Goal: Task Accomplishment & Management: Manage account settings

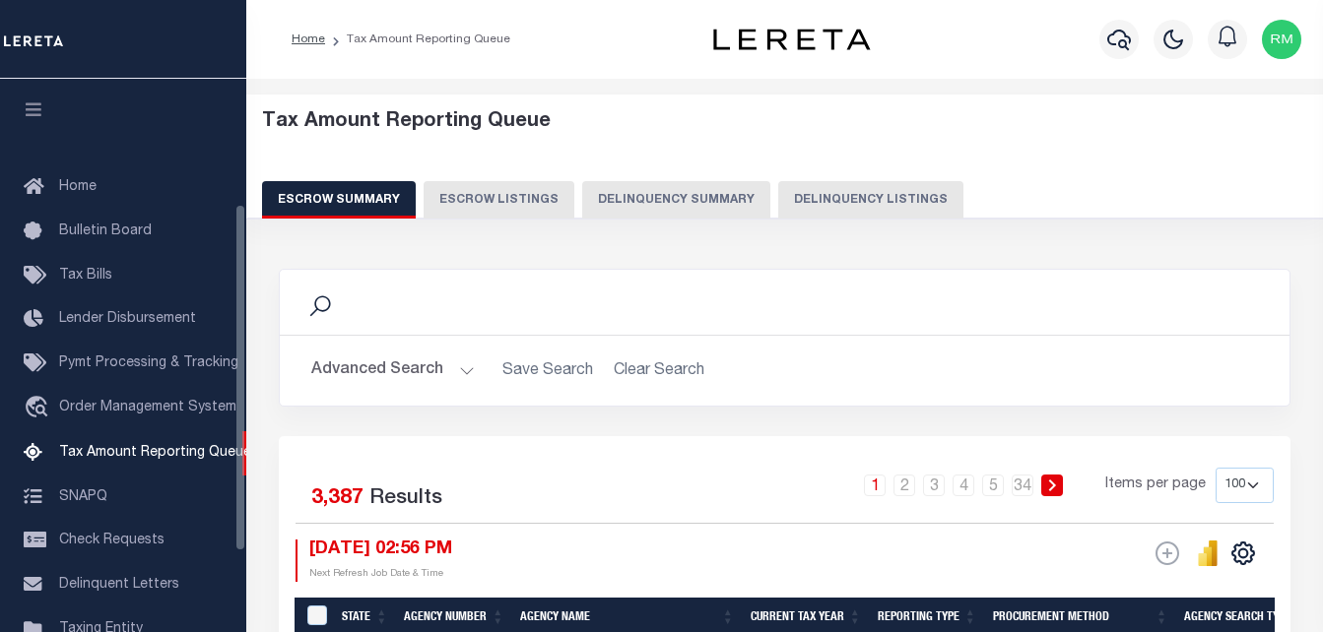
click at [834, 196] on button "Delinquency Listings" at bounding box center [870, 199] width 185 height 37
select select "100"
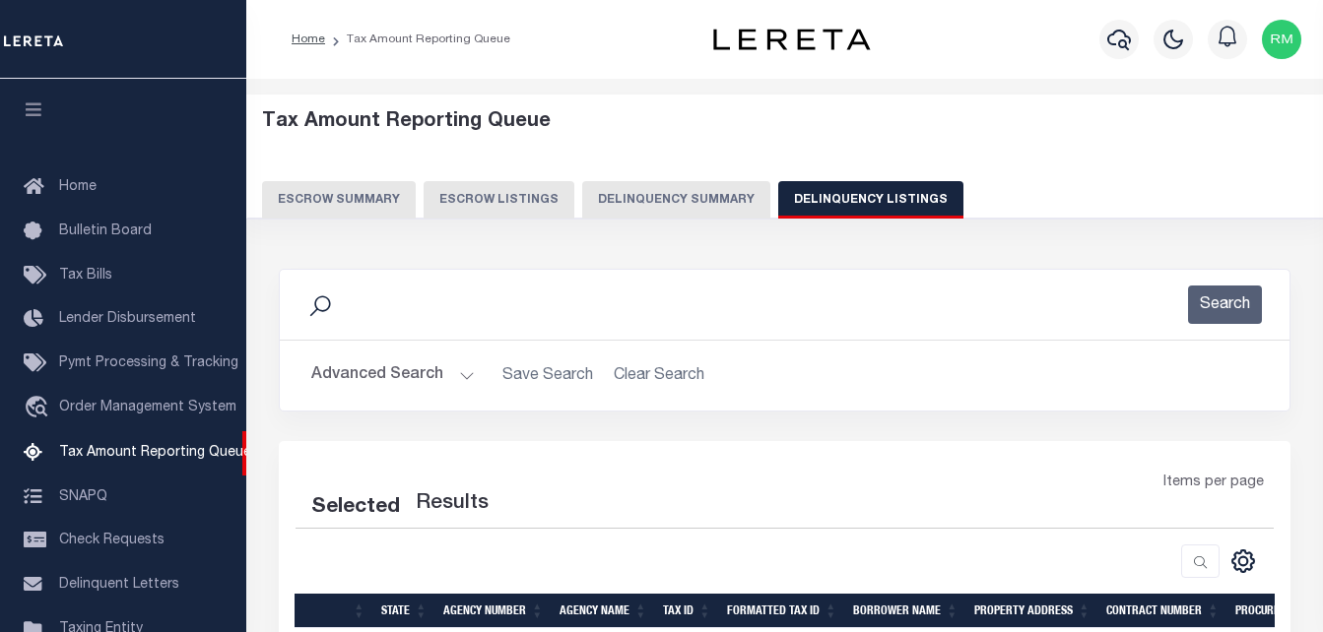
scroll to position [199, 0]
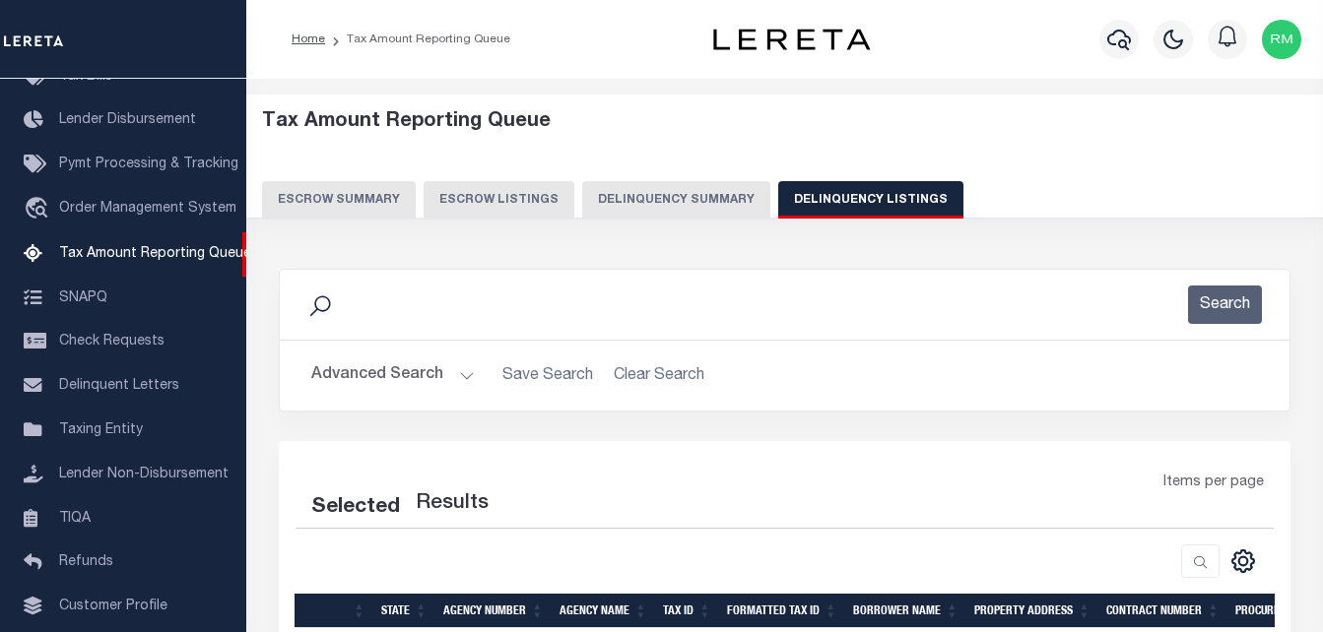
select select "100"
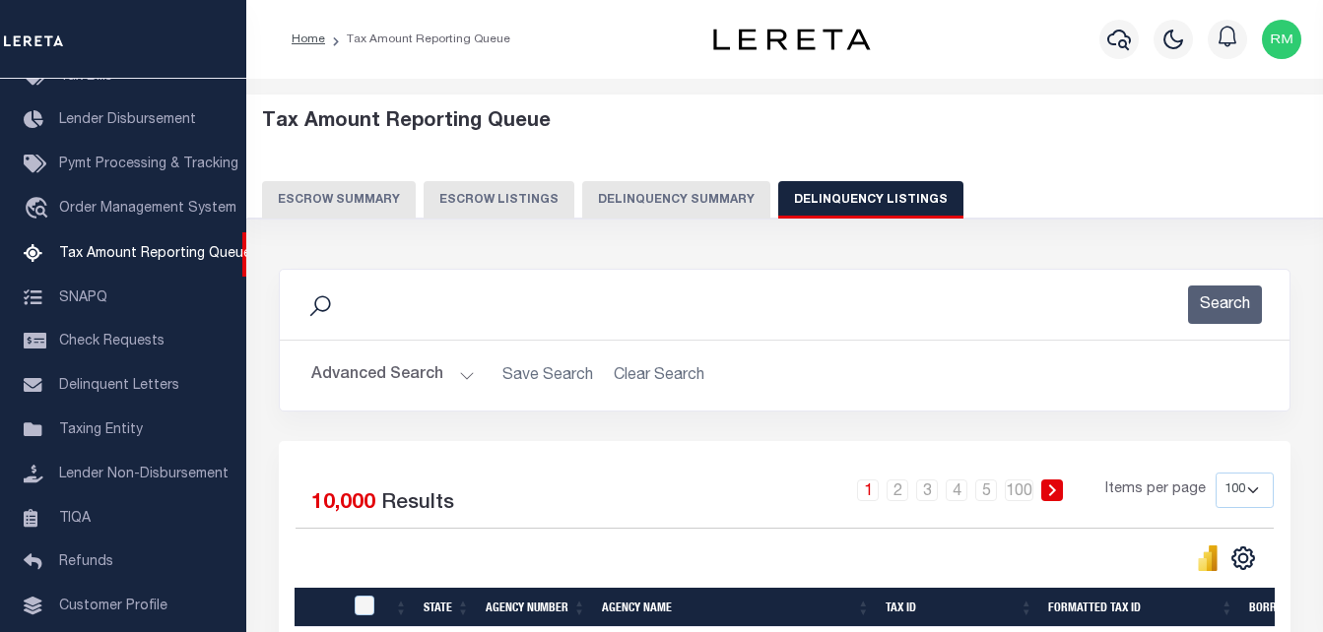
click at [400, 371] on button "Advanced Search" at bounding box center [393, 376] width 164 height 38
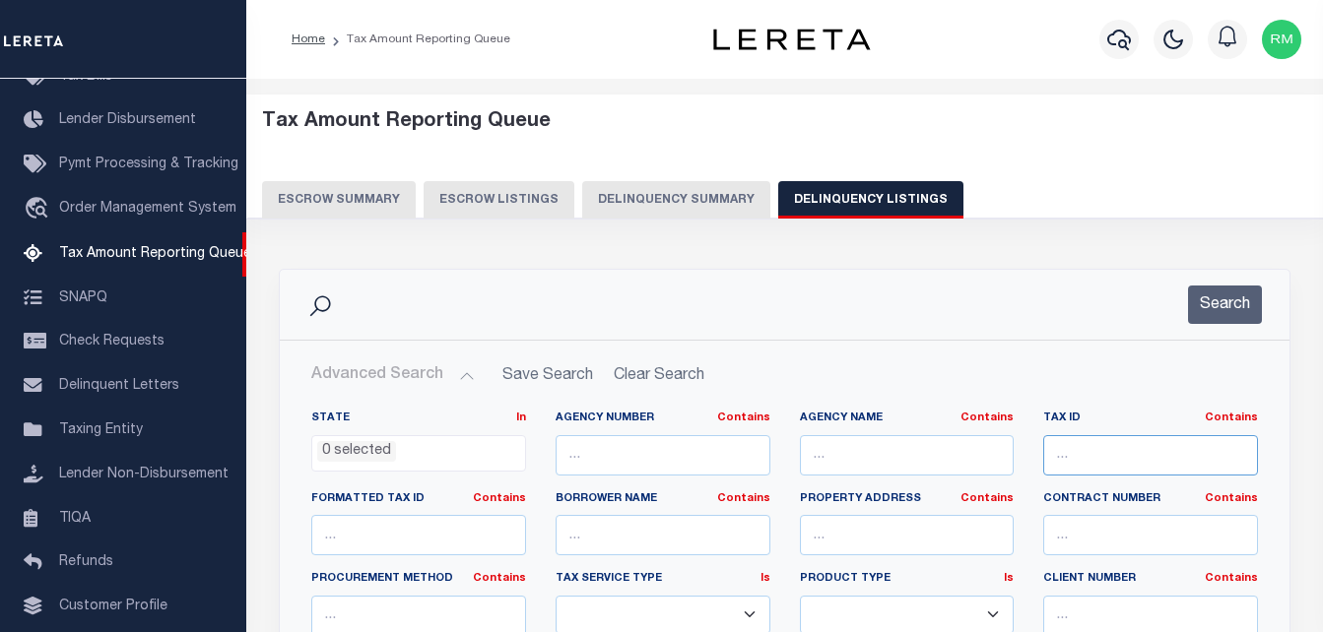
click at [1148, 465] on input "text" at bounding box center [1150, 455] width 215 height 40
paste input "0105-000129"
type input "0105-000129"
click at [1224, 308] on button "Search" at bounding box center [1225, 305] width 74 height 38
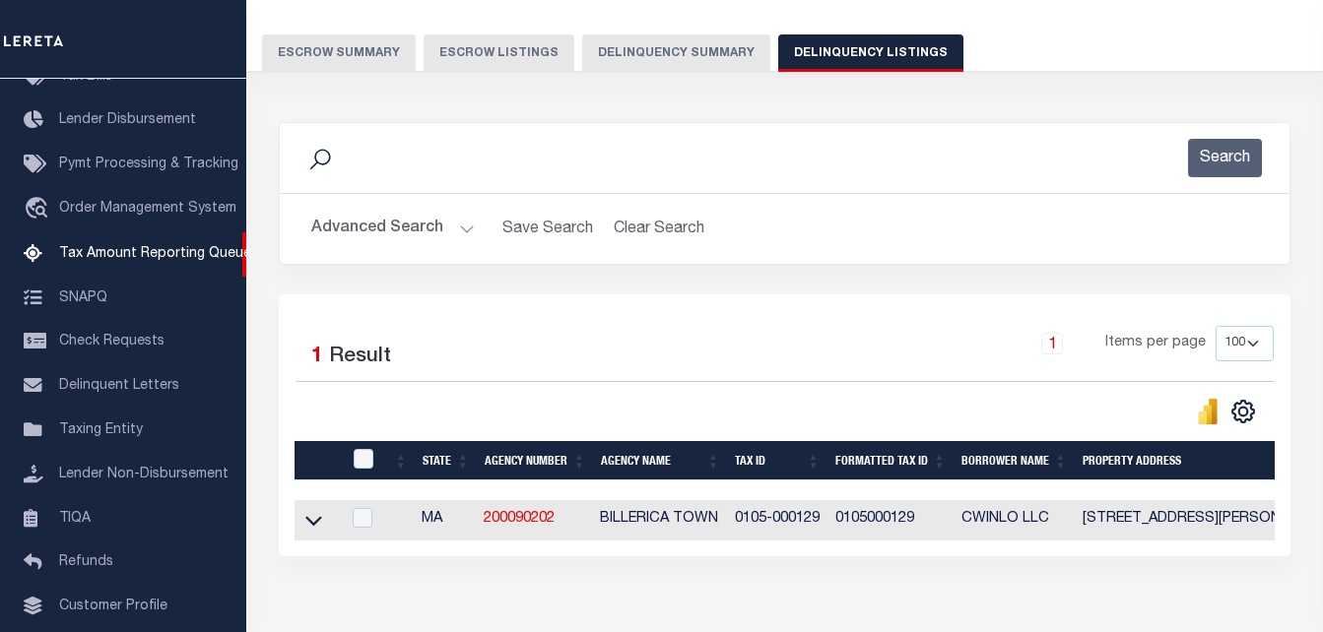
scroll to position [197, 0]
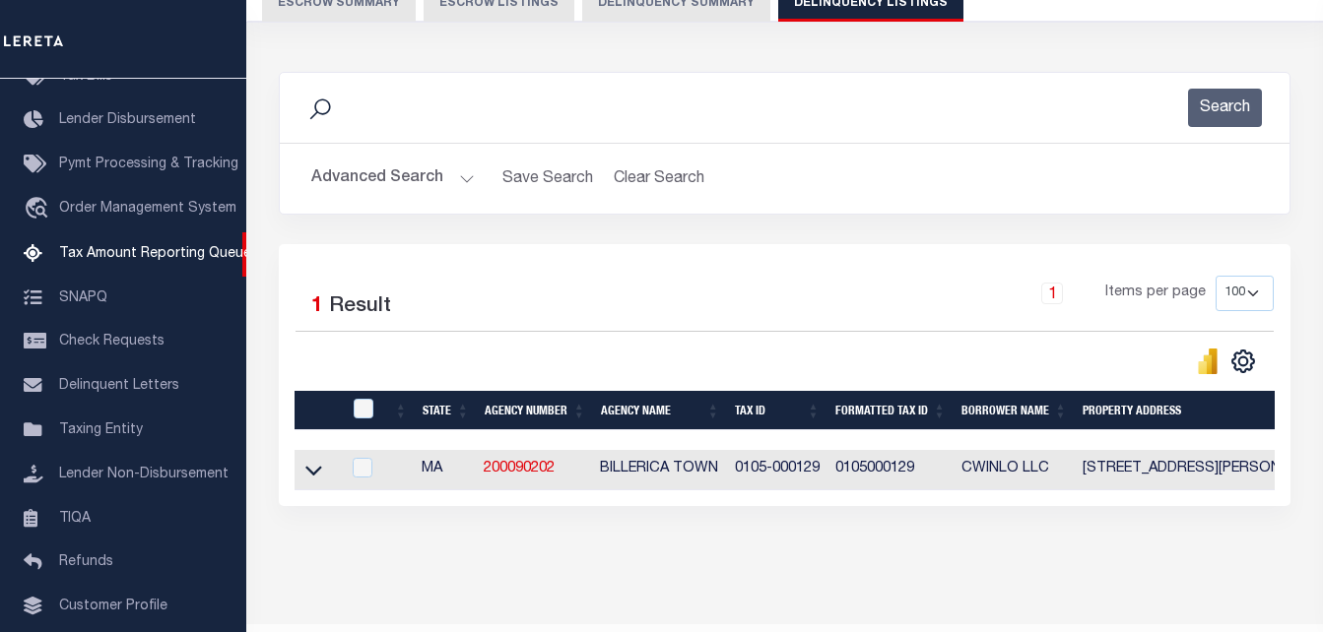
click at [313, 463] on link at bounding box center [313, 469] width 23 height 14
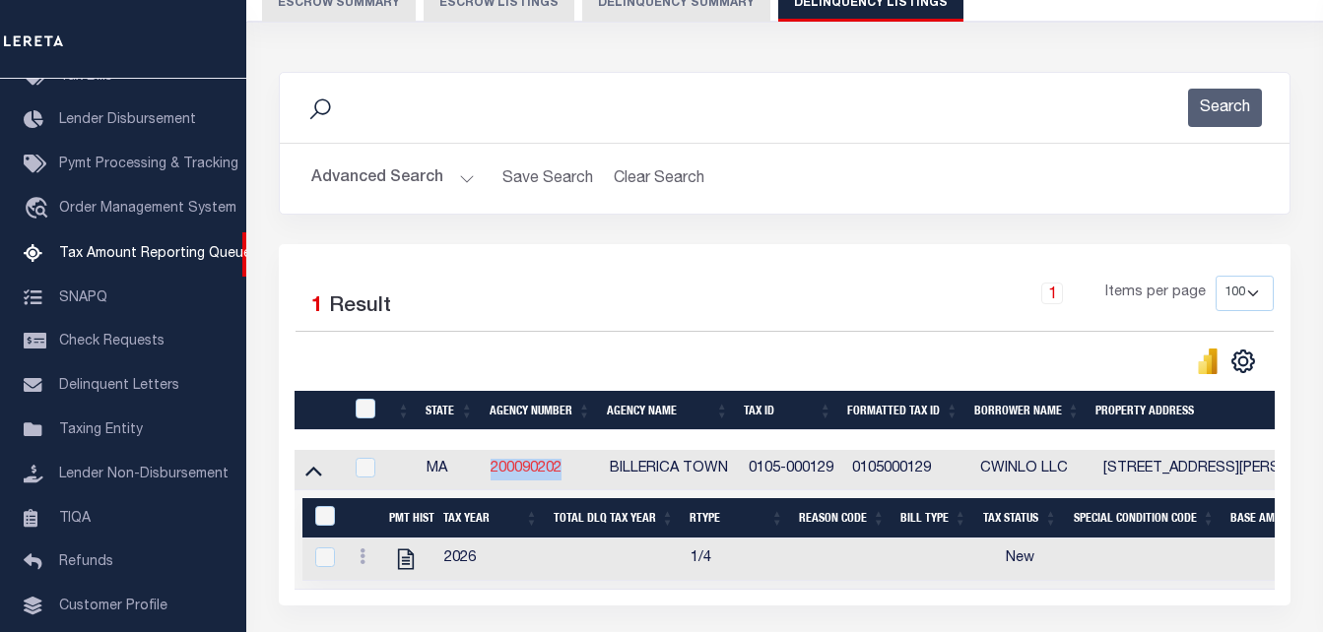
drag, startPoint x: 570, startPoint y: 469, endPoint x: 494, endPoint y: 466, distance: 76.9
click at [494, 466] on td "200090202" at bounding box center [542, 470] width 118 height 40
checkbox input "true"
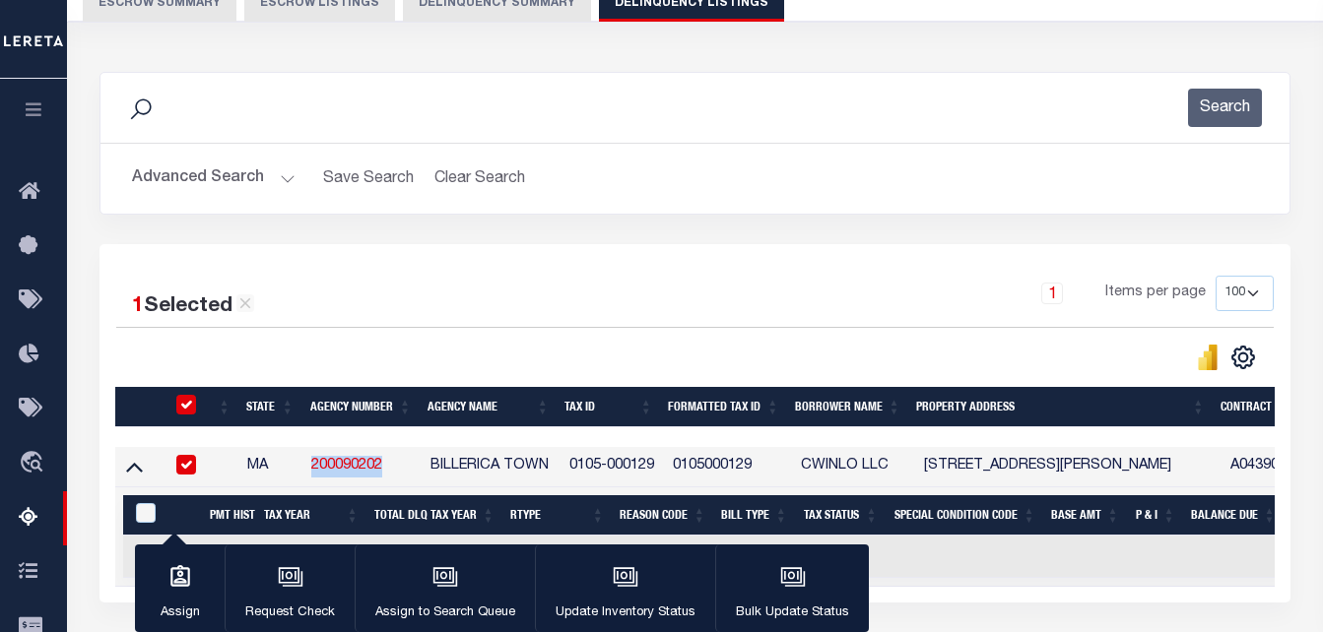
copy link "200090202"
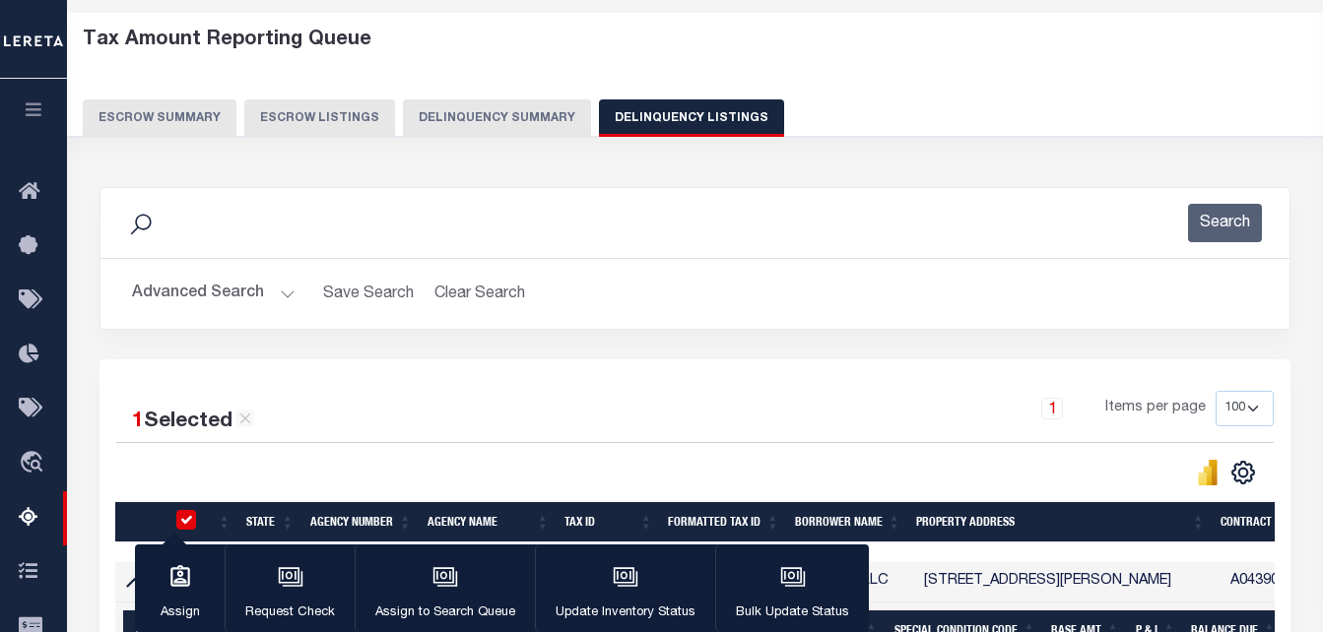
scroll to position [0, 0]
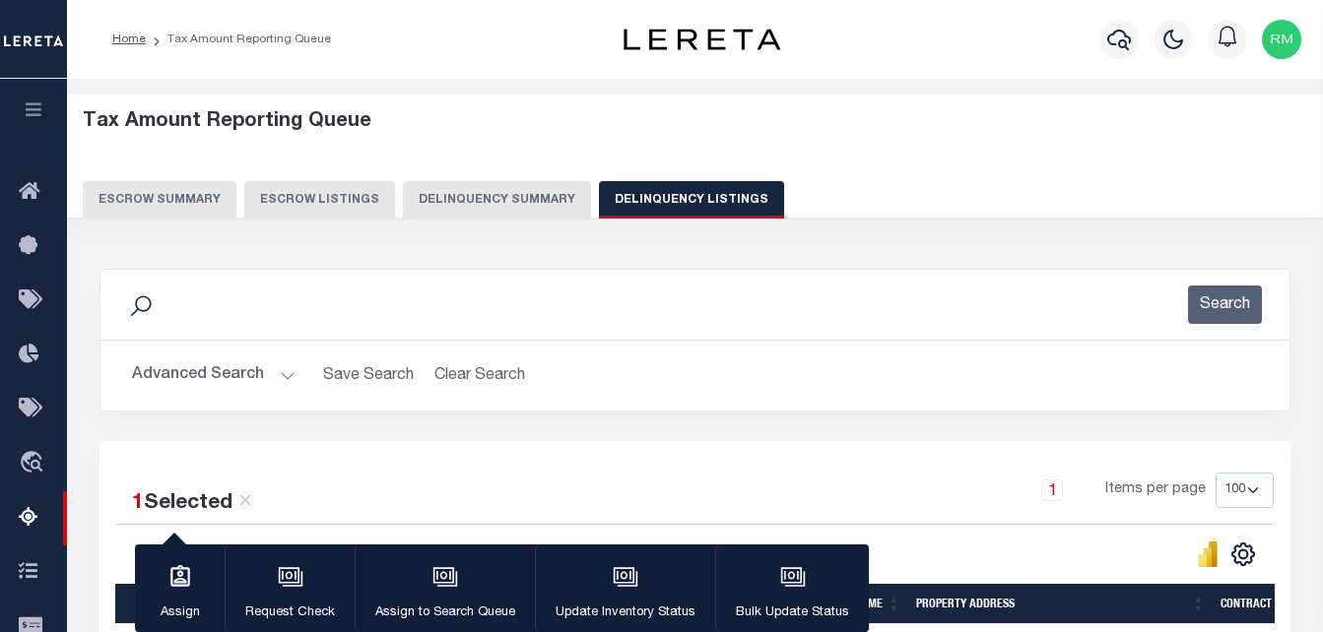
click at [175, 380] on button "Advanced Search" at bounding box center [214, 376] width 164 height 38
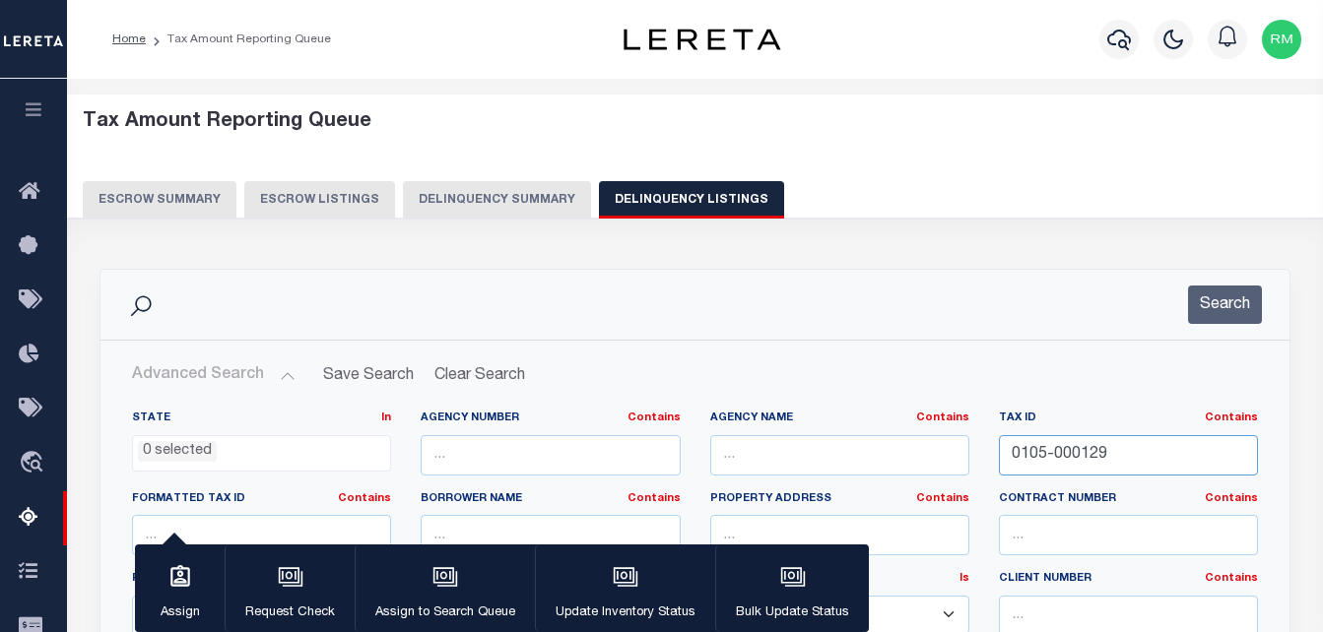
click at [1050, 465] on input "0105-000129" at bounding box center [1128, 455] width 259 height 40
paste input "33C-6-7"
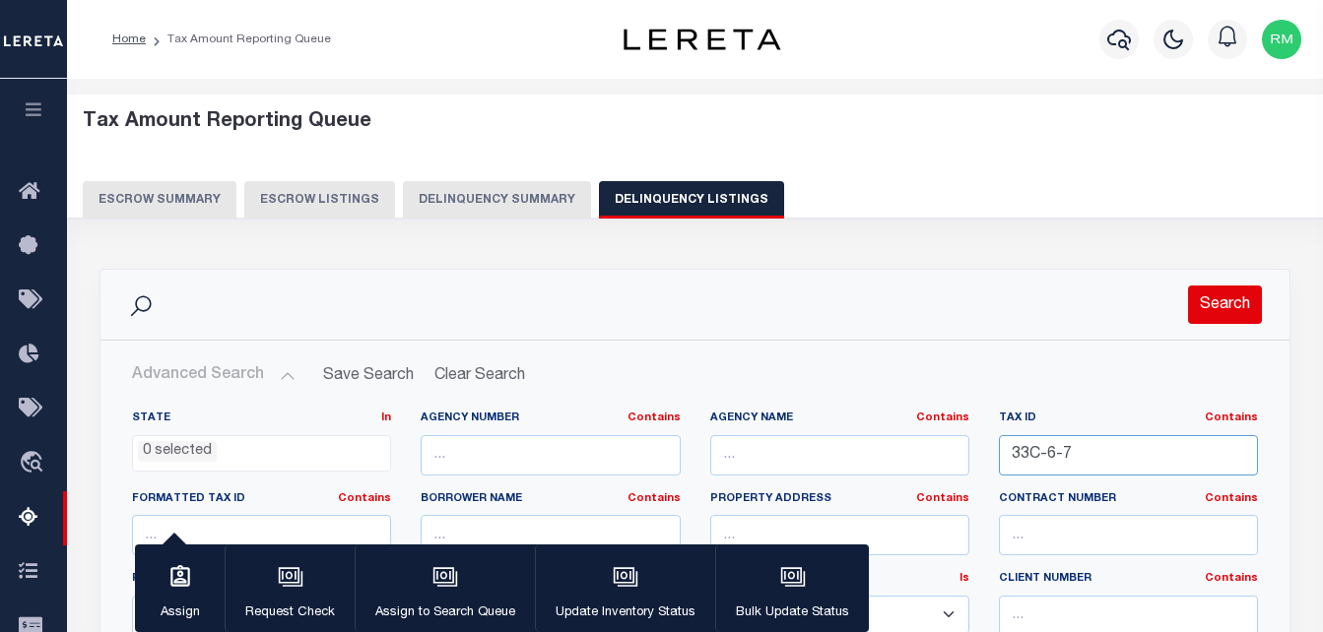
type input "33C-6-7"
click at [1227, 305] on button "Search" at bounding box center [1225, 305] width 74 height 38
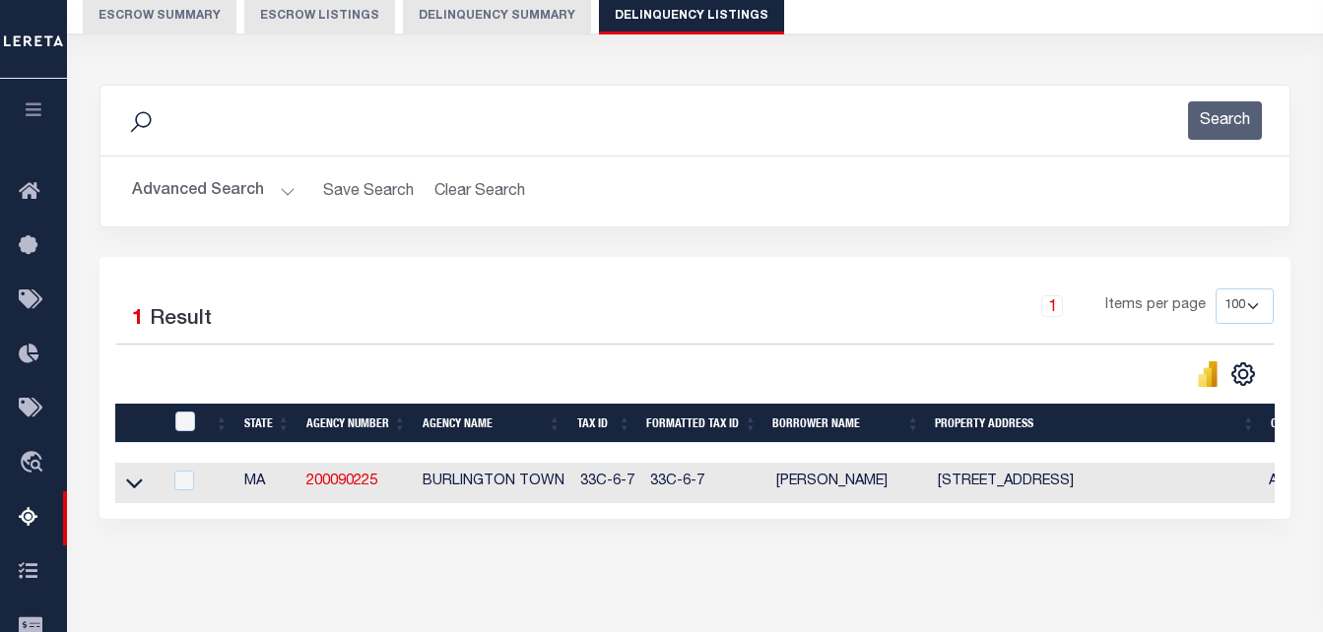
scroll to position [296, 0]
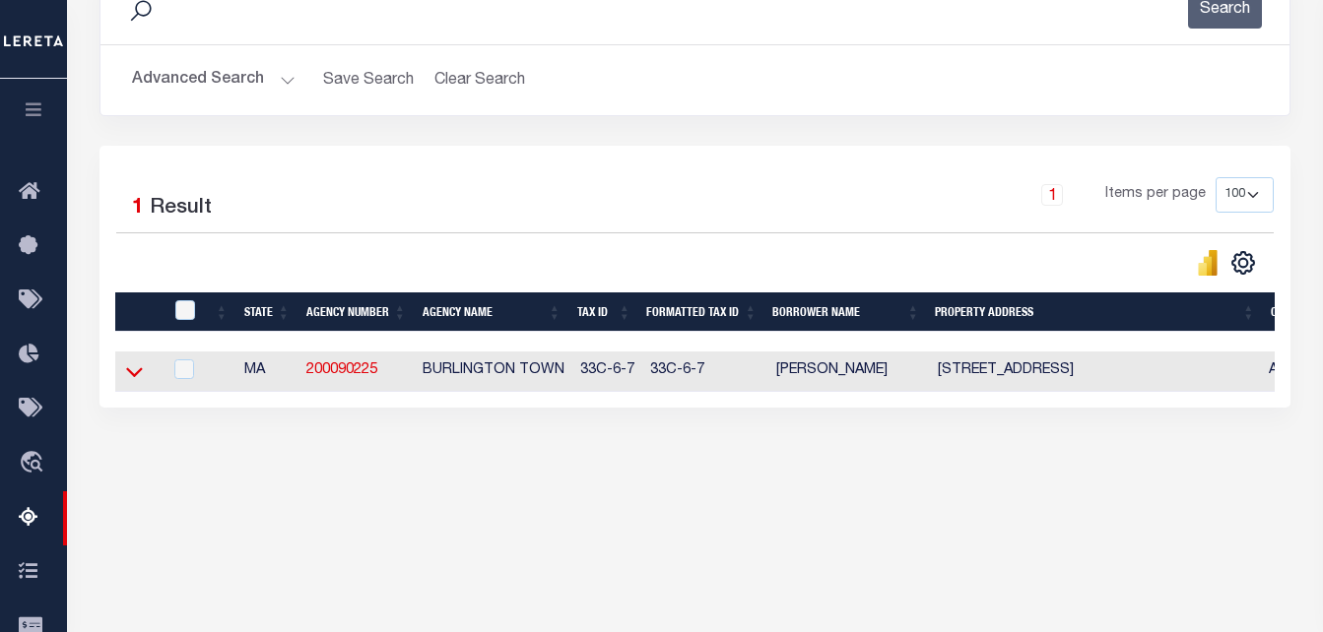
click at [135, 378] on icon at bounding box center [134, 373] width 17 height 10
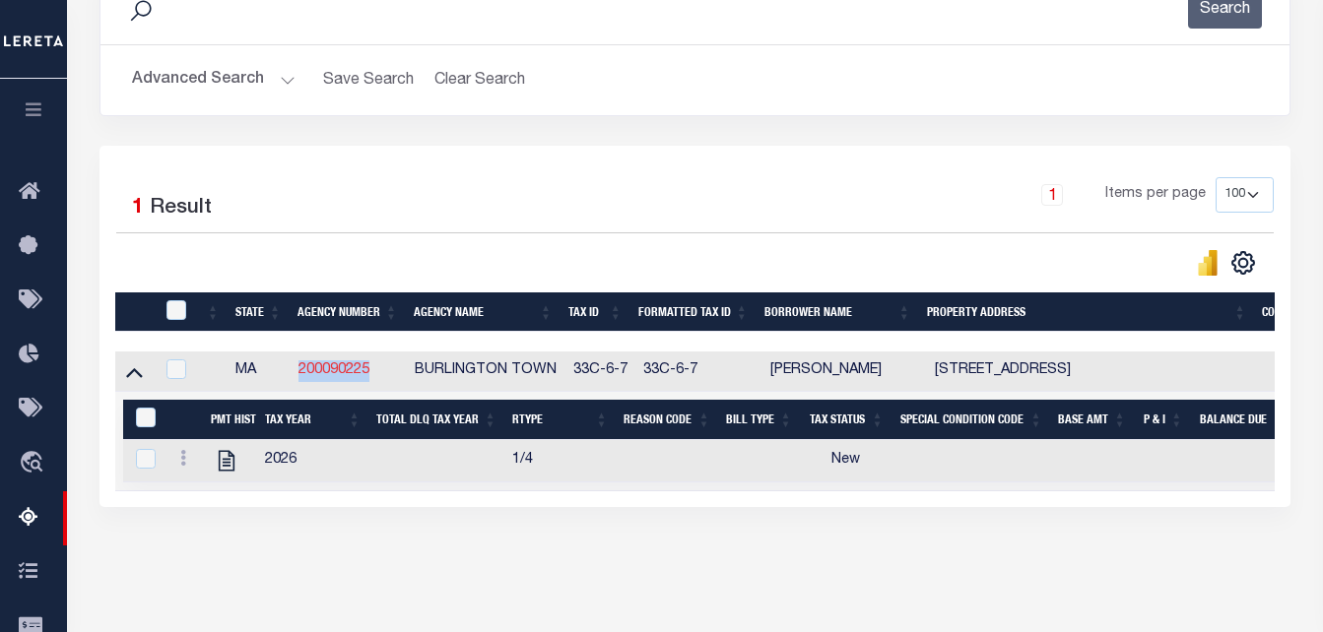
drag, startPoint x: 387, startPoint y: 369, endPoint x: 300, endPoint y: 369, distance: 86.7
click at [300, 369] on td "200090225" at bounding box center [349, 372] width 117 height 40
checkbox input "true"
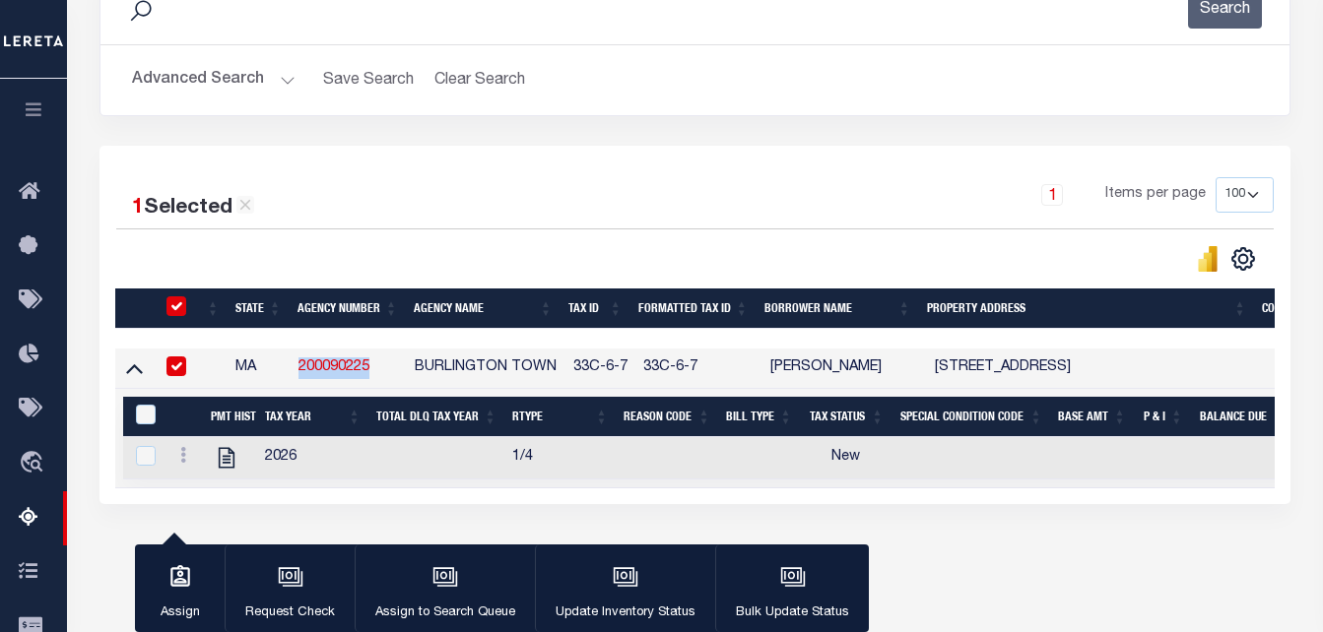
copy link "200090225"
click at [178, 461] on link at bounding box center [183, 458] width 22 height 16
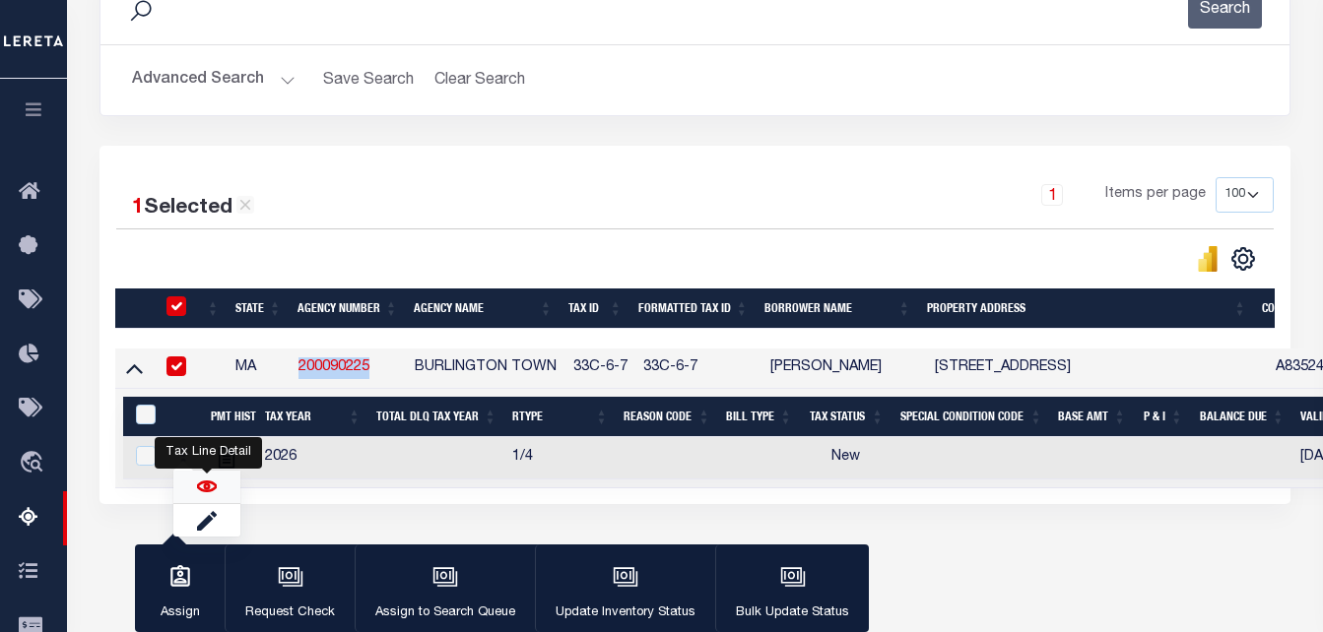
click at [210, 495] on img "" at bounding box center [207, 487] width 20 height 20
checkbox input "true"
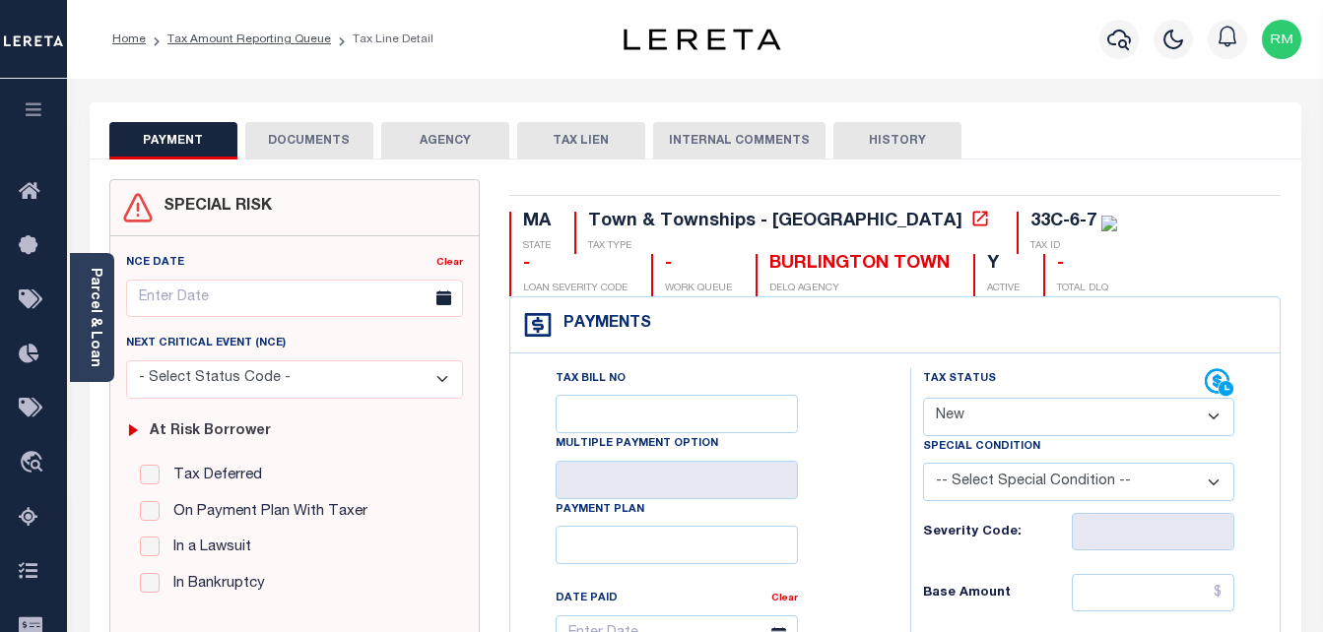
click at [961, 414] on select "- Select Status Code - Open Due/Unpaid Paid Incomplete No Tax Due Internal Refu…" at bounding box center [1079, 417] width 312 height 38
select select "PYD"
click at [923, 399] on select "- Select Status Code - Open Due/Unpaid Paid Incomplete No Tax Due Internal Refu…" at bounding box center [1079, 417] width 312 height 38
type input "[DATE]"
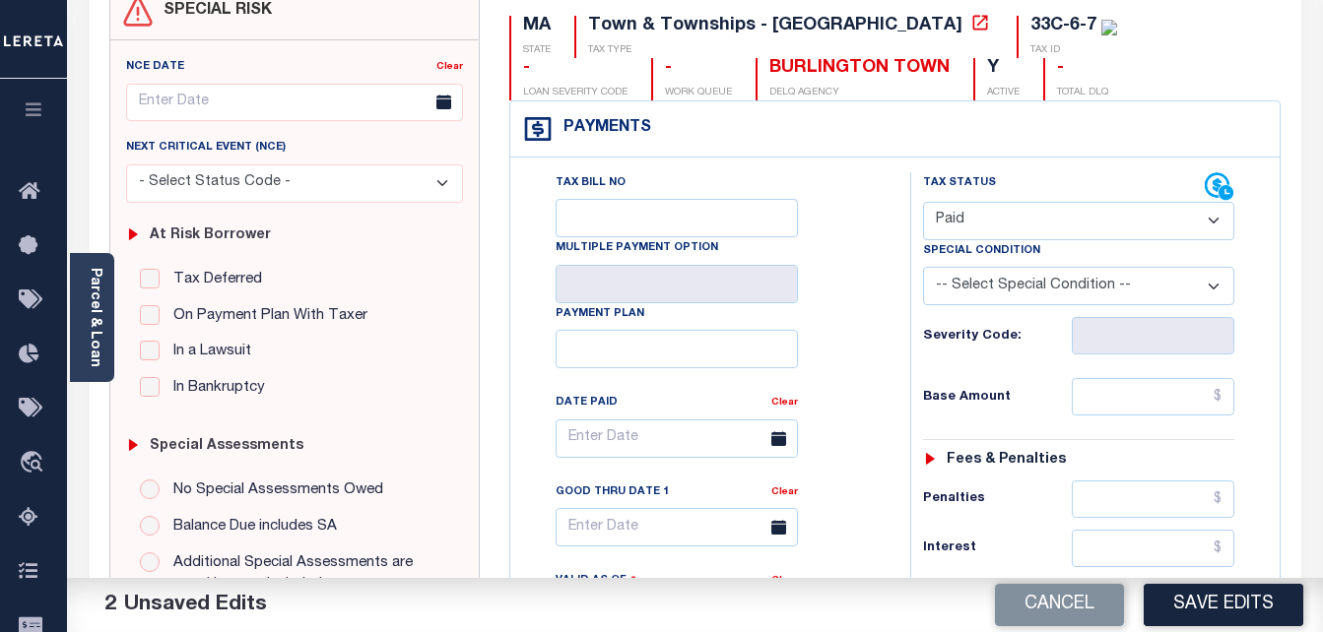
scroll to position [197, 0]
click at [1156, 388] on input "text" at bounding box center [1153, 395] width 163 height 37
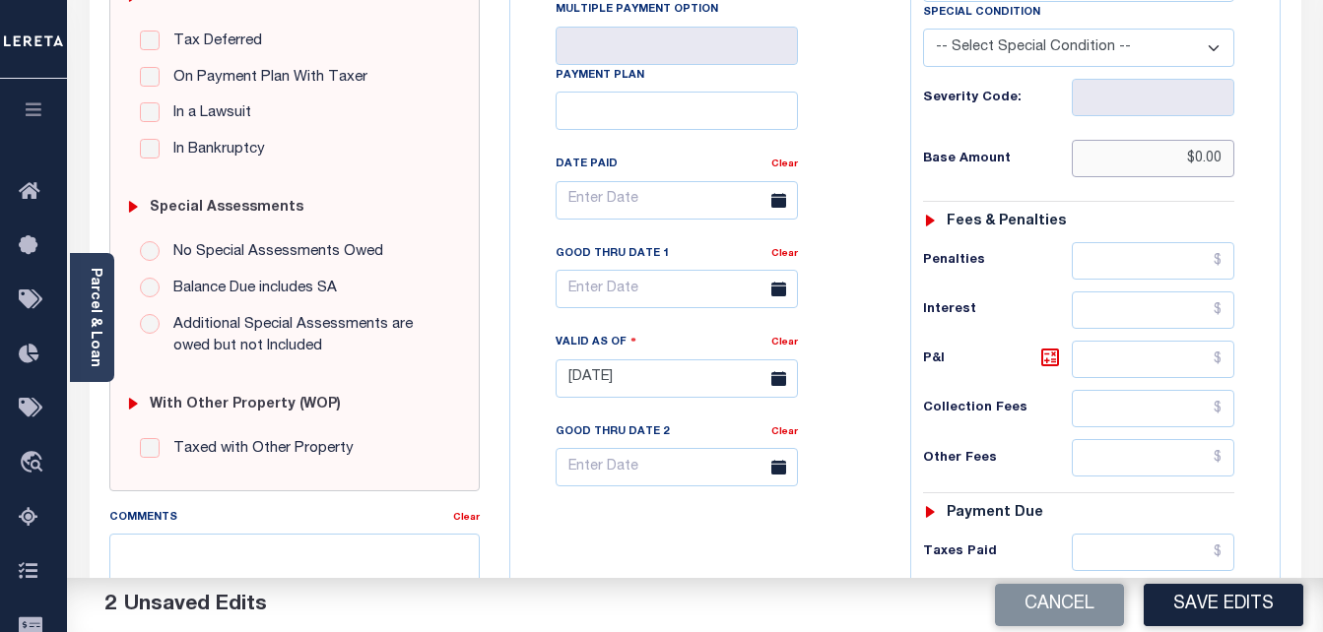
scroll to position [493, 0]
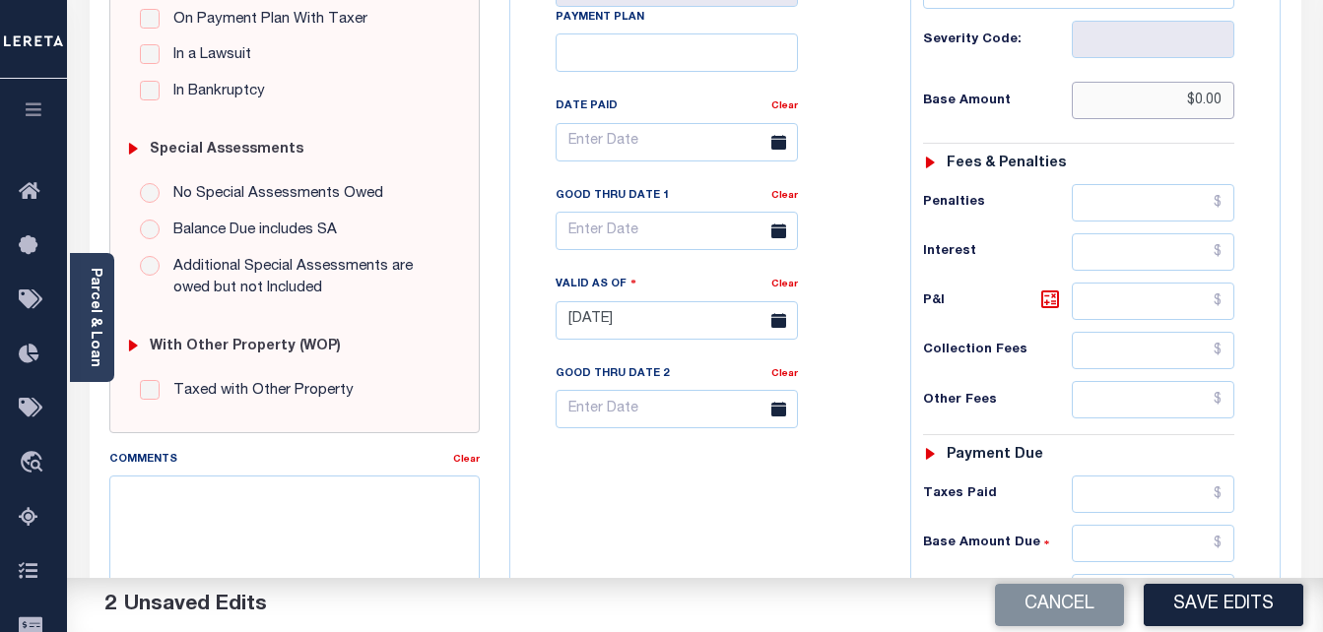
type input "$0.00"
click at [1107, 544] on input "text" at bounding box center [1153, 543] width 163 height 37
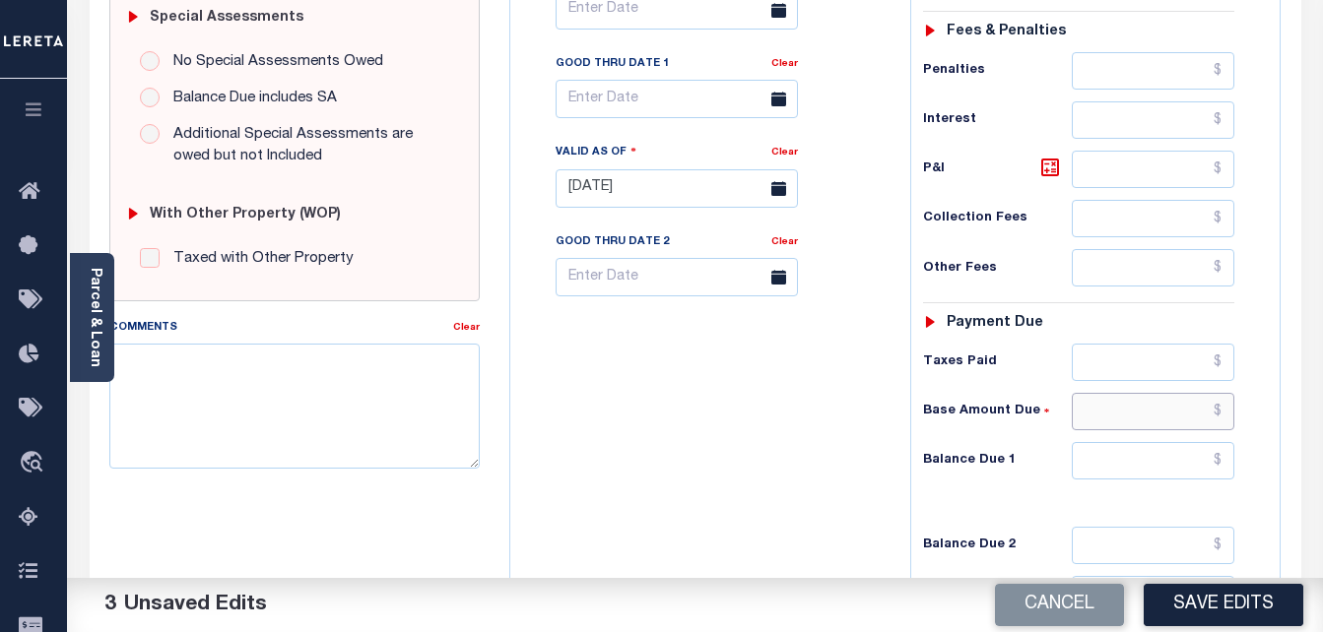
scroll to position [788, 0]
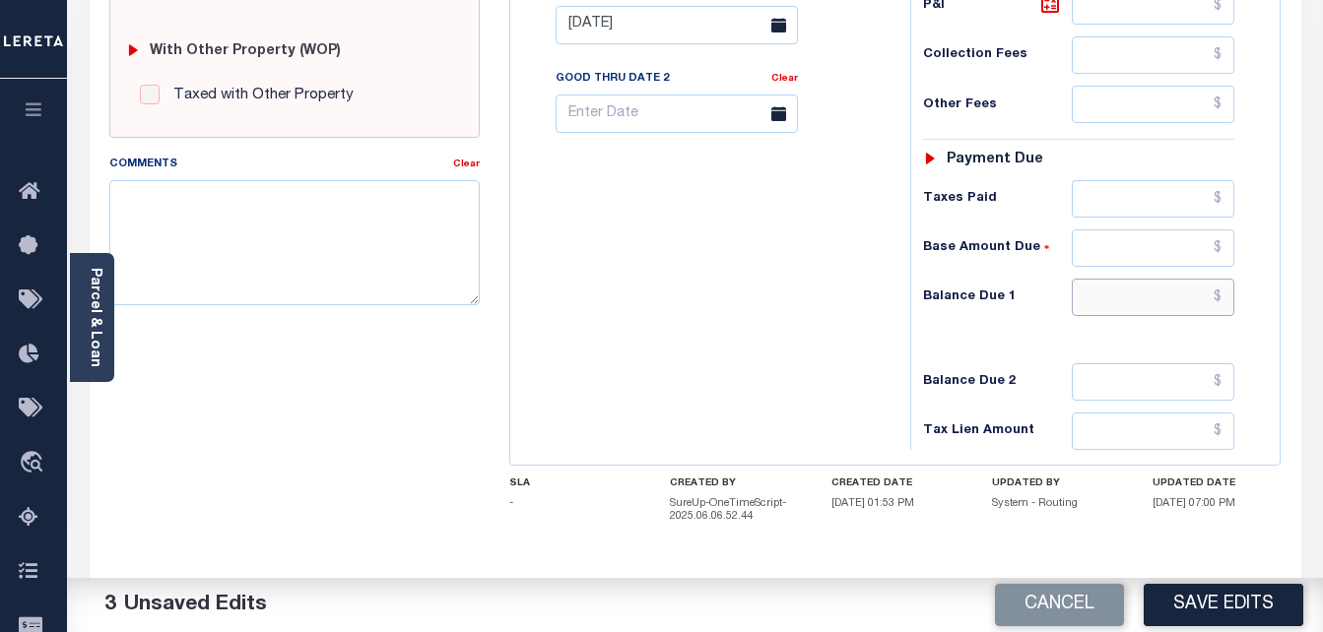
click at [1145, 297] on input "text" at bounding box center [1153, 297] width 163 height 37
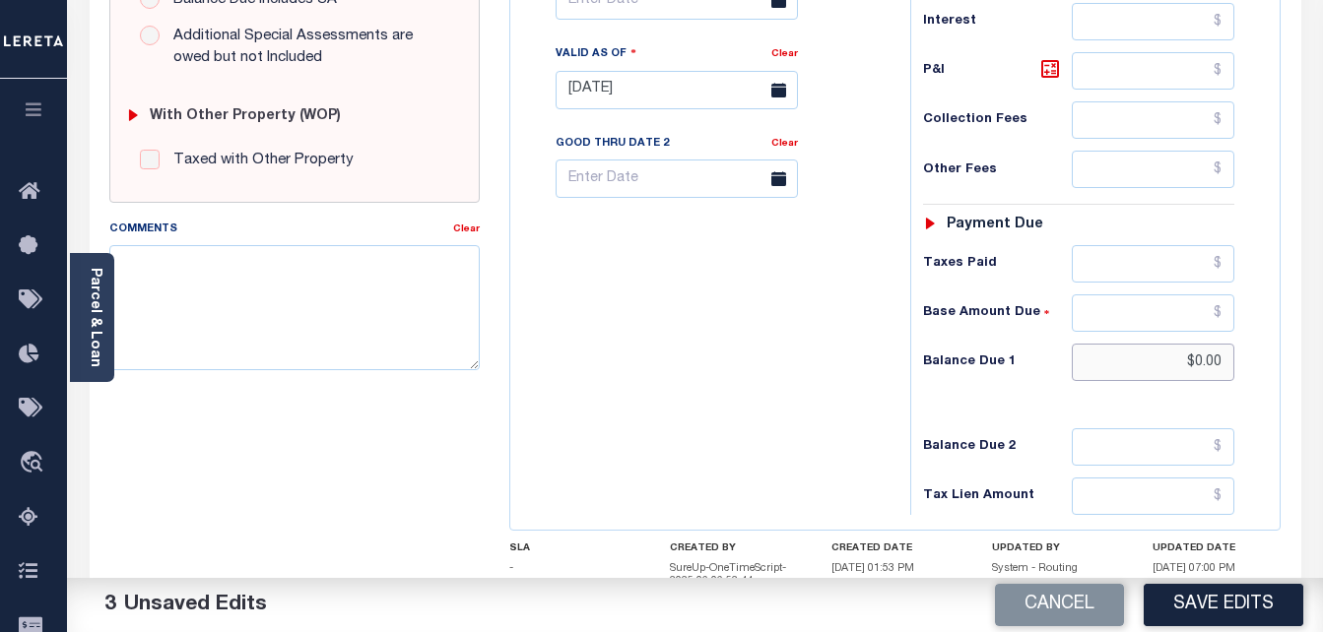
scroll to position [591, 0]
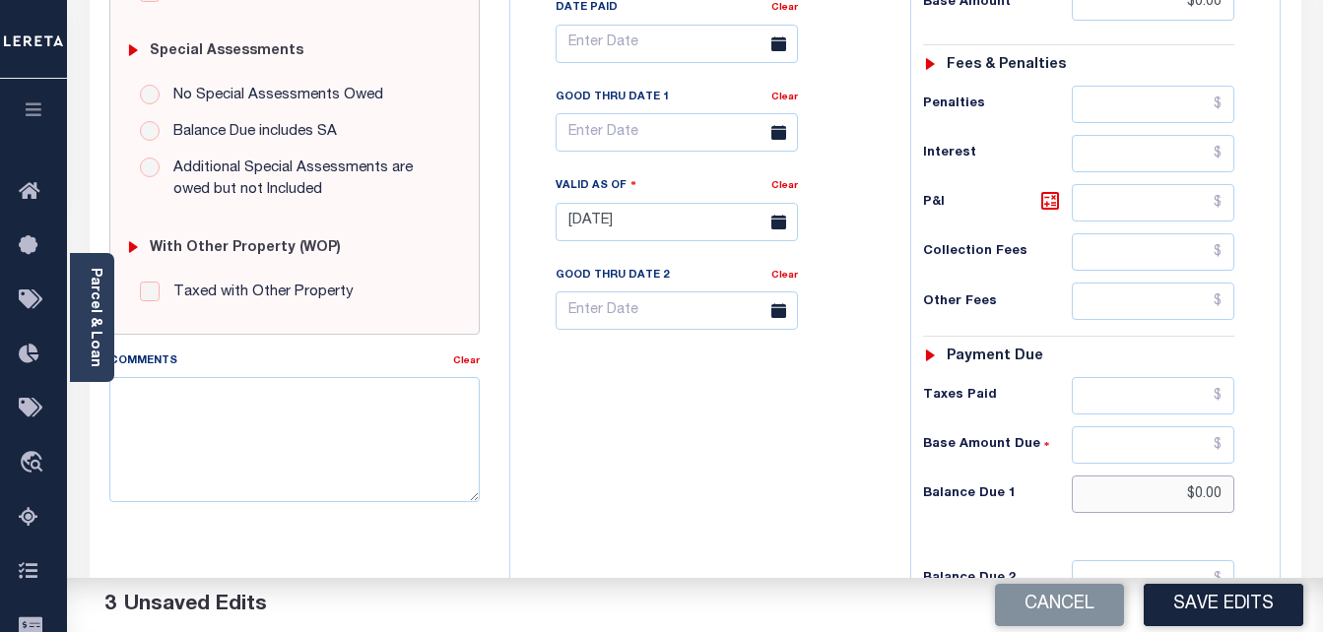
type input "$0.00"
click at [652, 130] on input "text" at bounding box center [677, 132] width 242 height 38
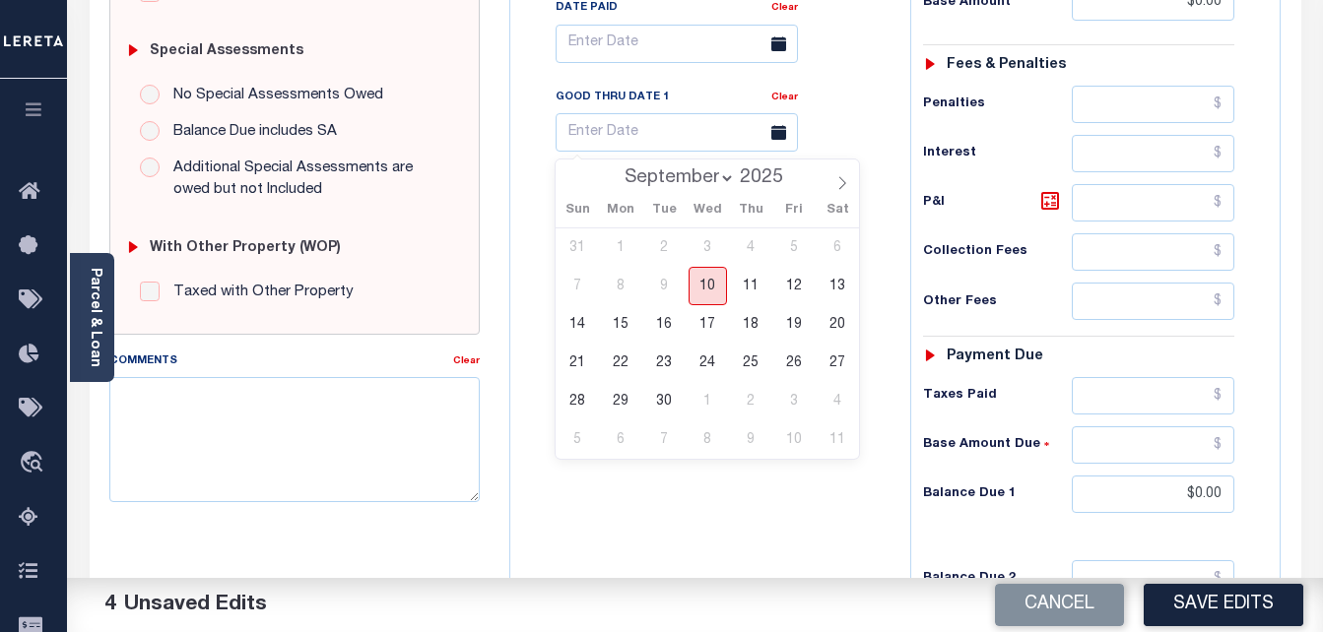
click at [702, 285] on span "10" at bounding box center [708, 286] width 38 height 38
type input "09/10/2025"
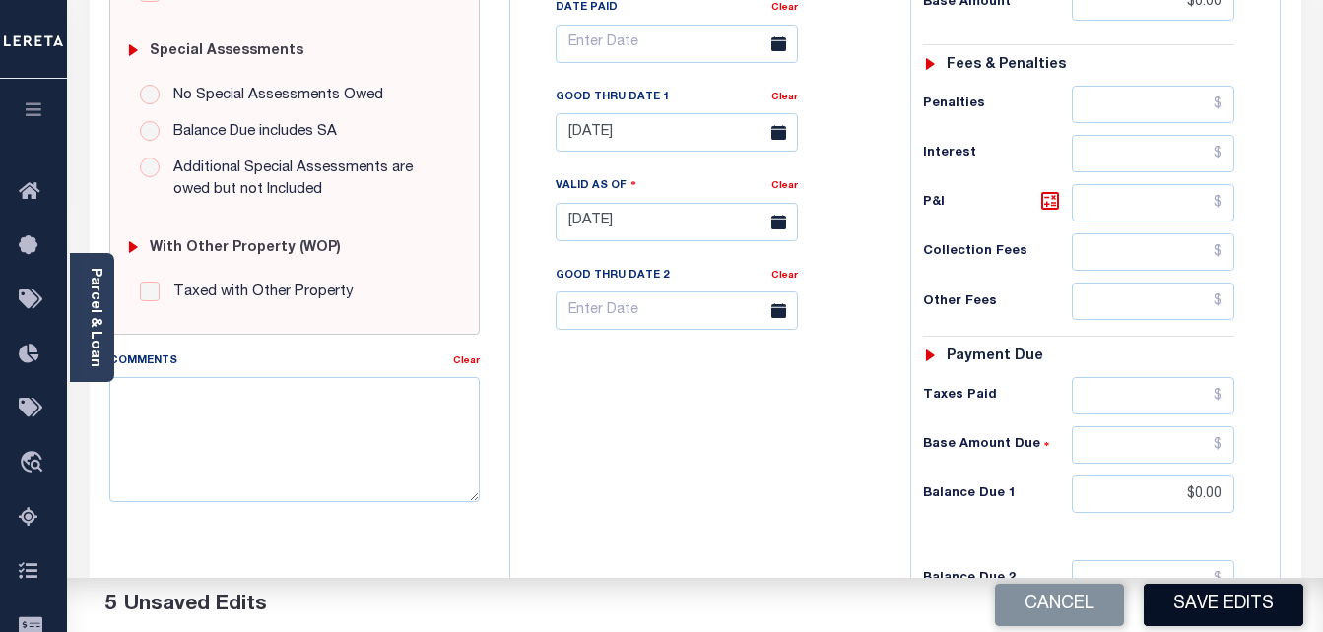
click at [1221, 608] on button "Save Edits" at bounding box center [1224, 605] width 160 height 42
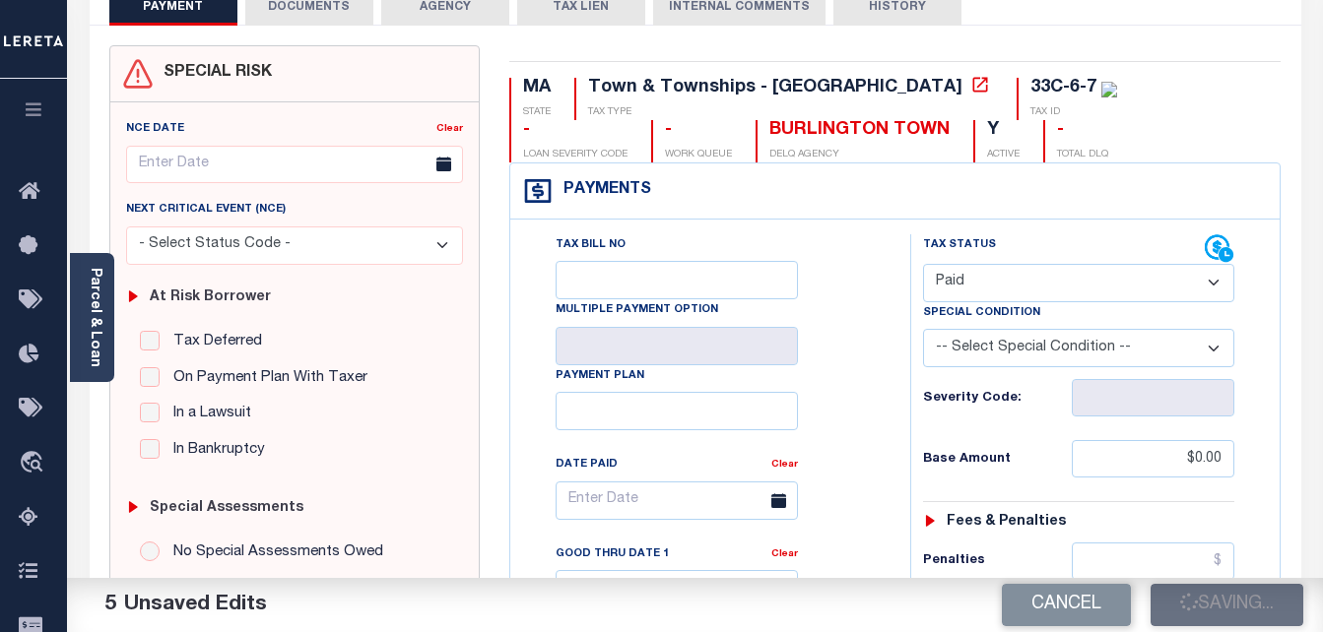
scroll to position [92, 0]
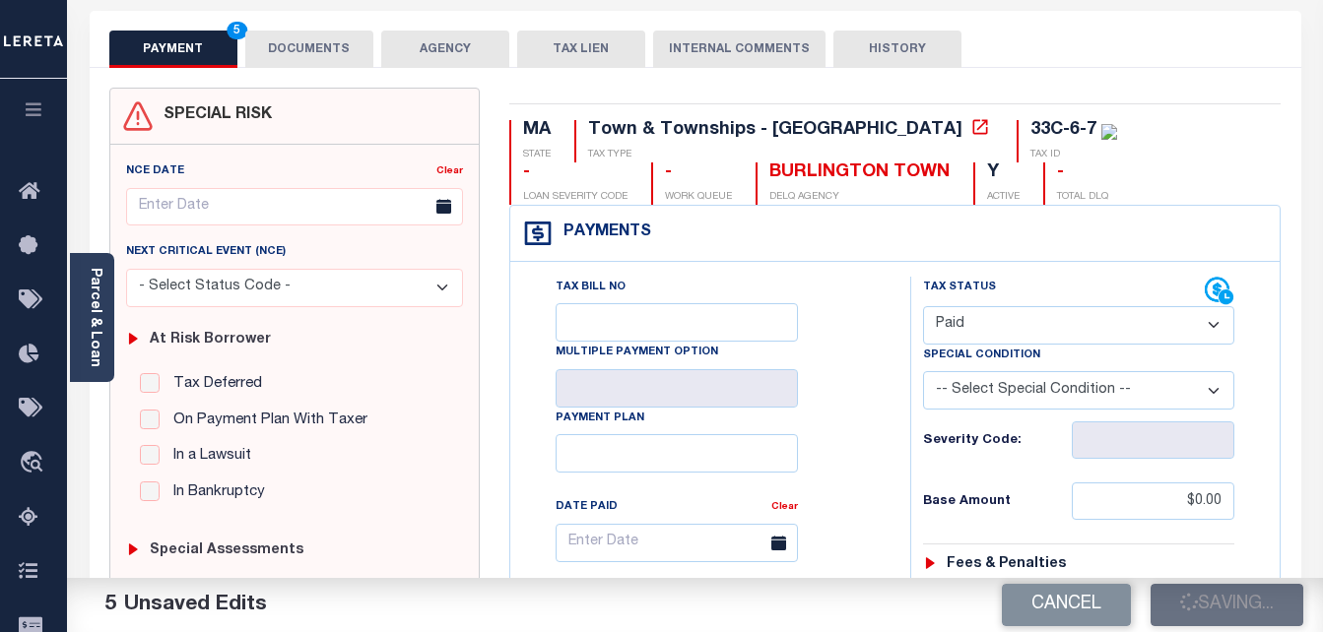
checkbox input "false"
type input "$0"
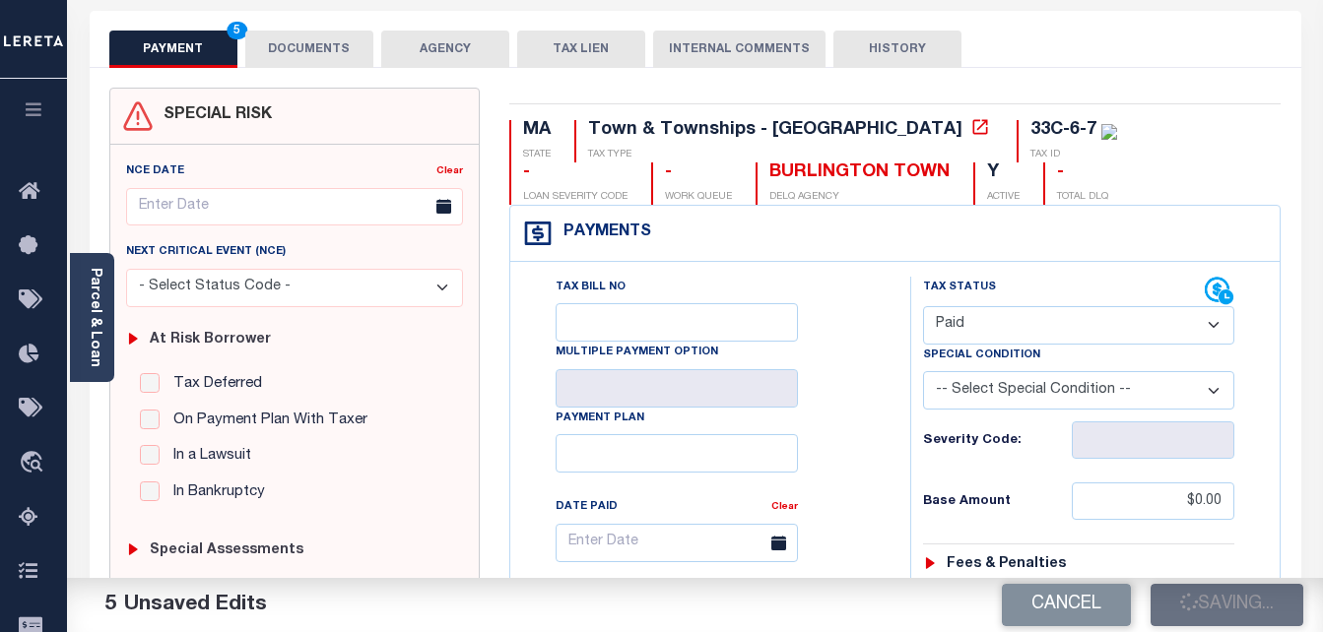
type input "$0"
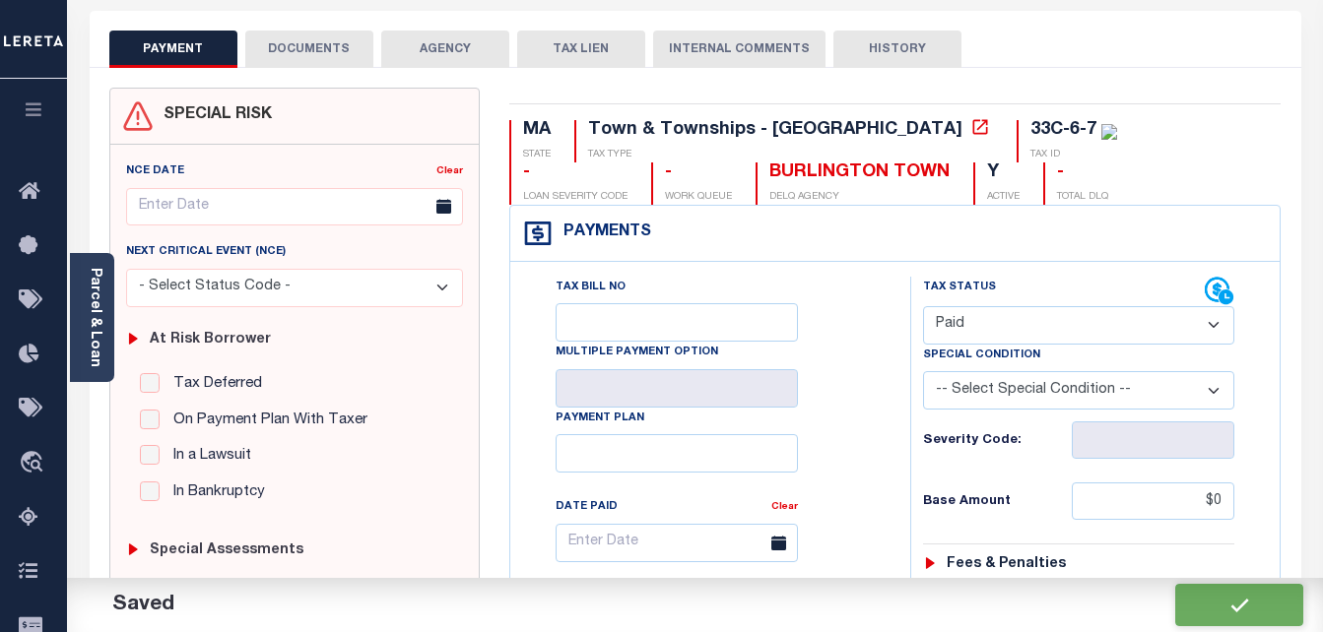
scroll to position [0, 0]
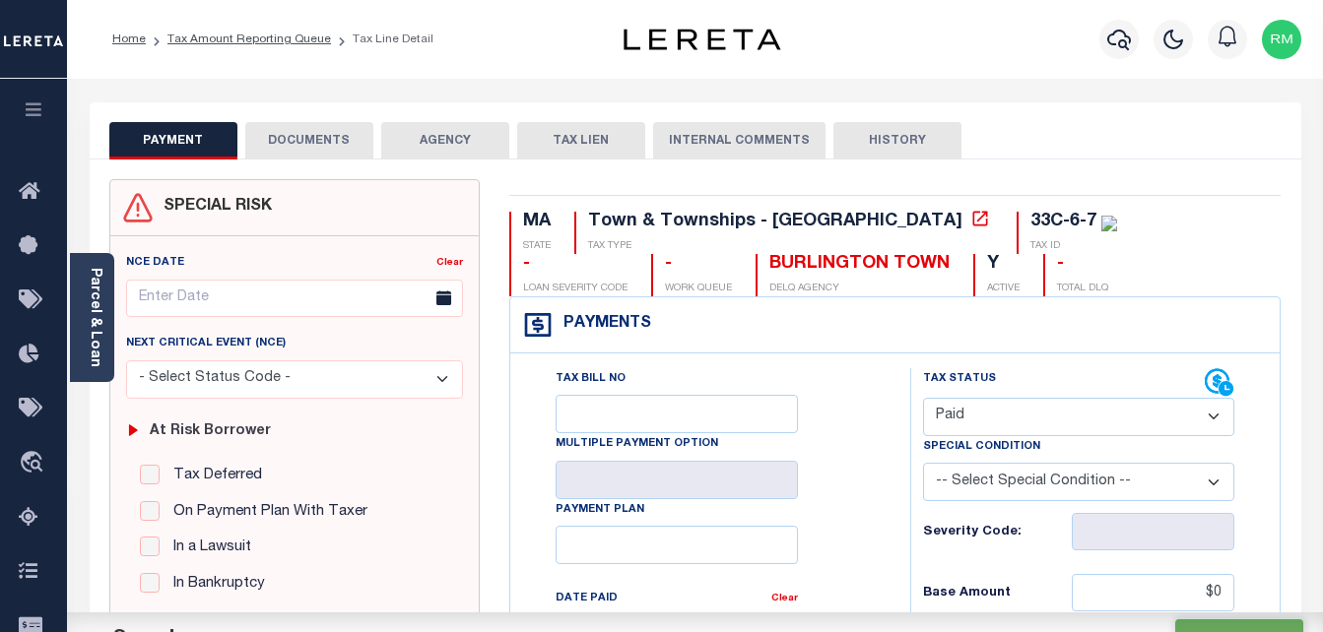
click at [339, 141] on button "DOCUMENTS" at bounding box center [309, 140] width 128 height 37
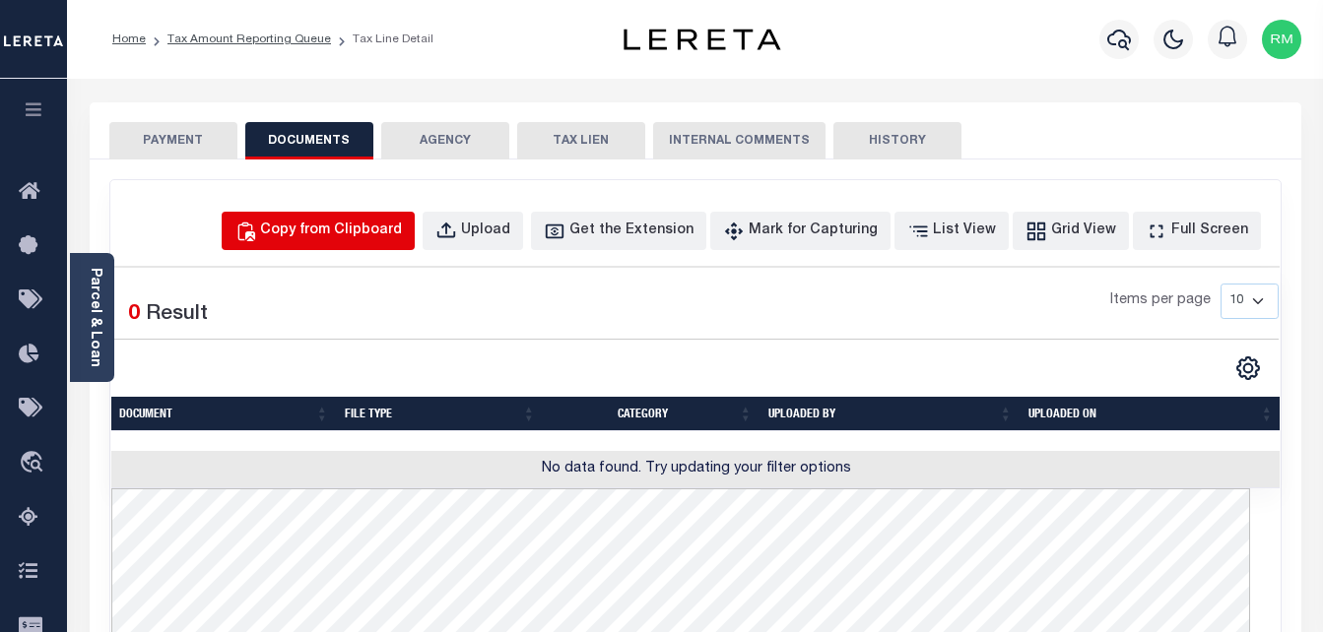
click at [347, 237] on div "Copy from Clipboard" at bounding box center [331, 232] width 142 height 22
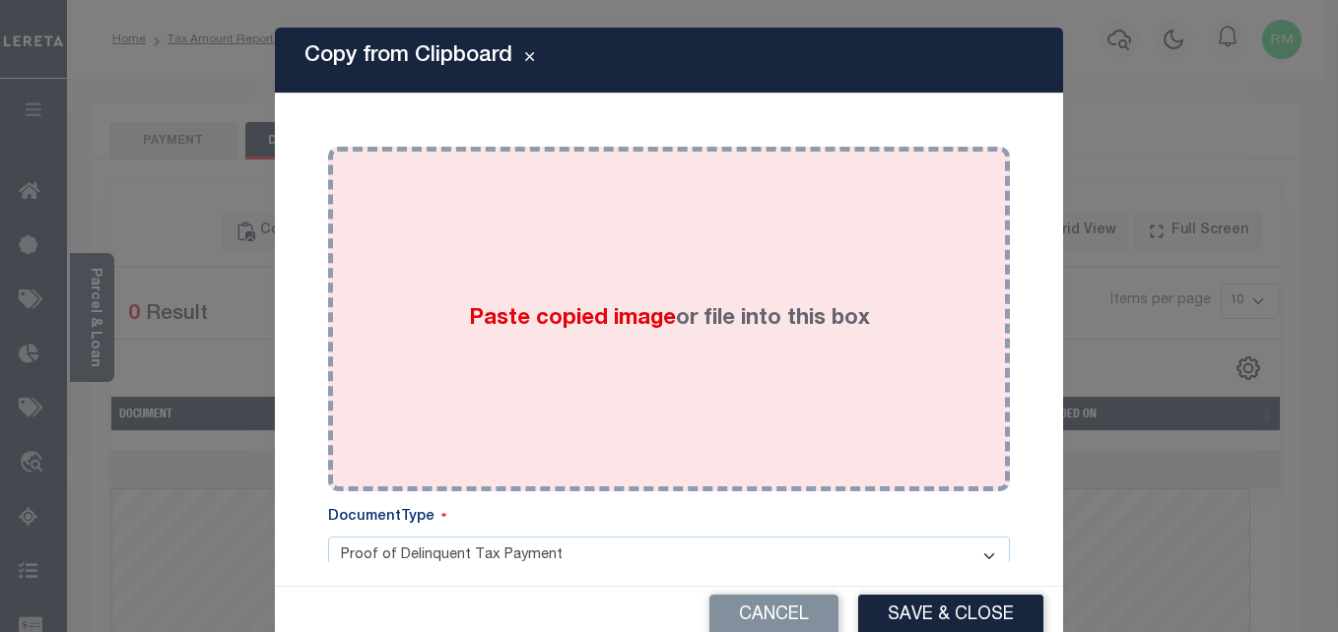
click at [548, 303] on label "Paste copied image or file into this box" at bounding box center [669, 319] width 401 height 33
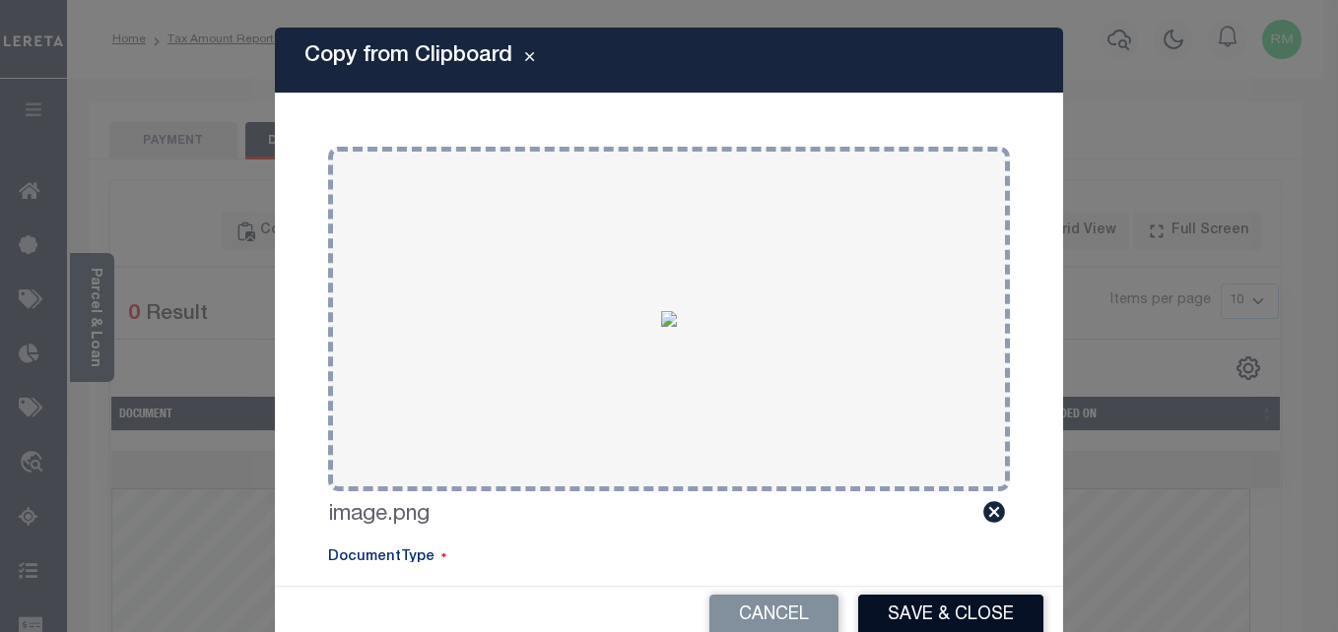
click at [927, 617] on button "Save & Close" at bounding box center [950, 616] width 185 height 42
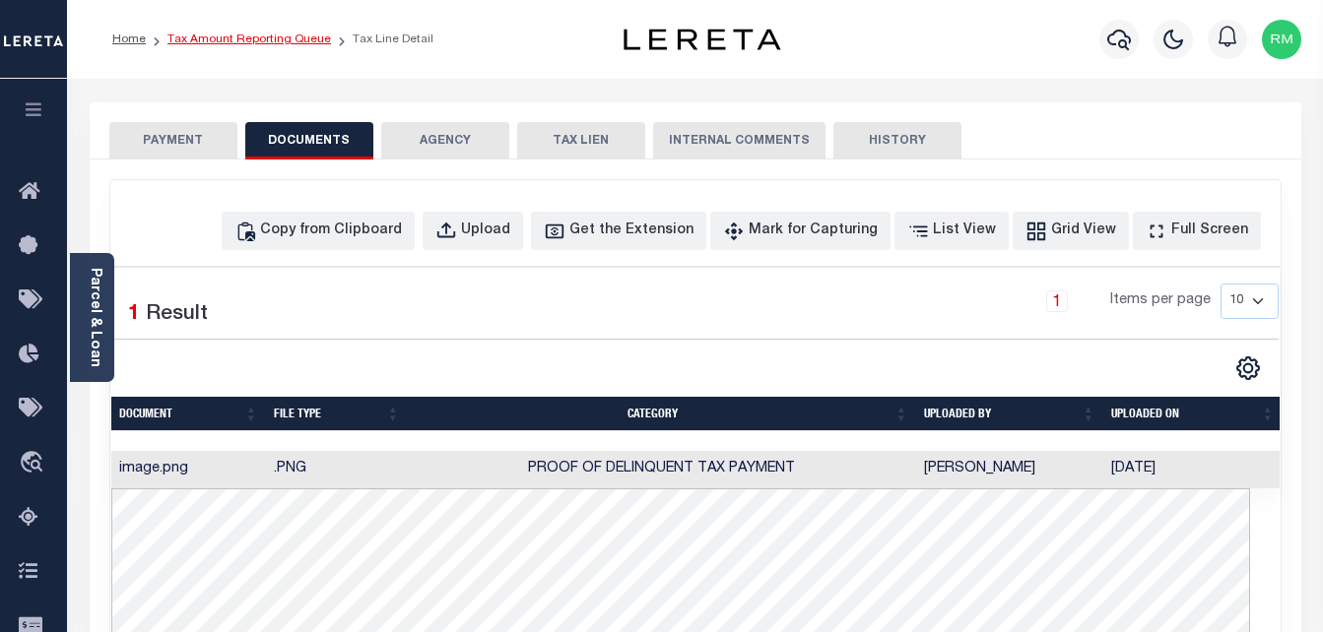
click at [225, 34] on link "Tax Amount Reporting Queue" at bounding box center [249, 39] width 164 height 12
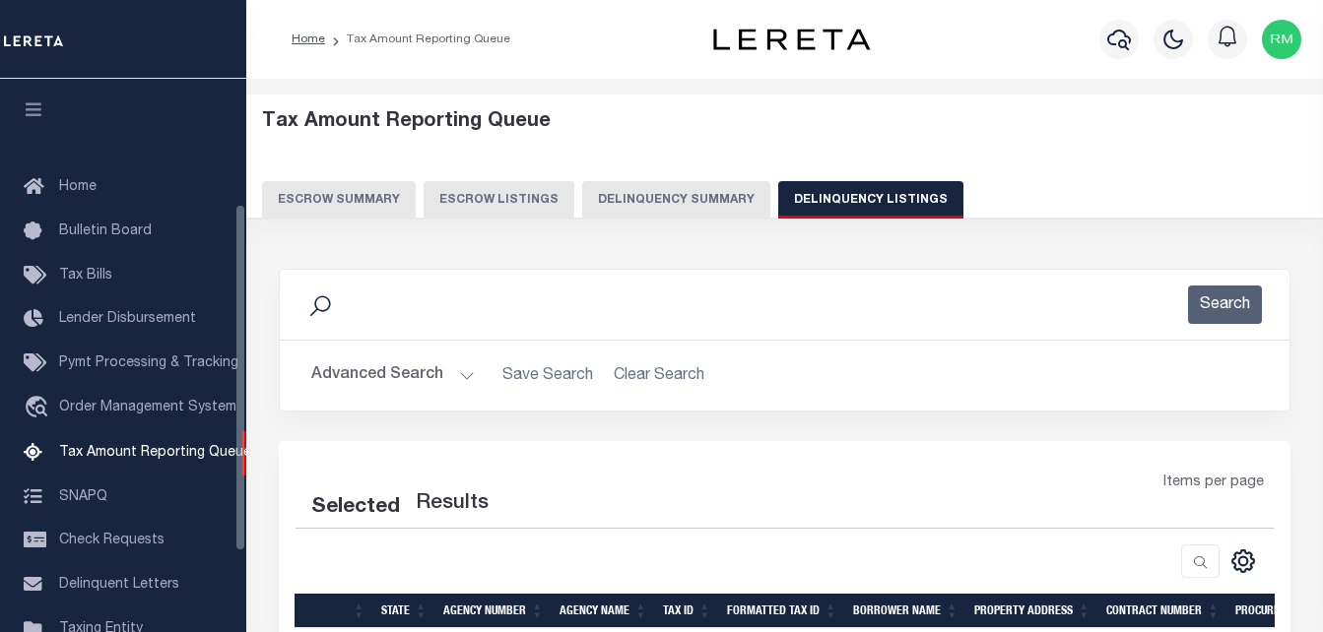
select select "100"
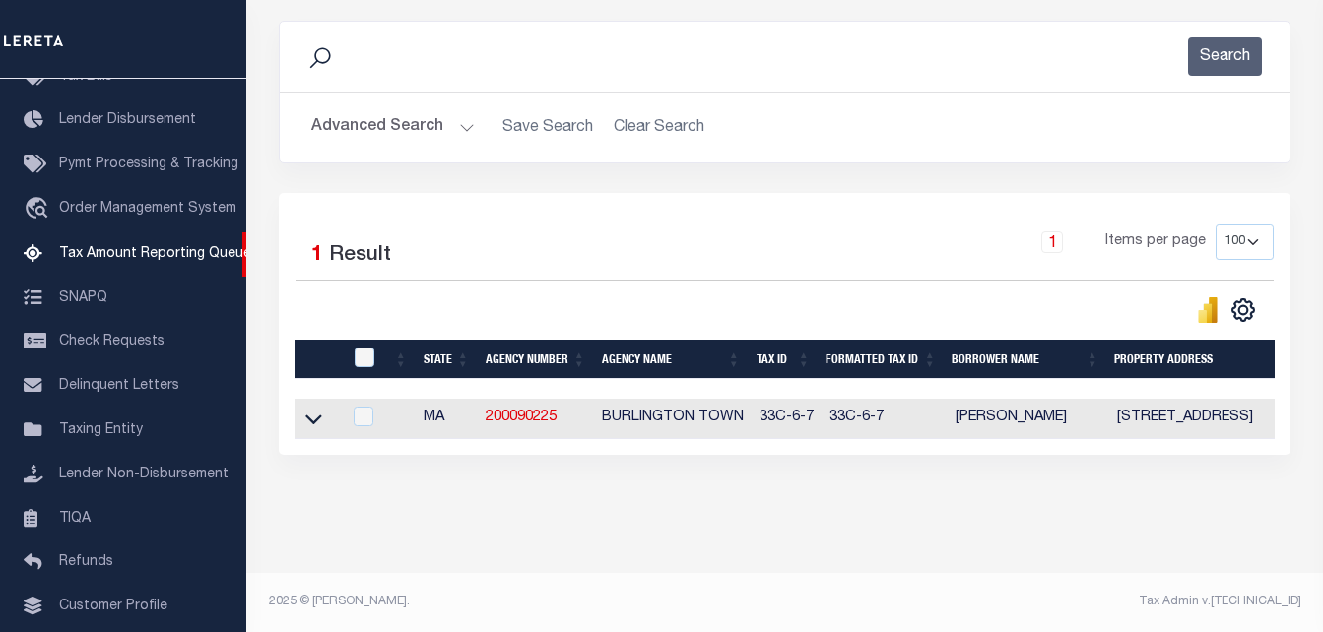
scroll to position [265, 0]
click at [327, 405] on td at bounding box center [318, 419] width 47 height 40
checkbox input "true"
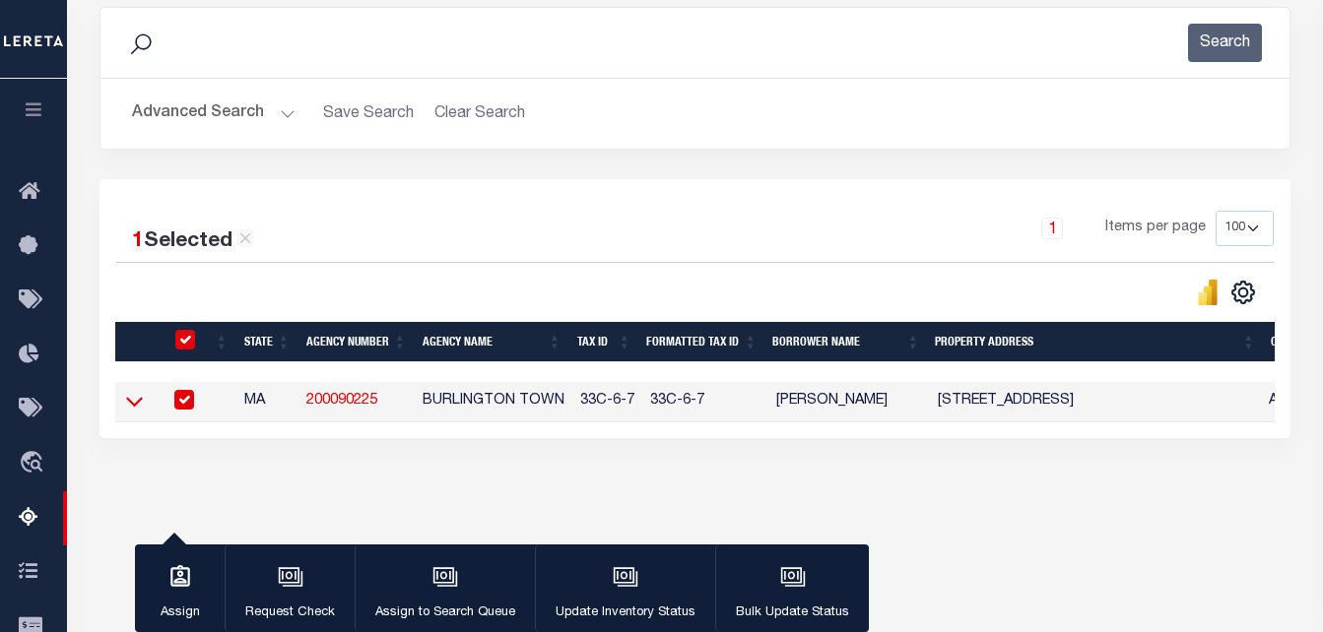
click at [130, 412] on icon at bounding box center [134, 401] width 17 height 21
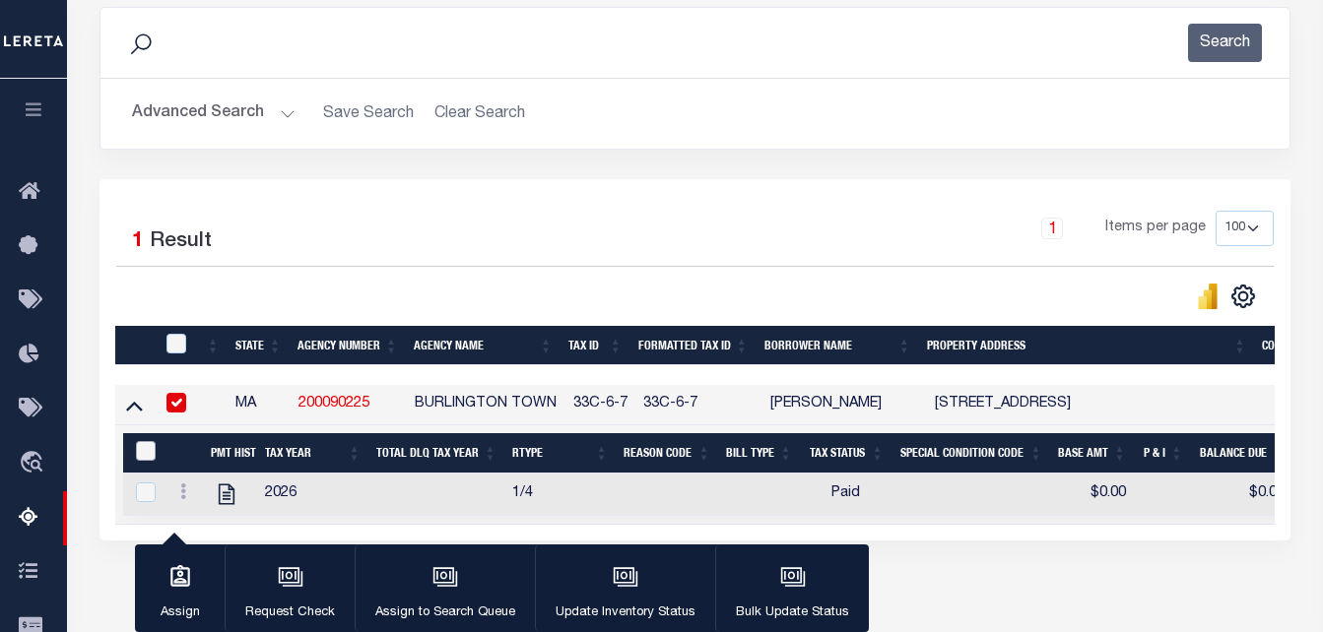
click at [155, 450] on input "&nbsp;" at bounding box center [146, 451] width 20 height 20
checkbox input "true"
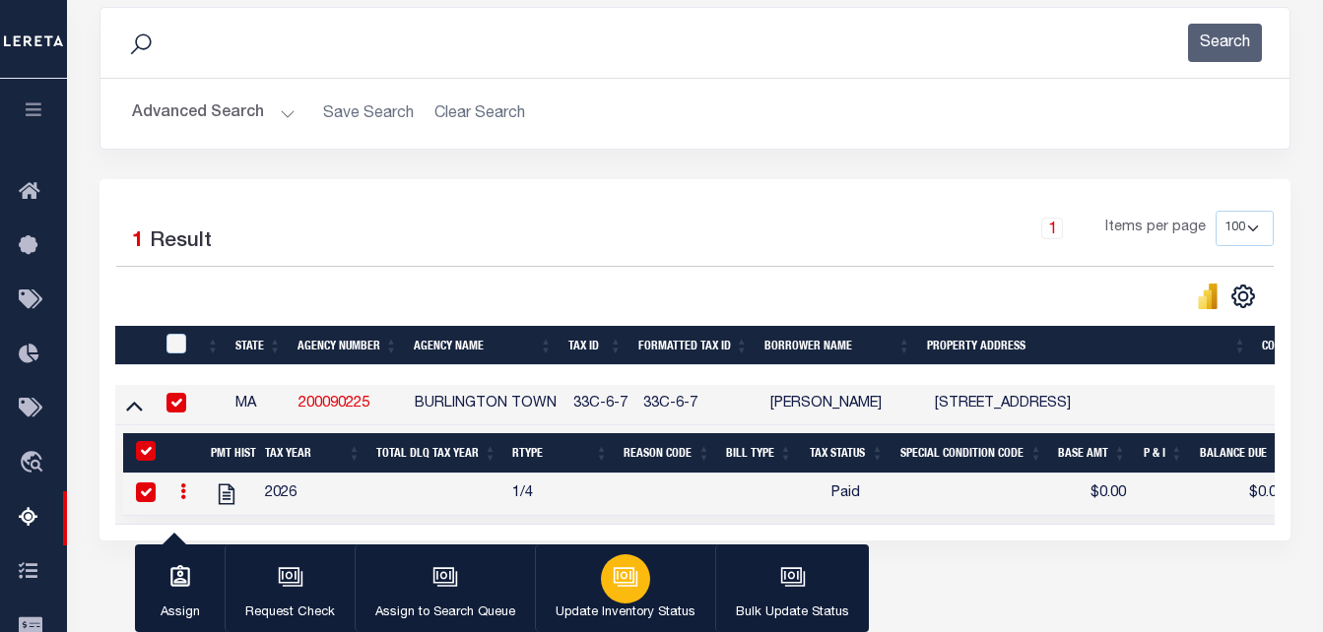
click at [622, 575] on icon "button" at bounding box center [624, 575] width 15 height 9
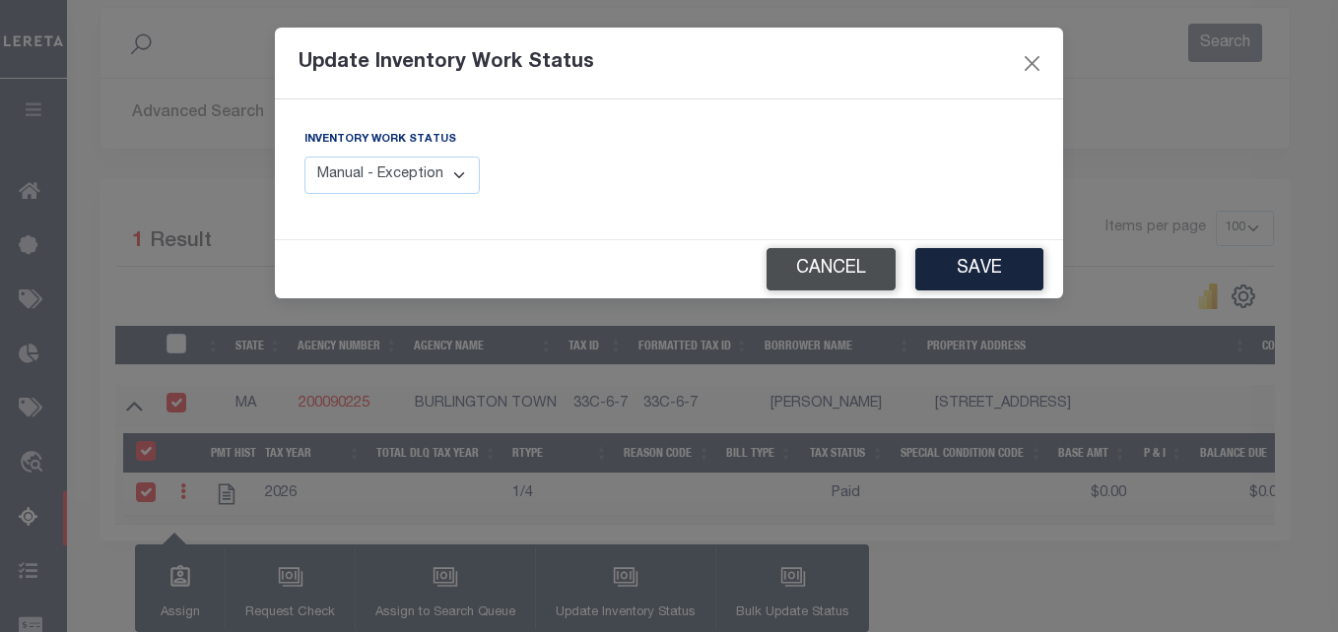
click at [783, 272] on button "Cancel" at bounding box center [830, 269] width 129 height 42
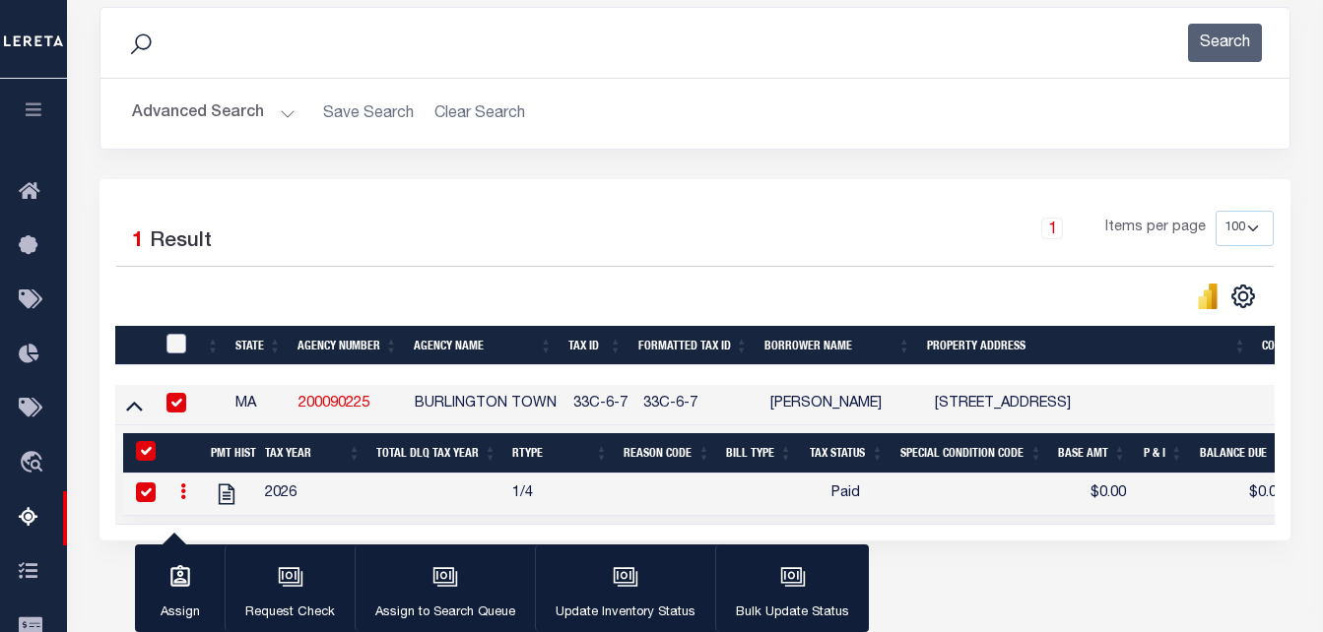
click at [173, 352] on input "checkbox" at bounding box center [176, 344] width 20 height 20
checkbox input "true"
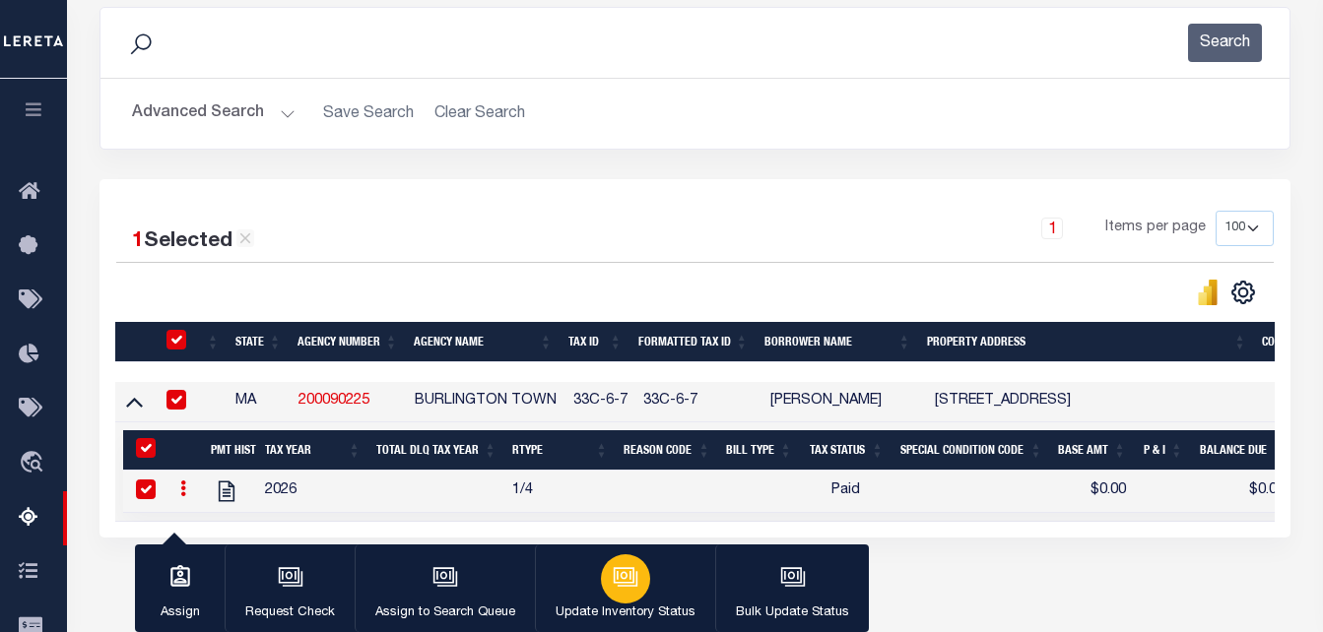
click at [617, 548] on button "Update Inventory Status" at bounding box center [625, 589] width 180 height 89
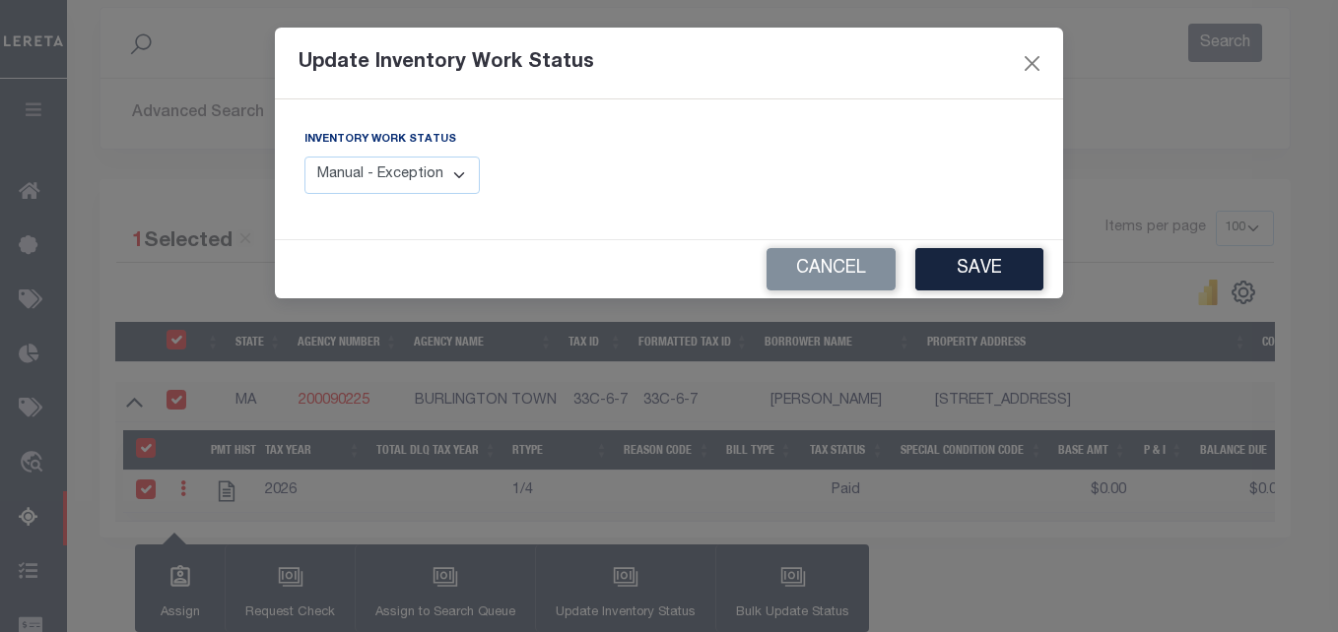
click at [402, 179] on select "Manual - Exception Pended - Awaiting Search Late Add Exception Completed" at bounding box center [391, 176] width 175 height 38
select select "4"
click at [304, 157] on select "Manual - Exception Pended - Awaiting Search Late Add Exception Completed" at bounding box center [391, 176] width 175 height 38
click at [979, 261] on button "Save" at bounding box center [979, 269] width 128 height 42
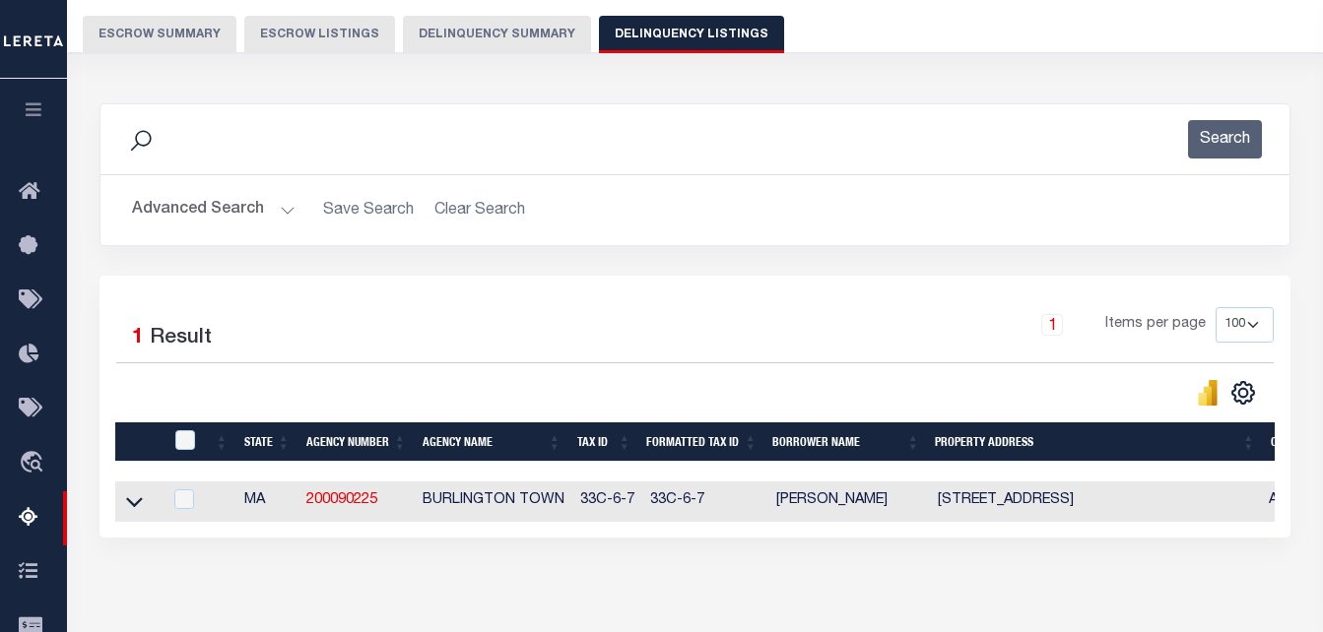
scroll to position [164, 0]
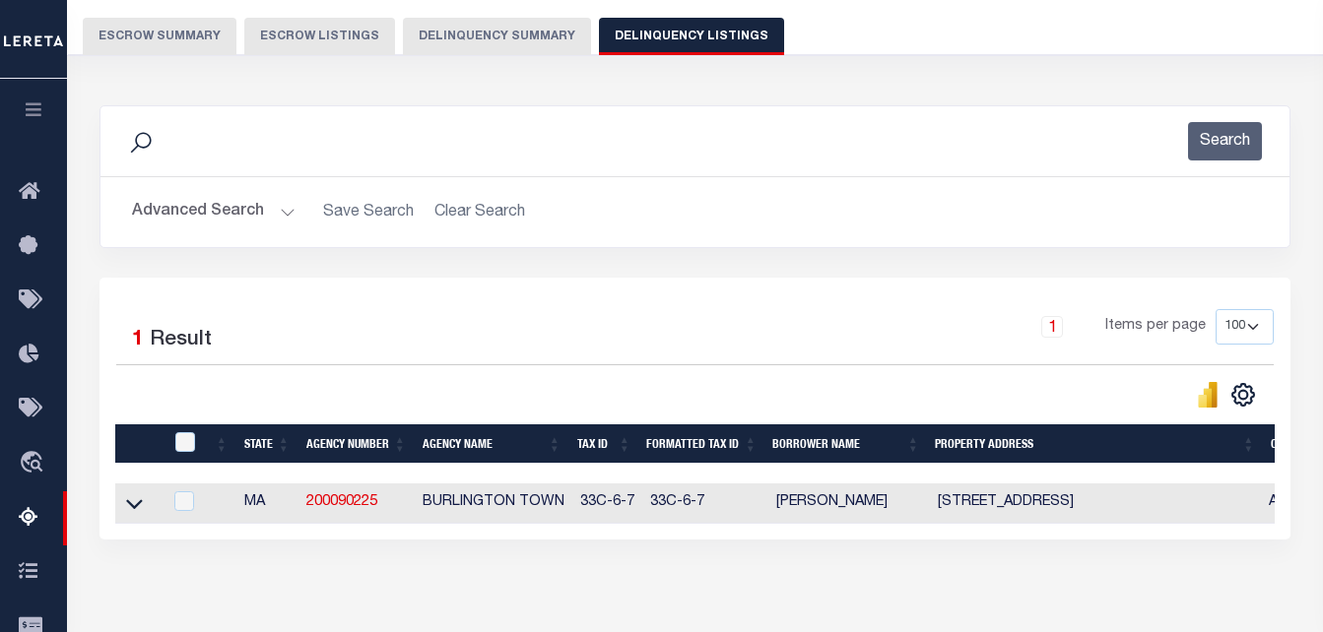
click at [288, 227] on button "Advanced Search" at bounding box center [214, 212] width 164 height 38
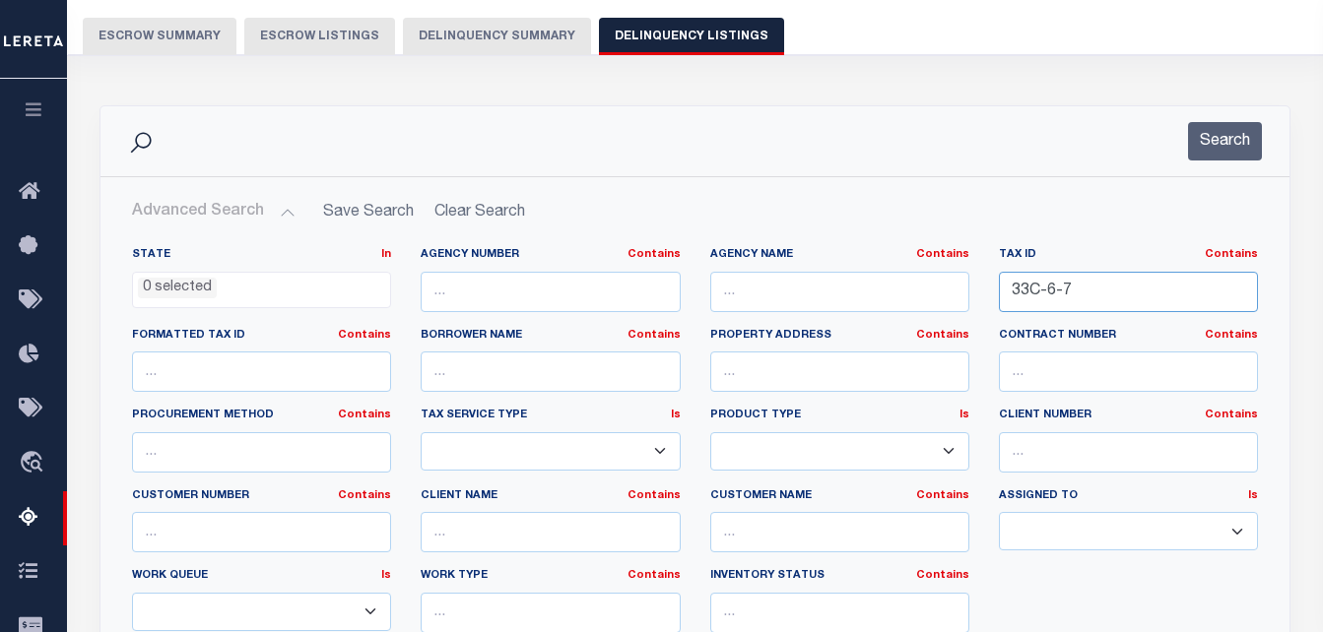
click at [1081, 299] on input "33C-6-7" at bounding box center [1128, 292] width 259 height 40
paste input "5-94-0"
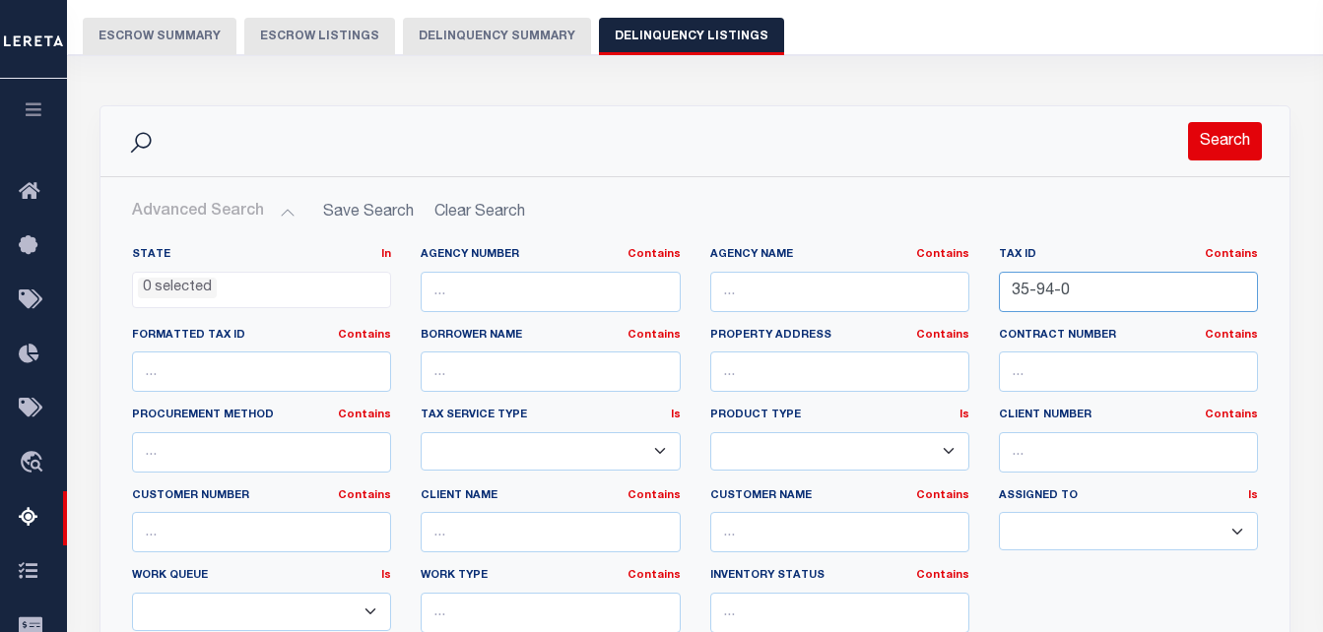
type input "35-94-0"
click at [1226, 126] on button "Search" at bounding box center [1225, 141] width 74 height 38
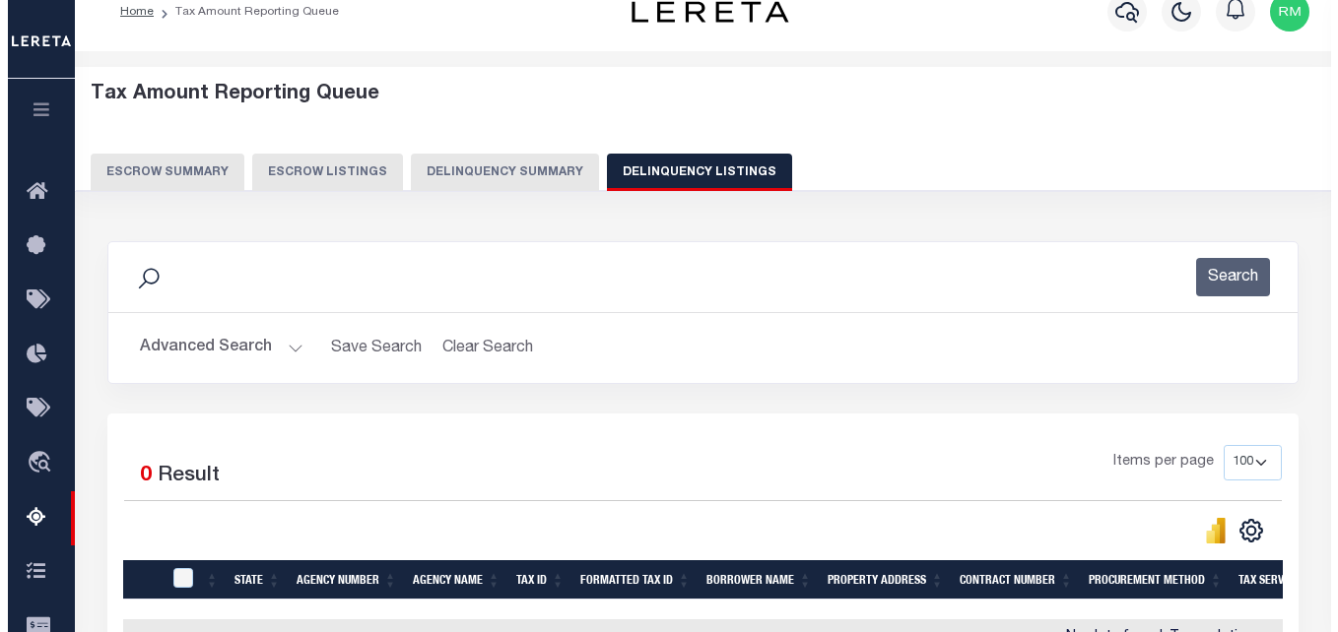
scroll to position [0, 0]
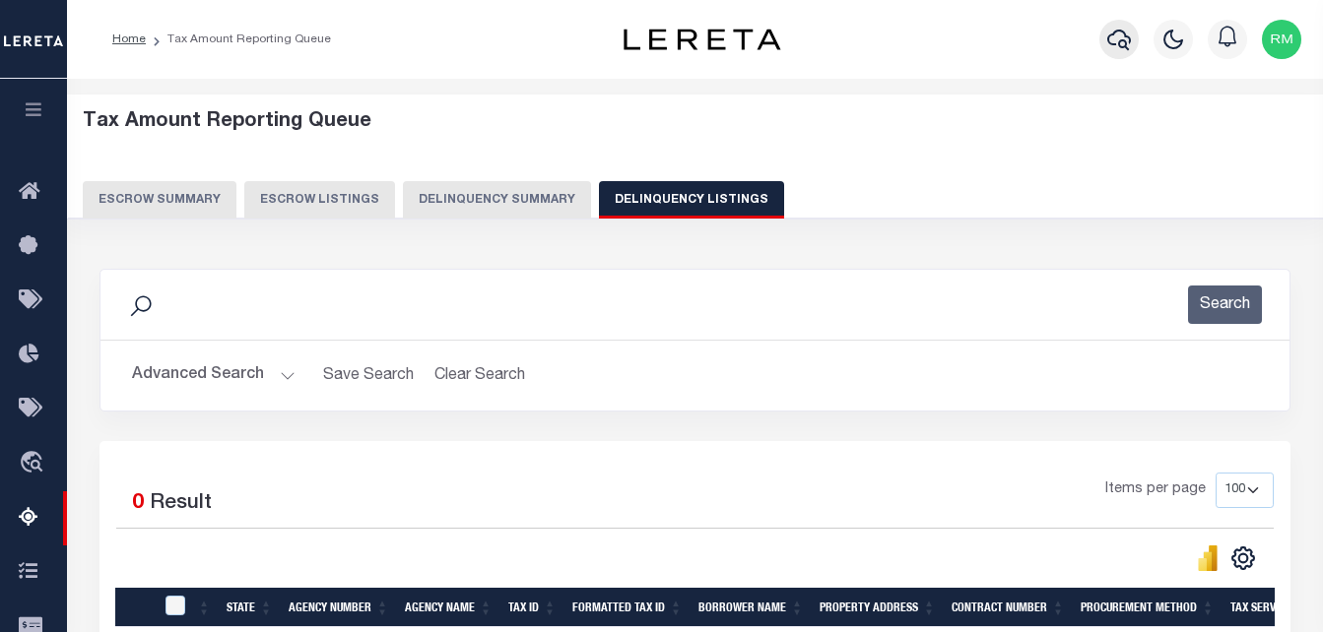
click at [1108, 42] on icon "button" at bounding box center [1119, 40] width 24 height 21
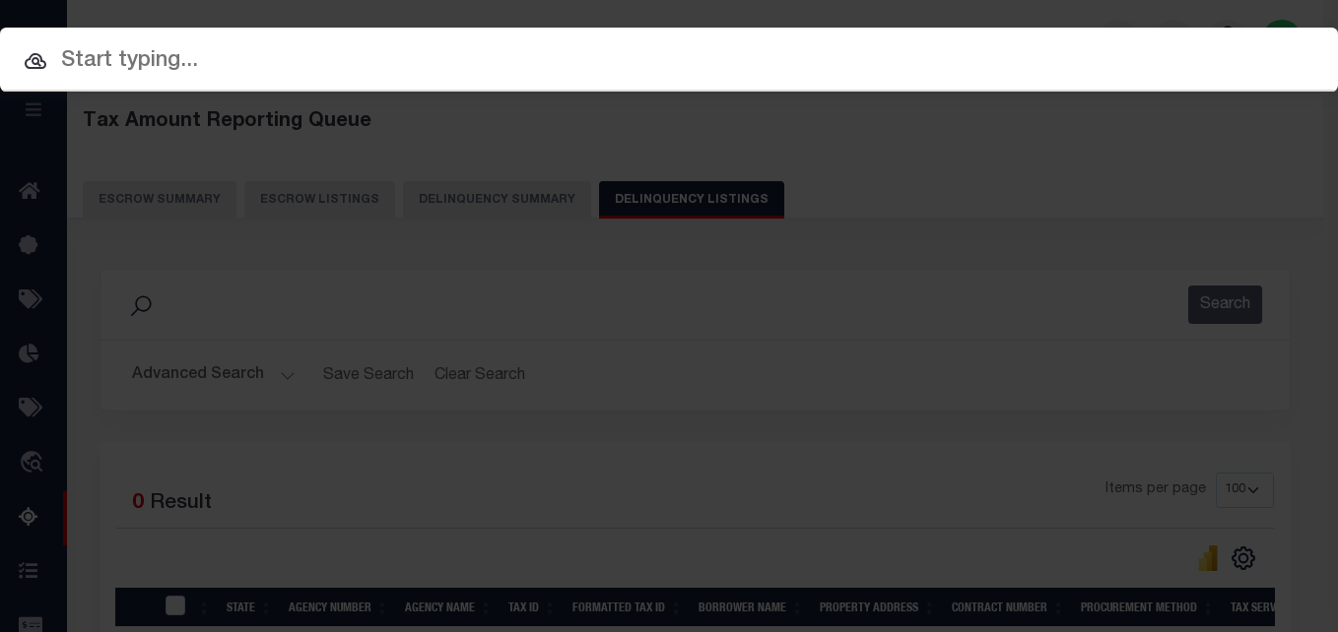
paste input "35-94-0"
type input "35-94-0"
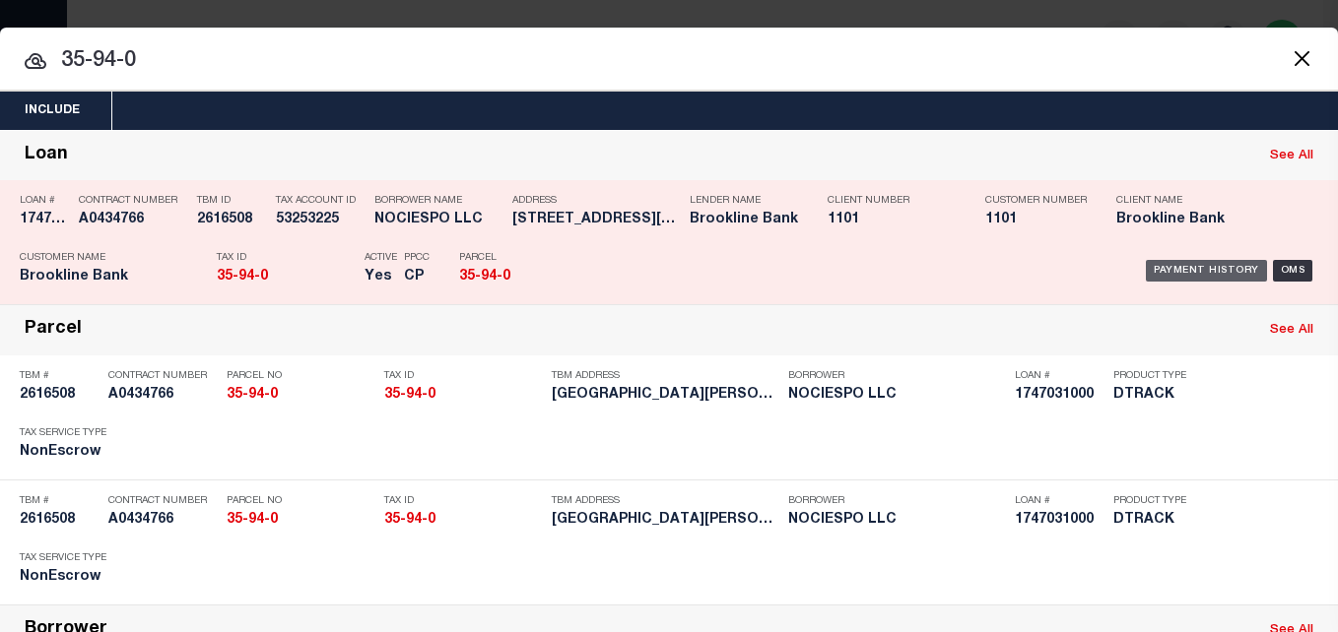
click at [1156, 266] on div "Payment History" at bounding box center [1206, 271] width 121 height 22
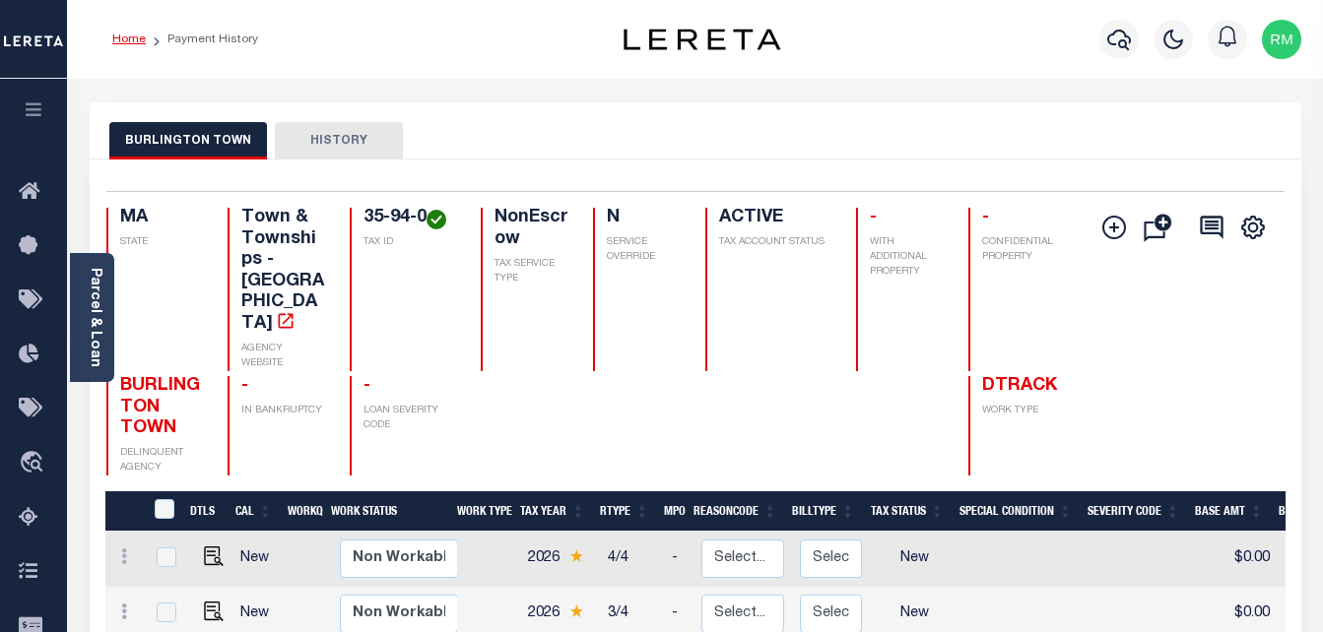
click at [127, 41] on link "Home" at bounding box center [128, 39] width 33 height 12
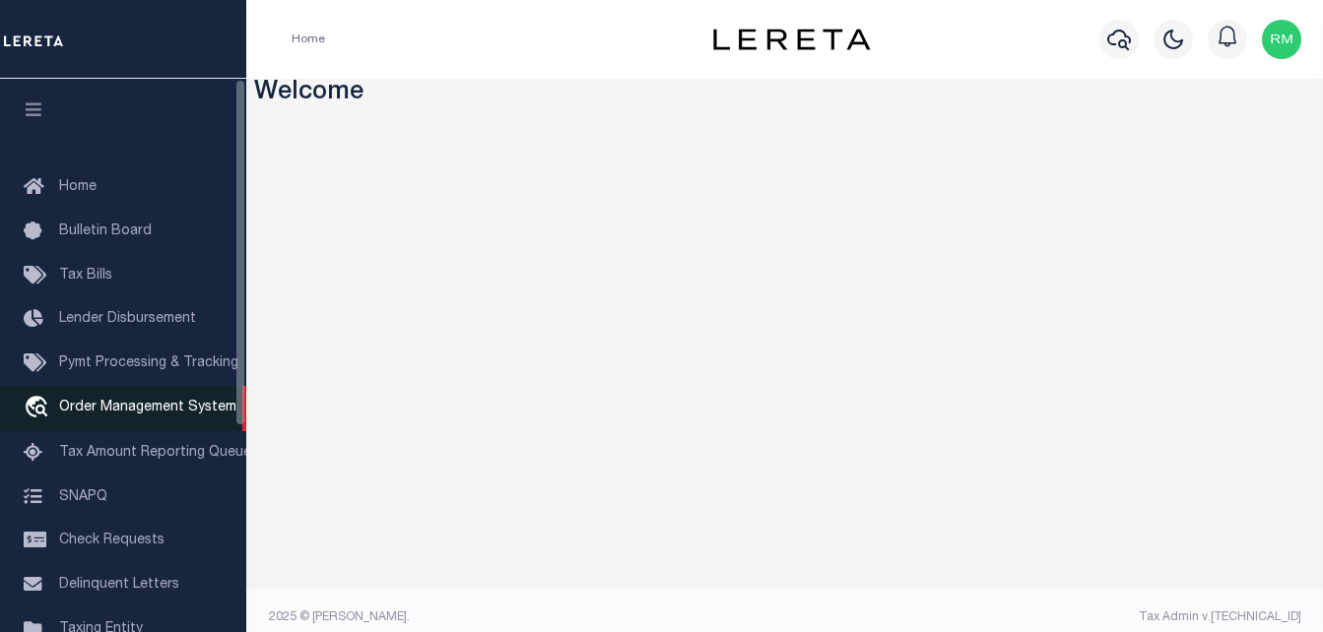
click at [134, 405] on span "Order Management System" at bounding box center [147, 408] width 177 height 14
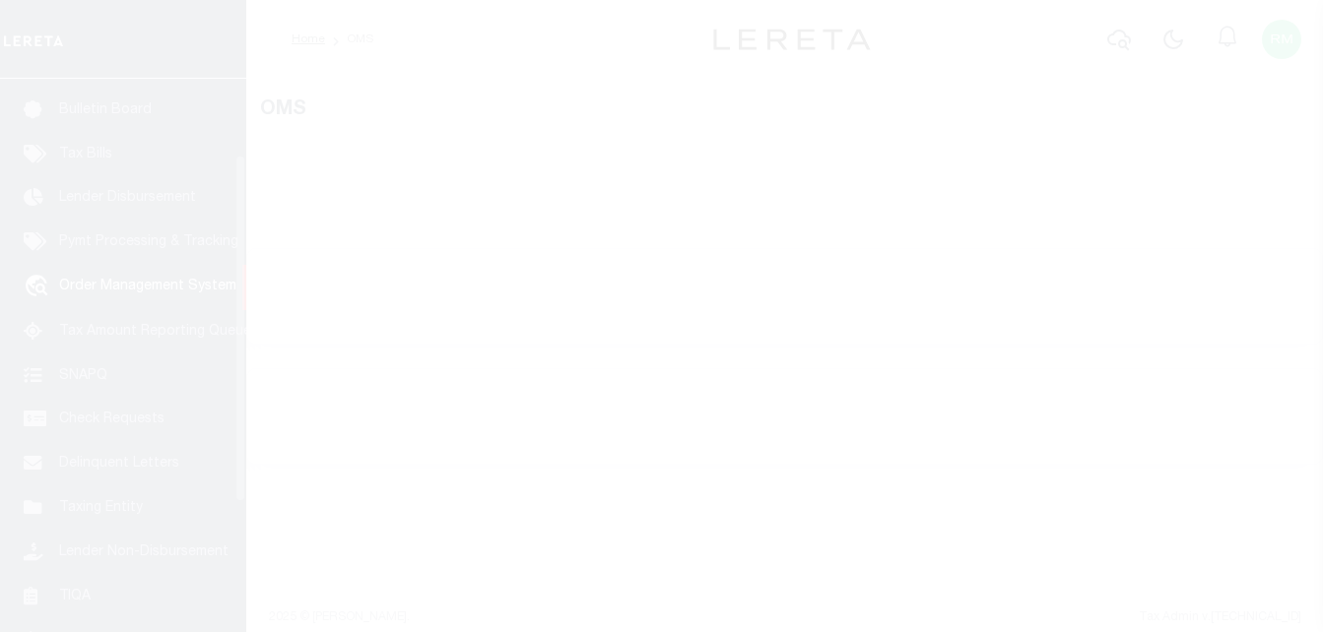
scroll to position [144, 0]
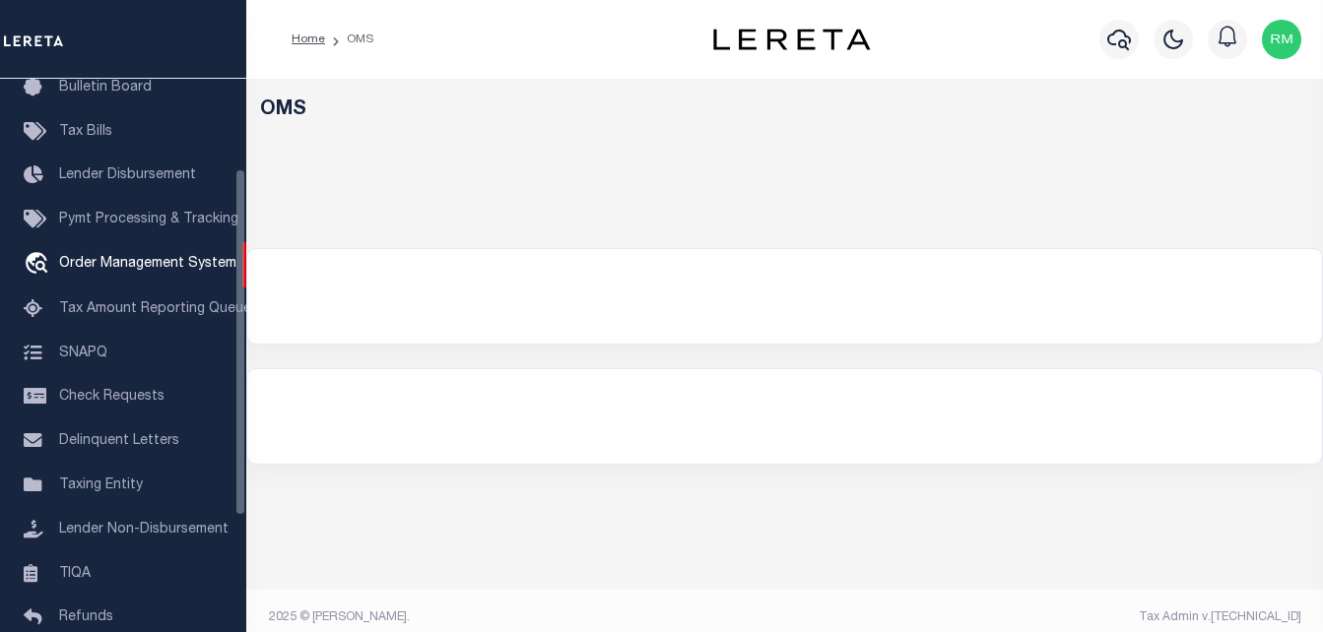
select select "200"
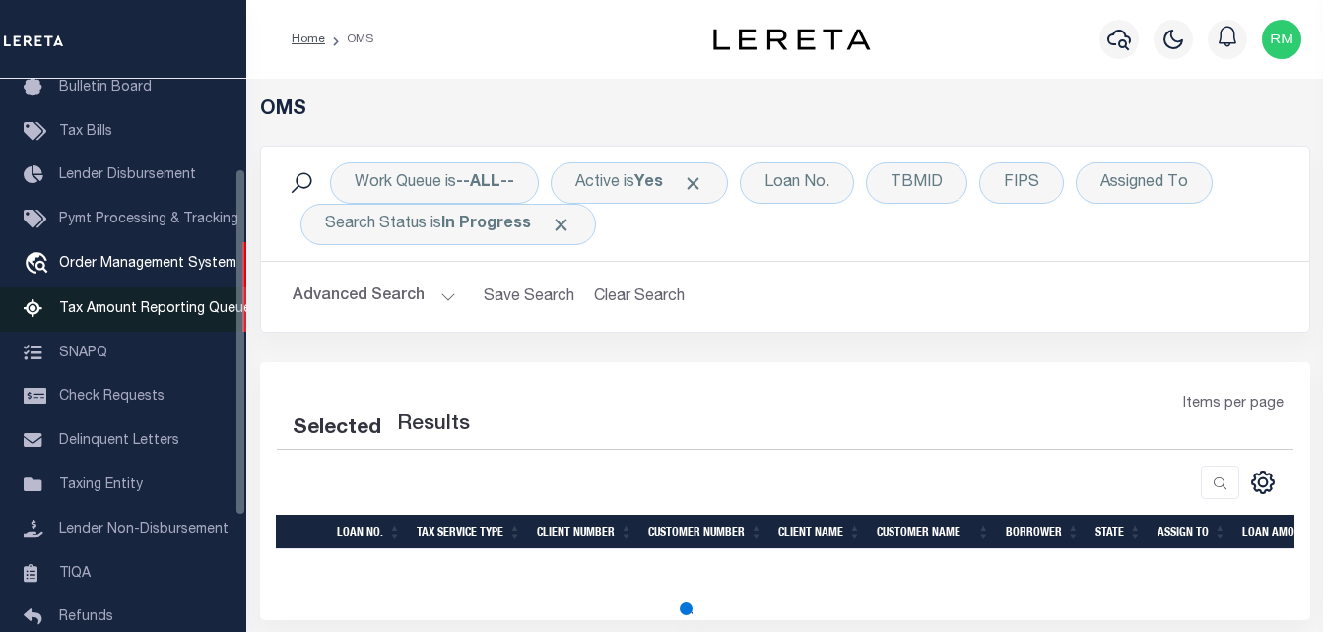
click at [165, 309] on span "Tax Amount Reporting Queue" at bounding box center [155, 309] width 192 height 14
select select "200"
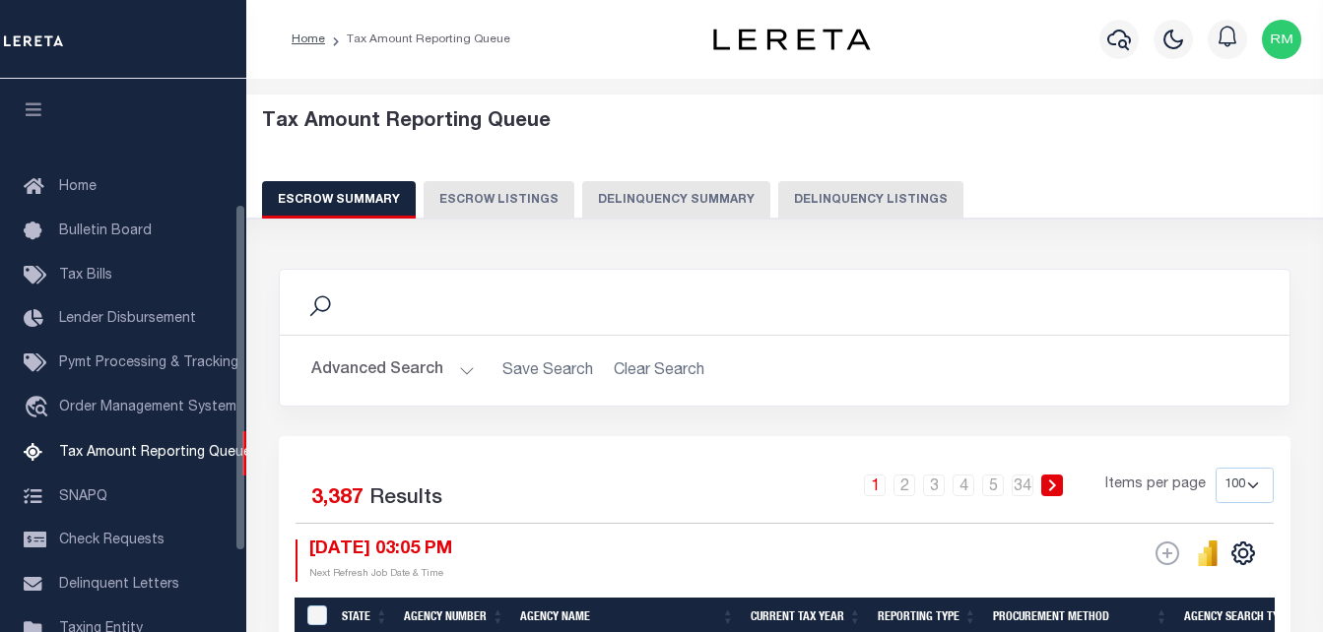
click at [793, 205] on button "Delinquency Listings" at bounding box center [870, 199] width 185 height 37
select select "100"
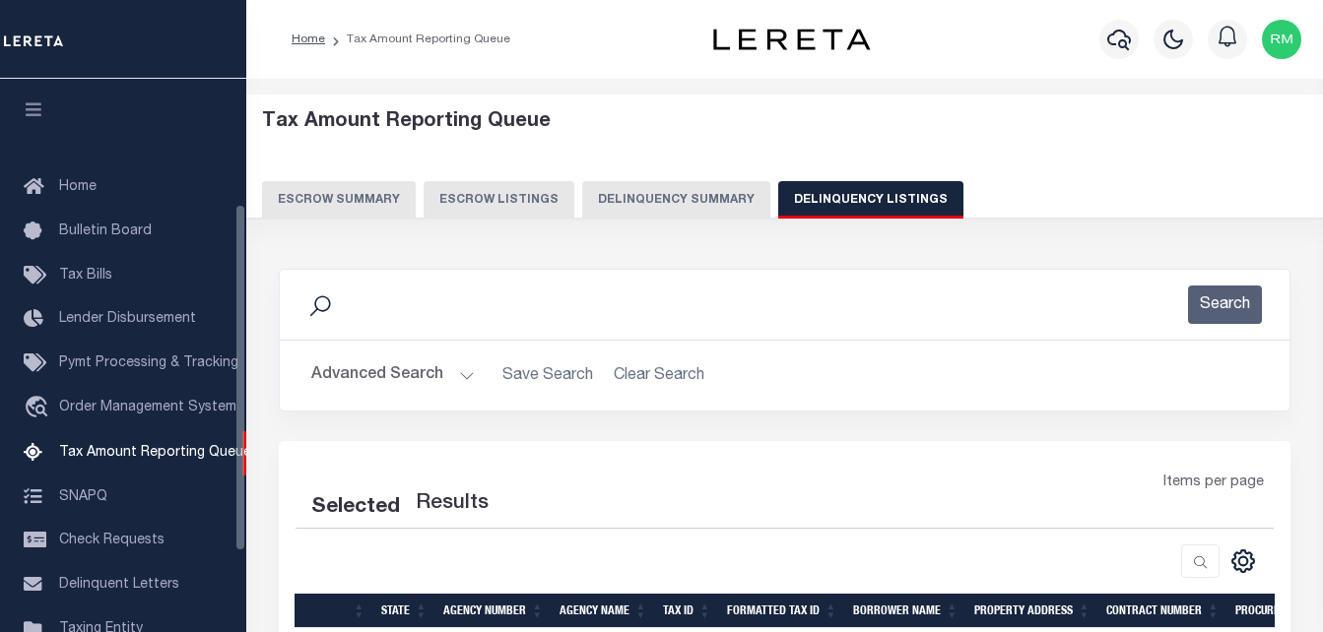
scroll to position [199, 0]
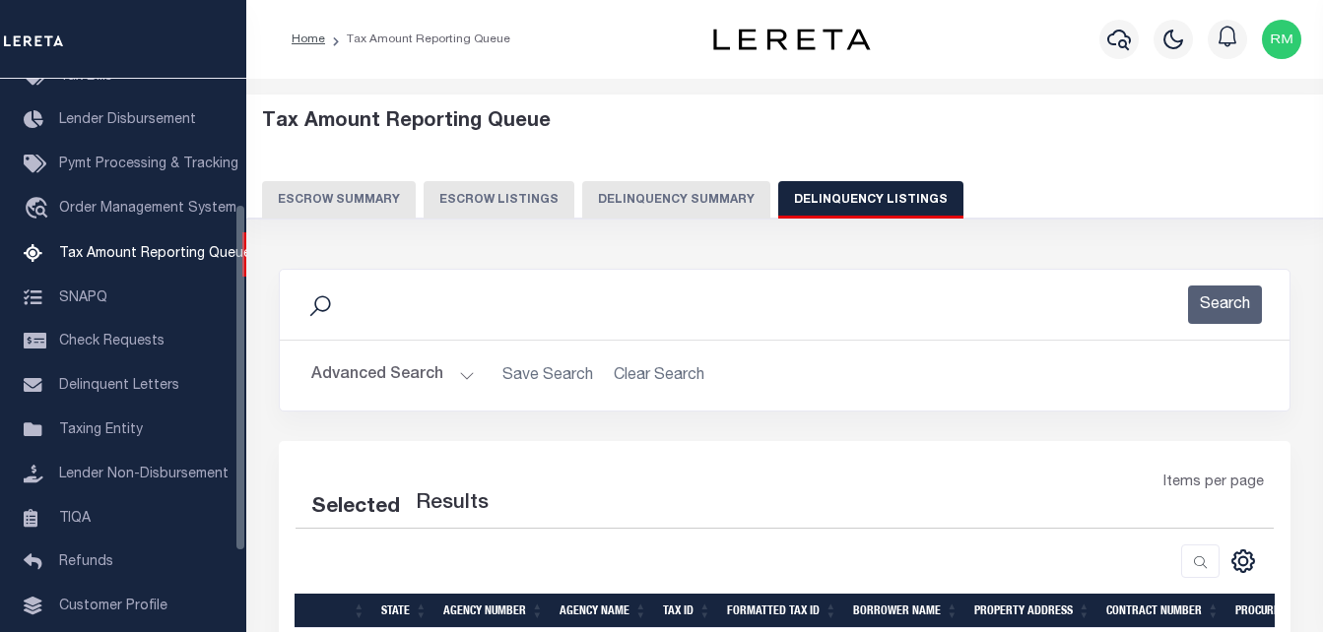
select select "100"
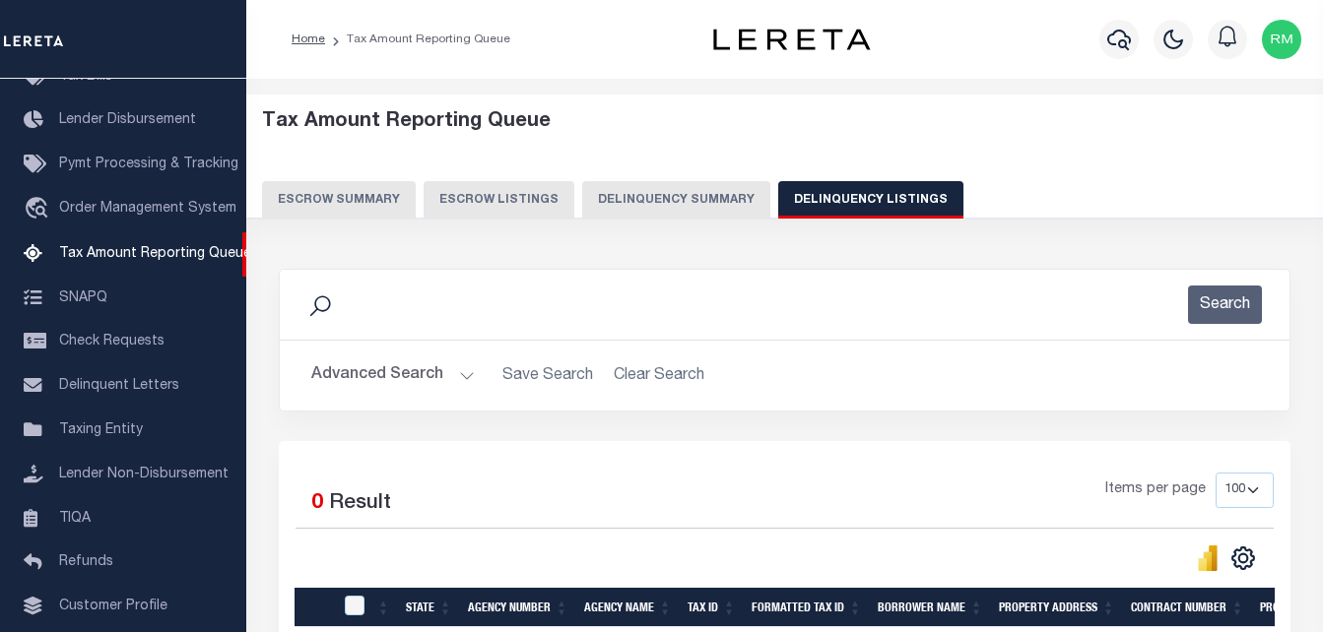
click at [362, 372] on button "Advanced Search" at bounding box center [393, 376] width 164 height 38
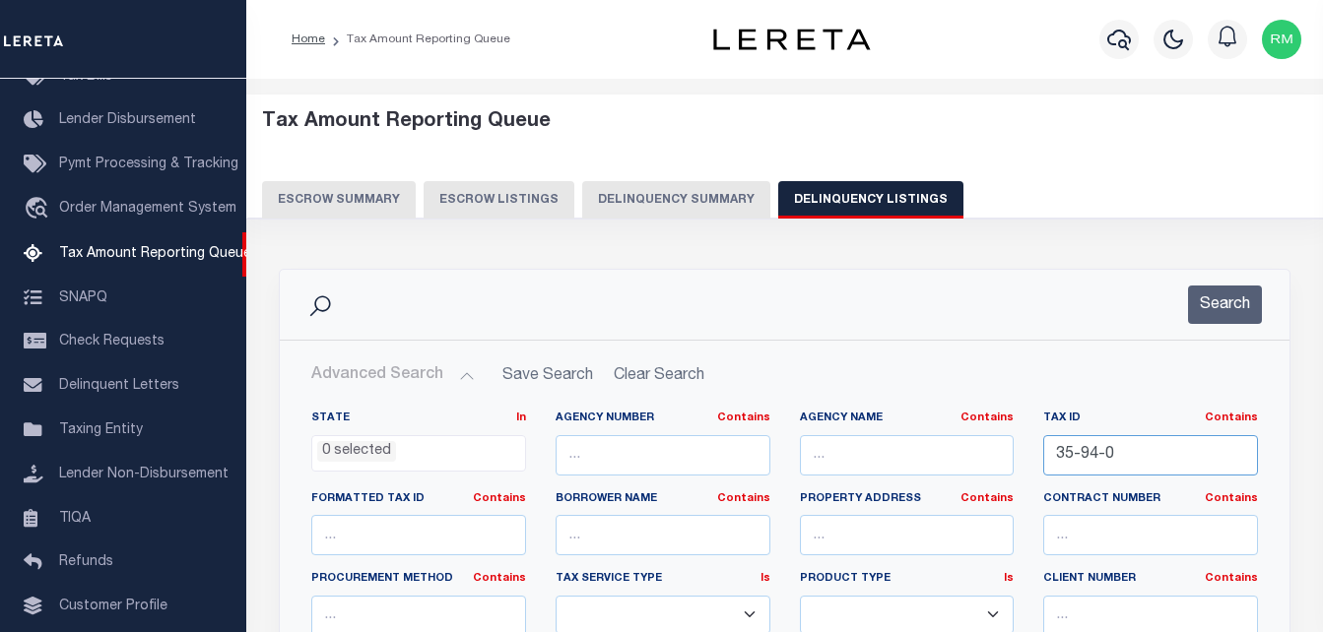
click at [1087, 455] on input "35-94-0" at bounding box center [1150, 455] width 215 height 40
paste input "2"
type input "35-94-2"
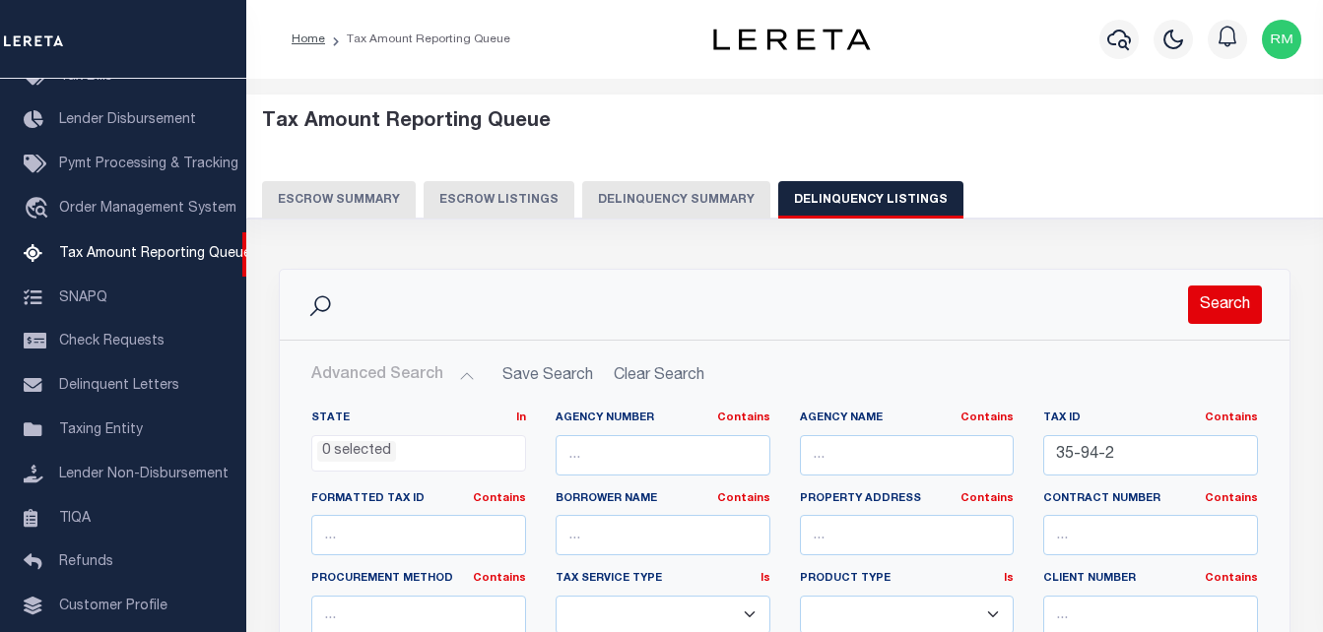
click at [1239, 303] on button "Search" at bounding box center [1225, 305] width 74 height 38
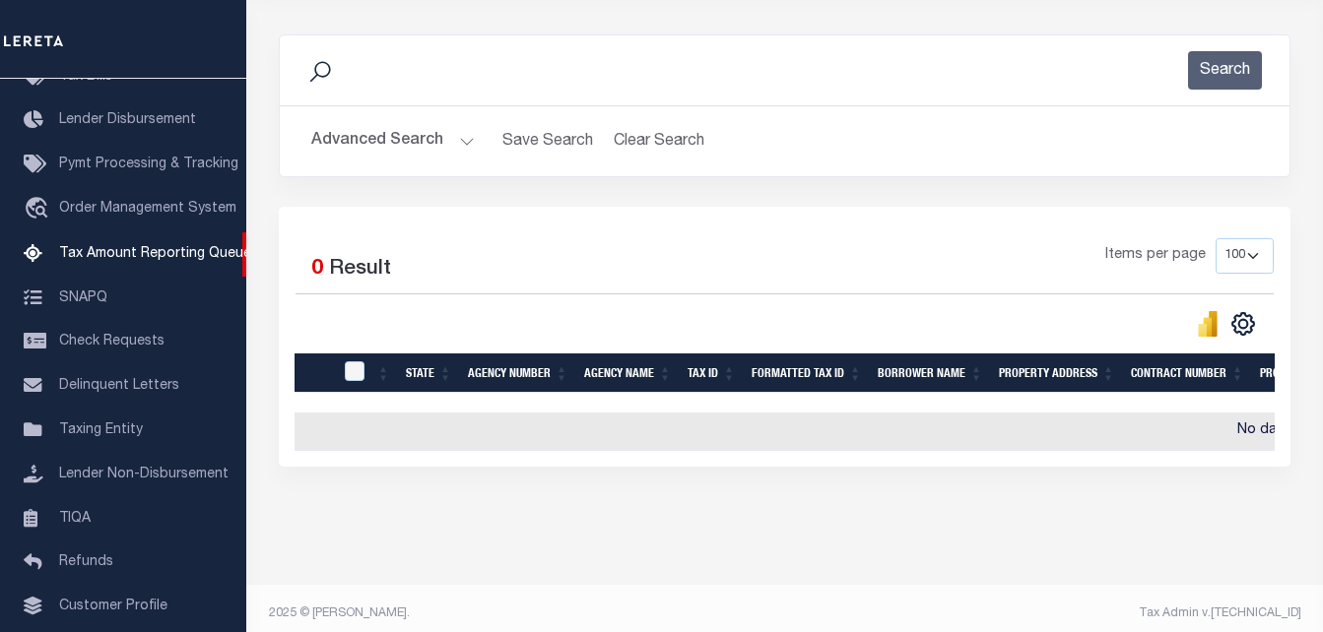
scroll to position [0, 0]
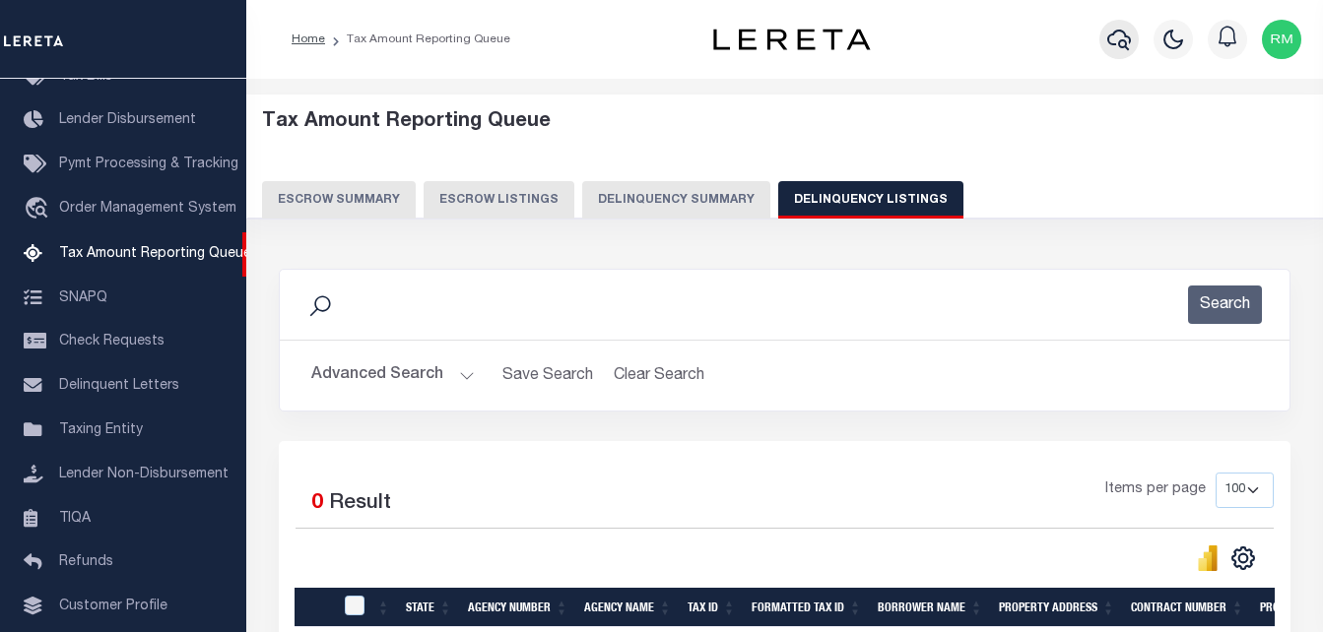
click at [1117, 35] on icon "button" at bounding box center [1119, 40] width 24 height 24
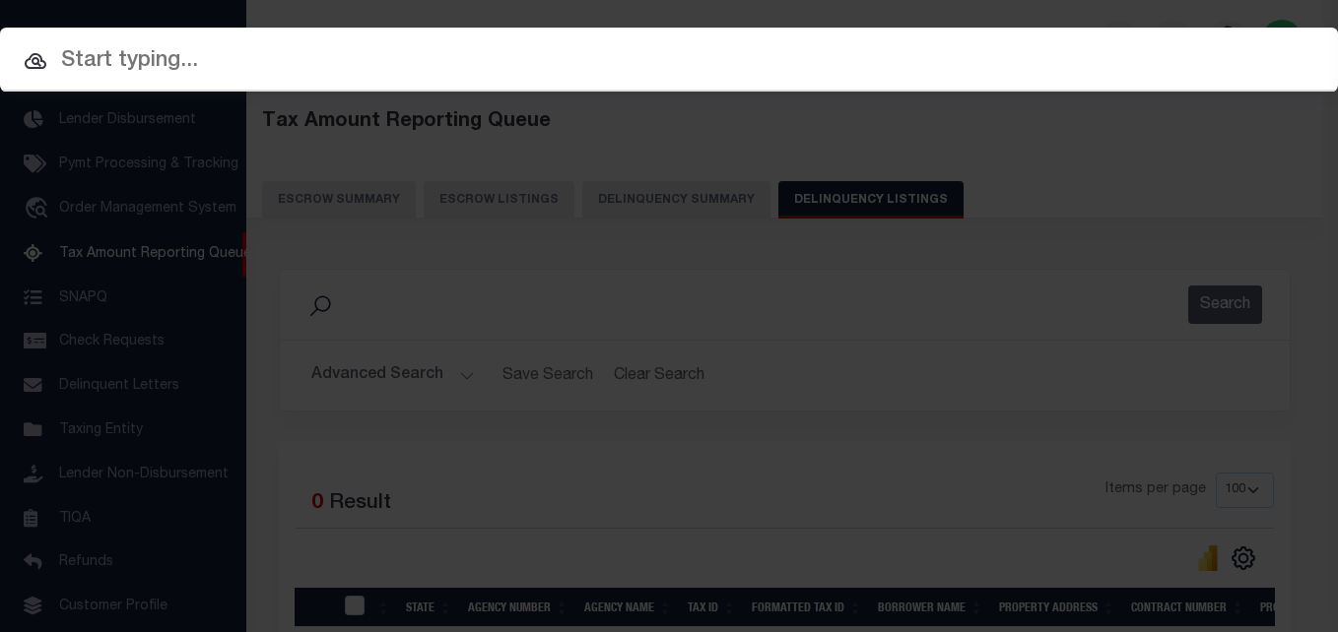
paste input "35-94-2"
type input "35-94-2"
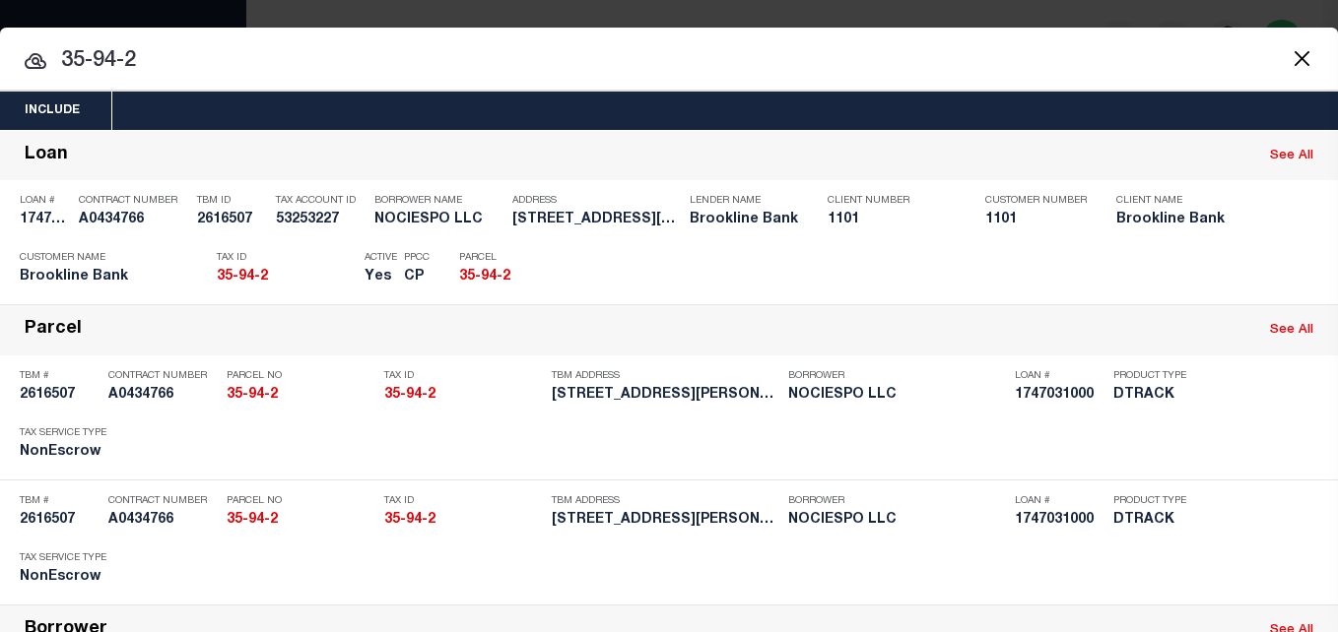
click at [1288, 62] on button "Close" at bounding box center [1301, 58] width 26 height 26
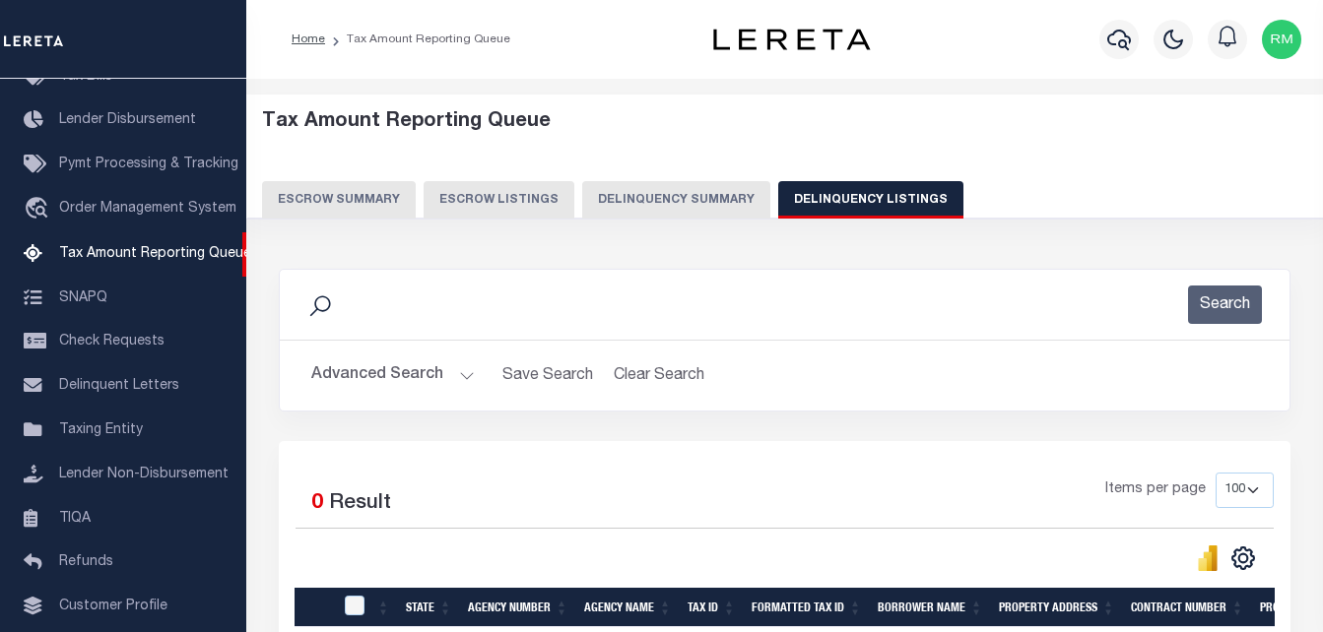
click at [434, 367] on button "Advanced Search" at bounding box center [393, 376] width 164 height 38
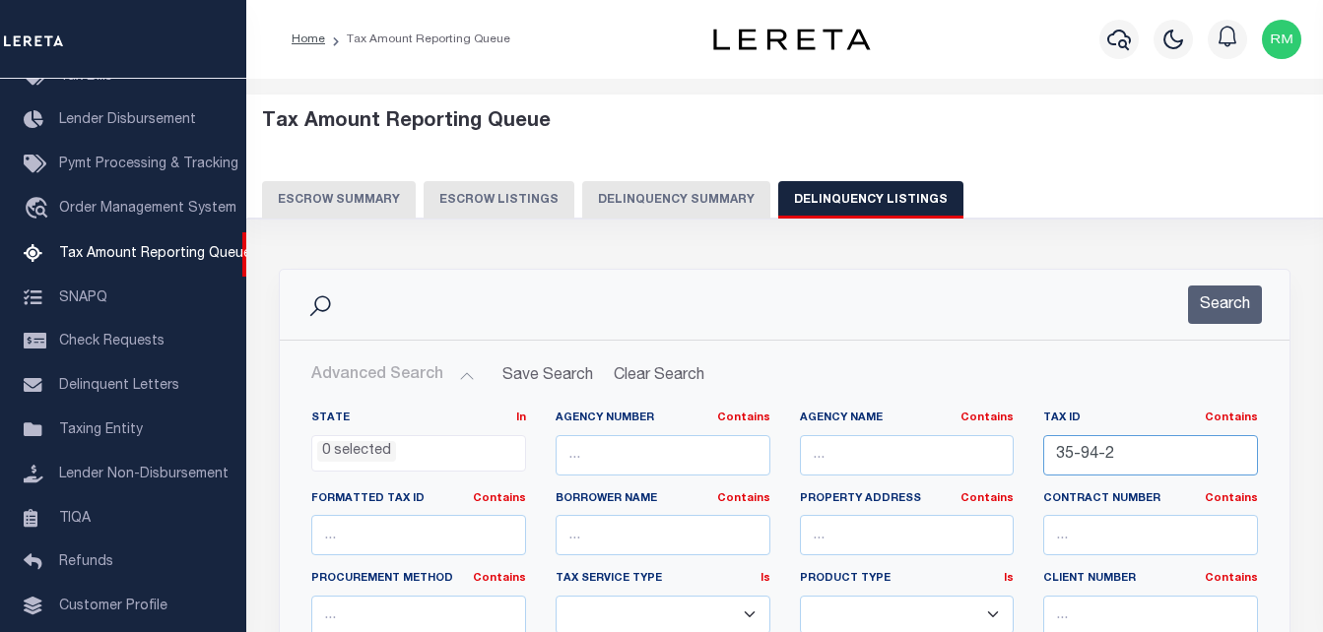
click at [1077, 457] on input "35-94-2" at bounding box center [1150, 455] width 215 height 40
paste input "103-48"
type input "103-48"
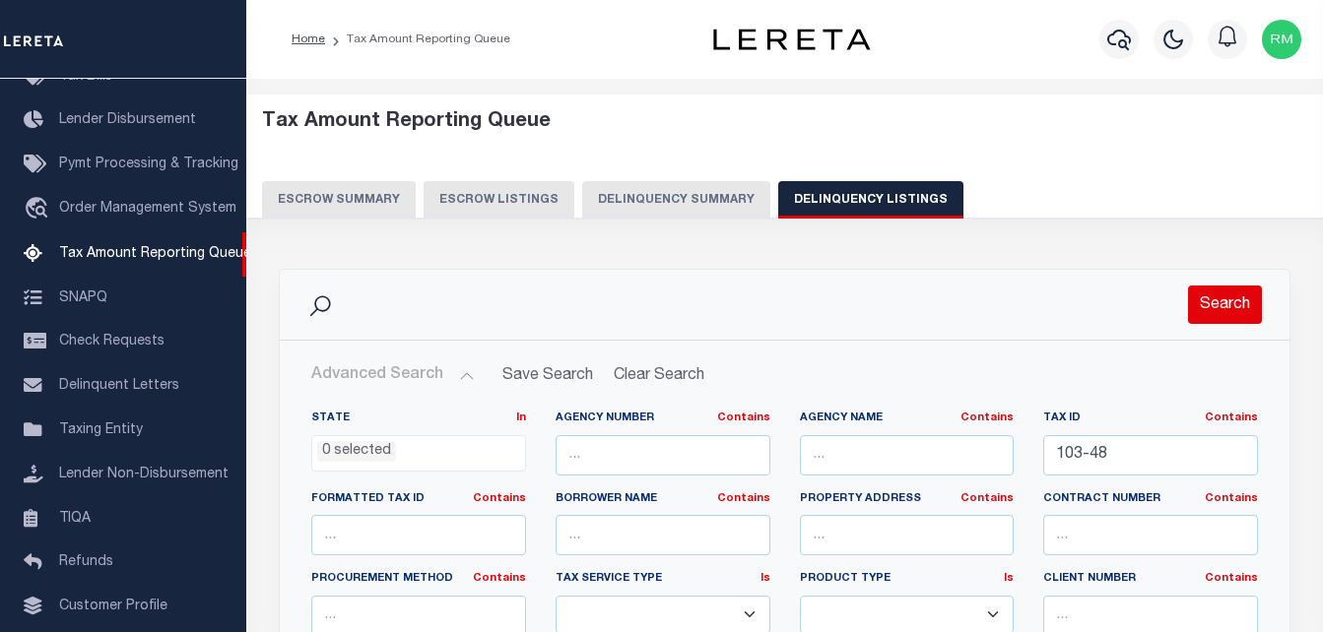
click at [1219, 308] on button "Search" at bounding box center [1225, 305] width 74 height 38
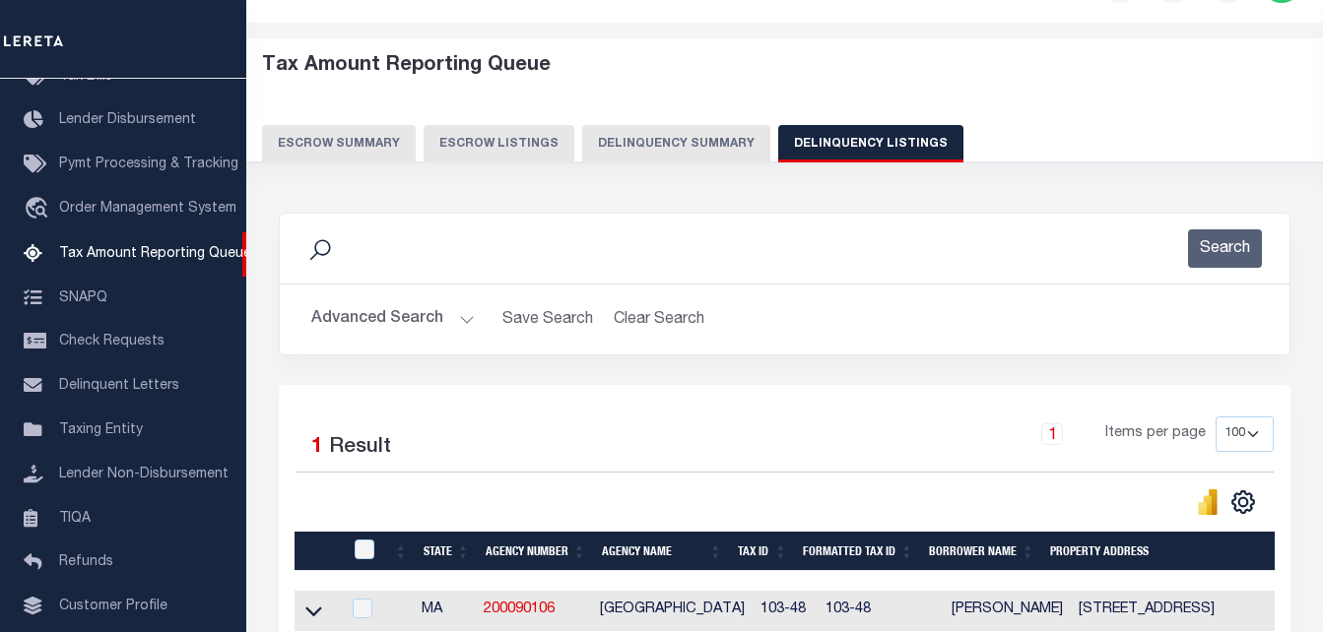
scroll to position [197, 0]
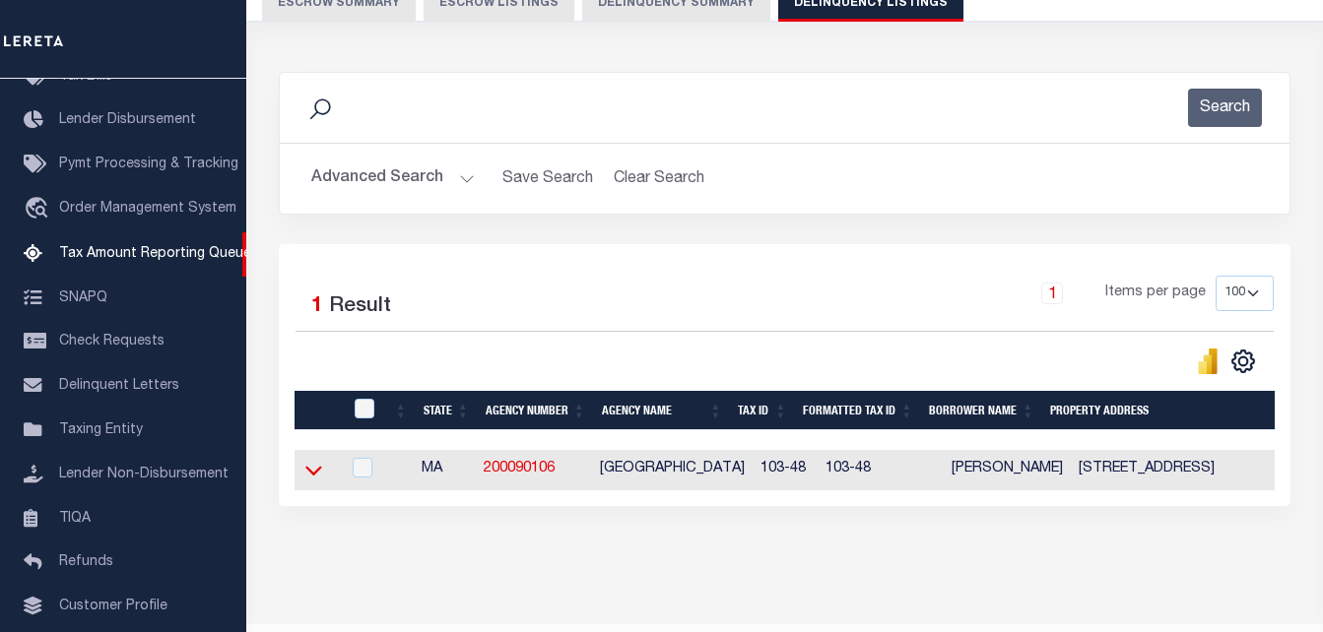
click at [317, 480] on icon at bounding box center [313, 470] width 17 height 21
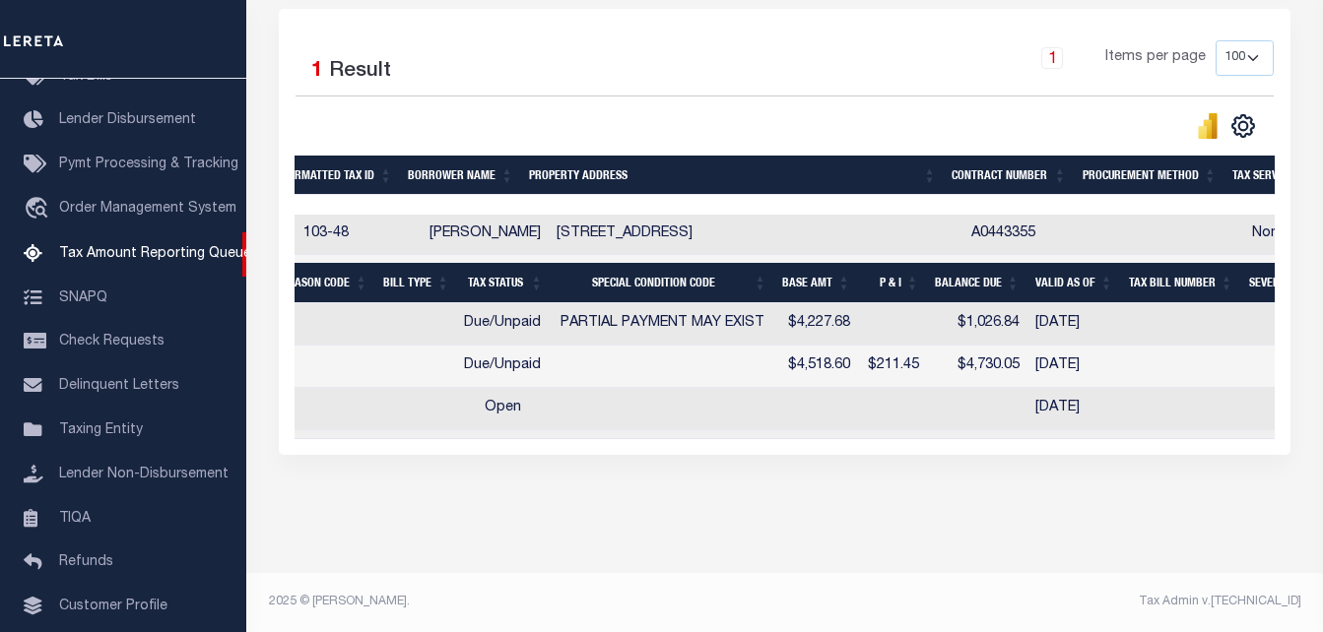
scroll to position [0, 0]
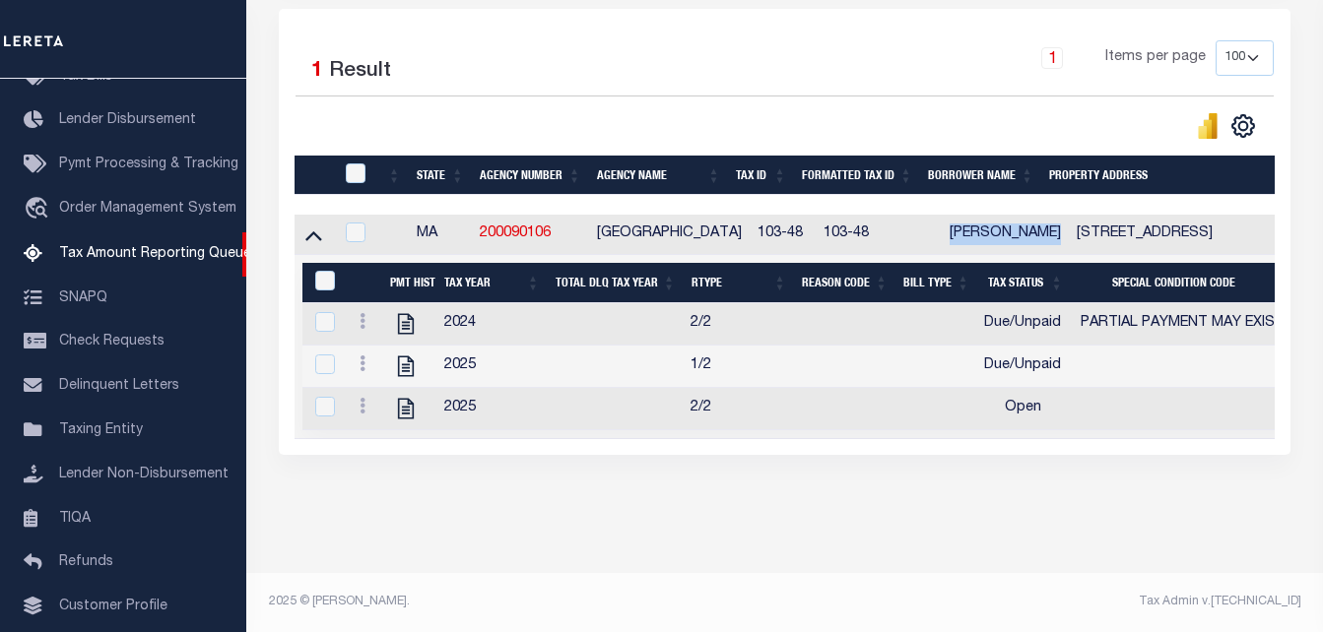
drag, startPoint x: 1035, startPoint y: 215, endPoint x: 928, endPoint y: 212, distance: 107.4
click at [942, 215] on td "[PERSON_NAME]" at bounding box center [1005, 235] width 127 height 40
checkbox input "true"
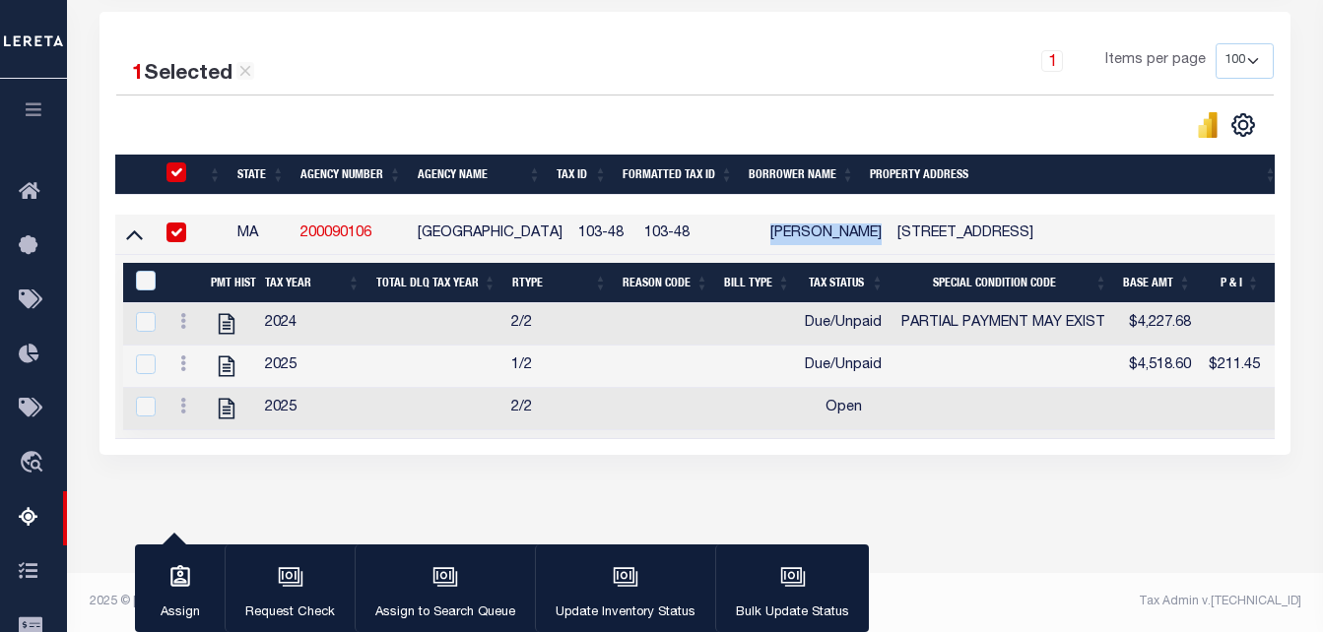
copy td "[PERSON_NAME]"
click at [180, 313] on icon at bounding box center [183, 321] width 6 height 16
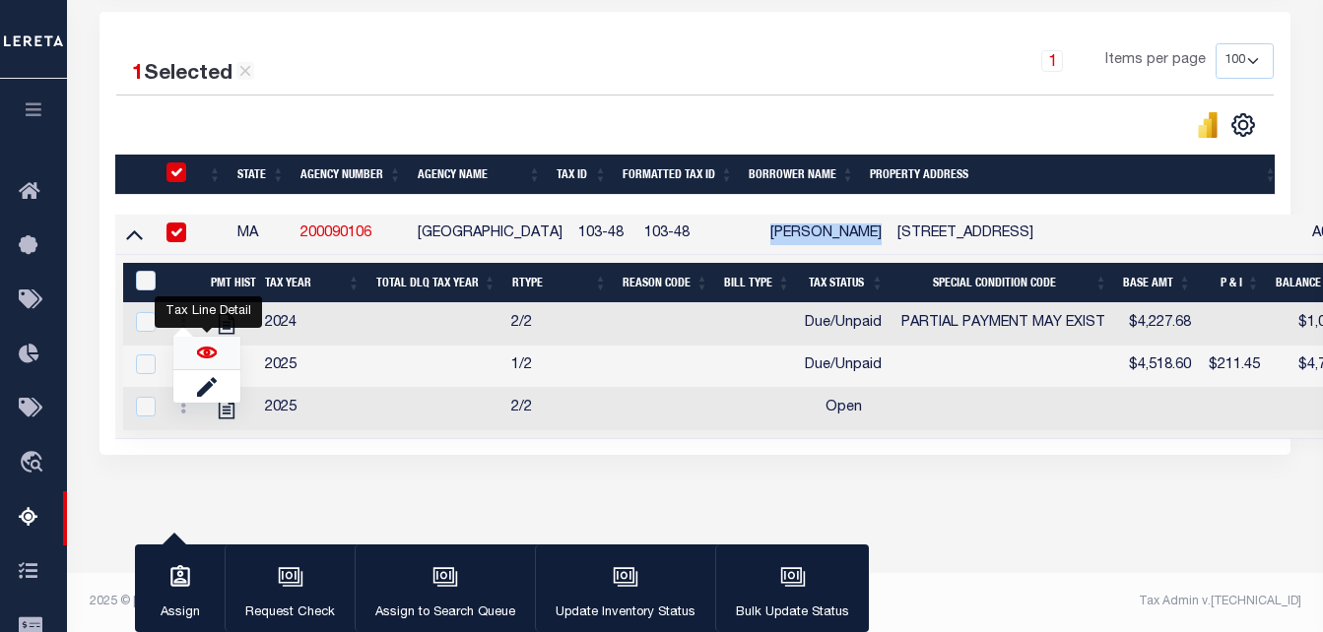
click at [198, 351] on img "" at bounding box center [207, 353] width 20 height 20
checkbox input "true"
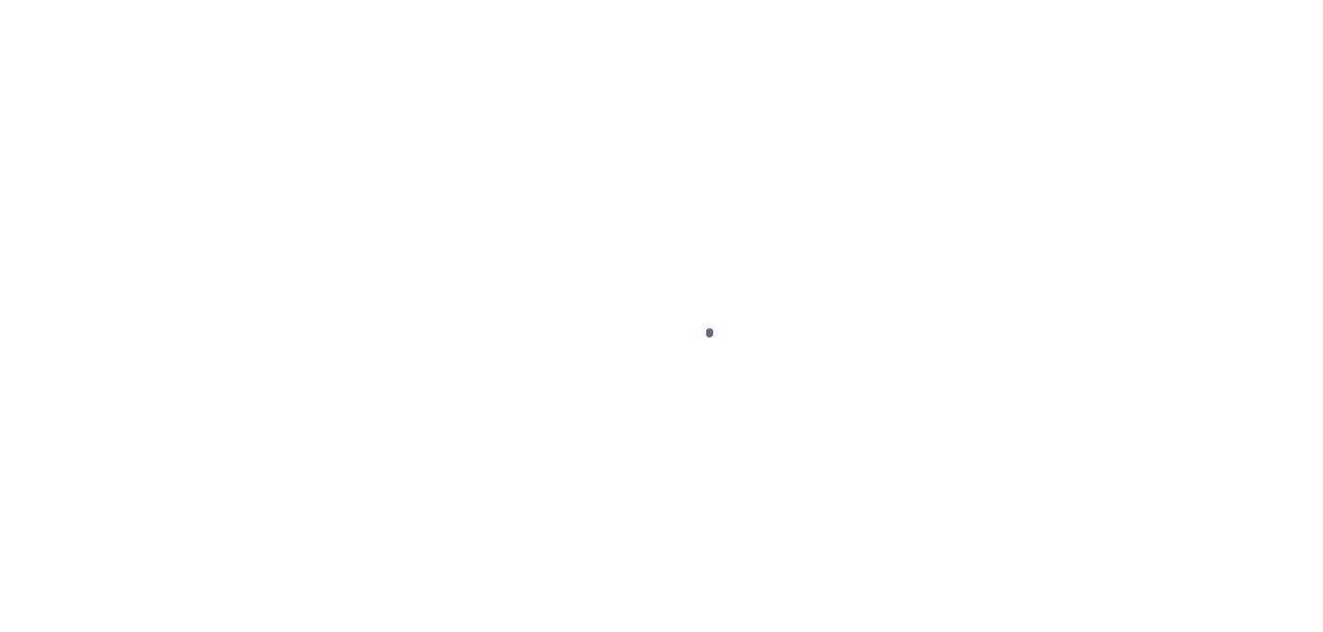
select select "DUE"
select select "15"
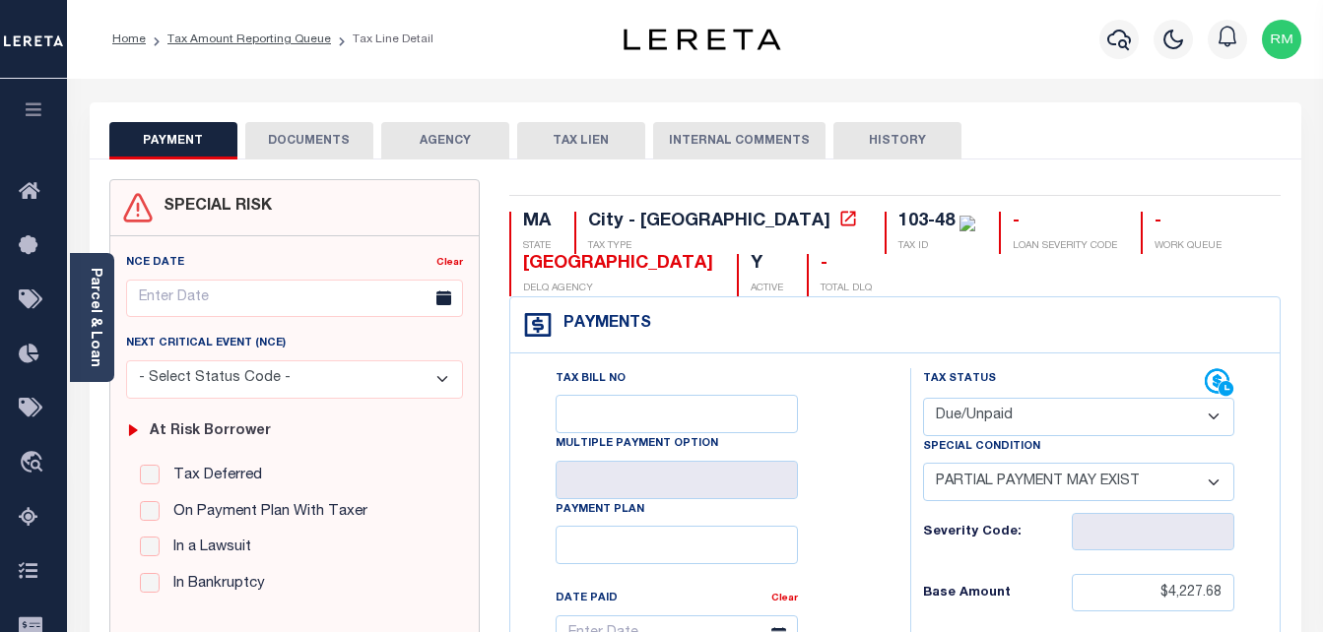
click at [1011, 423] on select "- Select Status Code - Open Due/Unpaid Paid Incomplete No Tax Due Internal Refu…" at bounding box center [1079, 417] width 312 height 38
select select "PYD"
click at [923, 399] on select "- Select Status Code - Open Due/Unpaid Paid Incomplete No Tax Due Internal Refu…" at bounding box center [1079, 417] width 312 height 38
select select "0"
type input "[DATE]"
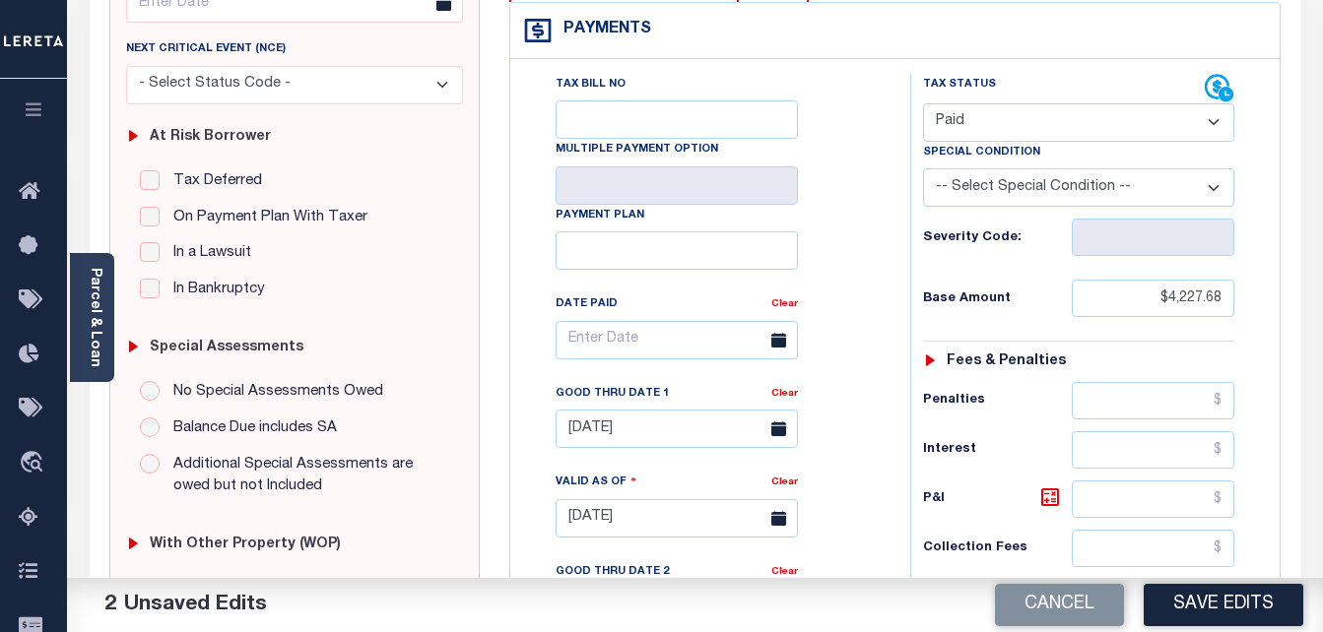
scroll to position [296, 0]
click at [1191, 298] on input "$4,227.68" at bounding box center [1153, 297] width 163 height 37
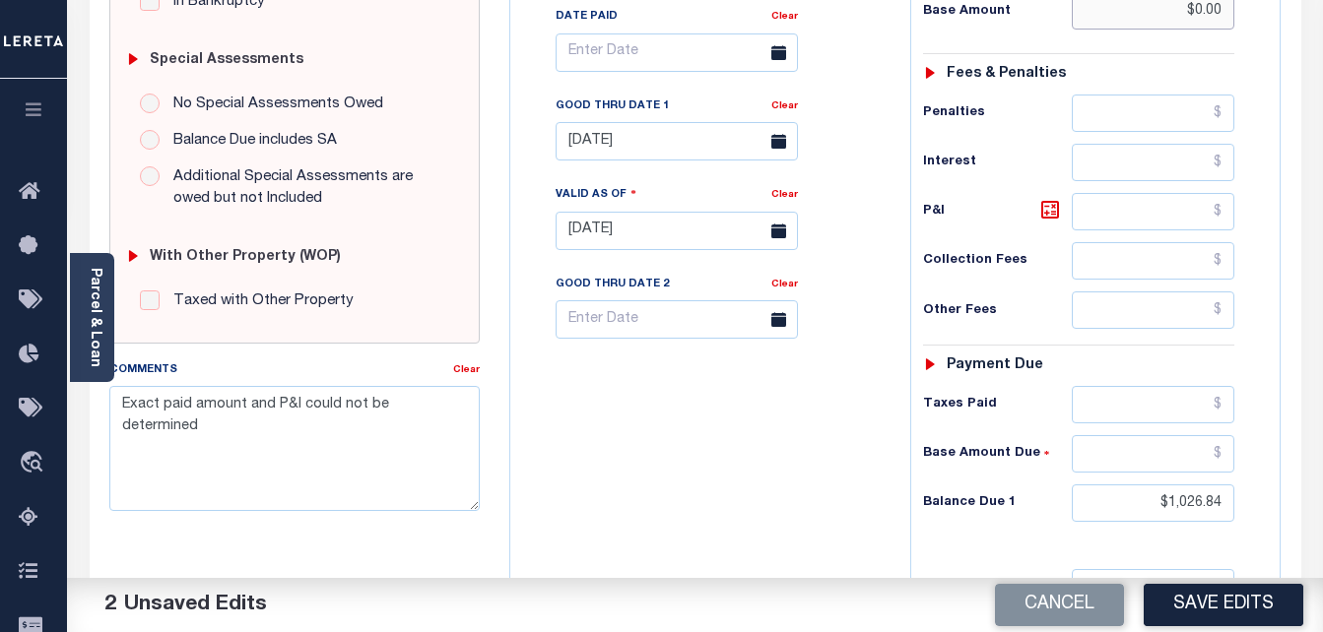
scroll to position [591, 0]
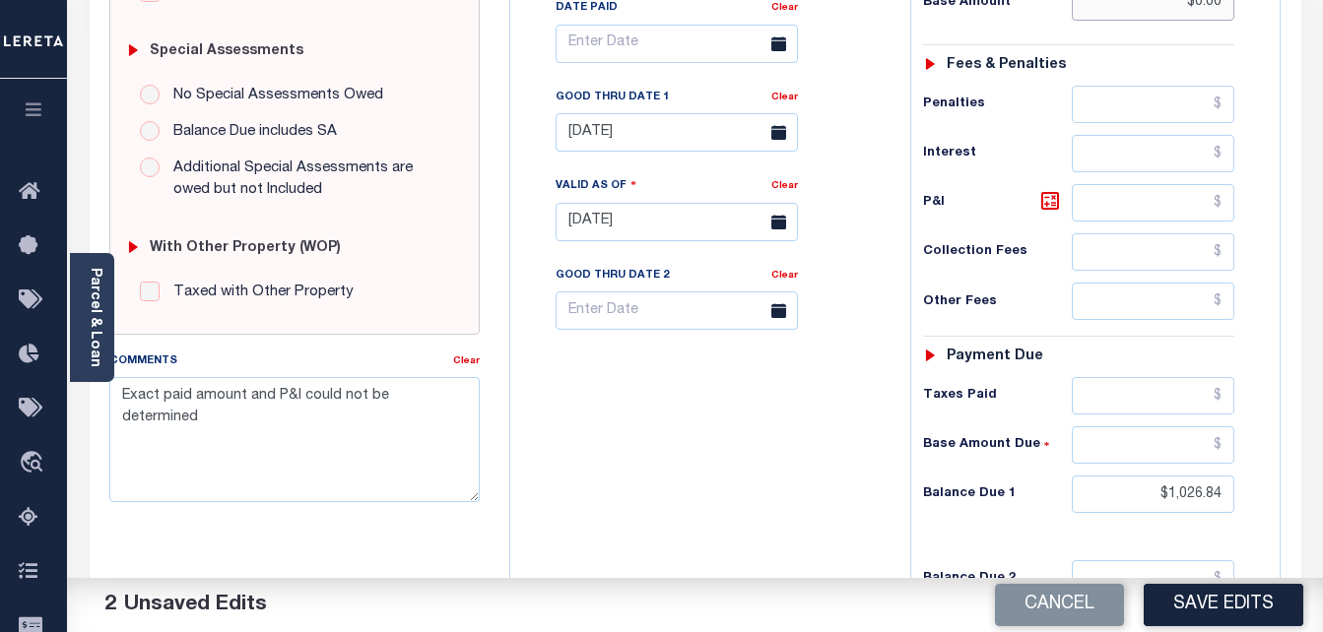
type input "$0.00"
click at [1137, 496] on input "$1,026.84" at bounding box center [1153, 494] width 163 height 37
click at [1184, 489] on input "$1,026.84" at bounding box center [1153, 494] width 163 height 37
type input "$0.00"
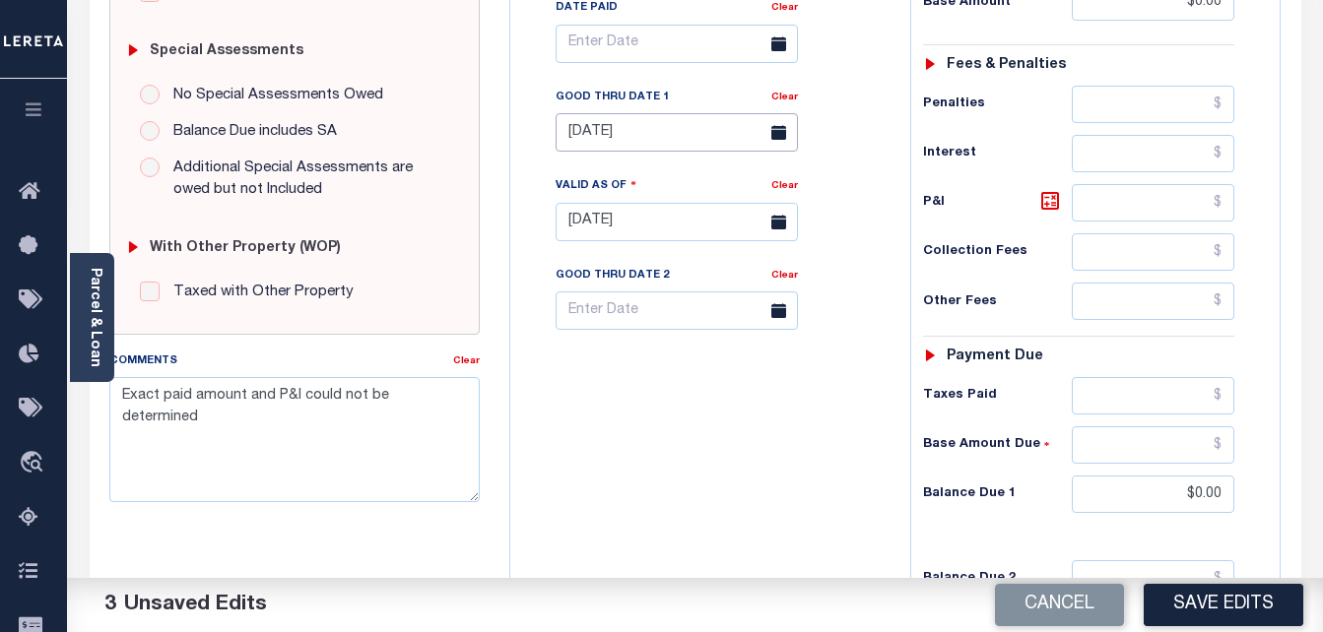
click at [672, 141] on body "Home Tax Amount Reporting Queue Tax Line Detail" at bounding box center [661, 155] width 1323 height 1493
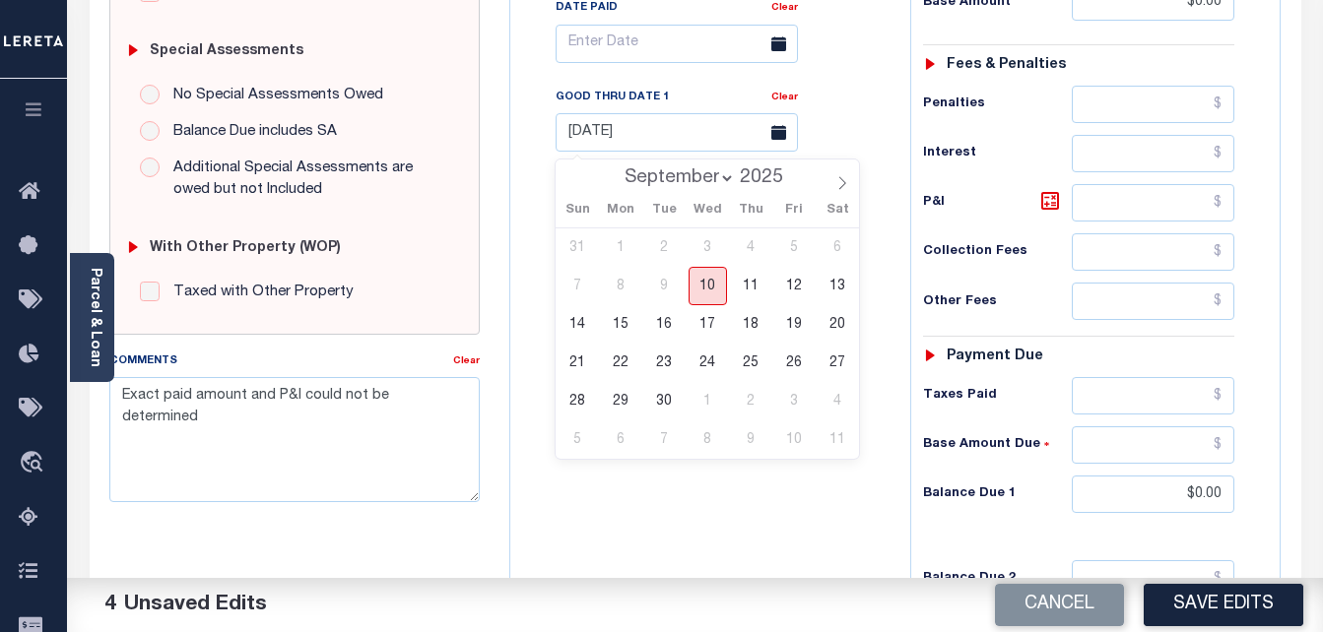
click at [703, 284] on span "10" at bounding box center [708, 286] width 38 height 38
type input "[DATE]"
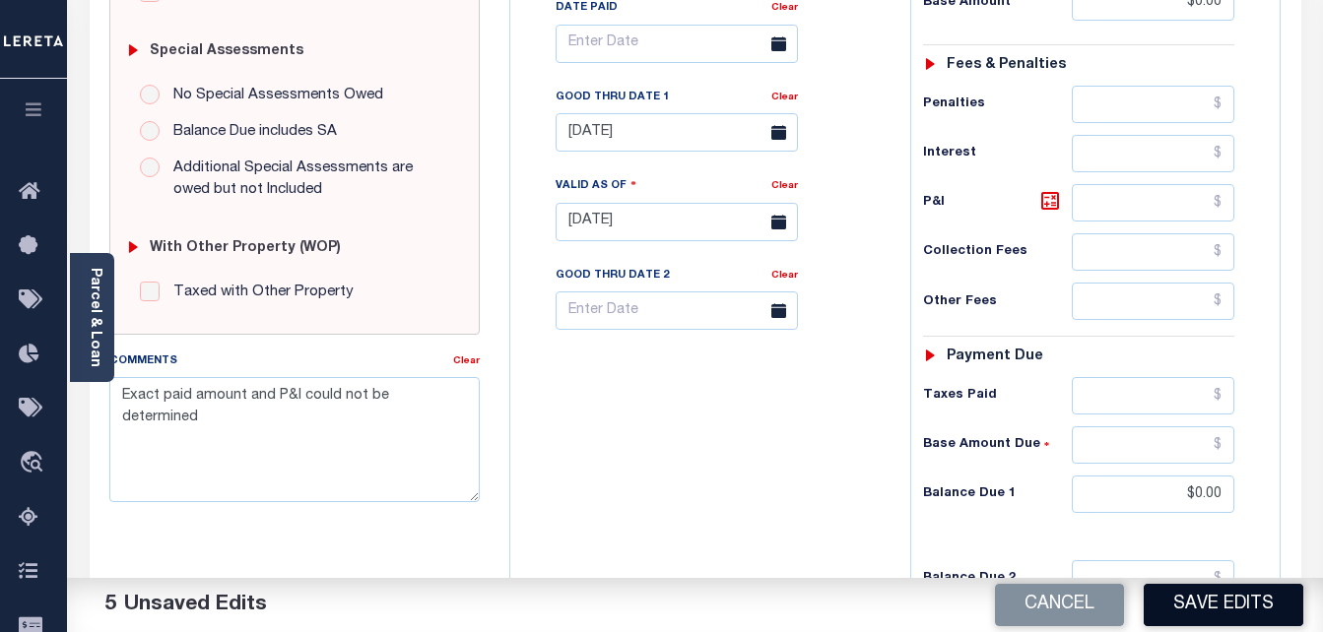
click at [1200, 610] on button "Save Edits" at bounding box center [1224, 605] width 160 height 42
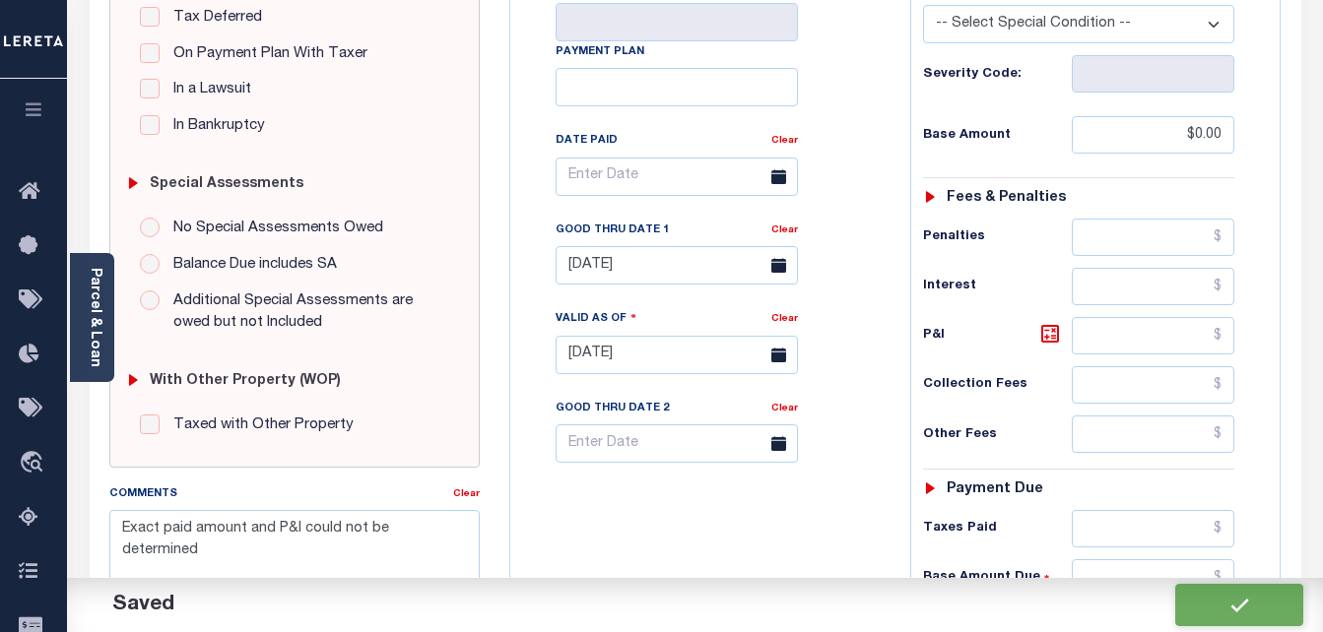
scroll to position [259, 0]
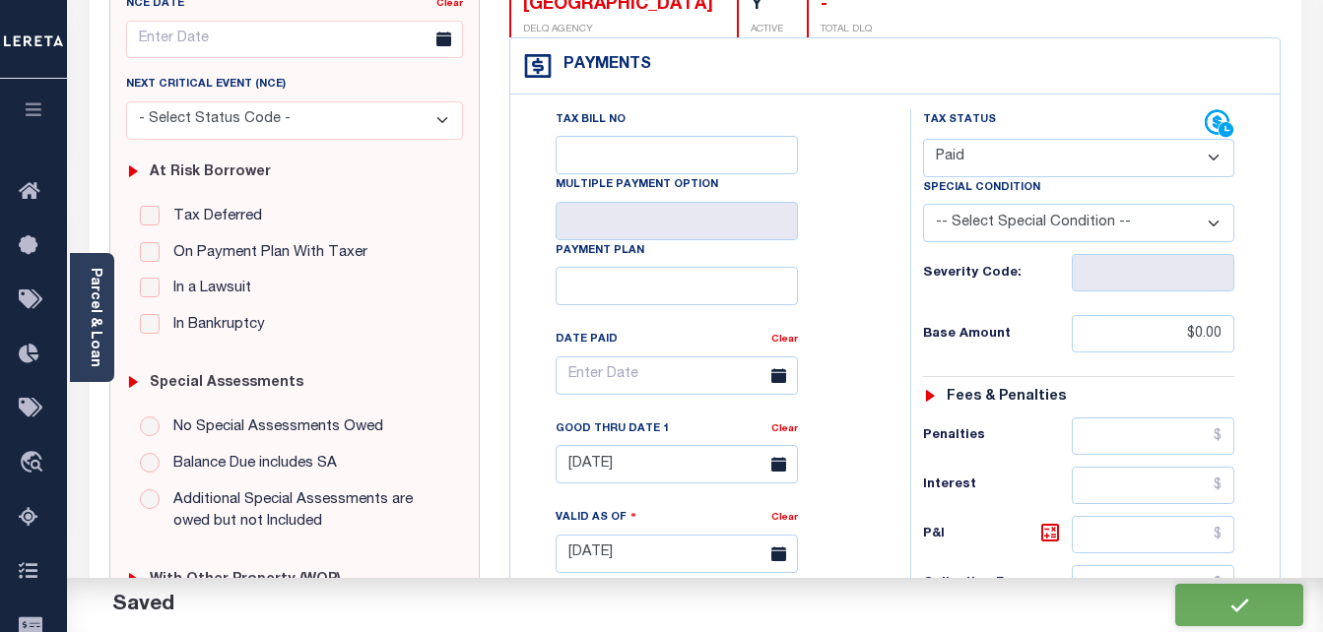
checkbox input "false"
type input "$0"
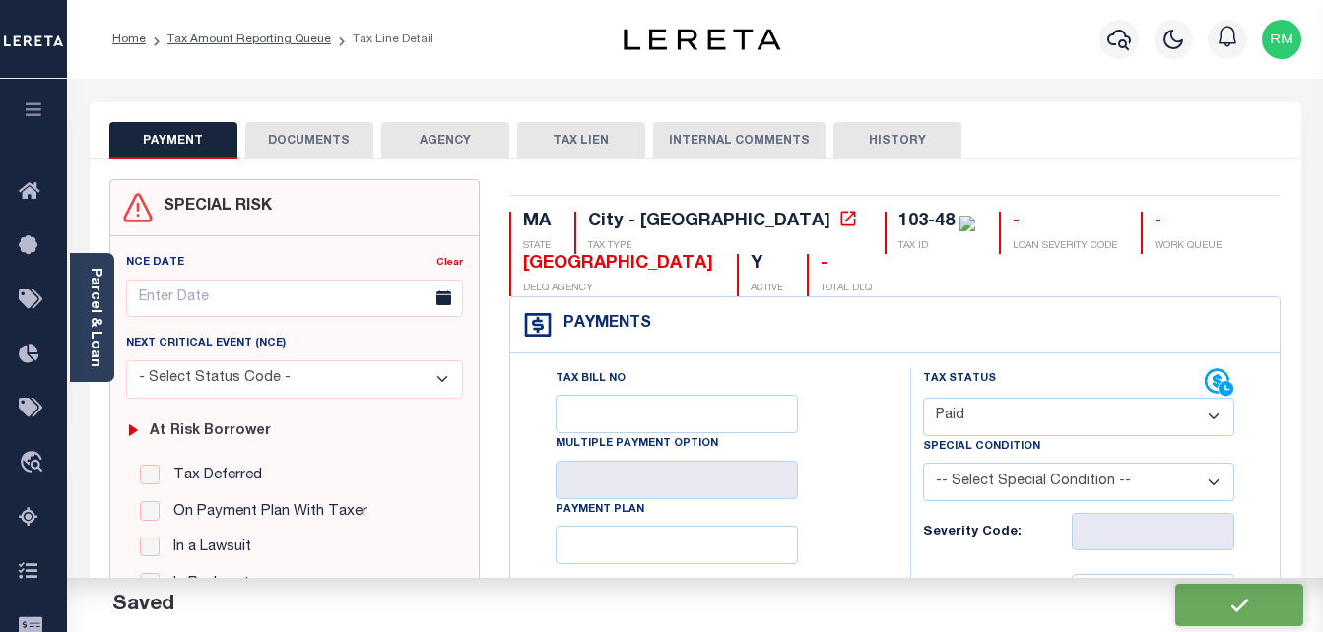
click at [311, 147] on button "DOCUMENTS" at bounding box center [309, 140] width 128 height 37
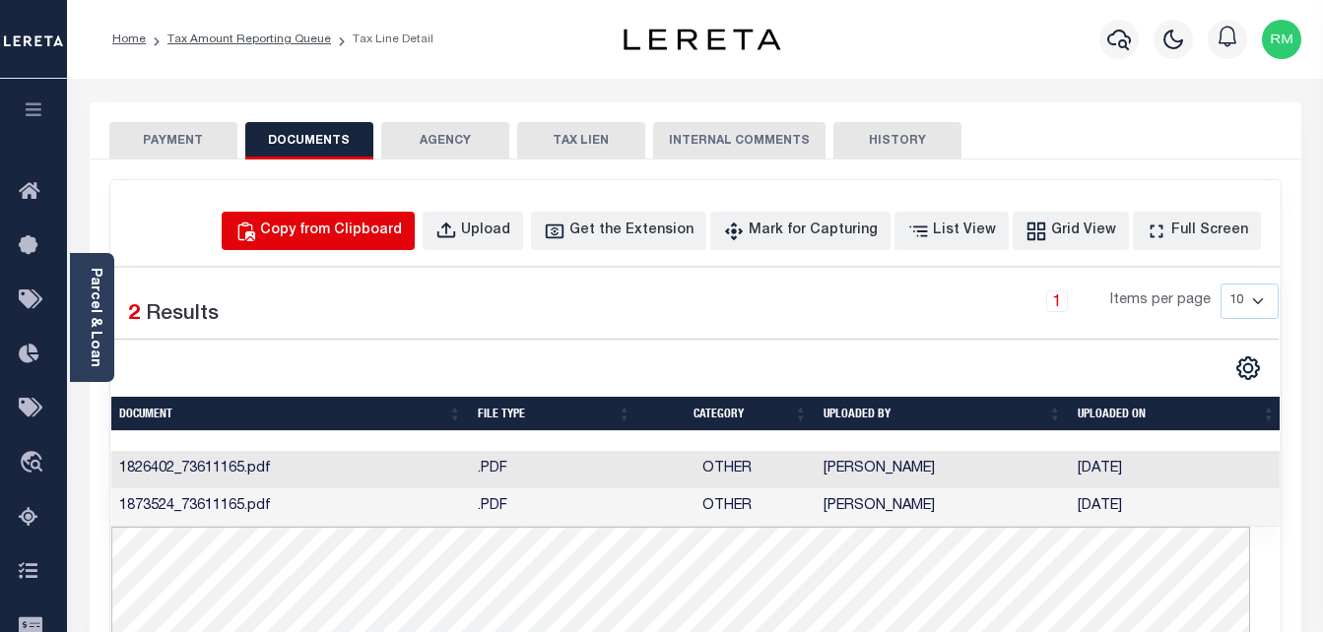
click at [377, 233] on div "Copy from Clipboard" at bounding box center [331, 232] width 142 height 22
select select "POP"
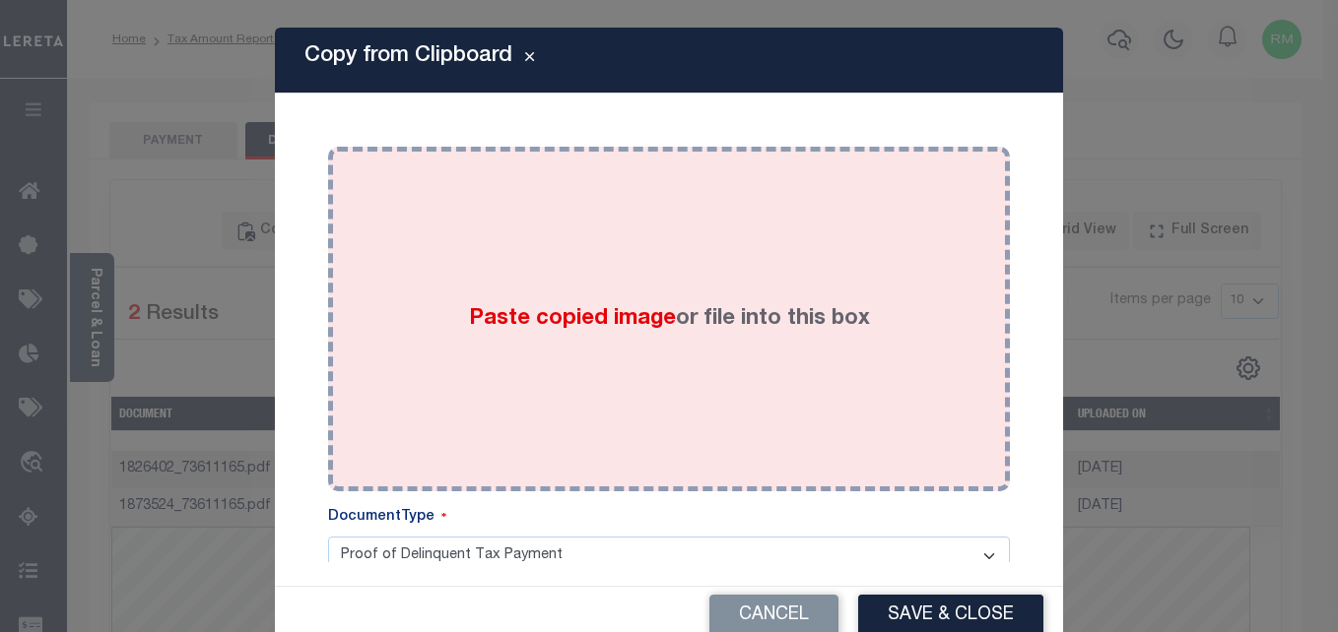
click at [475, 252] on div "Paste copied image or file into this box" at bounding box center [669, 319] width 652 height 315
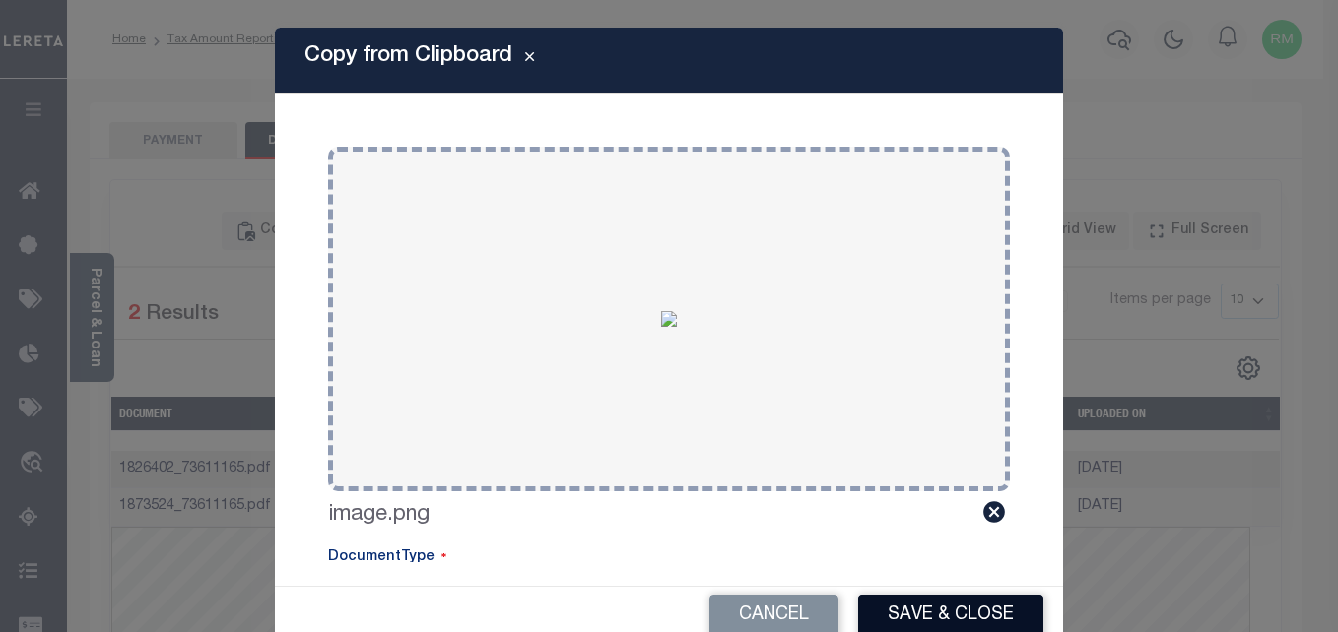
click at [942, 624] on button "Save & Close" at bounding box center [950, 616] width 185 height 42
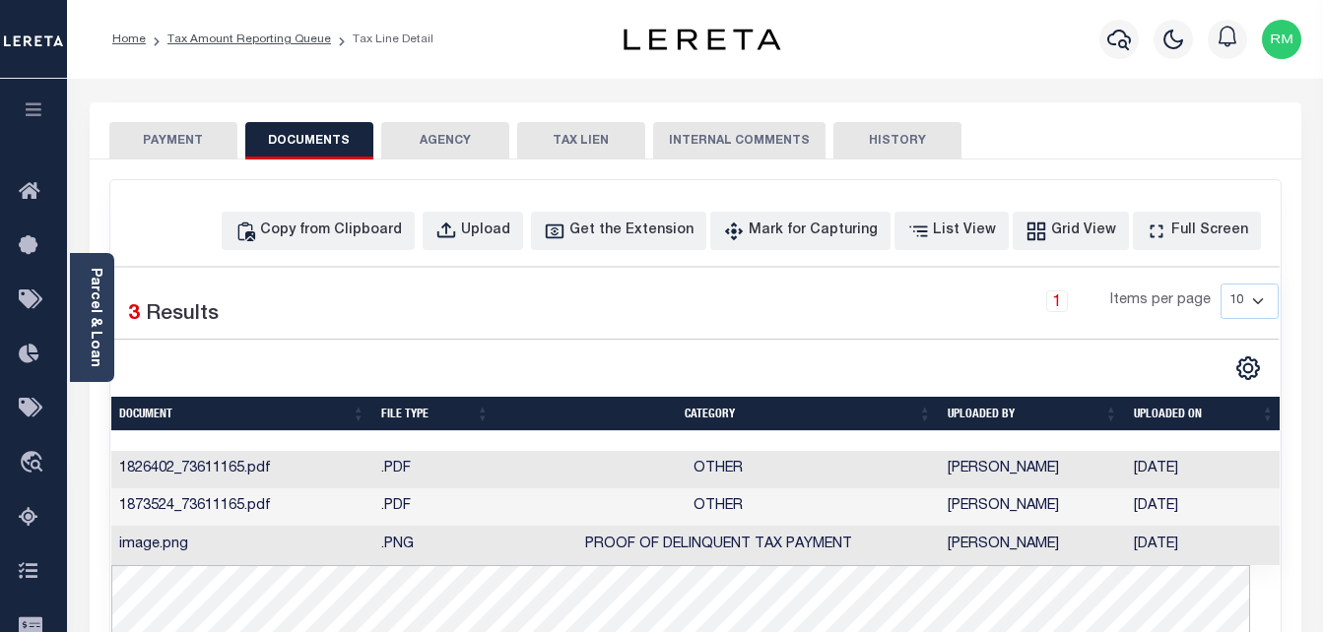
click at [226, 28] on ol "Home Tax Amount Reporting Queue Tax Line Detail" at bounding box center [273, 39] width 353 height 41
click at [226, 36] on link "Tax Amount Reporting Queue" at bounding box center [249, 39] width 164 height 12
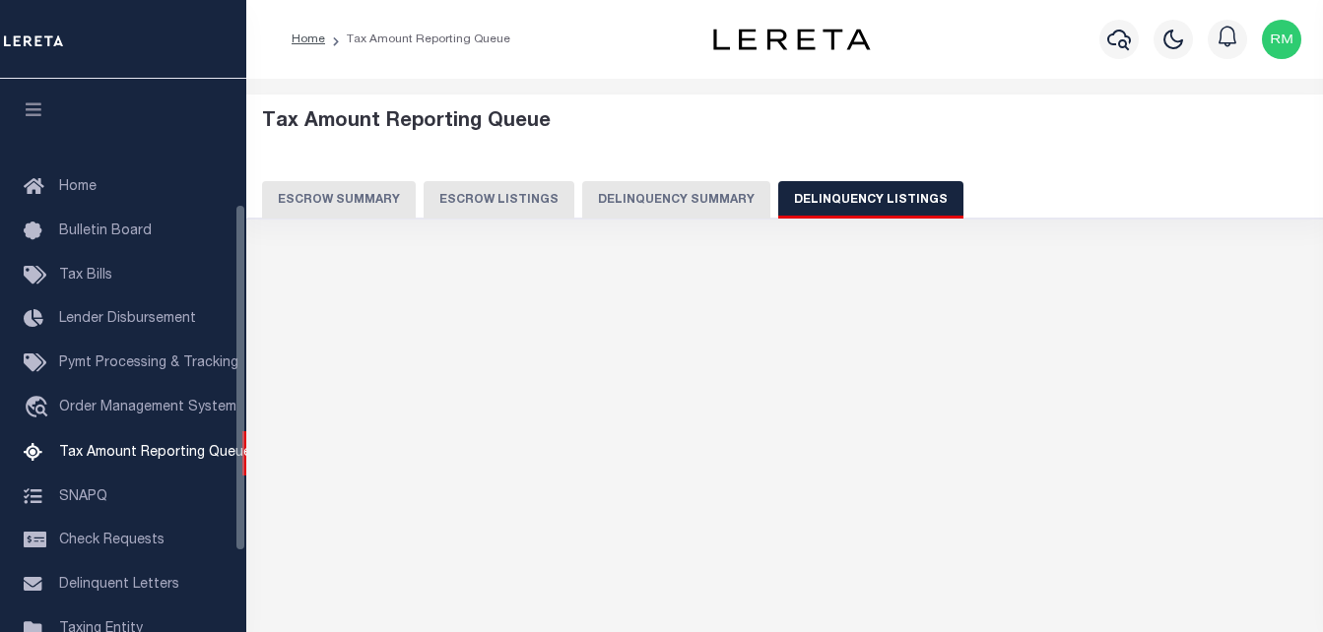
select select "100"
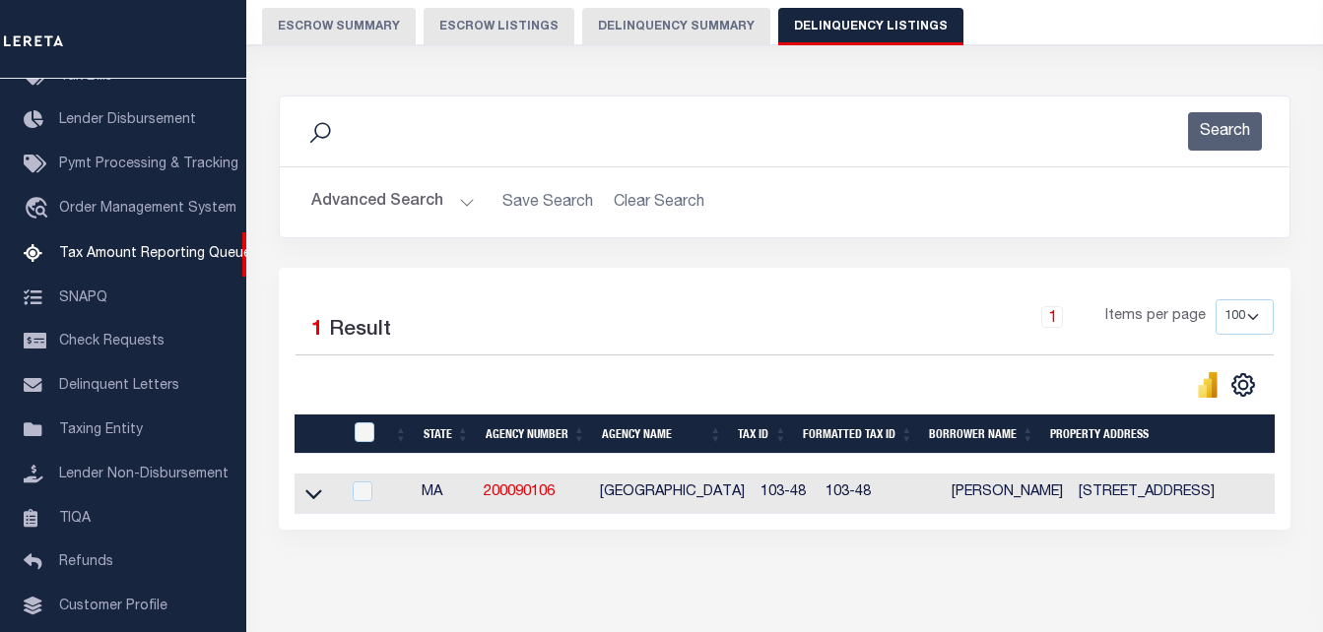
scroll to position [265, 0]
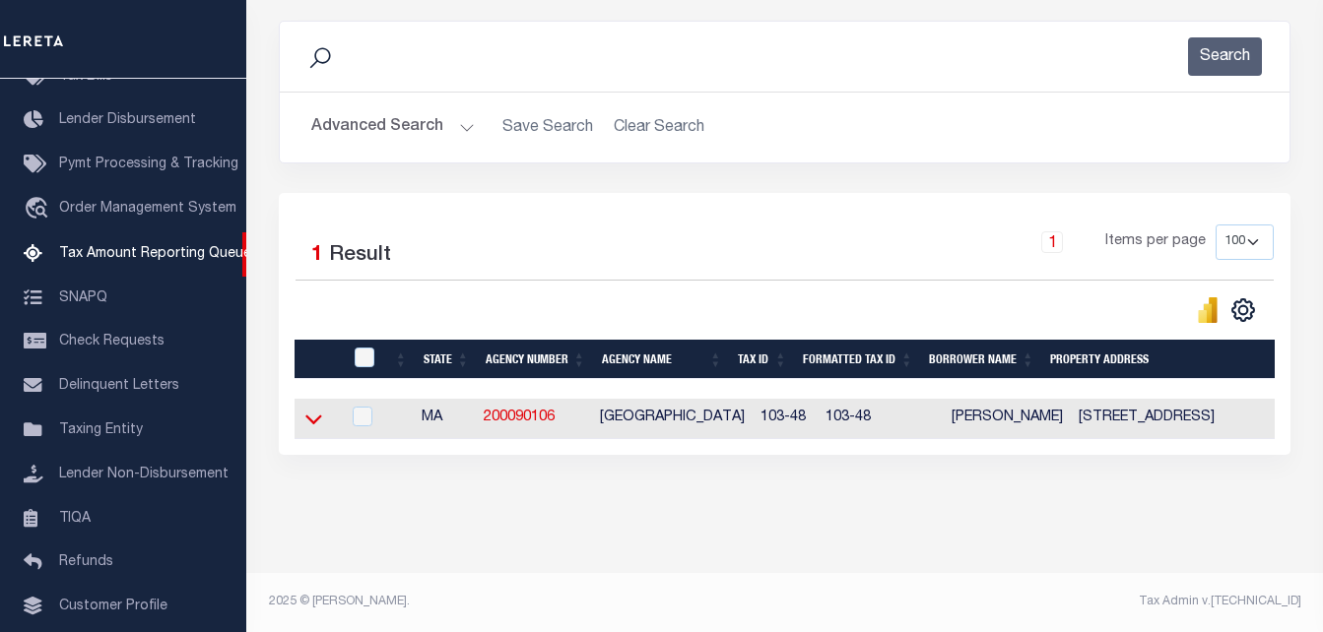
click at [306, 409] on icon at bounding box center [313, 419] width 17 height 21
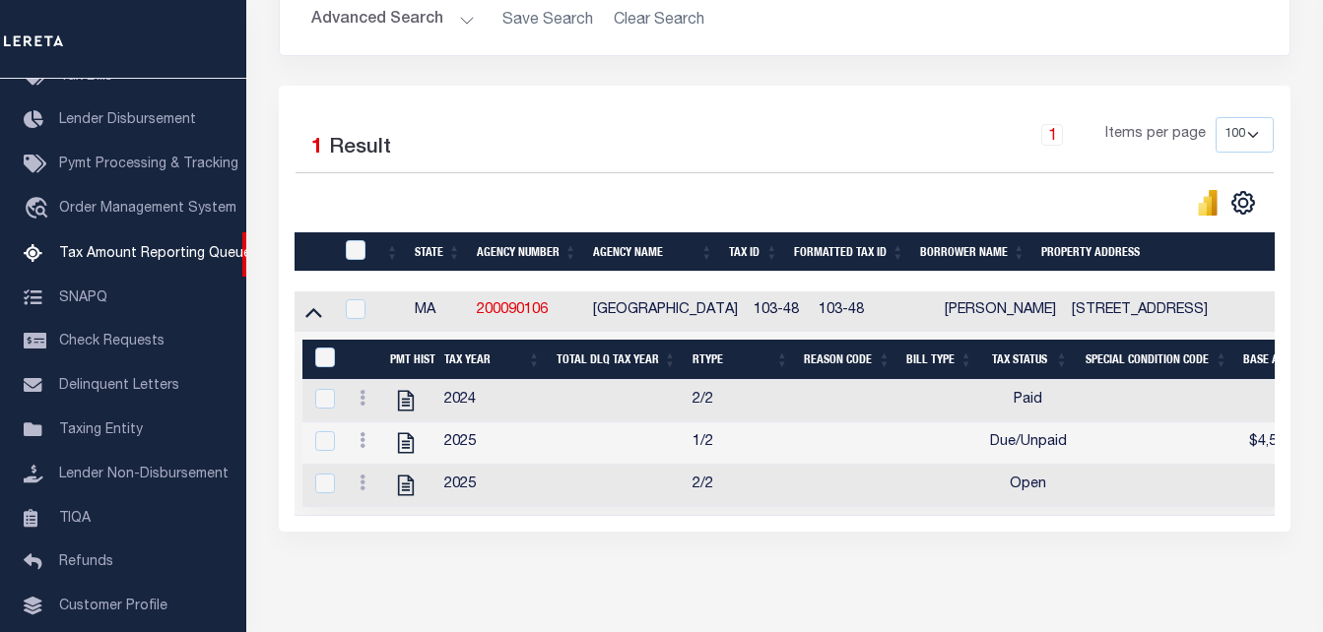
scroll to position [453, 0]
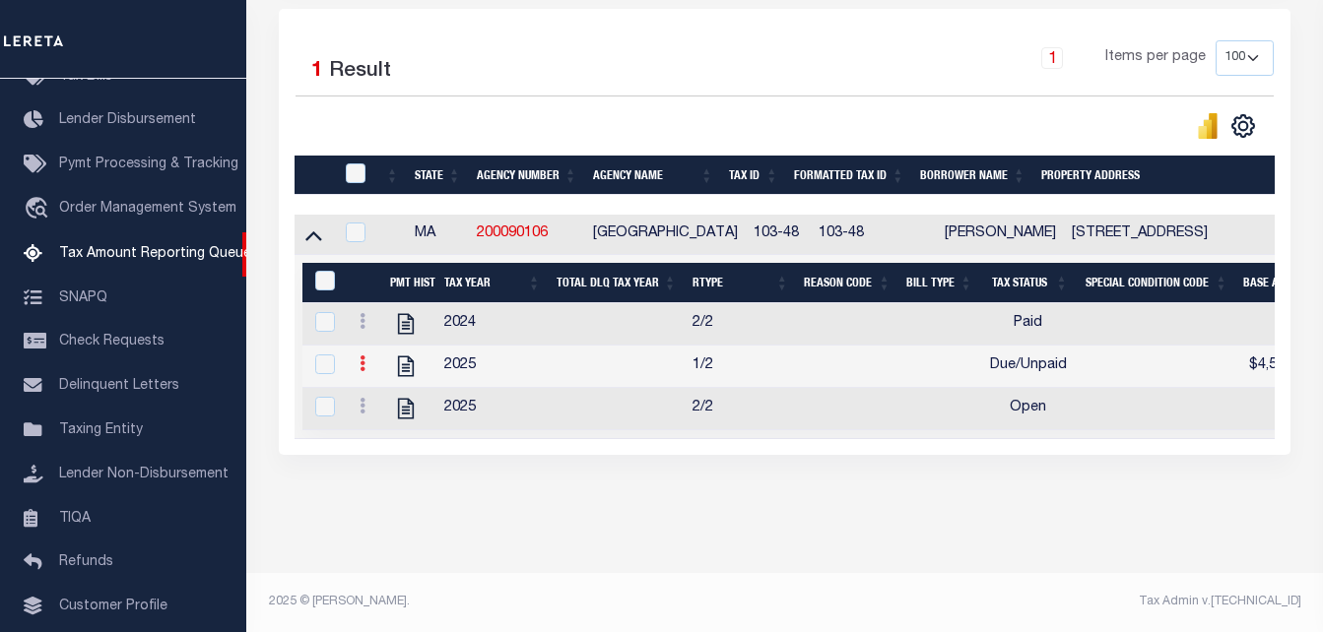
click at [363, 356] on icon at bounding box center [363, 364] width 6 height 16
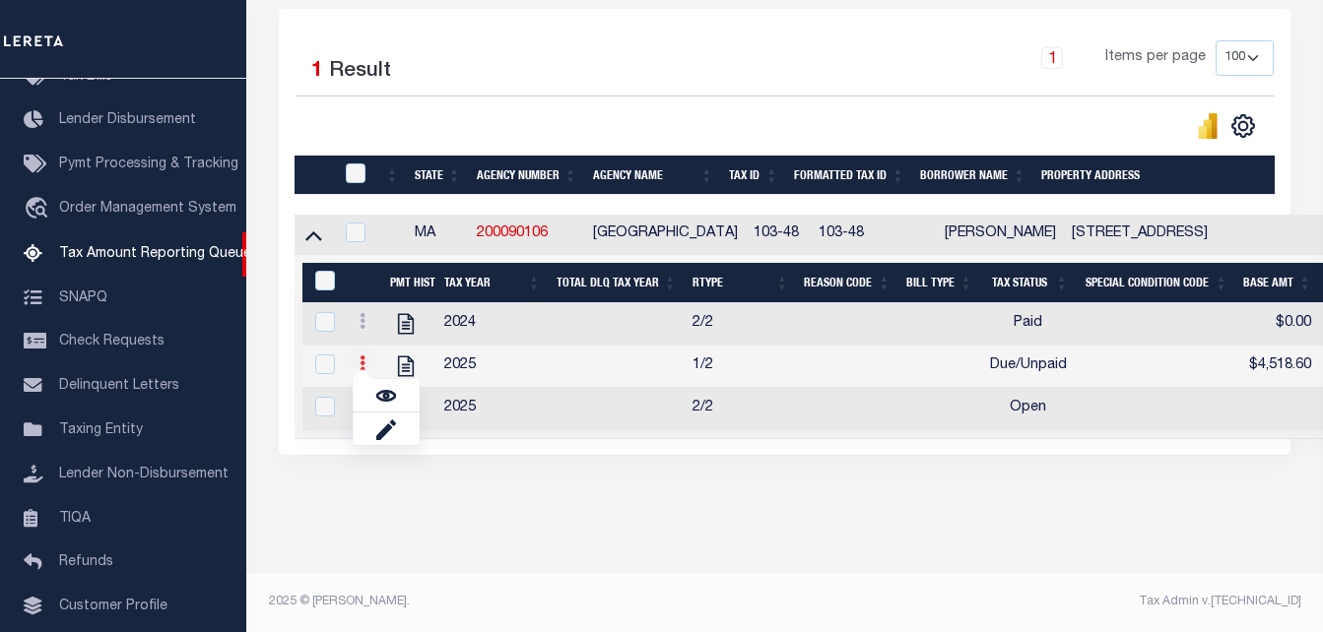
scroll to position [440, 0]
click at [382, 398] on img "" at bounding box center [386, 396] width 20 height 20
checkbox input "true"
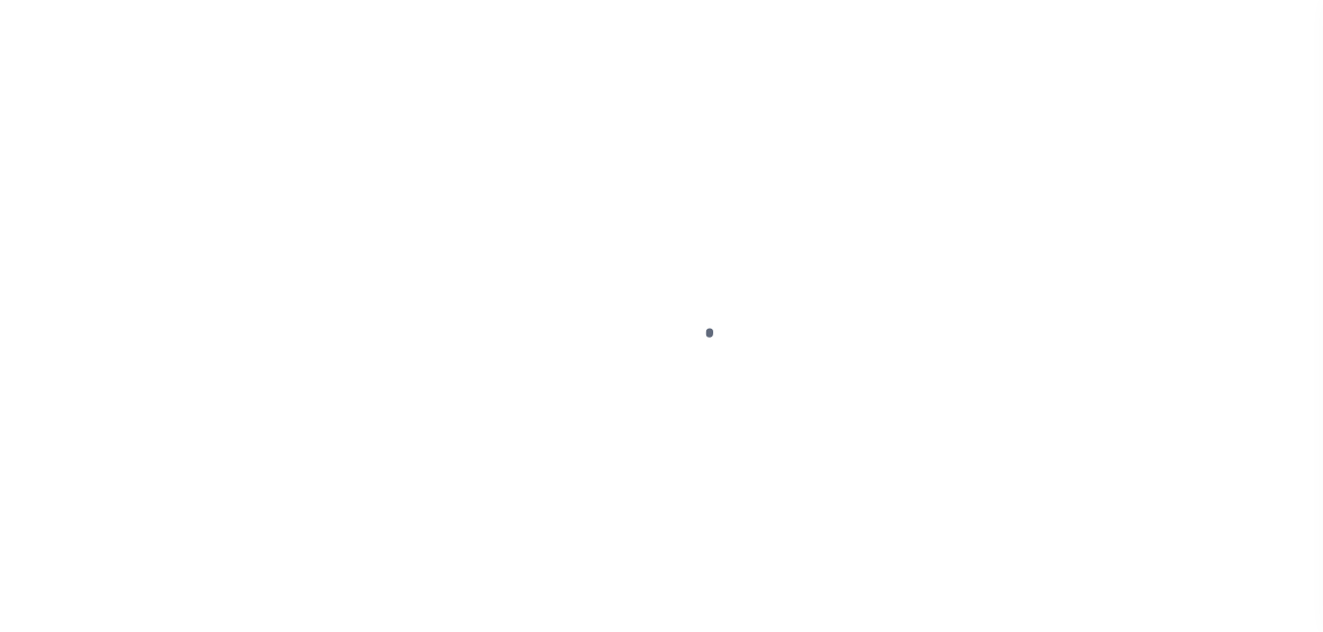
select select "DUE"
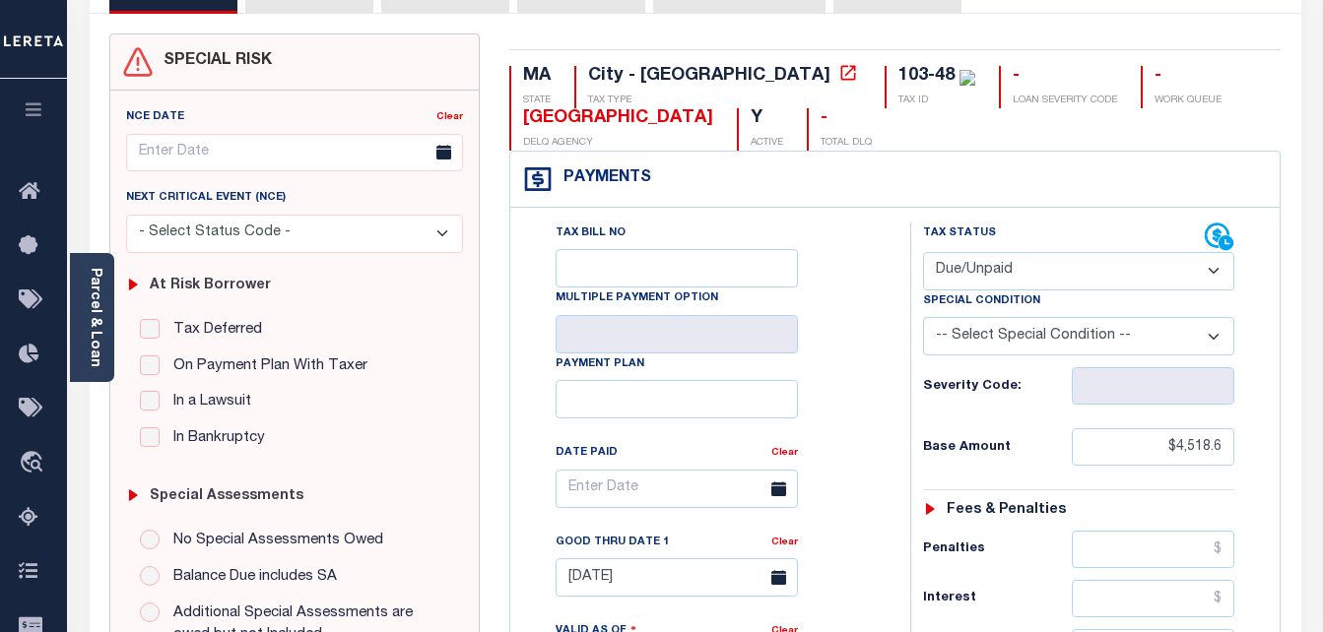
scroll to position [197, 0]
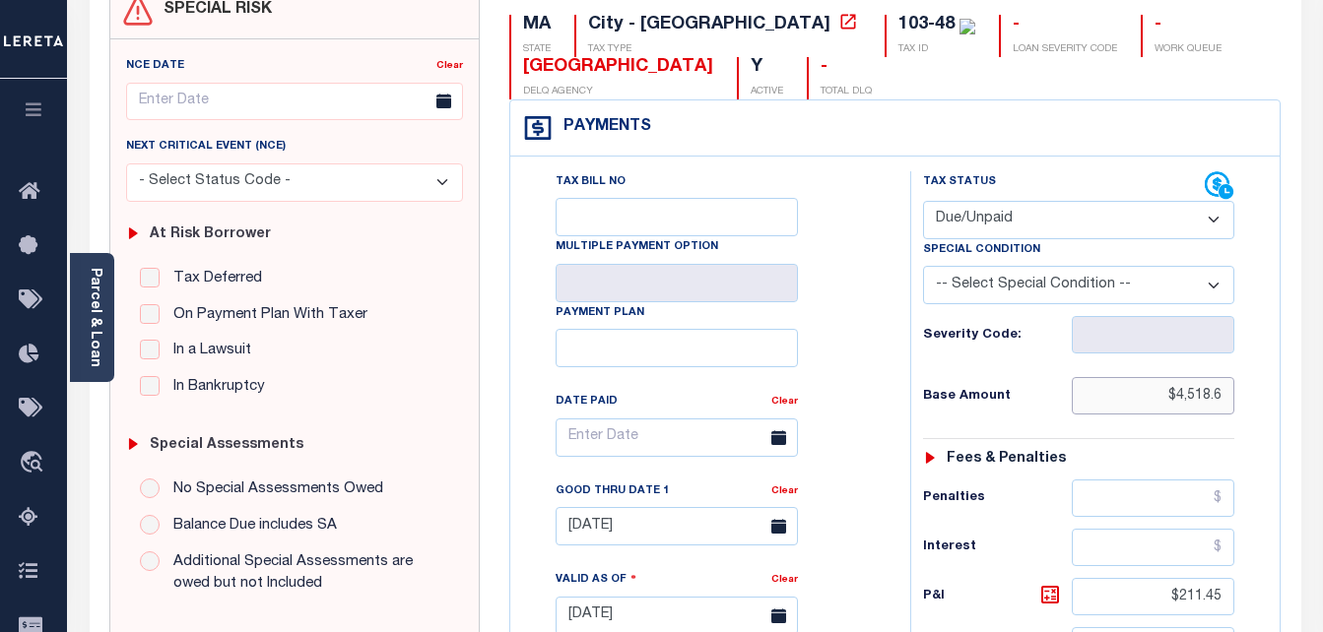
drag, startPoint x: 1178, startPoint y: 402, endPoint x: 1229, endPoint y: 402, distance: 51.2
click at [1229, 402] on input "$4,518.6" at bounding box center [1153, 395] width 163 height 37
drag, startPoint x: 1171, startPoint y: 400, endPoint x: 1230, endPoint y: 400, distance: 59.1
click at [1230, 400] on input "$4,518.60" at bounding box center [1153, 395] width 163 height 37
paste input "57"
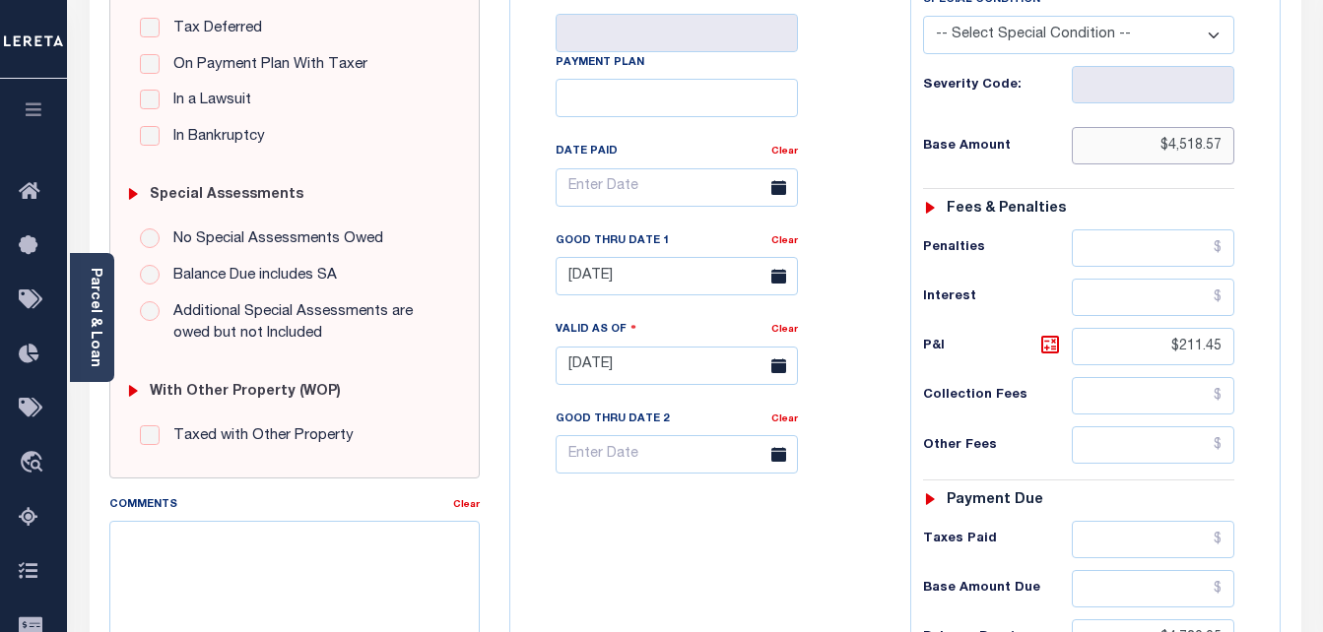
scroll to position [493, 0]
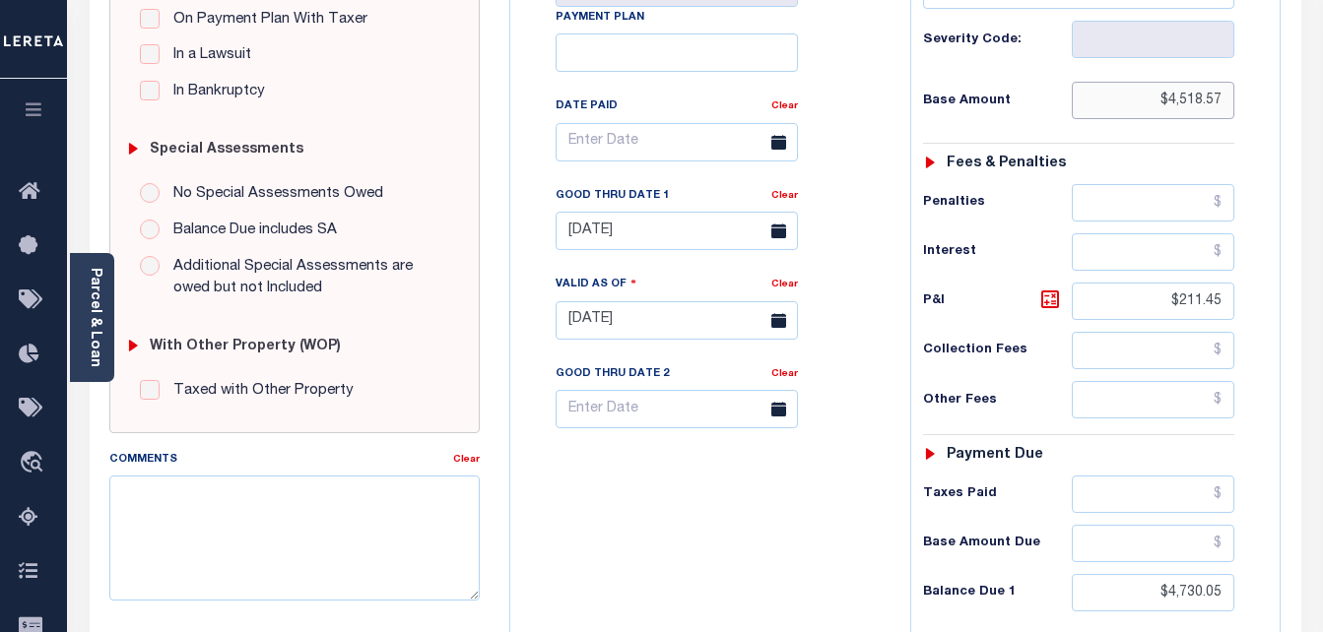
type input "$4,518.57"
type input "[DATE]"
click at [1170, 600] on input "$4,730.05" at bounding box center [1153, 592] width 163 height 37
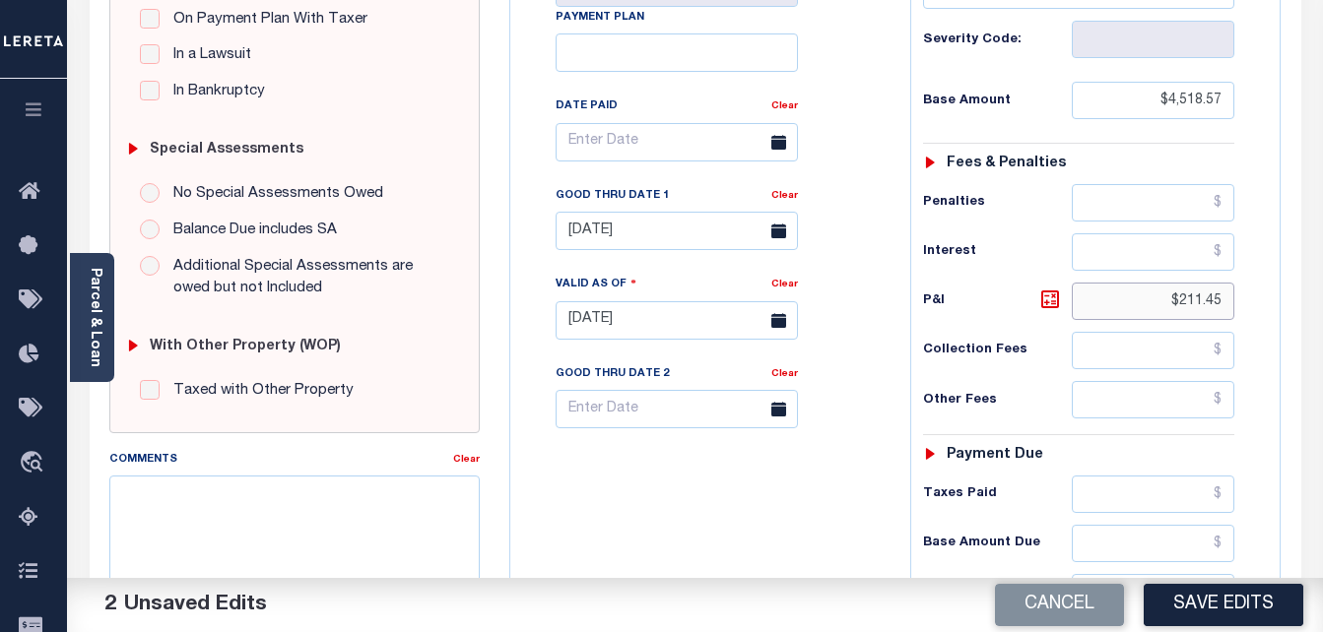
drag, startPoint x: 1177, startPoint y: 304, endPoint x: 1221, endPoint y: 301, distance: 43.4
click at [1221, 301] on input "$211.45" at bounding box center [1153, 301] width 163 height 37
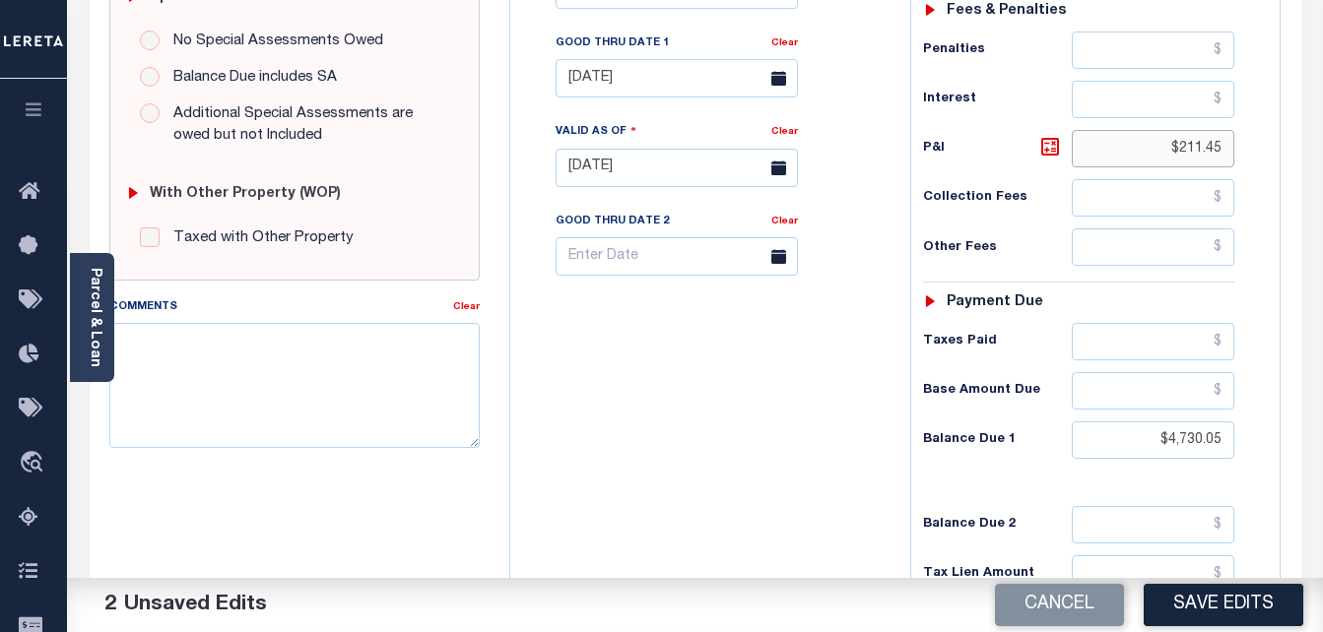
scroll to position [690, 0]
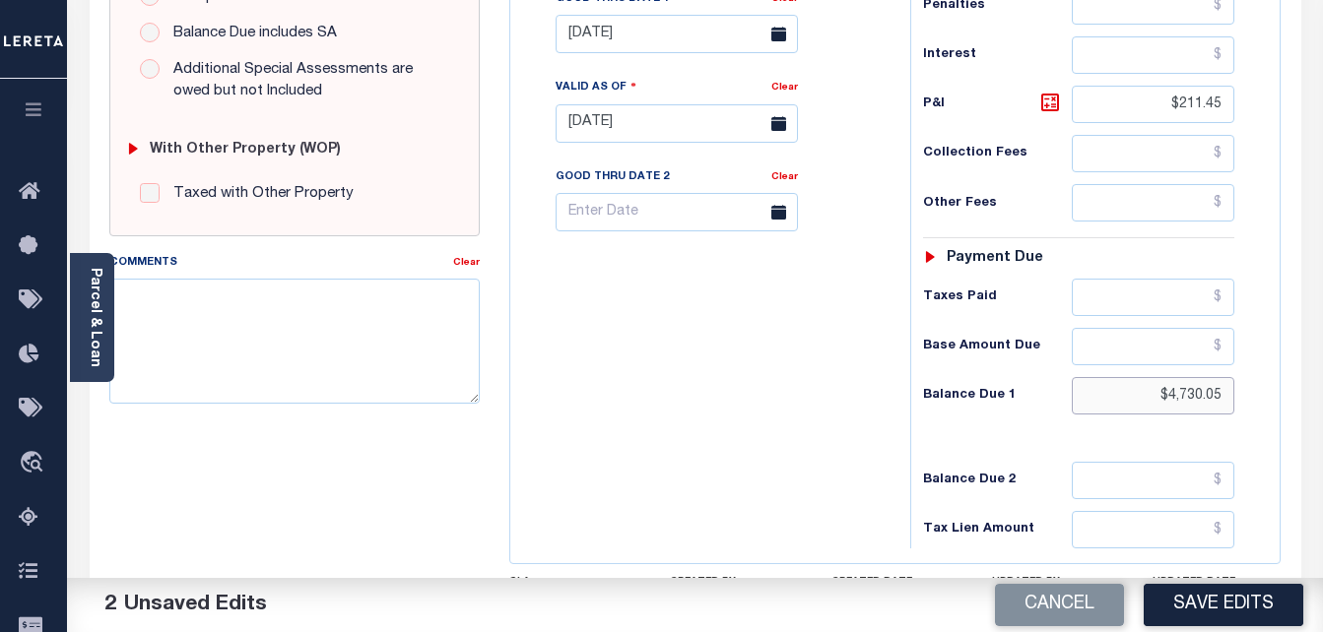
drag, startPoint x: 1169, startPoint y: 397, endPoint x: 1228, endPoint y: 397, distance: 59.1
click at [1228, 397] on input "$4,730.05" at bounding box center [1153, 395] width 163 height 37
paste input "507.98"
type input "$4,507.98"
click at [1049, 99] on icon at bounding box center [1050, 103] width 18 height 18
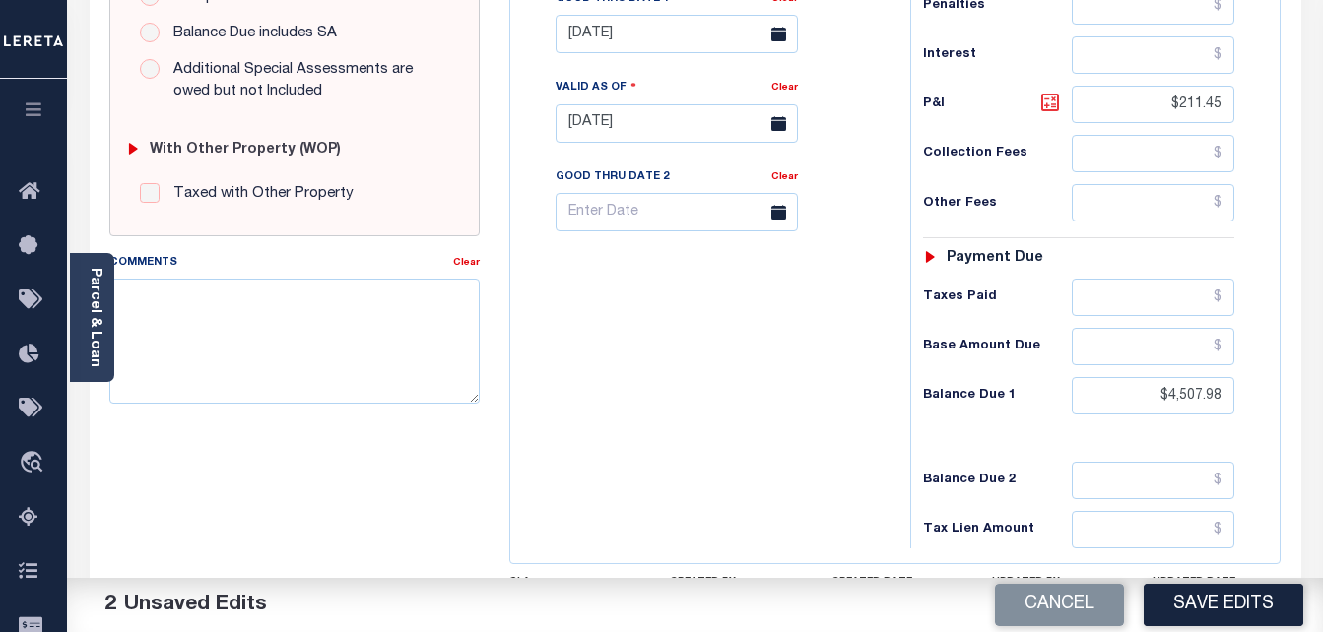
type input "$10.59"
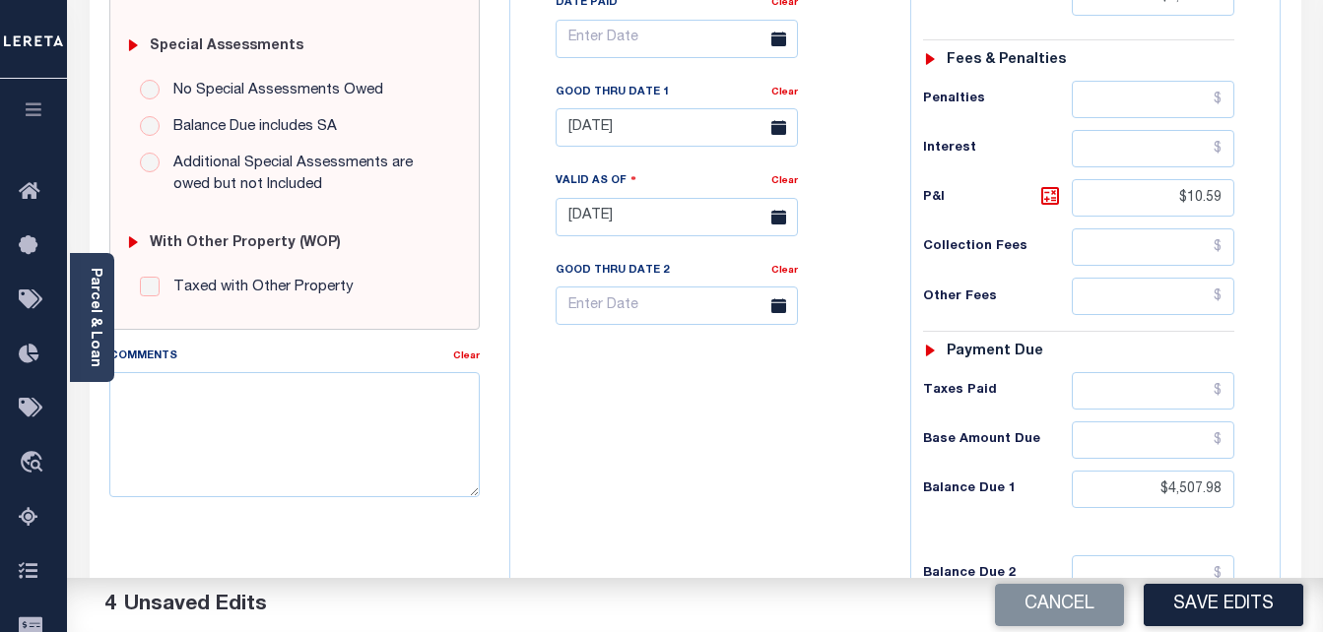
scroll to position [591, 0]
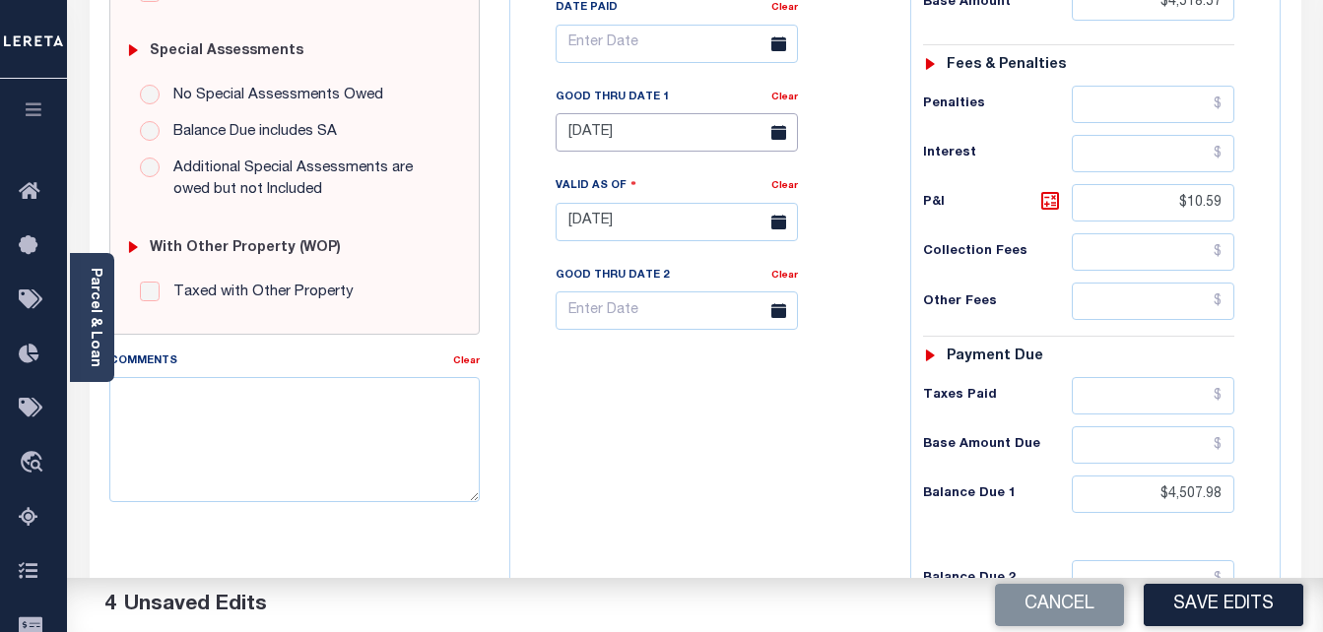
click at [682, 138] on input "[DATE]" at bounding box center [677, 132] width 242 height 38
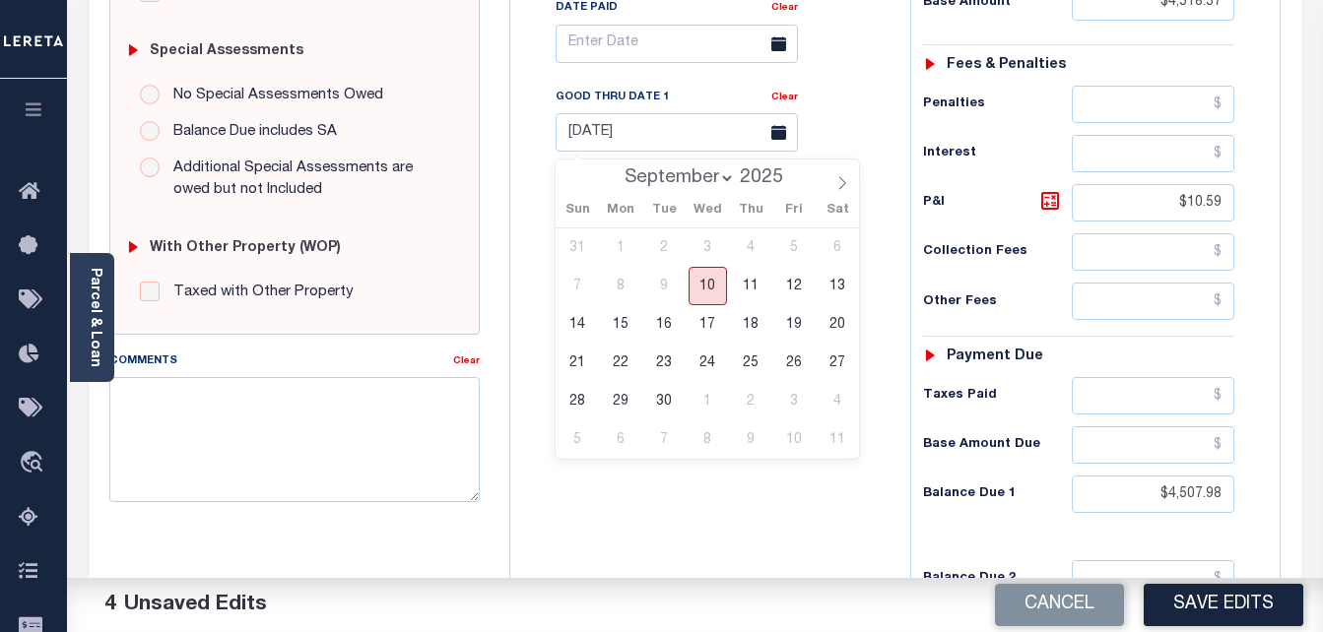
click at [713, 289] on span "10" at bounding box center [708, 286] width 38 height 38
type input "[DATE]"
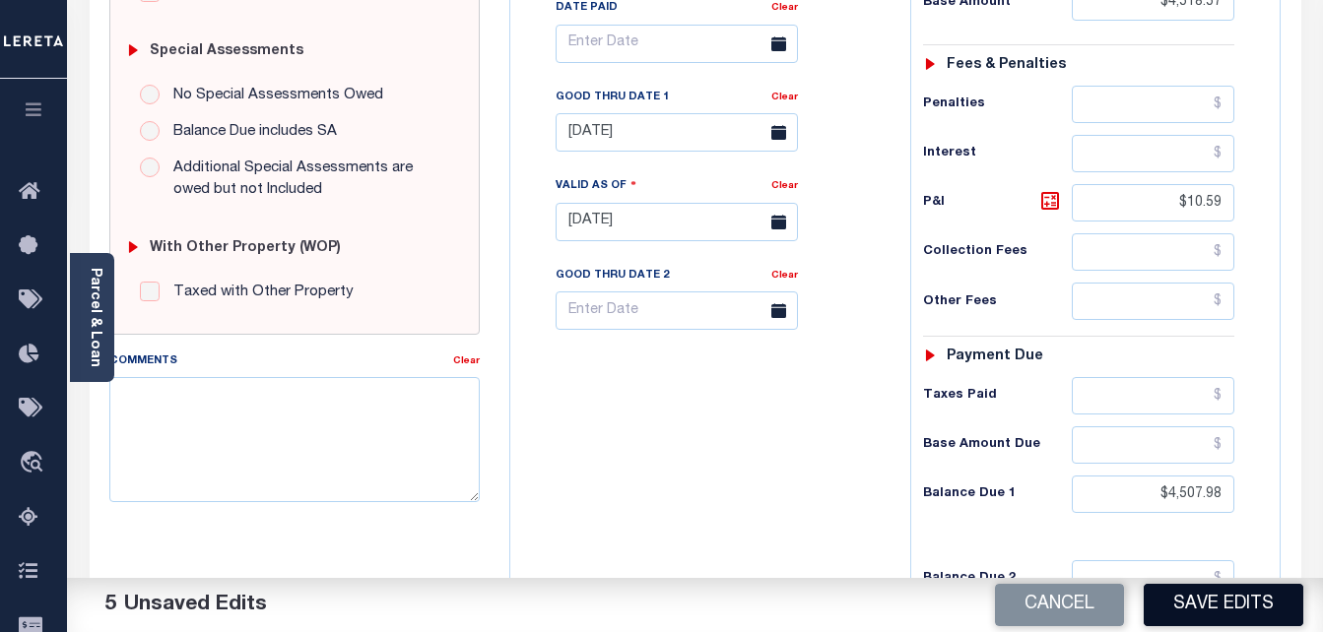
click at [1193, 600] on button "Save Edits" at bounding box center [1224, 605] width 160 height 42
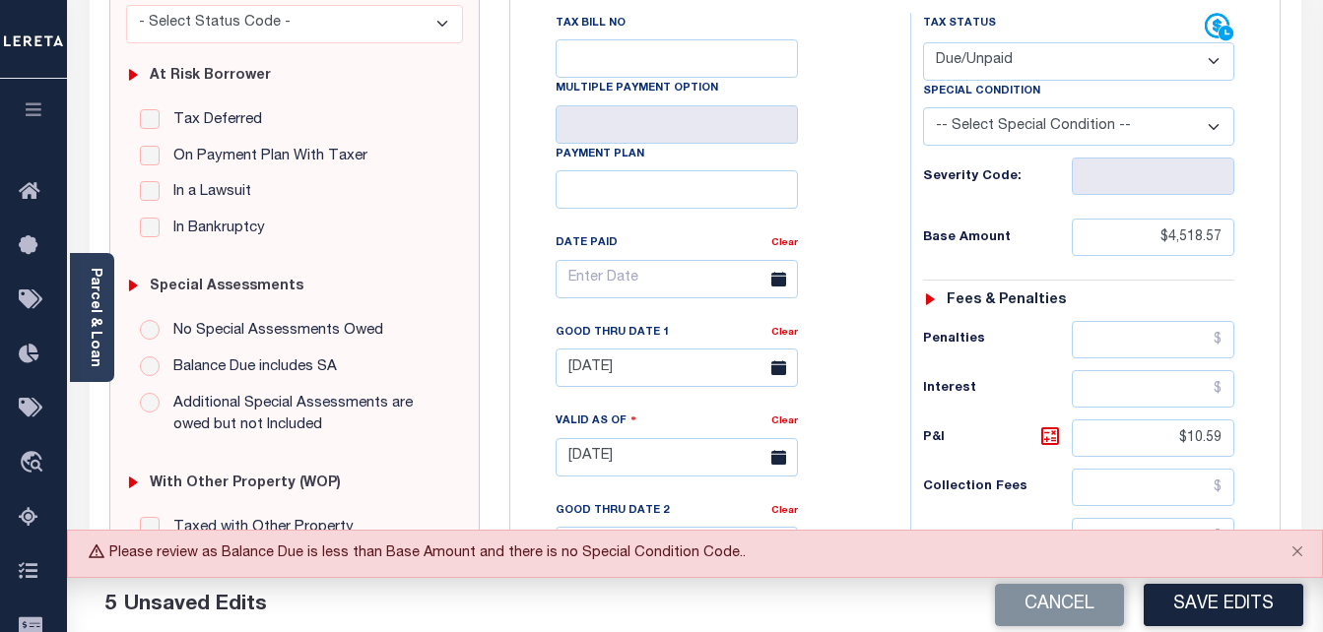
scroll to position [493, 0]
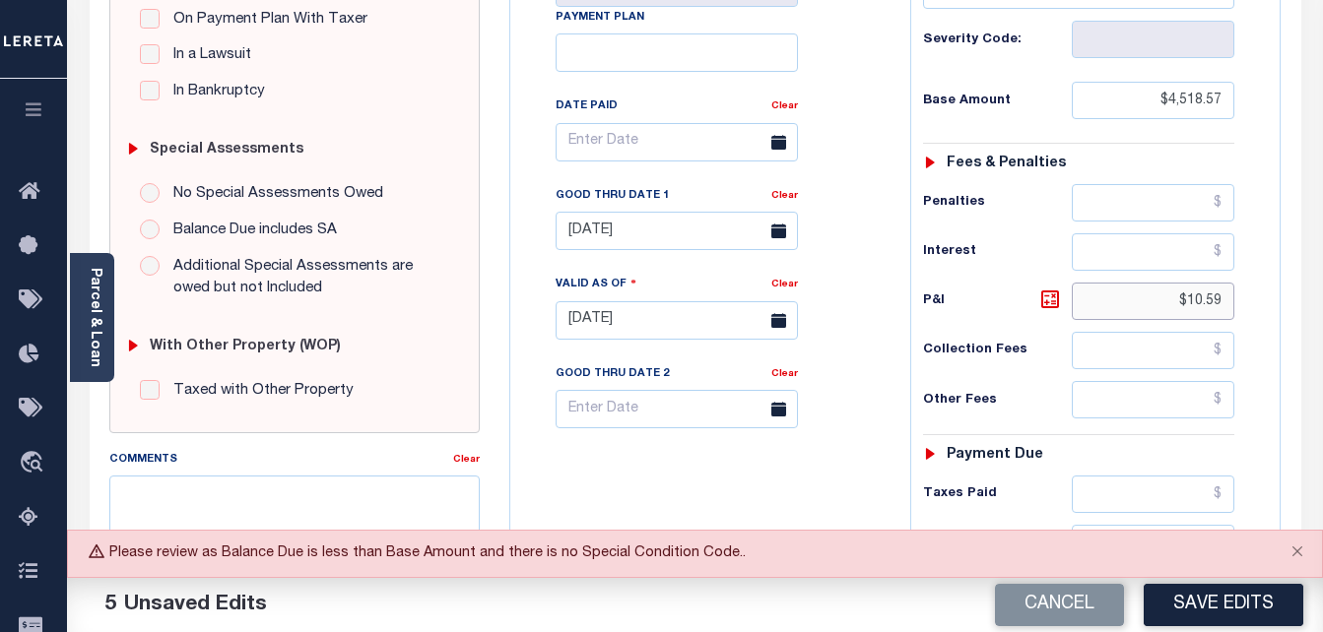
drag, startPoint x: 1190, startPoint y: 305, endPoint x: 1222, endPoint y: 307, distance: 32.6
click at [1222, 307] on input "$10.59" at bounding box center [1153, 301] width 163 height 37
drag, startPoint x: 1220, startPoint y: 303, endPoint x: 1221, endPoint y: 313, distance: 10.0
click at [1220, 303] on input "$10.59" at bounding box center [1153, 301] width 163 height 37
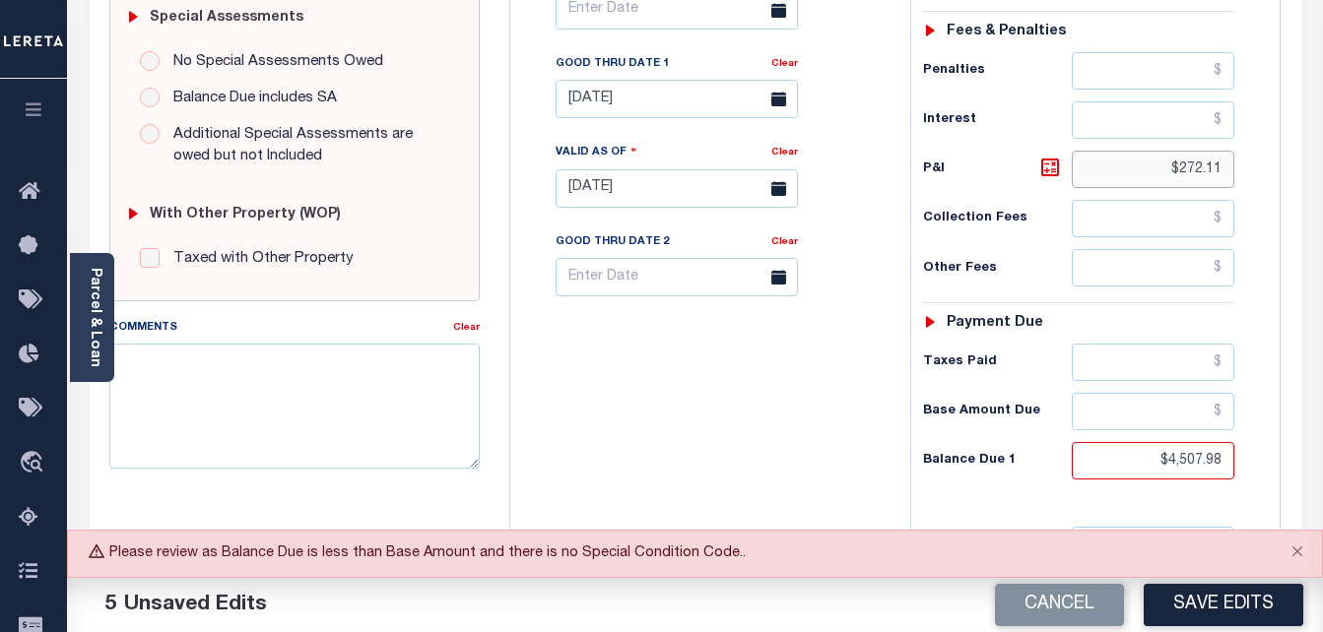
scroll to position [690, 0]
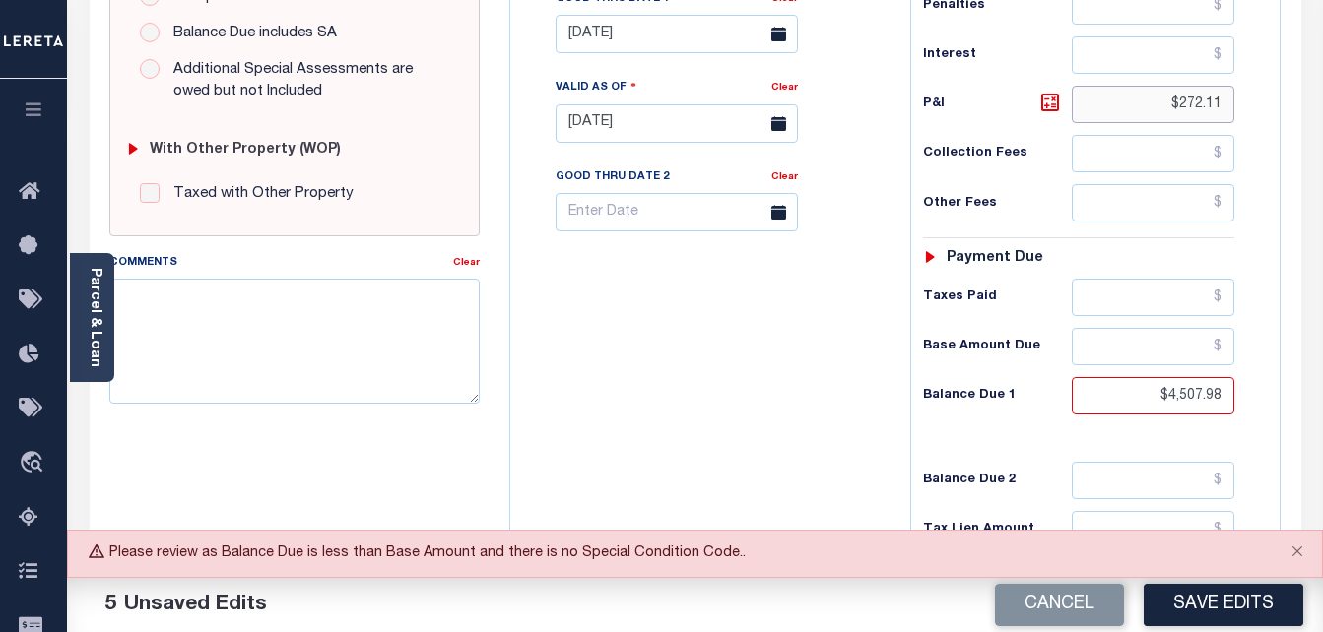
type input "$272.11"
drag, startPoint x: 1172, startPoint y: 399, endPoint x: 1234, endPoint y: 398, distance: 62.1
click at [1234, 398] on input "$4,507.98" at bounding box center [1153, 395] width 163 height 37
paste input "4,790.68"
type input "$4,790.68"
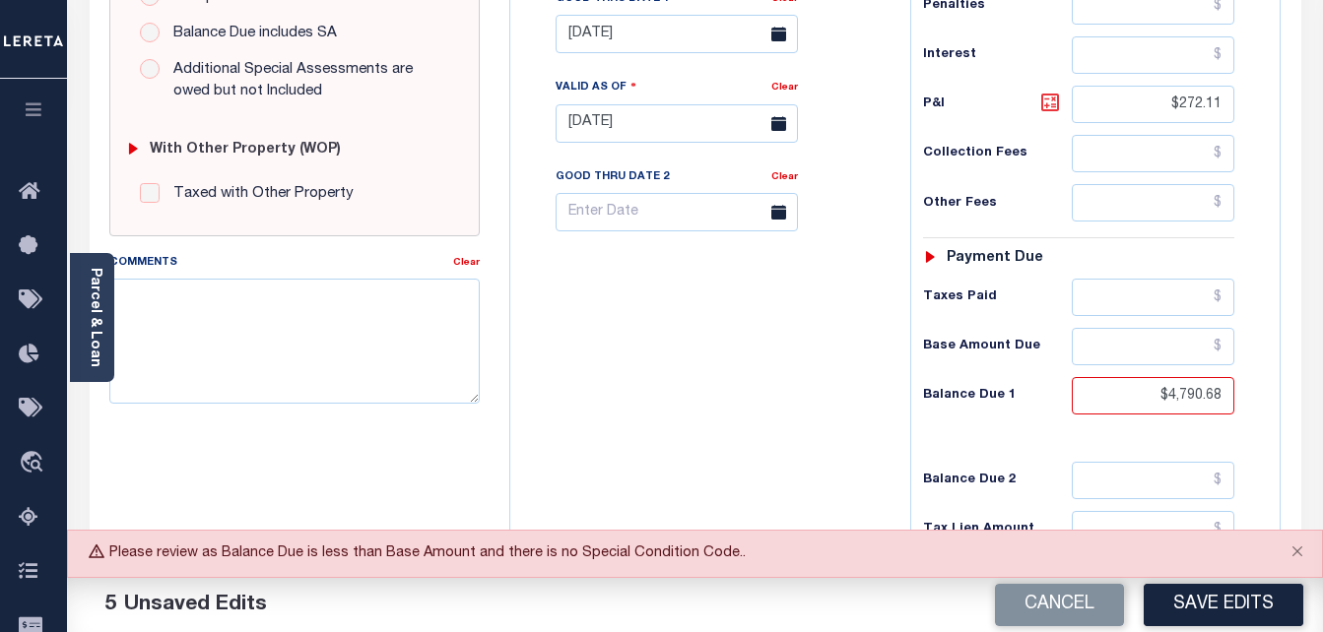
click at [1046, 108] on icon at bounding box center [1050, 103] width 12 height 12
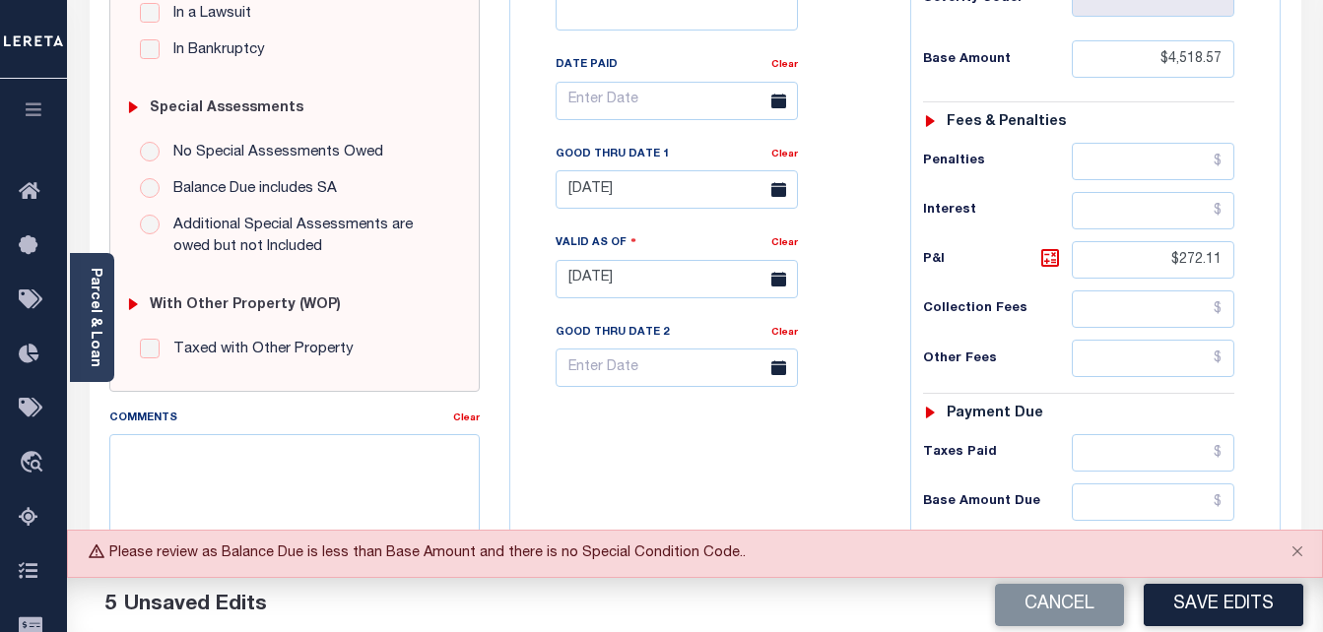
scroll to position [394, 0]
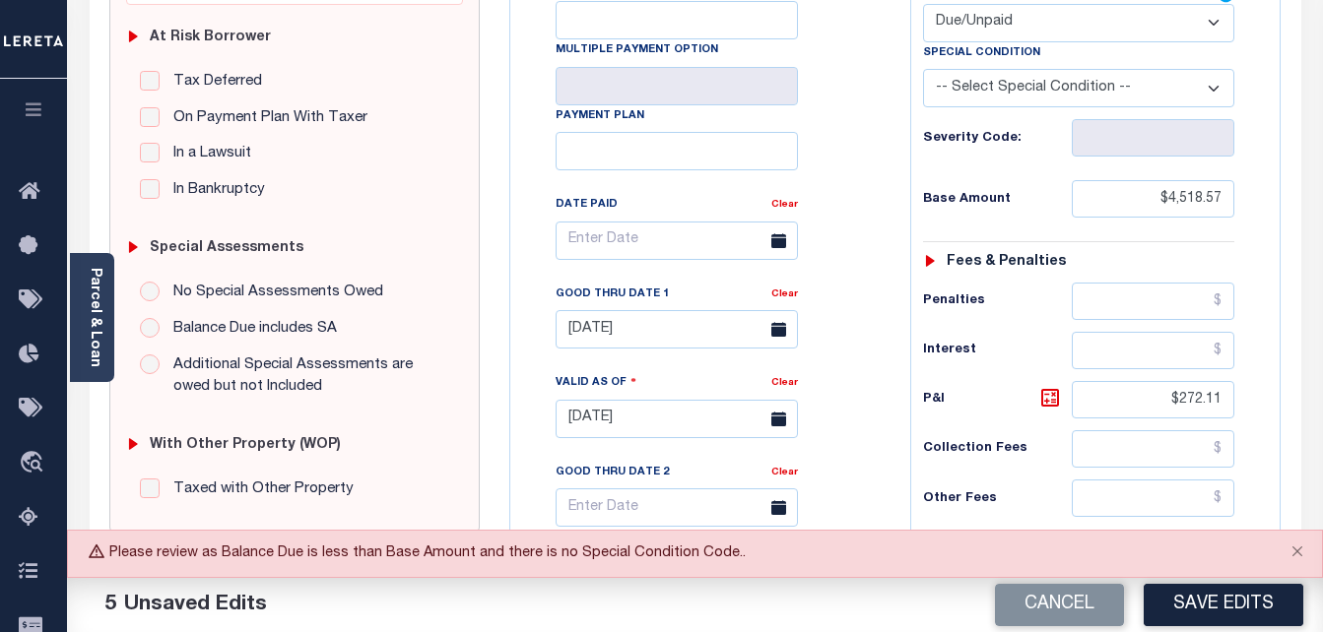
click at [778, 334] on icon at bounding box center [778, 329] width 15 height 15
click at [775, 333] on icon at bounding box center [778, 329] width 15 height 15
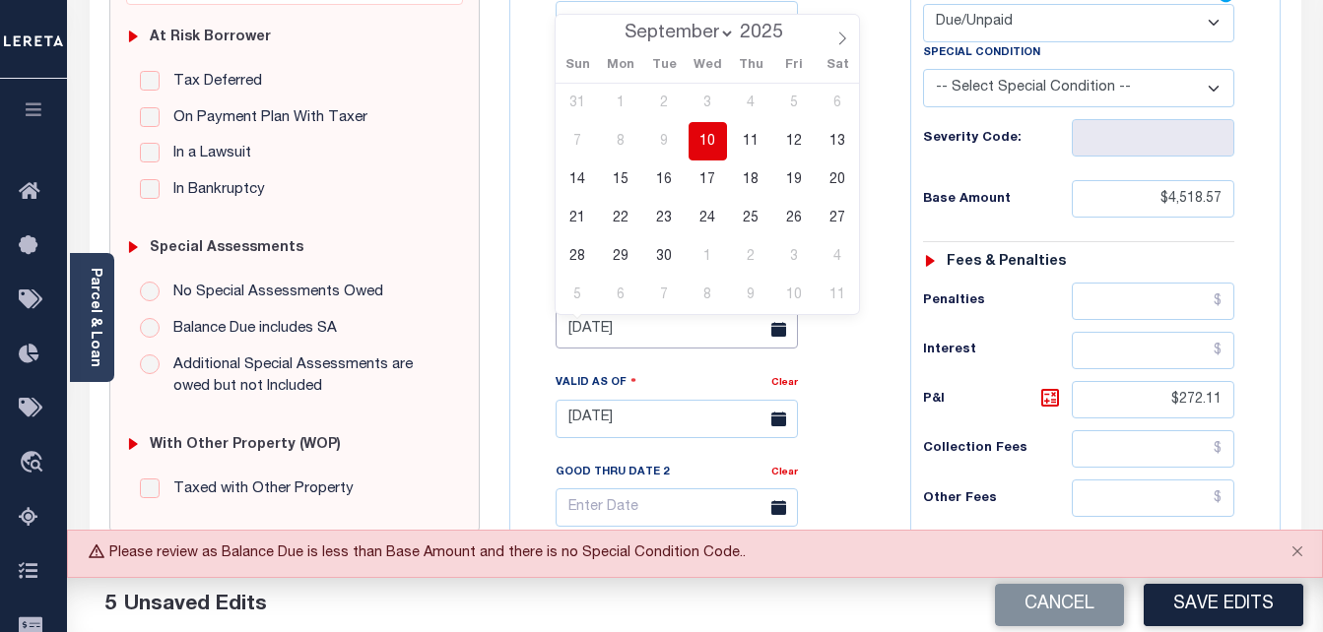
click at [667, 347] on input "[DATE]" at bounding box center [677, 329] width 242 height 38
click at [706, 144] on span "10" at bounding box center [708, 141] width 38 height 38
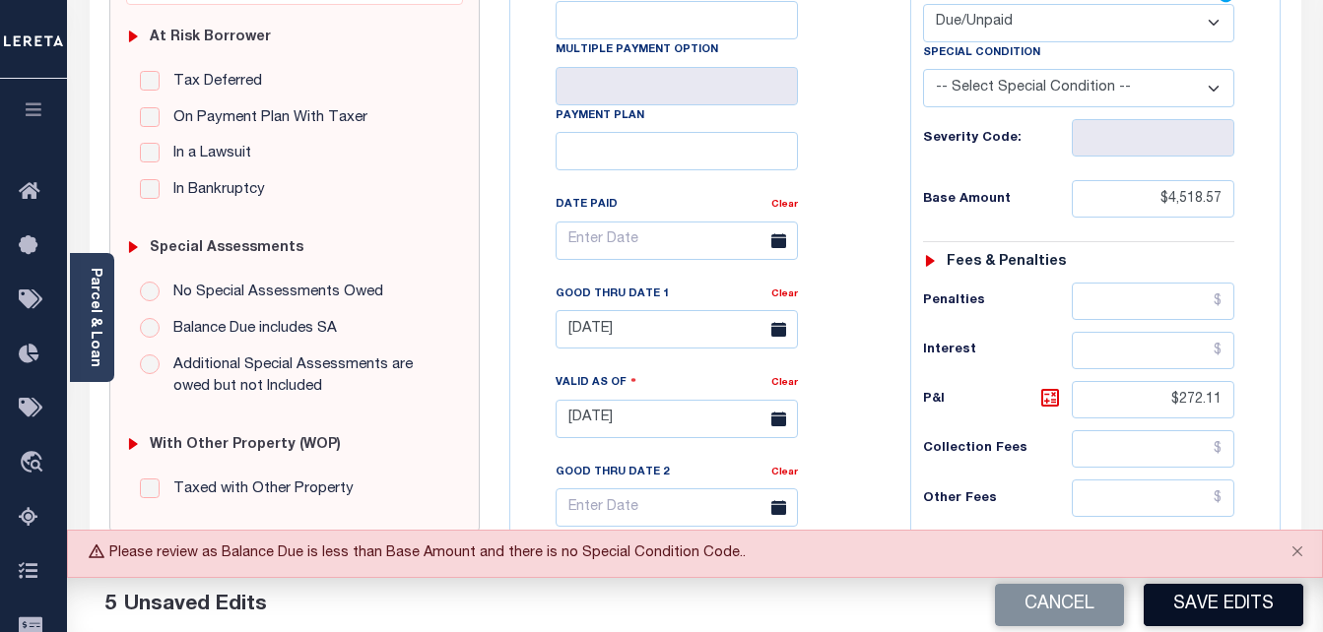
click at [1181, 605] on button "Save Edits" at bounding box center [1224, 605] width 160 height 42
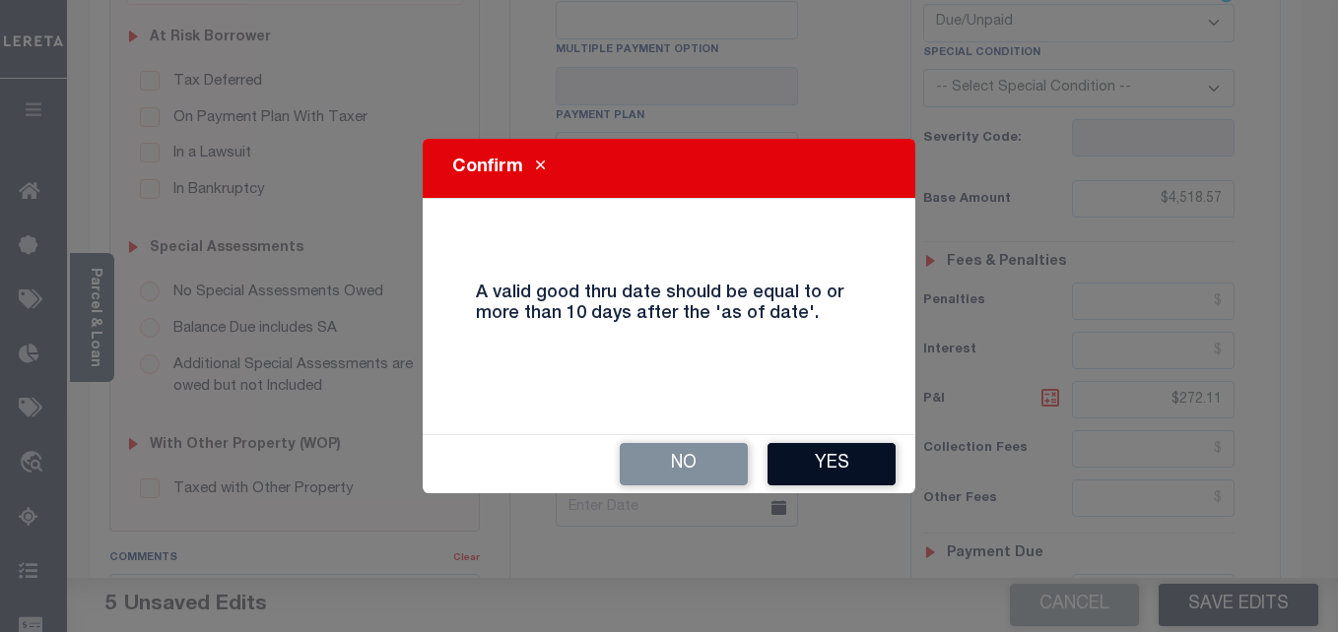
click at [856, 461] on button "Yes" at bounding box center [831, 464] width 128 height 42
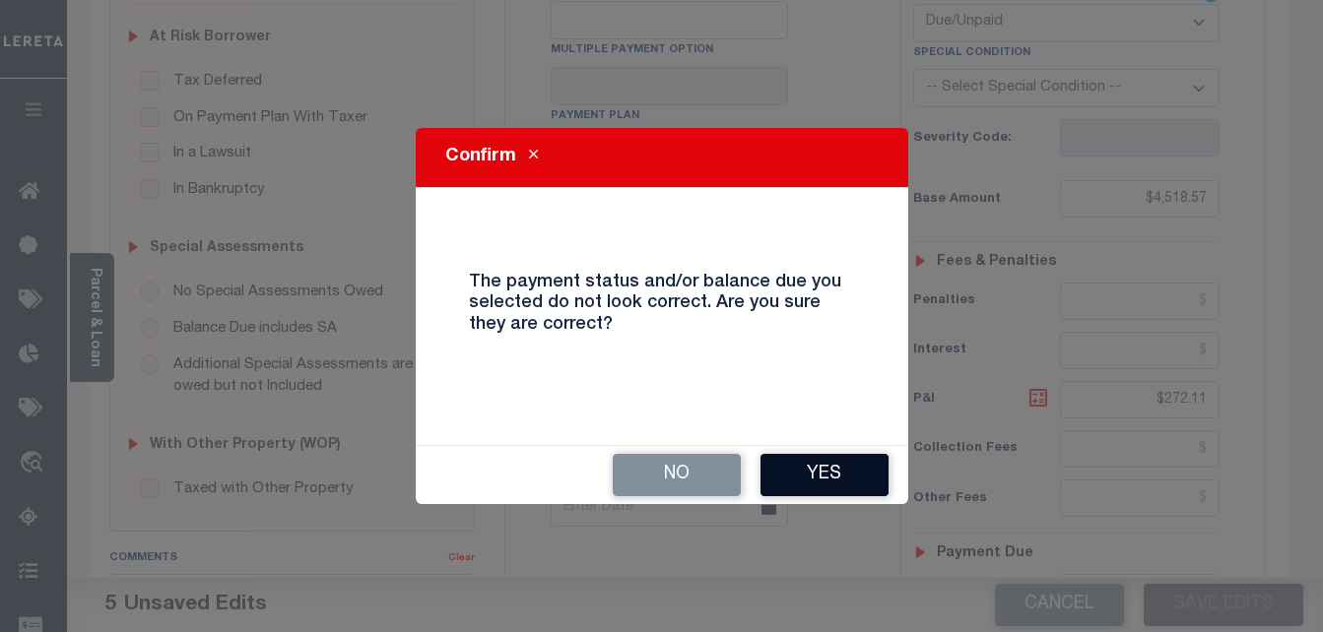
click at [834, 495] on button "Yes" at bounding box center [824, 475] width 128 height 42
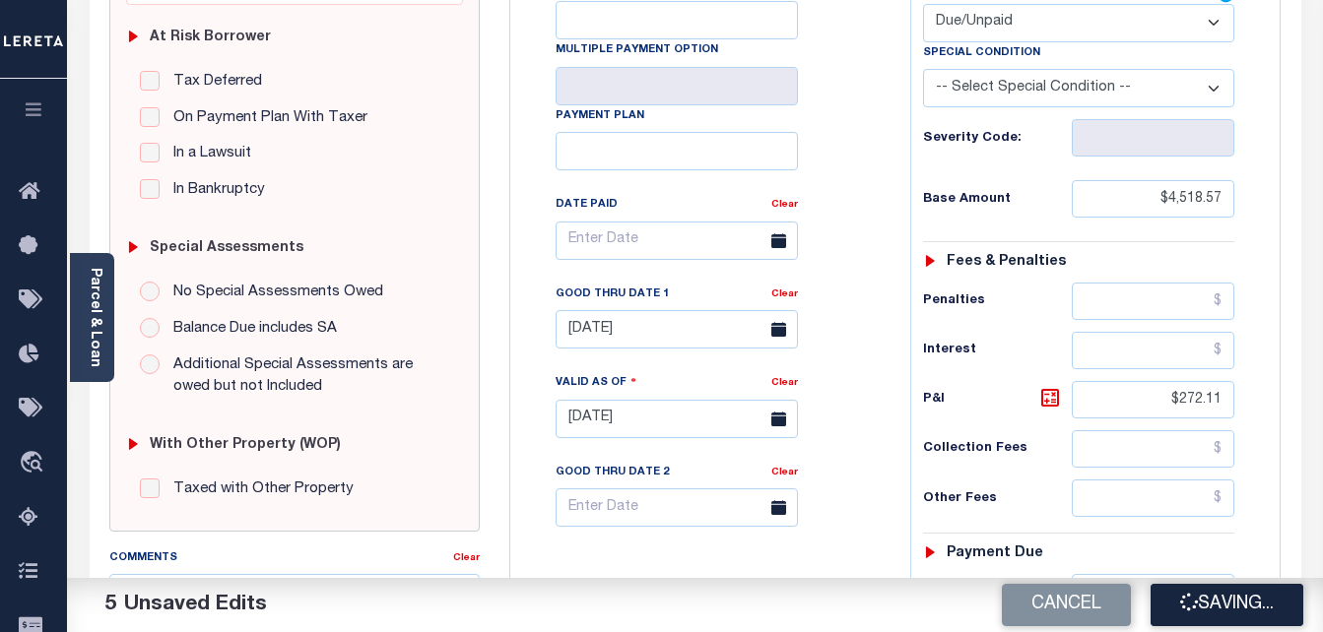
checkbox input "false"
type input "$4,518.57"
type input "$272.11"
type input "$4,790.68"
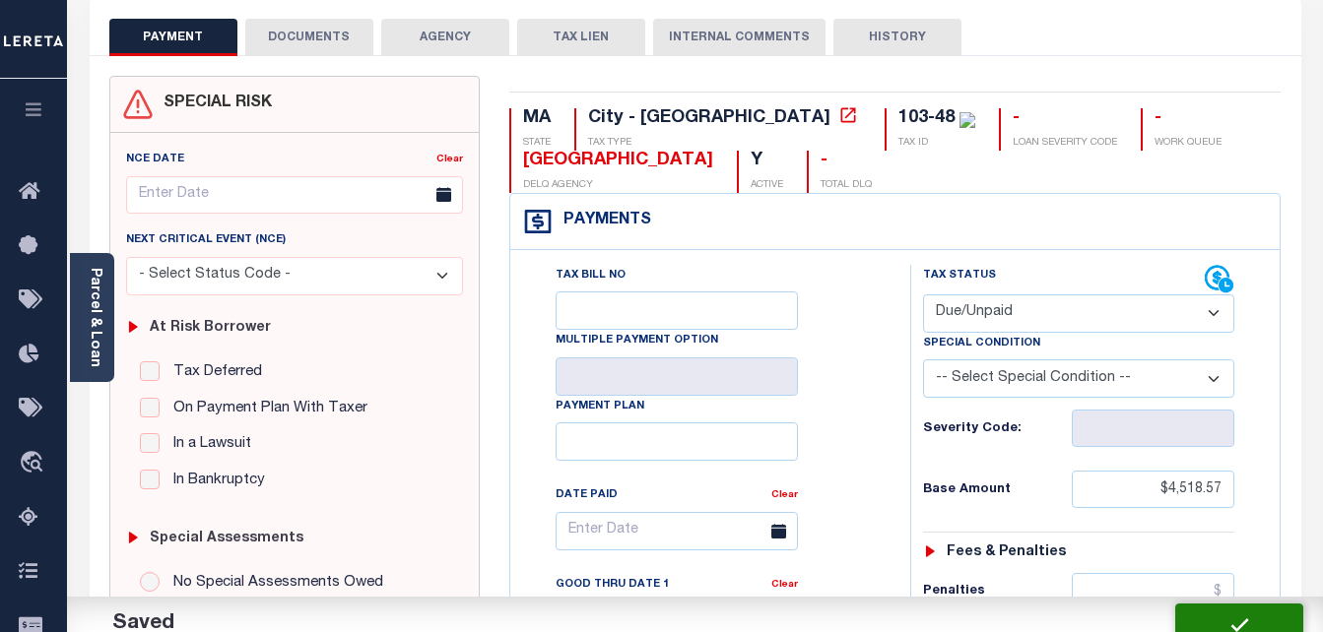
scroll to position [99, 0]
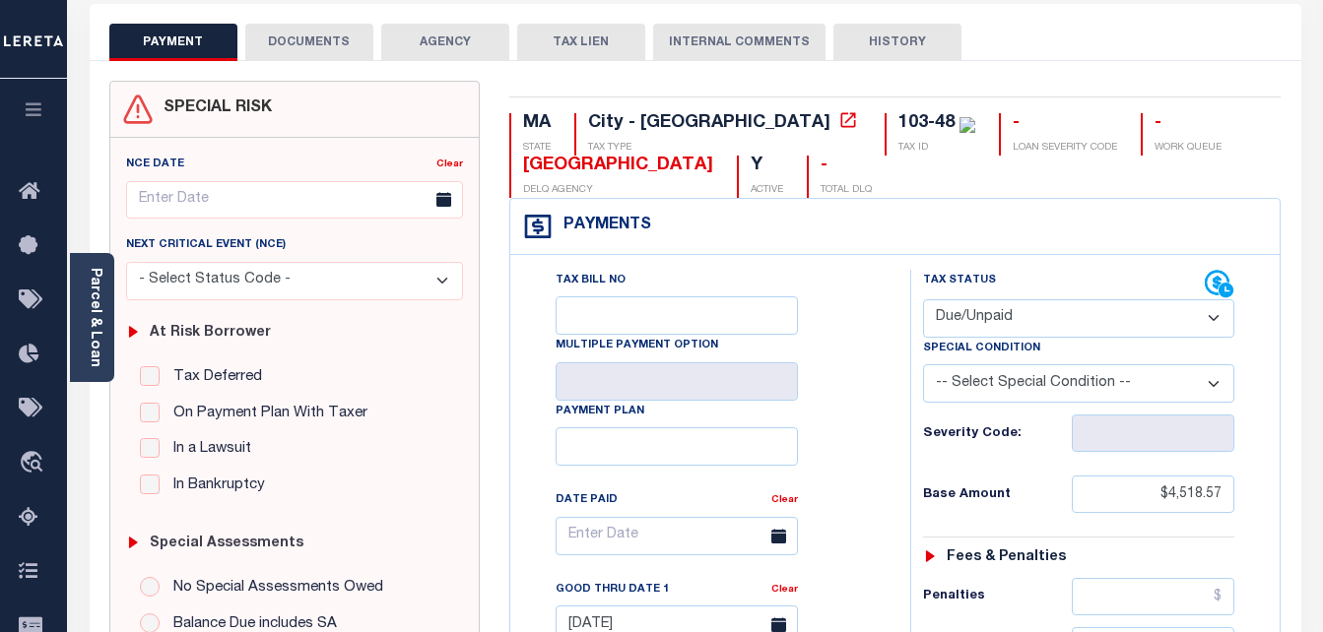
click at [299, 38] on button "DOCUMENTS" at bounding box center [309, 42] width 128 height 37
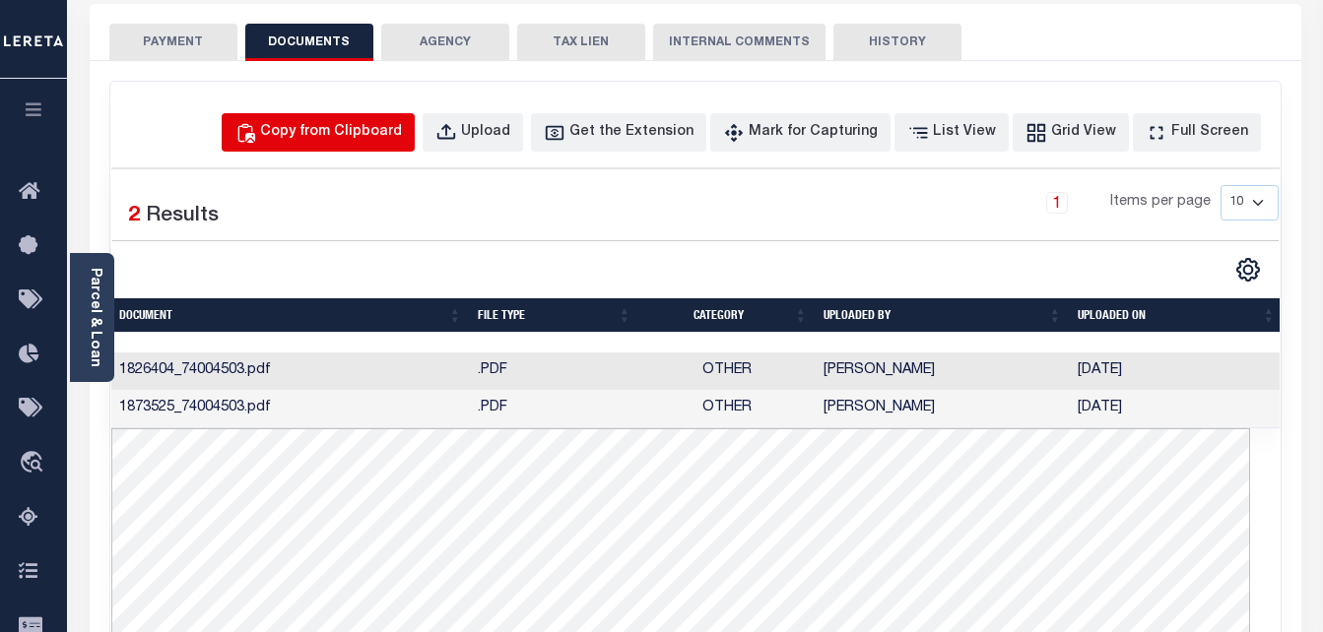
click at [382, 129] on div "Copy from Clipboard" at bounding box center [331, 133] width 142 height 22
select select "POP"
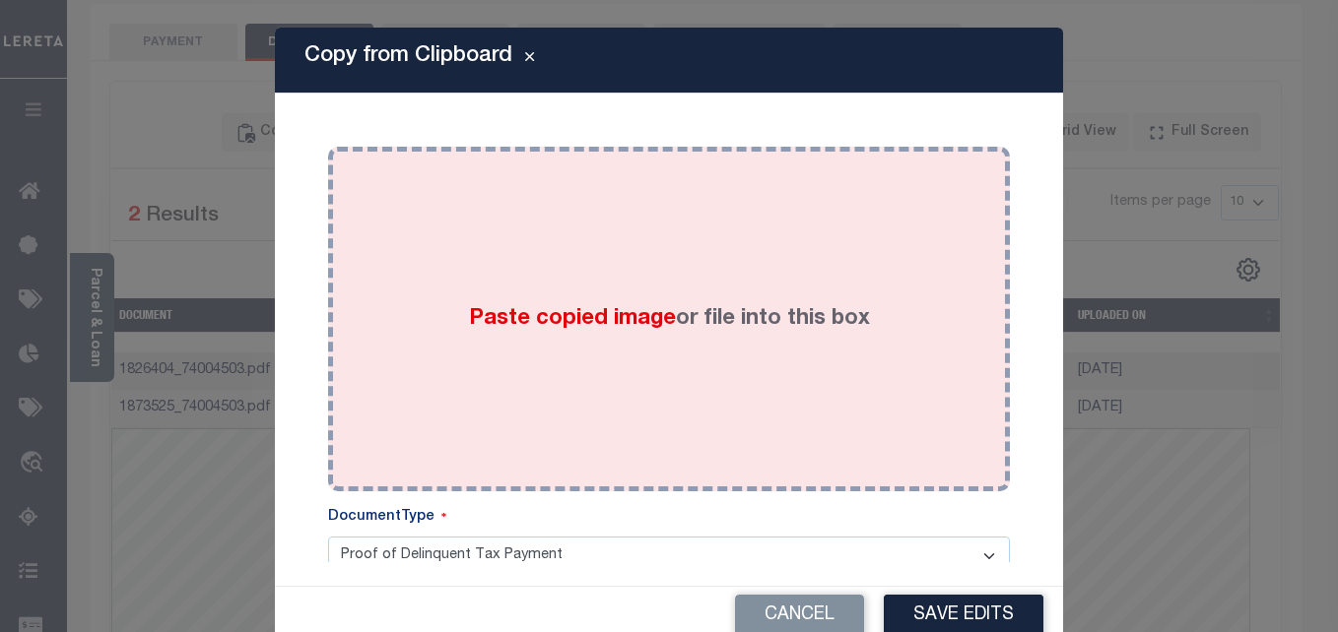
click at [514, 294] on div "Paste copied image or file into this box" at bounding box center [669, 319] width 652 height 315
click at [611, 387] on div "Paste copied image or file into this box" at bounding box center [669, 319] width 652 height 315
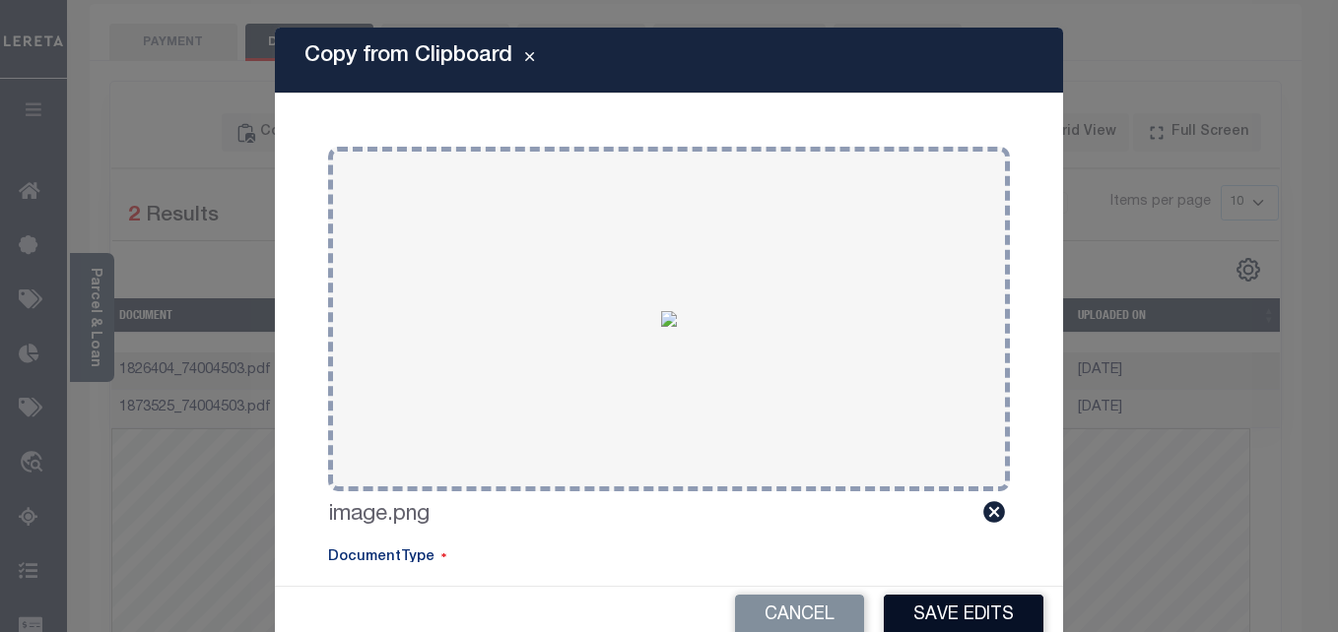
click at [921, 609] on button "Save Edits" at bounding box center [964, 616] width 160 height 42
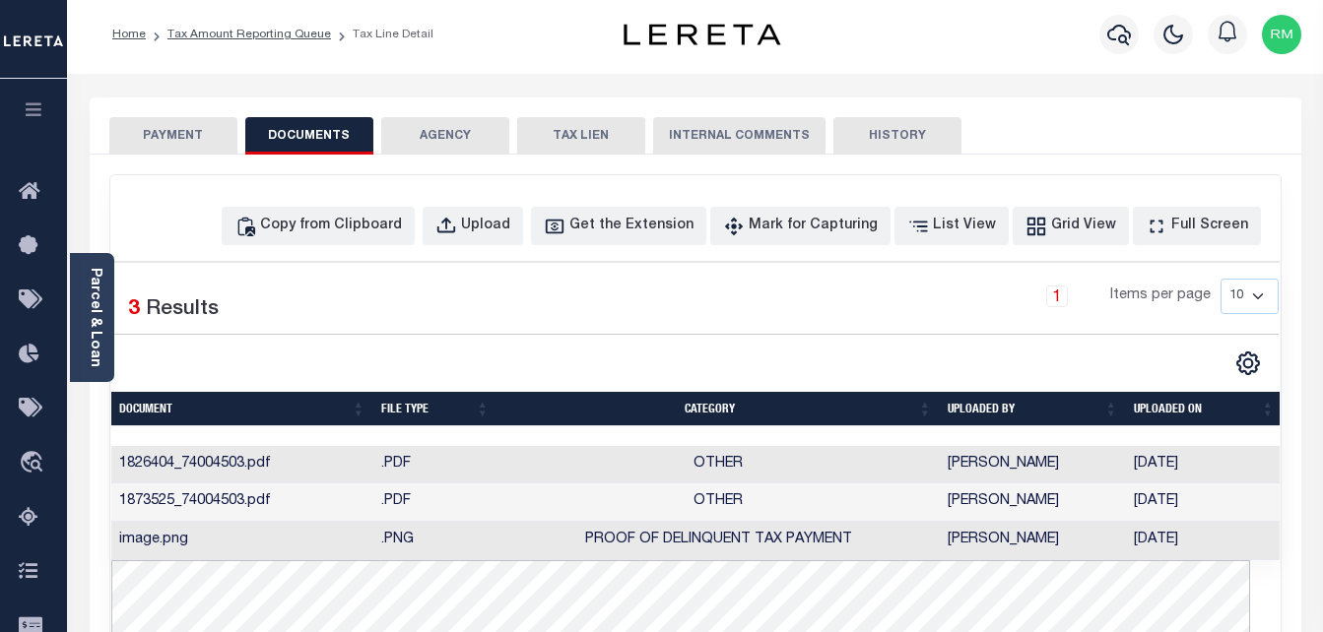
scroll to position [0, 0]
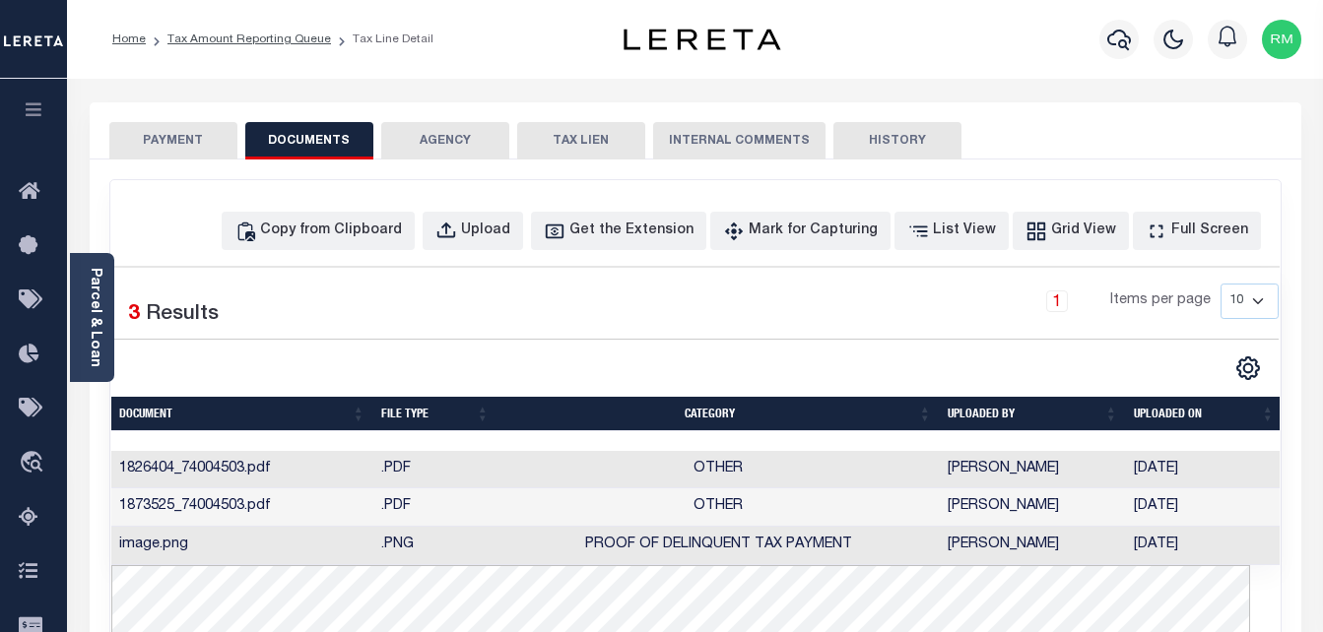
click at [175, 134] on button "PAYMENT" at bounding box center [173, 140] width 128 height 37
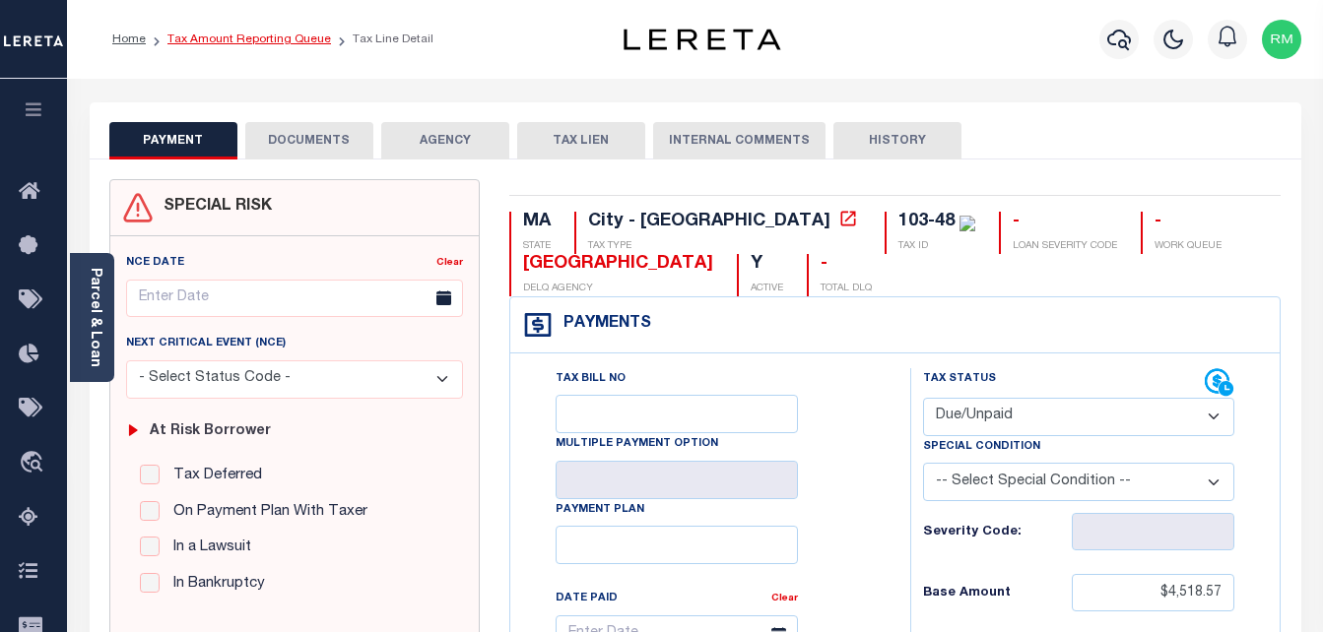
click at [274, 42] on link "Tax Amount Reporting Queue" at bounding box center [249, 39] width 164 height 12
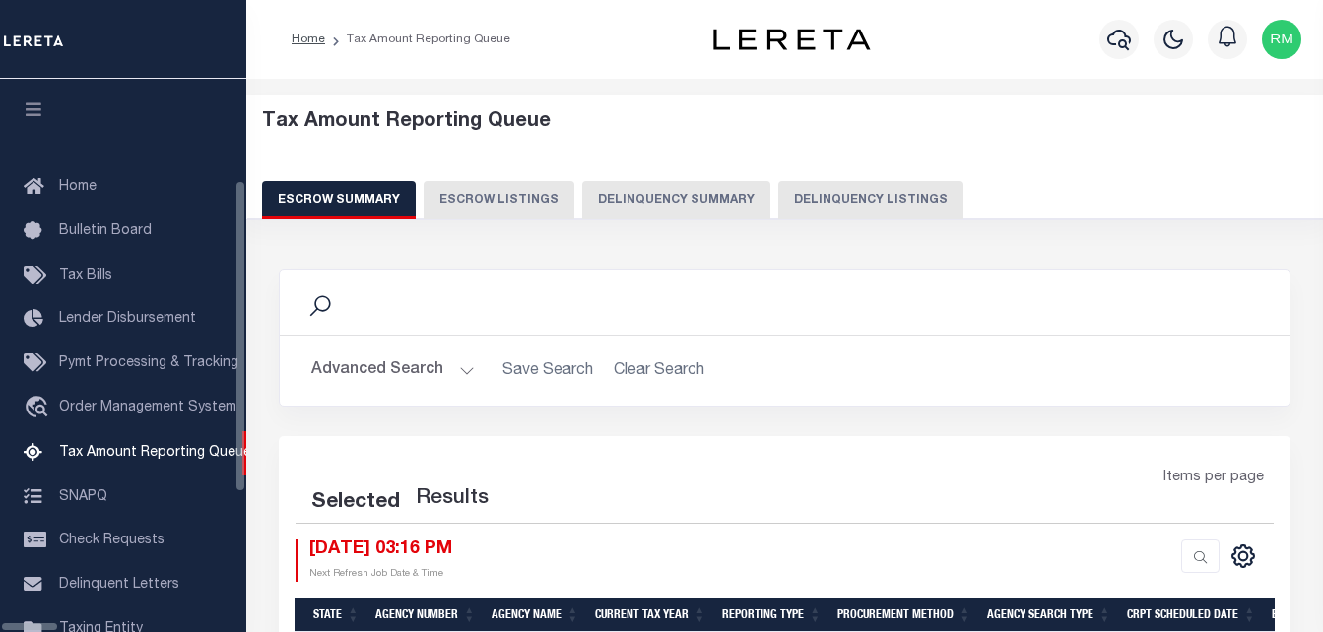
click at [801, 190] on button "Delinquency Listings" at bounding box center [870, 199] width 185 height 37
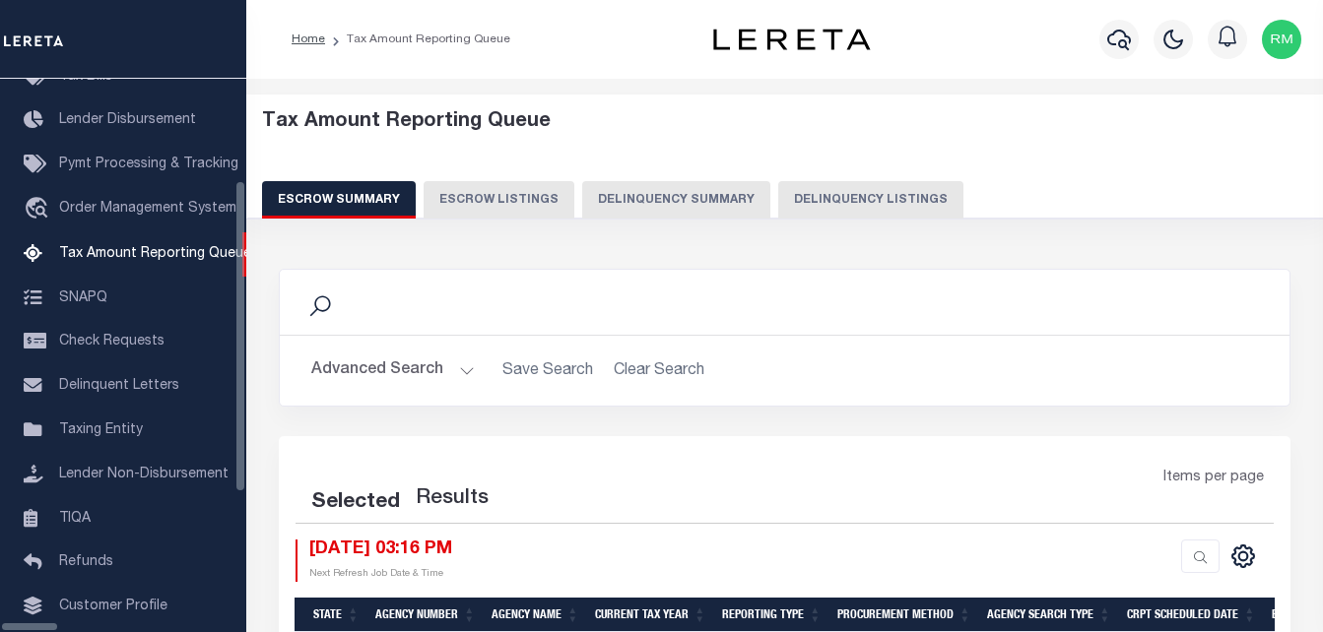
select select "100"
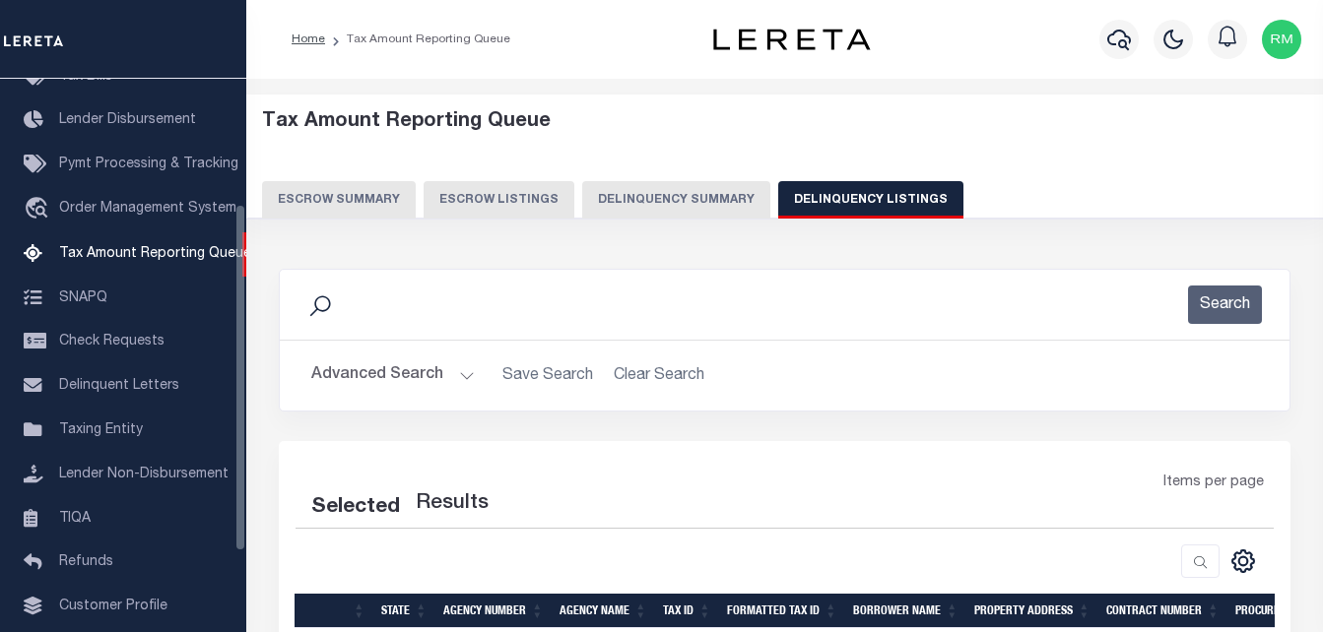
select select "100"
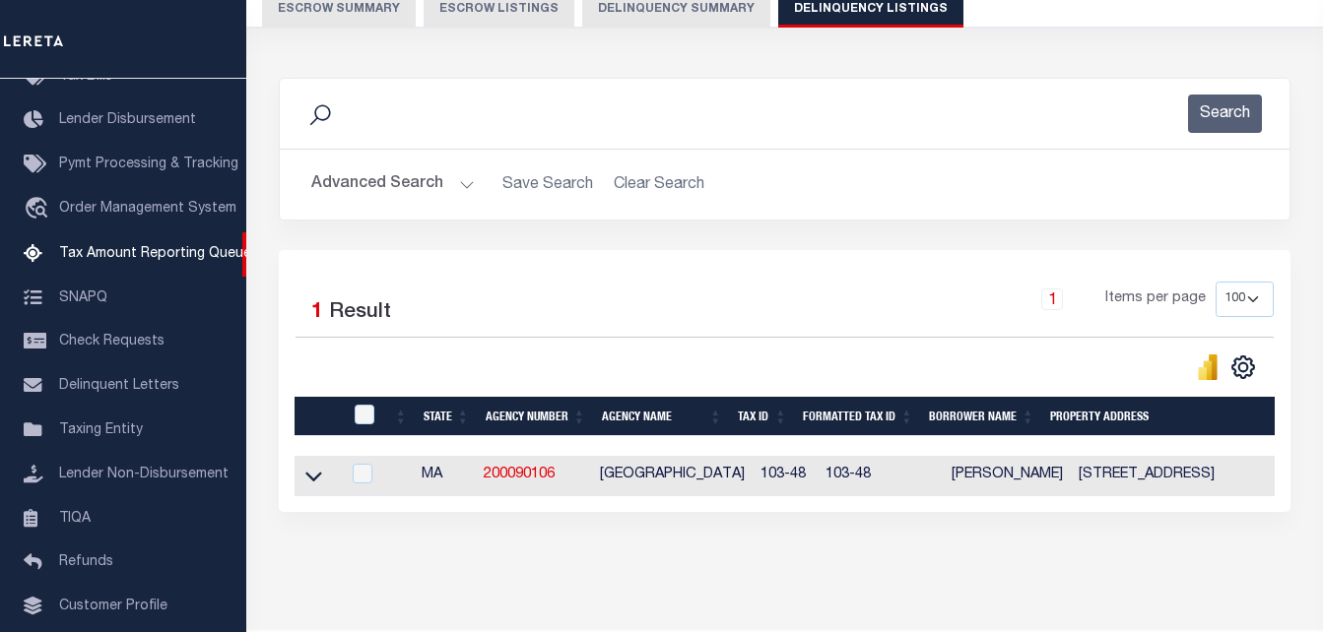
scroll to position [197, 0]
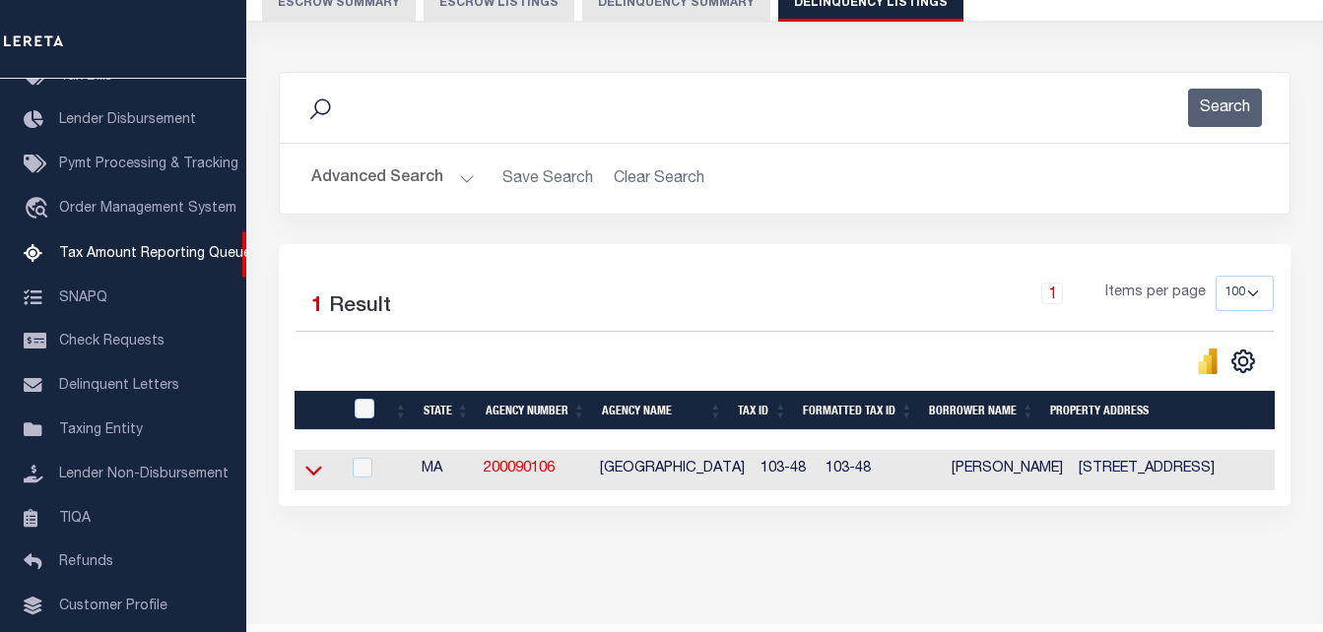
click at [309, 481] on icon at bounding box center [313, 470] width 17 height 21
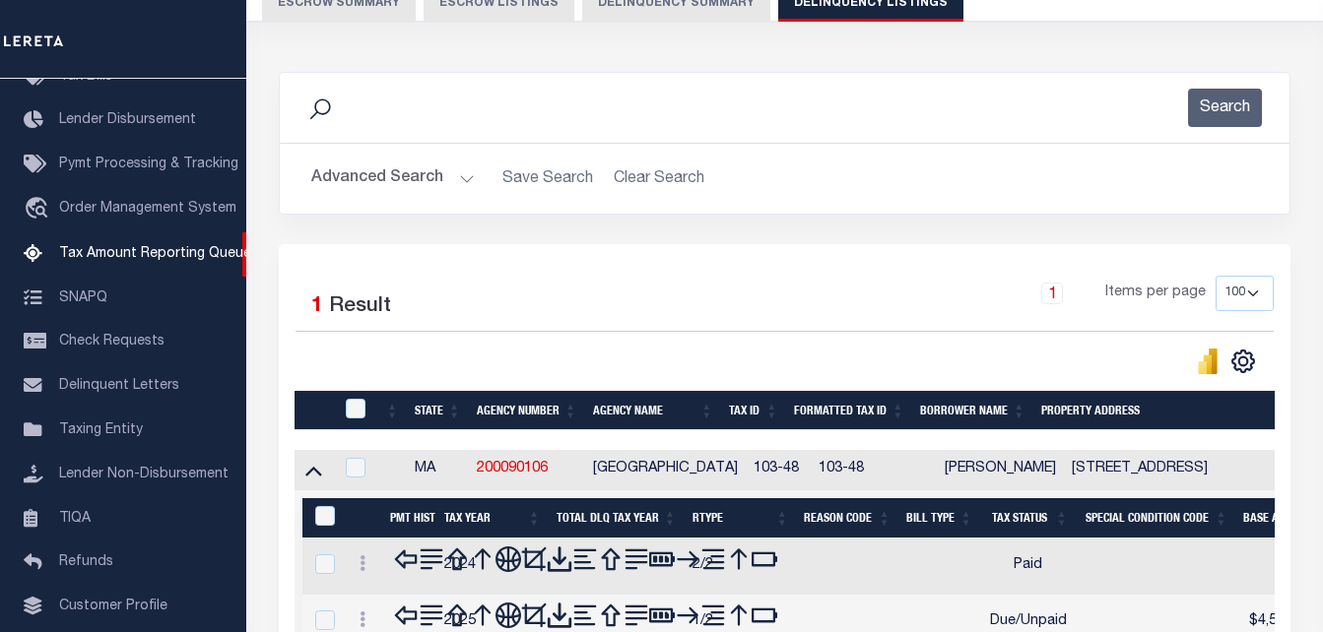
scroll to position [453, 0]
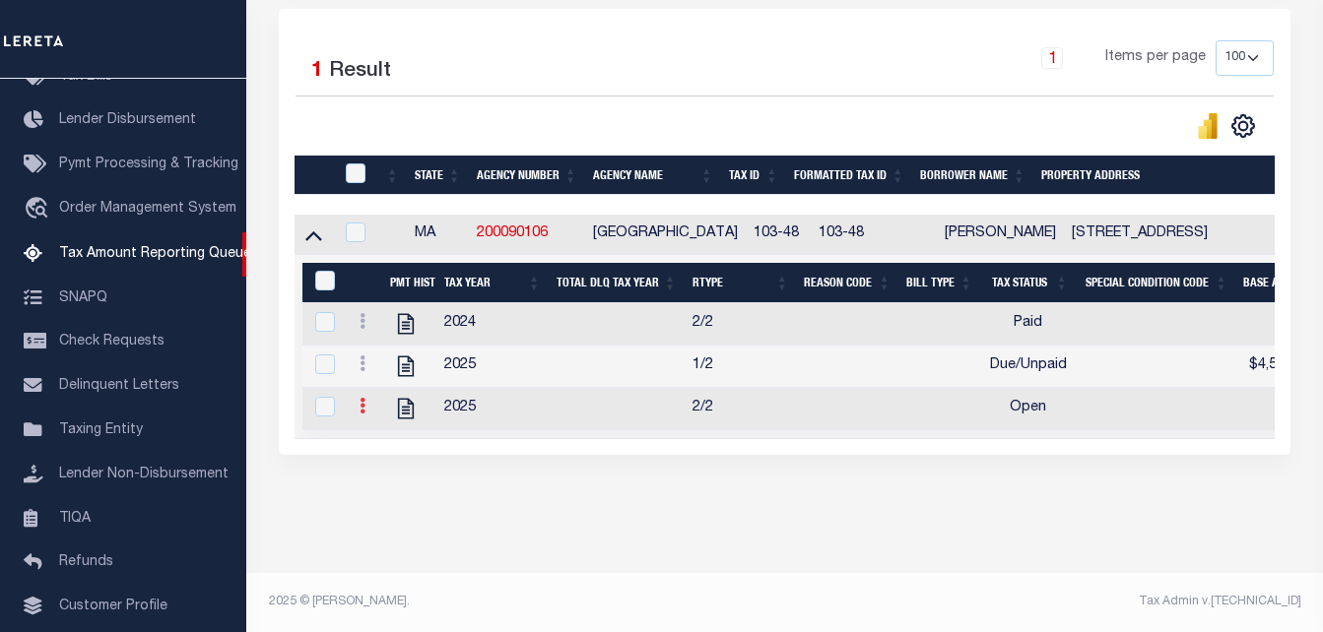
click at [365, 401] on link at bounding box center [363, 409] width 22 height 16
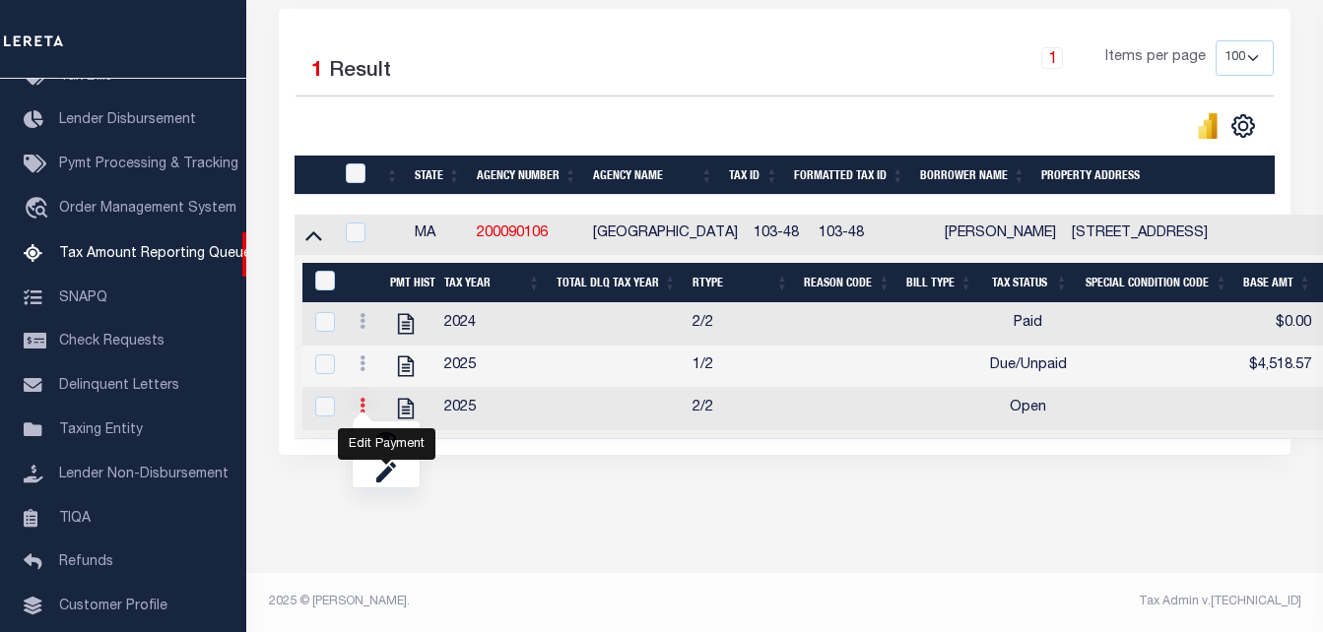
scroll to position [440, 0]
click at [383, 439] on img "" at bounding box center [386, 439] width 20 height 20
checkbox input "true"
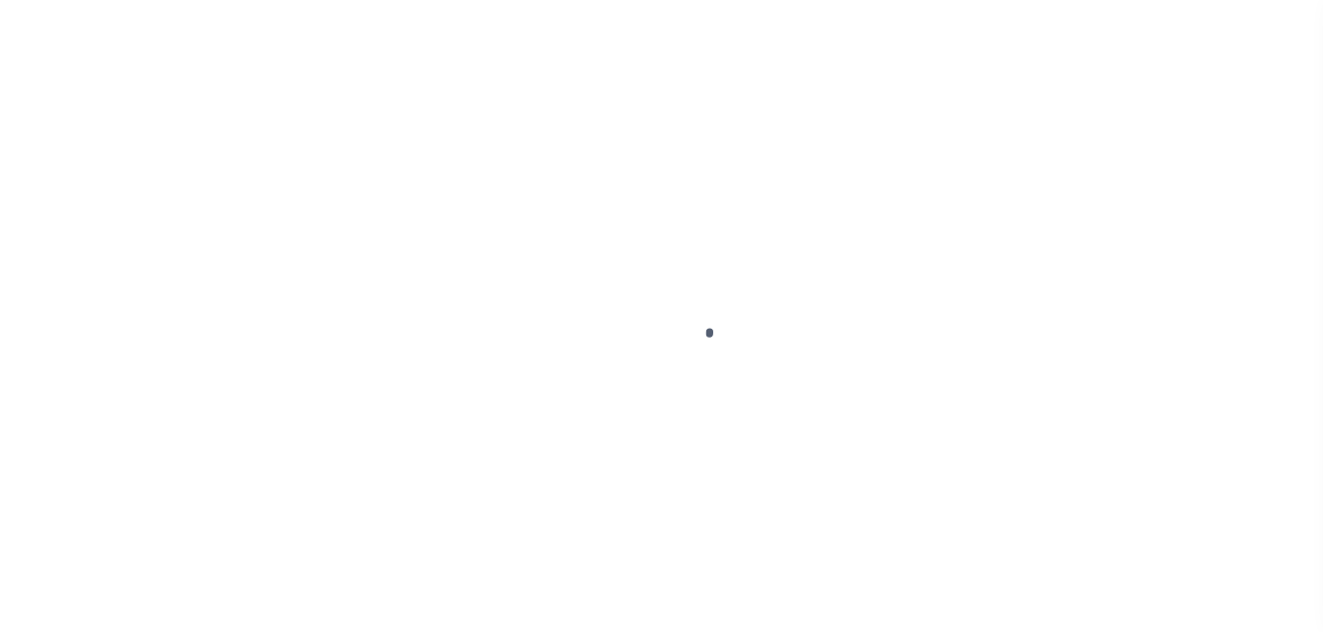
select select "OP2"
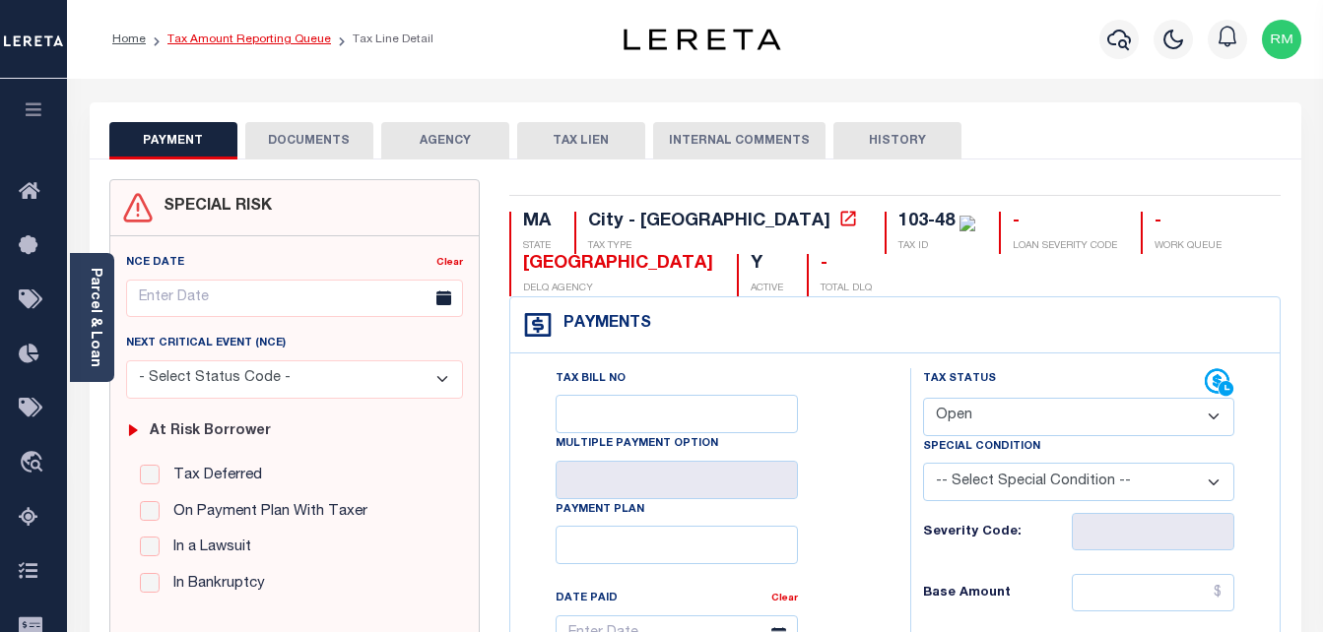
click at [243, 37] on link "Tax Amount Reporting Queue" at bounding box center [249, 39] width 164 height 12
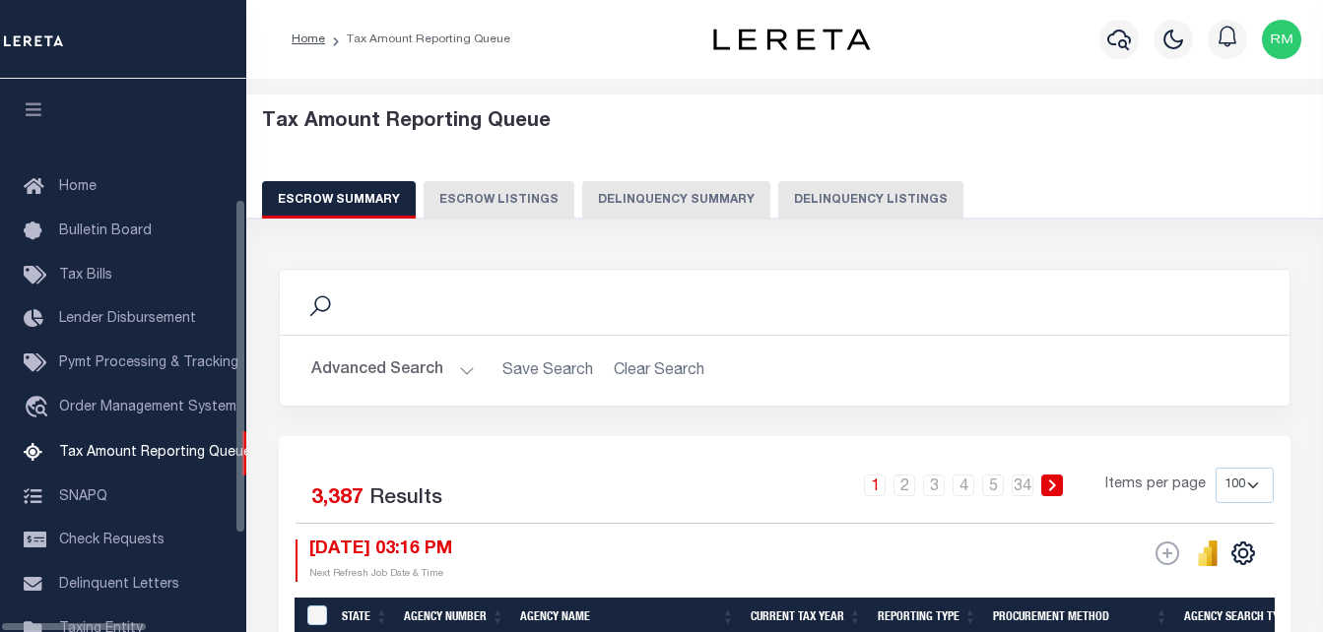
click at [778, 200] on button "Delinquency Listings" at bounding box center [870, 199] width 185 height 37
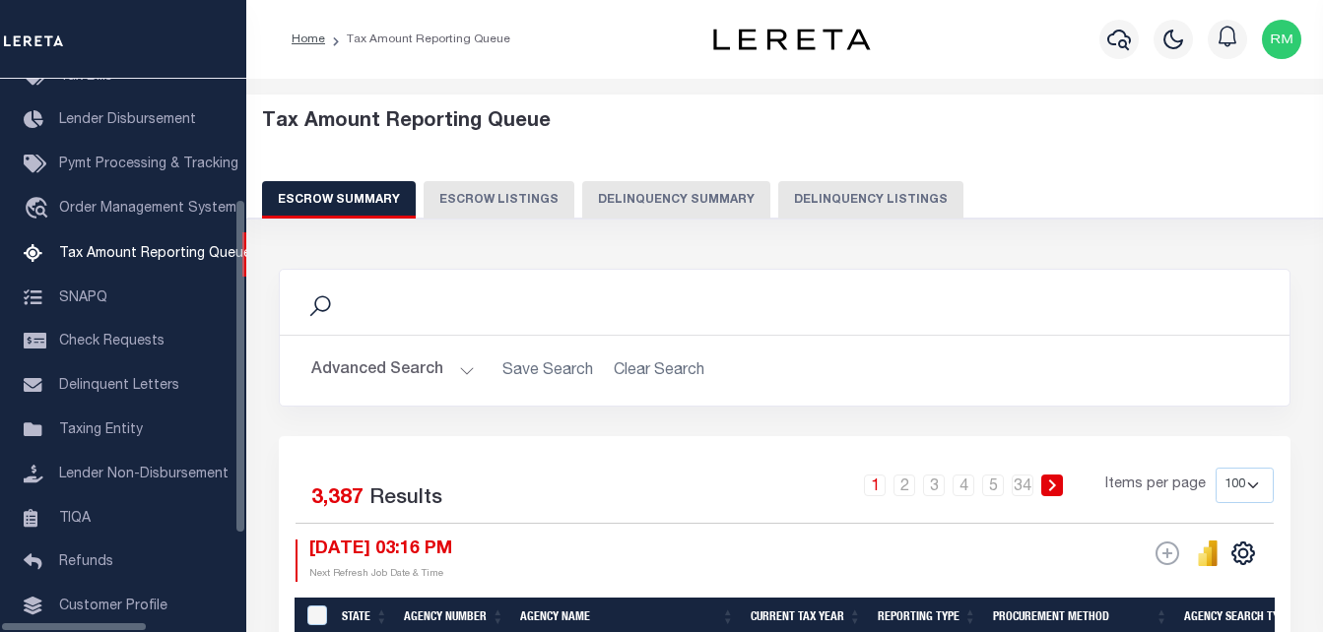
select select "100"
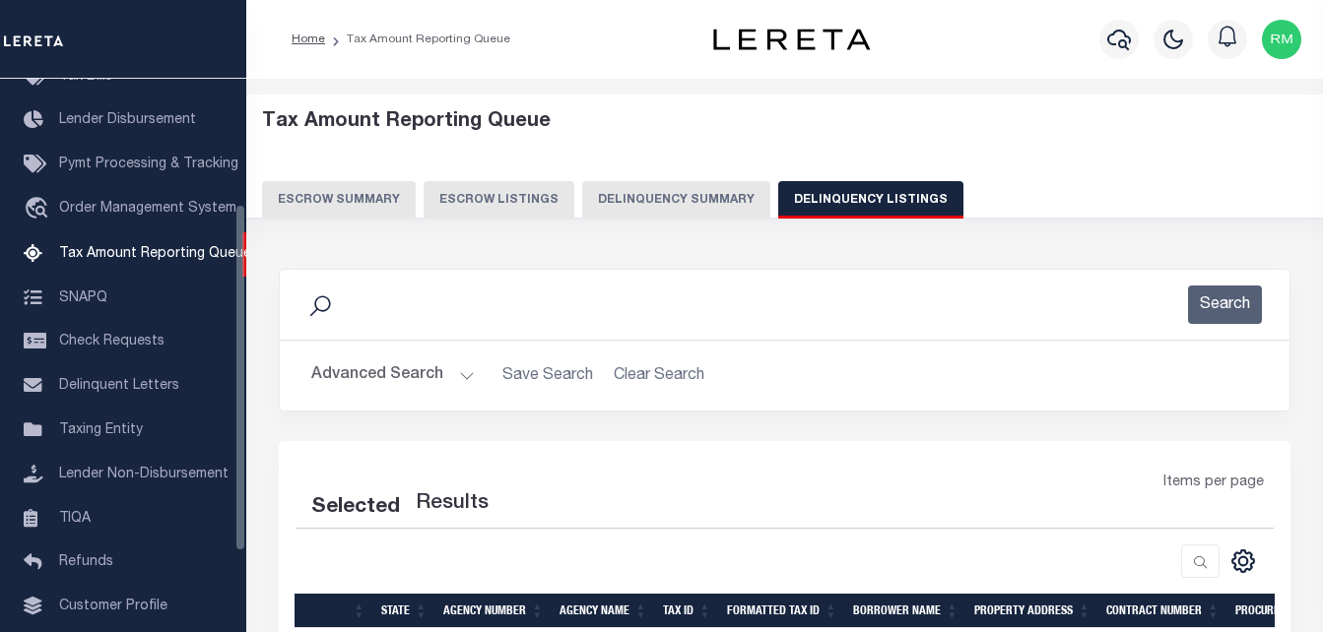
select select "100"
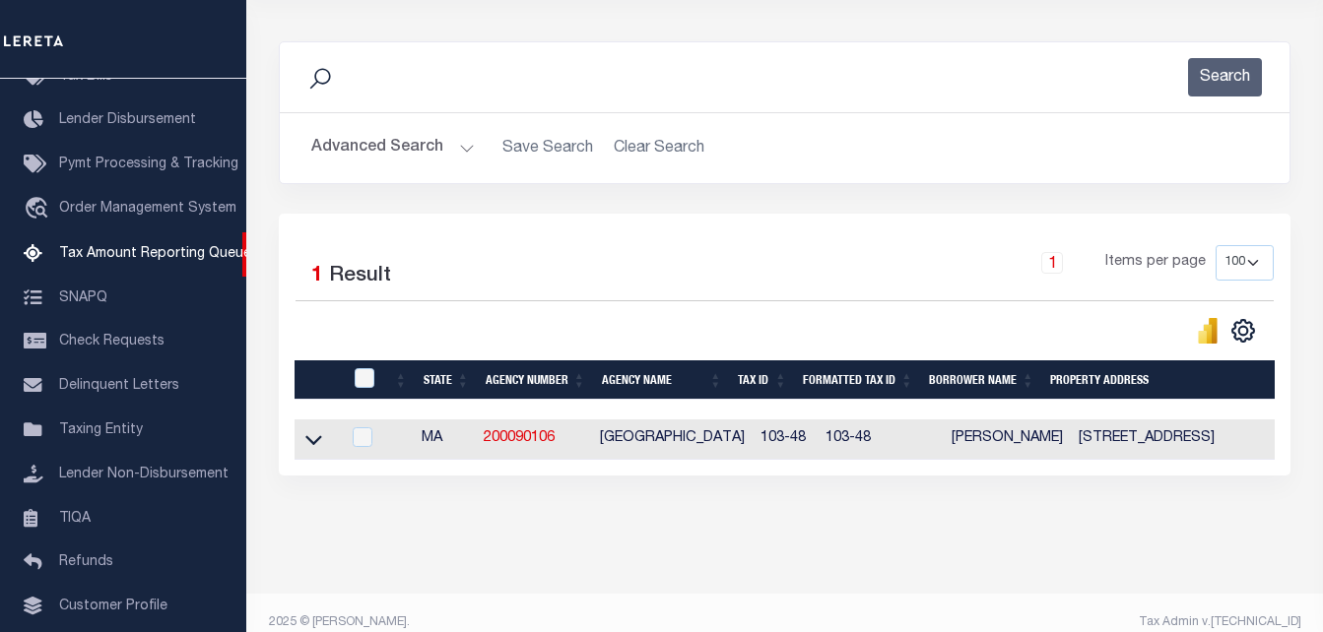
scroll to position [265, 0]
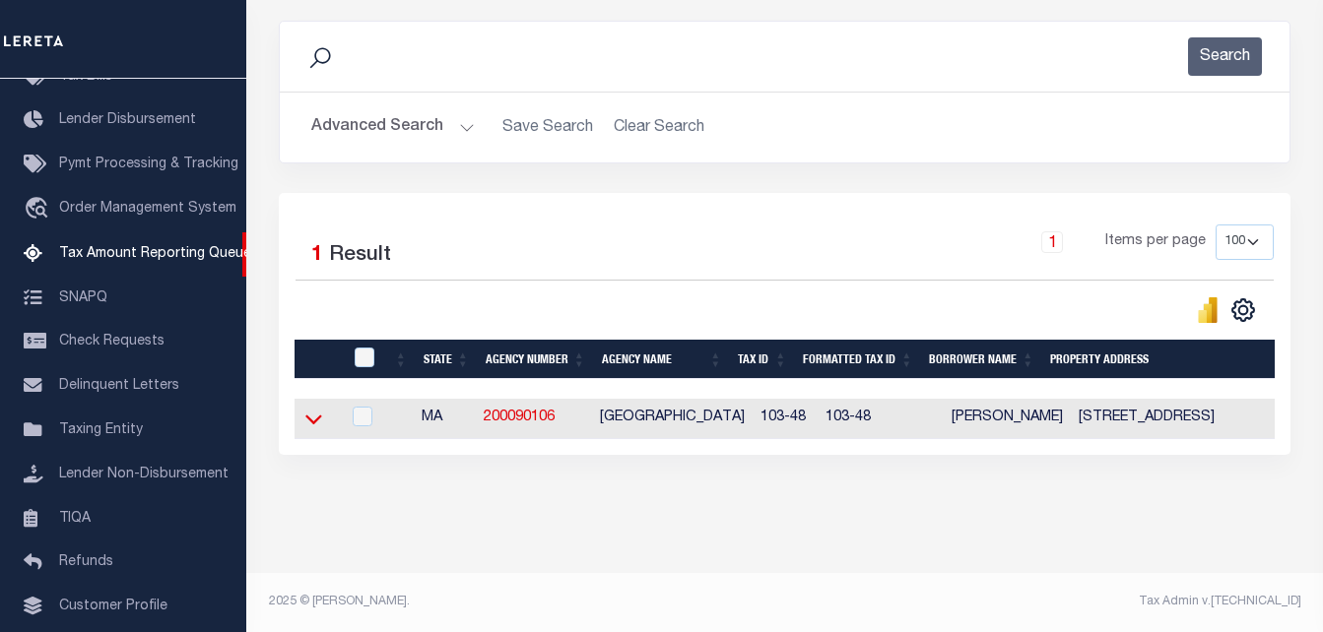
click at [320, 411] on icon at bounding box center [313, 419] width 17 height 21
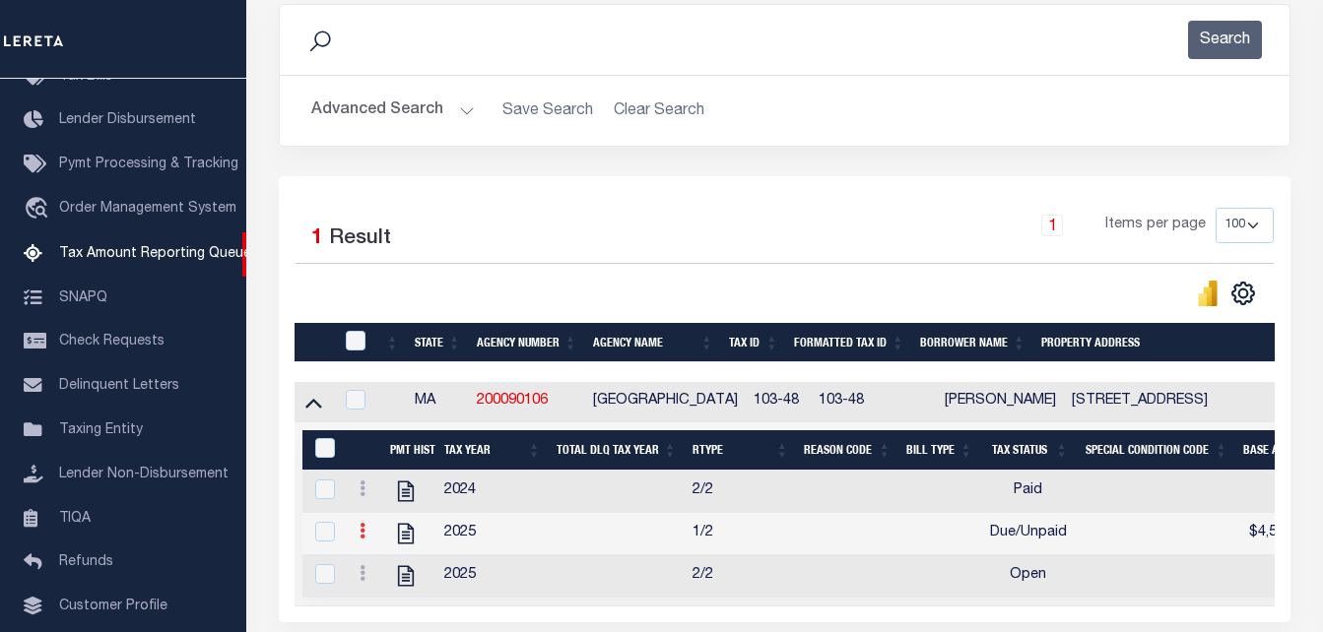
click at [359, 537] on link at bounding box center [363, 534] width 22 height 16
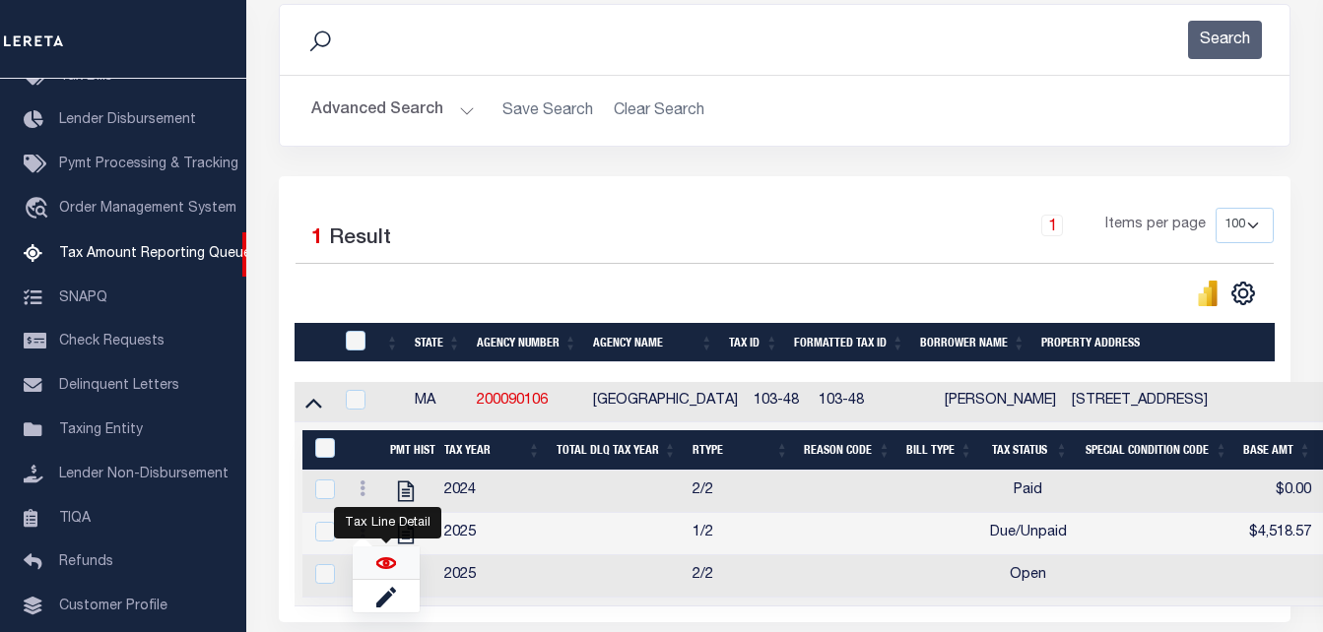
click at [388, 571] on img "" at bounding box center [386, 564] width 20 height 20
checkbox input "true"
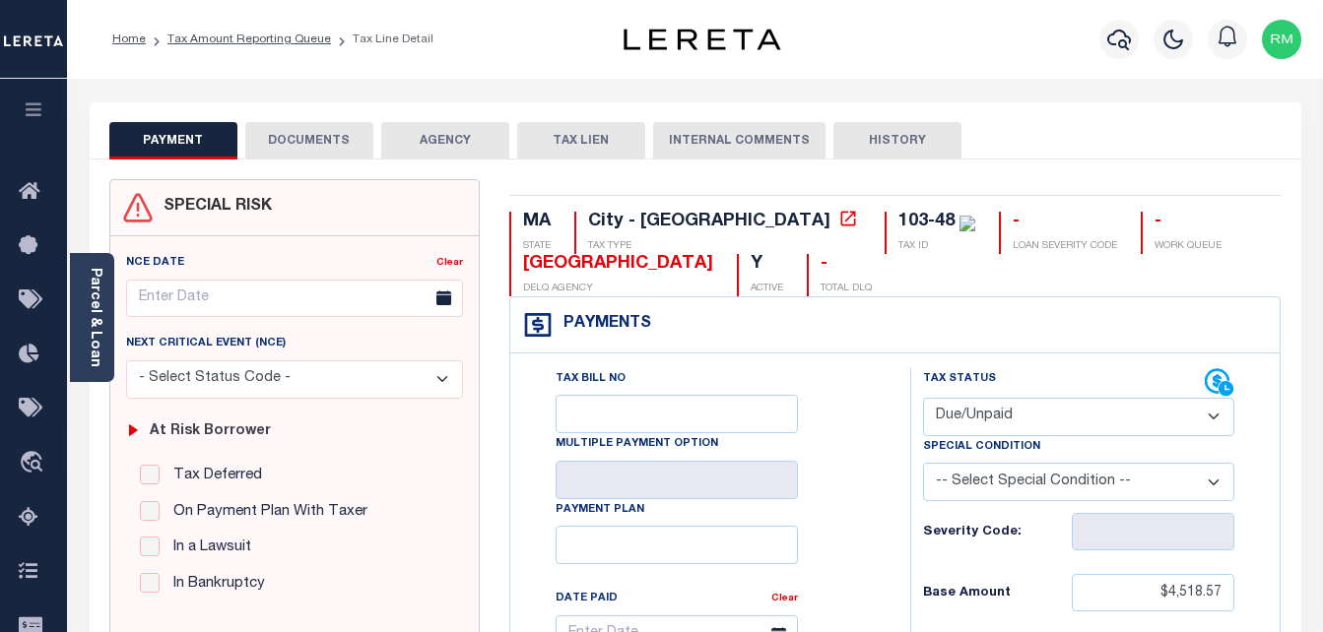
click at [1021, 415] on select "- Select Status Code - Open Due/Unpaid Paid Incomplete No Tax Due Internal Refu…" at bounding box center [1079, 417] width 312 height 38
select select "PYD"
click at [923, 399] on select "- Select Status Code - Open Due/Unpaid Paid Incomplete No Tax Due Internal Refu…" at bounding box center [1079, 417] width 312 height 38
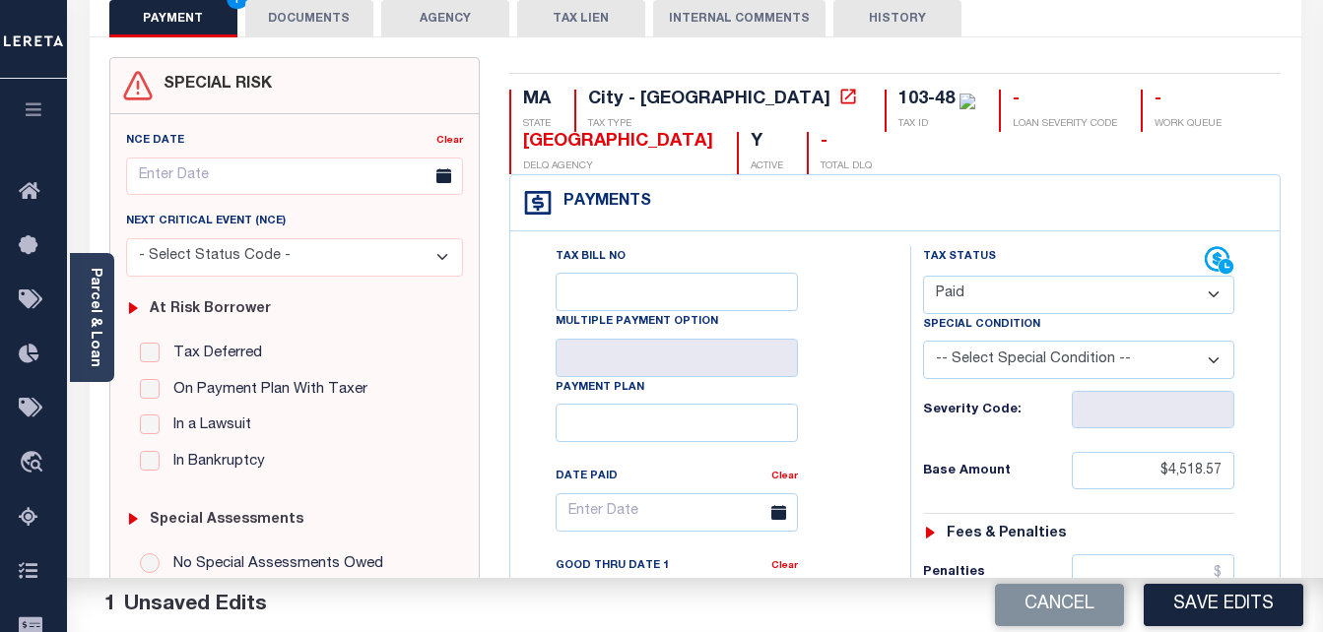
scroll to position [197, 0]
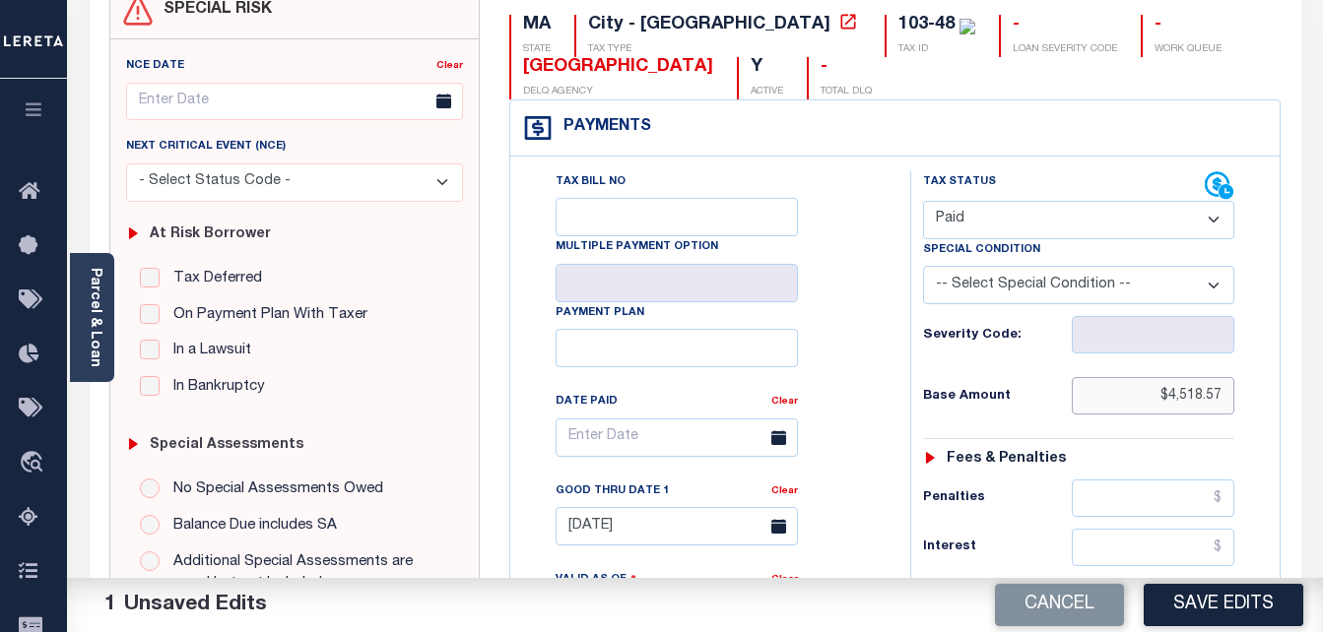
click at [1182, 385] on input "$4,518.57" at bounding box center [1153, 395] width 163 height 37
click at [1183, 385] on input "$4,518.57" at bounding box center [1153, 395] width 163 height 37
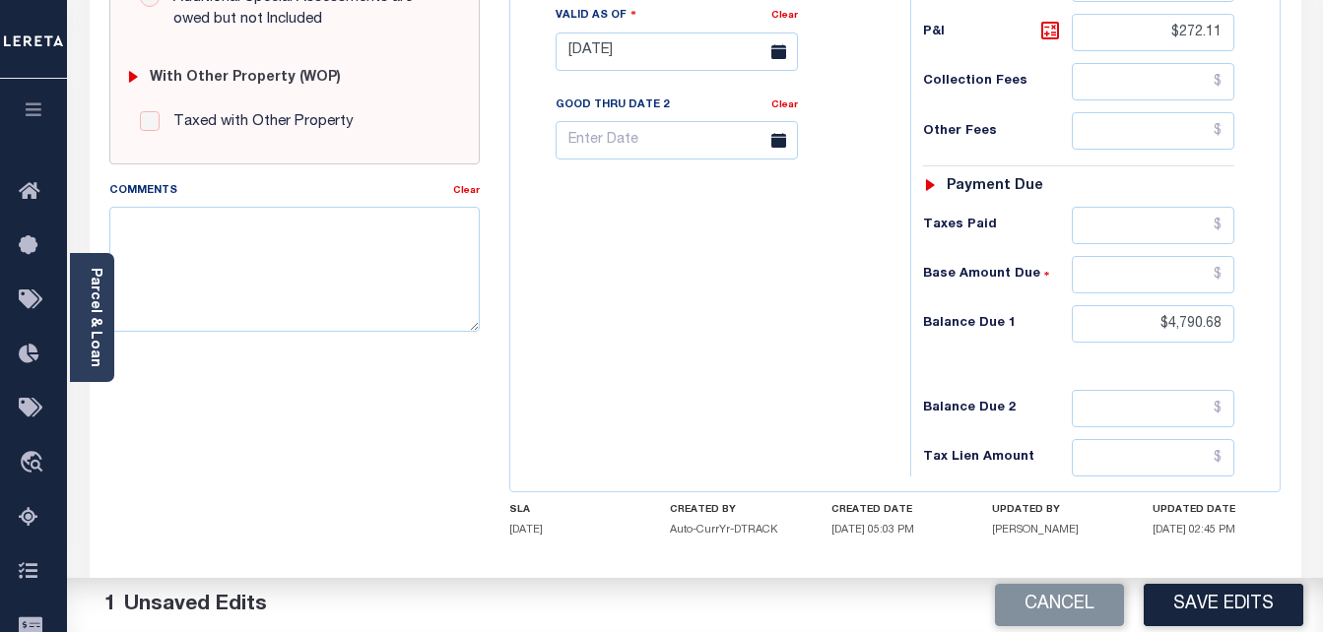
scroll to position [788, 0]
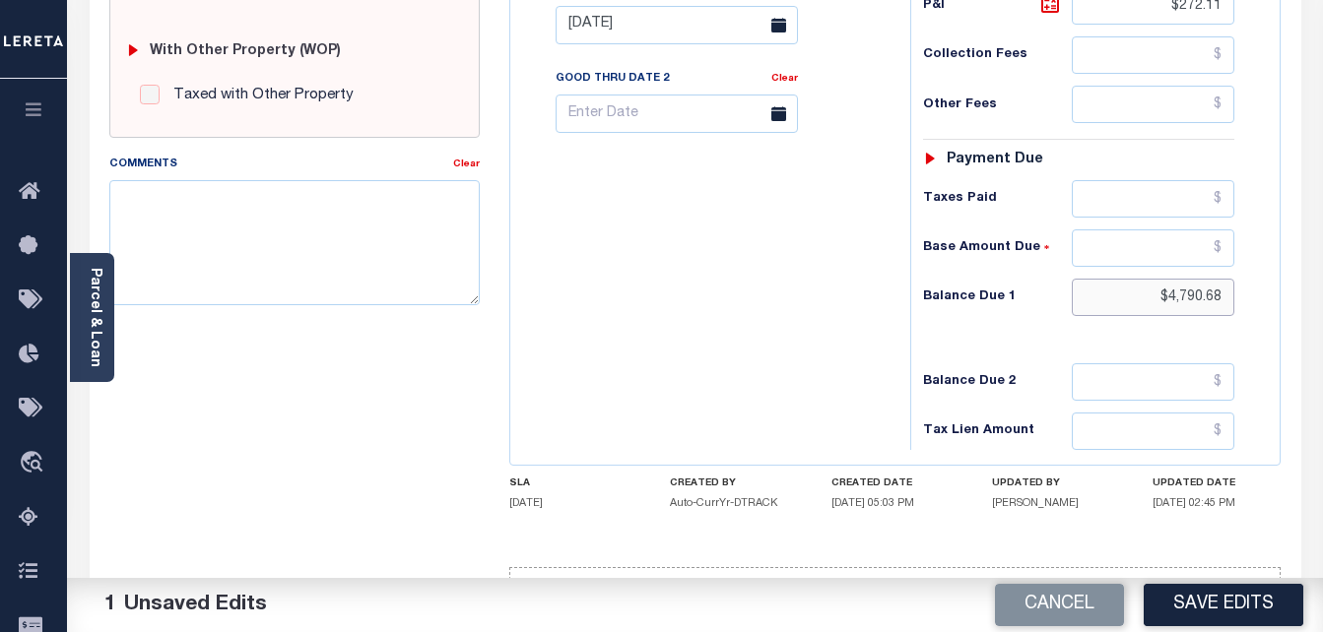
click at [1188, 304] on input "$4,790.68" at bounding box center [1153, 297] width 163 height 37
click at [1207, 294] on input "$4,790.68" at bounding box center [1153, 297] width 163 height 37
type input "$0.00"
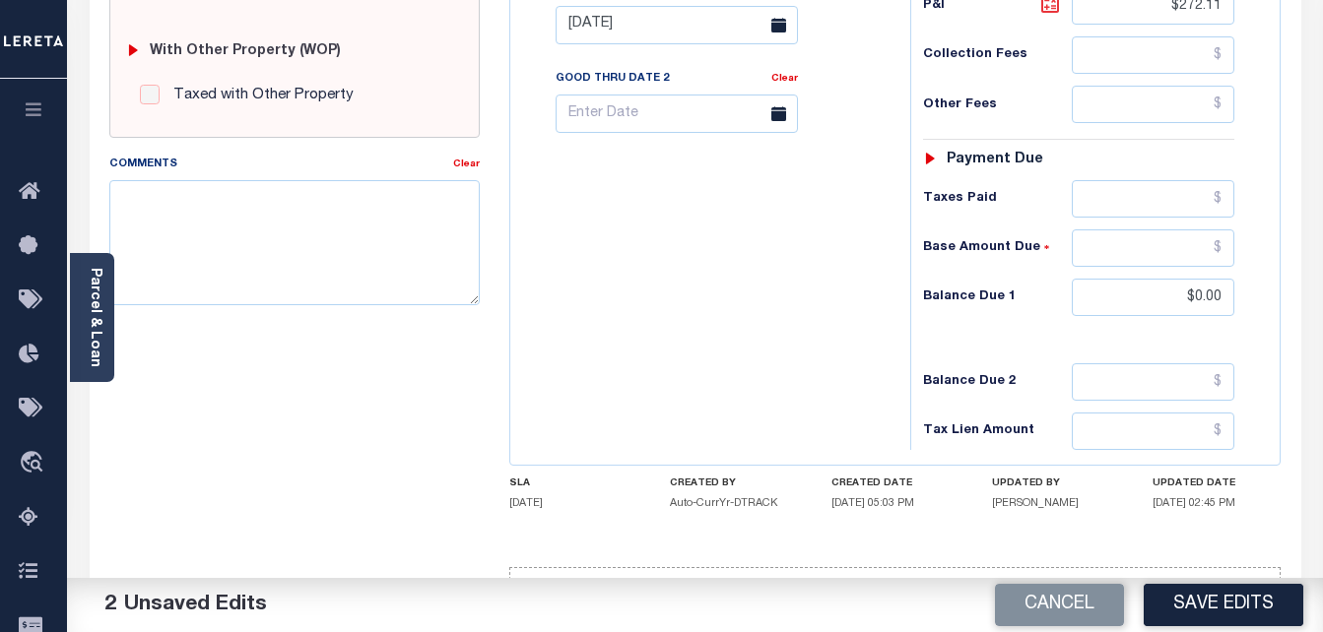
click at [1059, 20] on link at bounding box center [1054, 6] width 33 height 28
type input "$4,518.57"
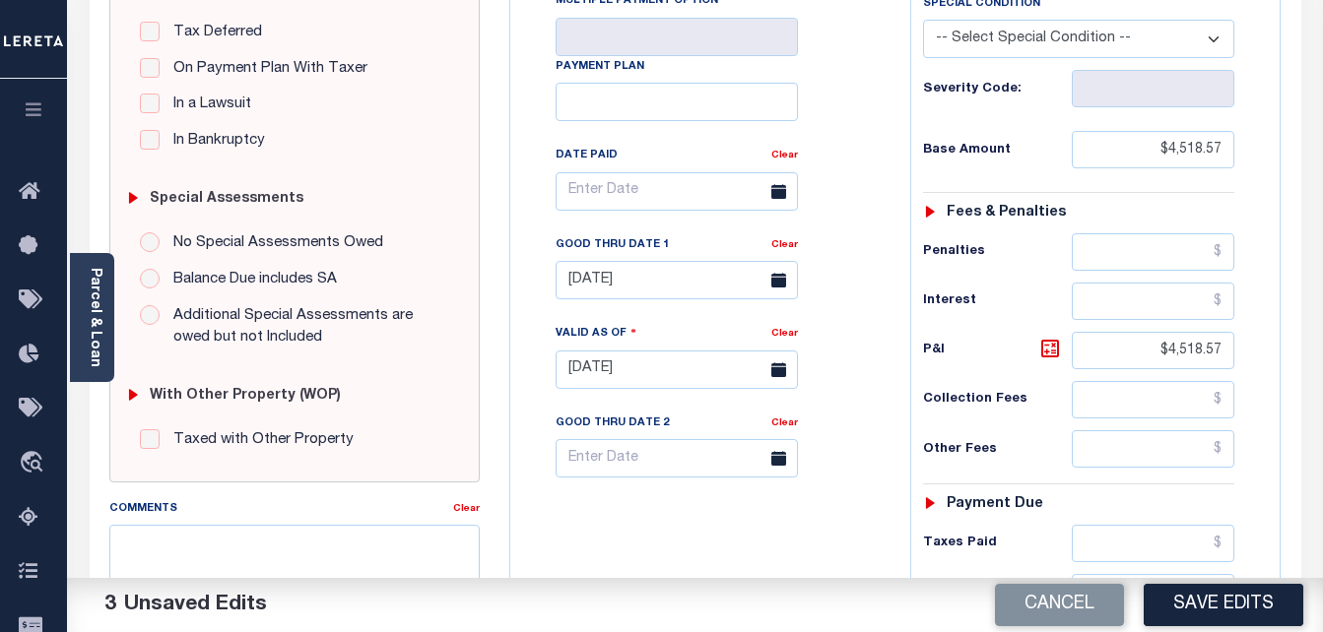
scroll to position [394, 0]
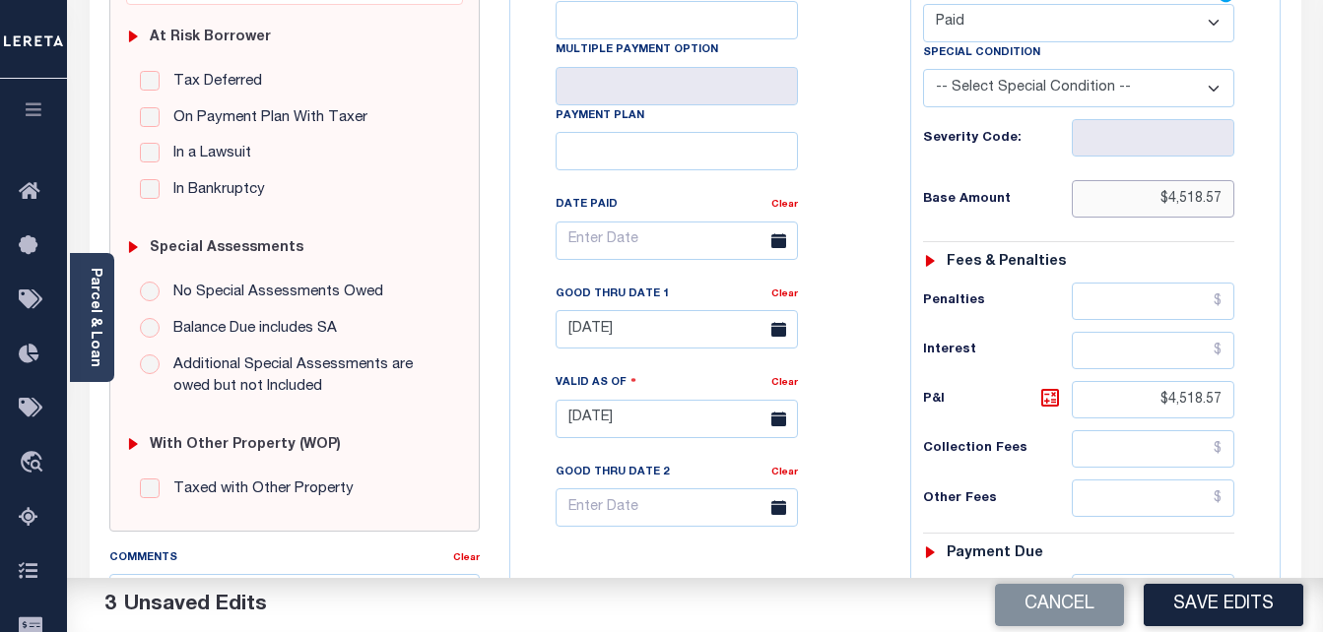
click at [1202, 207] on input "$4,518.57" at bounding box center [1153, 198] width 163 height 37
type input "$0.00"
click at [1055, 403] on icon at bounding box center [1050, 398] width 12 height 12
type input "$0.00"
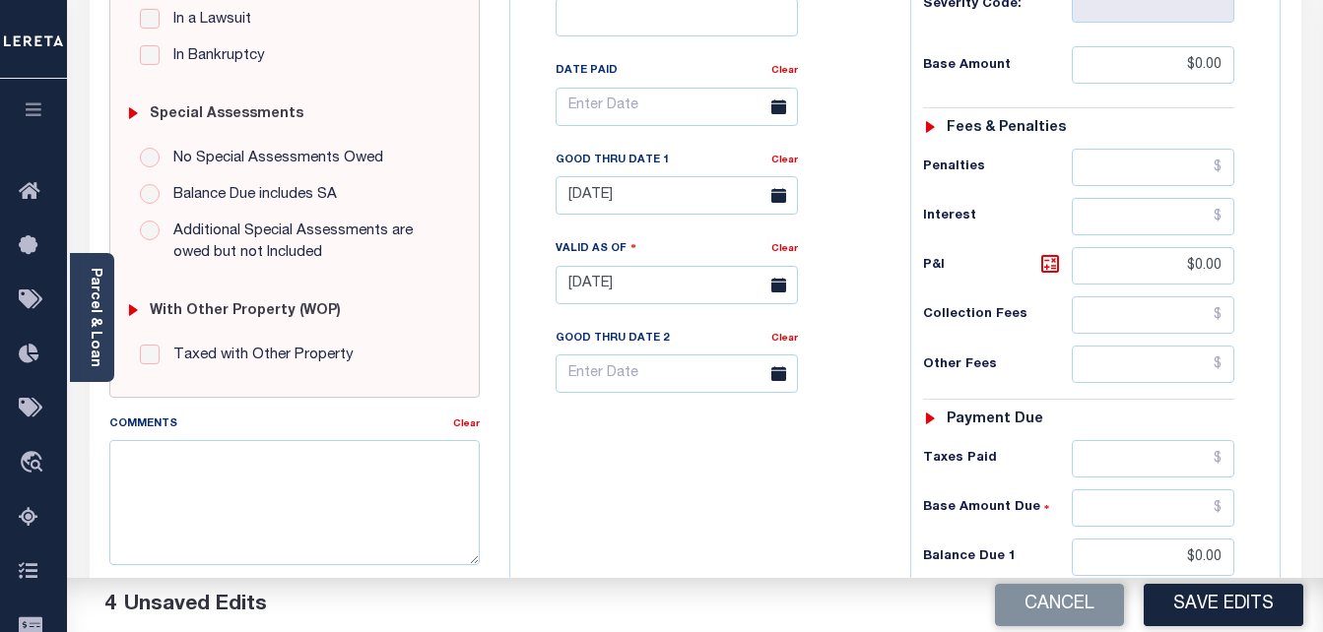
scroll to position [591, 0]
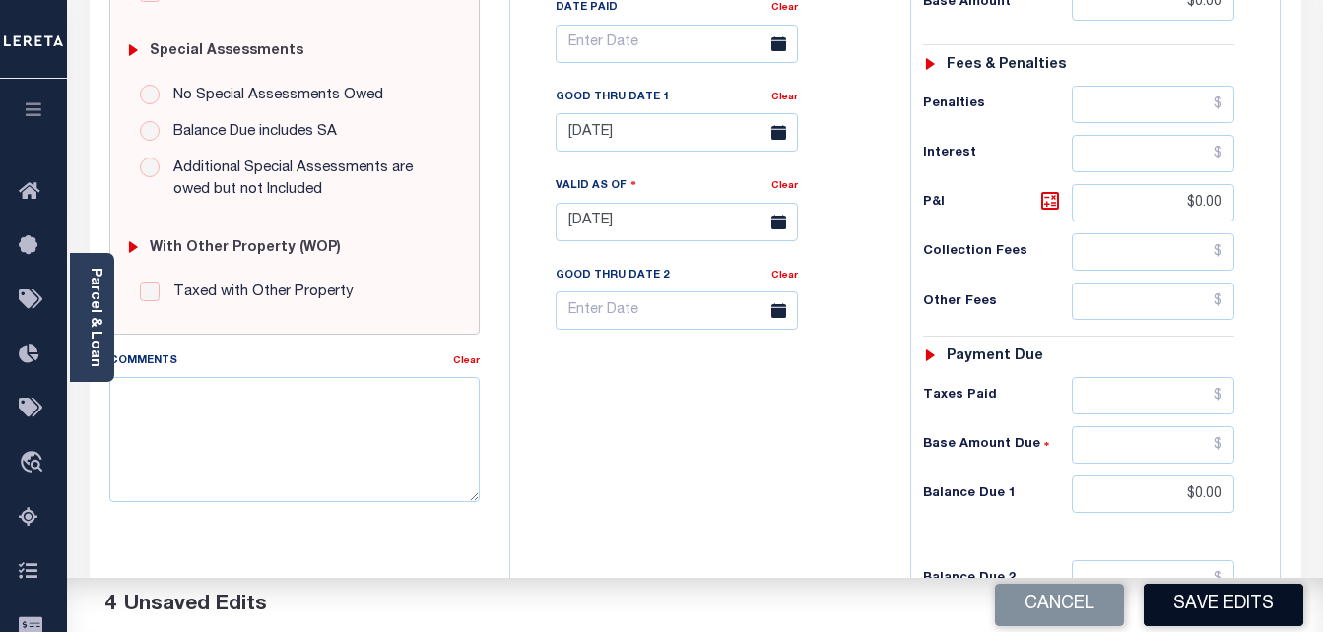
click at [1210, 604] on button "Save Edits" at bounding box center [1224, 605] width 160 height 42
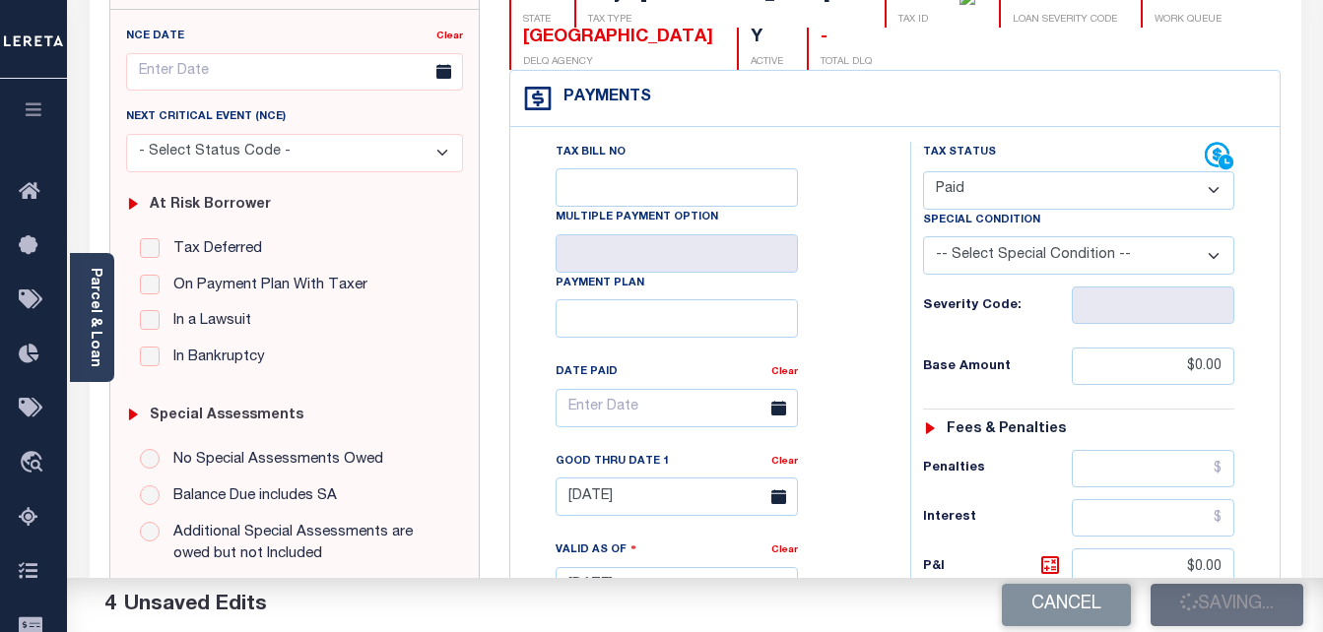
checkbox input "false"
type input "$0"
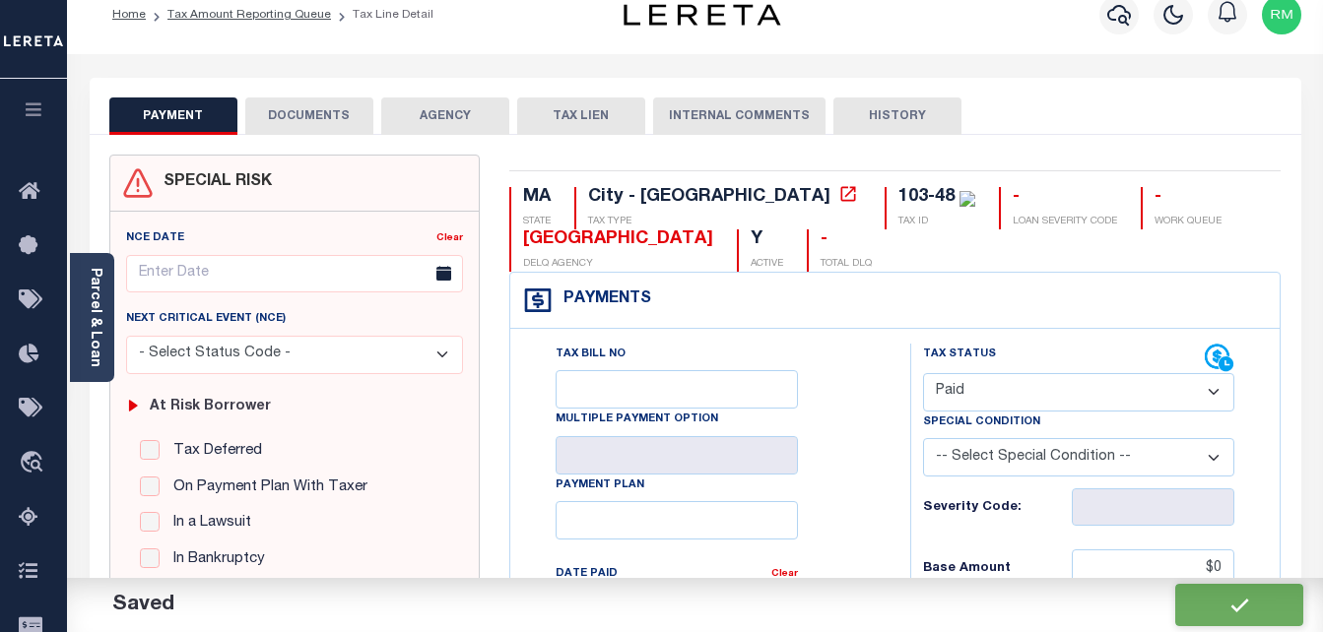
scroll to position [0, 0]
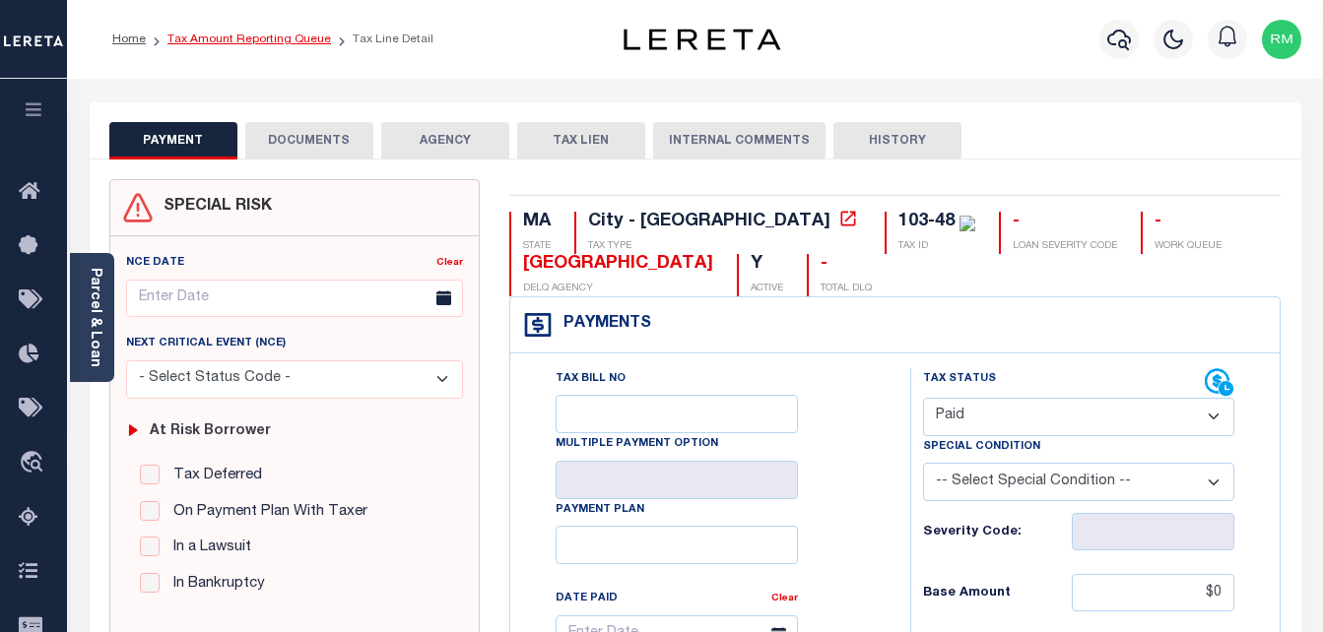
click at [260, 34] on link "Tax Amount Reporting Queue" at bounding box center [249, 39] width 164 height 12
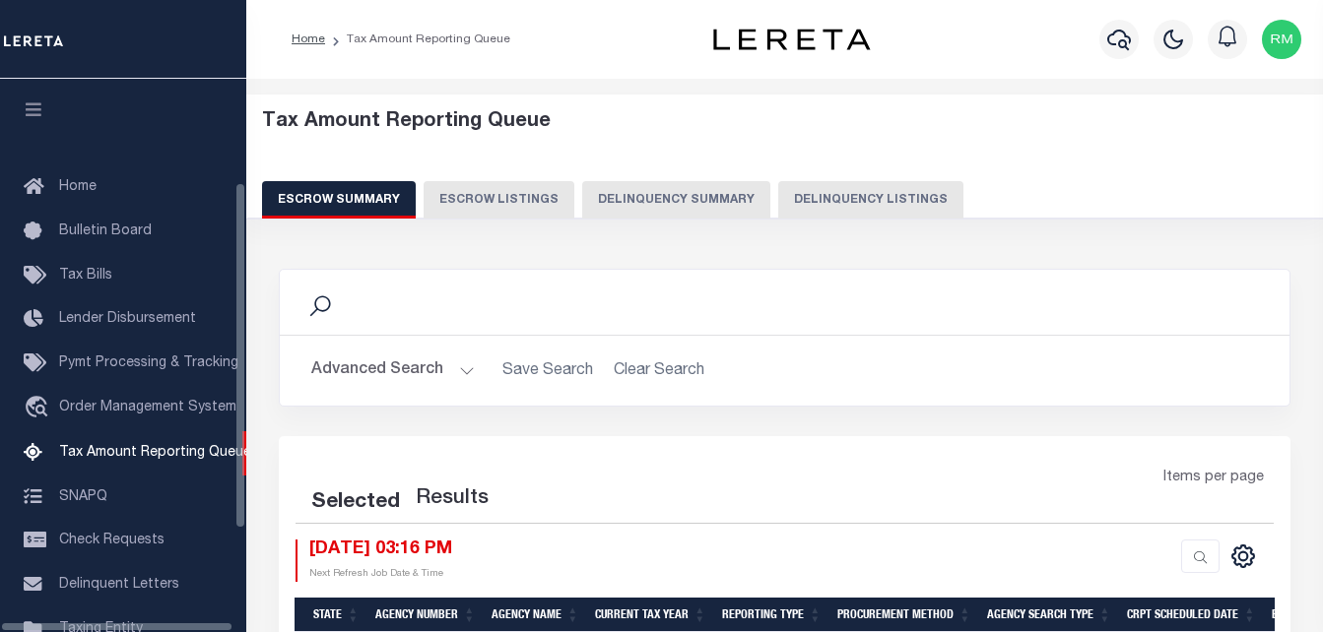
click at [873, 195] on button "Delinquency Listings" at bounding box center [870, 199] width 185 height 37
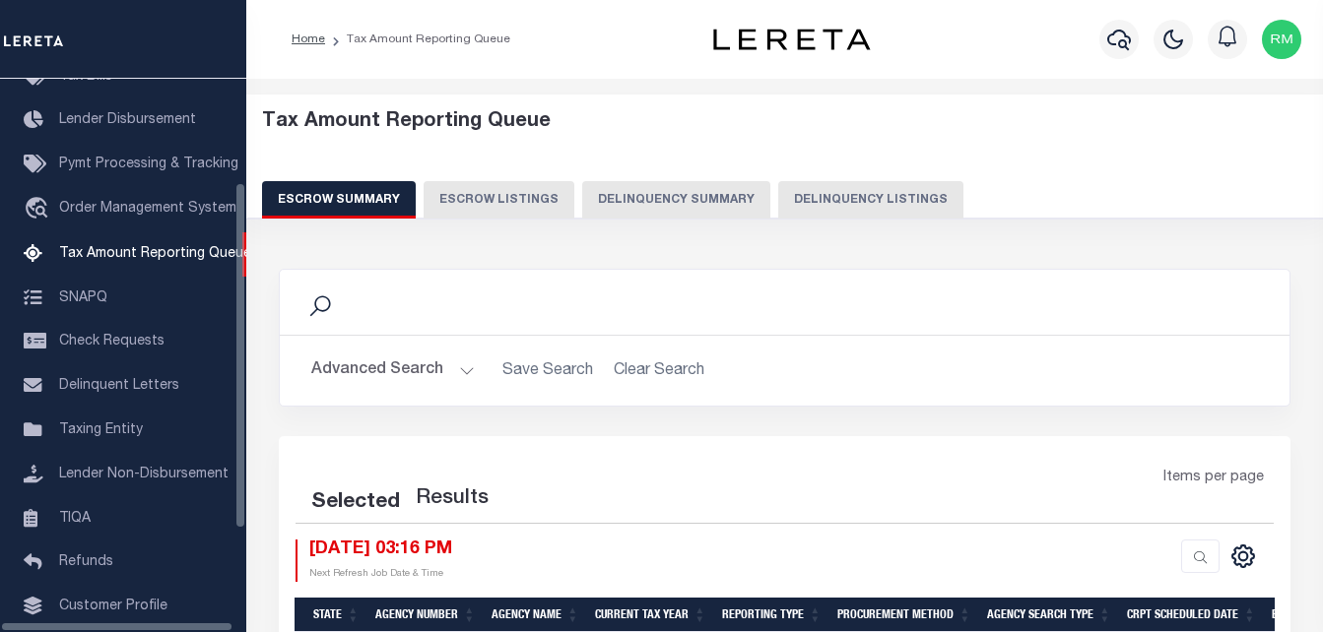
select select "100"
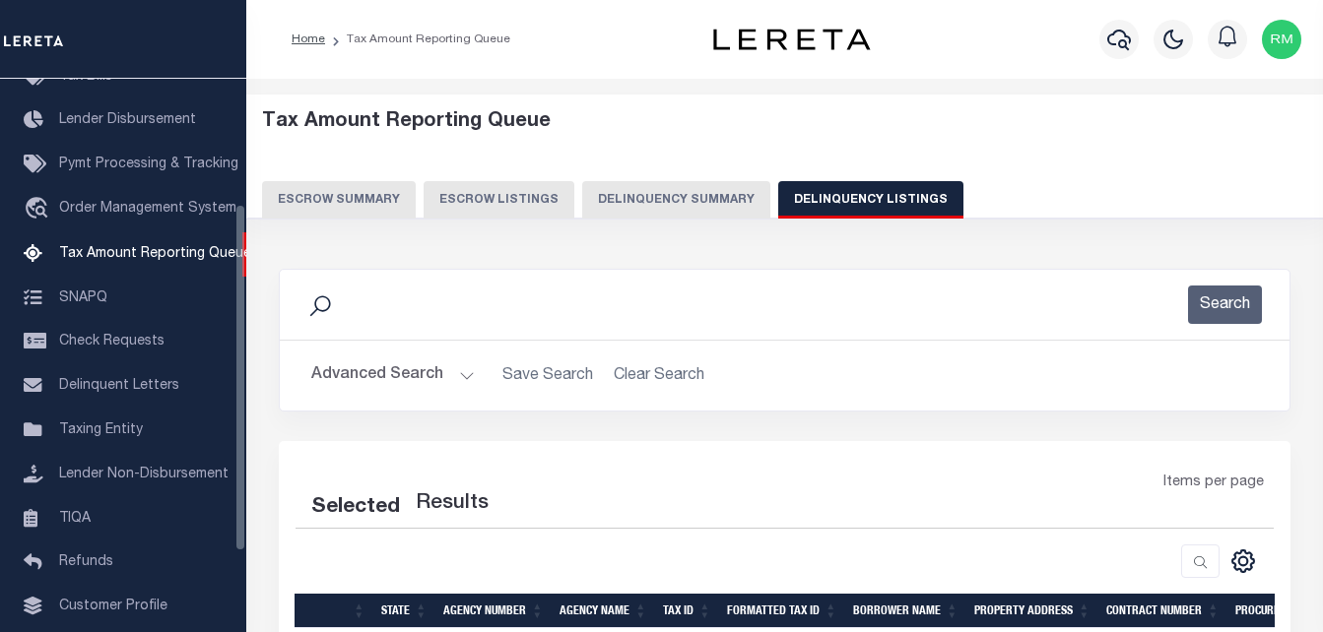
select select "100"
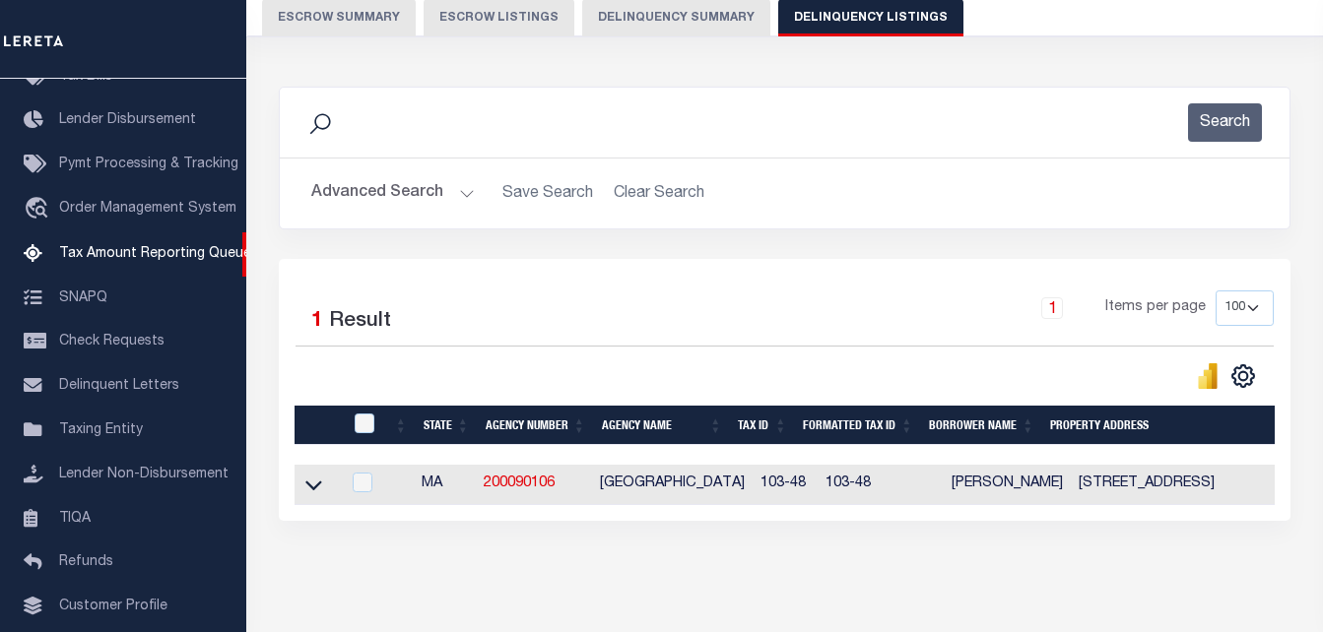
scroll to position [265, 0]
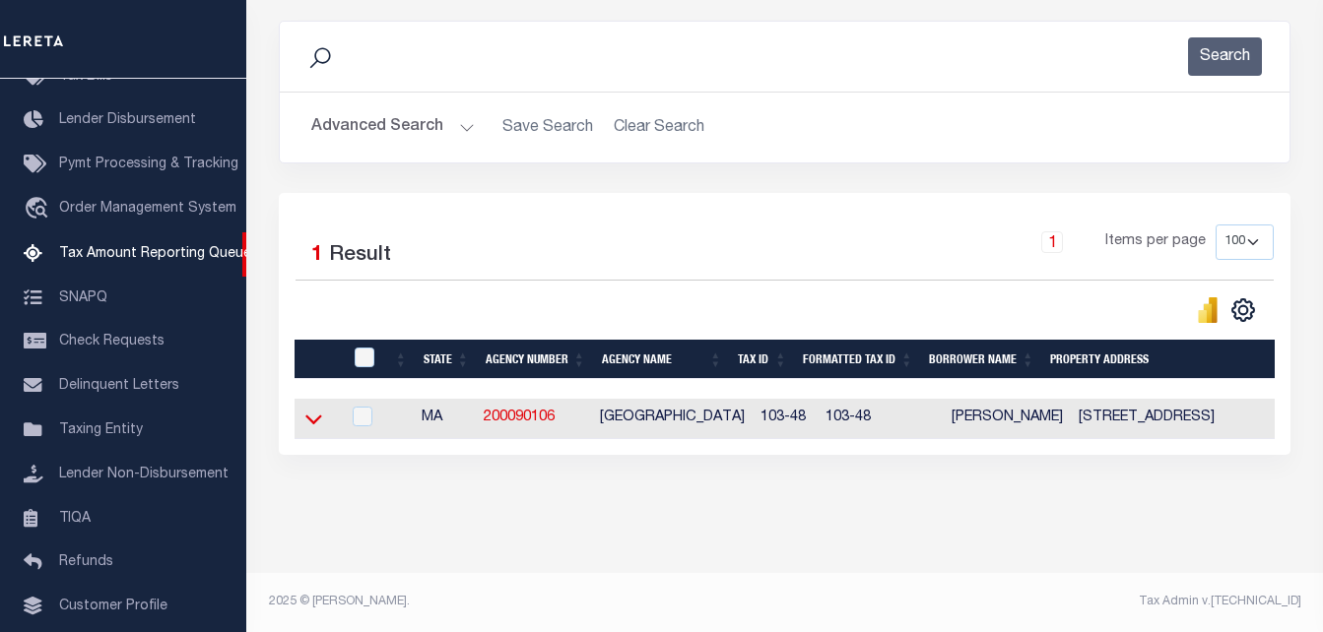
click at [313, 416] on icon at bounding box center [313, 421] width 17 height 10
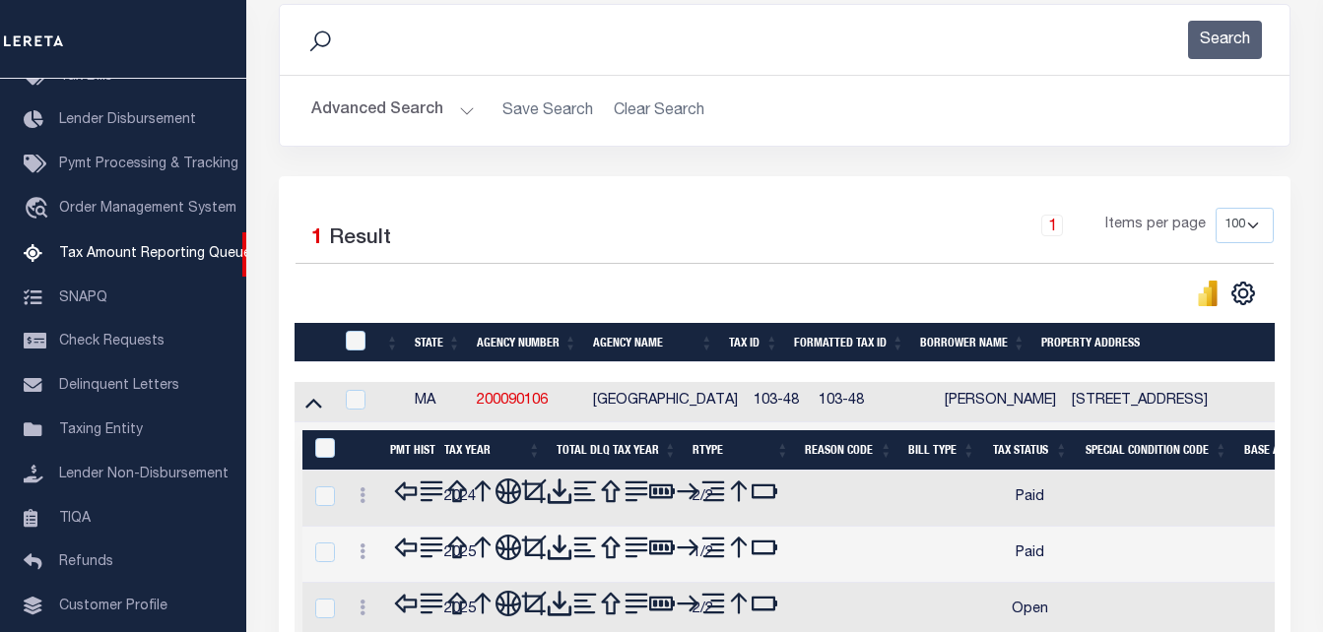
scroll to position [453, 0]
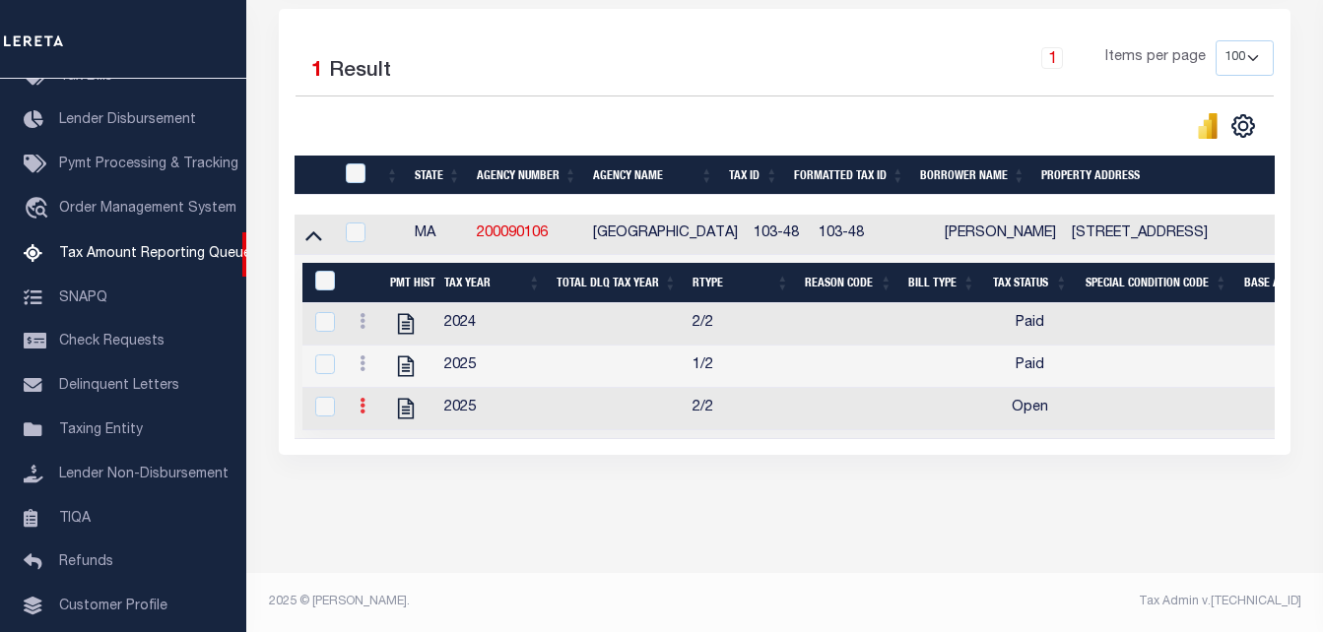
click at [372, 401] on link at bounding box center [363, 409] width 22 height 16
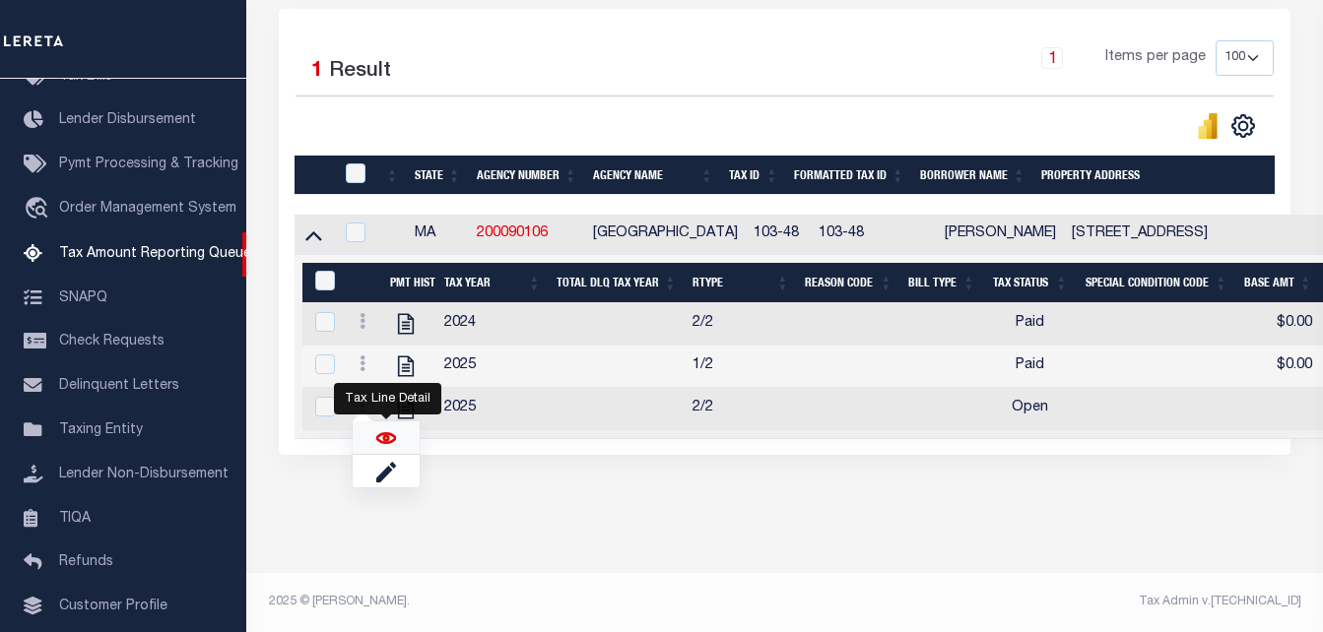
click at [382, 429] on img "" at bounding box center [386, 439] width 20 height 20
checkbox input "true"
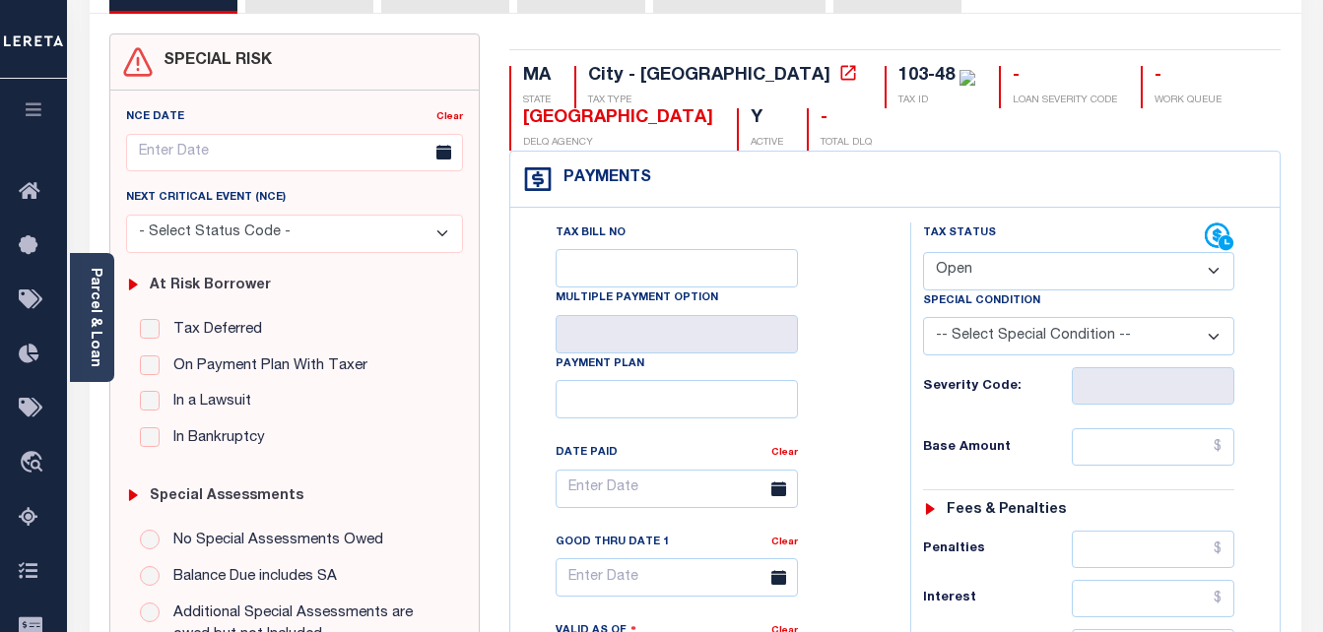
scroll to position [296, 0]
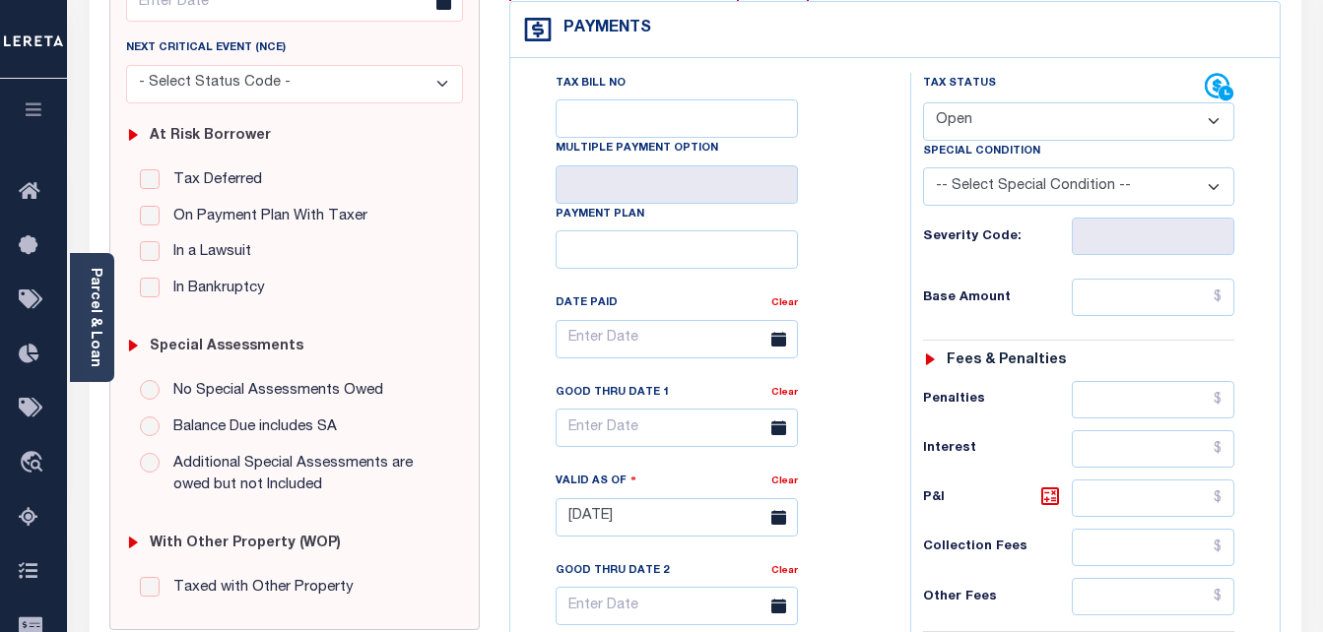
click at [1011, 115] on select "- Select Status Code - Open Due/Unpaid Paid Incomplete No Tax Due Internal Refu…" at bounding box center [1079, 121] width 312 height 38
select select "DUE"
click at [923, 103] on select "- Select Status Code - Open Due/Unpaid Paid Incomplete No Tax Due Internal Refu…" at bounding box center [1079, 121] width 312 height 38
type input "[DATE]"
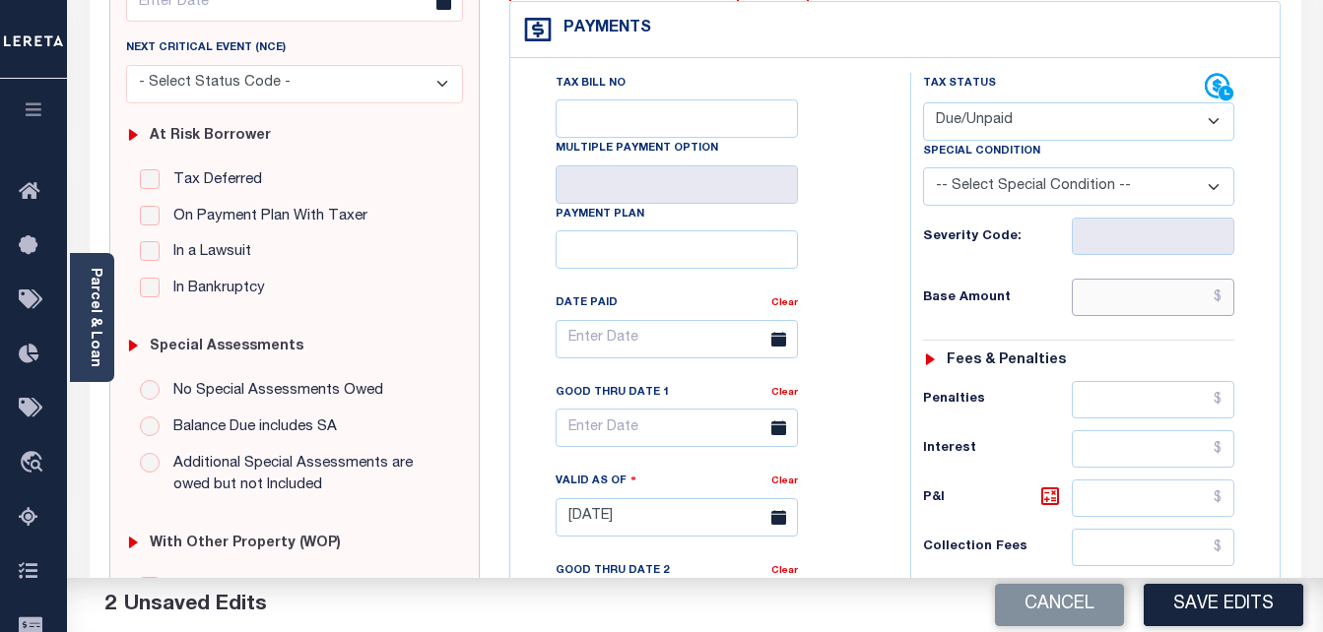
click at [1124, 294] on input "text" at bounding box center [1153, 297] width 163 height 37
click at [1128, 296] on input "text" at bounding box center [1153, 297] width 163 height 37
paste input "4,518.57"
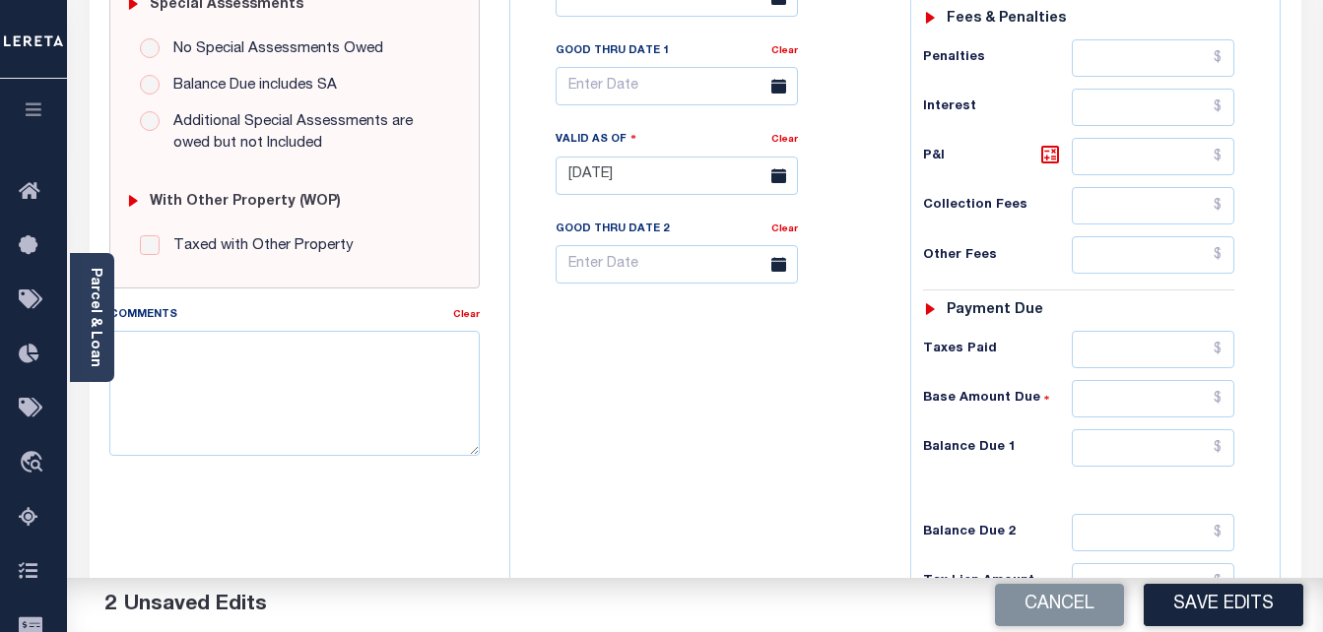
scroll to position [690, 0]
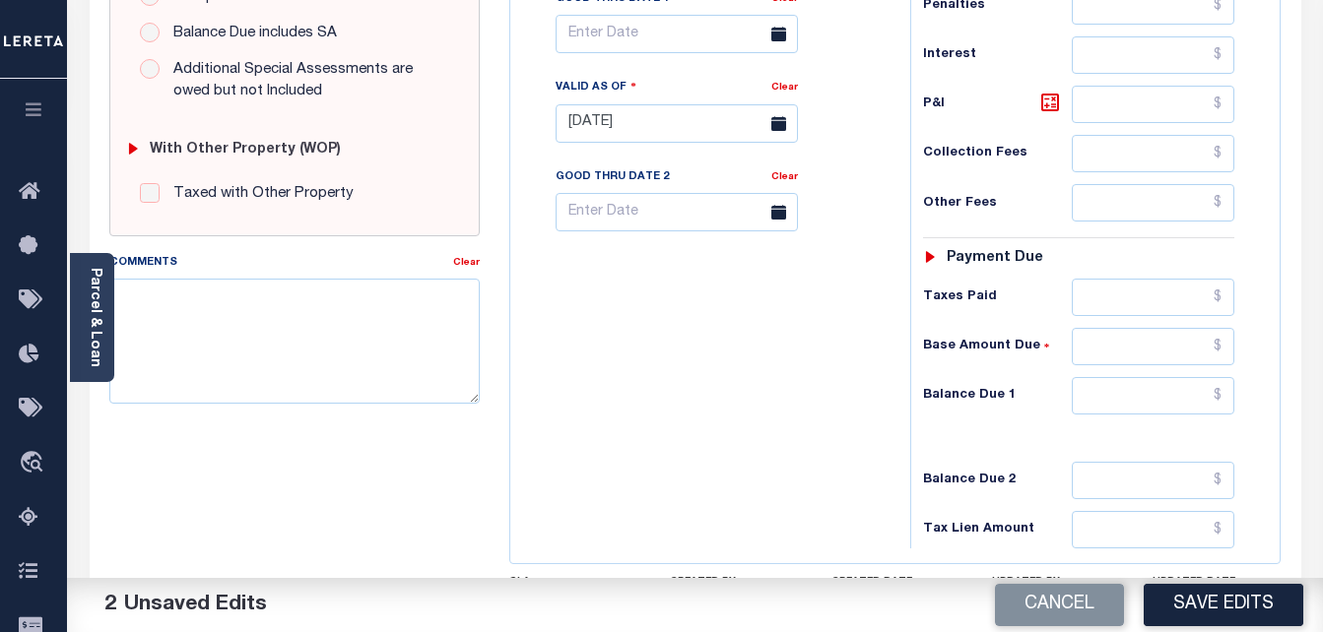
type input "$4,518.57"
click at [1122, 389] on input "text" at bounding box center [1153, 395] width 163 height 37
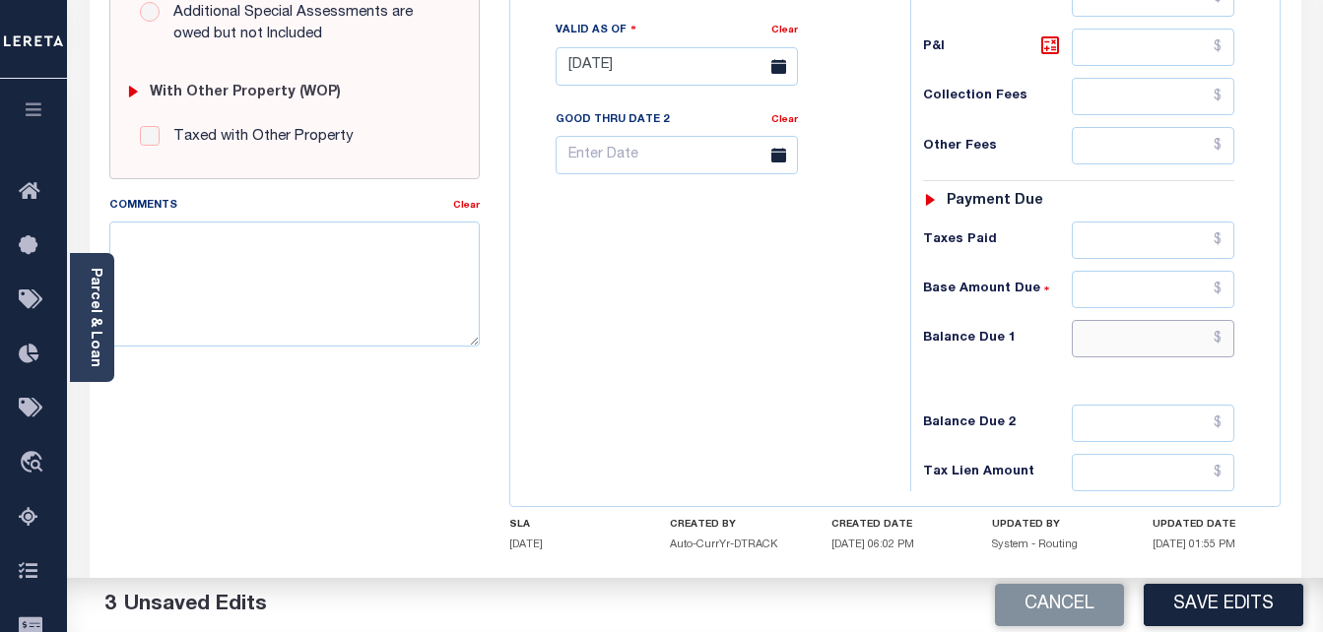
scroll to position [788, 0]
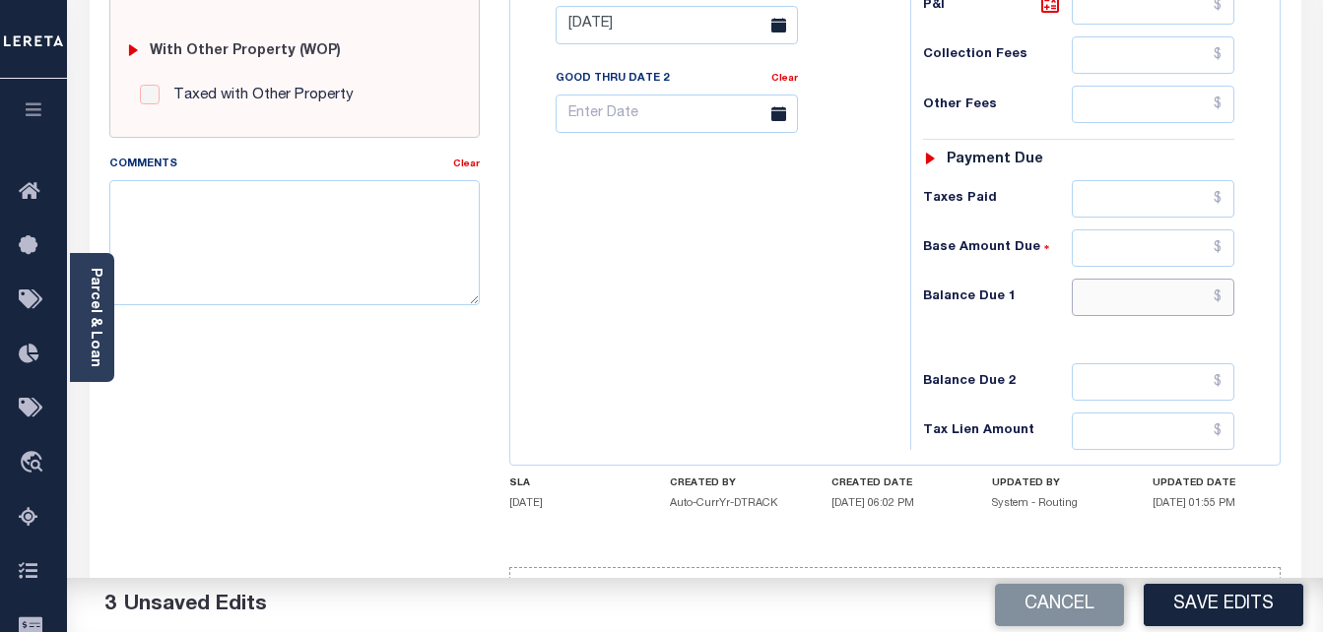
paste input "4,790.68"
type input "$4,790.68"
click at [1046, 13] on icon at bounding box center [1050, 4] width 24 height 24
type input "$272.11"
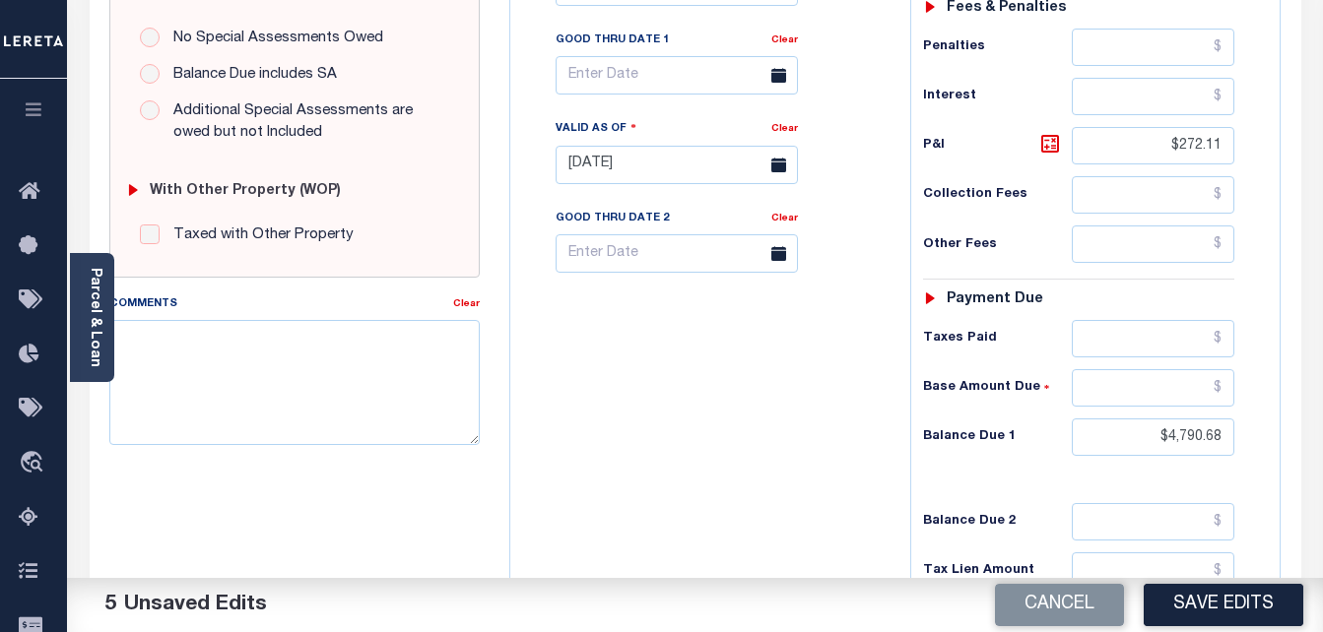
scroll to position [493, 0]
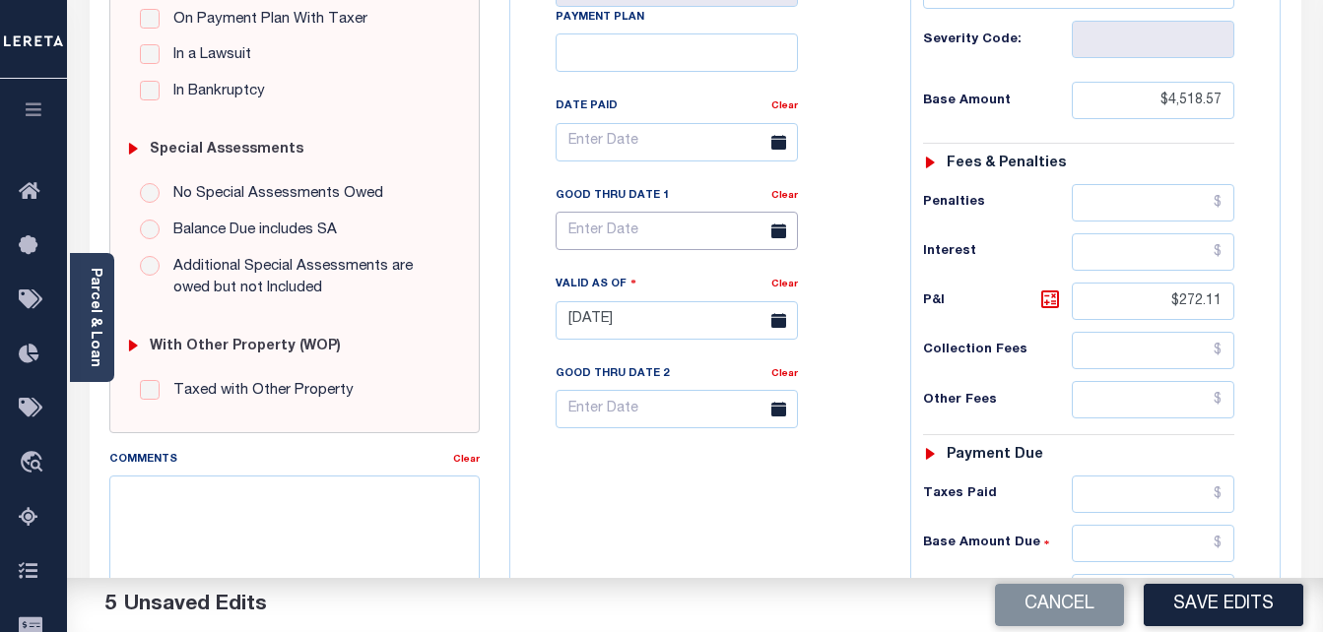
click at [680, 236] on input "text" at bounding box center [677, 231] width 242 height 38
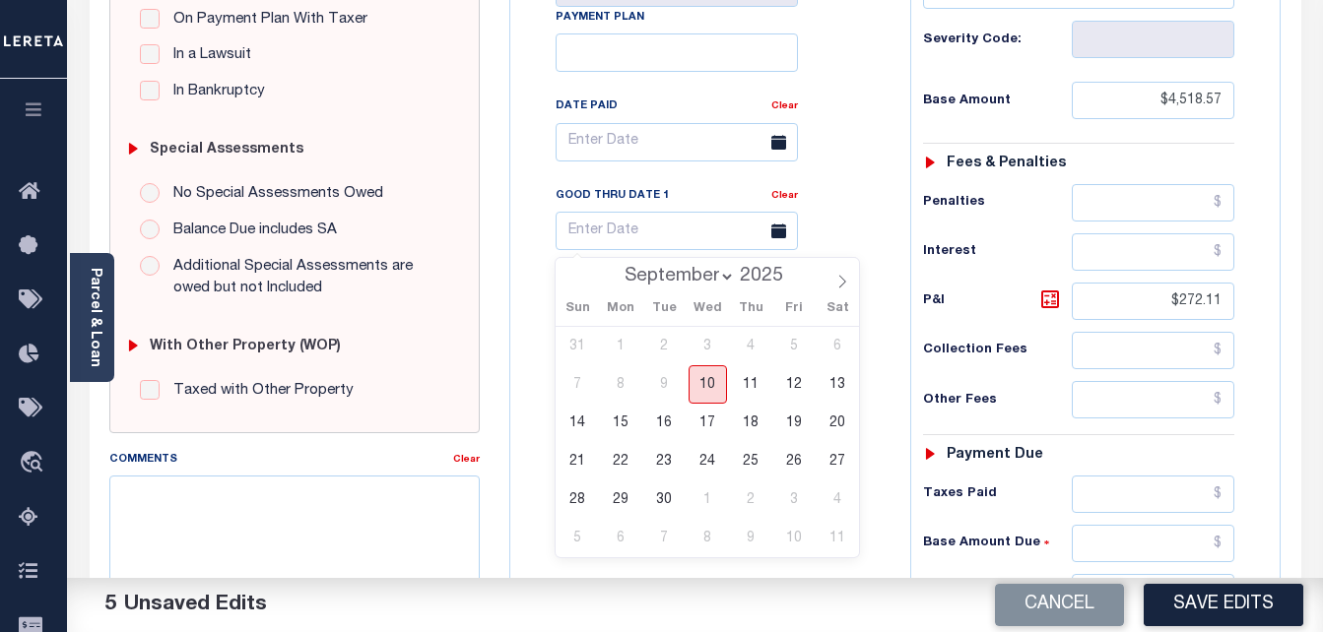
click at [697, 373] on span "10" at bounding box center [708, 384] width 38 height 38
type input "[DATE]"
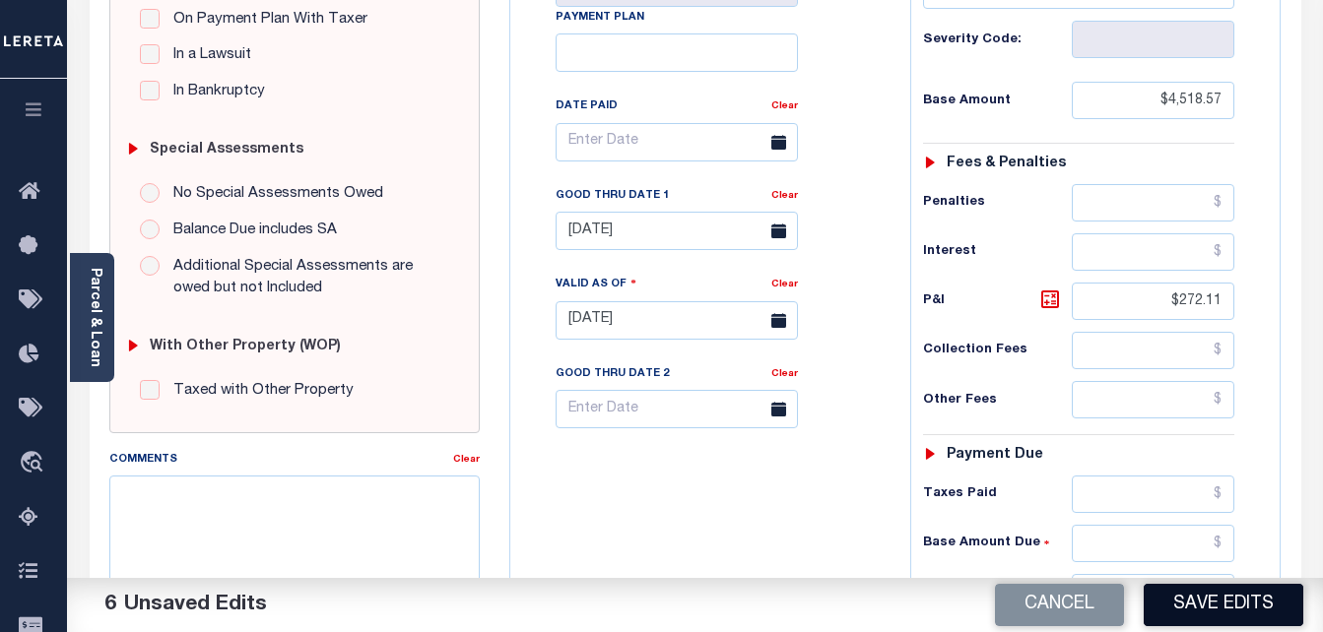
click at [1264, 622] on button "Save Edits" at bounding box center [1224, 605] width 160 height 42
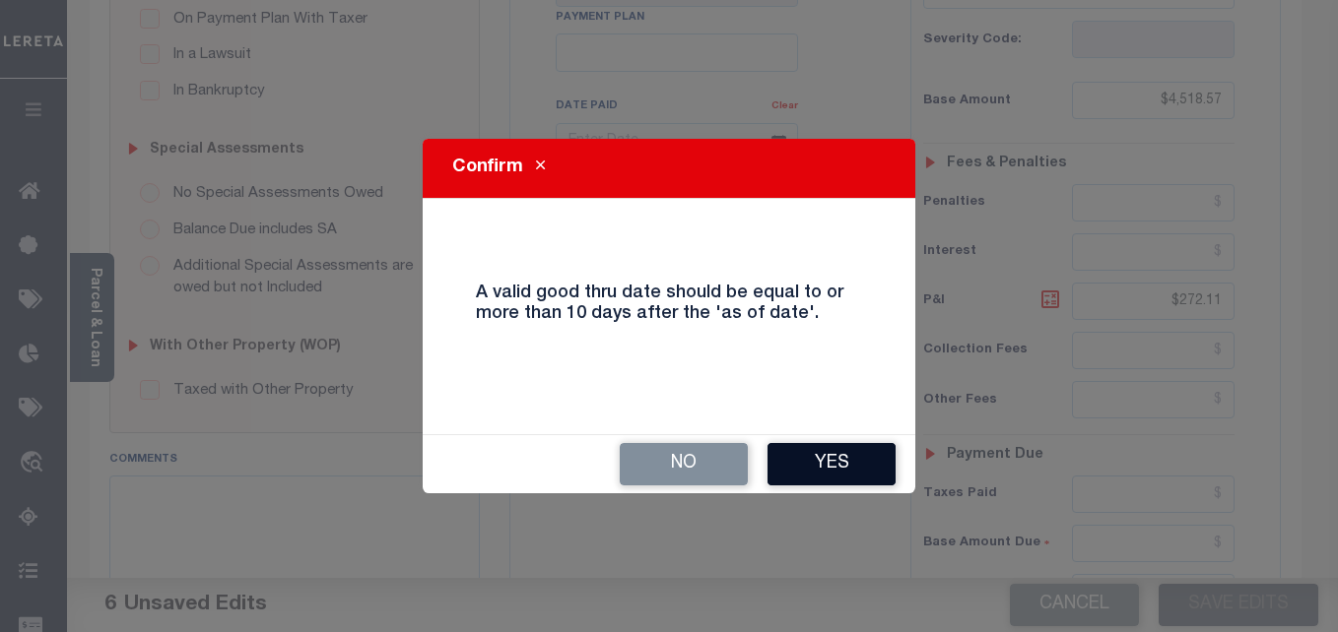
click at [830, 480] on button "Yes" at bounding box center [831, 464] width 128 height 42
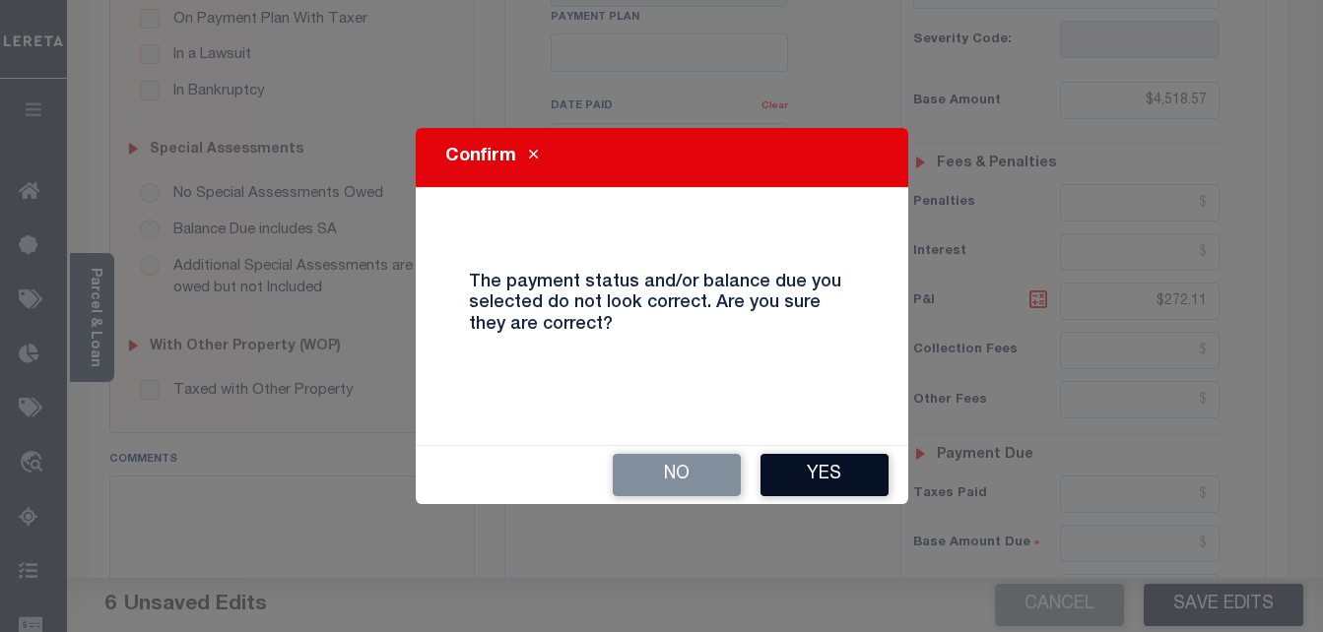
click at [817, 462] on button "Yes" at bounding box center [824, 475] width 128 height 42
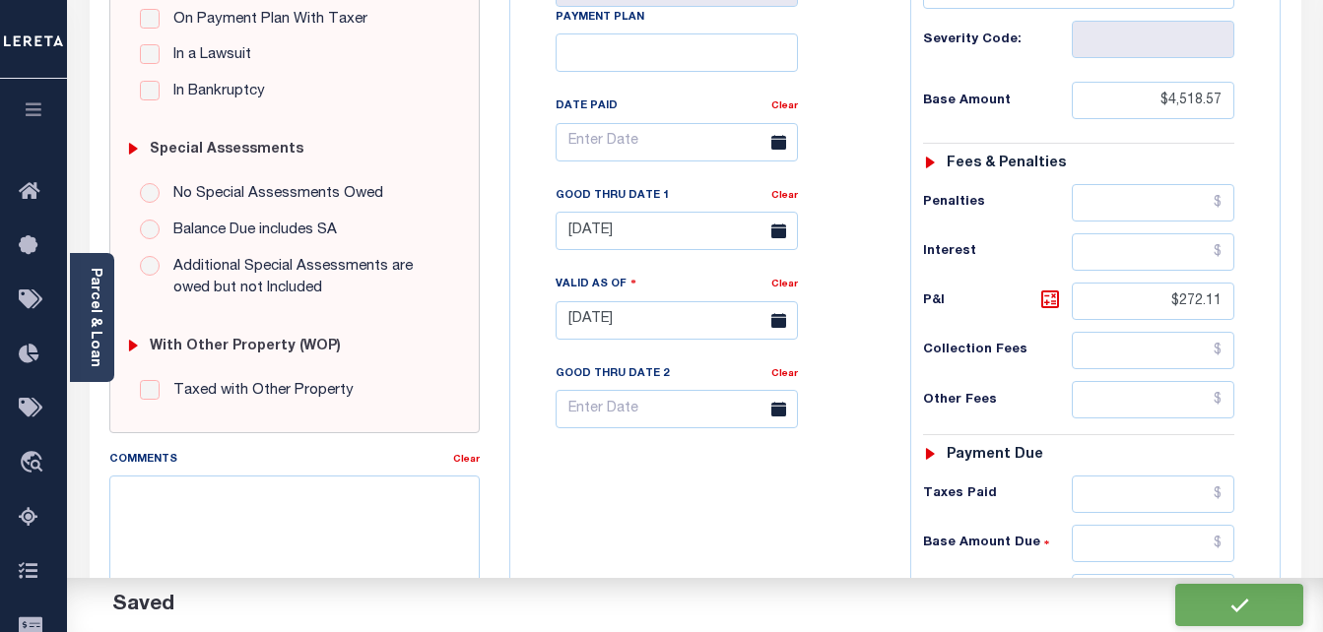
checkbox input "false"
type input "$4,518.57"
type input "$272.11"
type input "$4,790.68"
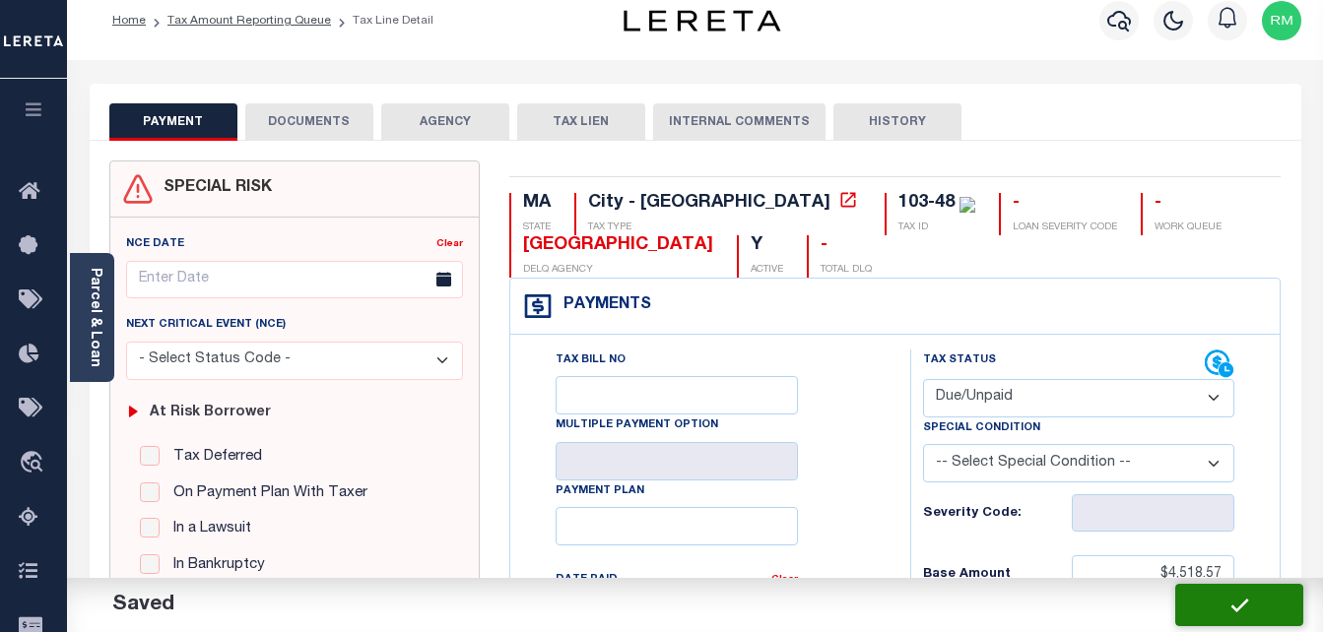
scroll to position [0, 0]
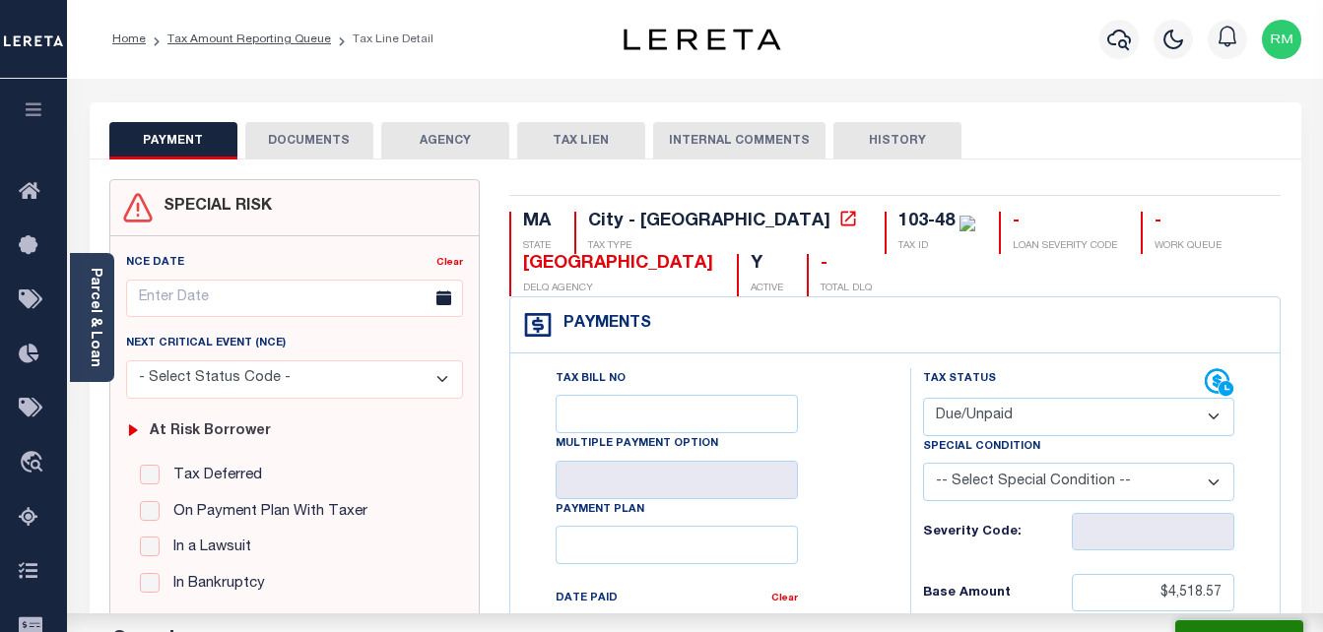
click at [305, 135] on button "DOCUMENTS" at bounding box center [309, 140] width 128 height 37
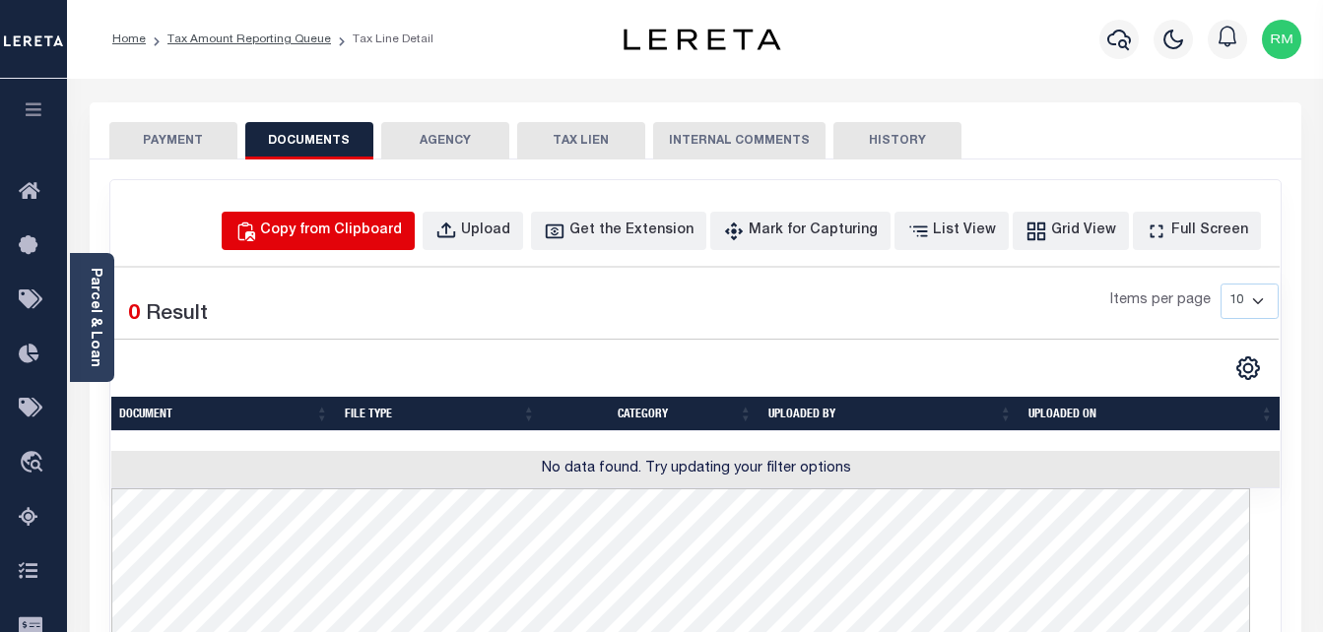
click at [399, 219] on button "Copy from Clipboard" at bounding box center [318, 231] width 193 height 38
select select "POP"
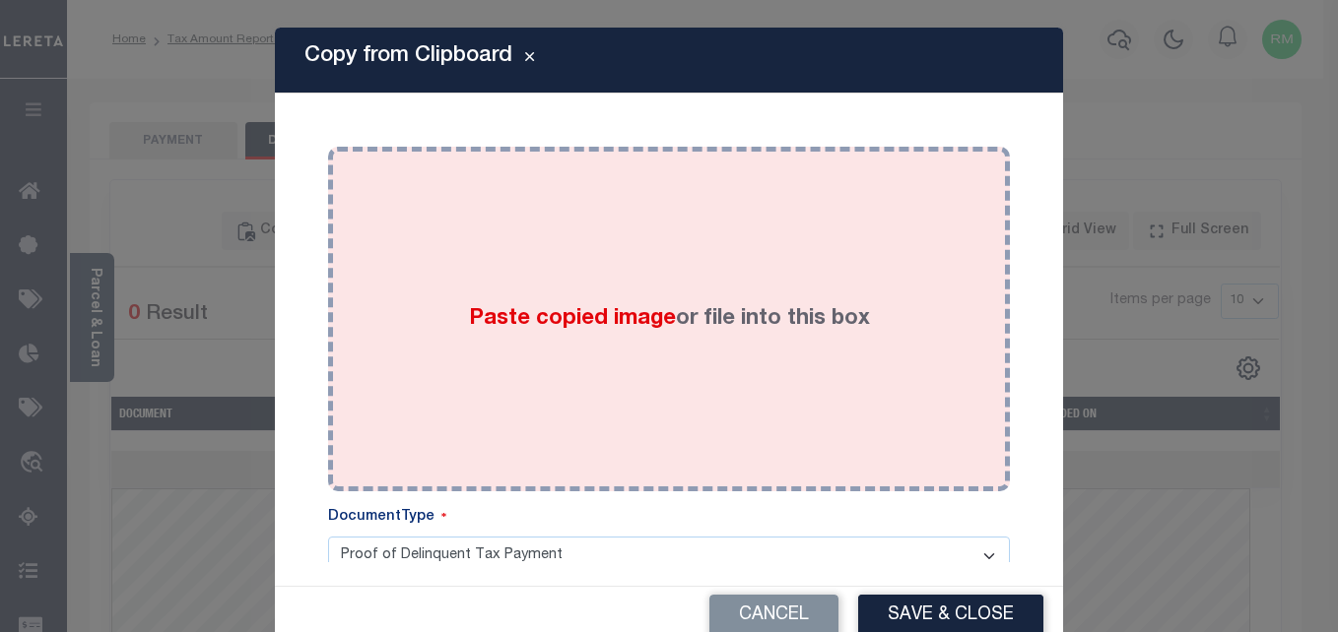
click at [563, 348] on div "Paste copied image or file into this box" at bounding box center [669, 319] width 652 height 315
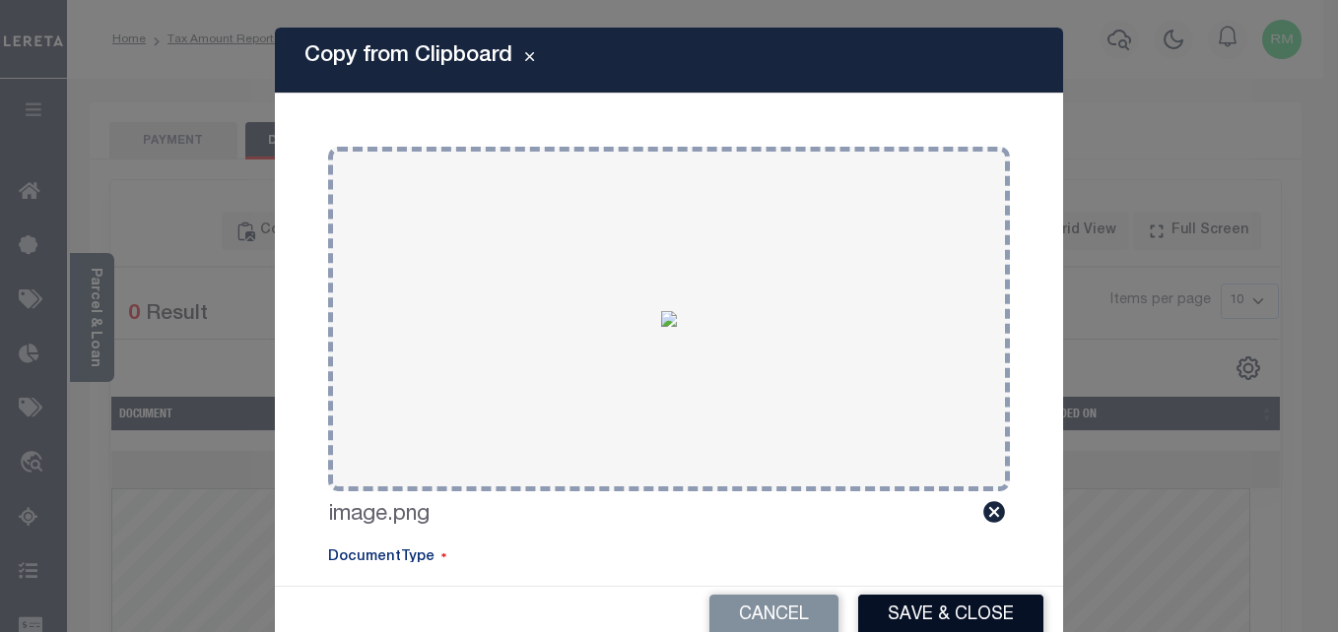
click at [902, 597] on button "Save & Close" at bounding box center [950, 616] width 185 height 42
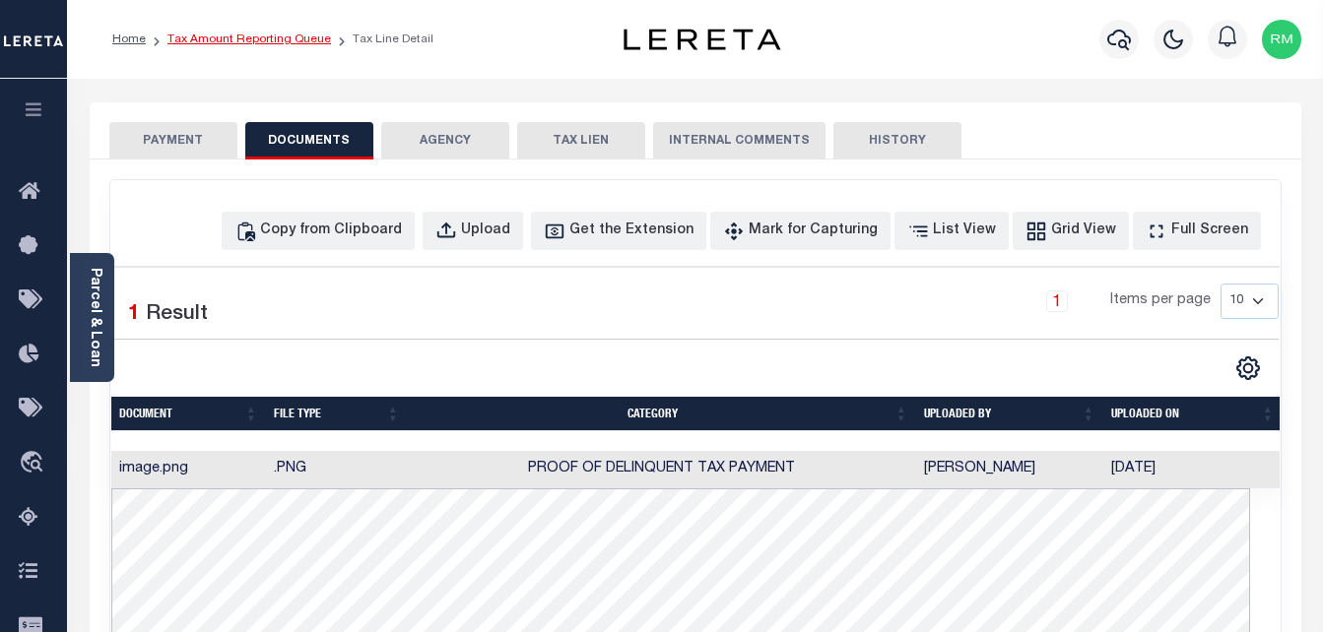
click at [219, 34] on link "Tax Amount Reporting Queue" at bounding box center [249, 39] width 164 height 12
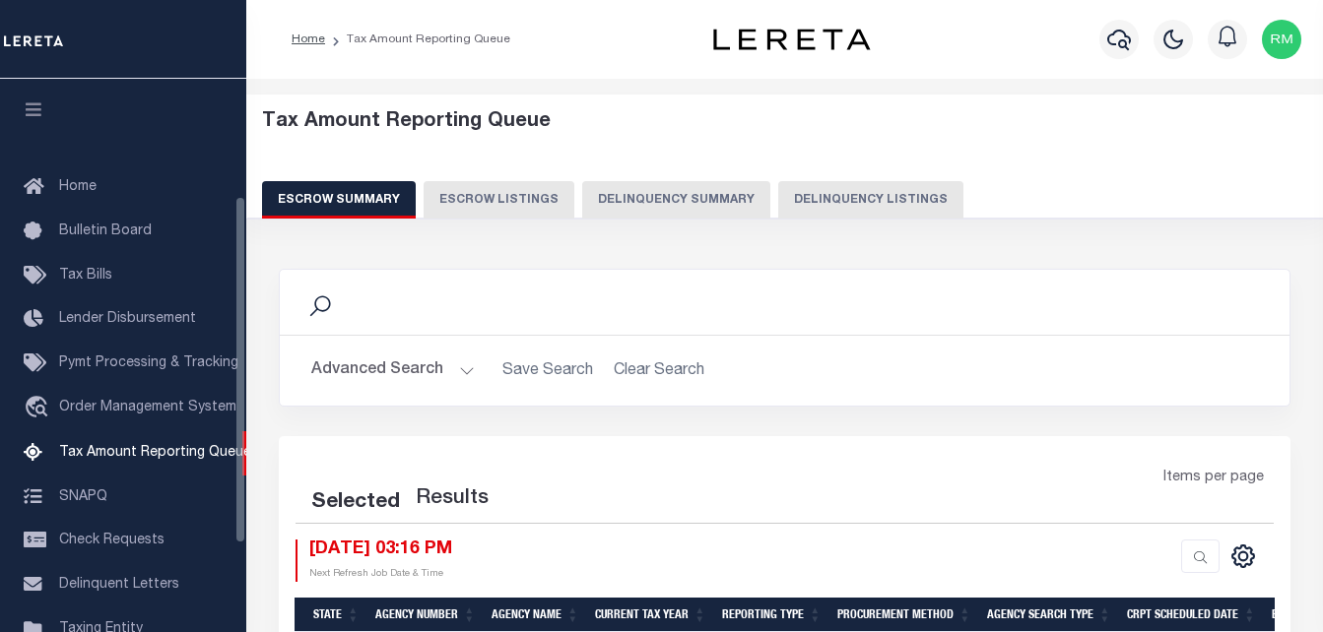
click at [800, 200] on button "Delinquency Listings" at bounding box center [870, 199] width 185 height 37
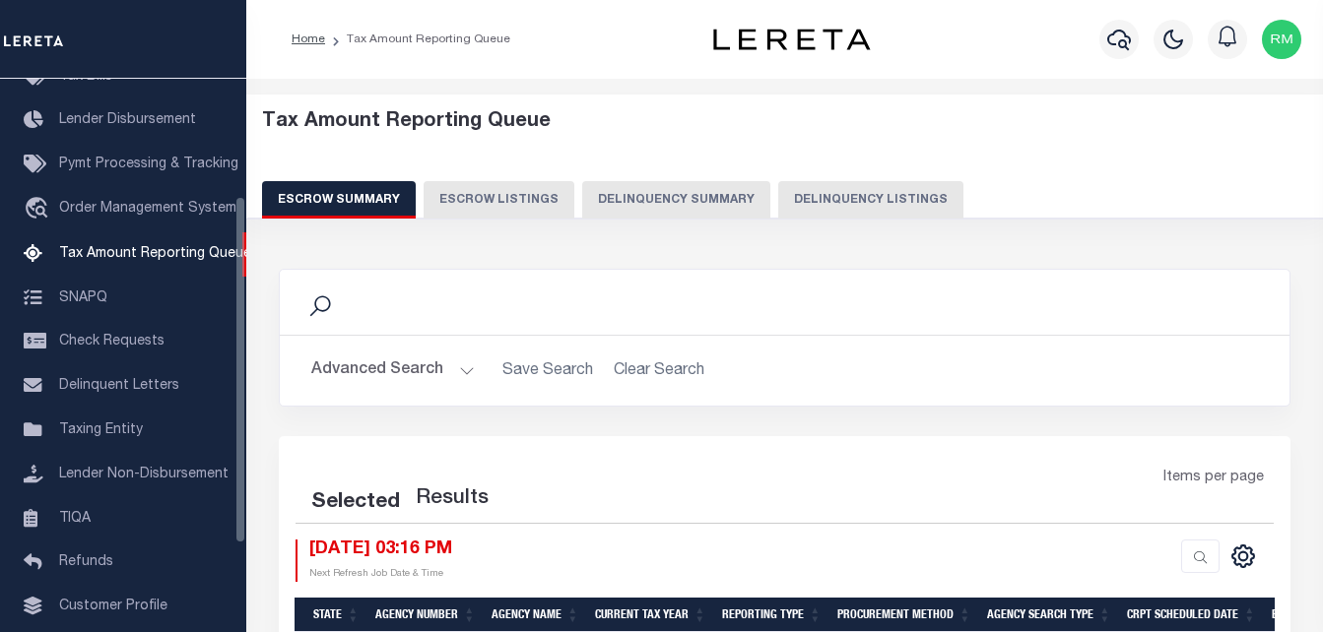
select select "100"
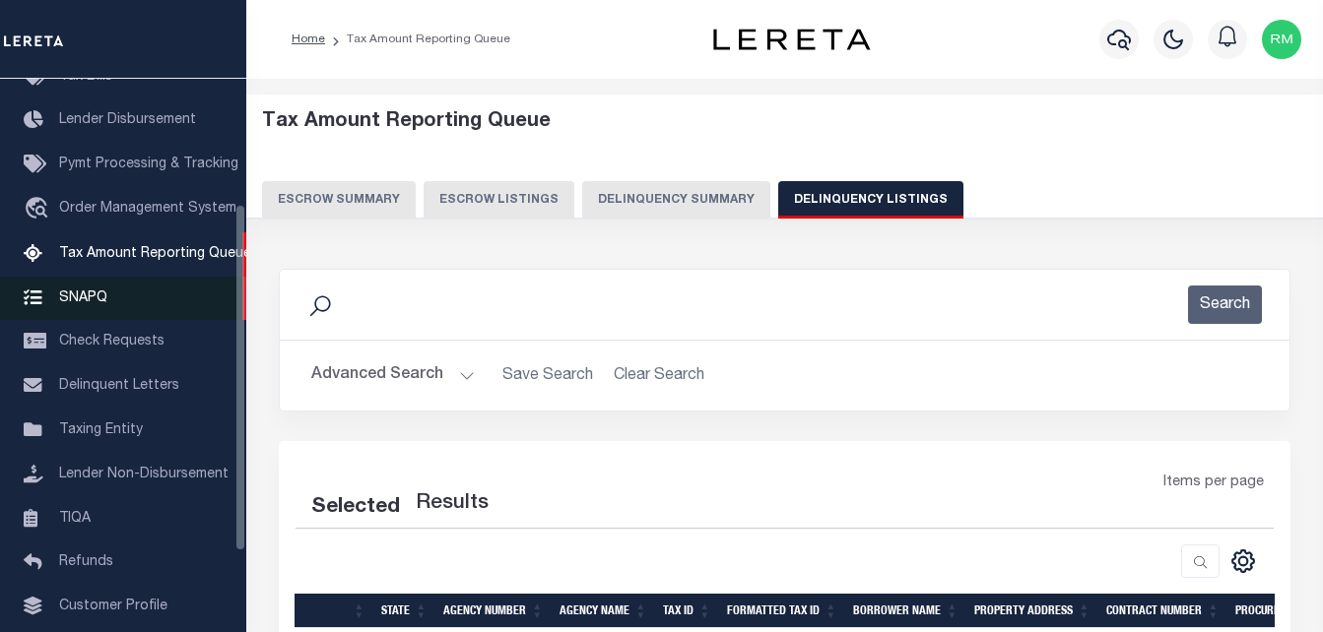
select select "100"
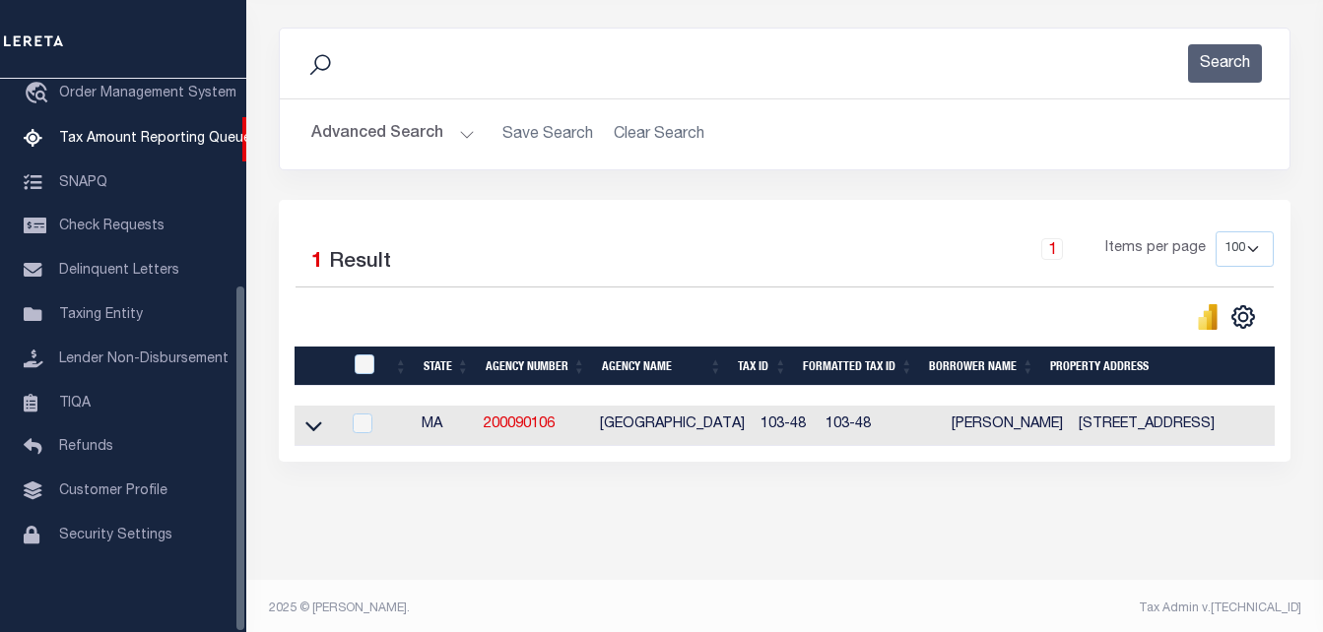
scroll to position [265, 0]
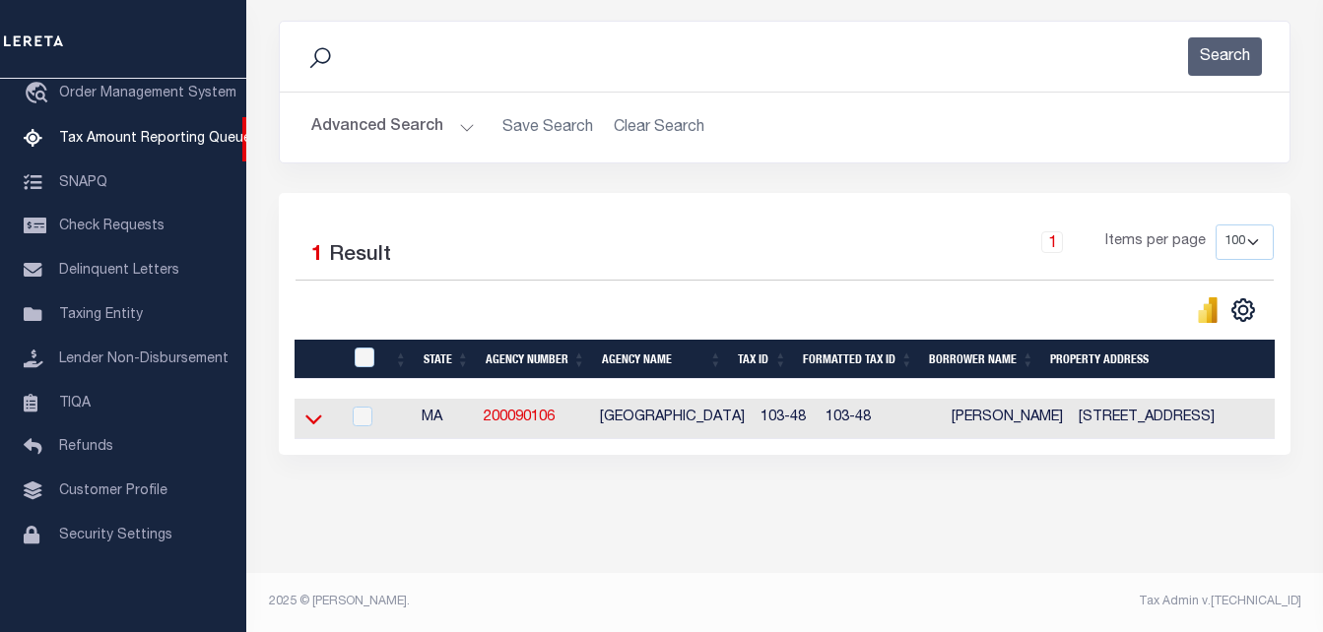
click at [306, 409] on icon at bounding box center [313, 419] width 17 height 21
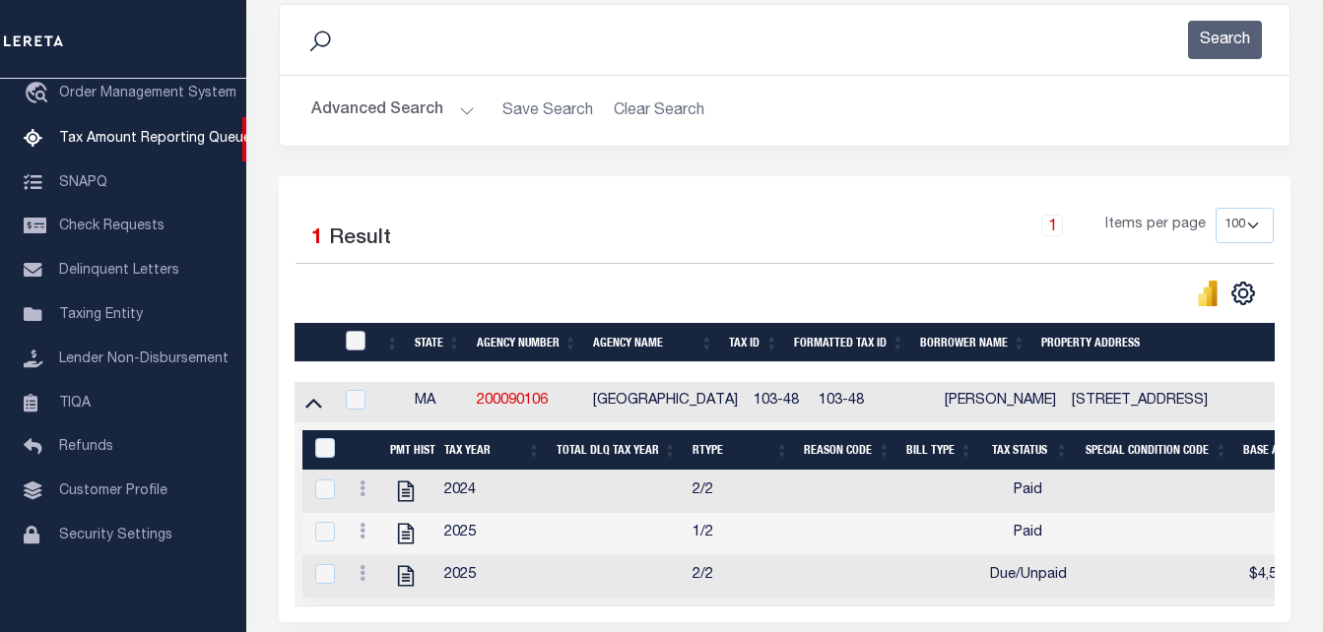
click at [353, 336] on input "checkbox" at bounding box center [356, 341] width 20 height 20
checkbox input "true"
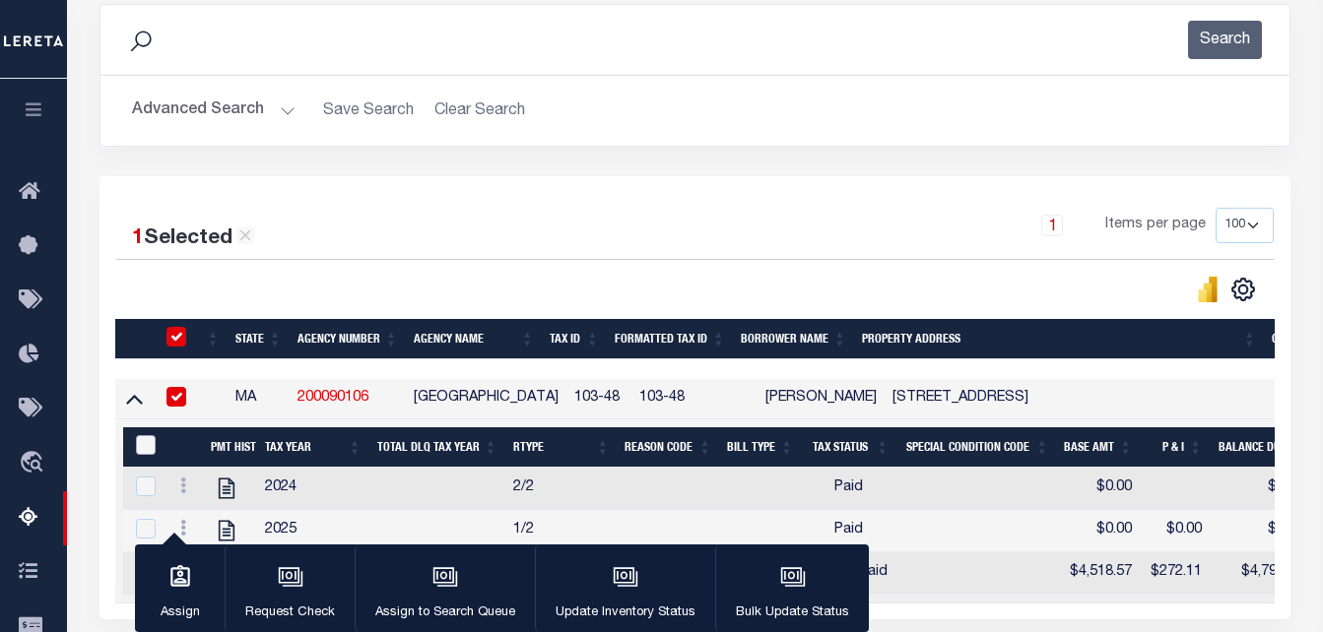
click at [142, 445] on input "&nbsp;" at bounding box center [146, 445] width 20 height 20
checkbox input "true"
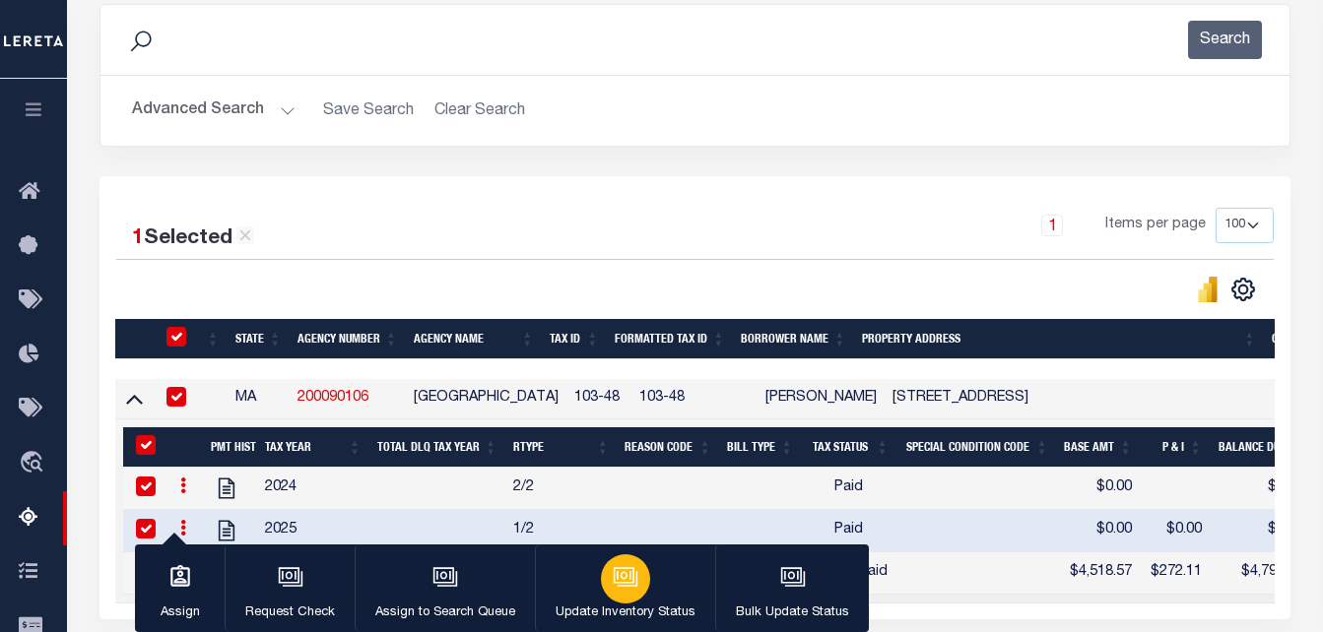
click at [616, 583] on icon "button" at bounding box center [624, 575] width 21 height 16
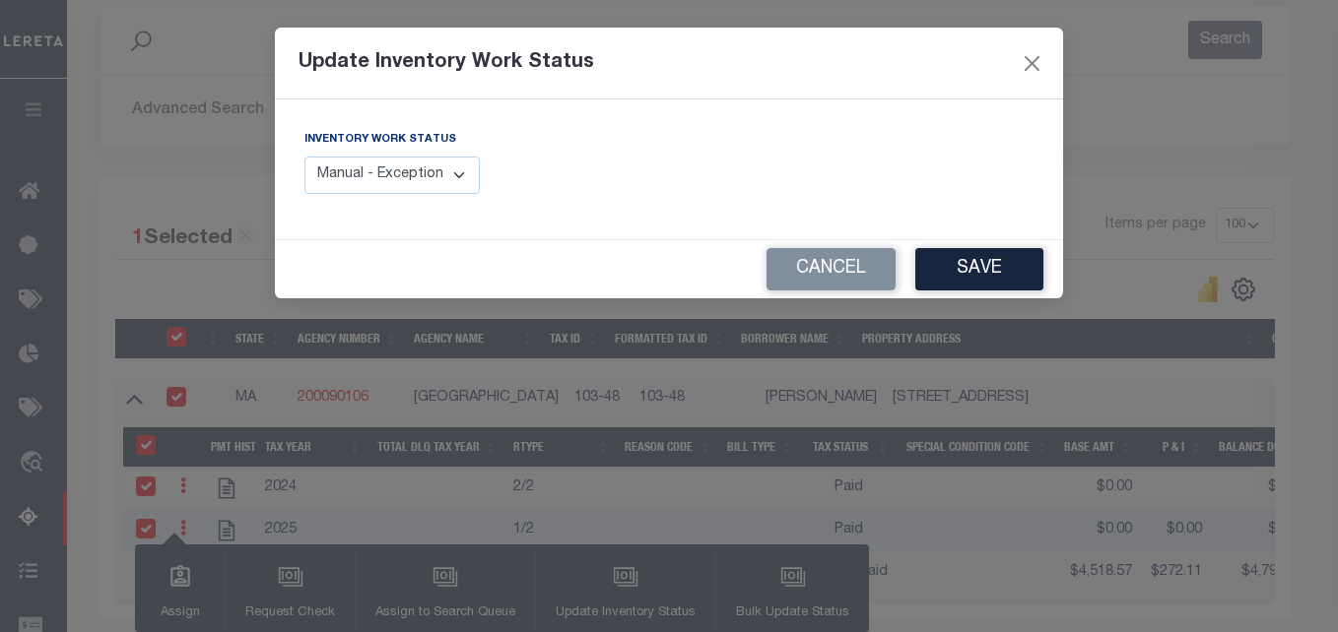
click at [405, 184] on select "Manual - Exception Pended - Awaiting Search Late Add Exception Completed" at bounding box center [391, 176] width 175 height 38
select select "4"
click at [304, 157] on select "Manual - Exception Pended - Awaiting Search Late Add Exception Completed" at bounding box center [391, 176] width 175 height 38
click at [942, 255] on button "Save" at bounding box center [979, 269] width 128 height 42
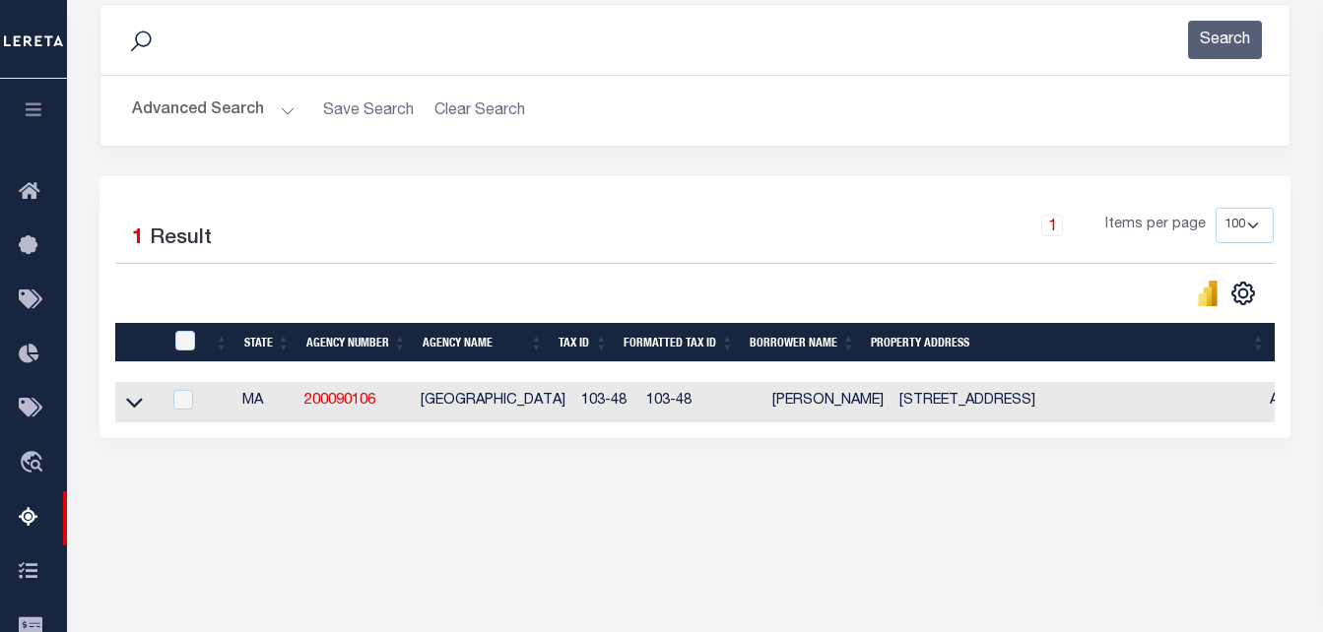
click at [252, 95] on button "Advanced Search" at bounding box center [214, 111] width 164 height 38
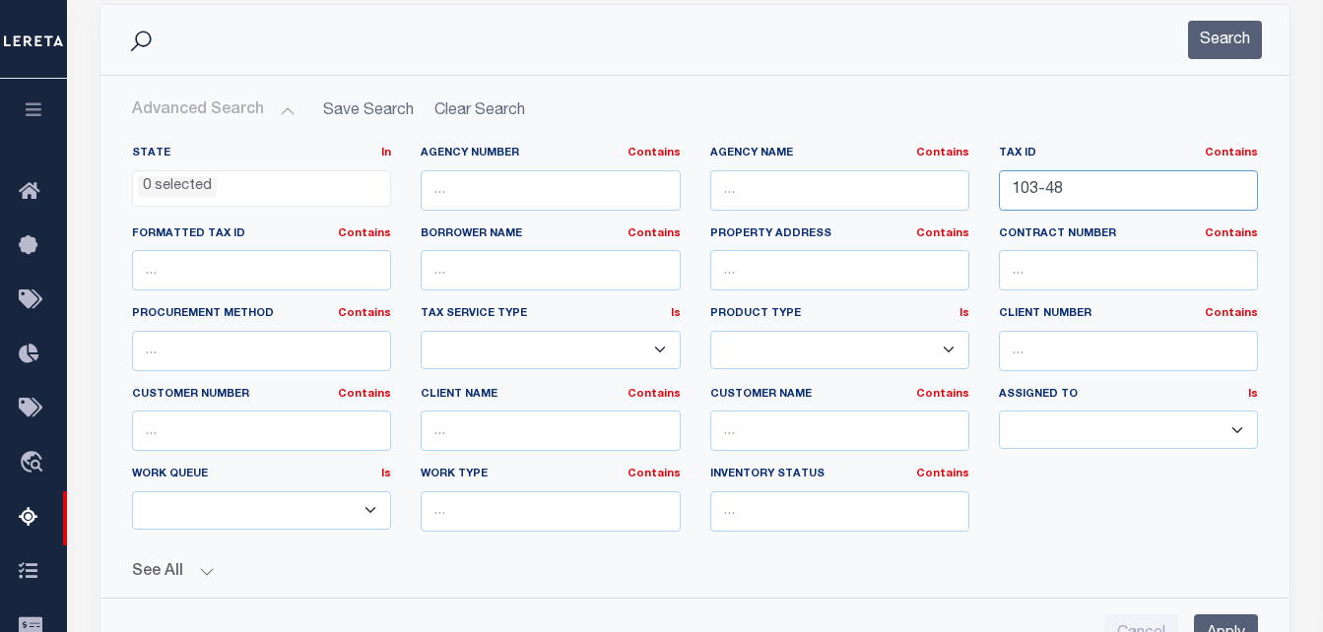
click at [1106, 185] on input "103-48" at bounding box center [1128, 190] width 259 height 40
click at [1104, 184] on input "103-48" at bounding box center [1128, 190] width 259 height 40
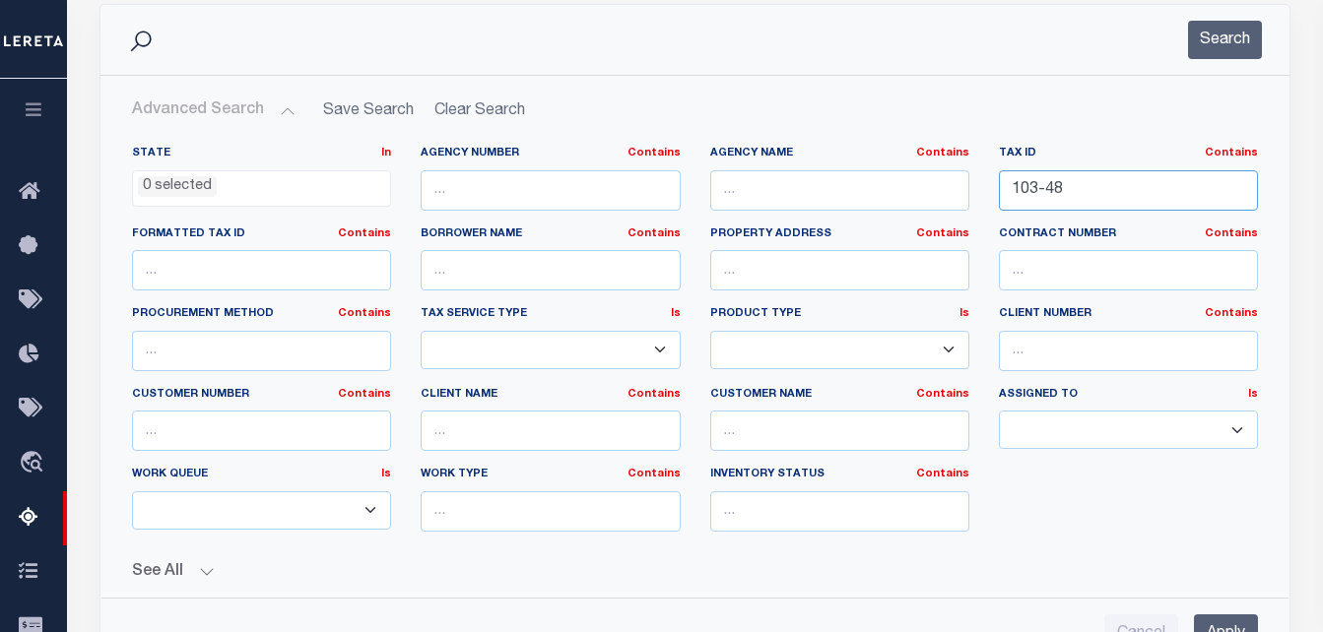
paste input "14-119-3"
type input "114-119-3"
click at [1220, 41] on button "Search" at bounding box center [1225, 40] width 74 height 38
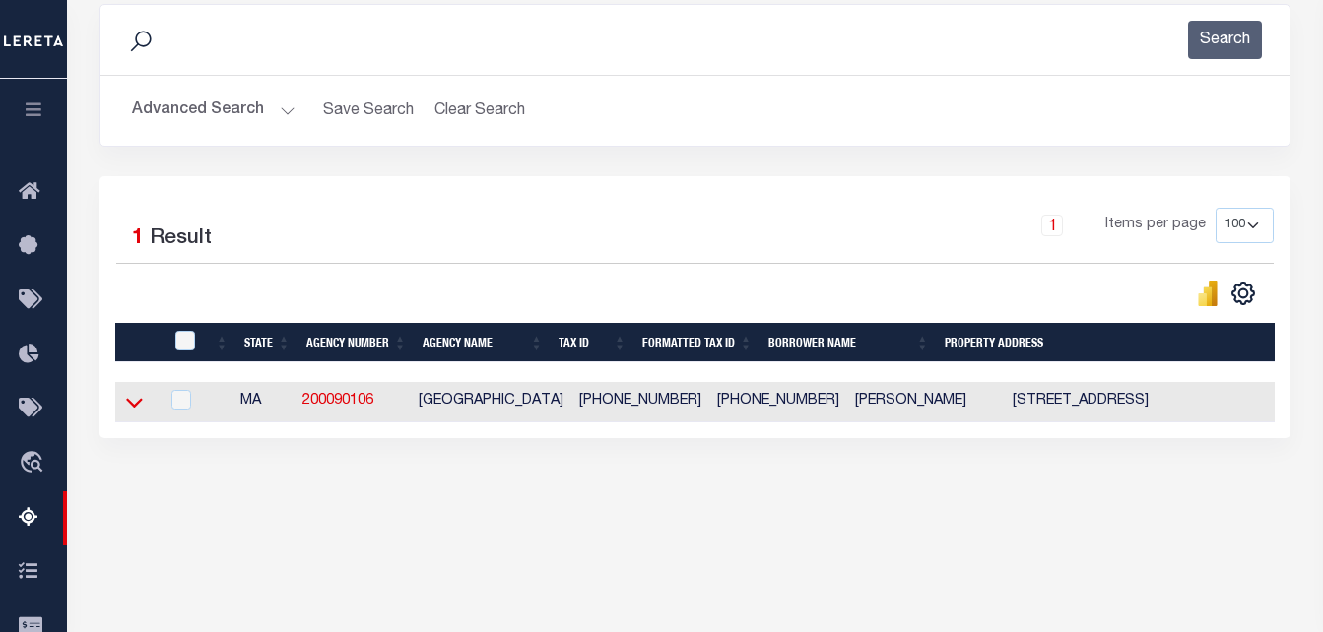
click at [128, 407] on icon at bounding box center [134, 402] width 17 height 21
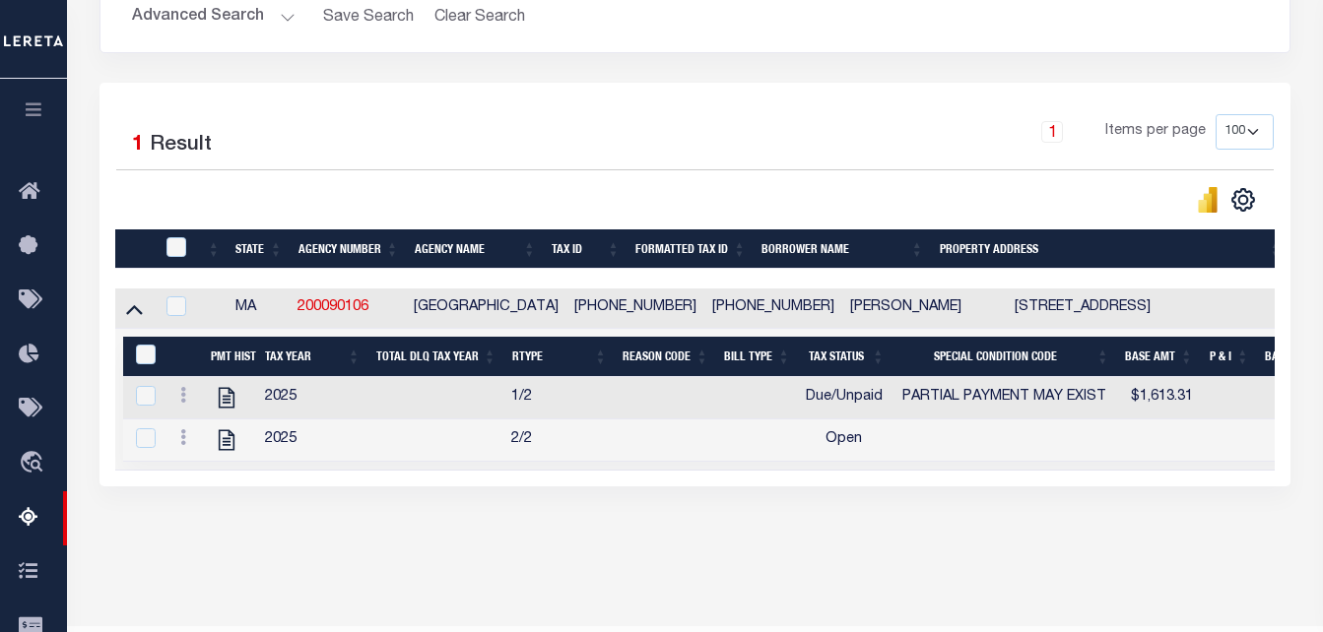
scroll to position [363, 0]
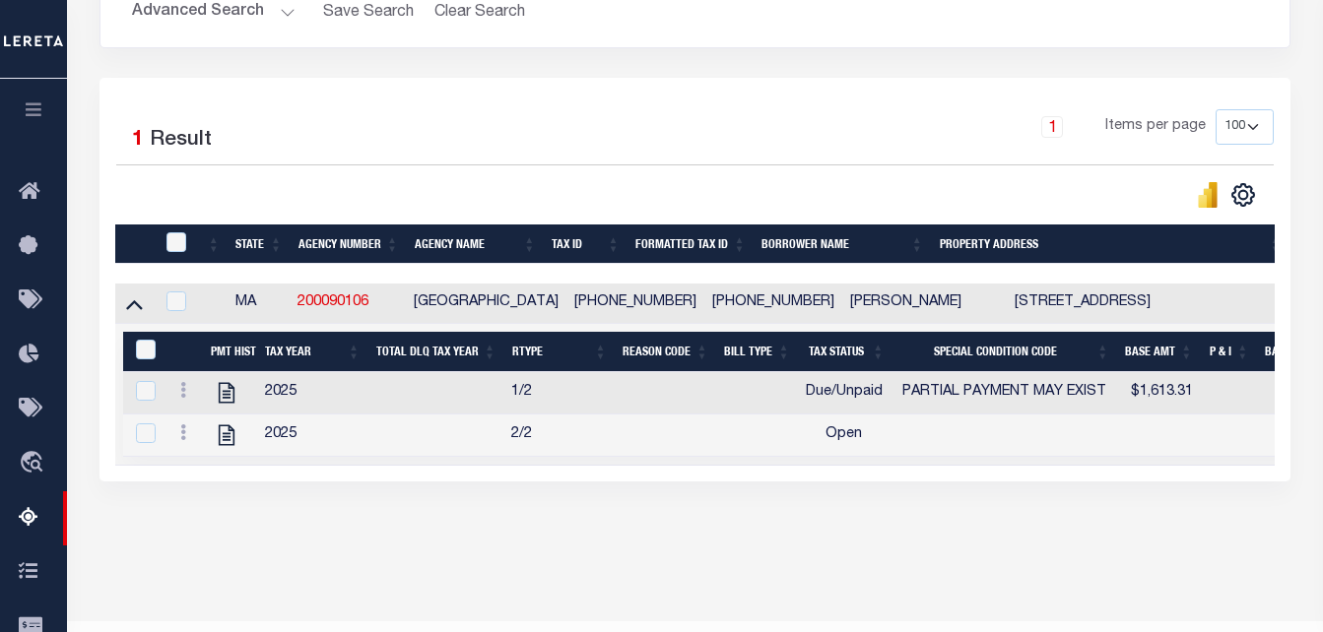
drag, startPoint x: 930, startPoint y: 305, endPoint x: 866, endPoint y: 304, distance: 64.0
click at [866, 304] on td "GWENDOLYN DESPREZ" at bounding box center [924, 304] width 164 height 40
checkbox input "true"
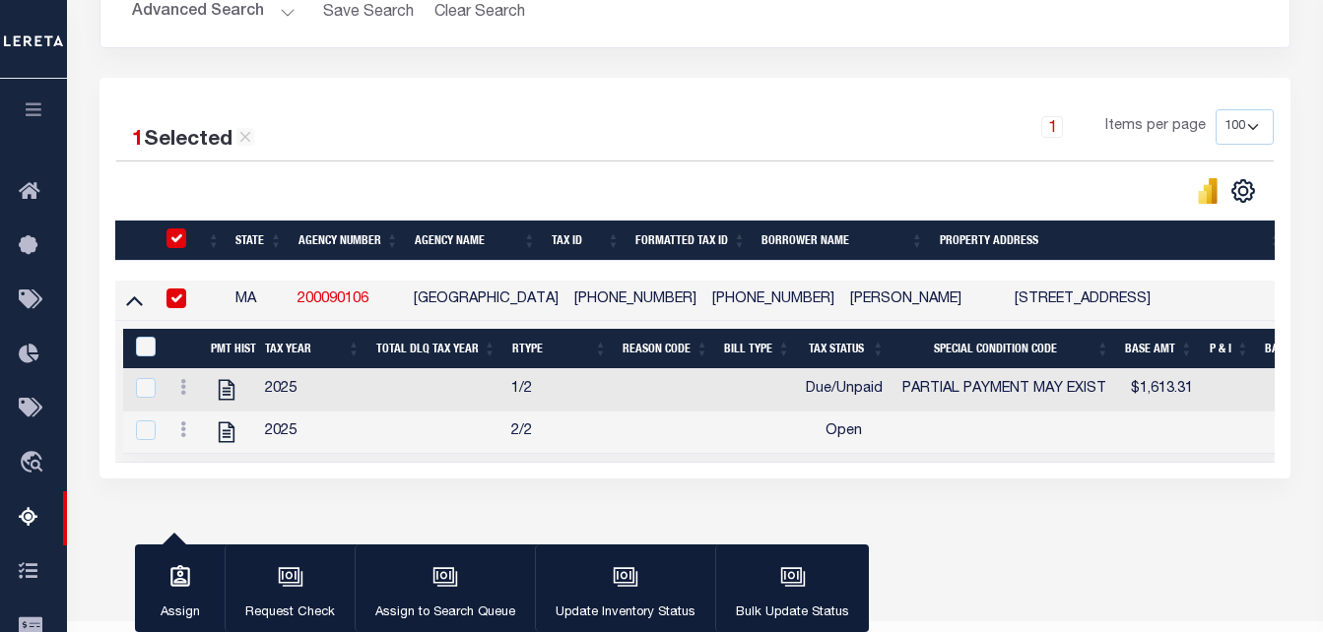
copy td "DESPREZ"
click at [975, 631] on html "Home Tax Amount Reporting Queue Profile" at bounding box center [661, 159] width 1323 height 1044
drag, startPoint x: 857, startPoint y: 301, endPoint x: 762, endPoint y: 299, distance: 94.6
click at [842, 299] on td "GWENDOLYN DESPREZ" at bounding box center [924, 301] width 164 height 40
checkbox input "false"
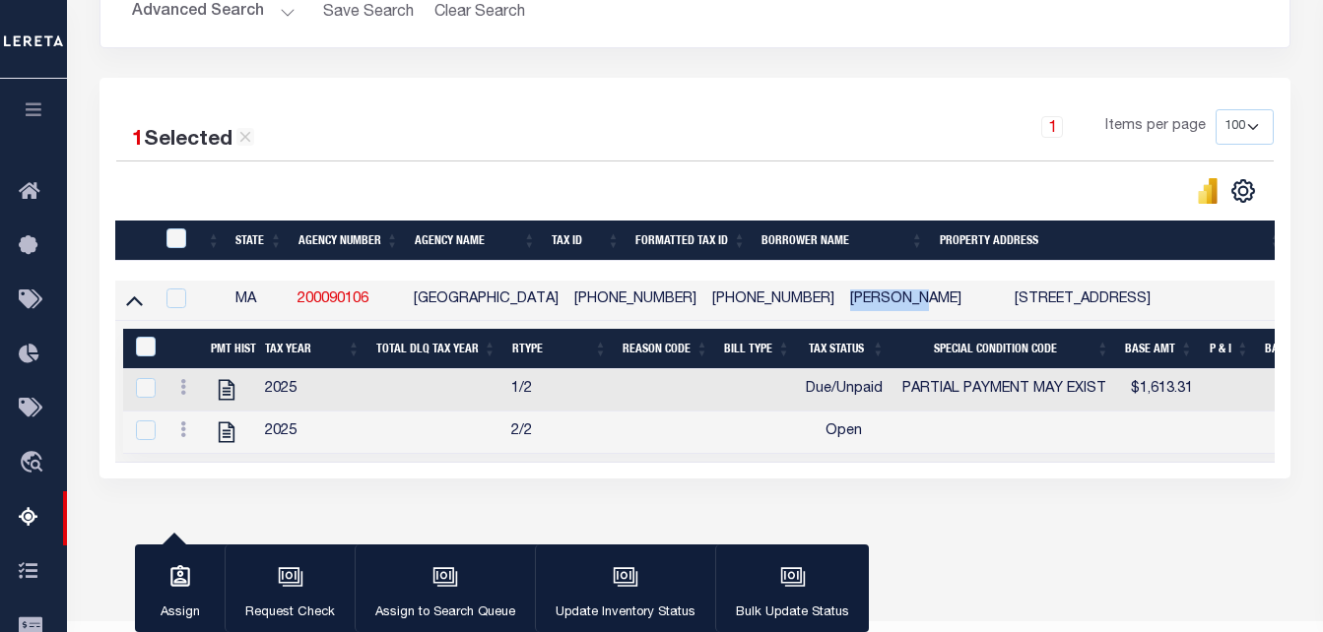
checkbox input "false"
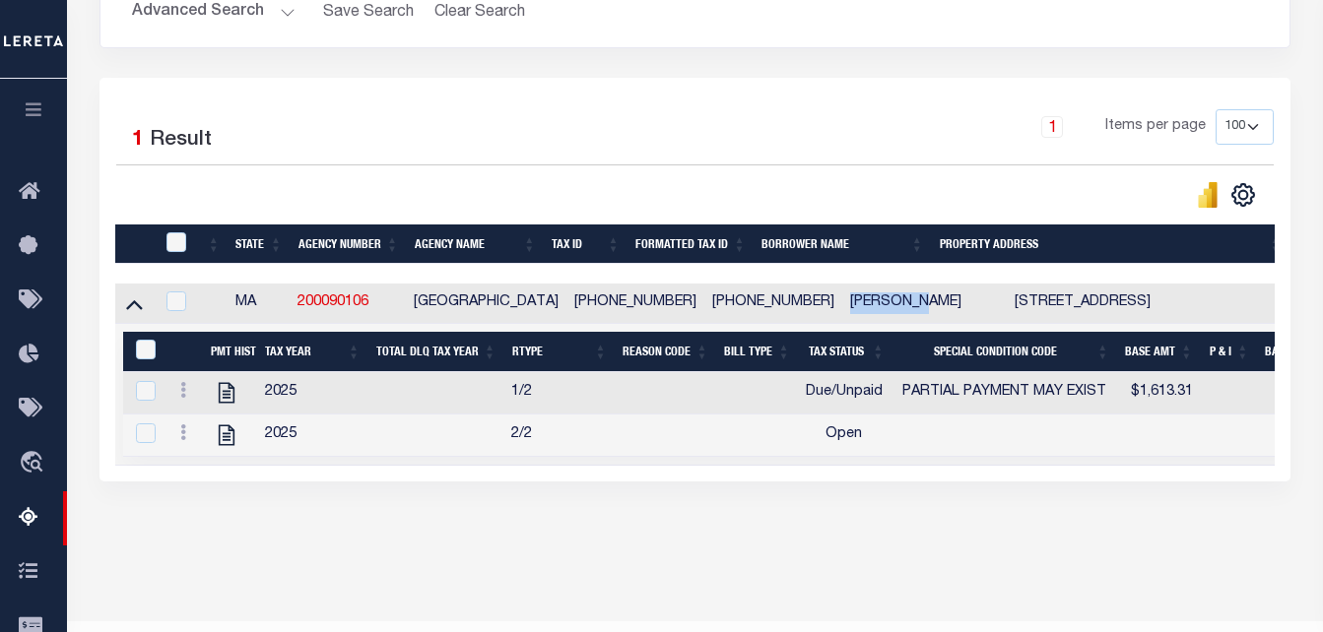
copy td "GWENDOLYN"
drag, startPoint x: 1026, startPoint y: 305, endPoint x: 929, endPoint y: 315, distance: 98.0
copy tr "20 FAYETTE"
click at [932, 306] on td "GWENDOLYN DESPREZ" at bounding box center [924, 304] width 164 height 40
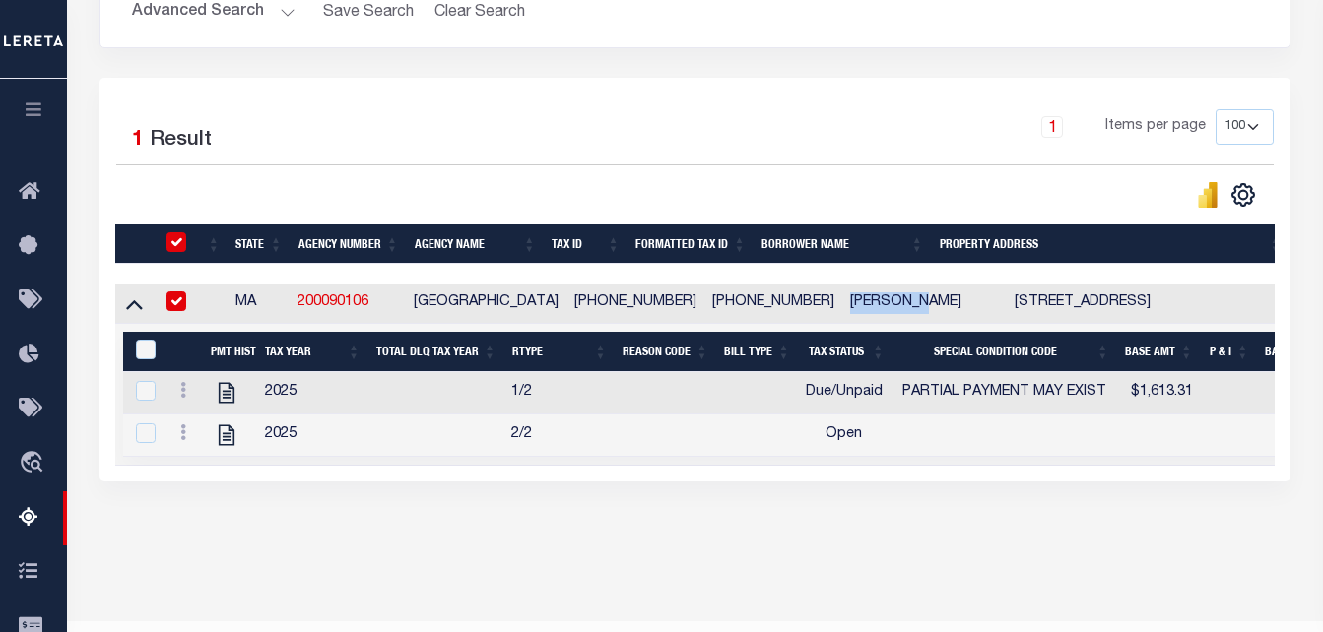
checkbox input "true"
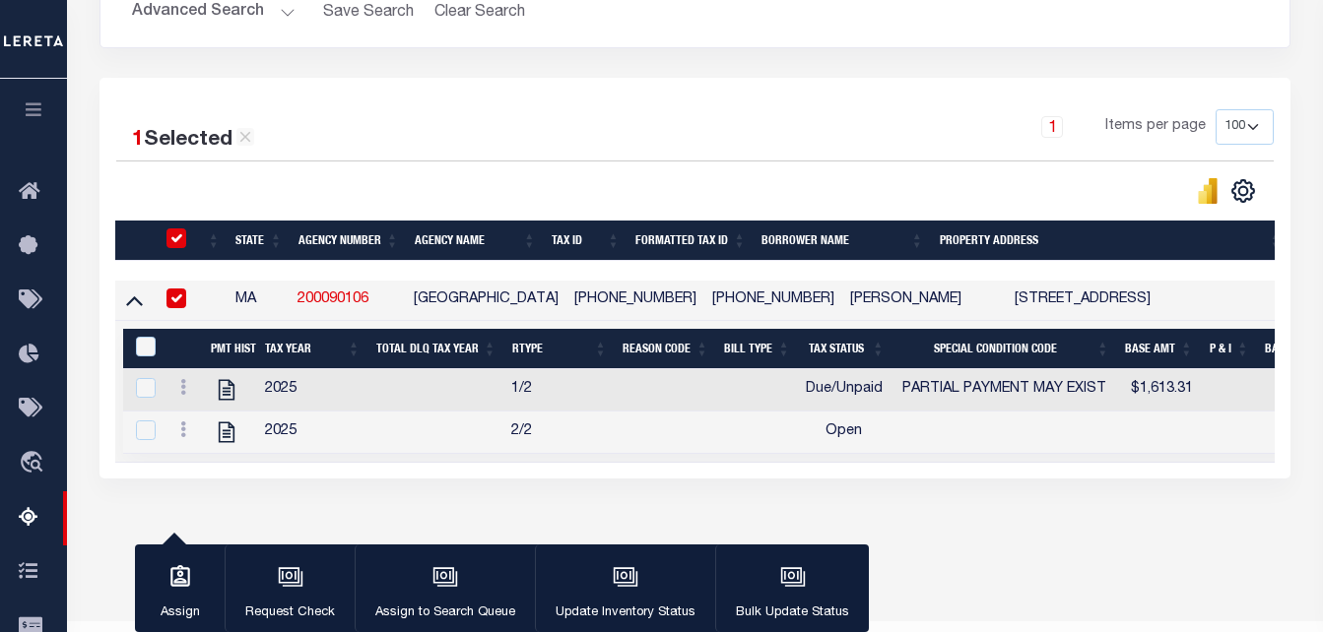
drag, startPoint x: 924, startPoint y: 304, endPoint x: 770, endPoint y: 304, distance: 153.7
click at [842, 304] on td "GWENDOLYN DESPREZ" at bounding box center [924, 301] width 164 height 40
checkbox input "false"
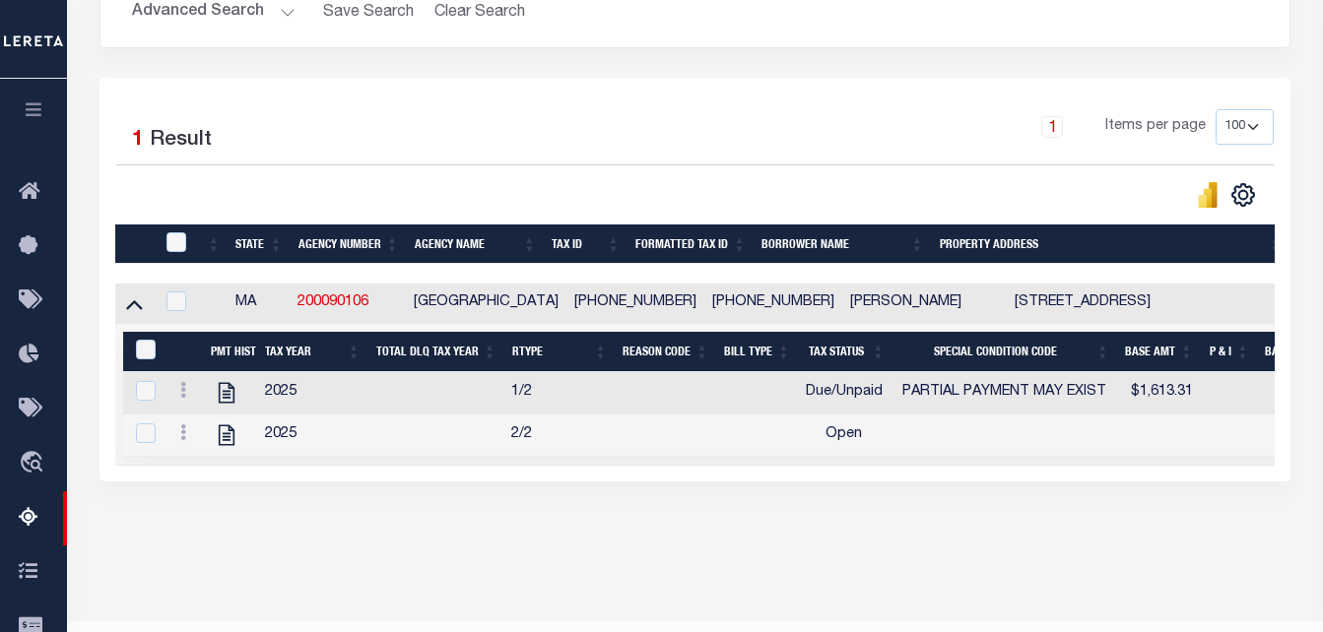
copy td "GWENDOLYN DESPREZ"
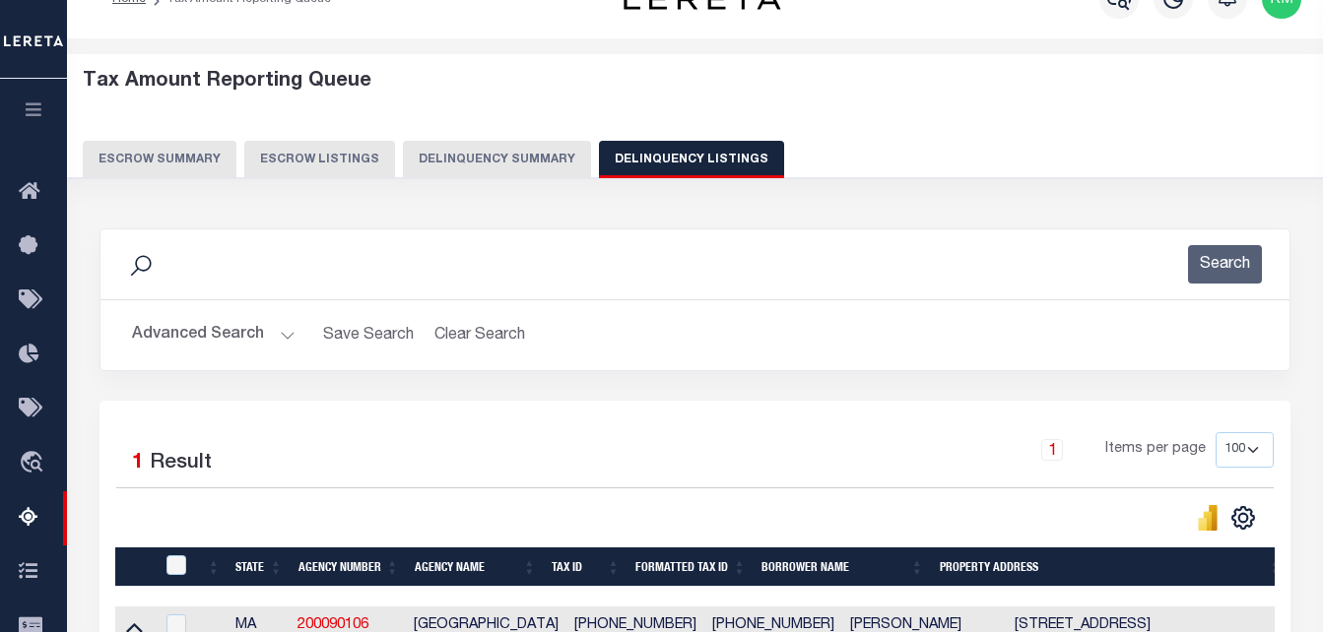
scroll to position [0, 0]
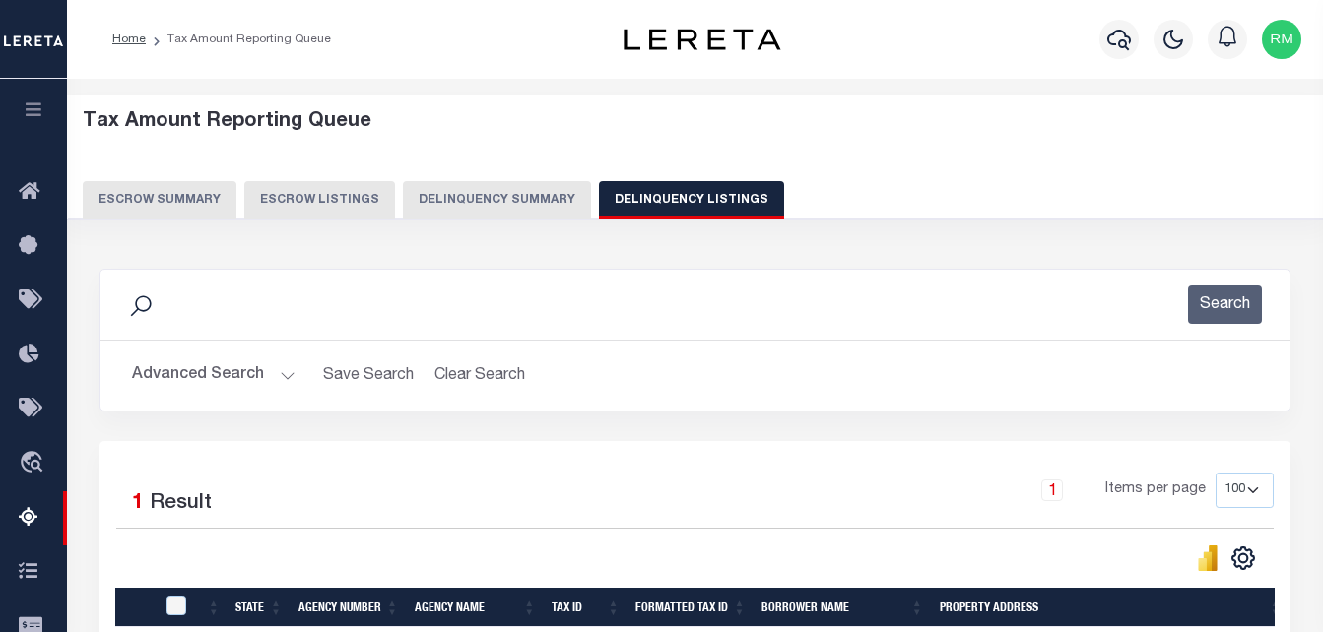
click at [236, 370] on button "Advanced Search" at bounding box center [214, 376] width 164 height 38
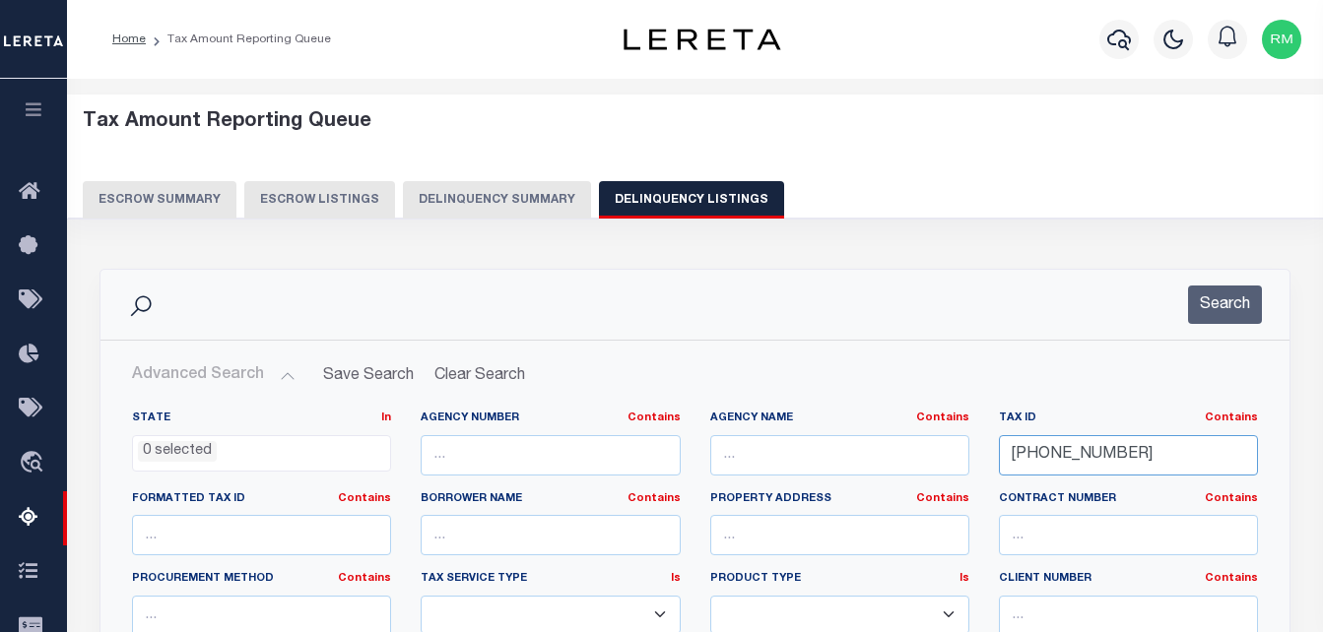
click at [1037, 445] on input "114-119-3" at bounding box center [1128, 455] width 259 height 40
click at [1038, 445] on input "114-119-3" at bounding box center [1128, 455] width 259 height 40
paste input "25-105"
type input "125-105"
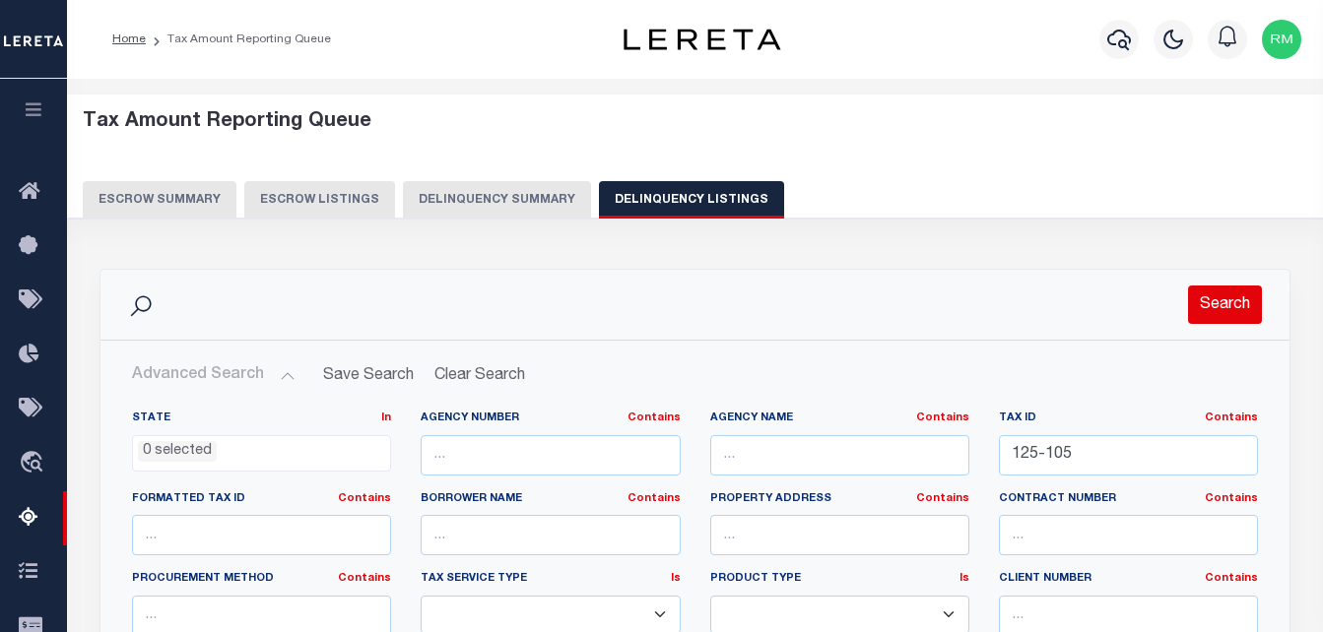
click at [1219, 311] on button "Search" at bounding box center [1225, 305] width 74 height 38
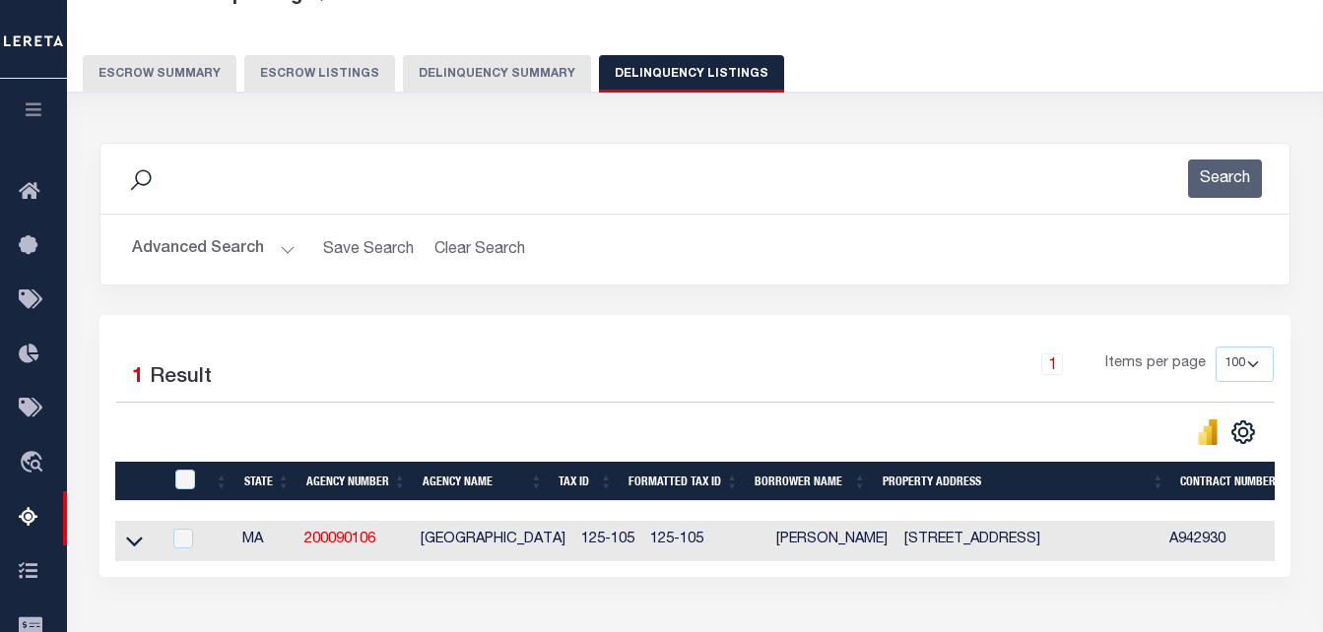
scroll to position [197, 0]
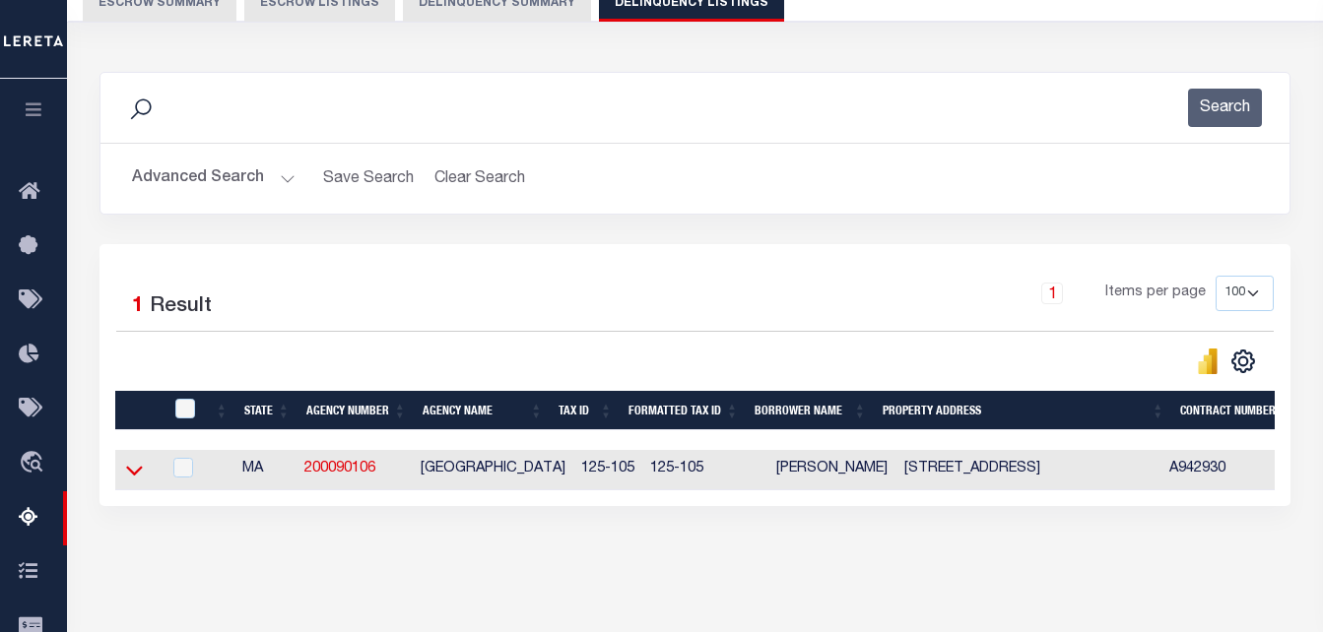
click at [138, 479] on icon at bounding box center [134, 470] width 17 height 21
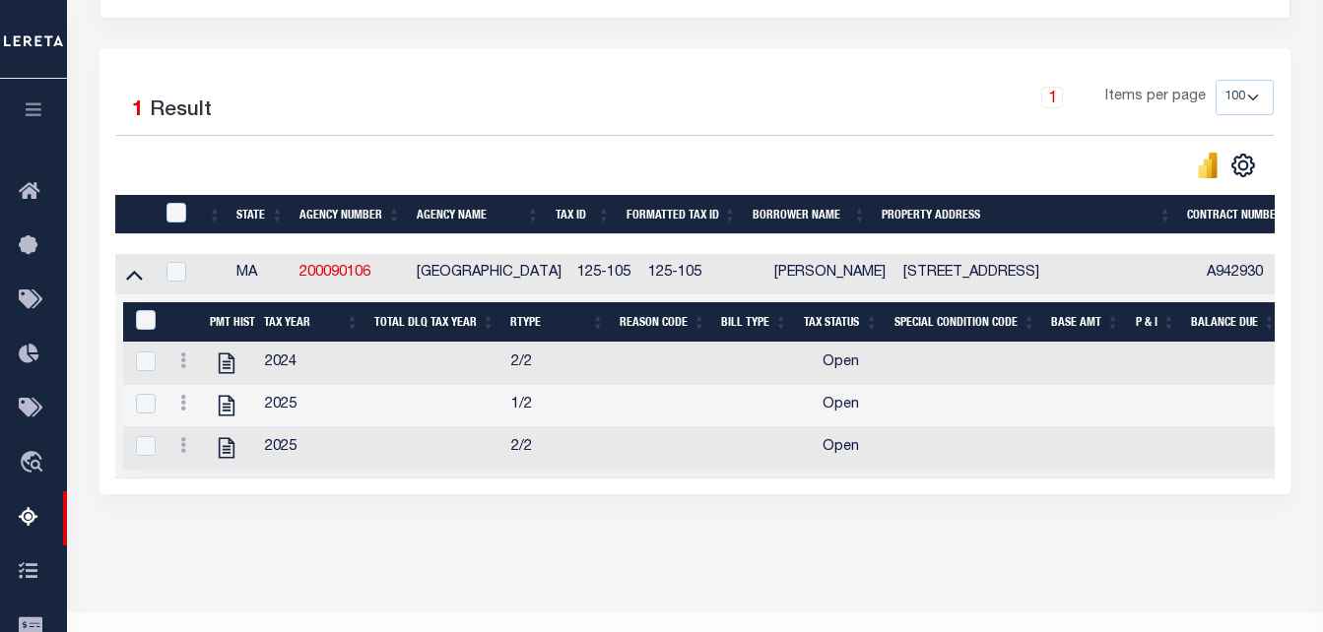
scroll to position [394, 0]
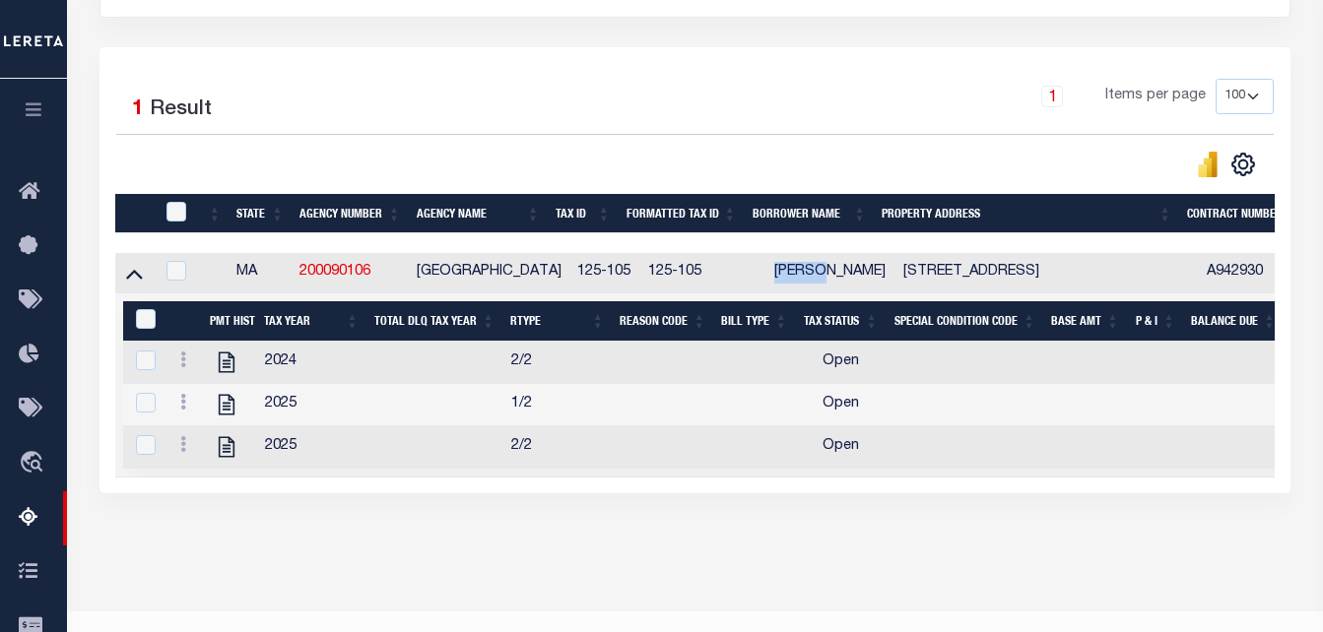
drag, startPoint x: 807, startPoint y: 276, endPoint x: 760, endPoint y: 272, distance: 46.5
click at [766, 272] on td "NILESH P PATEL" at bounding box center [831, 273] width 130 height 40
checkbox input "true"
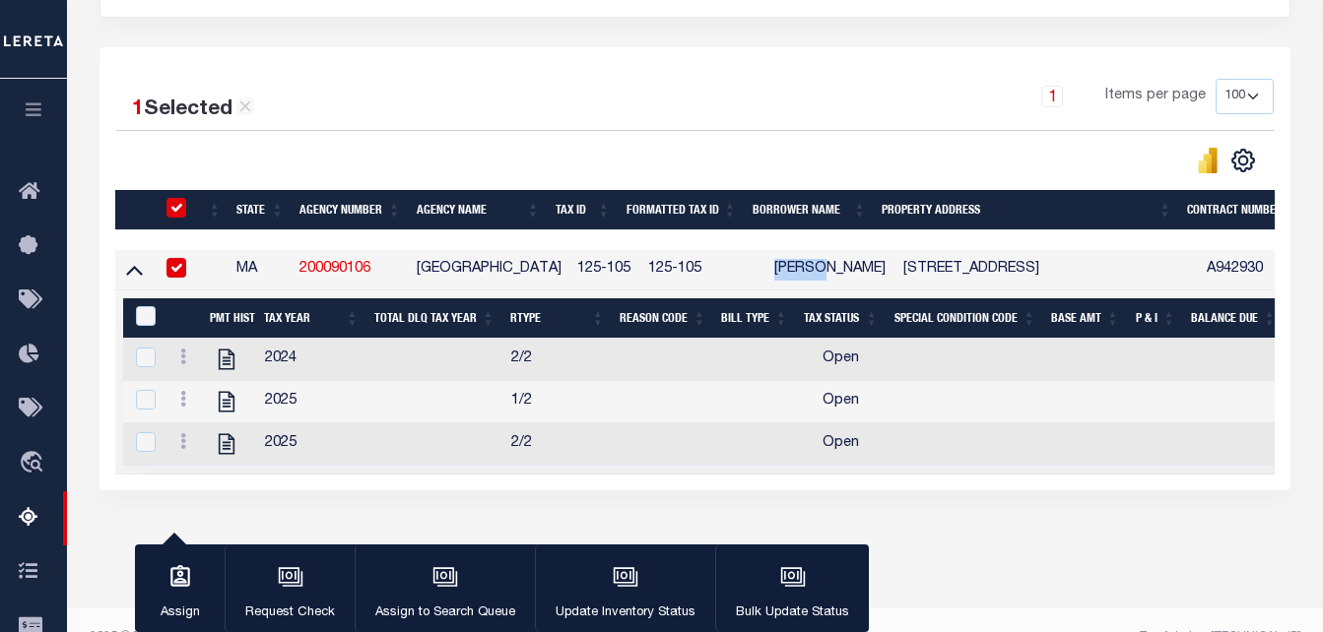
copy td "NILESH"
drag, startPoint x: 958, startPoint y: 275, endPoint x: 884, endPoint y: 280, distance: 75.0
click at [895, 280] on td "175 RIVER STREET CAMBRIDGE MA 02139" at bounding box center [1046, 270] width 303 height 40
checkbox input "false"
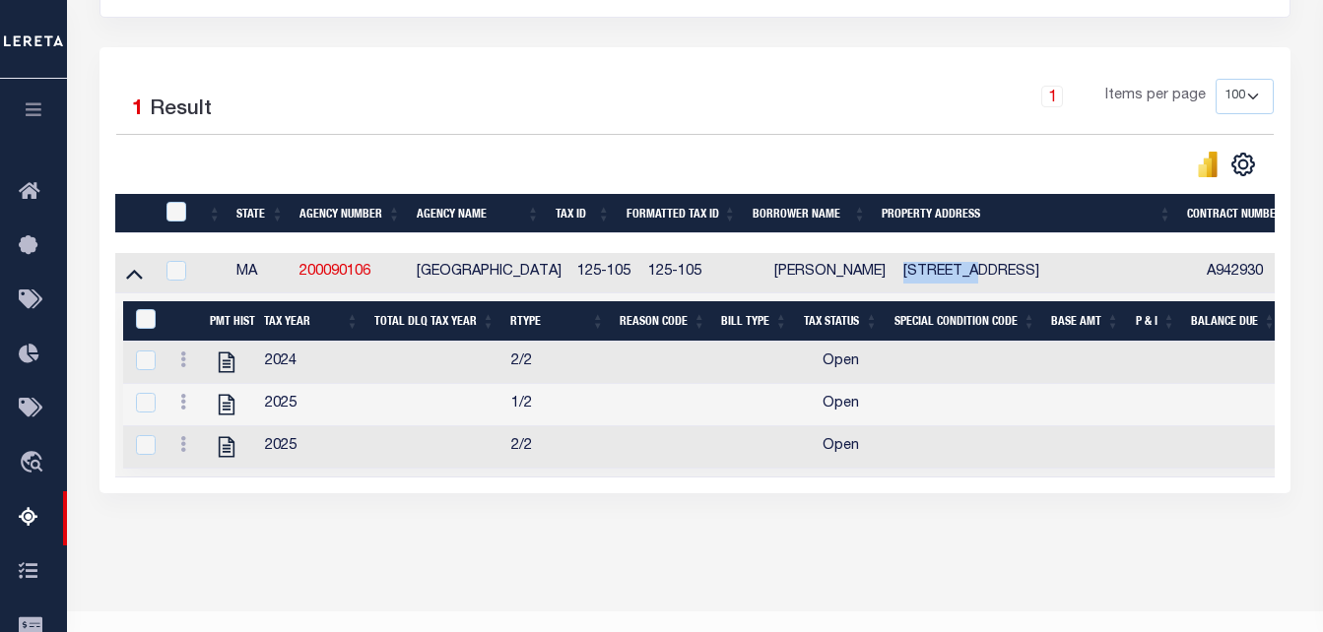
copy td "175 RIVER"
drag, startPoint x: 869, startPoint y: 282, endPoint x: 814, endPoint y: 271, distance: 56.2
click at [814, 271] on td "NILESH P PATEL" at bounding box center [831, 273] width 130 height 40
checkbox input "true"
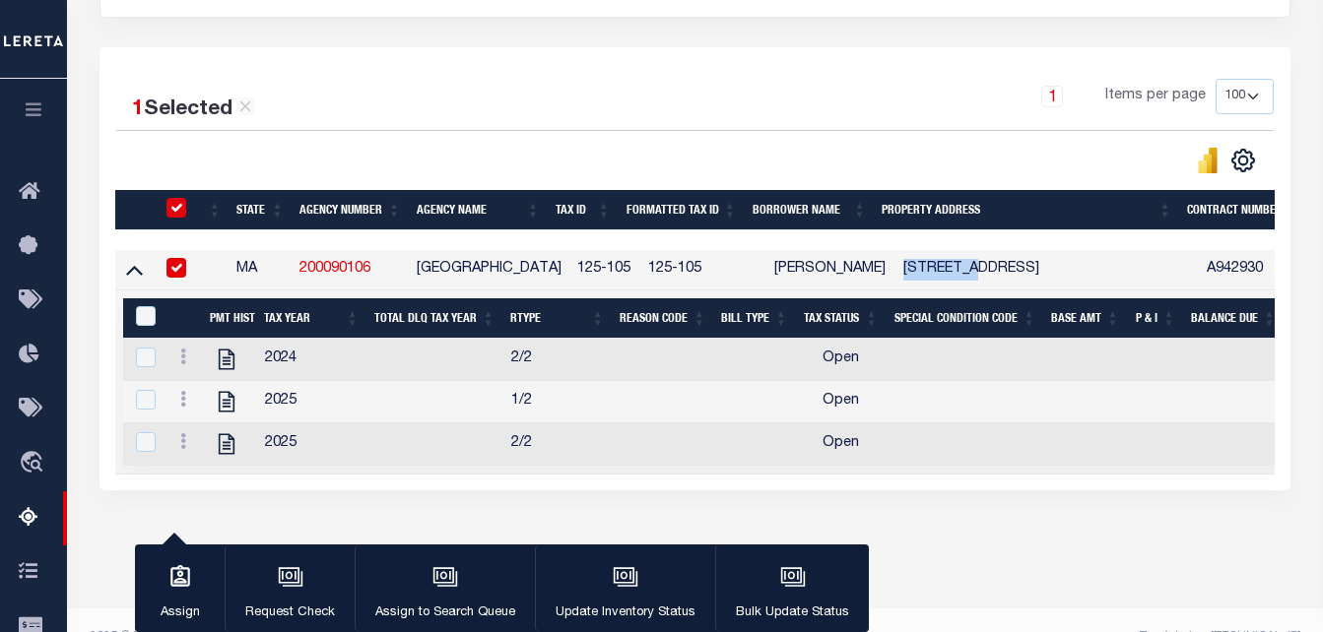
click at [820, 272] on td "NILESH P PATEL" at bounding box center [831, 270] width 130 height 40
checkbox input "false"
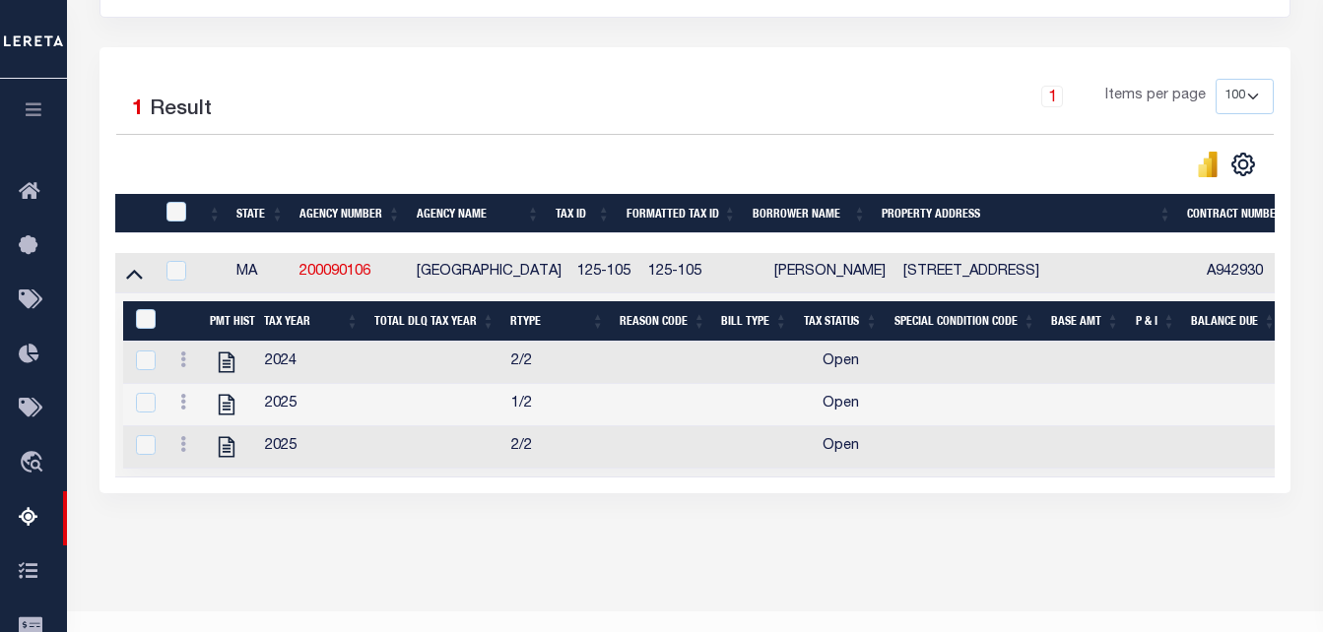
drag, startPoint x: 867, startPoint y: 276, endPoint x: 828, endPoint y: 278, distance: 38.5
click at [828, 278] on td "NILESH P PATEL" at bounding box center [831, 273] width 130 height 40
checkbox input "true"
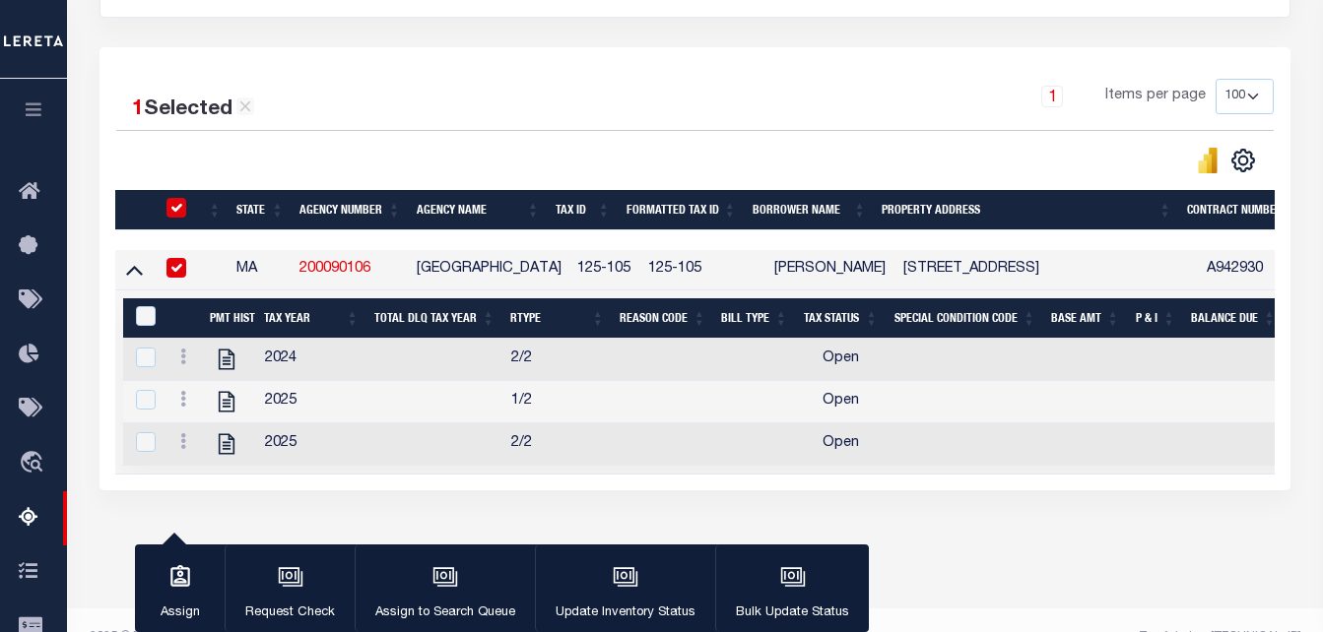
copy td "PATEL"
drag, startPoint x: 808, startPoint y: 271, endPoint x: 761, endPoint y: 273, distance: 46.3
click at [766, 273] on td "NILESH P PATEL" at bounding box center [831, 270] width 130 height 40
checkbox input "false"
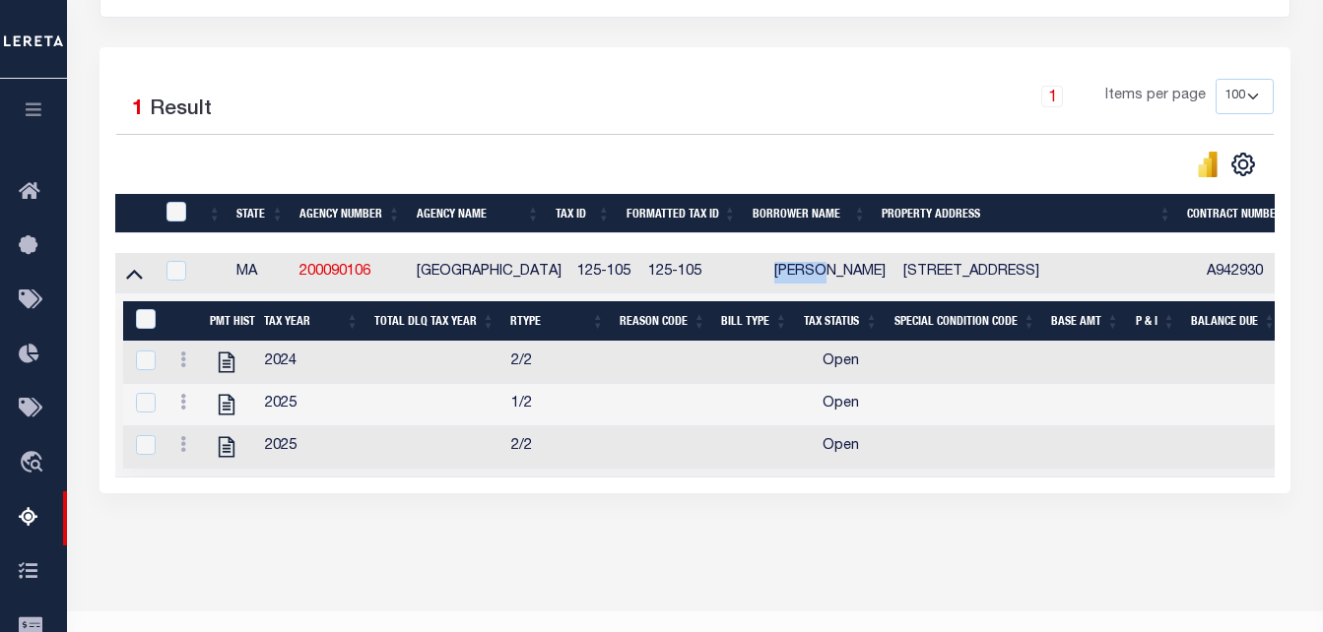
copy td "NILESH"
drag, startPoint x: 1014, startPoint y: 273, endPoint x: 891, endPoint y: 277, distance: 122.2
click at [895, 277] on td "175 RIVER STREET CAMBRIDGE MA 02139" at bounding box center [1046, 273] width 303 height 40
checkbox input "true"
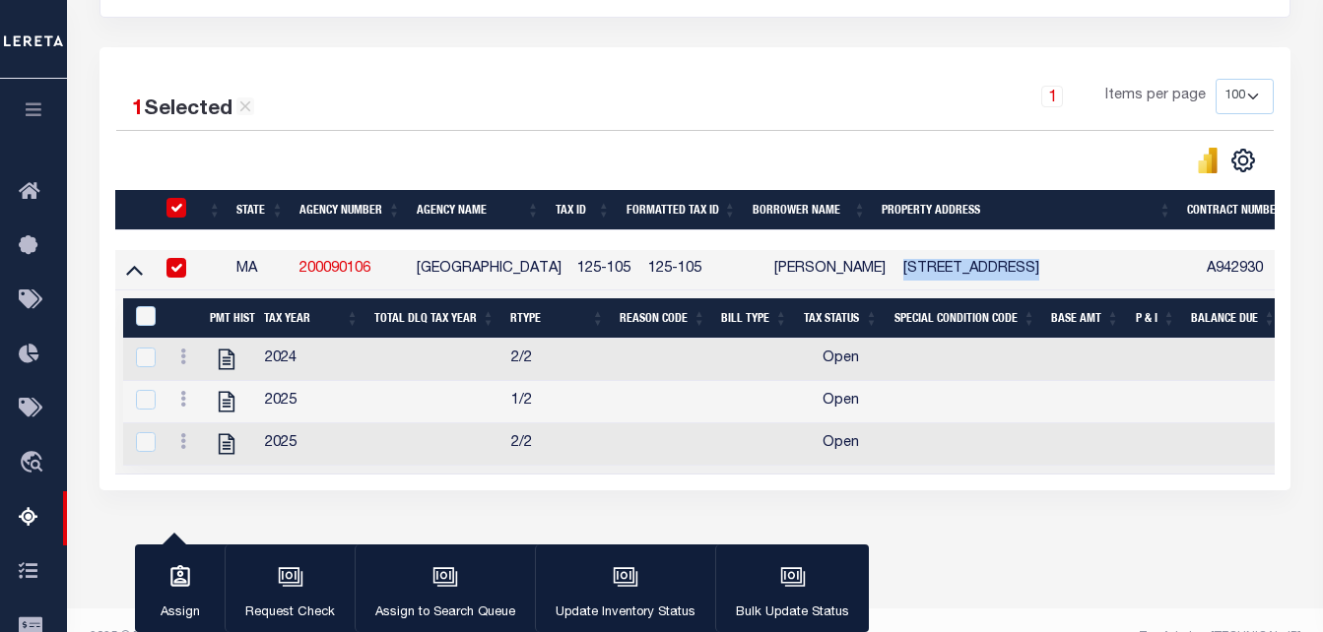
copy td "175 RIVER STREET"
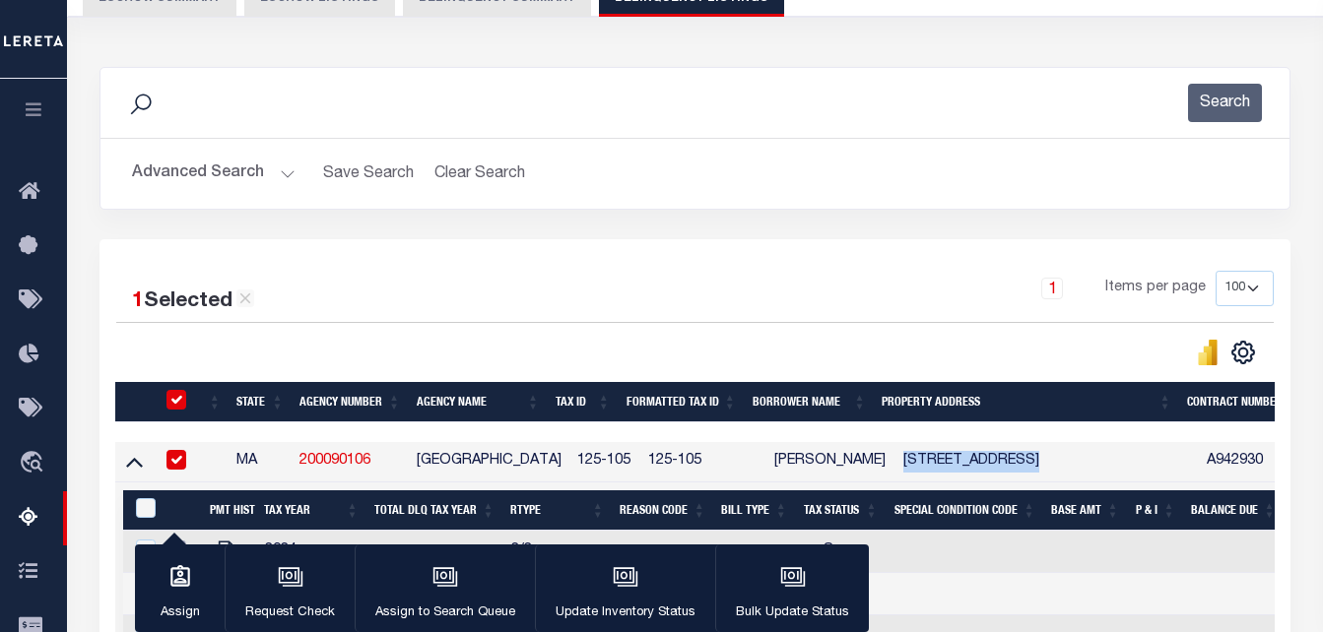
scroll to position [197, 0]
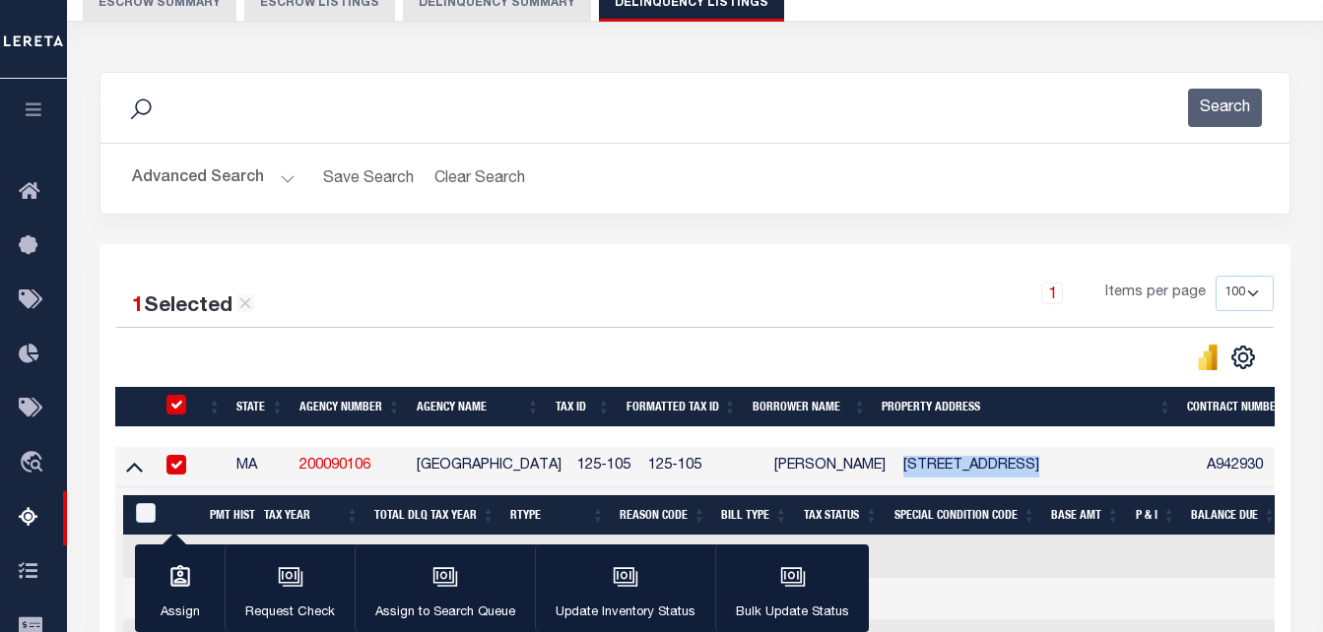
click at [229, 182] on button "Advanced Search" at bounding box center [214, 179] width 164 height 38
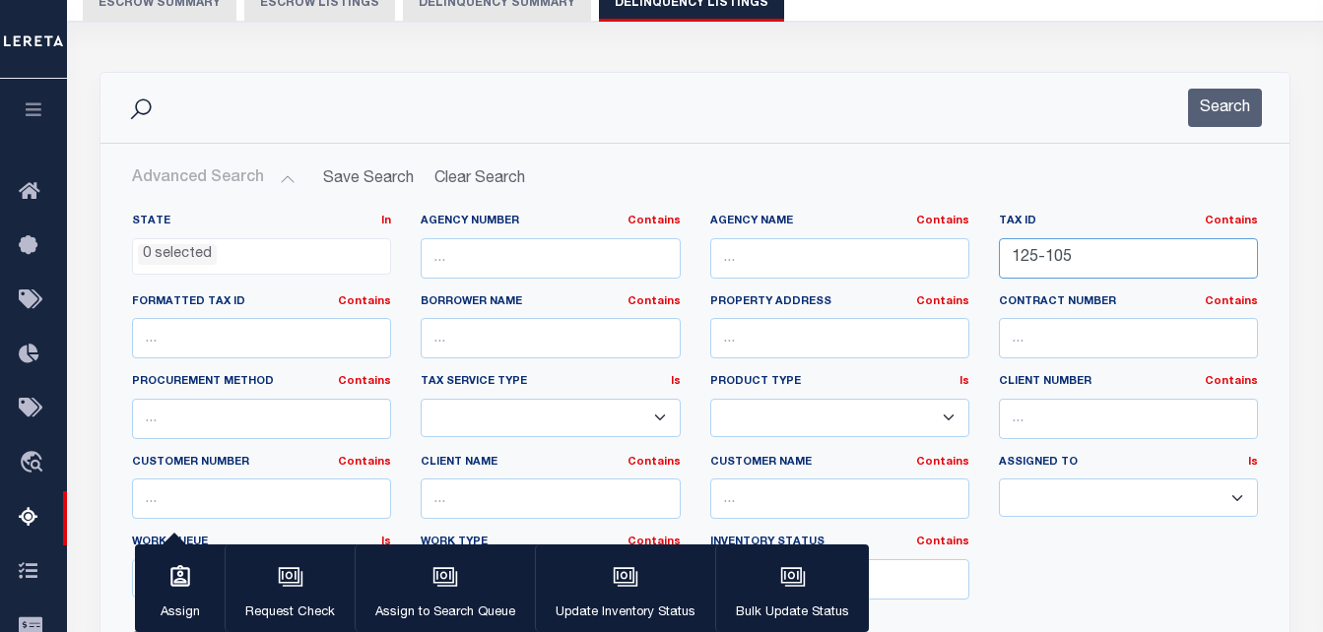
click at [1044, 255] on input "125-105" at bounding box center [1128, 258] width 259 height 40
paste input "7-46"
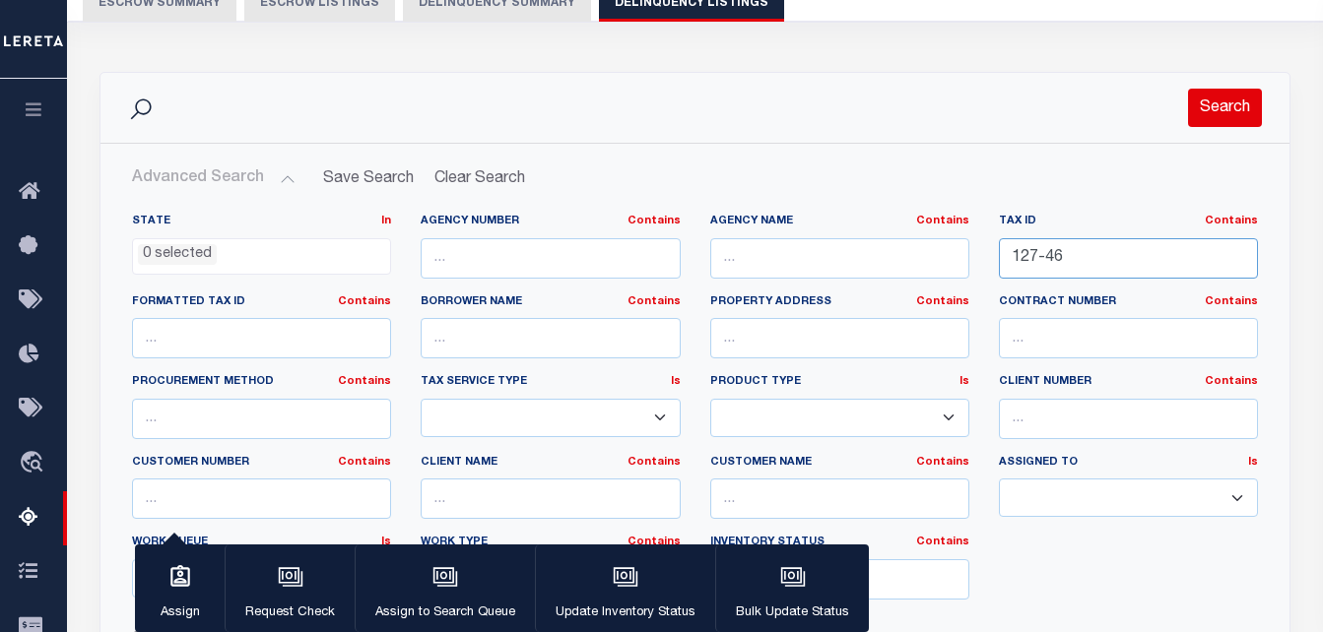
type input "127-46"
click at [1232, 109] on button "Search" at bounding box center [1225, 108] width 74 height 38
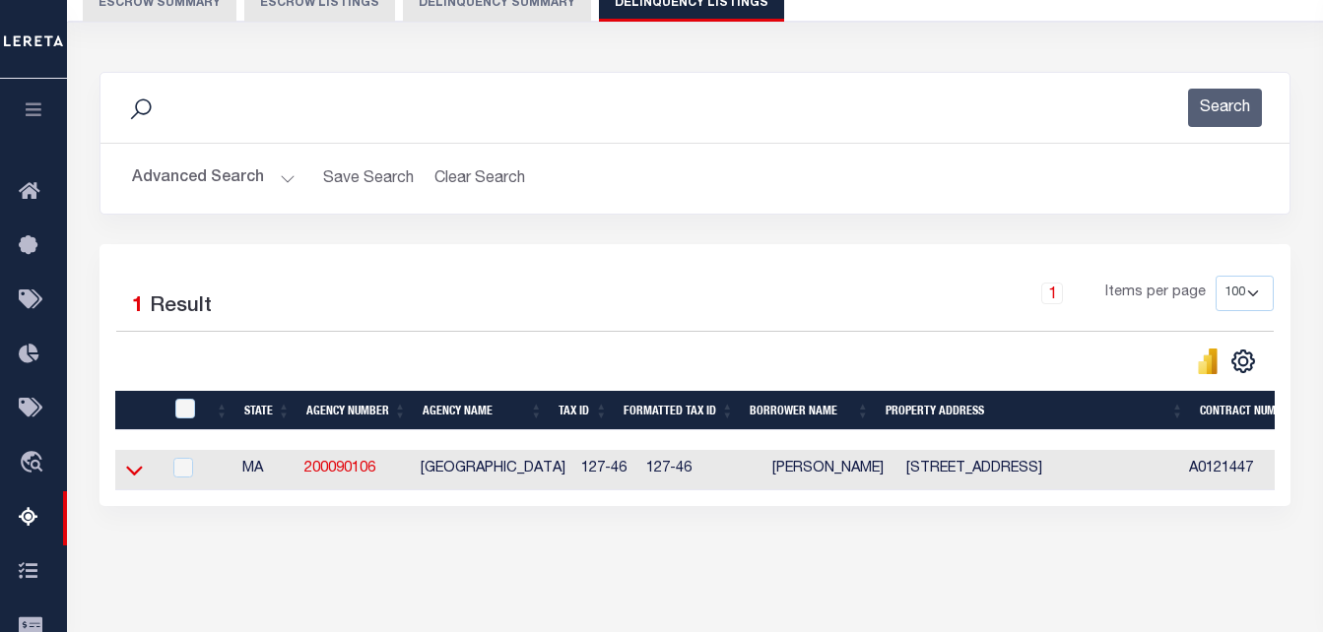
click at [134, 477] on icon at bounding box center [134, 472] width 17 height 10
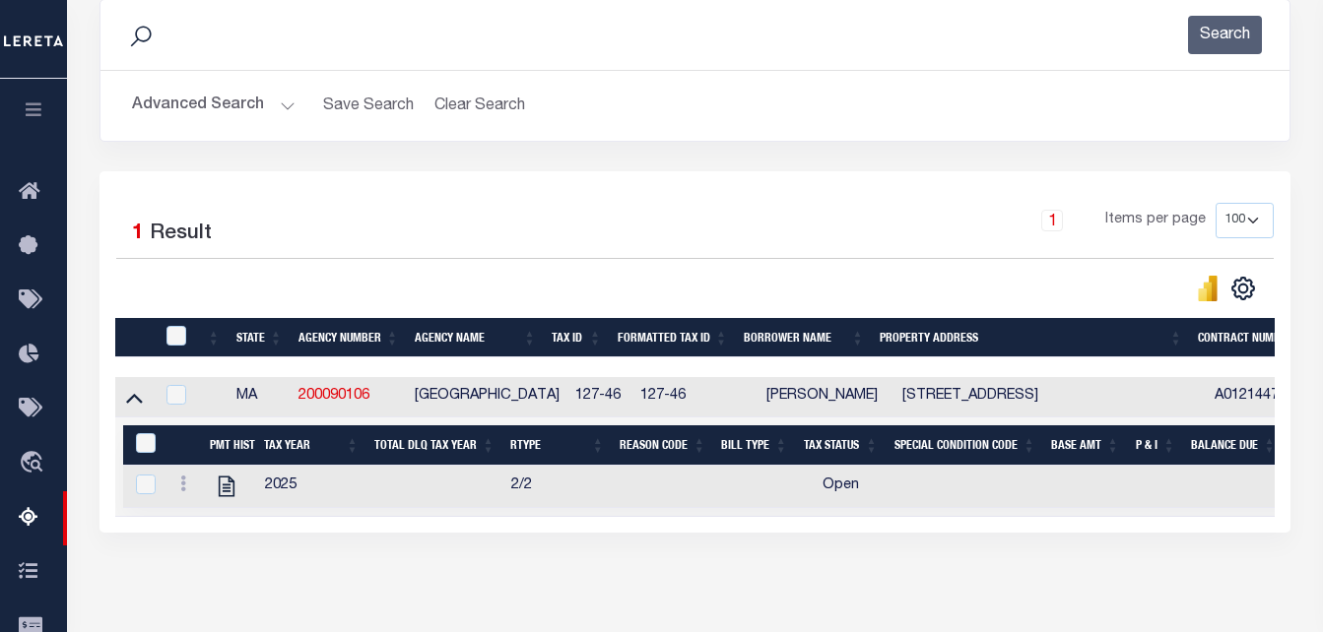
scroll to position [394, 0]
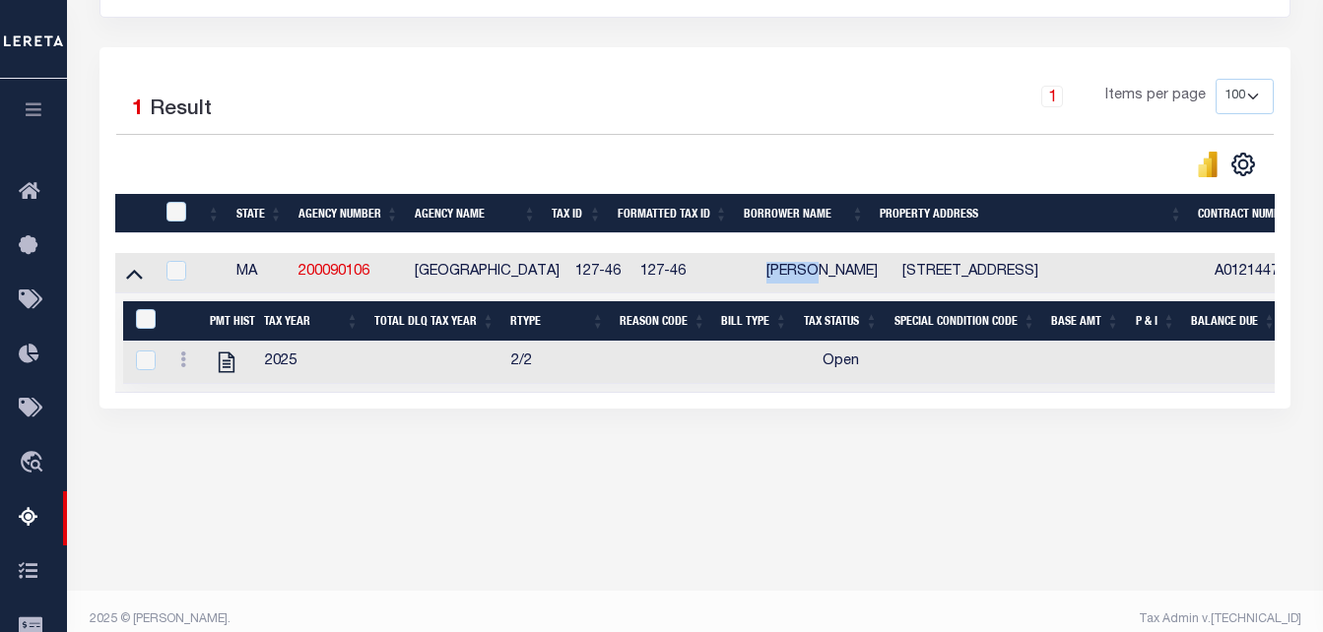
drag, startPoint x: 798, startPoint y: 276, endPoint x: 770, endPoint y: 285, distance: 29.0
click at [759, 276] on td "JUSTIN P EMOND" at bounding box center [827, 273] width 136 height 40
checkbox input "true"
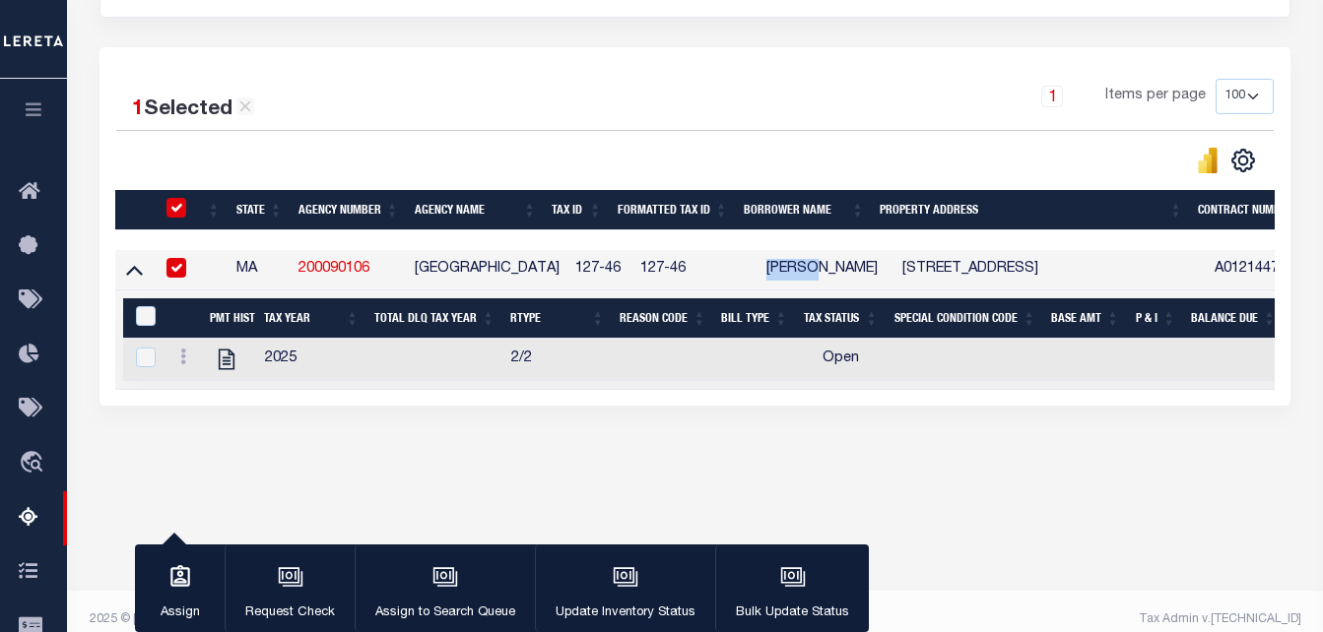
copy td "JUSTIN"
click at [183, 364] on icon at bounding box center [183, 357] width 6 height 16
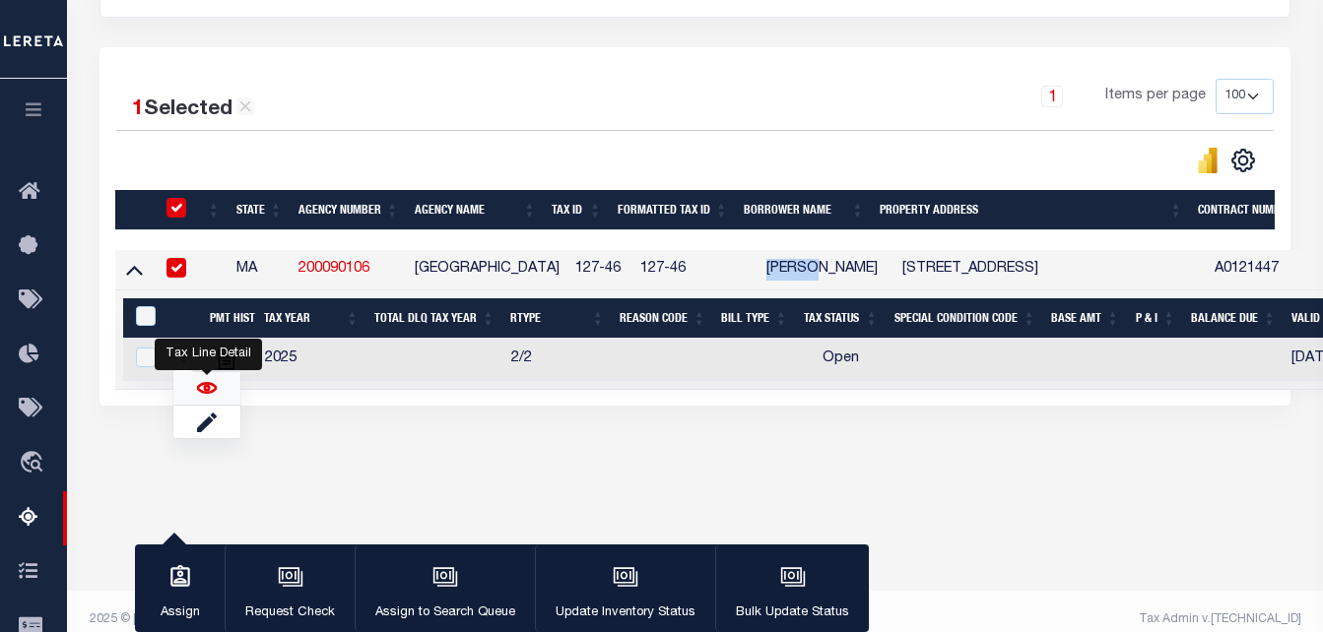
click at [203, 397] on img "" at bounding box center [207, 388] width 20 height 20
checkbox input "true"
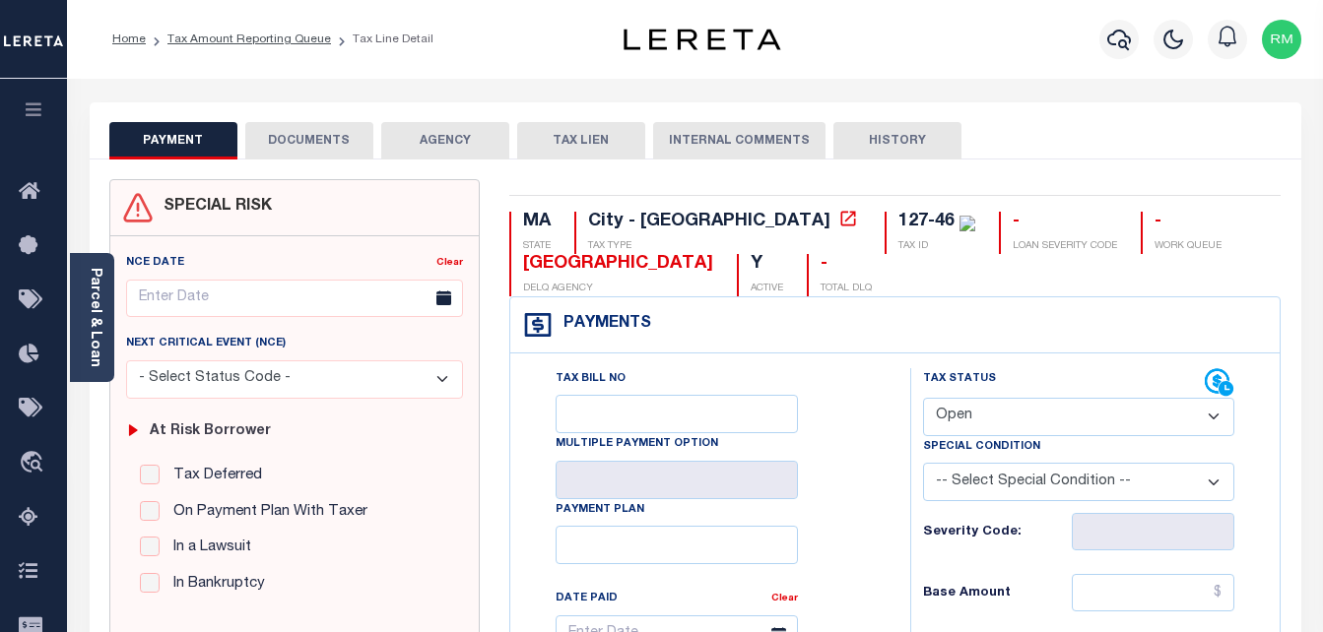
click at [1010, 413] on select "- Select Status Code - Open Due/Unpaid Paid Incomplete No Tax Due Internal Refu…" at bounding box center [1079, 417] width 312 height 38
select select "PYD"
click at [923, 399] on select "- Select Status Code - Open Due/Unpaid Paid Incomplete No Tax Due Internal Refu…" at bounding box center [1079, 417] width 312 height 38
type input "[DATE]"
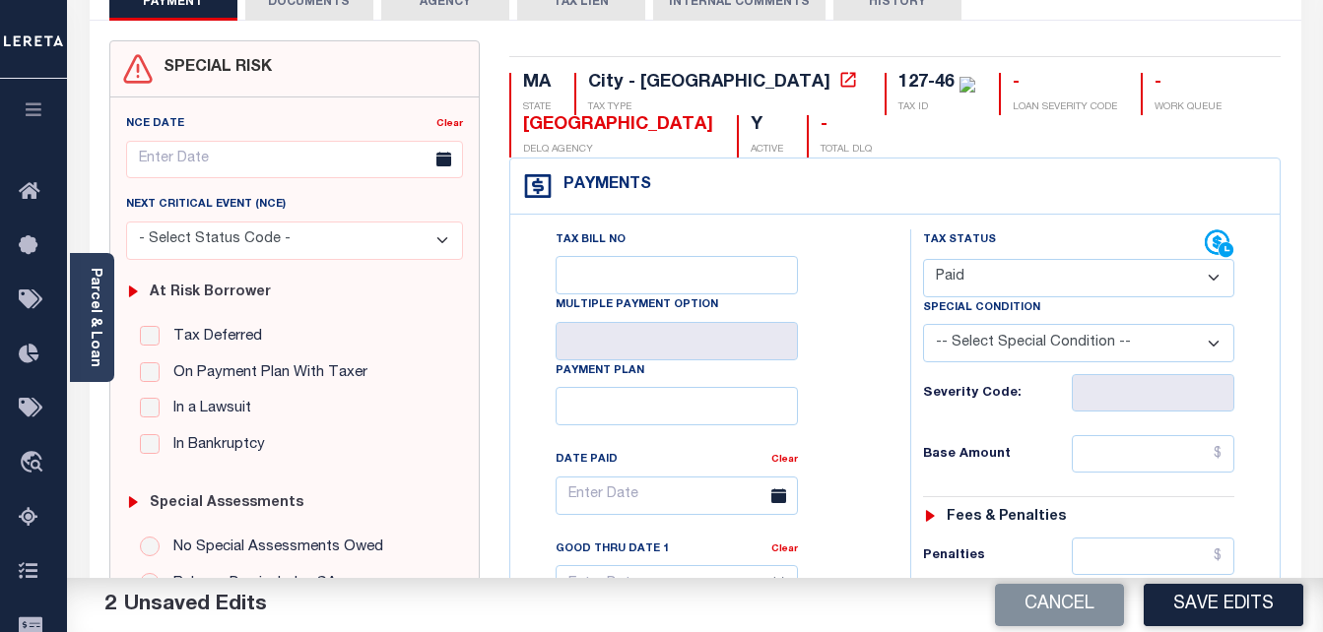
scroll to position [296, 0]
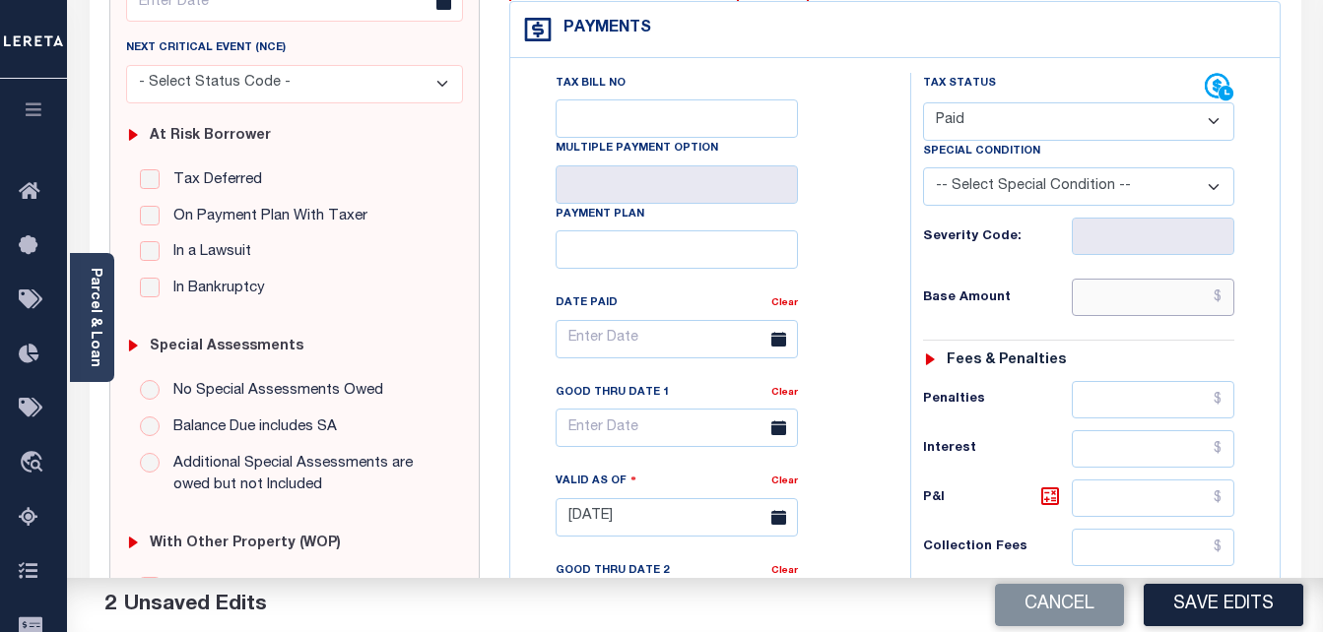
click at [1108, 303] on input "text" at bounding box center [1153, 297] width 163 height 37
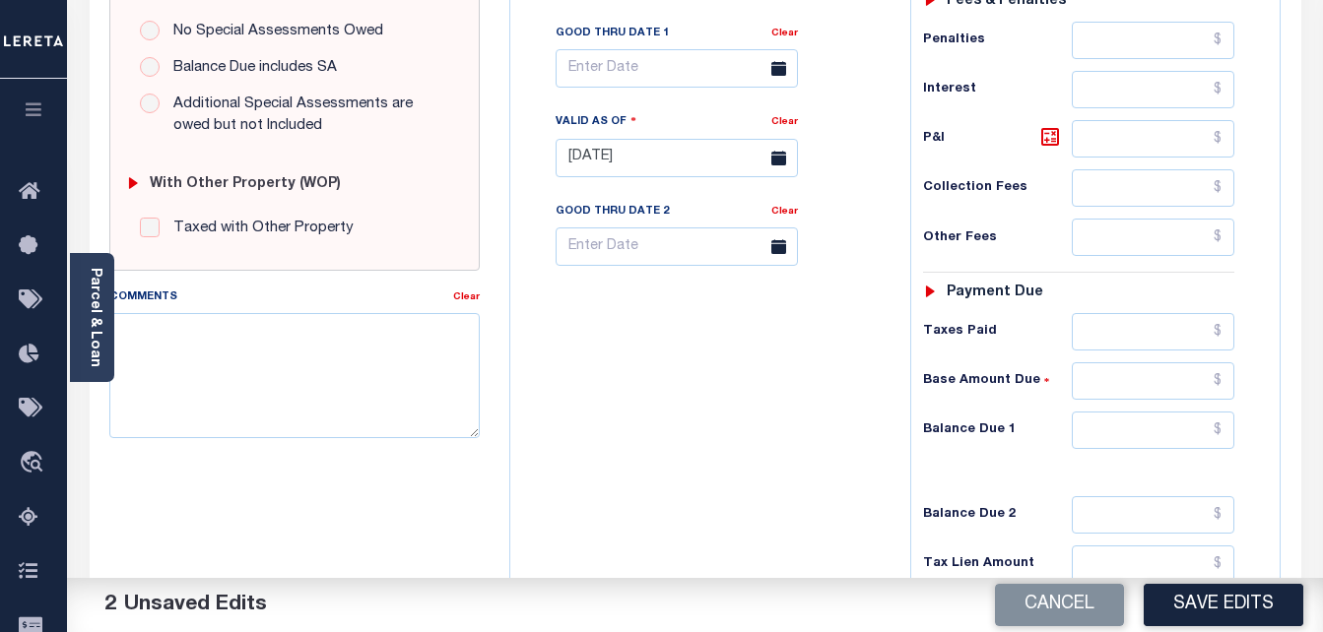
scroll to position [690, 0]
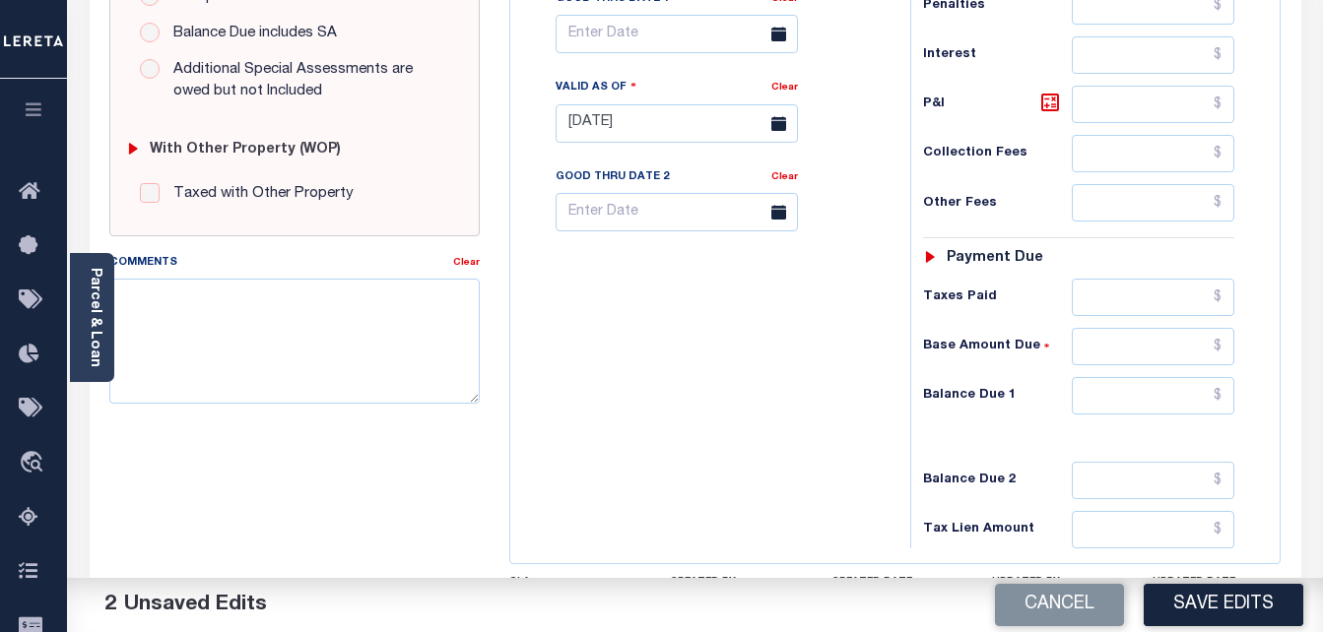
type input "$0.00"
click at [1124, 401] on input "text" at bounding box center [1153, 395] width 163 height 37
type input "$0.00"
click at [644, 31] on input "text" at bounding box center [677, 34] width 242 height 38
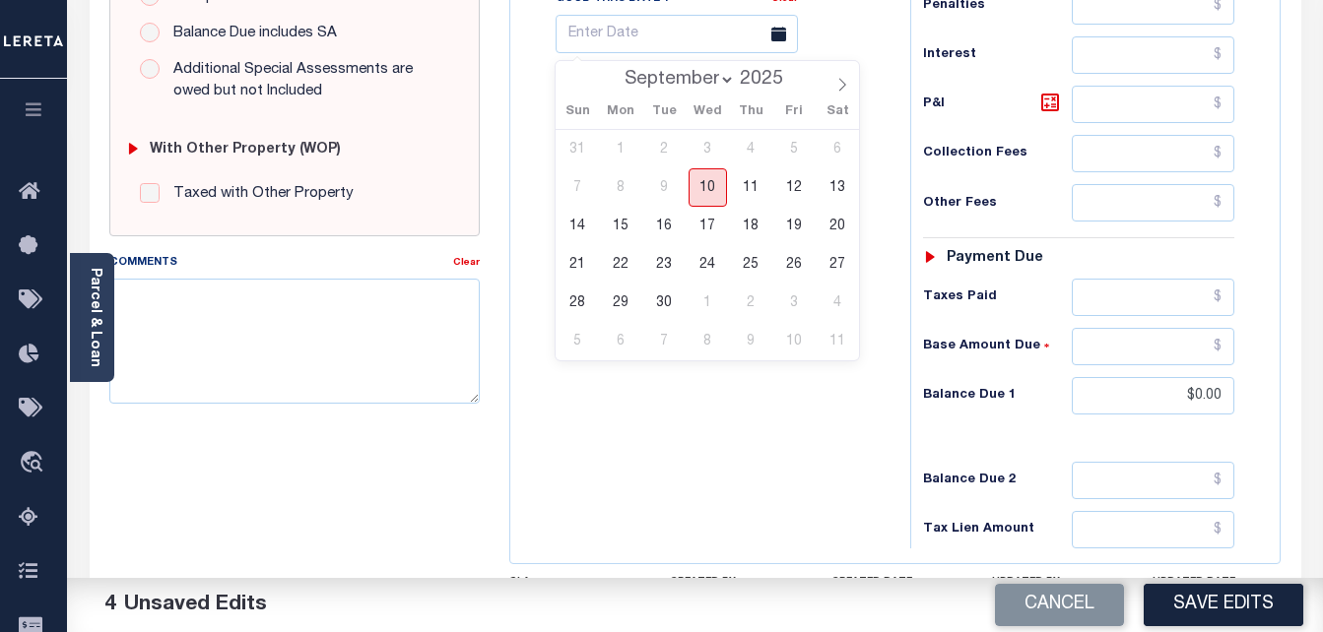
click at [709, 198] on span "10" at bounding box center [708, 187] width 38 height 38
type input "[DATE]"
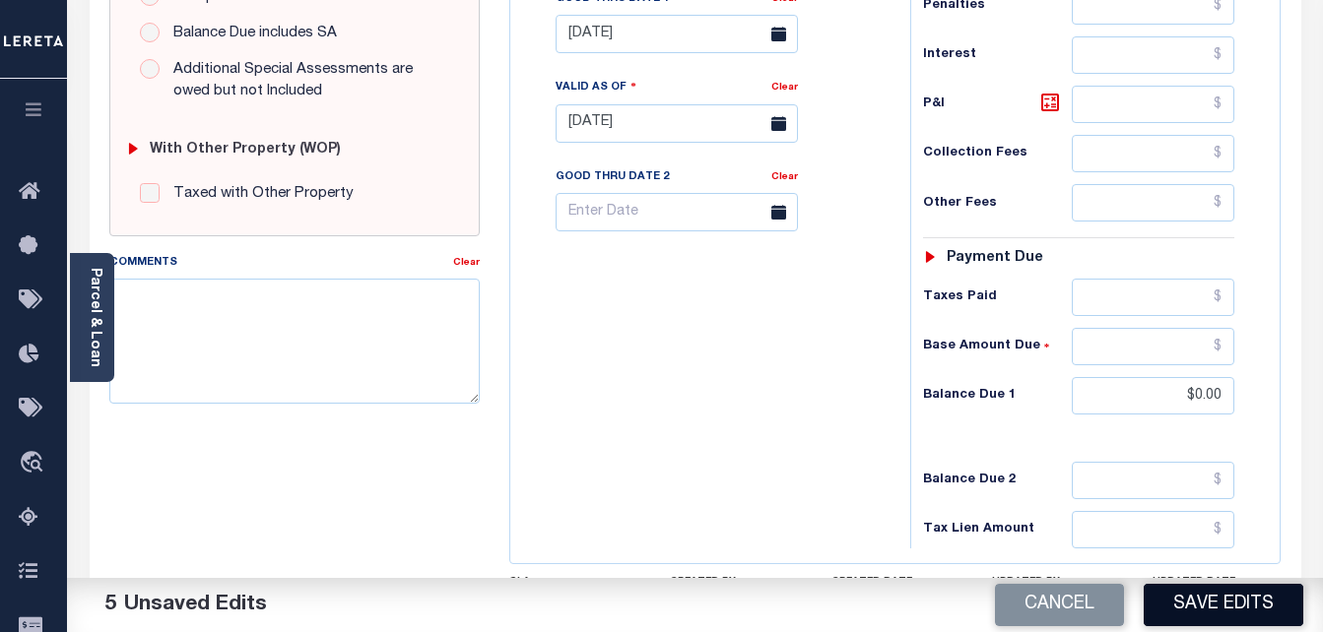
click at [1218, 603] on button "Save Edits" at bounding box center [1224, 605] width 160 height 42
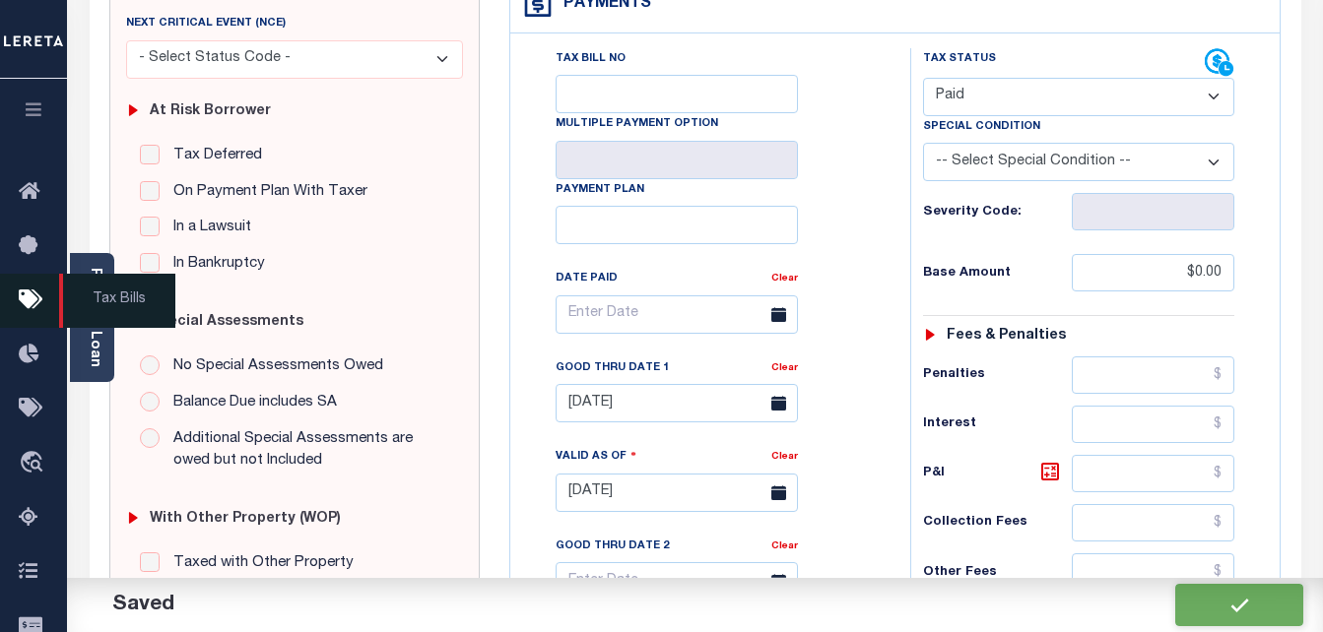
checkbox input "false"
type input "$0"
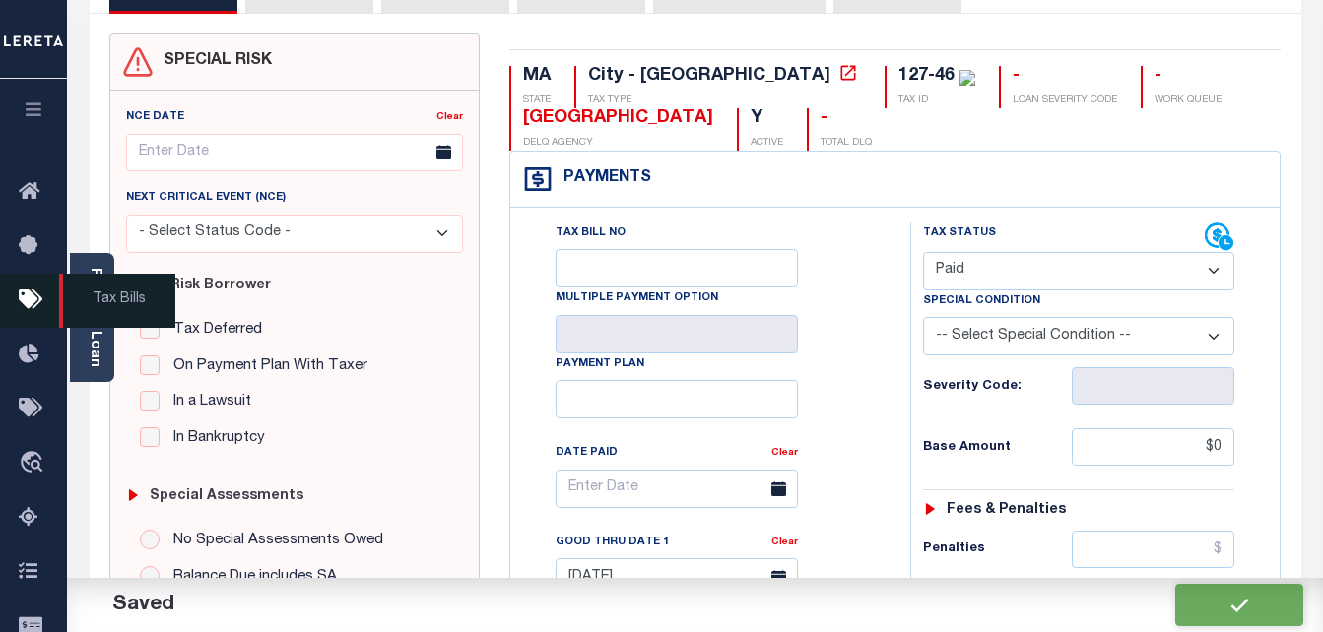
scroll to position [0, 0]
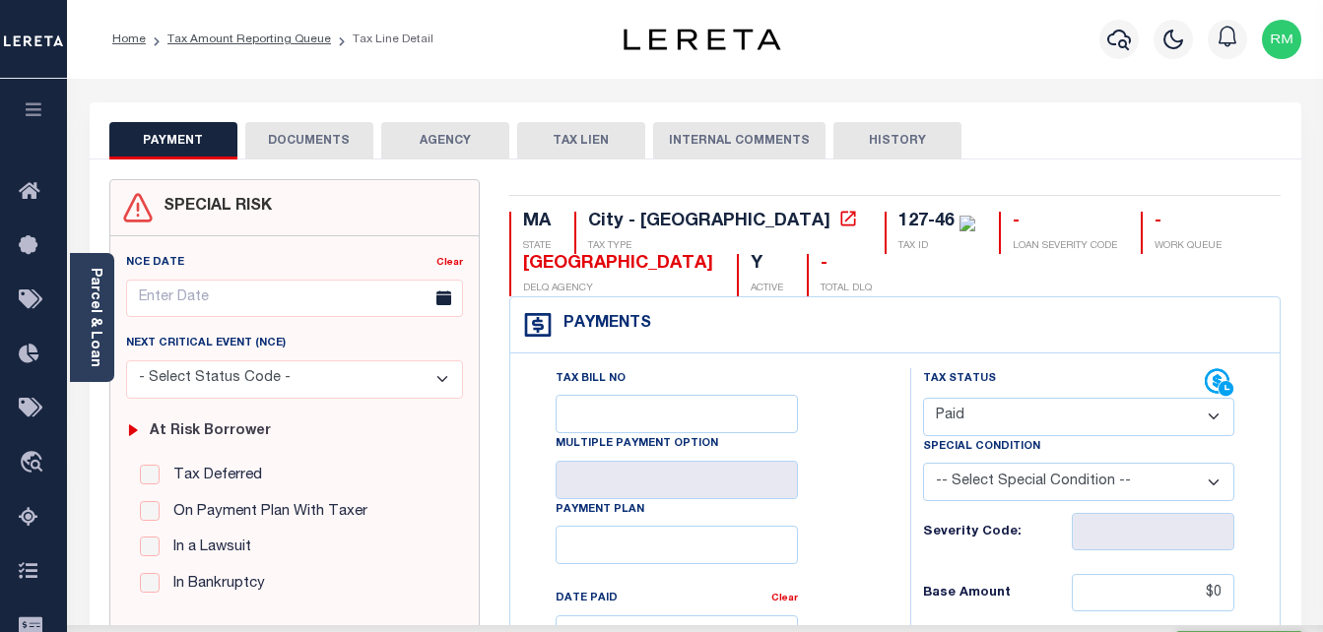
click at [293, 133] on button "DOCUMENTS" at bounding box center [309, 140] width 128 height 37
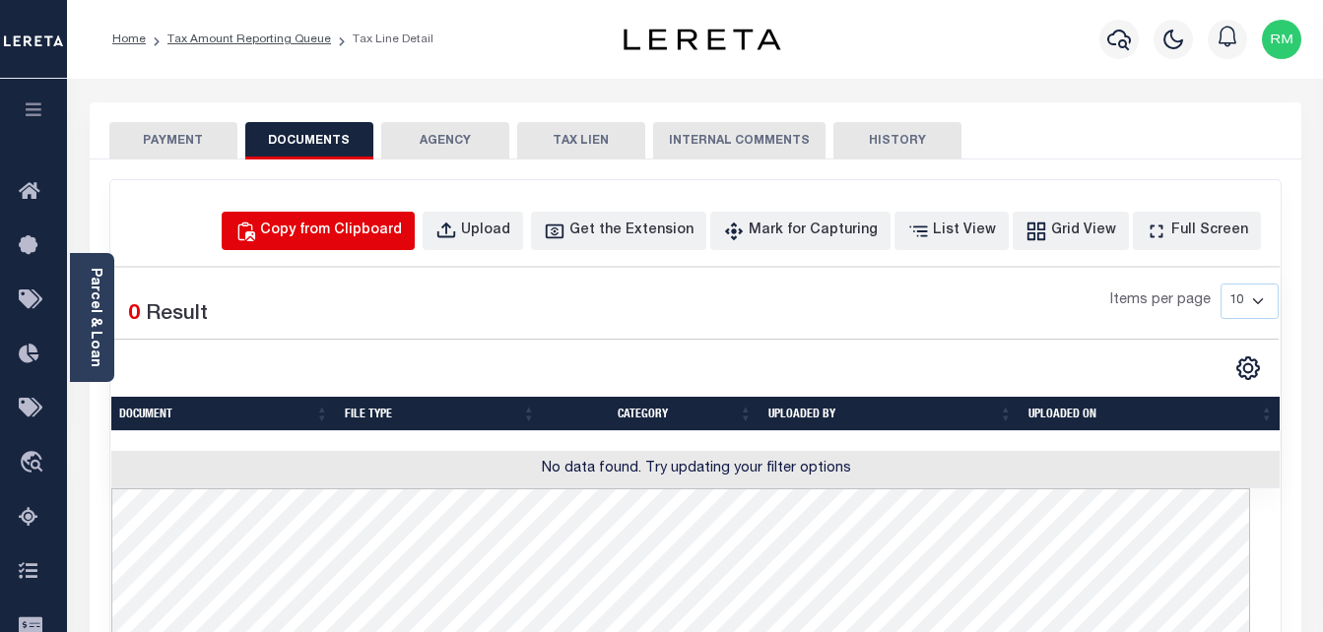
click at [402, 231] on div "Copy from Clipboard" at bounding box center [331, 232] width 142 height 22
select select "POP"
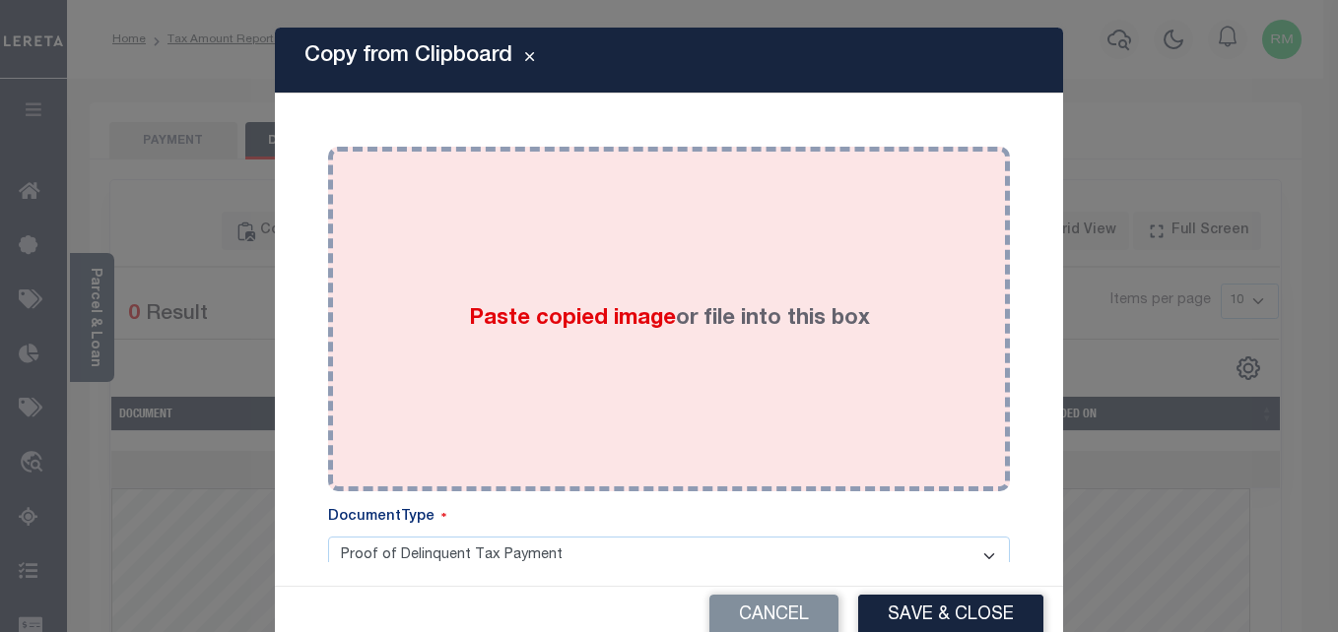
click at [600, 308] on span "Paste copied image" at bounding box center [572, 319] width 207 height 22
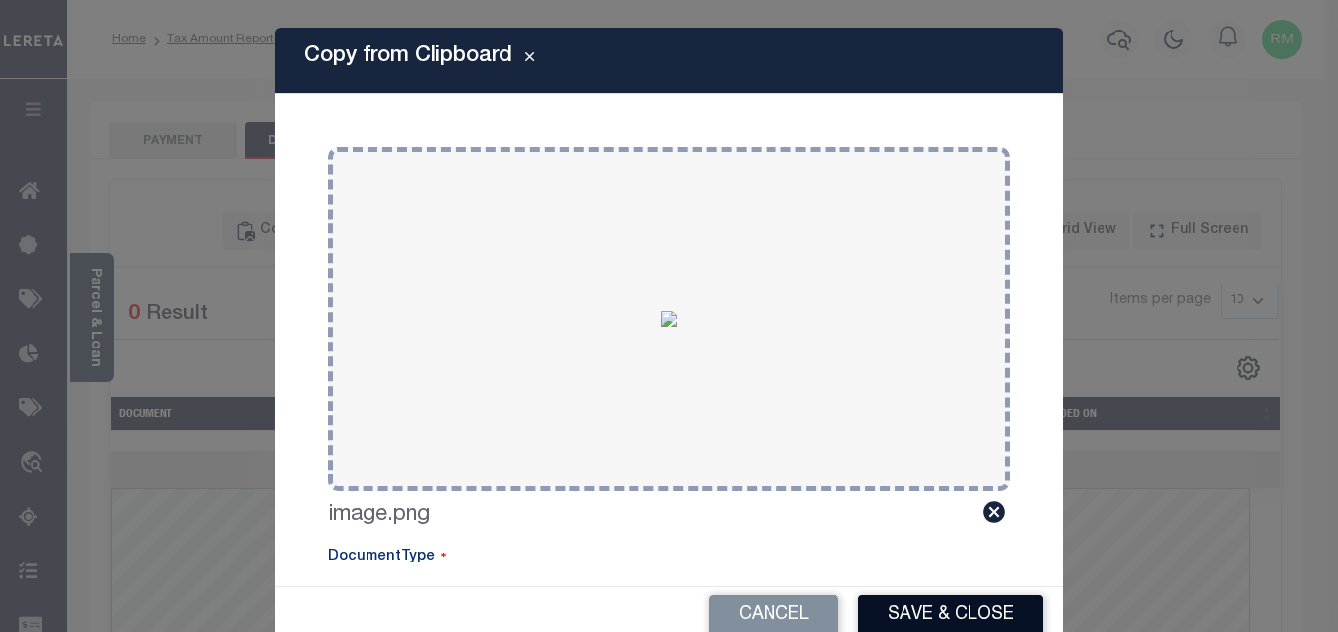
click at [903, 614] on button "Save & Close" at bounding box center [950, 616] width 185 height 42
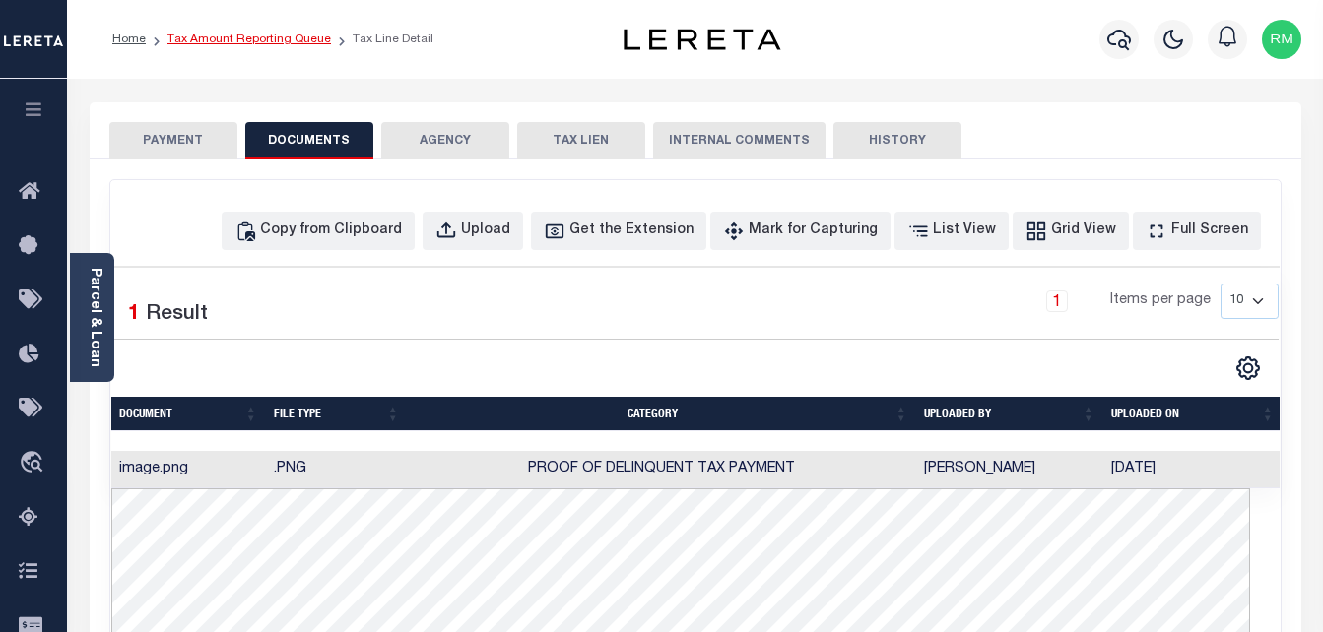
click at [227, 43] on link "Tax Amount Reporting Queue" at bounding box center [249, 39] width 164 height 12
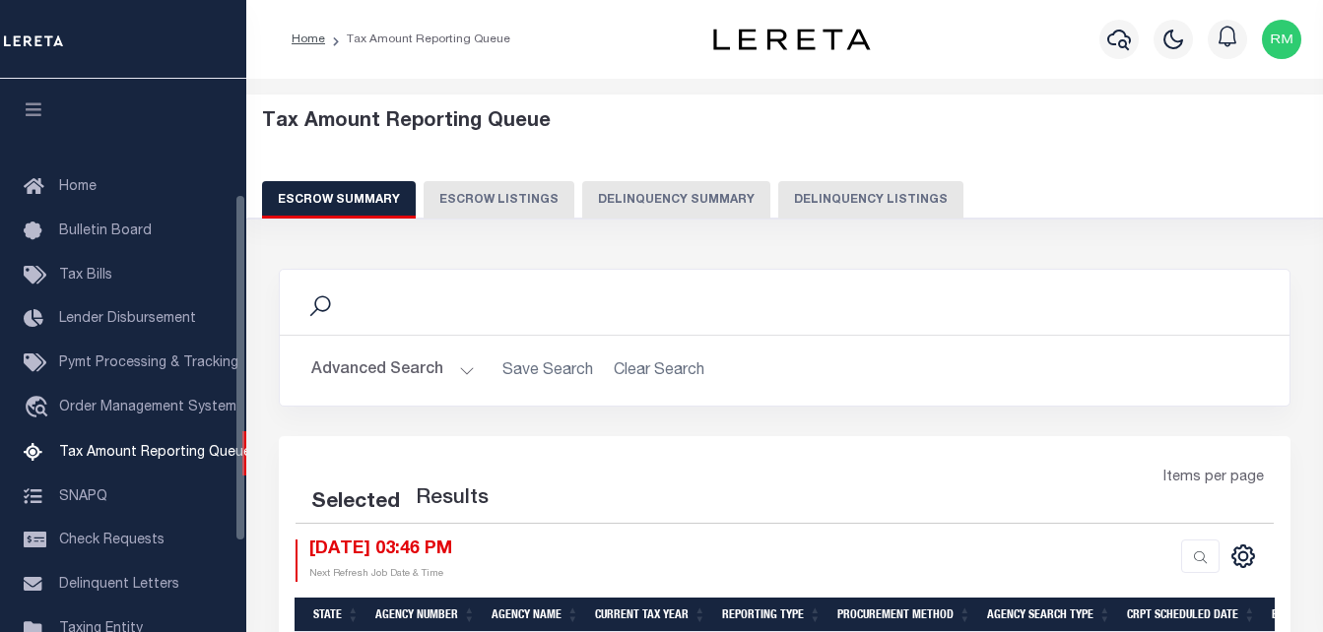
select select "100"
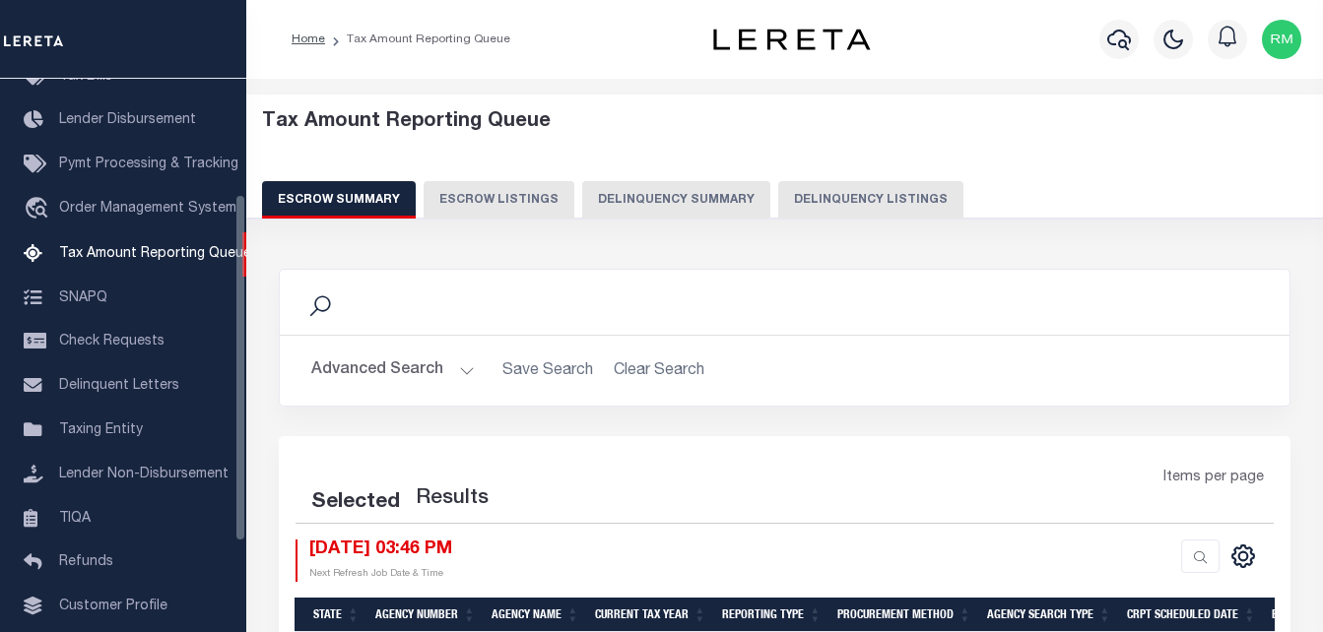
click at [815, 198] on button "Delinquency Listings" at bounding box center [870, 199] width 185 height 37
select select "100"
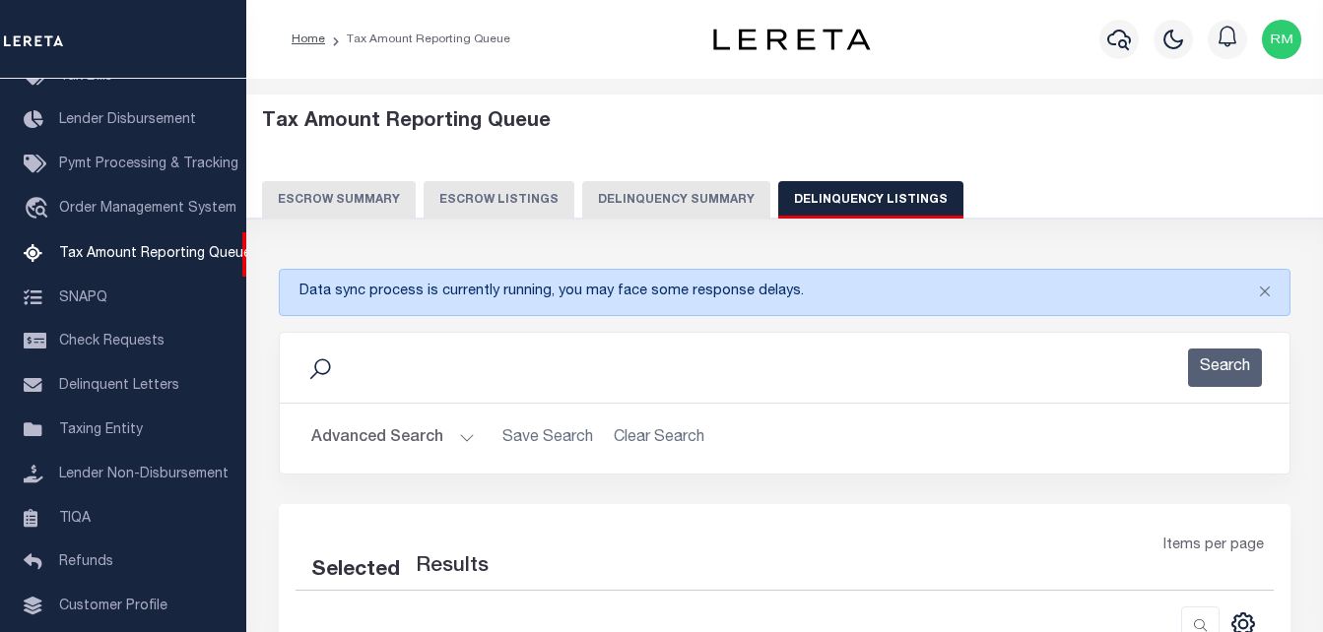
select select "100"
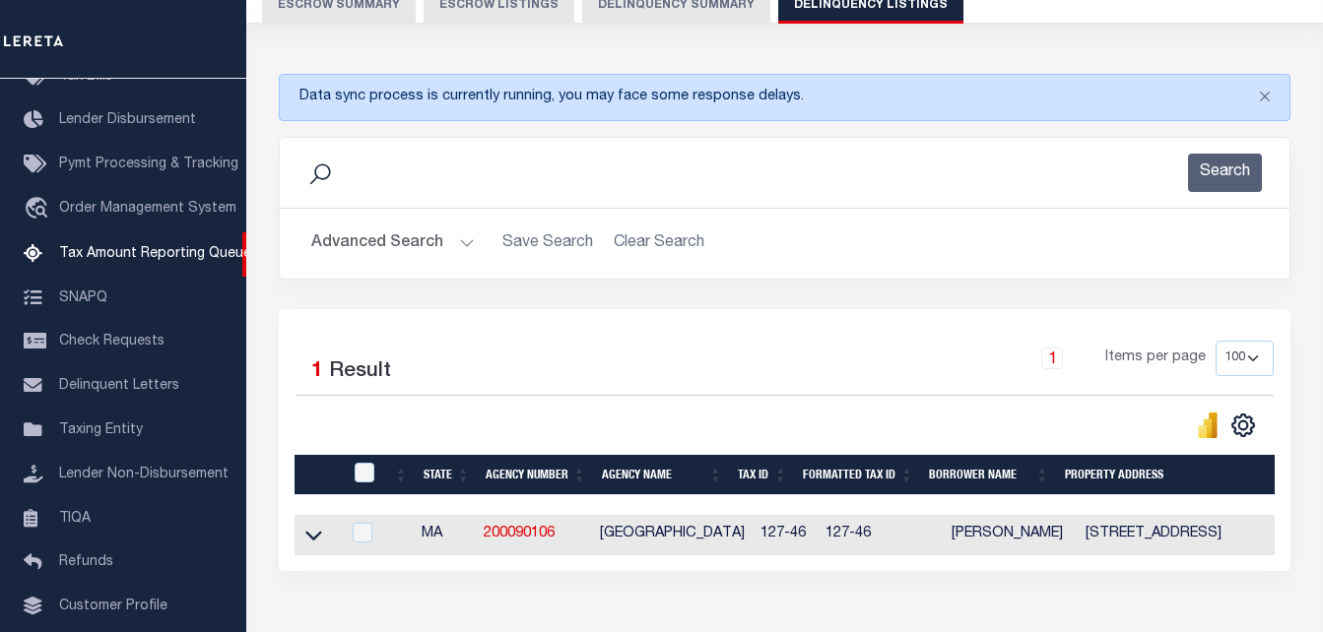
scroll to position [328, 0]
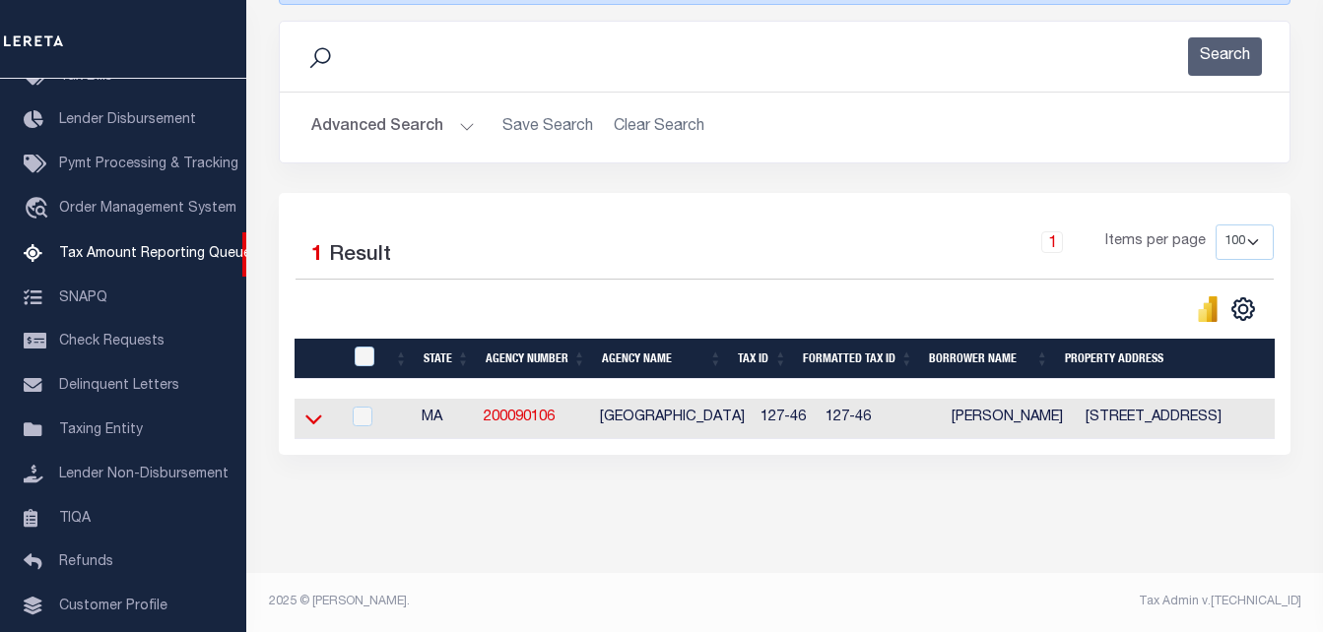
click at [316, 409] on icon at bounding box center [313, 419] width 17 height 21
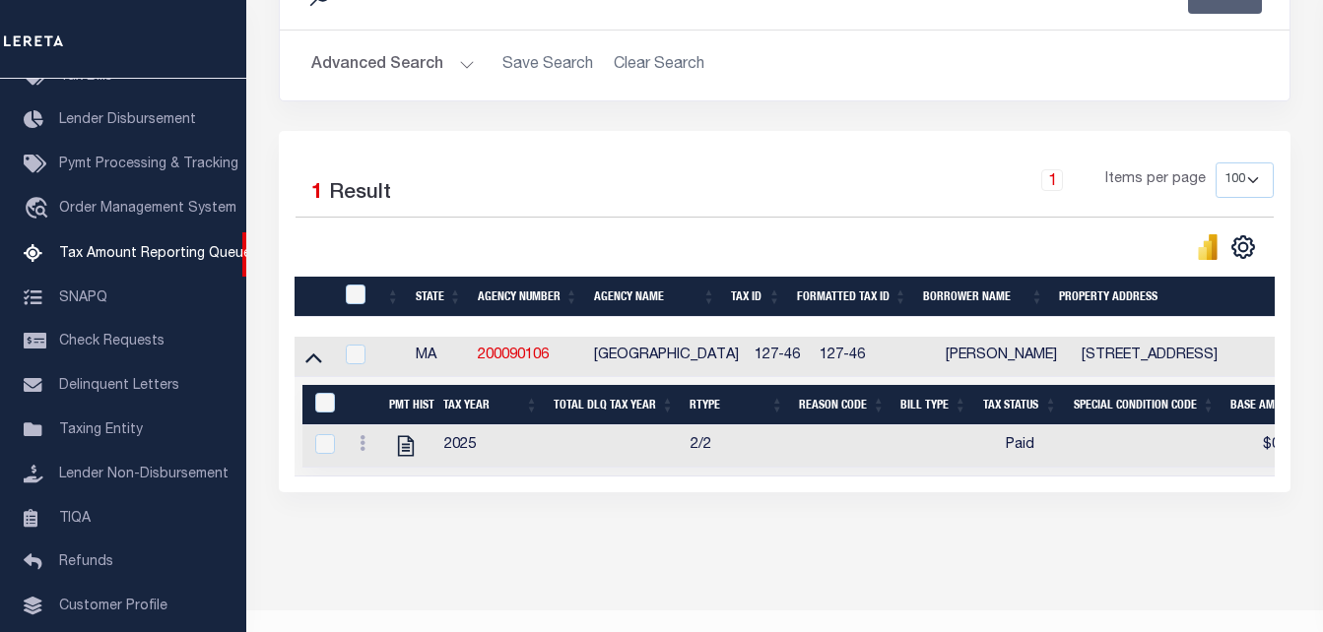
scroll to position [429, 0]
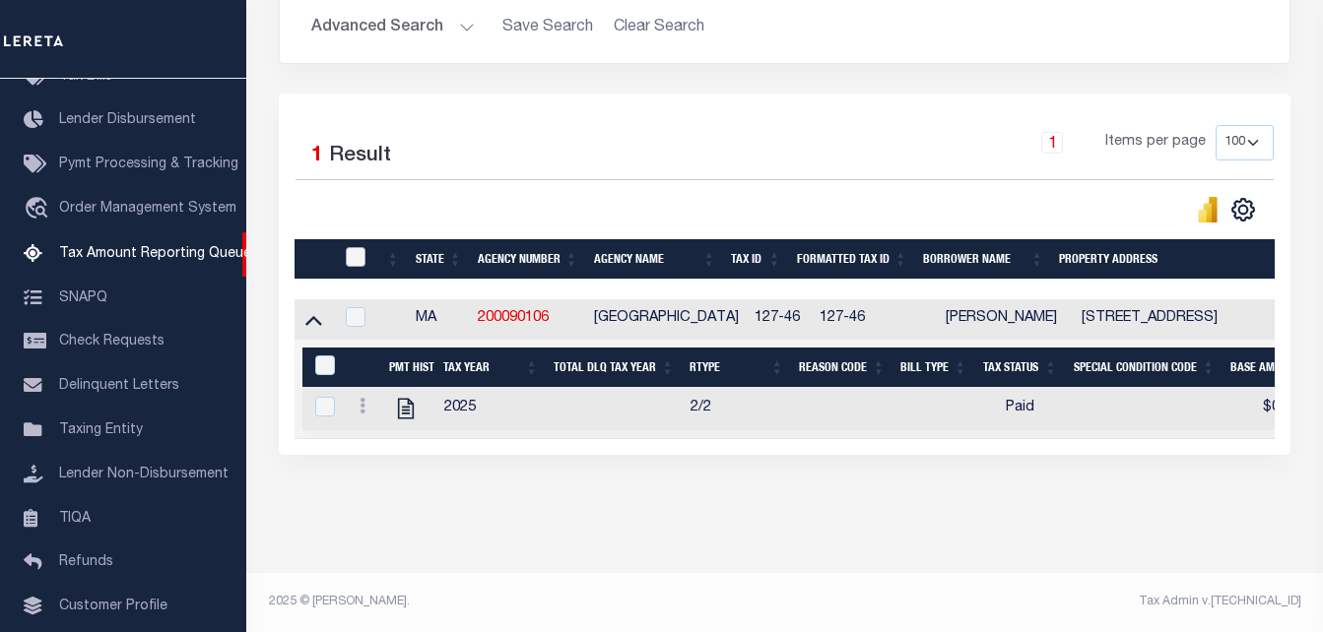
click at [353, 247] on input "checkbox" at bounding box center [356, 257] width 20 height 20
checkbox input "true"
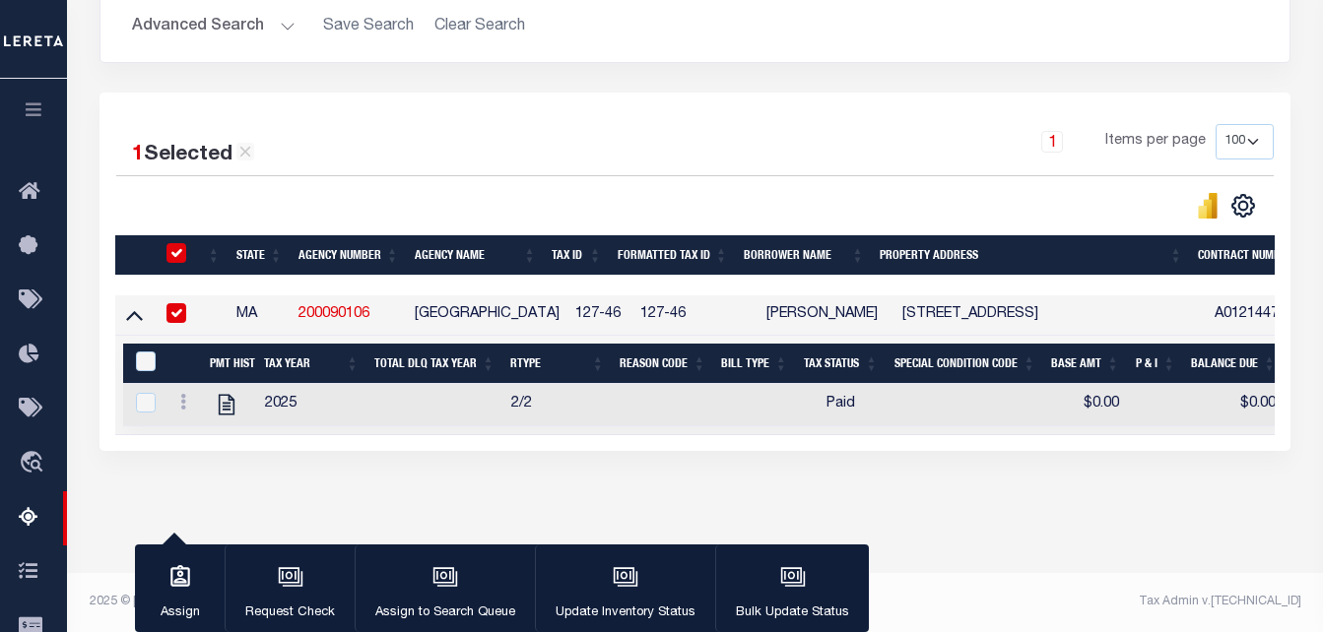
scroll to position [426, 0]
click at [149, 352] on input "&nbsp;" at bounding box center [146, 362] width 20 height 20
checkbox input "true"
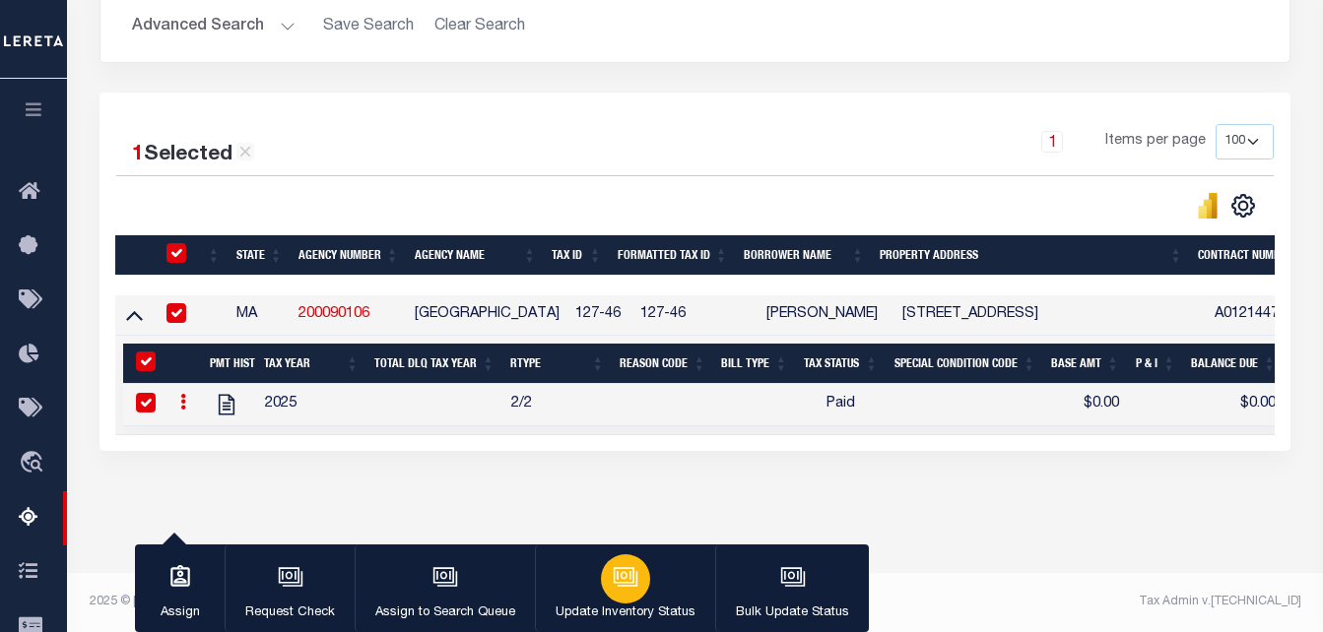
click at [620, 563] on div "button" at bounding box center [625, 579] width 49 height 49
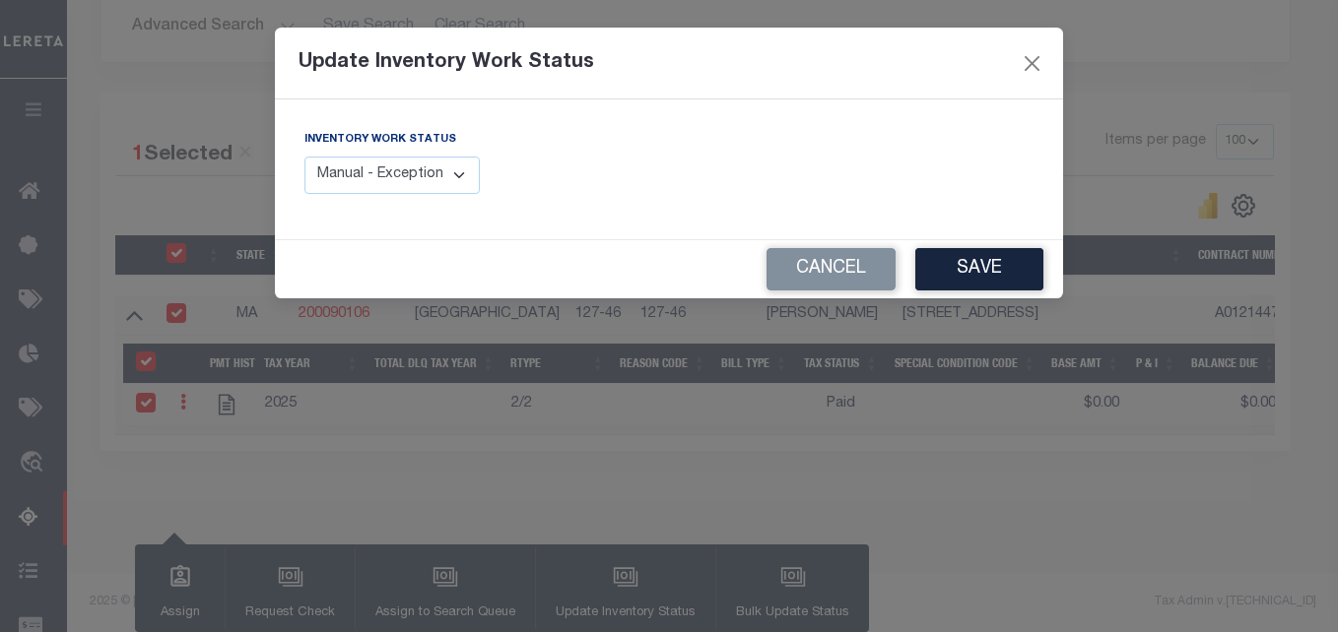
click at [371, 168] on select "Manual - Exception Pended - Awaiting Search Late Add Exception Completed" at bounding box center [391, 176] width 175 height 38
select select "4"
click at [304, 157] on select "Manual - Exception Pended - Awaiting Search Late Add Exception Completed" at bounding box center [391, 176] width 175 height 38
click at [1017, 268] on button "Save" at bounding box center [979, 269] width 128 height 42
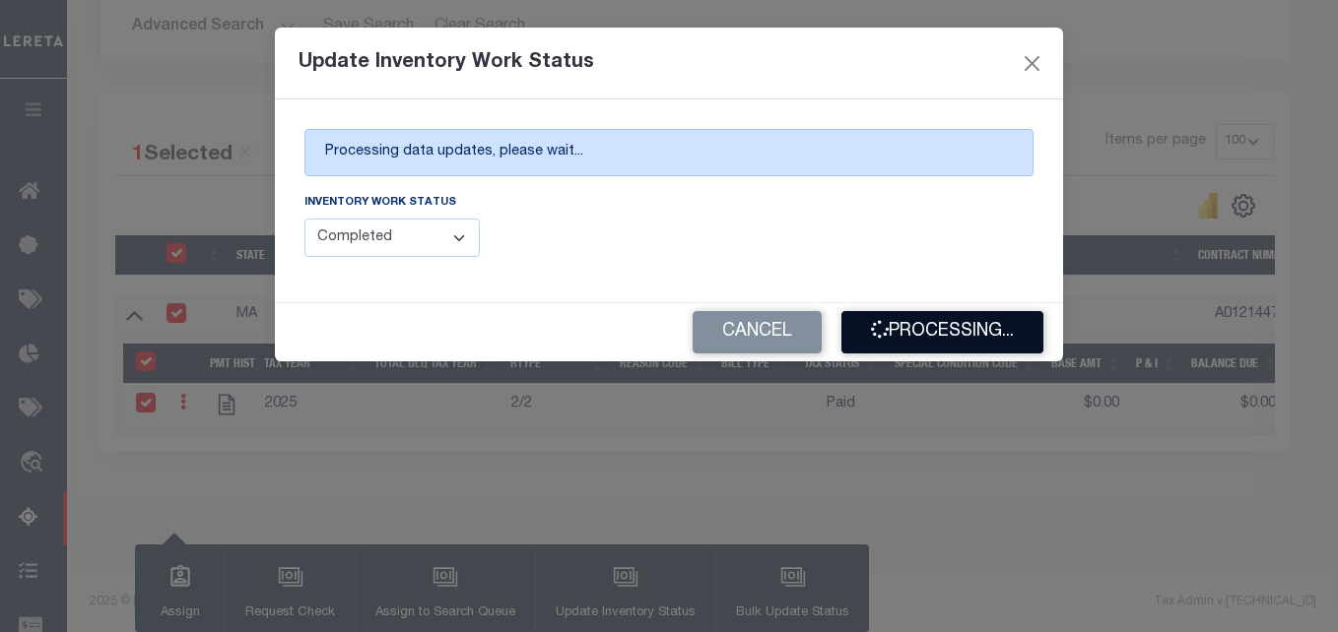
click at [950, 334] on button "Processing..." at bounding box center [942, 332] width 202 height 42
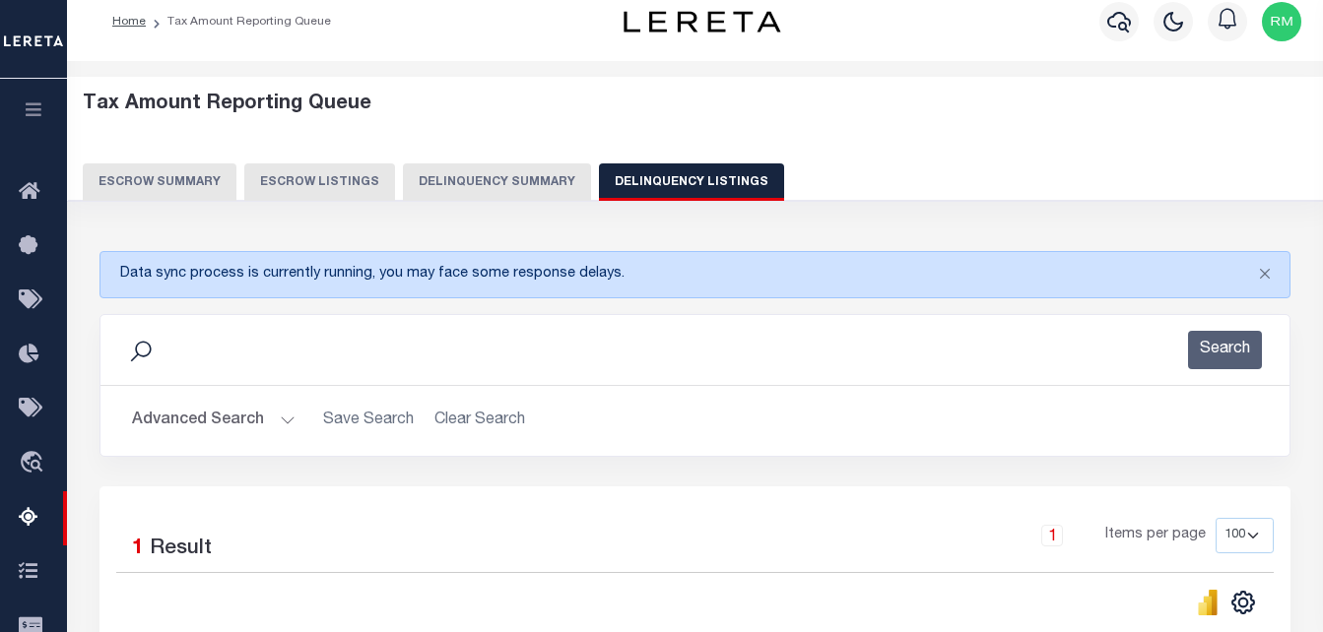
scroll to position [0, 0]
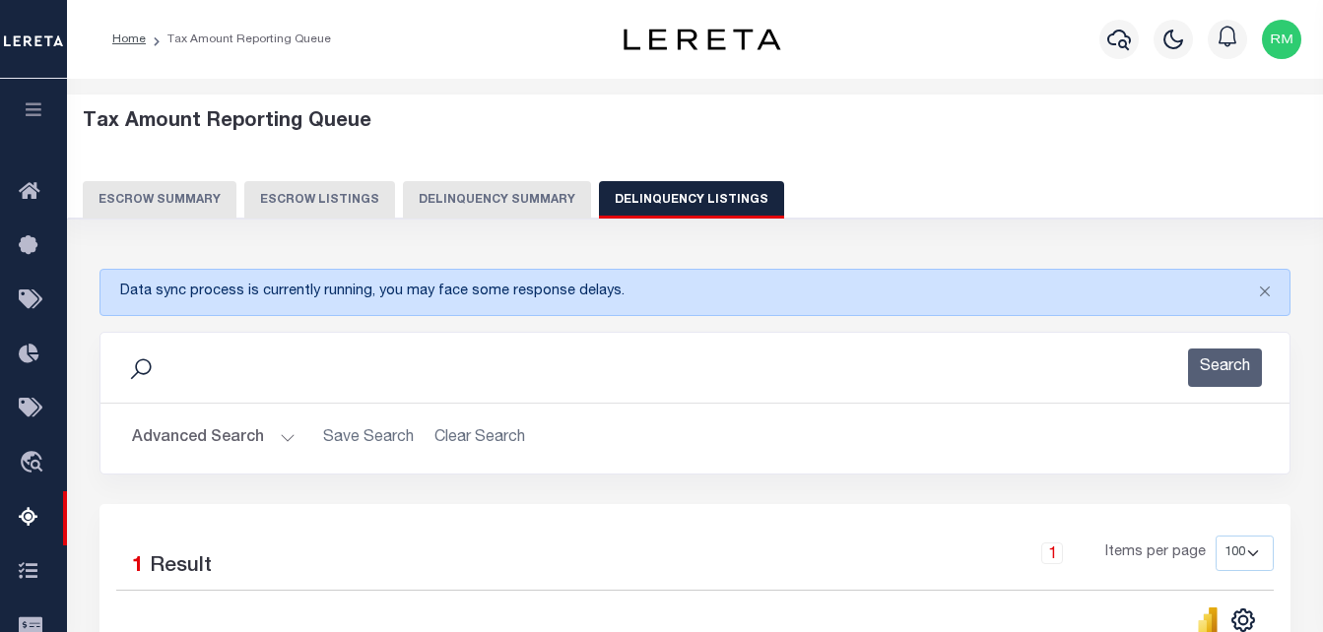
click at [207, 420] on button "Advanced Search" at bounding box center [214, 439] width 164 height 38
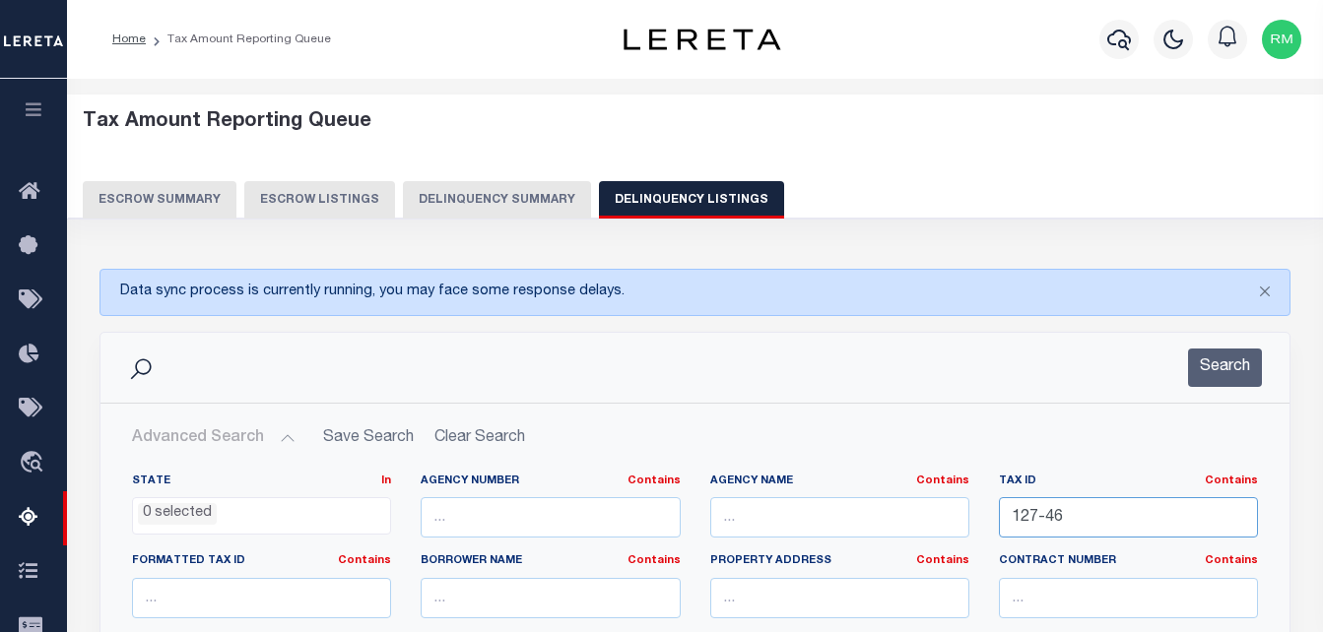
click at [1084, 519] on input "127-46" at bounding box center [1128, 517] width 259 height 40
paste input "35-17"
type input "135-17"
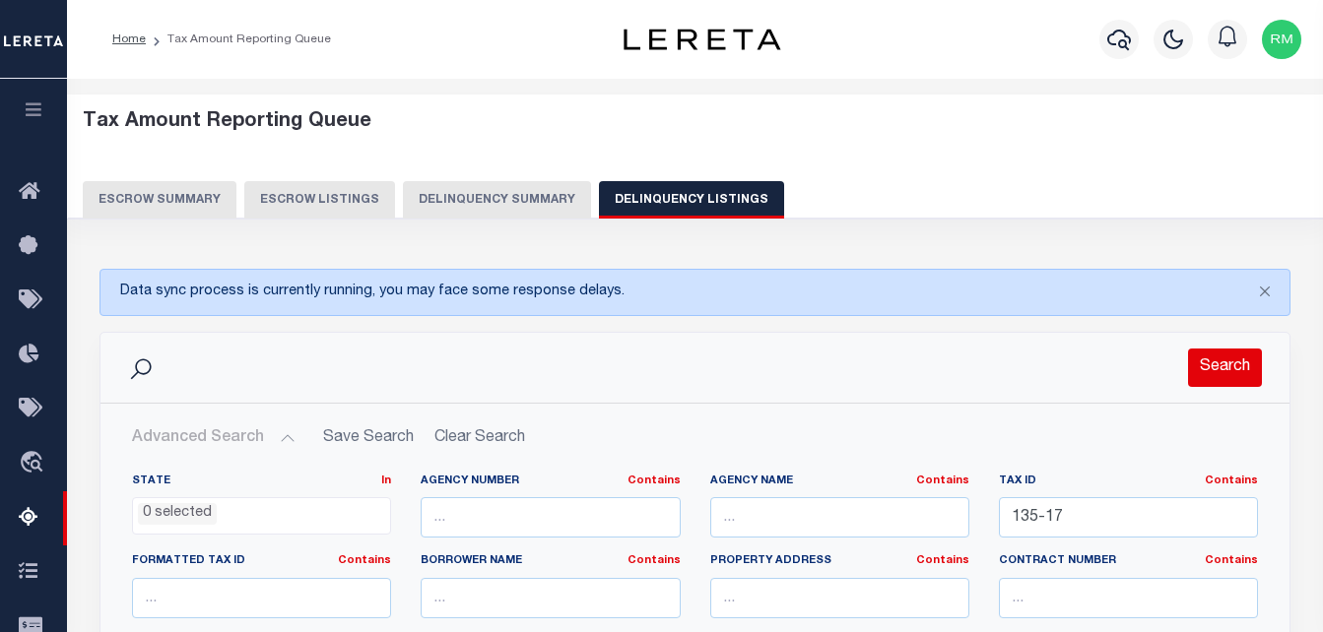
click at [1228, 367] on button "Search" at bounding box center [1225, 368] width 74 height 38
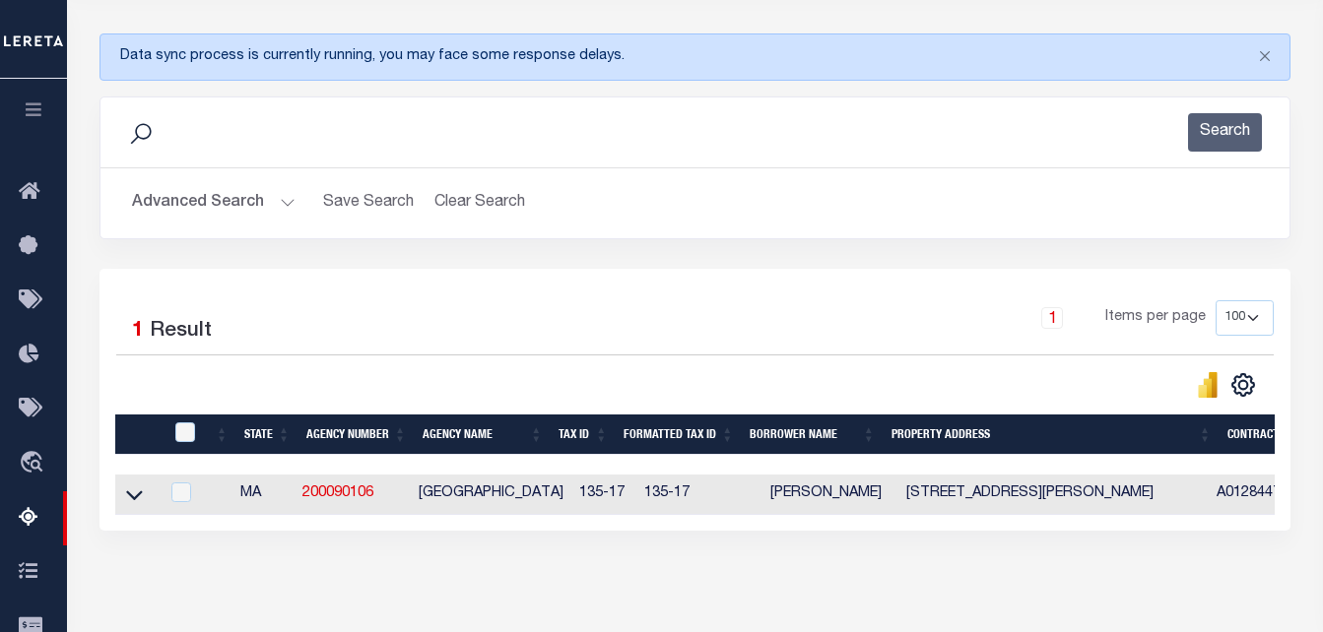
scroll to position [296, 0]
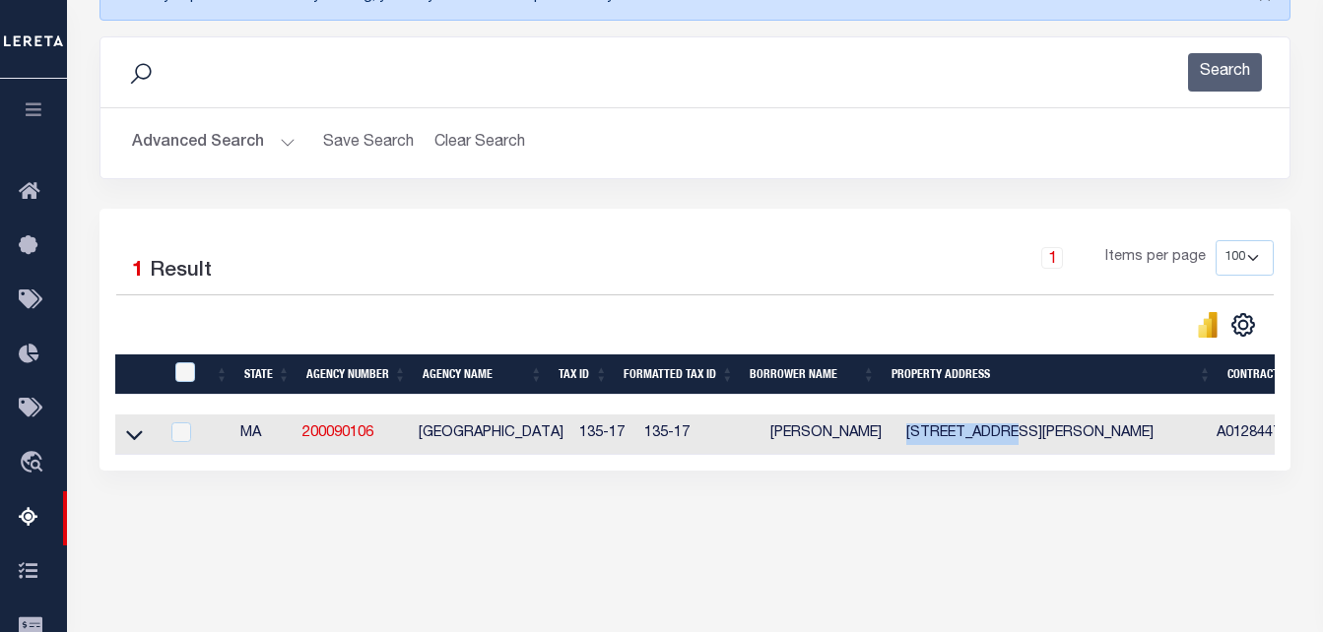
drag, startPoint x: 1006, startPoint y: 435, endPoint x: 887, endPoint y: 433, distance: 119.2
click at [898, 433] on td "[STREET_ADDRESS][PERSON_NAME]" at bounding box center [1053, 435] width 310 height 40
checkbox input "true"
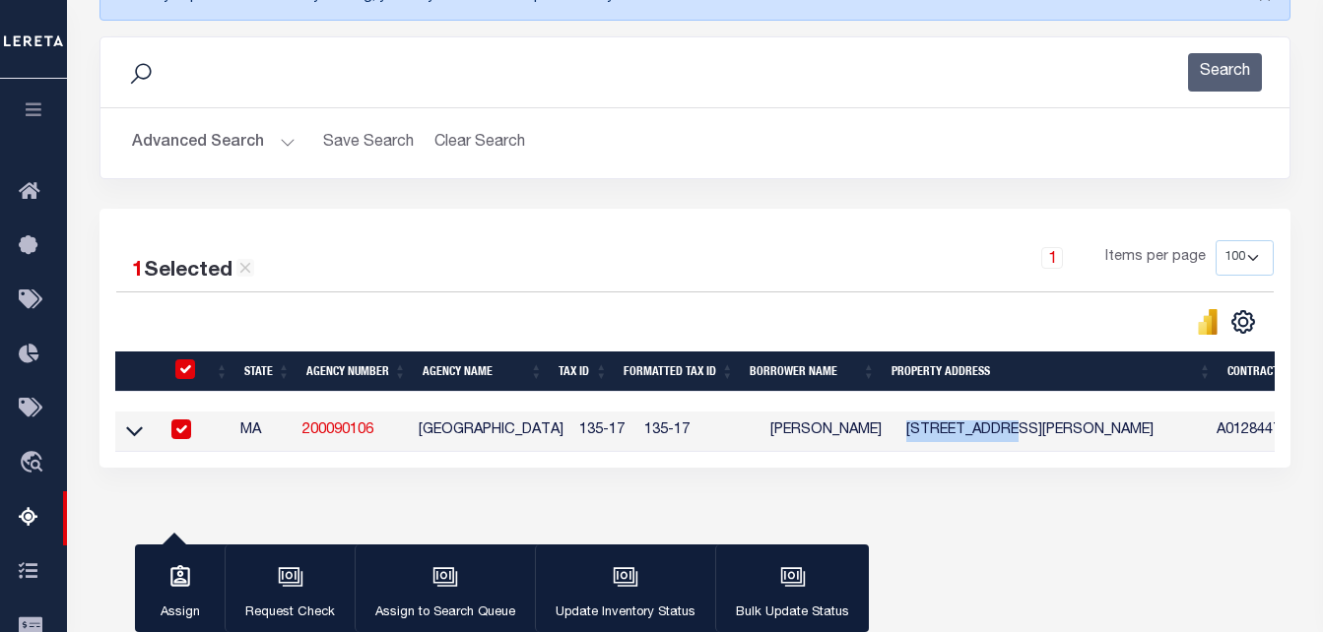
copy td "37 TROWBRIDGE"
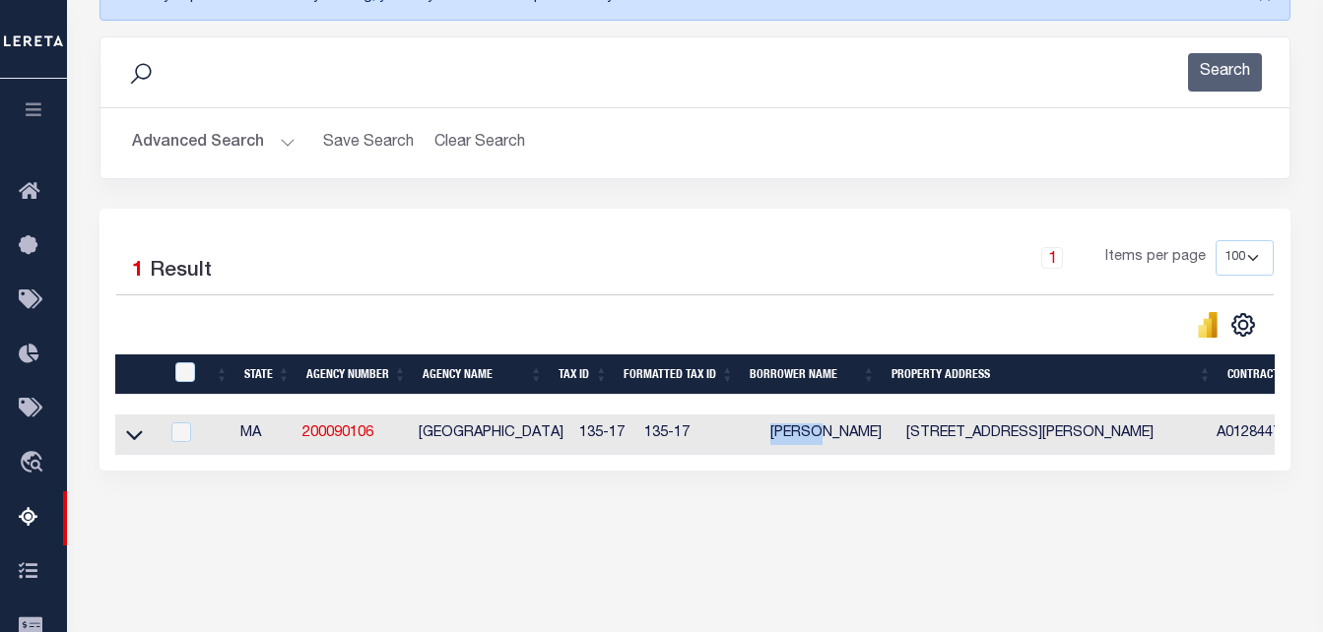
drag, startPoint x: 805, startPoint y: 438, endPoint x: 746, endPoint y: 440, distance: 59.1
click at [762, 440] on td "ROBERT D TRUOG" at bounding box center [830, 435] width 136 height 40
checkbox input "true"
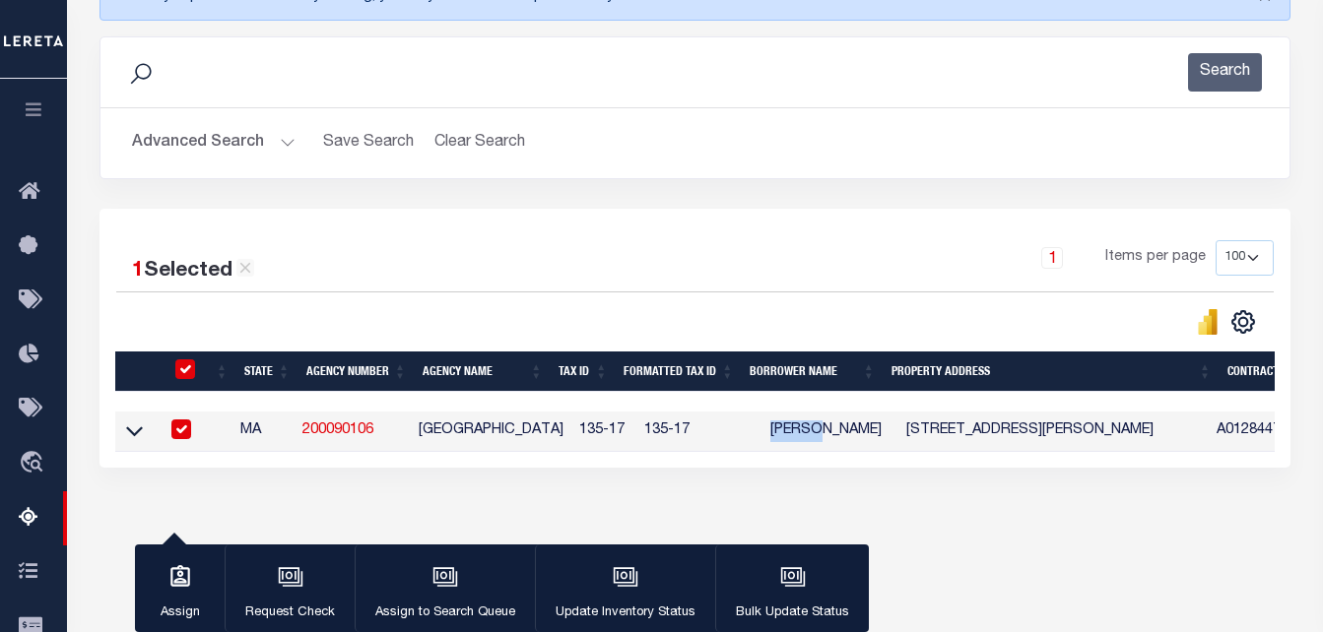
copy td "ROBERT"
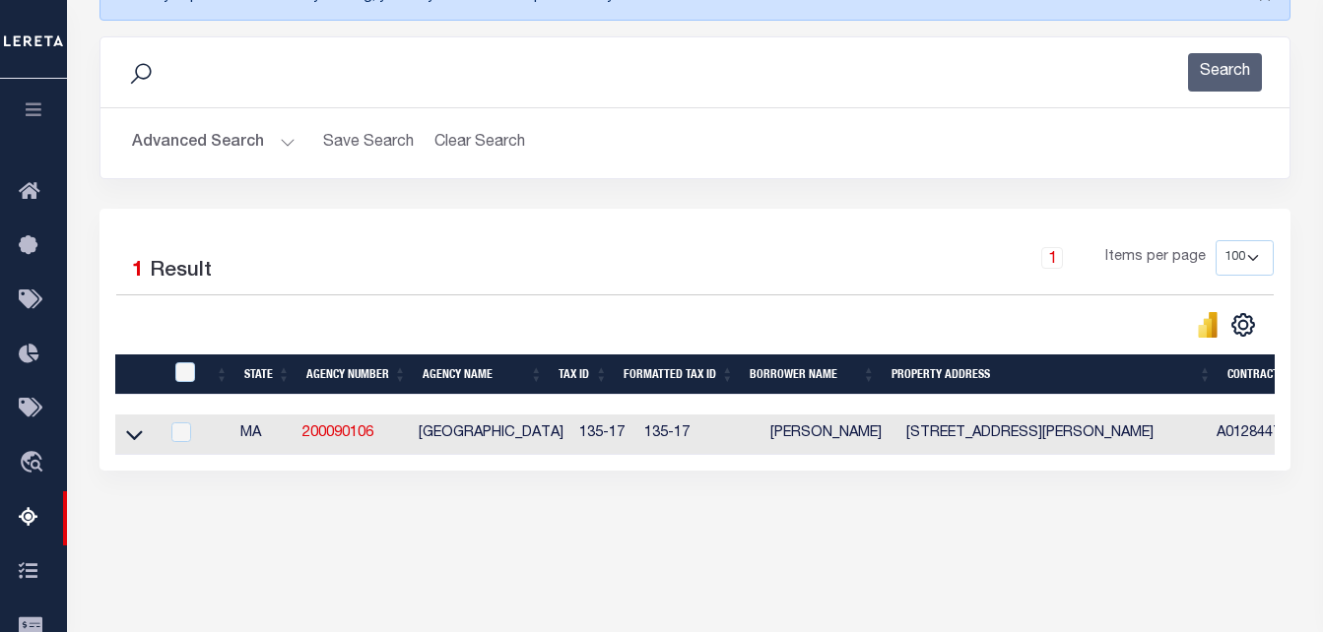
drag, startPoint x: 130, startPoint y: 448, endPoint x: 317, endPoint y: 372, distance: 201.9
click at [130, 445] on icon at bounding box center [134, 435] width 17 height 21
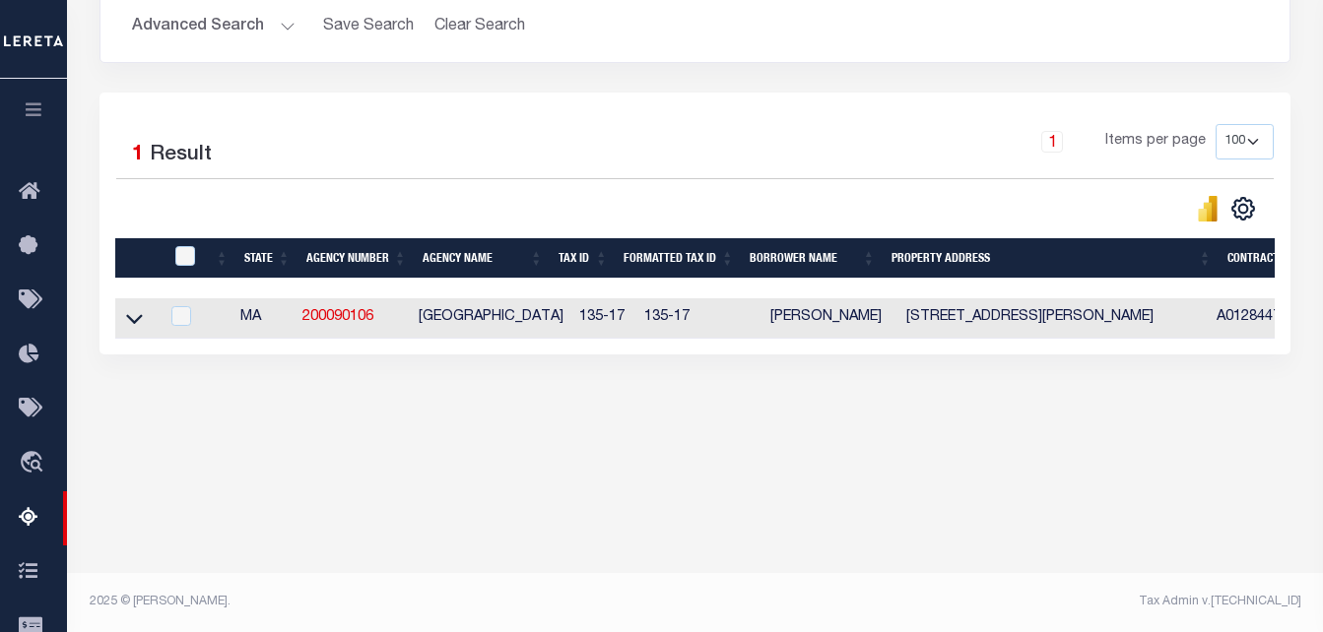
scroll to position [412, 0]
click at [174, 397] on div "Data sync process is currently running, you may face some response delays. Sear…" at bounding box center [696, 125] width 1218 height 576
click at [128, 317] on icon at bounding box center [134, 318] width 17 height 21
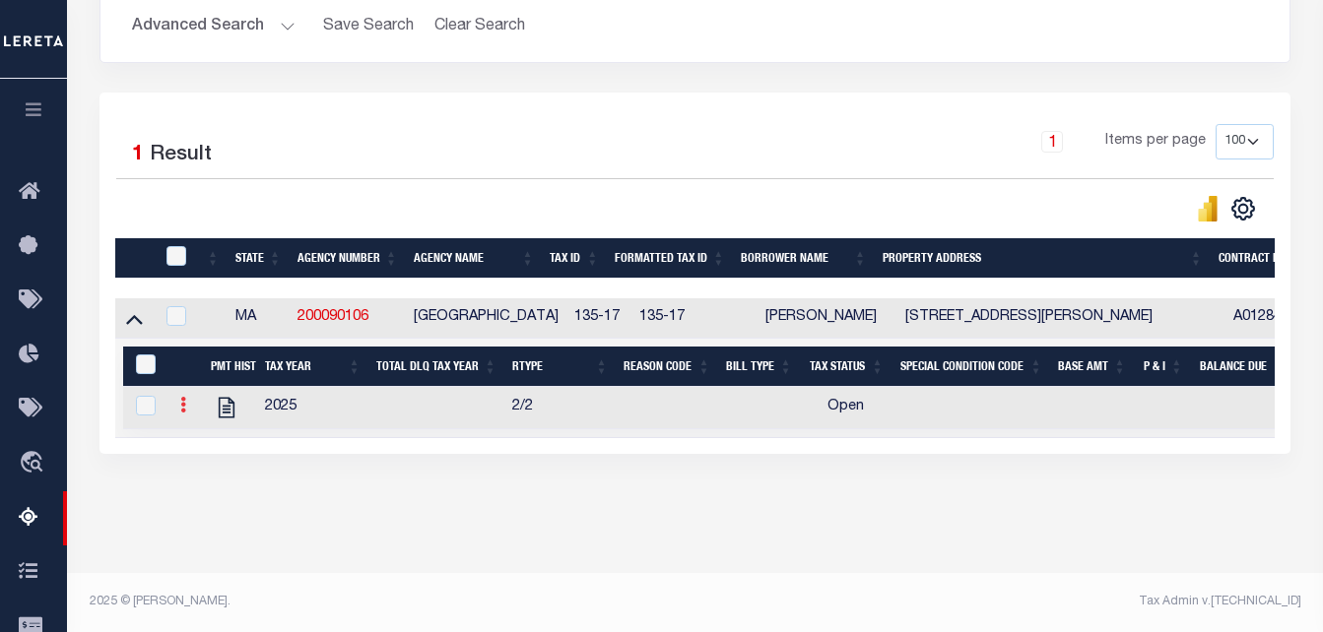
click at [185, 413] on icon at bounding box center [183, 405] width 6 height 16
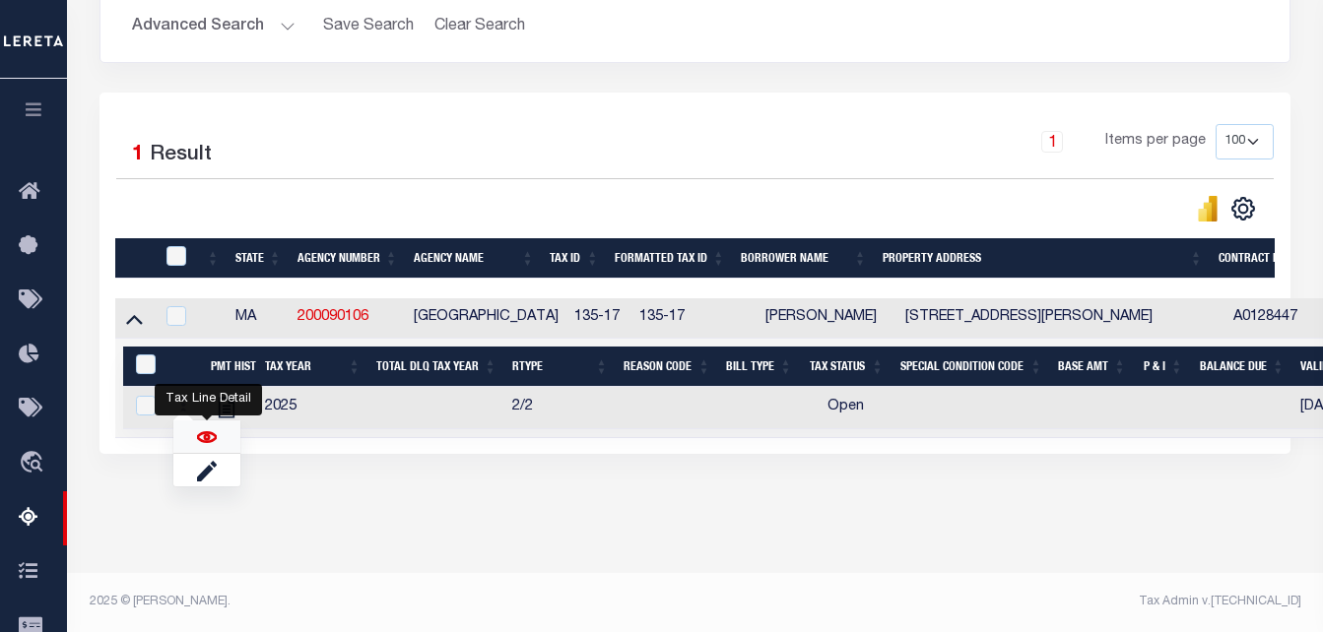
click at [198, 445] on img "" at bounding box center [207, 438] width 20 height 20
checkbox input "true"
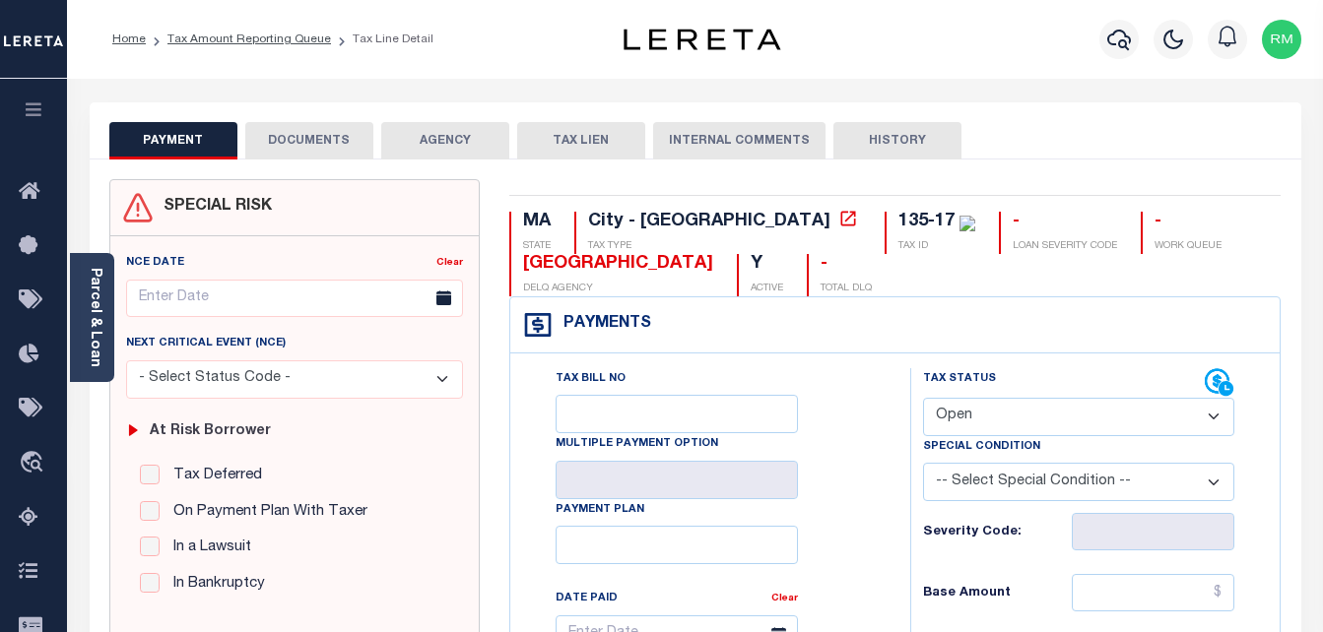
click at [1015, 424] on select "- Select Status Code - Open Due/Unpaid Paid Incomplete No Tax Due Internal Refu…" at bounding box center [1079, 417] width 312 height 38
select select "PYD"
click at [923, 399] on select "- Select Status Code - Open Due/Unpaid Paid Incomplete No Tax Due Internal Refu…" at bounding box center [1079, 417] width 312 height 38
type input "[DATE]"
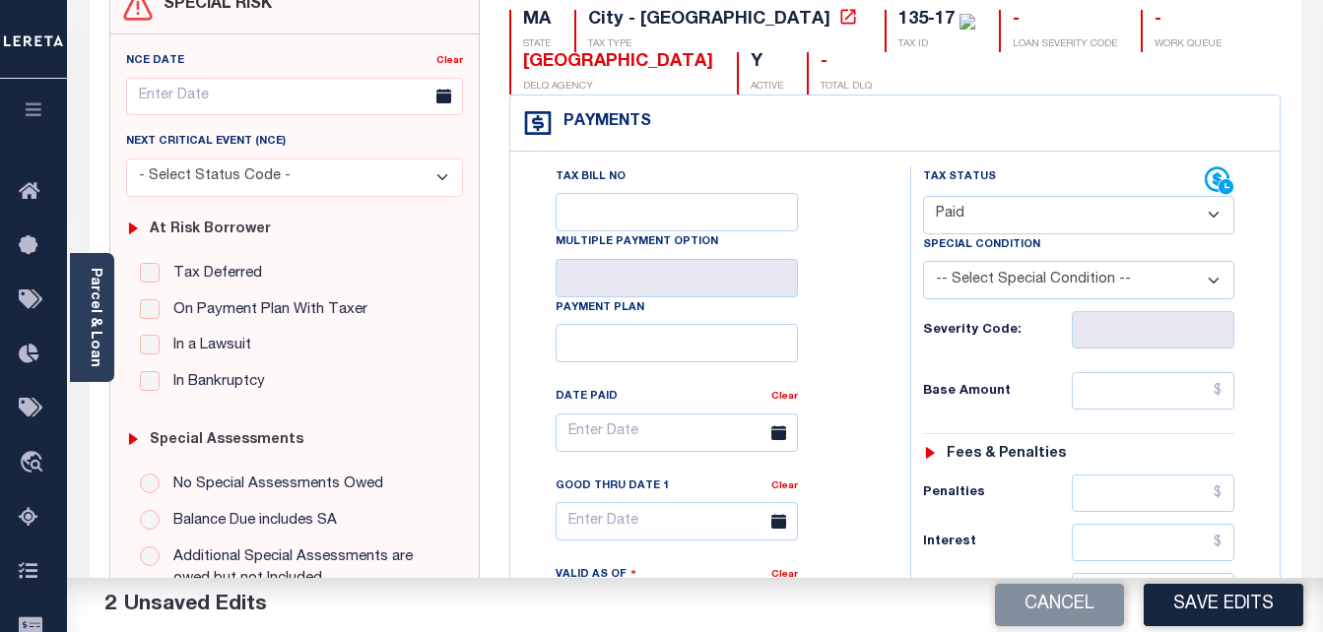
scroll to position [296, 0]
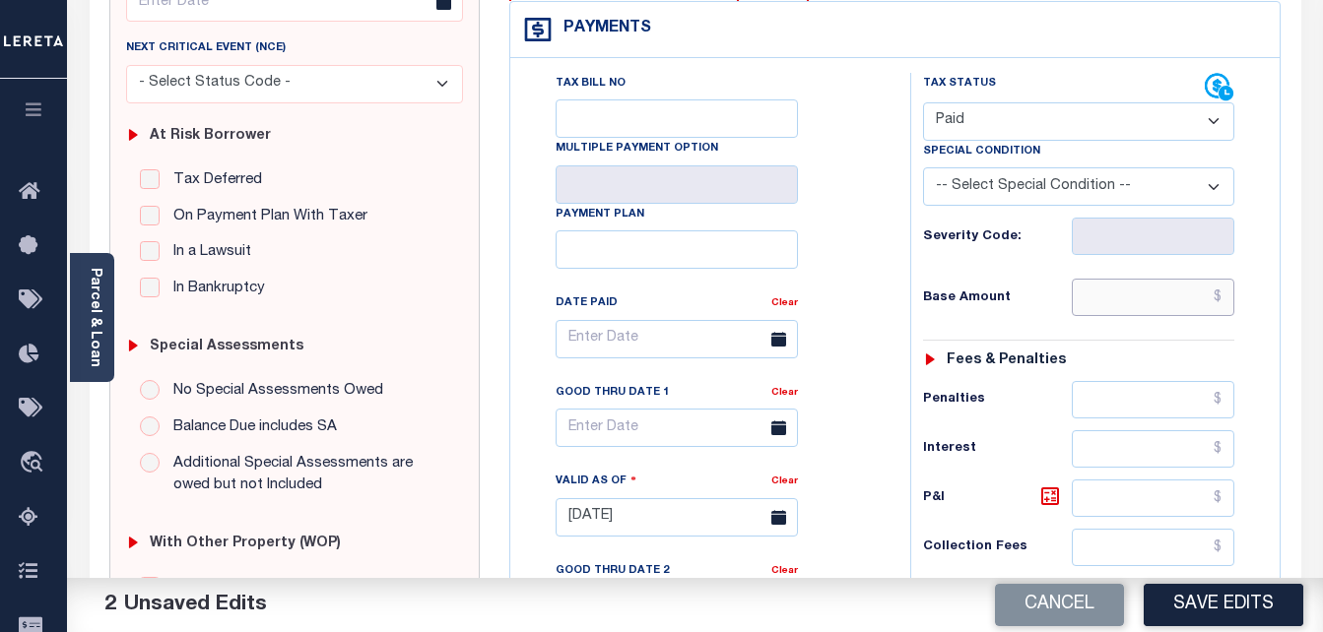
click at [1121, 305] on input "text" at bounding box center [1153, 297] width 163 height 37
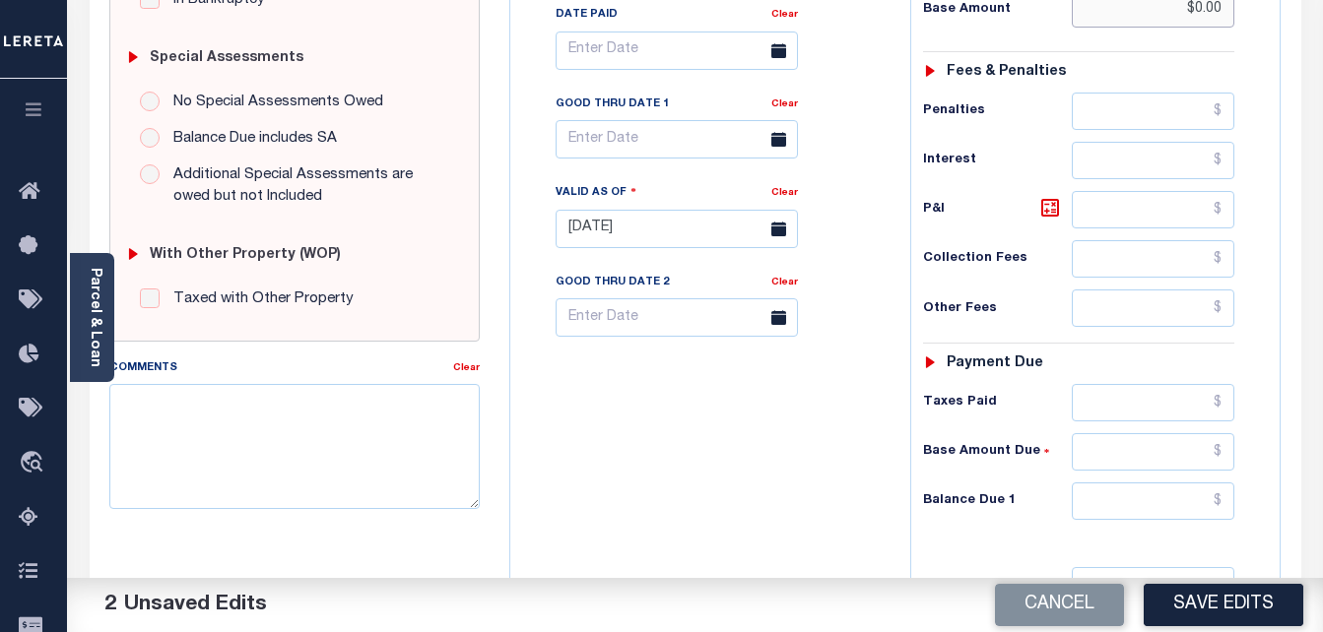
scroll to position [591, 0]
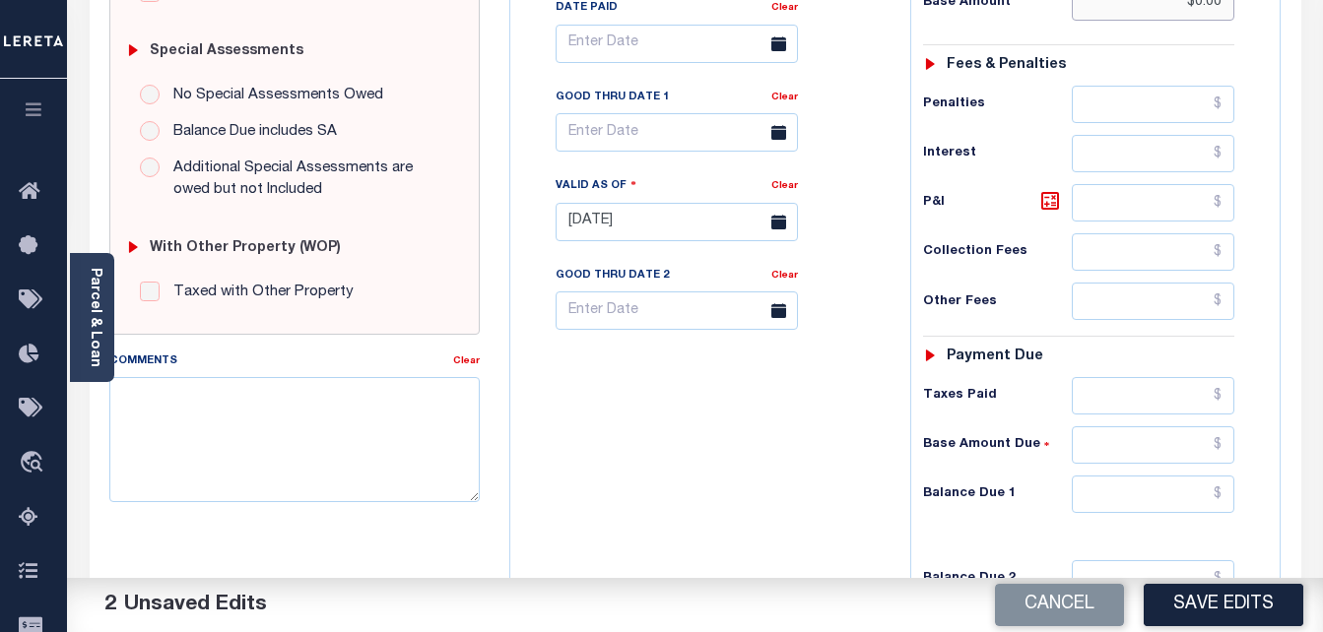
type input "$0.00"
click at [1132, 494] on input "text" at bounding box center [1153, 494] width 163 height 37
type input "$0.00"
click at [677, 134] on input "text" at bounding box center [677, 132] width 242 height 38
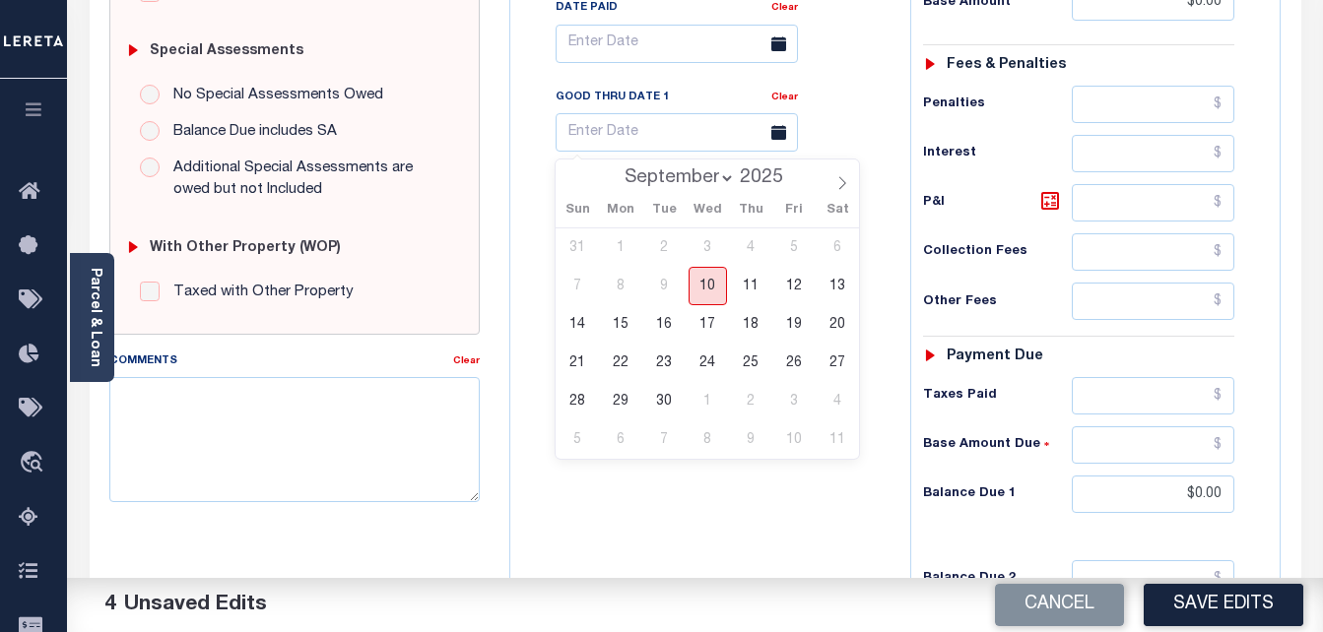
click at [711, 284] on span "10" at bounding box center [708, 286] width 38 height 38
type input "[DATE]"
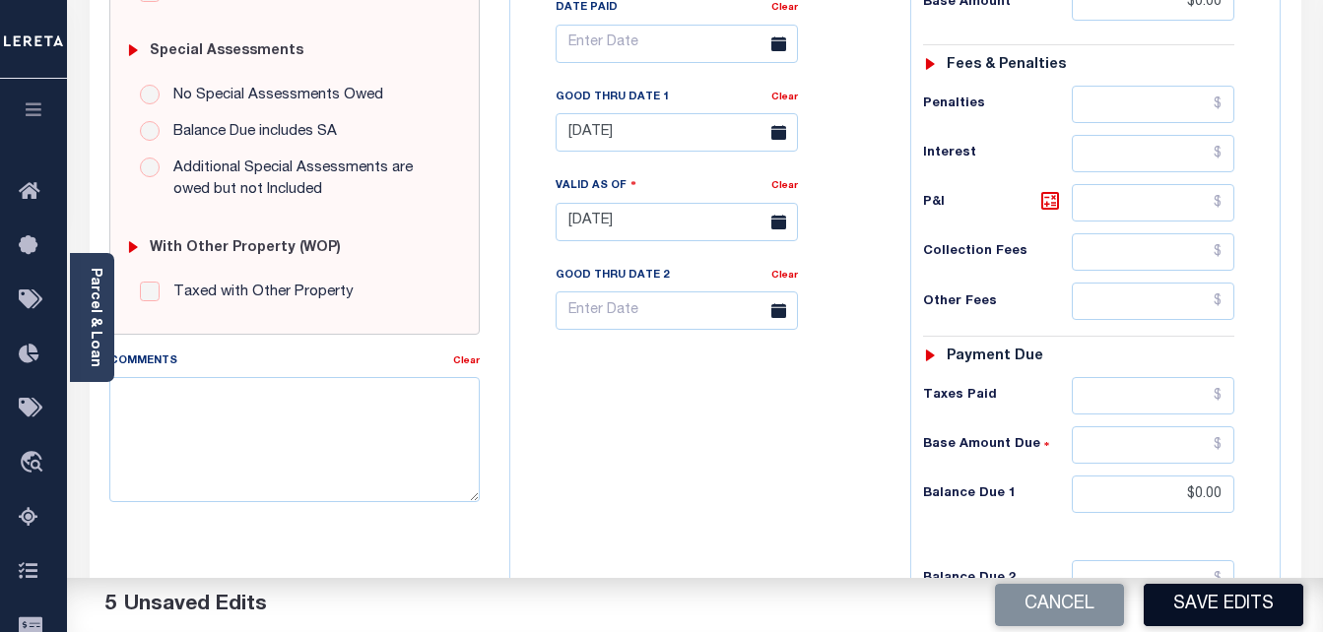
click at [1264, 609] on button "Save Edits" at bounding box center [1224, 605] width 160 height 42
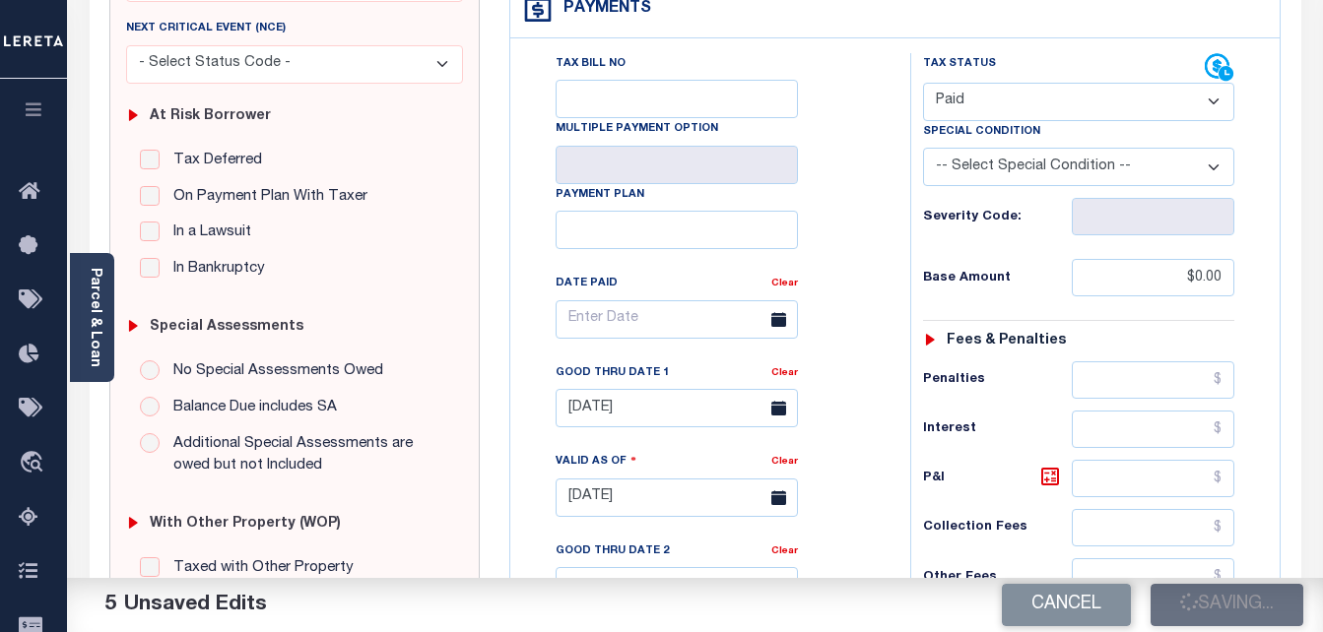
scroll to position [160, 0]
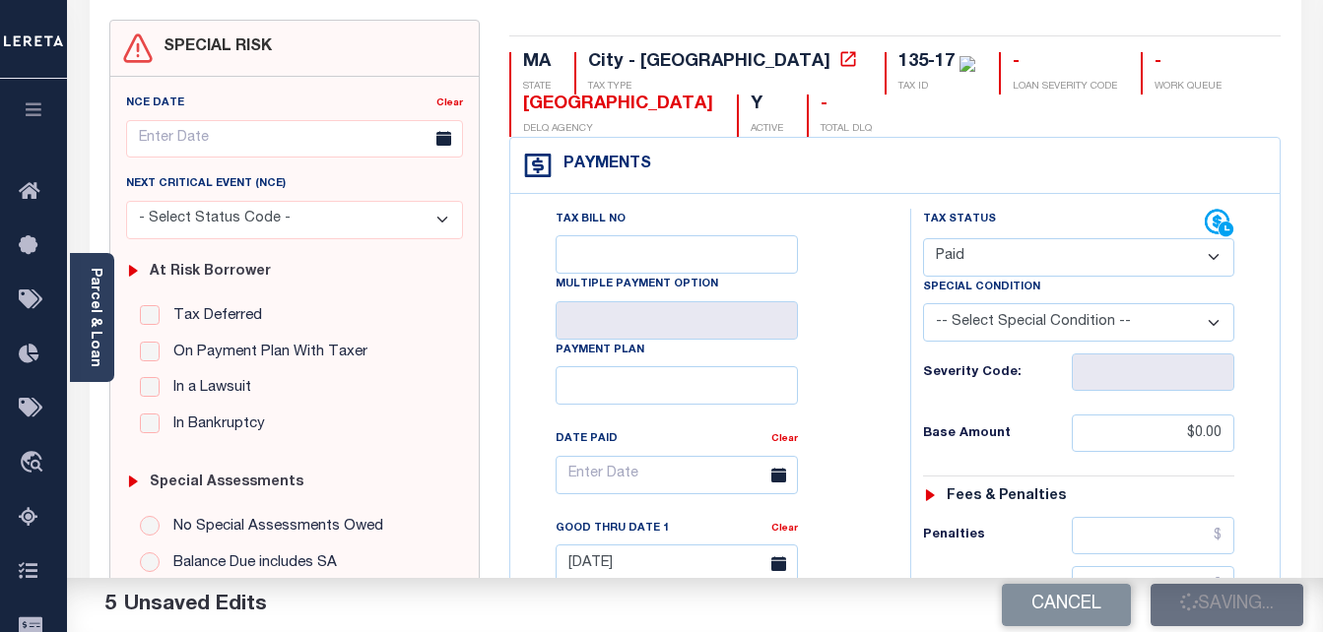
checkbox input "false"
type input "$0"
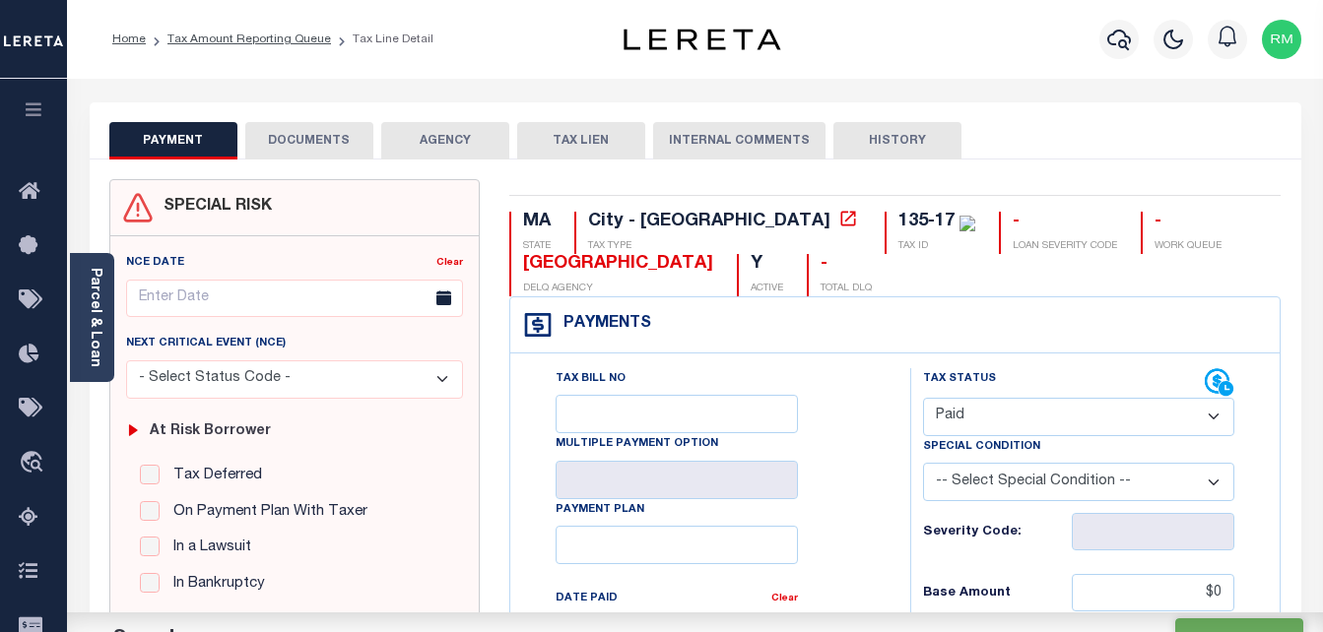
click at [325, 139] on button "DOCUMENTS" at bounding box center [309, 140] width 128 height 37
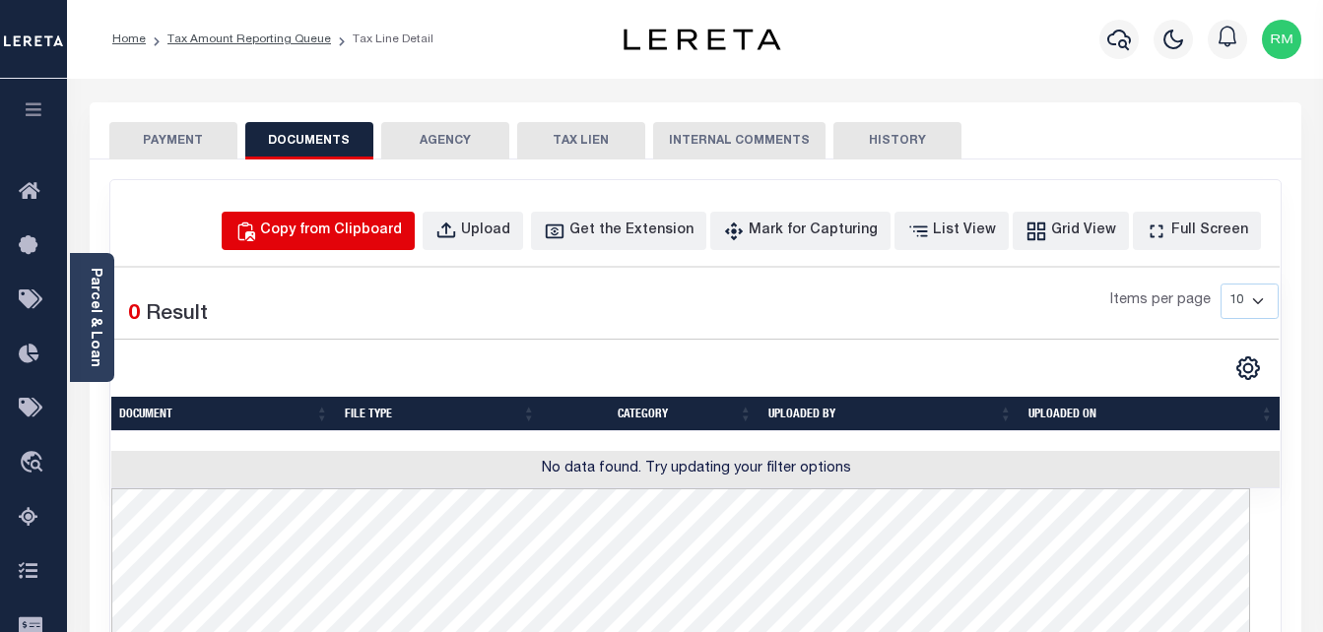
click at [395, 236] on div "Copy from Clipboard" at bounding box center [331, 232] width 142 height 22
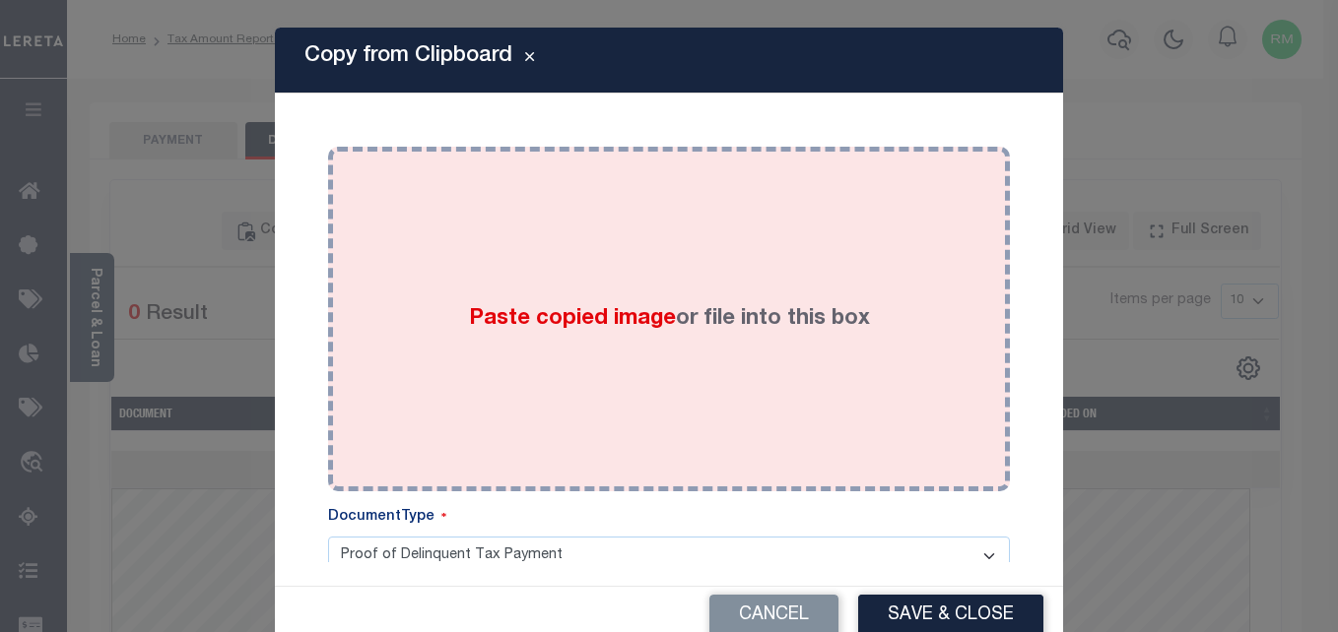
click at [514, 295] on div "Paste copied image or file into this box" at bounding box center [669, 319] width 652 height 315
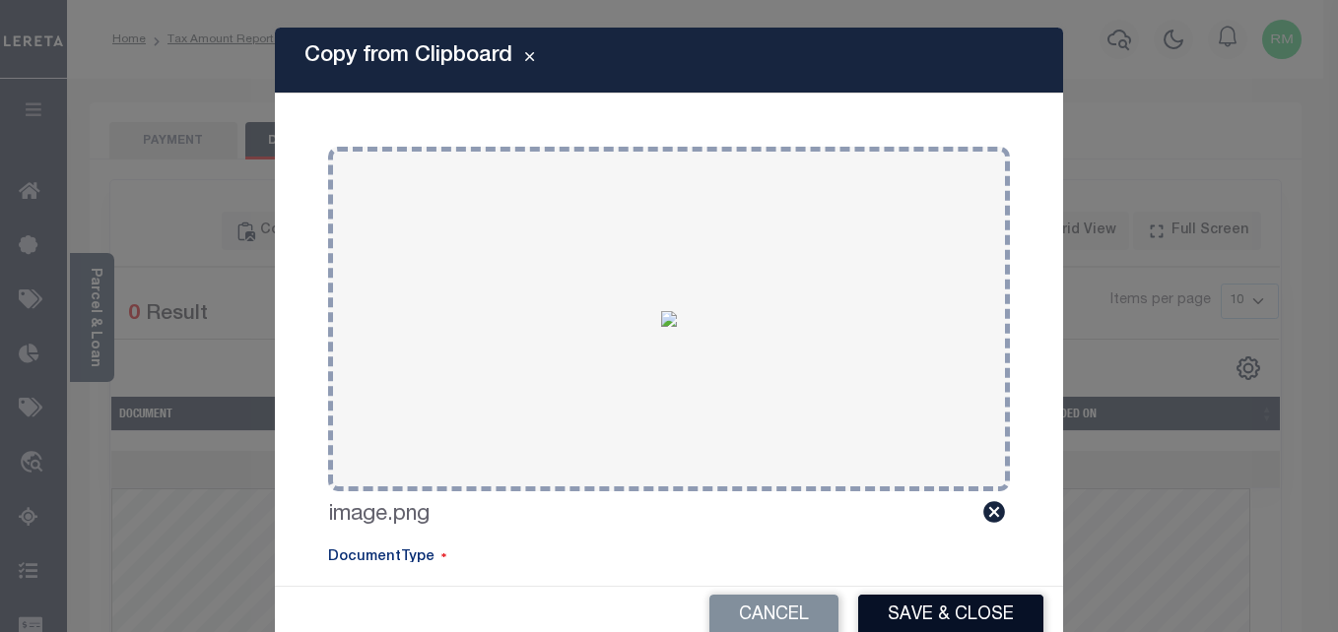
click at [932, 613] on button "Save & Close" at bounding box center [950, 616] width 185 height 42
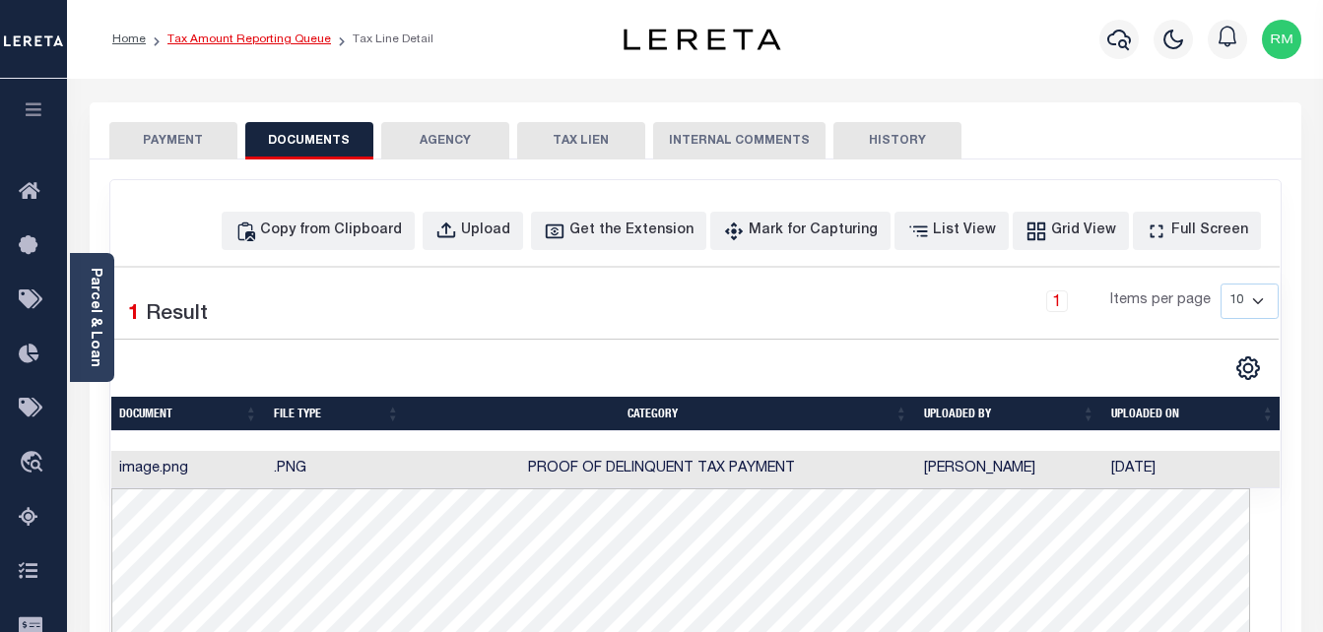
click at [204, 33] on link "Tax Amount Reporting Queue" at bounding box center [249, 39] width 164 height 12
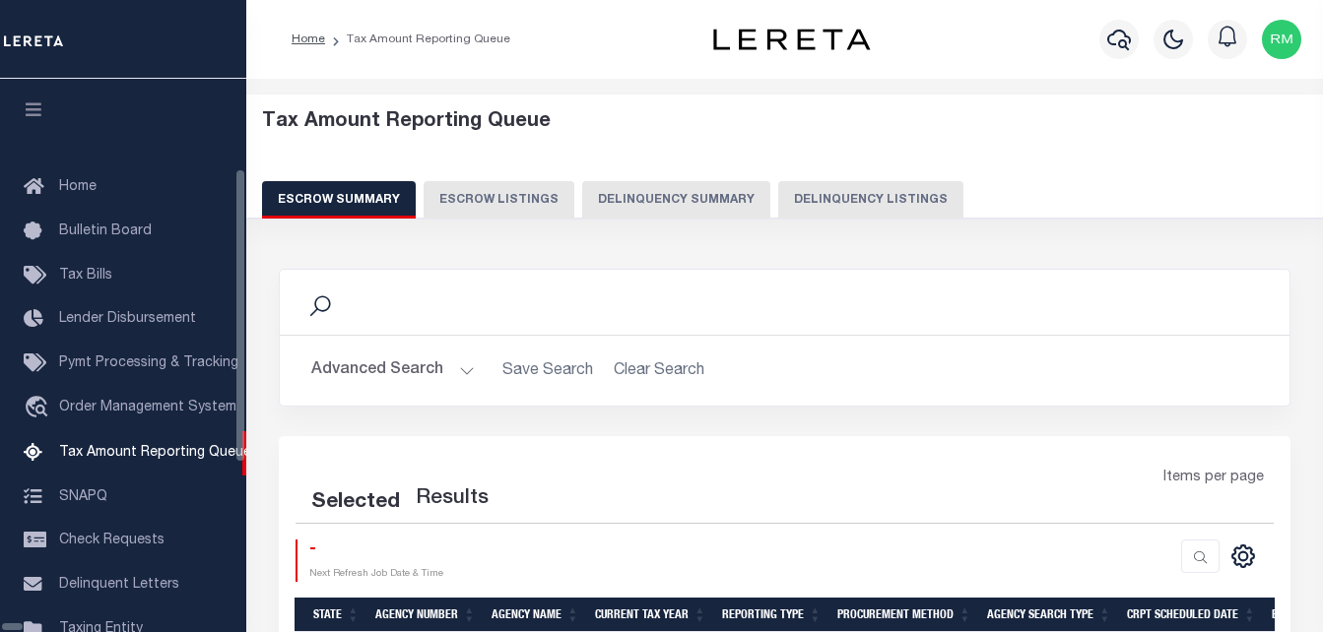
select select "100"
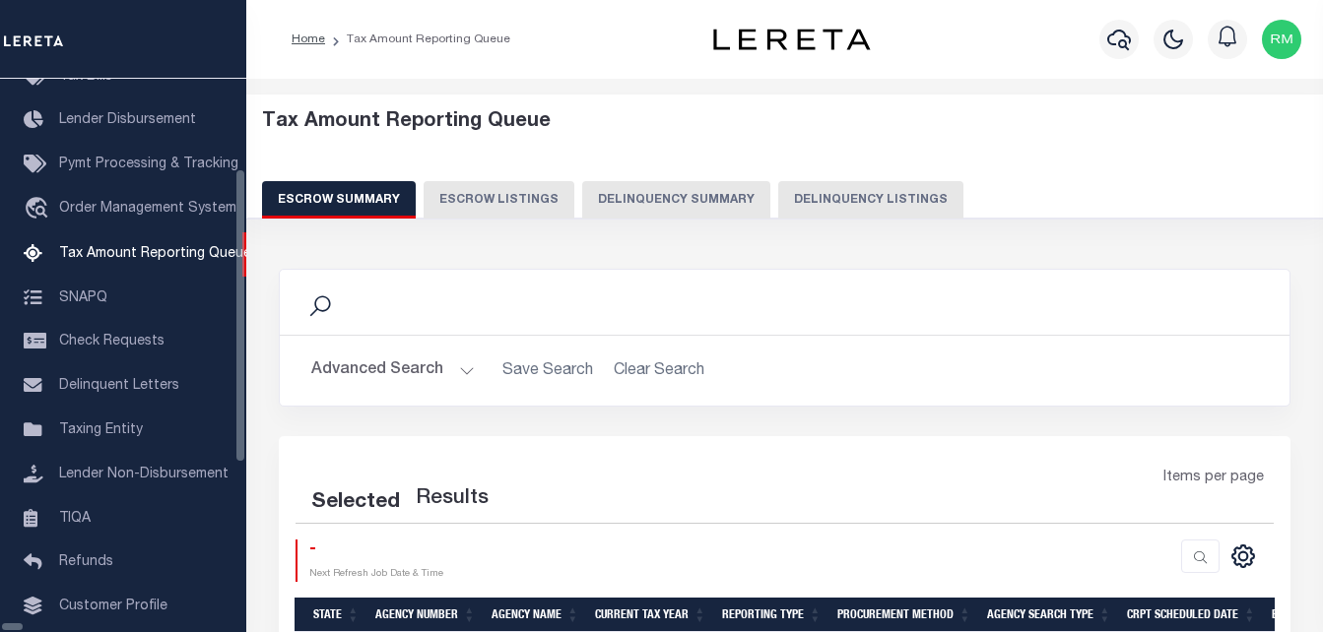
select select "100"
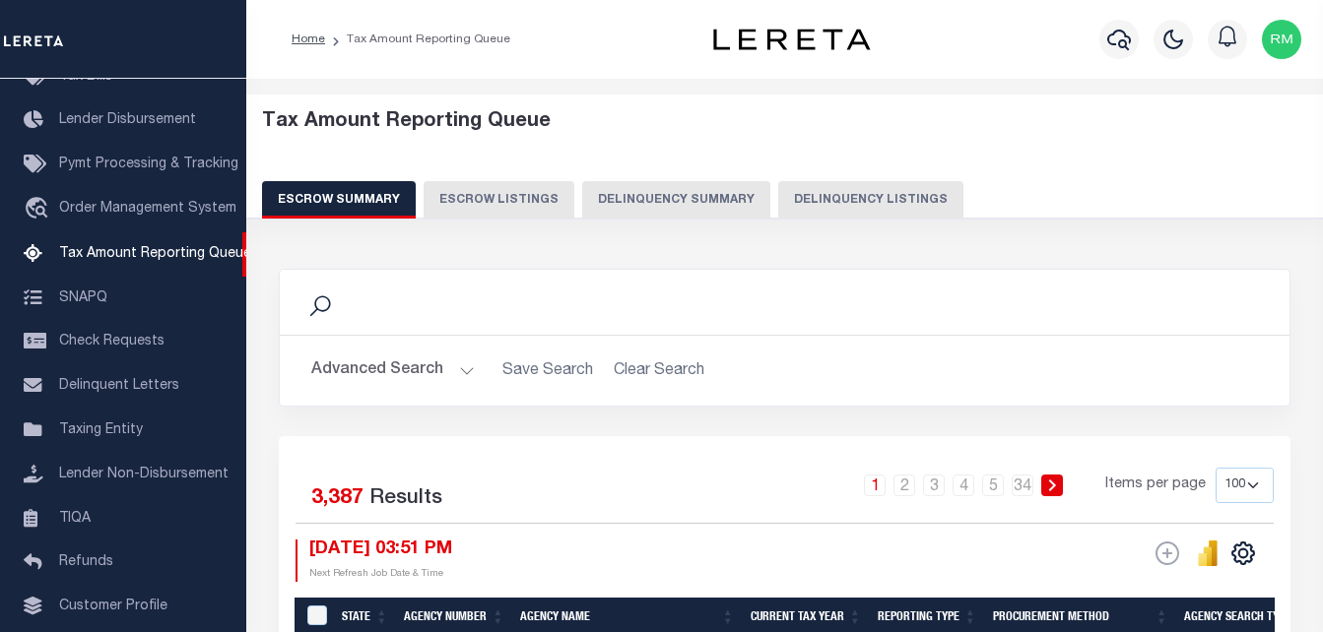
click at [833, 193] on button "Delinquency Listings" at bounding box center [870, 199] width 185 height 37
select select "100"
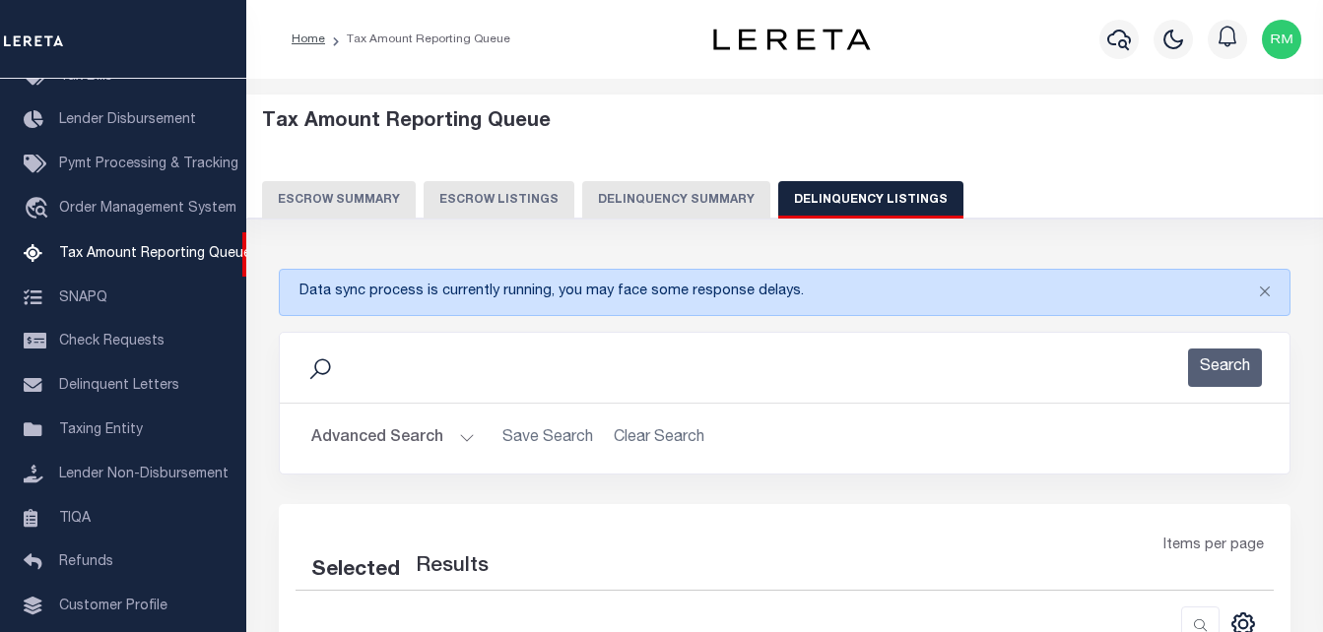
select select "100"
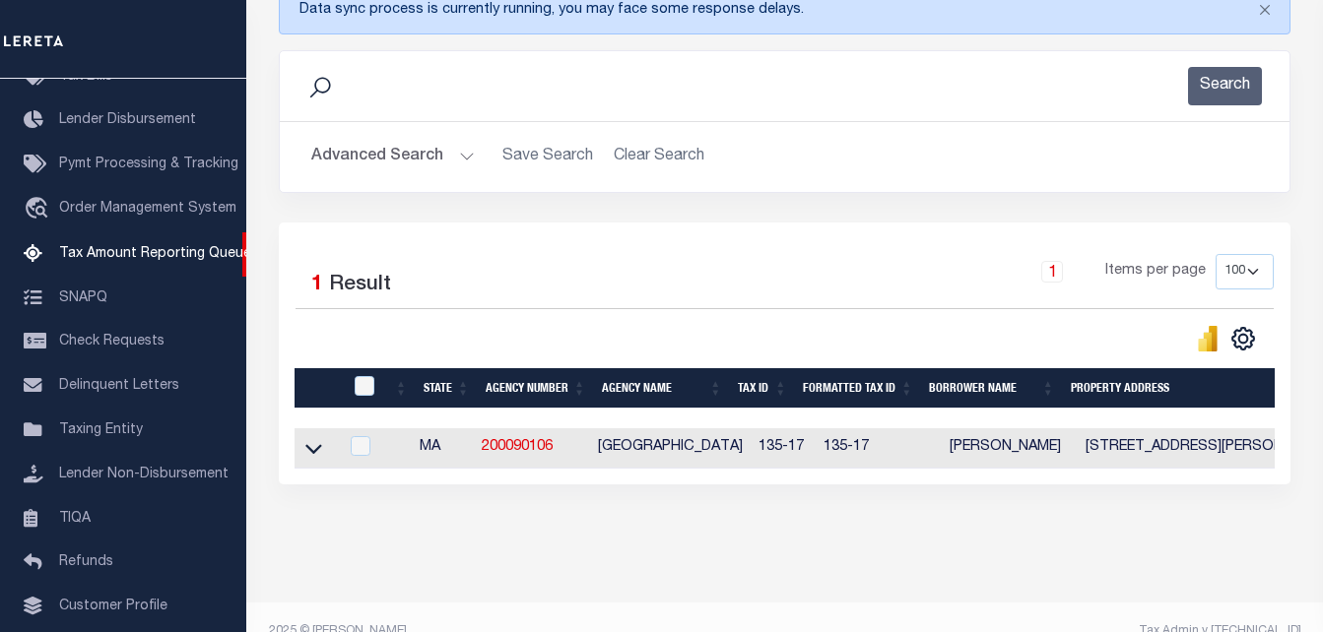
scroll to position [328, 0]
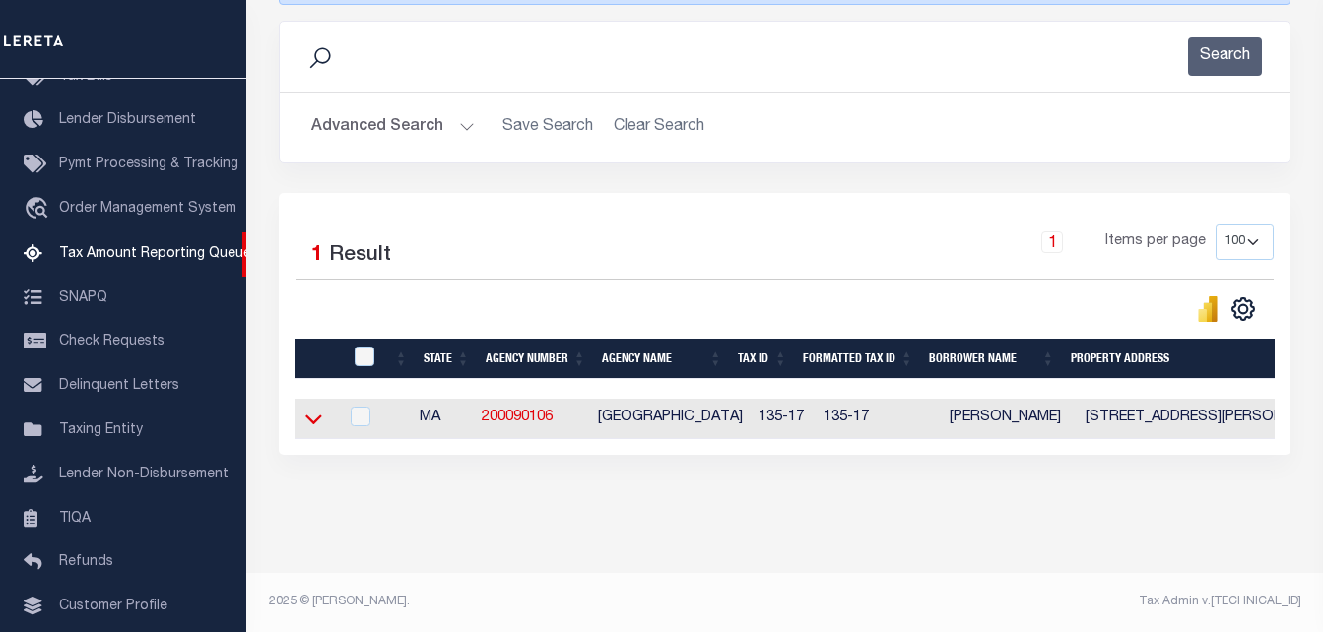
click at [310, 412] on icon at bounding box center [313, 419] width 17 height 21
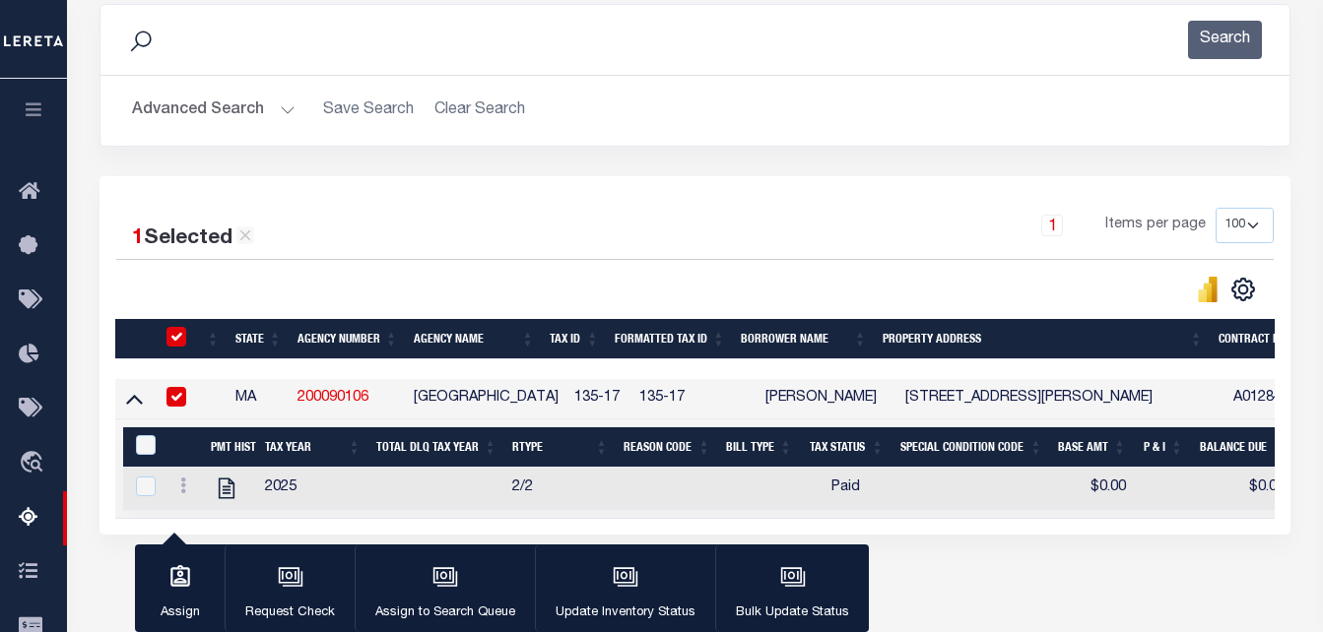
checkbox input "true"
click at [169, 444] on th "&nbsp;&nbsp;&nbsp;&nbsp;&nbsp;&nbsp;&nbsp;&nbsp;&nbsp;&nbsp;" at bounding box center [184, 448] width 38 height 40
click at [128, 448] on th "&nbsp;" at bounding box center [143, 448] width 41 height 40
click at [147, 448] on input "&nbsp;" at bounding box center [146, 445] width 20 height 20
checkbox input "true"
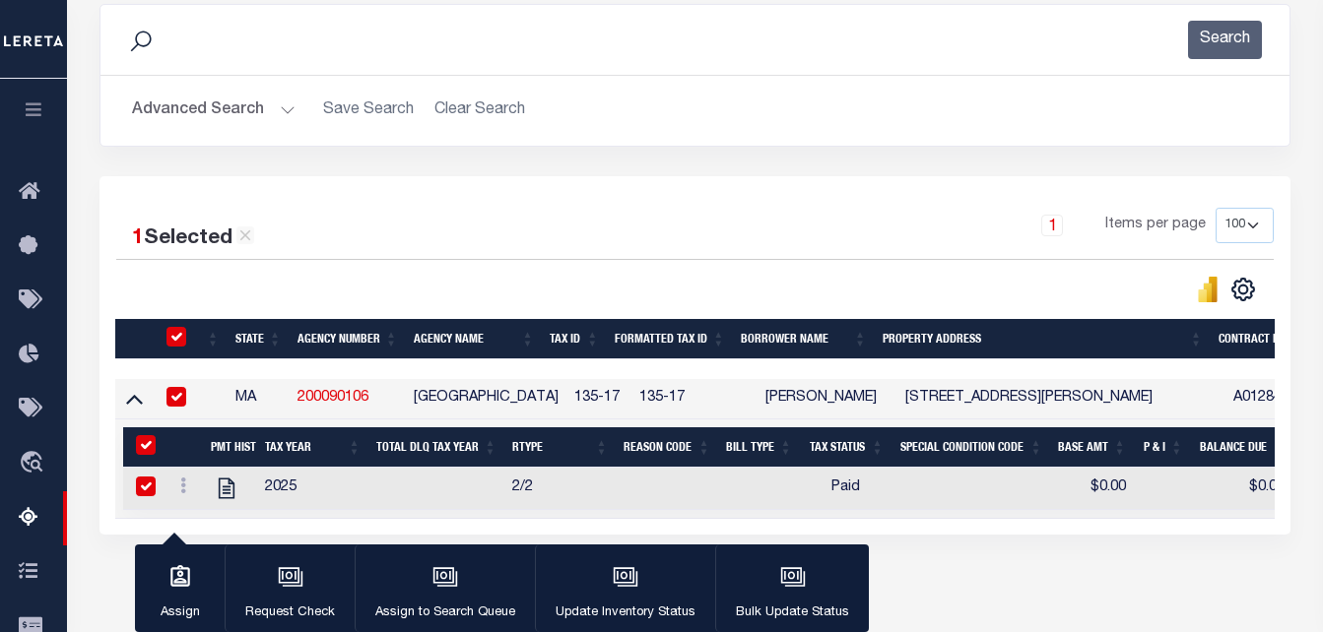
checkbox input "true"
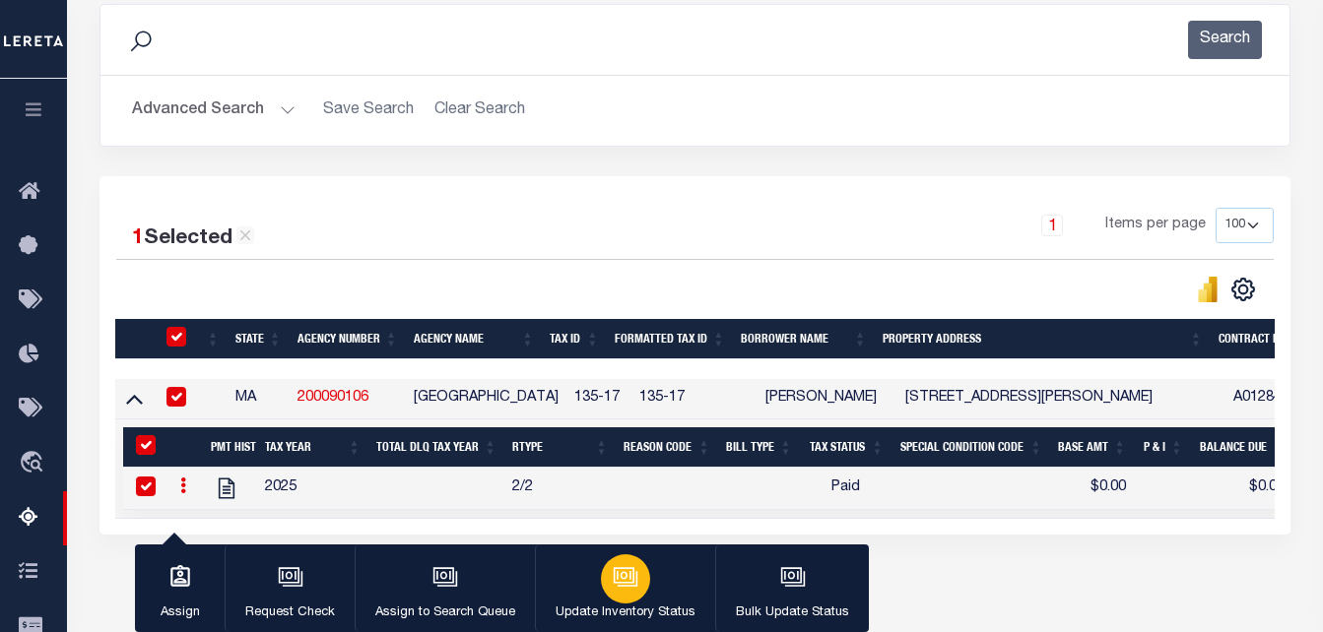
click at [629, 581] on icon "button" at bounding box center [624, 575] width 21 height 16
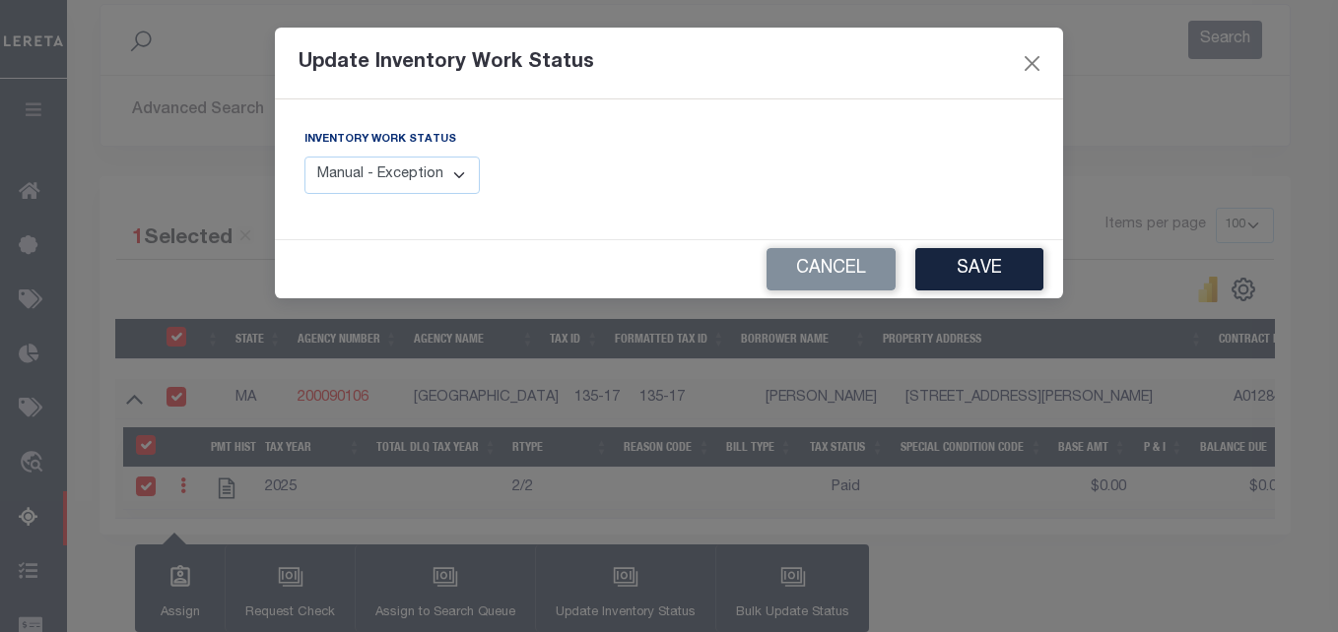
click at [390, 176] on select "Manual - Exception Pended - Awaiting Search Late Add Exception Completed" at bounding box center [391, 176] width 175 height 38
select select "4"
click at [304, 157] on select "Manual - Exception Pended - Awaiting Search Late Add Exception Completed" at bounding box center [391, 176] width 175 height 38
click at [937, 267] on button "Save" at bounding box center [979, 269] width 128 height 42
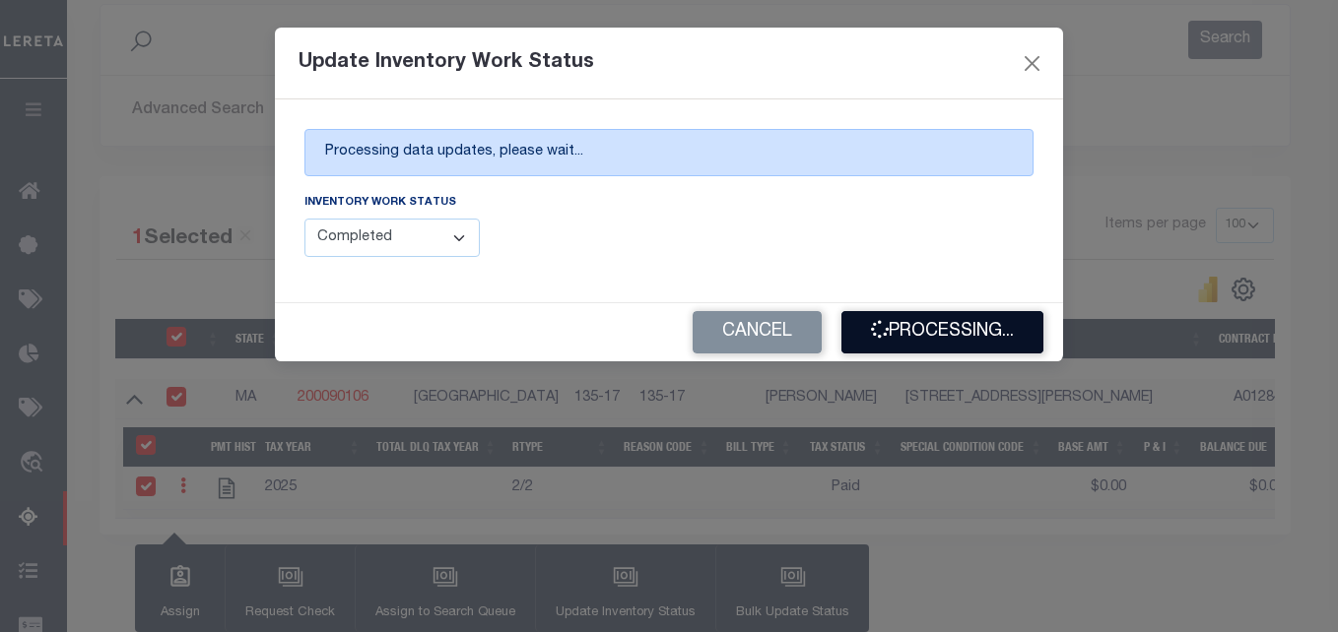
click at [938, 325] on button "Processing..." at bounding box center [942, 332] width 202 height 42
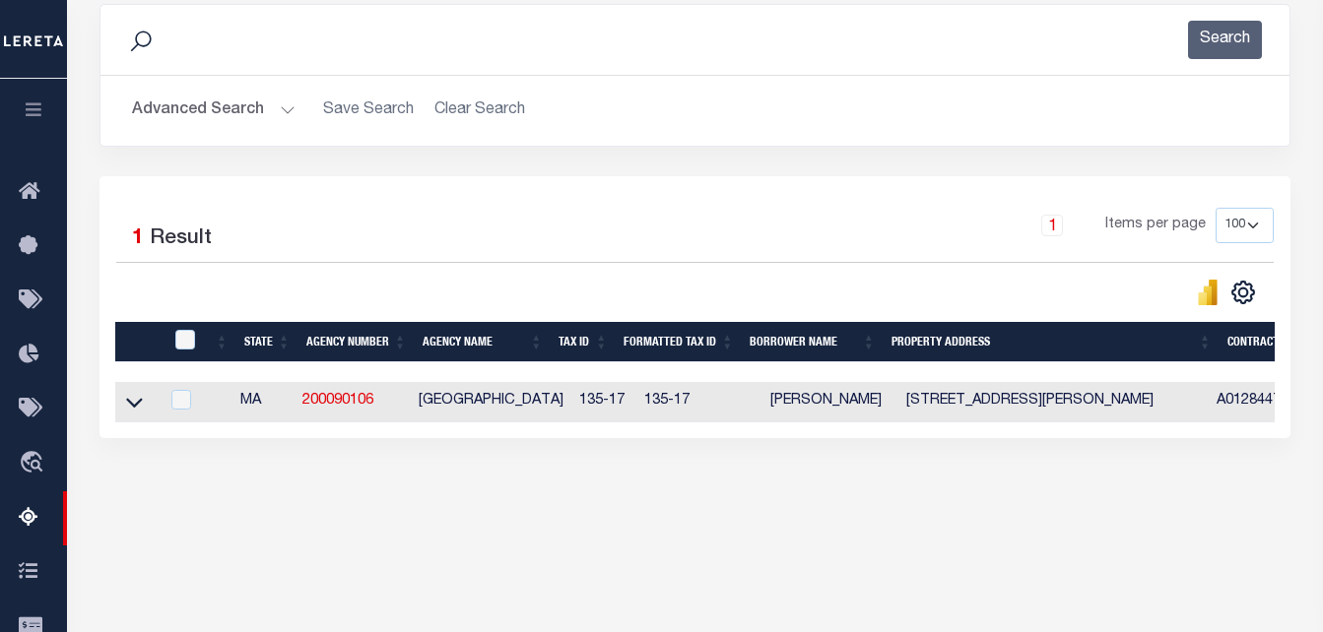
click at [251, 115] on button "Advanced Search" at bounding box center [214, 111] width 164 height 38
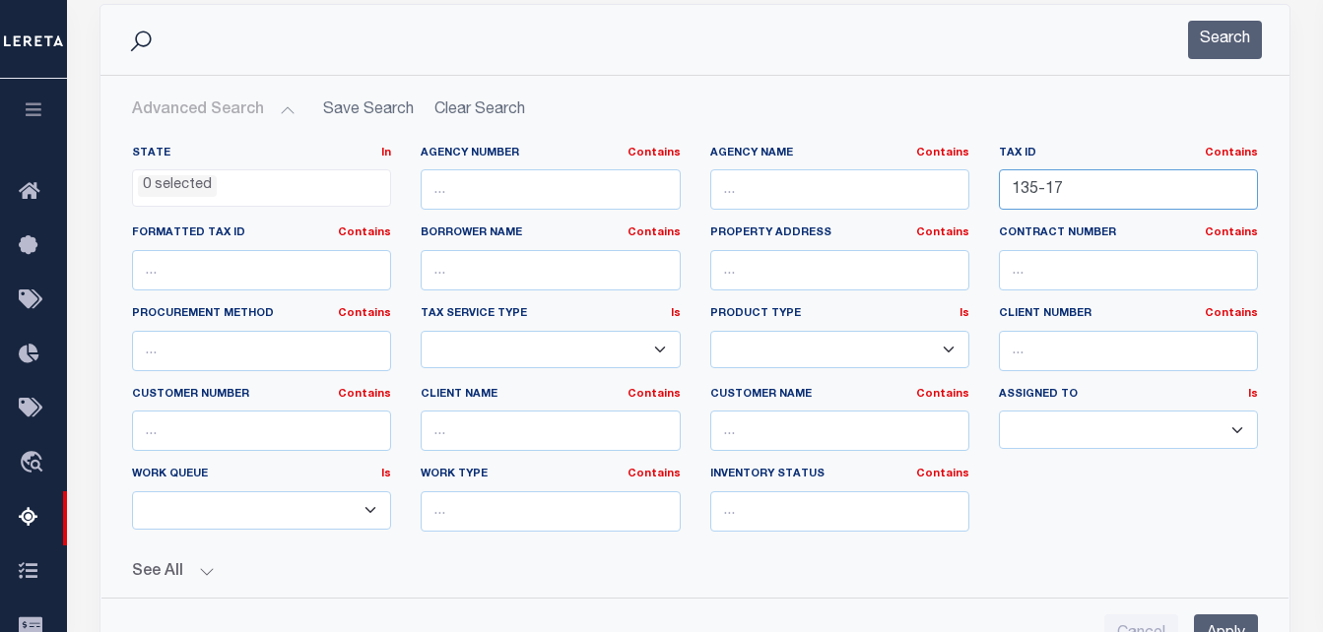
click at [1065, 185] on input "135-17" at bounding box center [1128, 189] width 259 height 40
paste input "9-14-1586"
type input "139-14-1586"
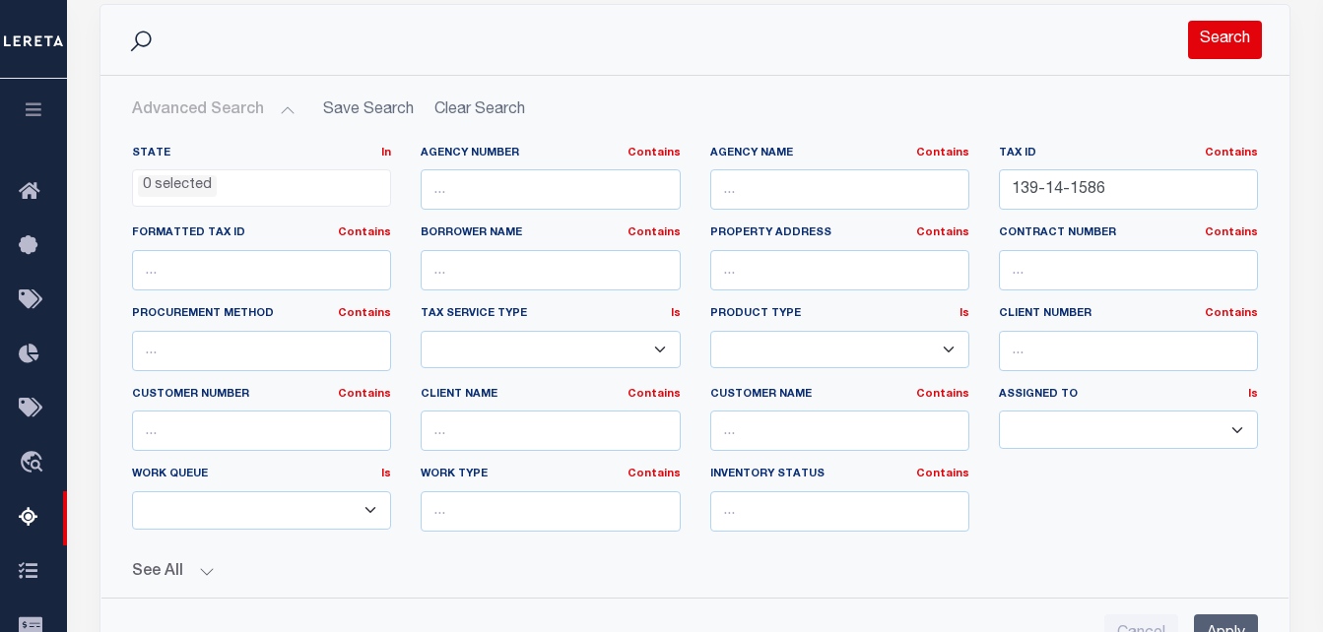
click at [1213, 33] on button "Search" at bounding box center [1225, 40] width 74 height 38
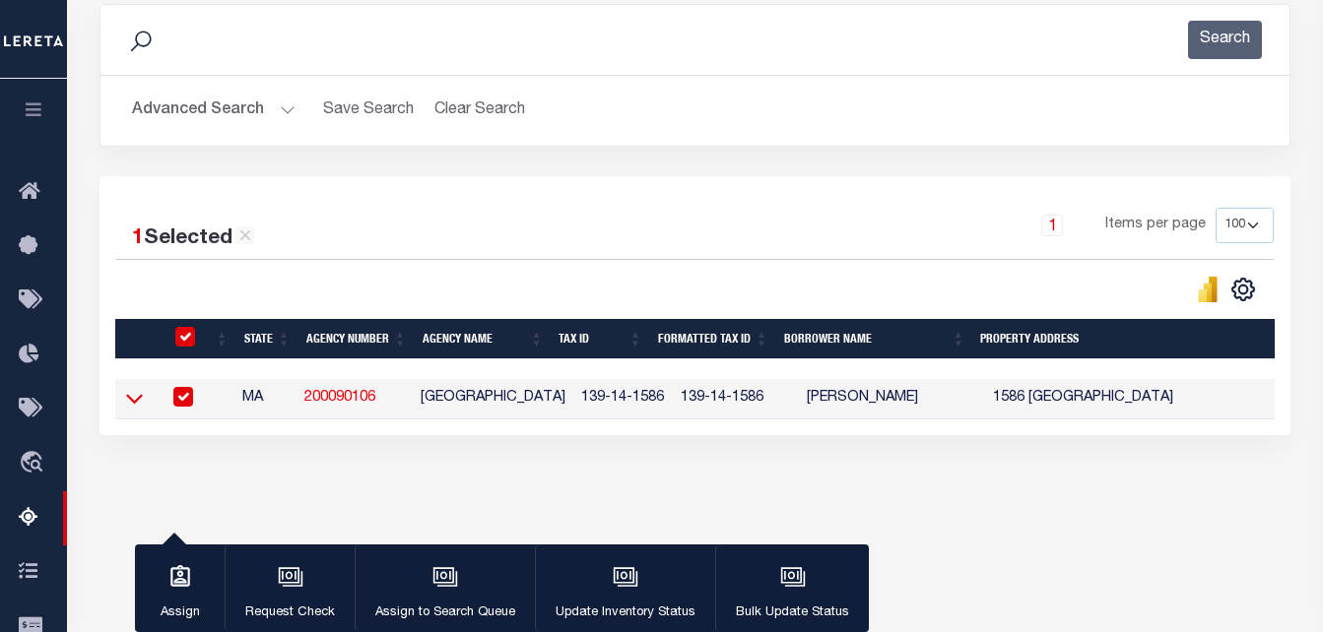
click at [127, 402] on icon at bounding box center [134, 400] width 17 height 10
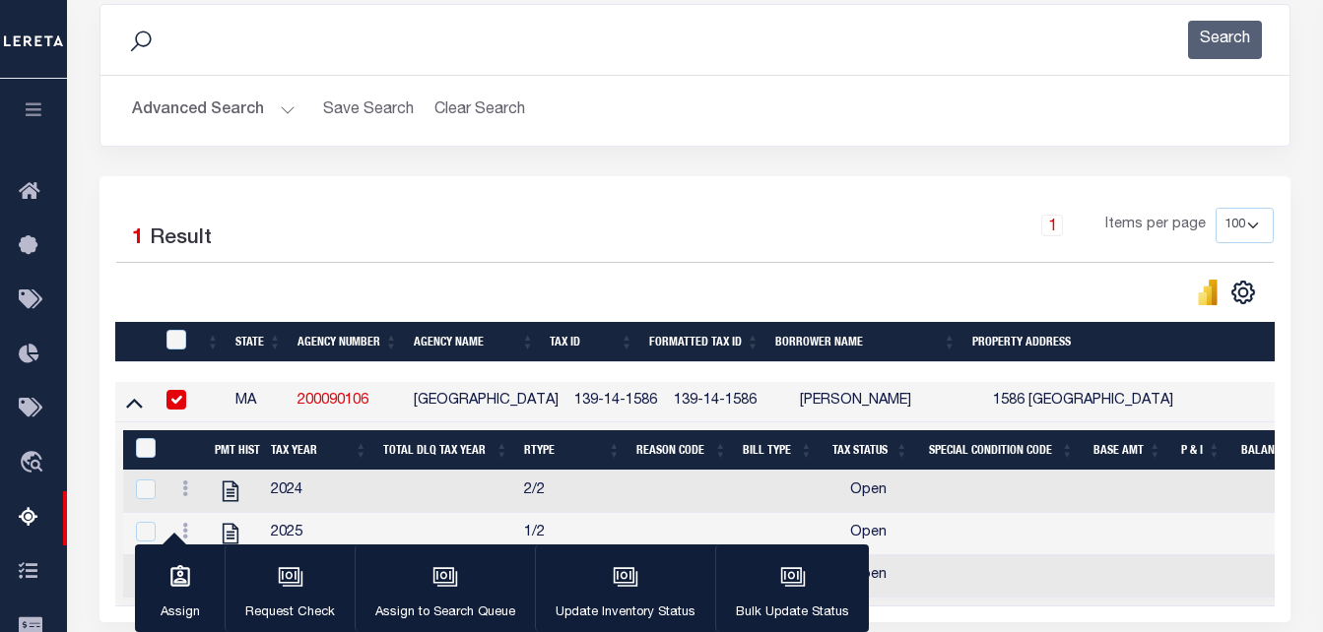
scroll to position [515, 0]
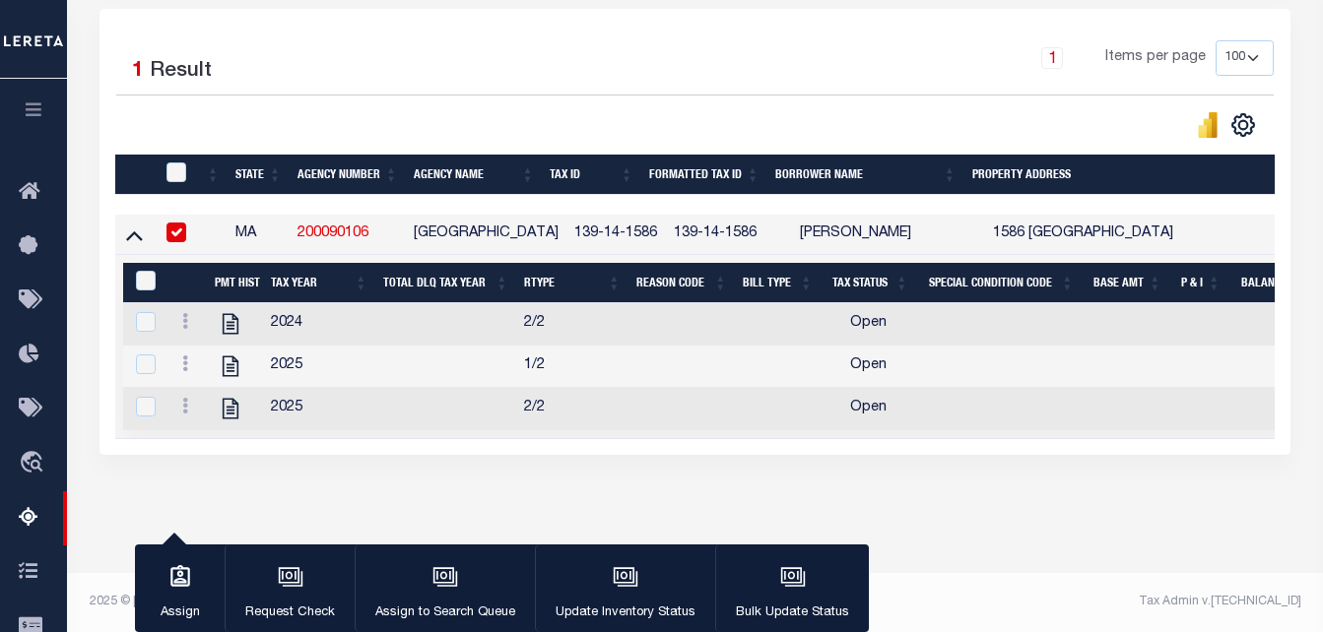
click at [176, 223] on input "checkbox" at bounding box center [176, 233] width 20 height 20
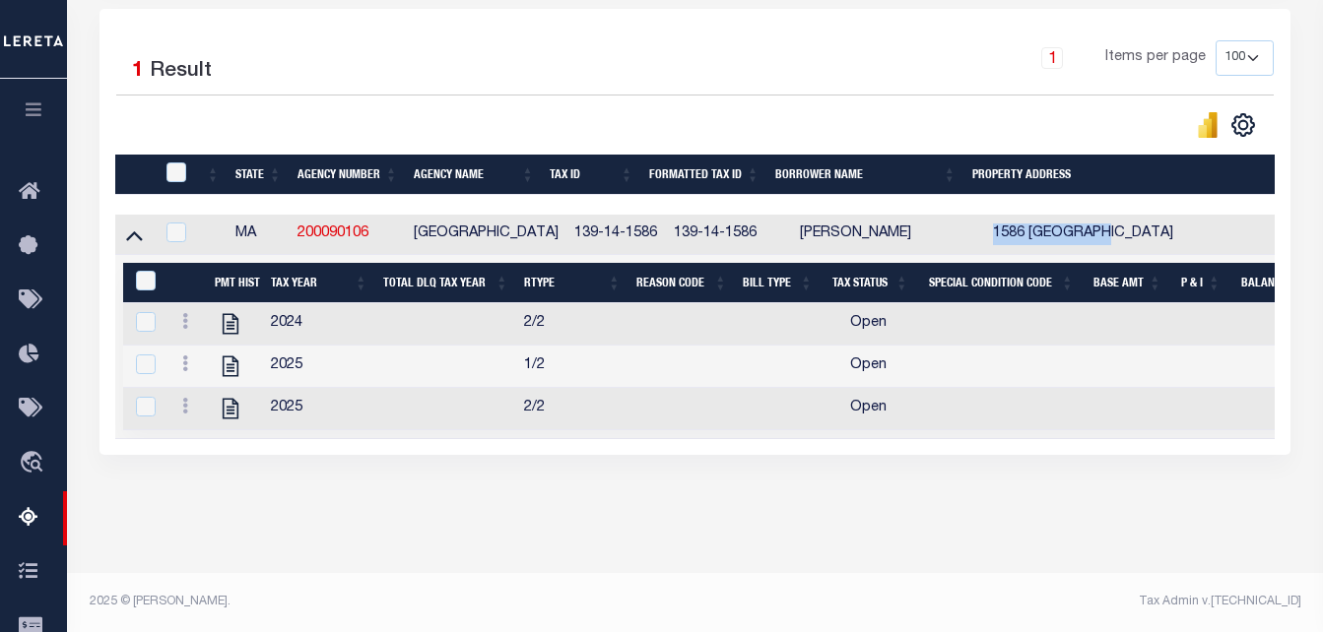
drag, startPoint x: 1096, startPoint y: 216, endPoint x: 973, endPoint y: 222, distance: 123.3
click at [985, 222] on td "1586 CAMBRIDGE STREET CAMBRIDGE MA 02138" at bounding box center [1156, 235] width 342 height 40
checkbox input "true"
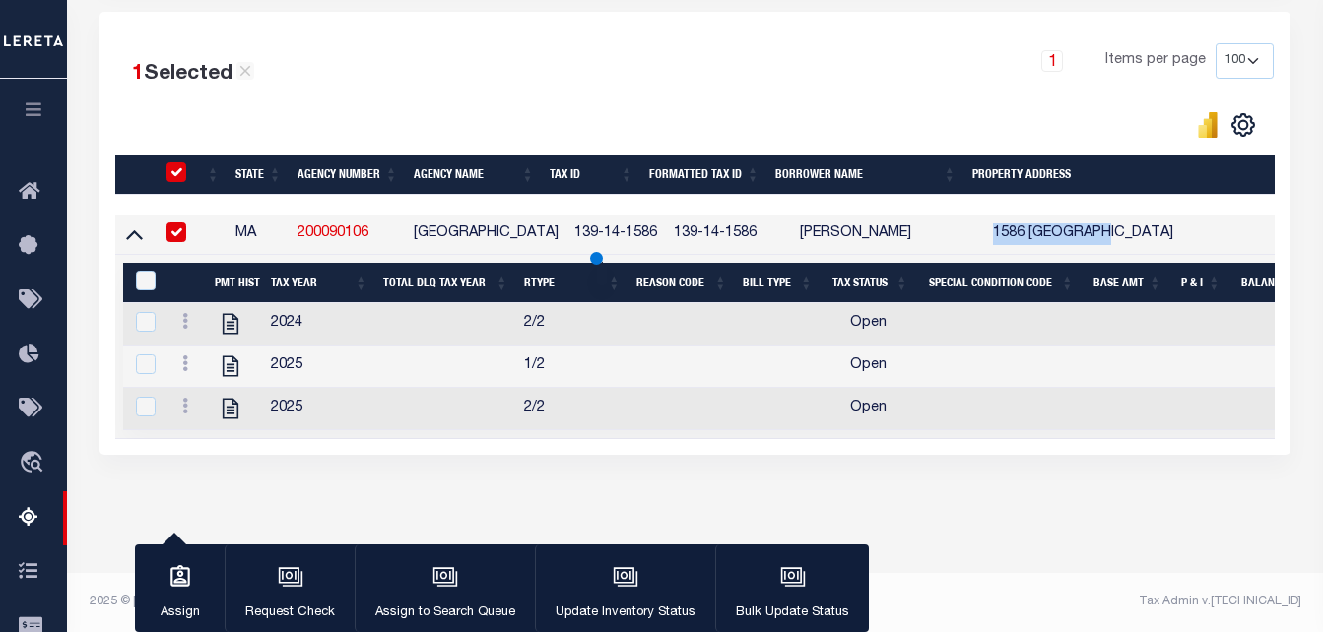
copy td "1586 CAMBRIDGE"
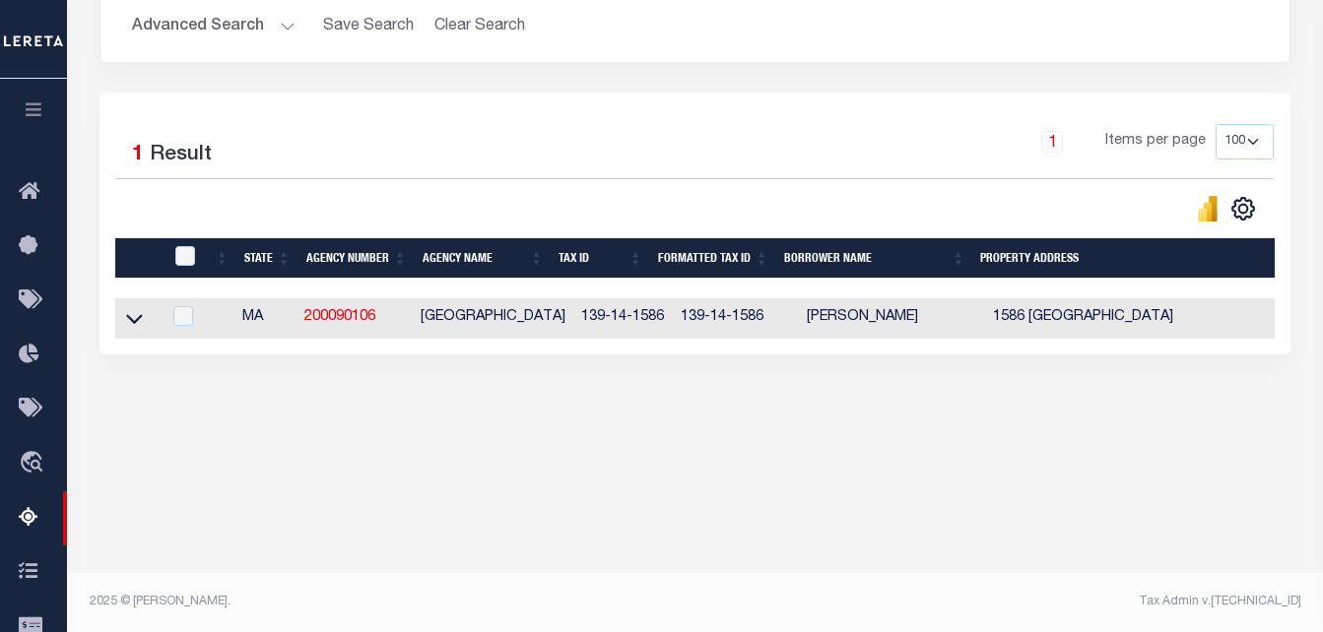
scroll to position [412, 0]
drag, startPoint x: 832, startPoint y: 319, endPoint x: 780, endPoint y: 326, distance: 52.7
click at [799, 326] on td "SAMMY MOHSEN KHALIFA" at bounding box center [892, 318] width 186 height 40
checkbox input "true"
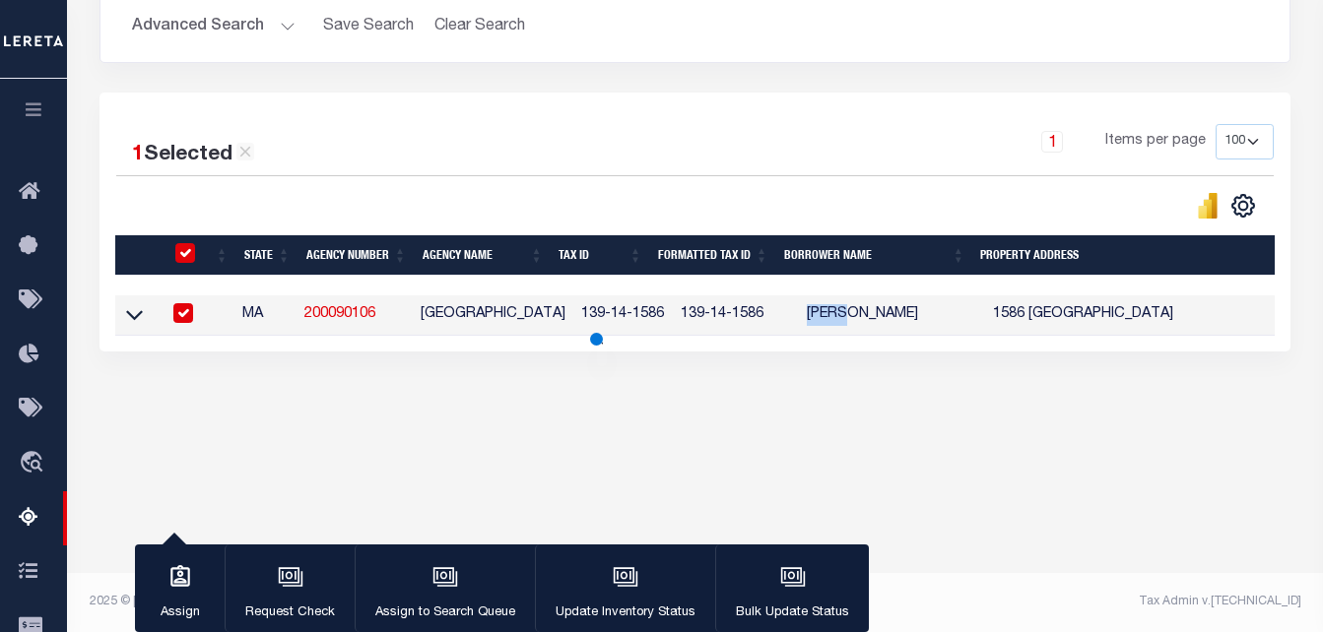
copy td "SAMMY"
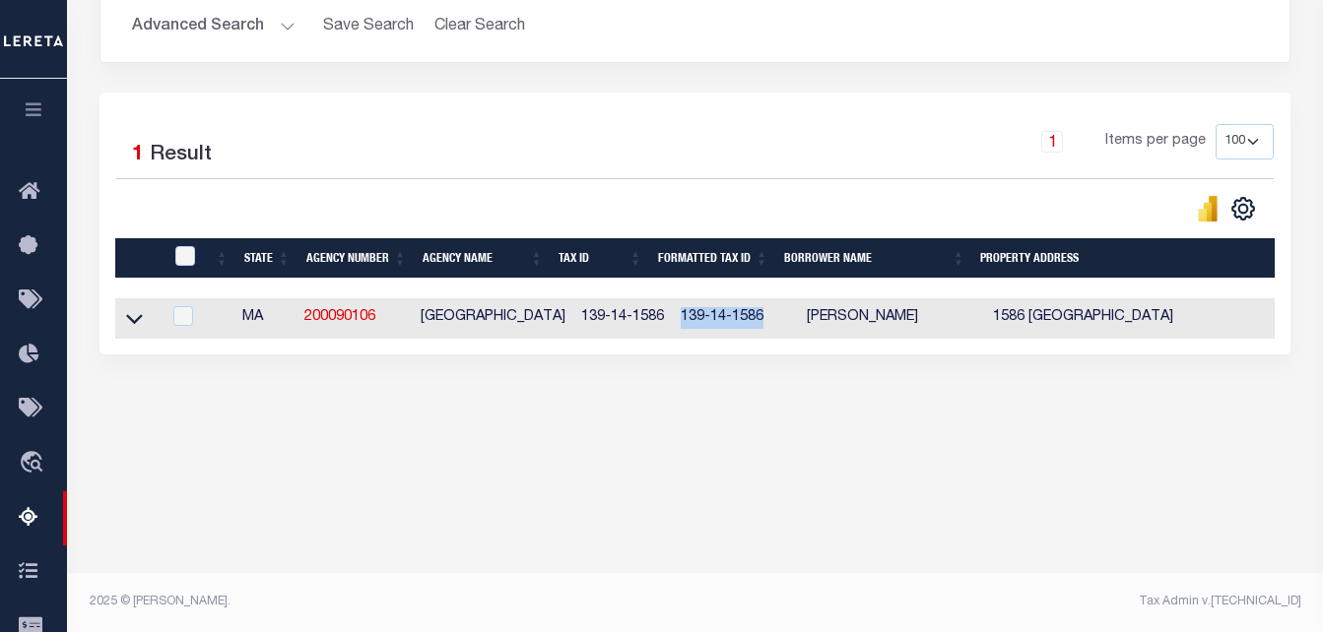
drag, startPoint x: 742, startPoint y: 324, endPoint x: 660, endPoint y: 324, distance: 81.8
click at [673, 324] on td "139-14-1586" at bounding box center [736, 318] width 126 height 40
checkbox input "true"
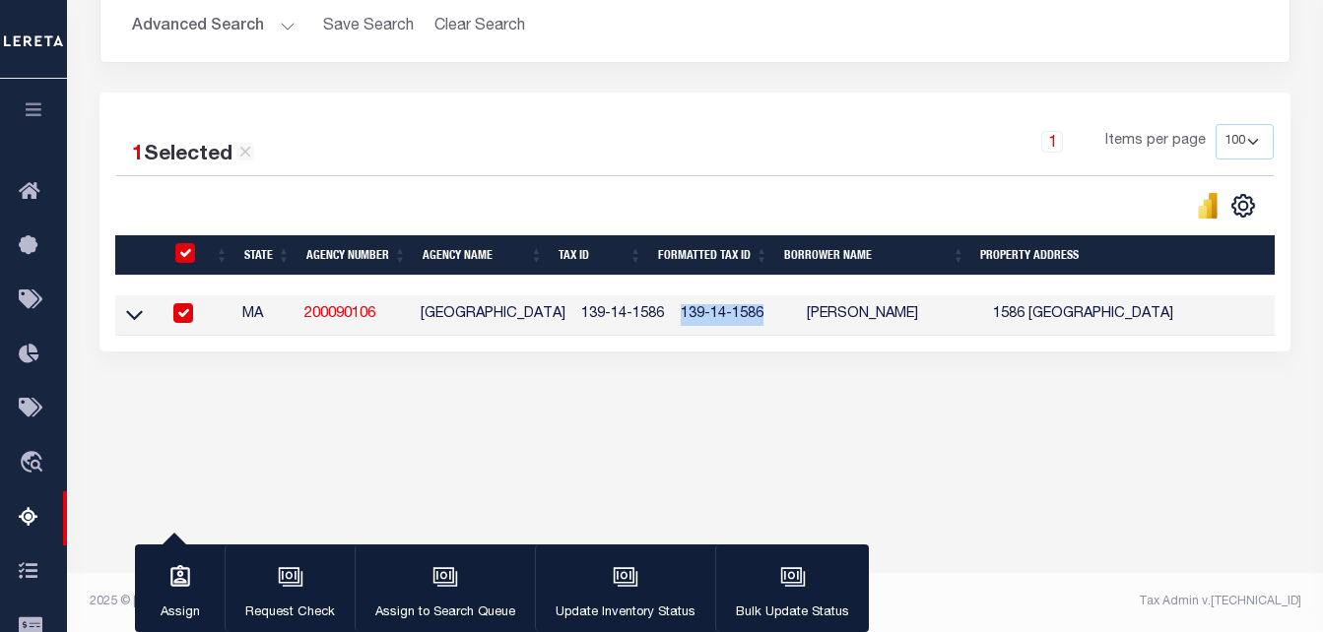
copy td "139-14-1586"
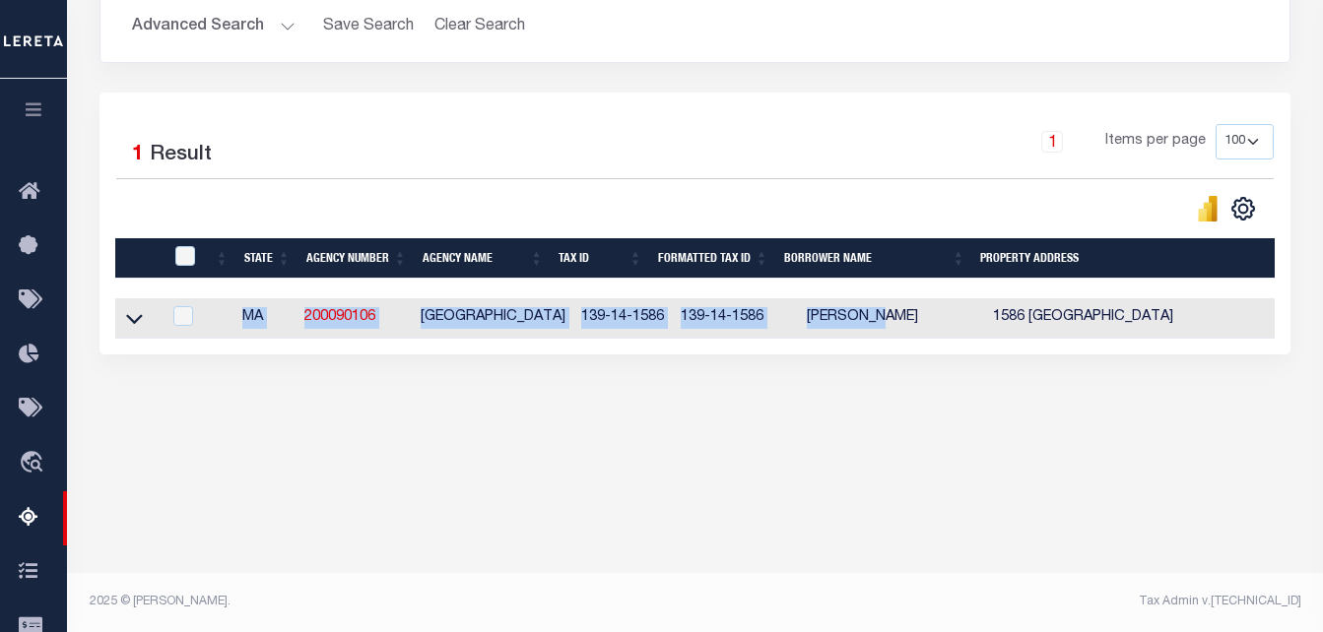
drag, startPoint x: 902, startPoint y: 321, endPoint x: 871, endPoint y: 318, distance: 31.7
click at [836, 319] on td "SAMMY MOHSEN KHALIFA" at bounding box center [892, 318] width 186 height 40
checkbox input "true"
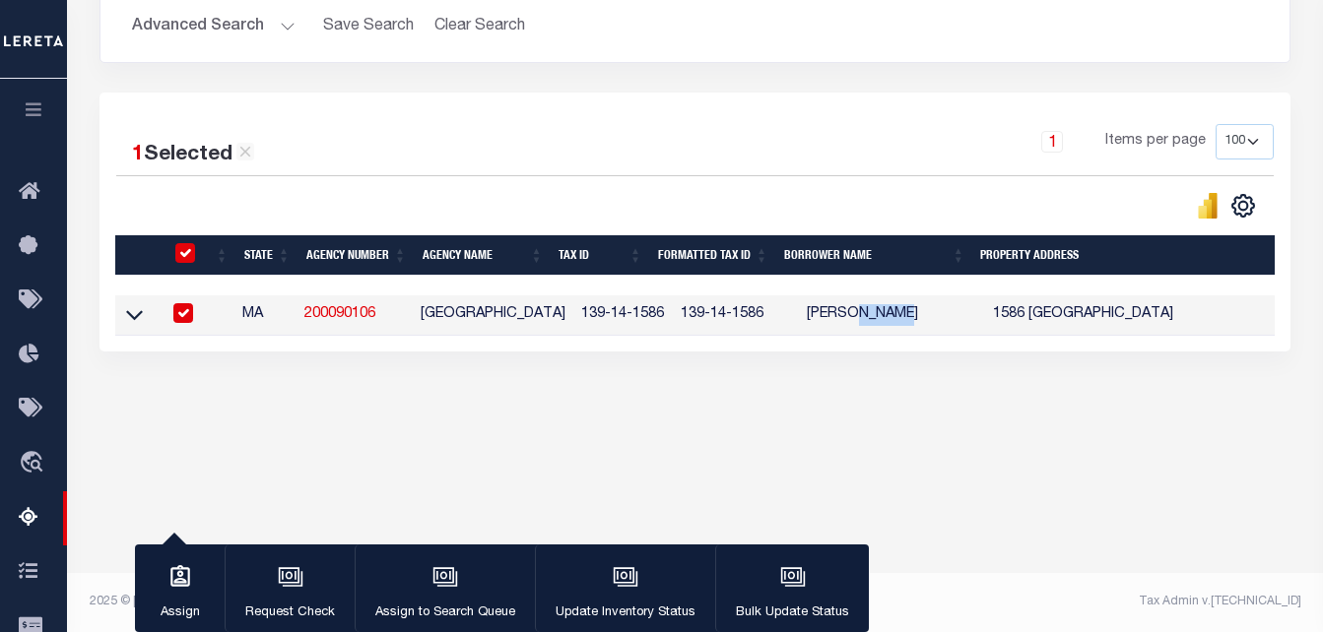
drag, startPoint x: 902, startPoint y: 313, endPoint x: 842, endPoint y: 318, distance: 60.3
click at [842, 318] on td "SAMMY MOHSEN KHALIFA" at bounding box center [892, 316] width 186 height 40
checkbox input "false"
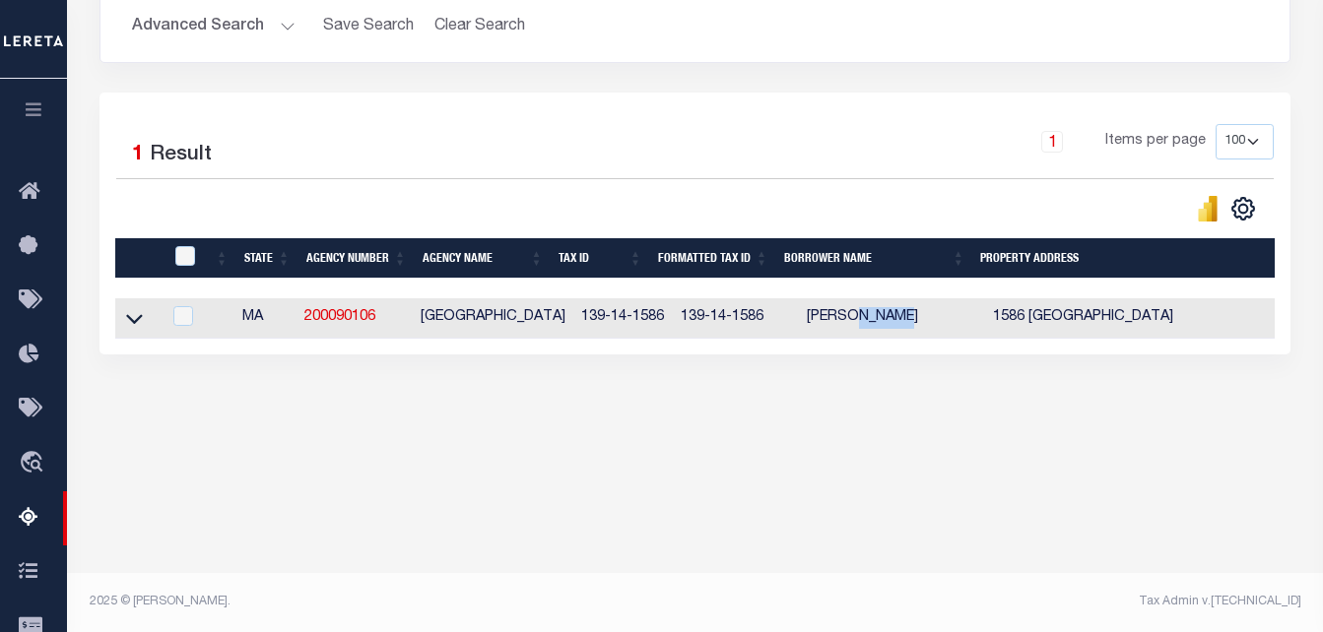
copy td "MOHSEN"
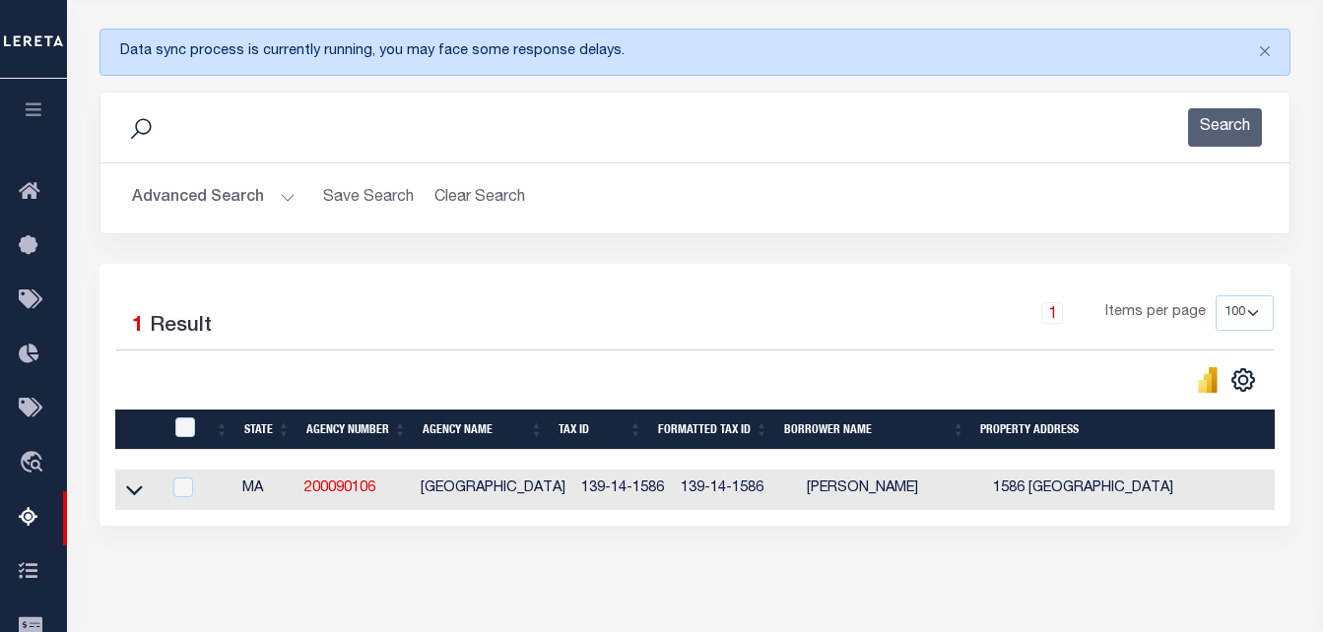
scroll to position [215, 0]
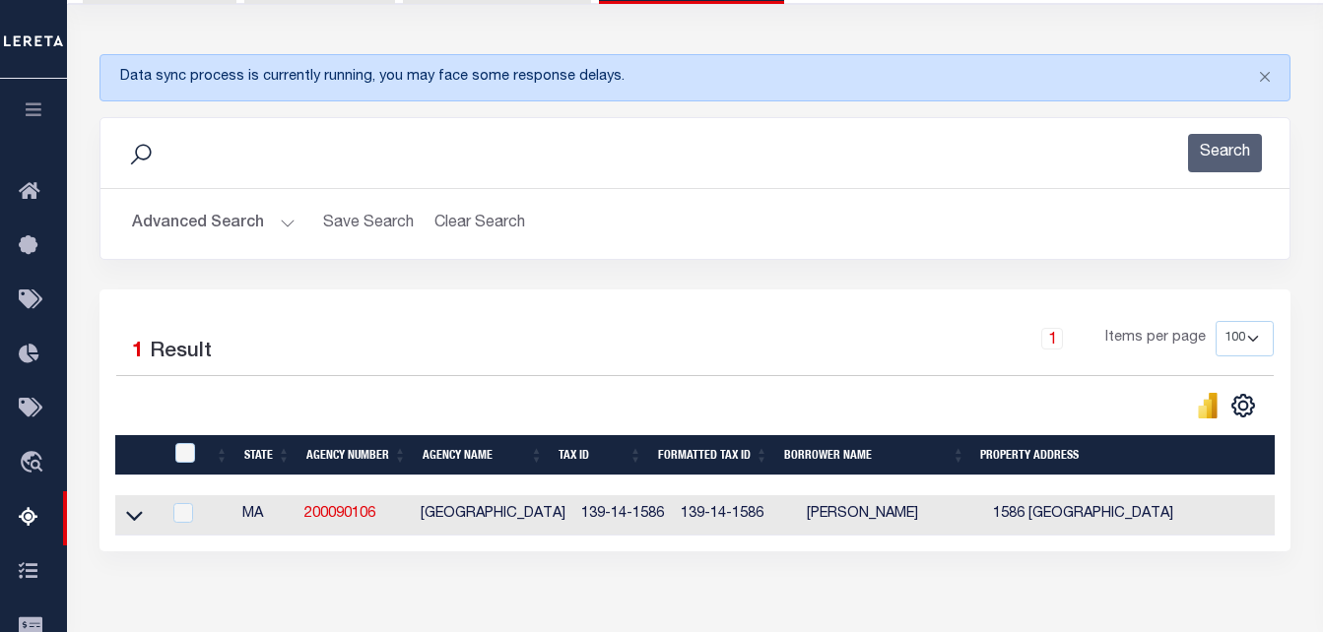
click at [234, 217] on button "Advanced Search" at bounding box center [214, 224] width 164 height 38
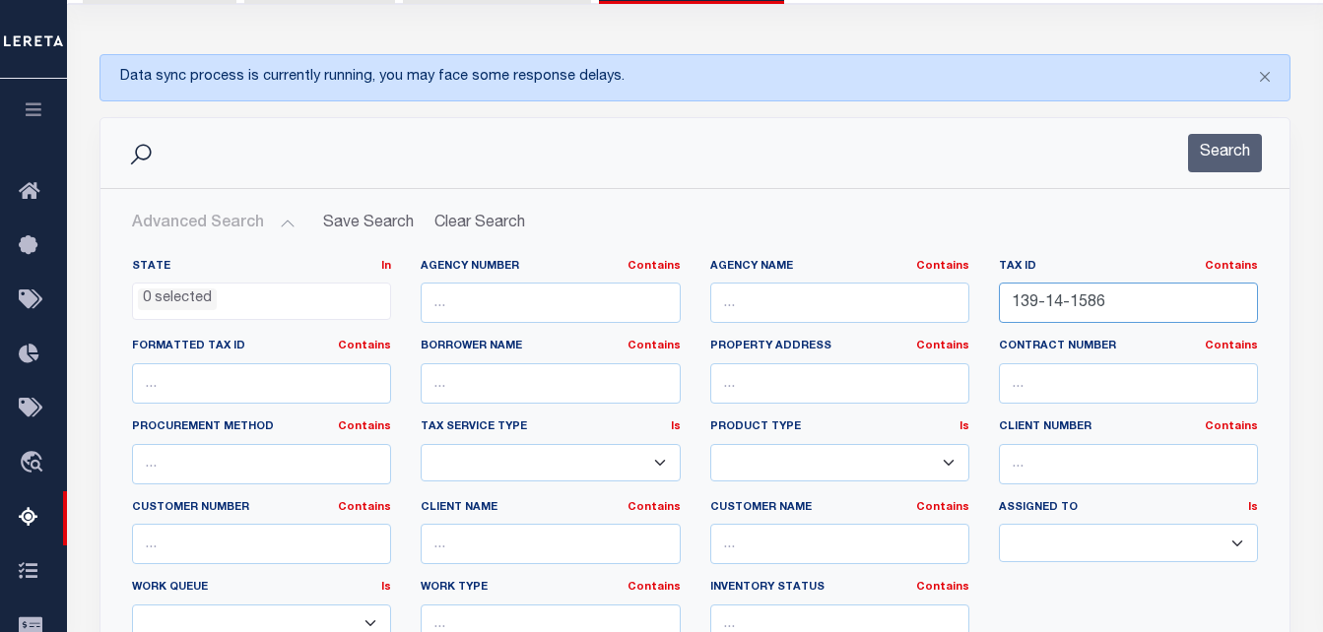
click at [1098, 317] on input "139-14-1586" at bounding box center [1128, 303] width 259 height 40
paste input "89"
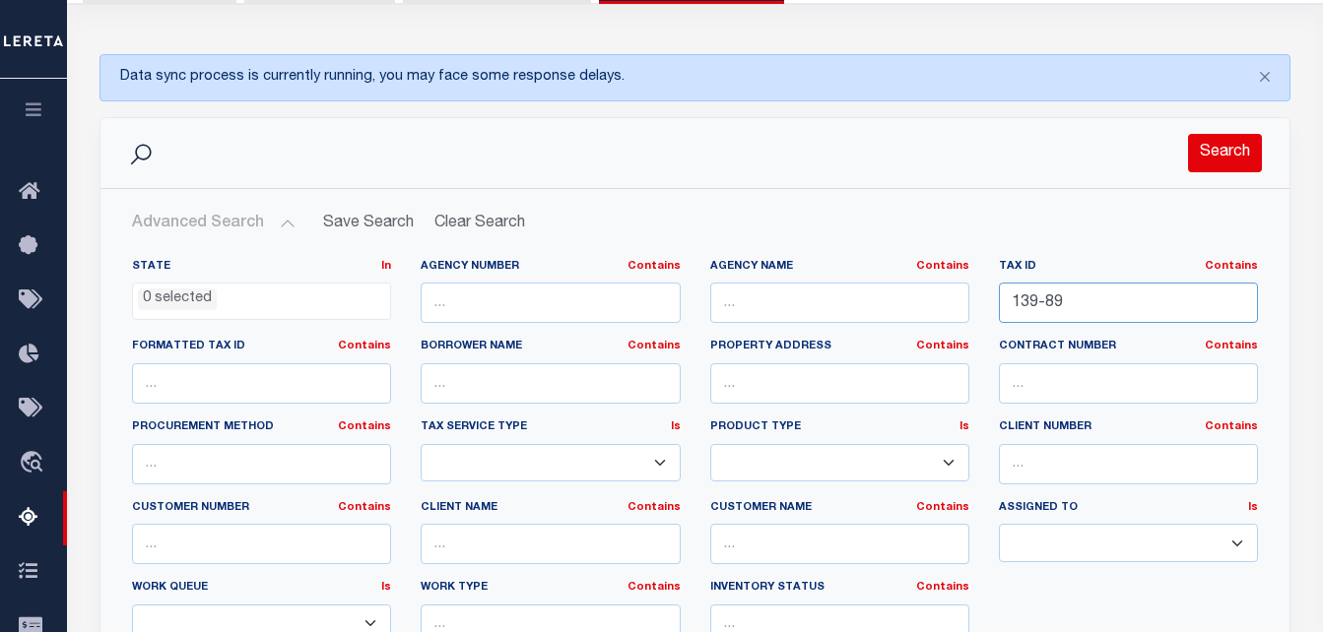
type input "139-89"
click at [1218, 169] on button "Search" at bounding box center [1225, 153] width 74 height 38
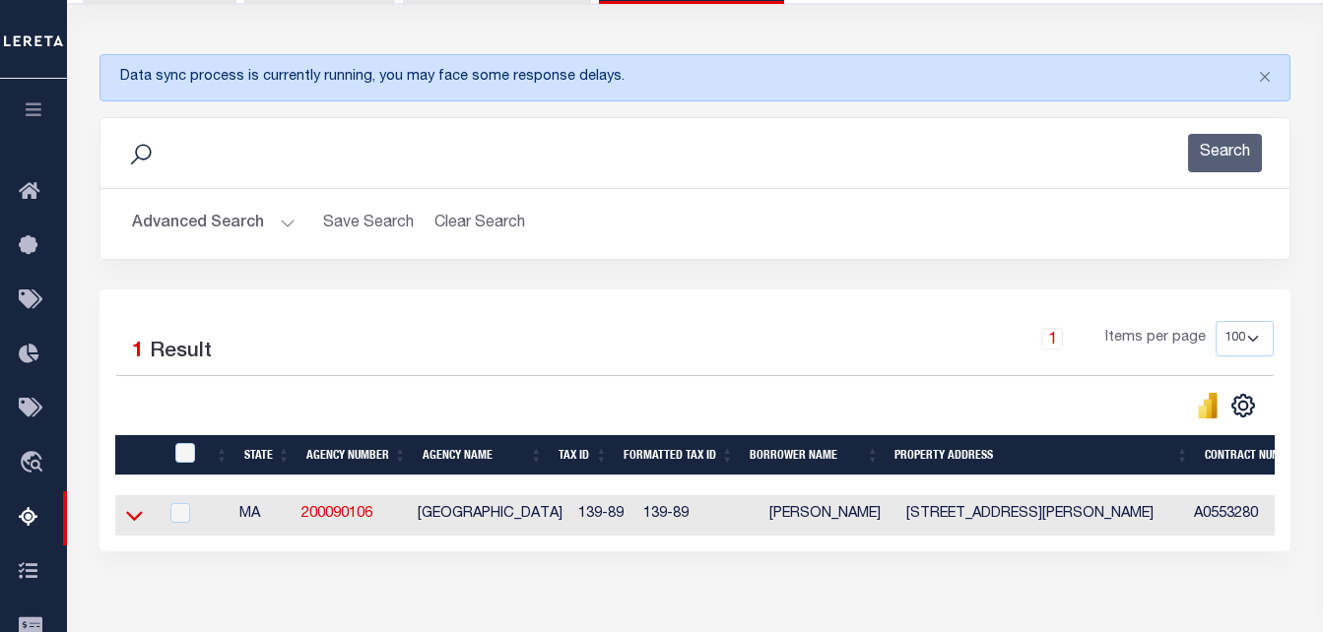
click at [130, 516] on icon at bounding box center [134, 515] width 17 height 21
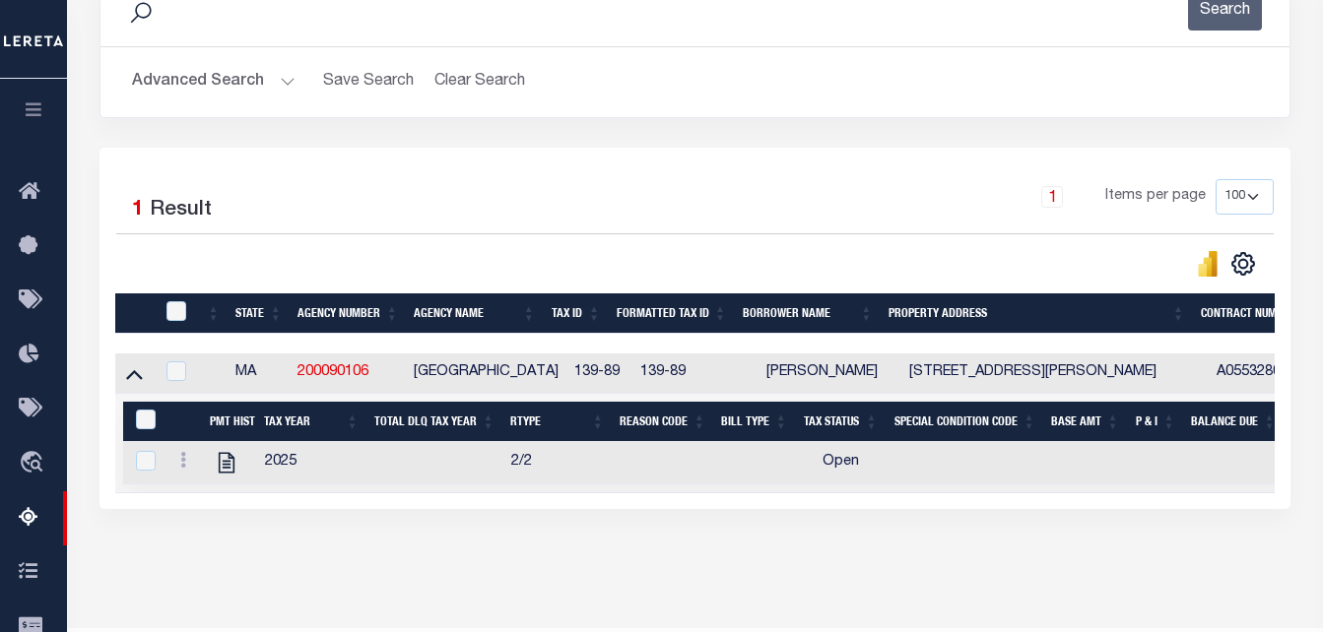
scroll to position [412, 0]
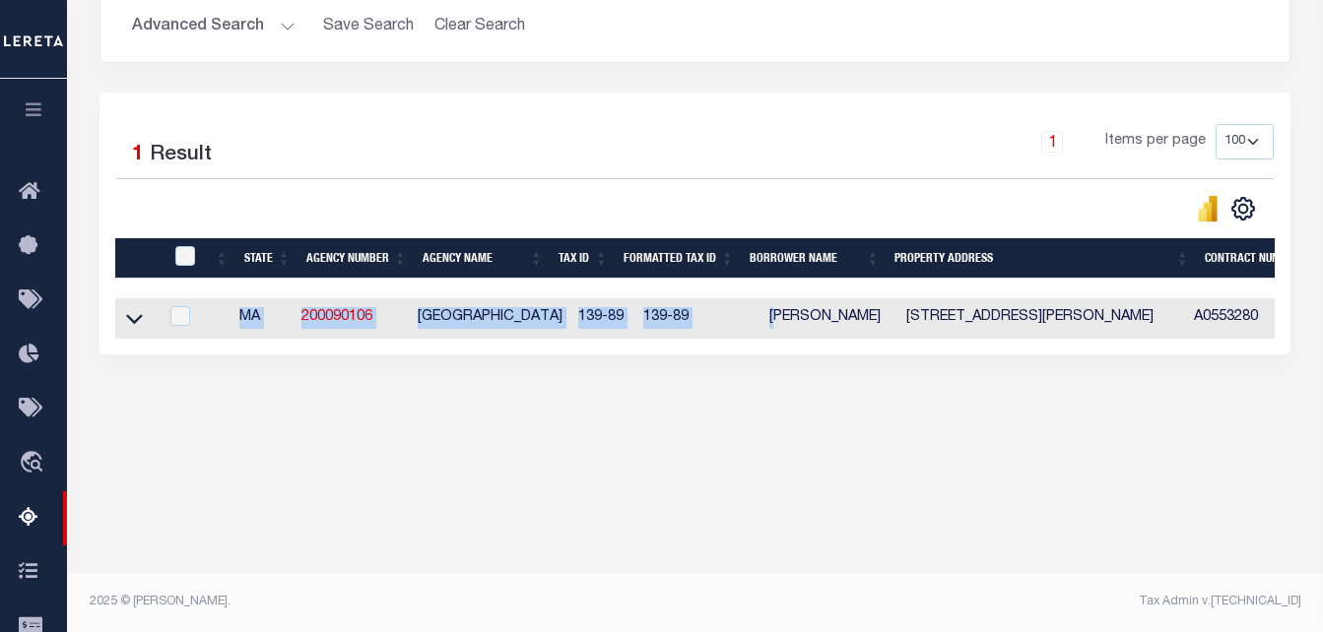
drag, startPoint x: 792, startPoint y: 319, endPoint x: 756, endPoint y: 321, distance: 36.5
click at [788, 379] on div "Data sync process is currently running, you may face some response delays. Sear…" at bounding box center [696, 125] width 1218 height 576
drag, startPoint x: 786, startPoint y: 322, endPoint x: 748, endPoint y: 321, distance: 38.4
click at [761, 321] on td "KEITH T FLAHERTY" at bounding box center [829, 318] width 137 height 40
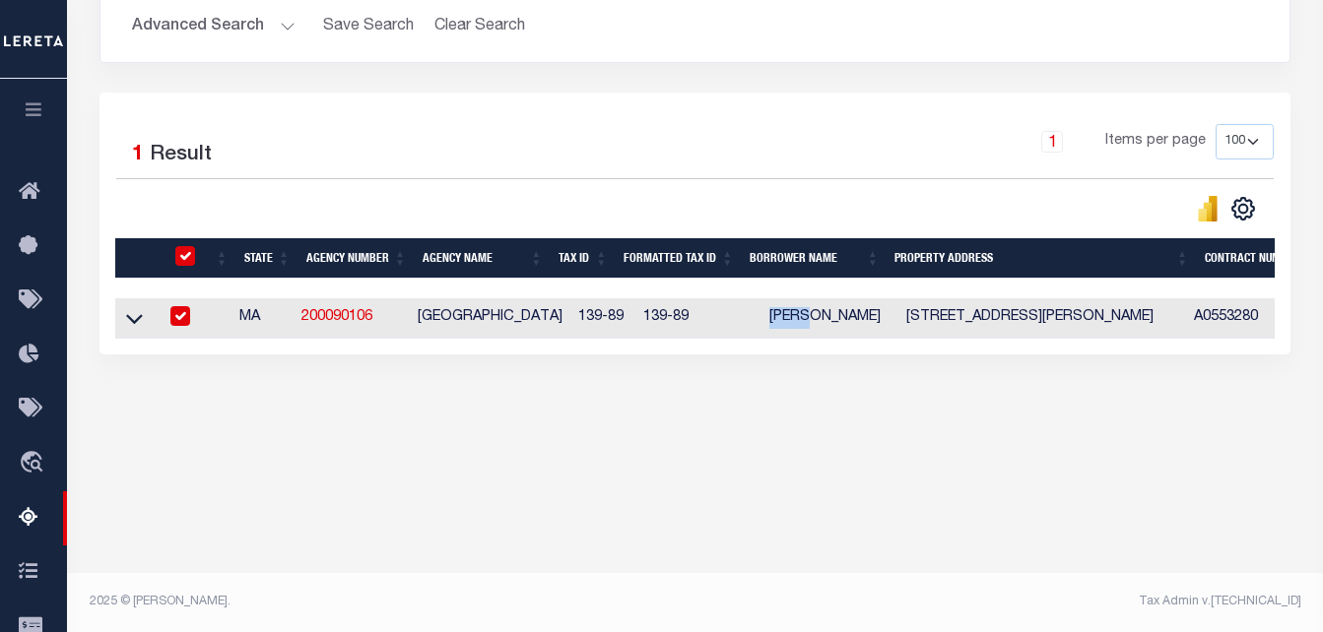
checkbox input "true"
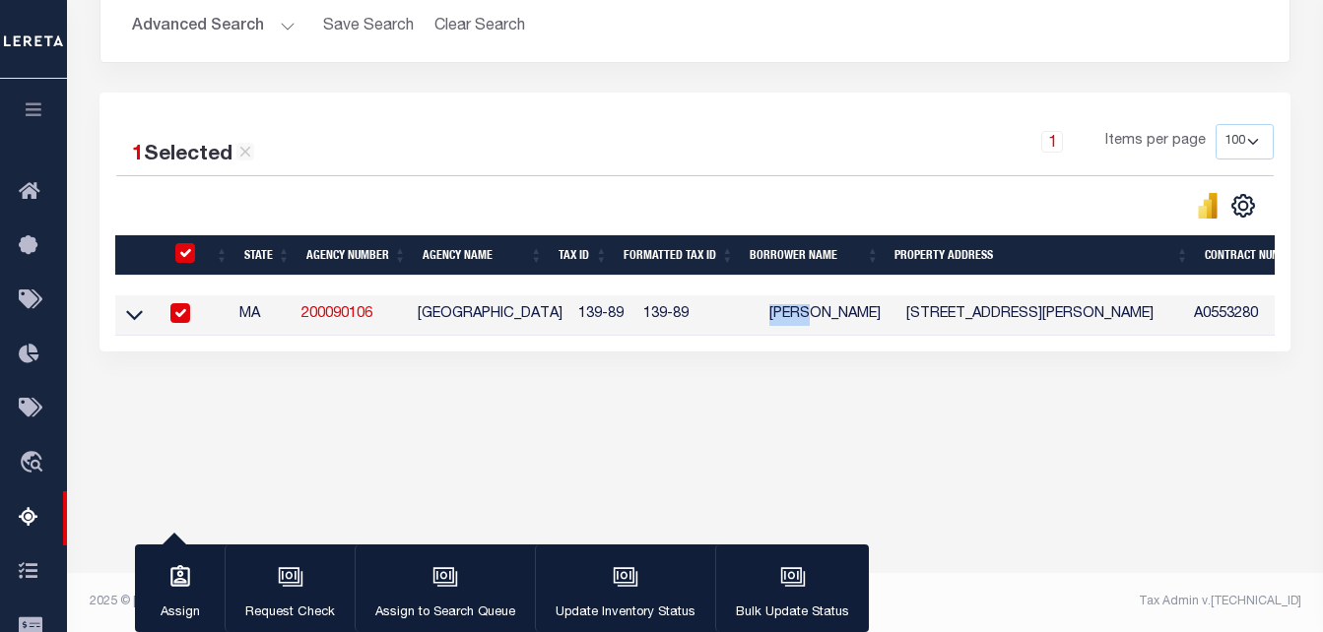
copy td "KEITH"
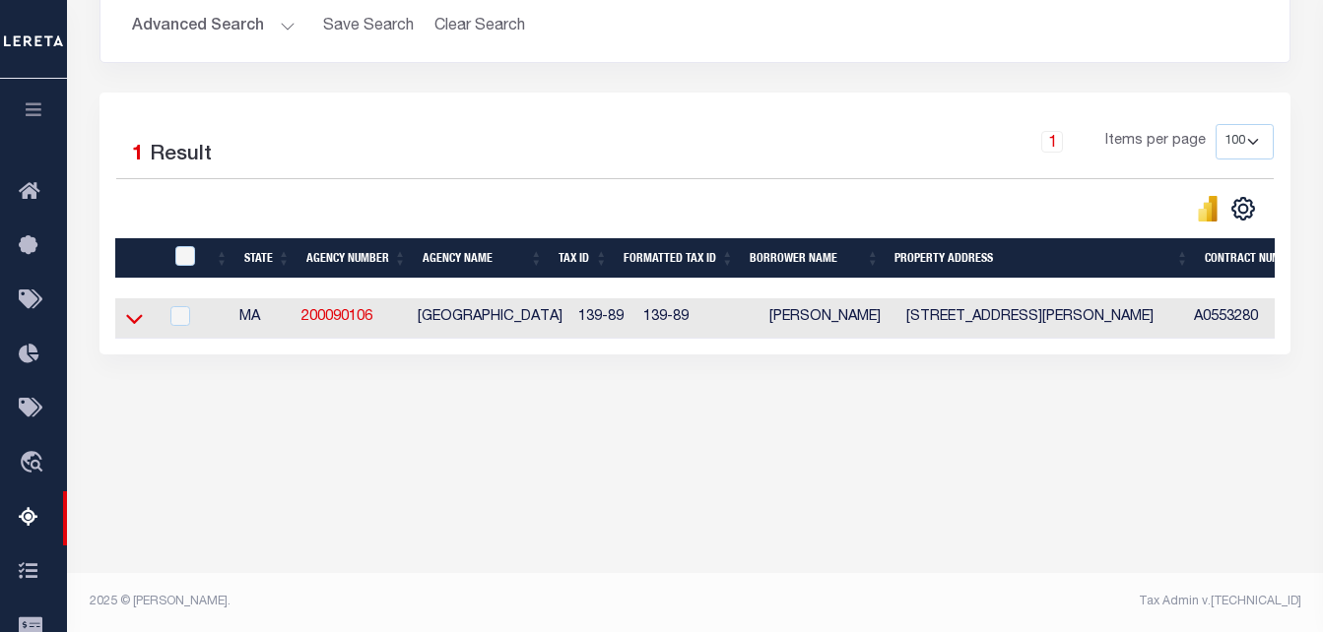
click at [138, 322] on icon at bounding box center [134, 318] width 17 height 21
click at [134, 321] on icon at bounding box center [134, 318] width 17 height 21
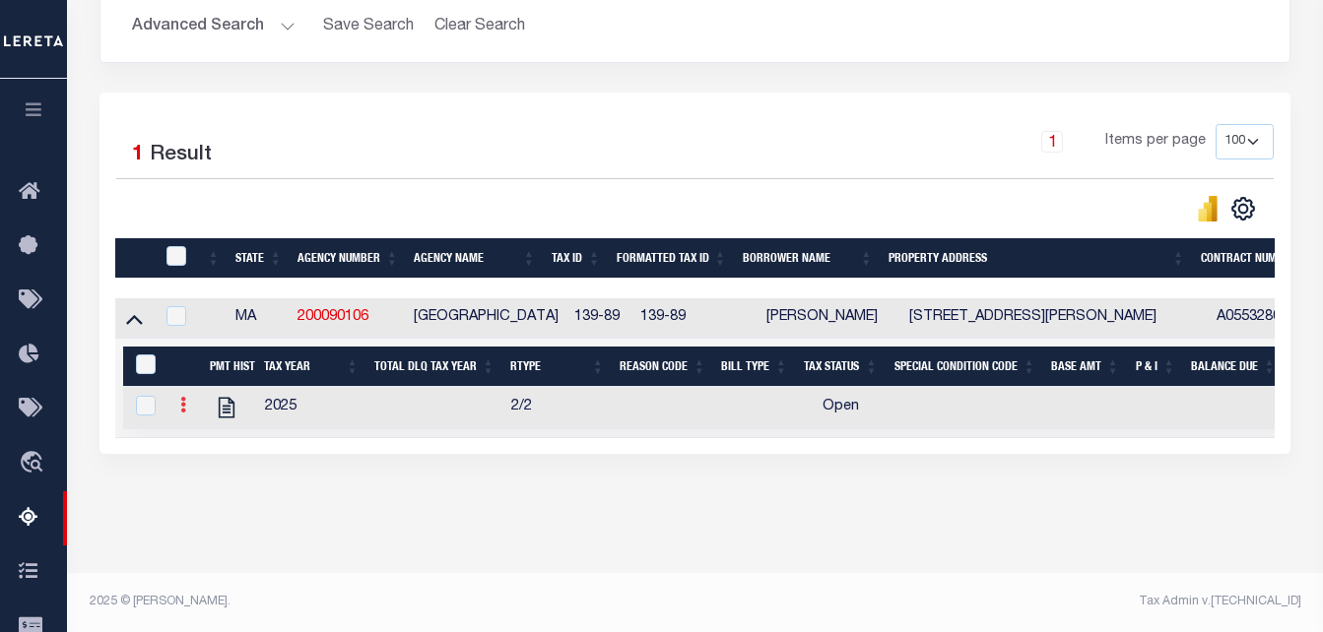
click at [180, 408] on icon at bounding box center [183, 405] width 6 height 16
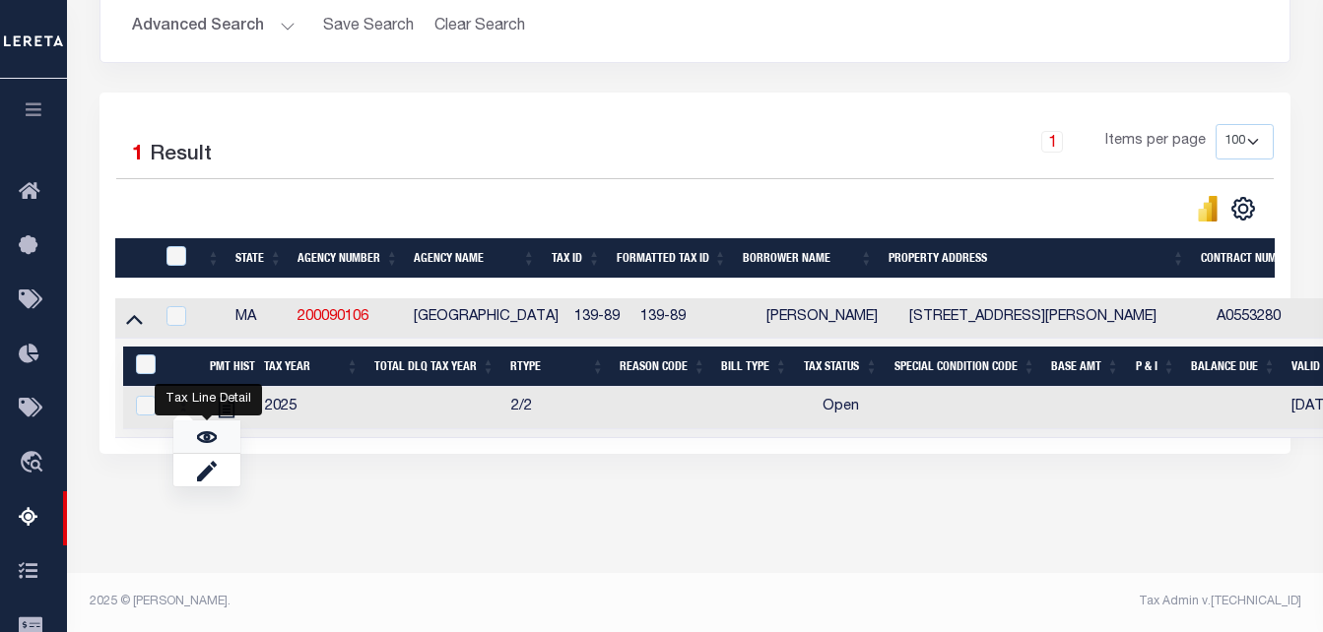
click at [203, 444] on img "" at bounding box center [207, 438] width 20 height 20
checkbox input "true"
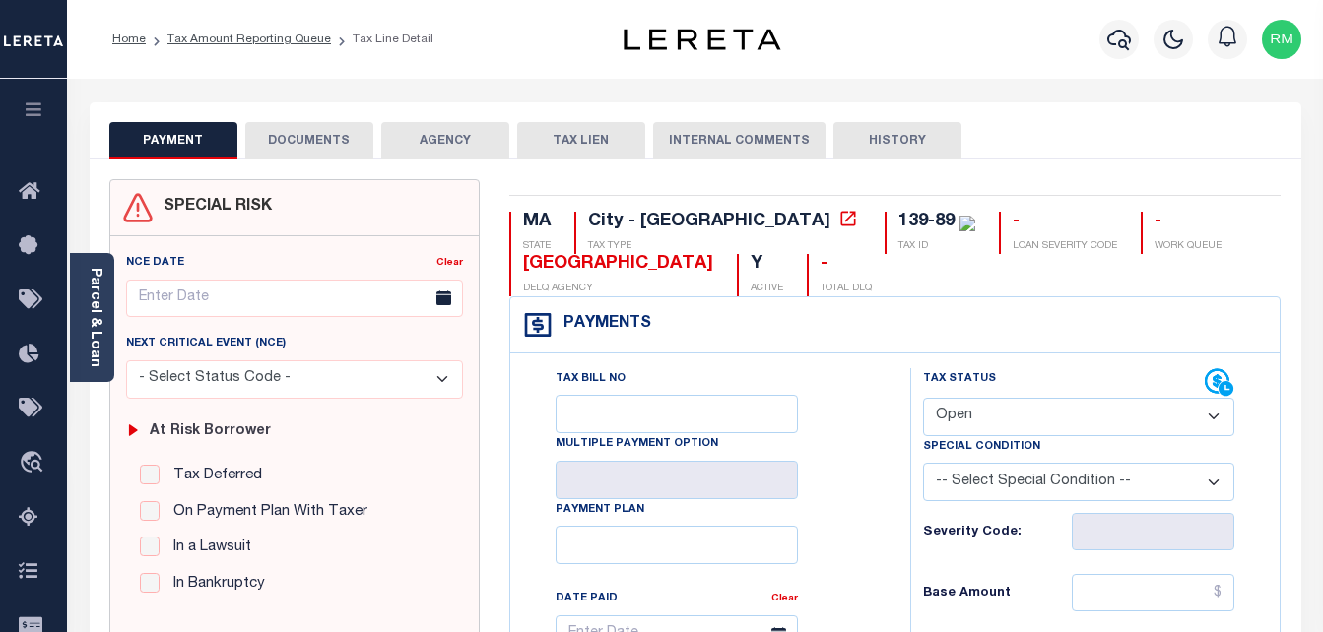
click at [978, 407] on select "- Select Status Code - Open Due/Unpaid Paid Incomplete No Tax Due Internal Refu…" at bounding box center [1079, 417] width 312 height 38
select select "DUE"
click at [923, 399] on select "- Select Status Code - Open Due/Unpaid Paid Incomplete No Tax Due Internal Refu…" at bounding box center [1079, 417] width 312 height 38
type input "[DATE]"
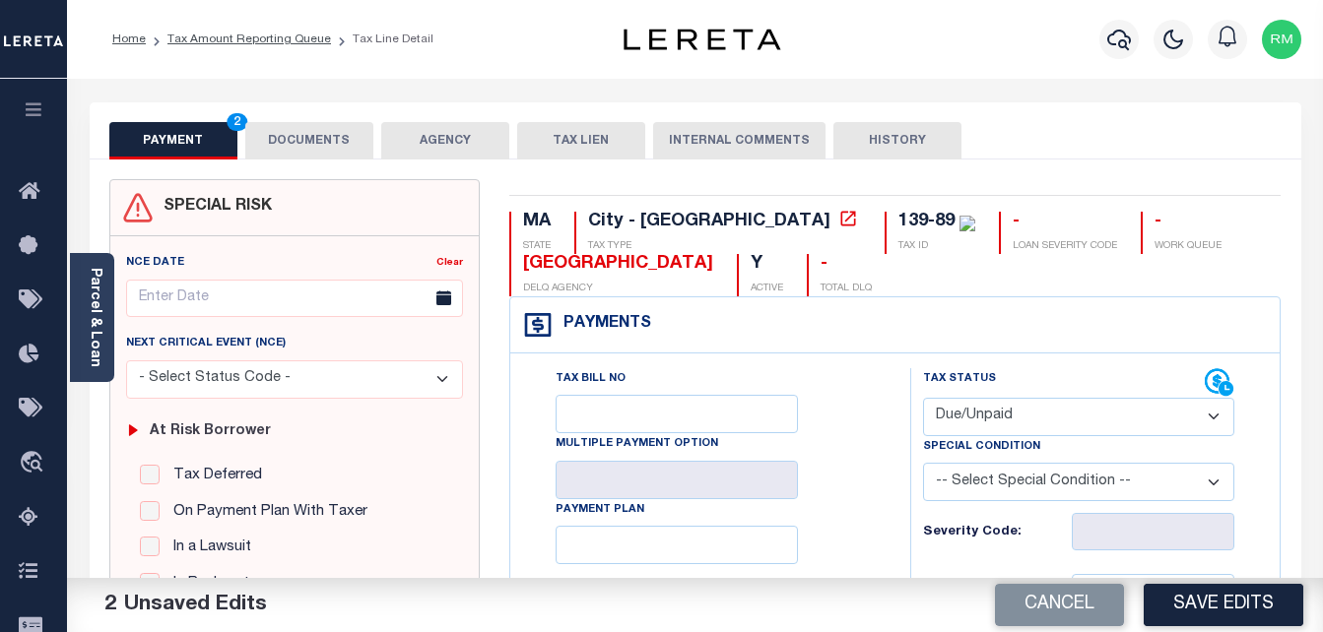
click at [950, 429] on select "- Select Status Code - Open Due/Unpaid Paid Incomplete No Tax Due Internal Refu…" at bounding box center [1079, 417] width 312 height 38
select select "PYD"
click at [923, 399] on select "- Select Status Code - Open Due/Unpaid Paid Incomplete No Tax Due Internal Refu…" at bounding box center [1079, 417] width 312 height 38
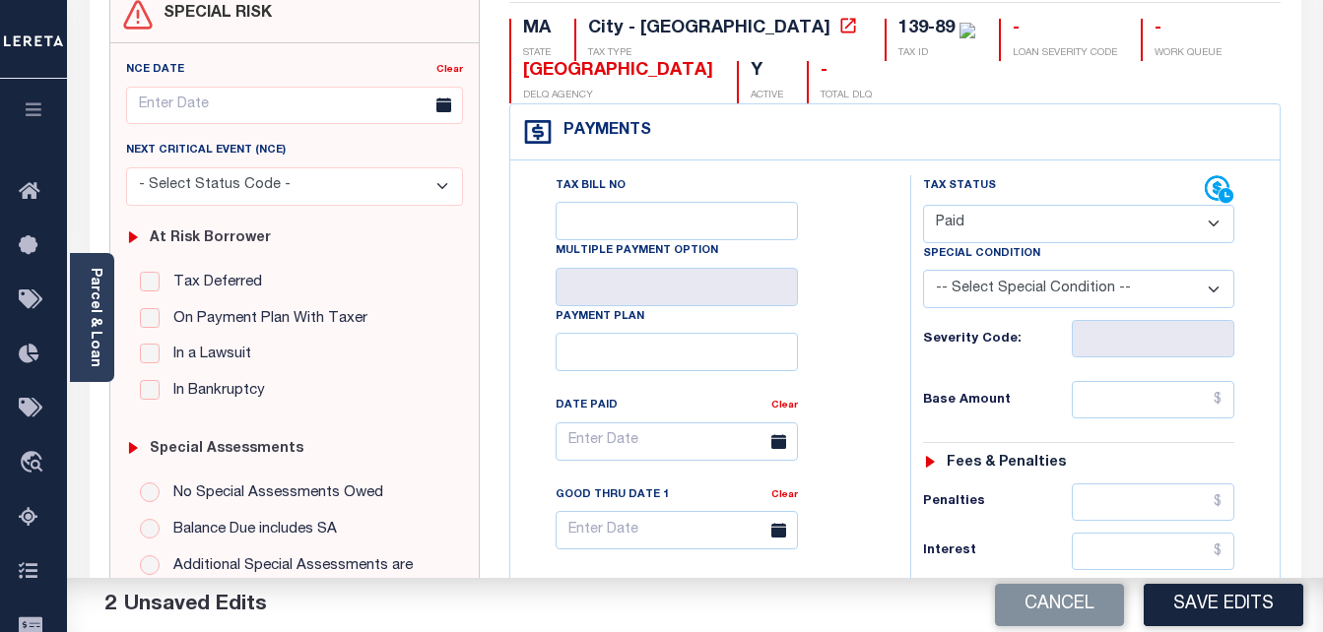
scroll to position [296, 0]
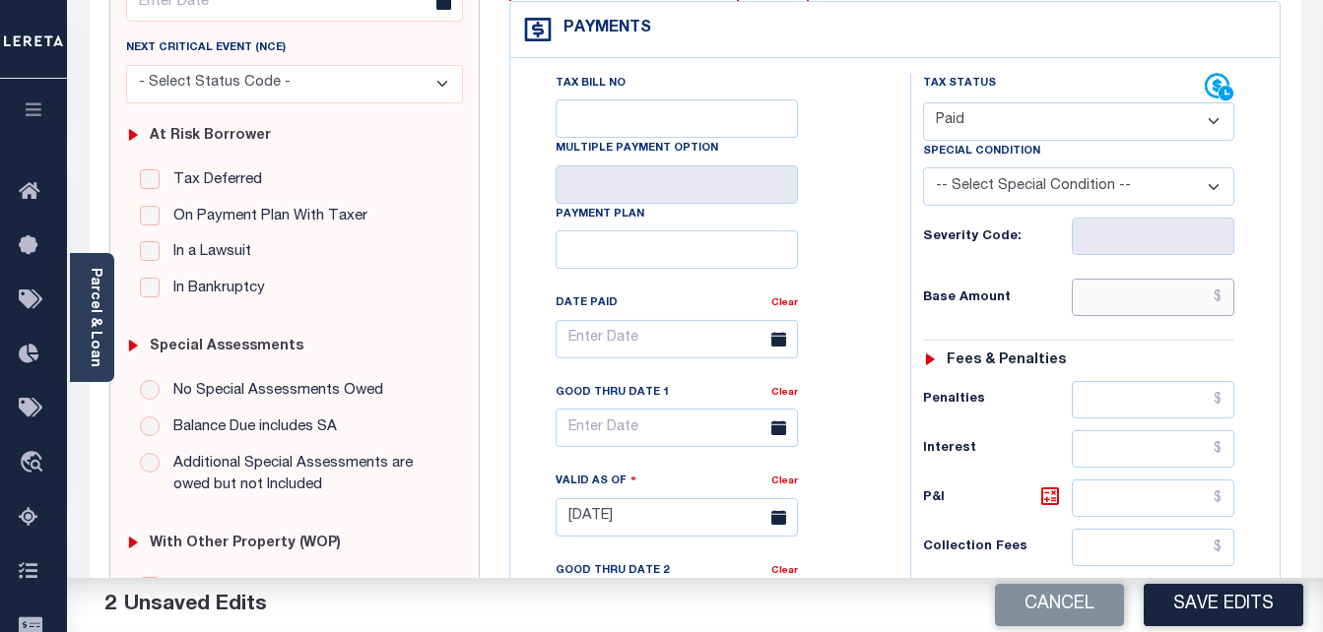
click at [1131, 305] on input "text" at bounding box center [1153, 297] width 163 height 37
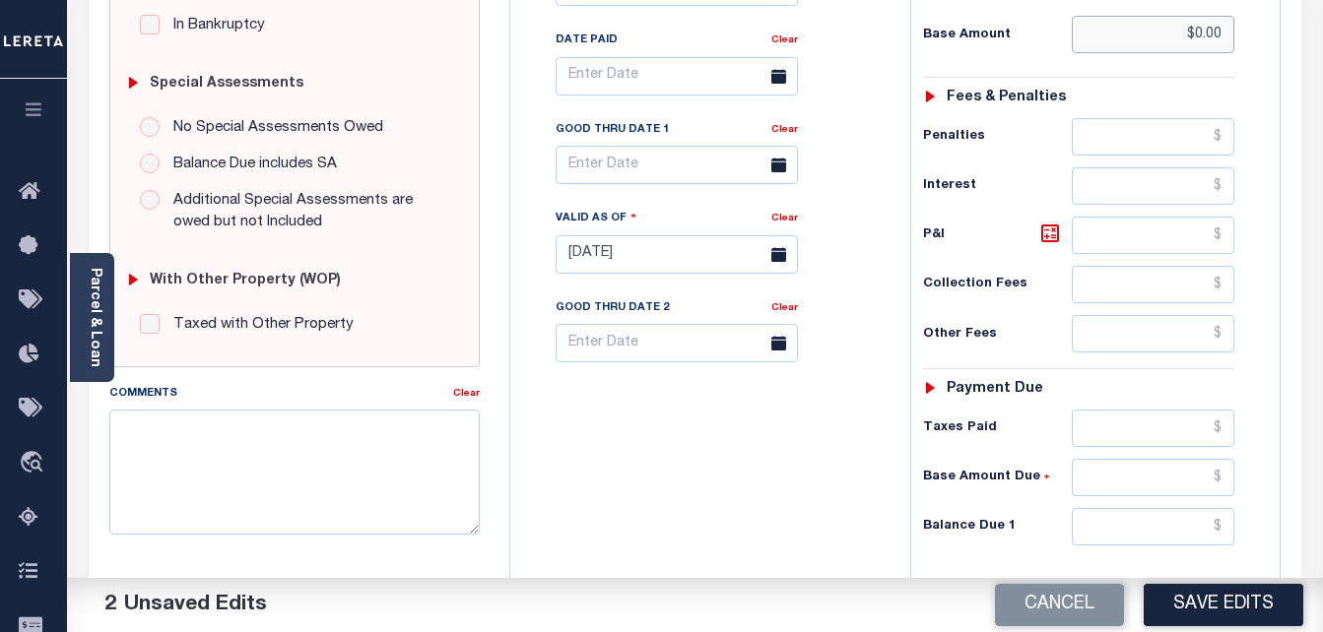
scroll to position [690, 0]
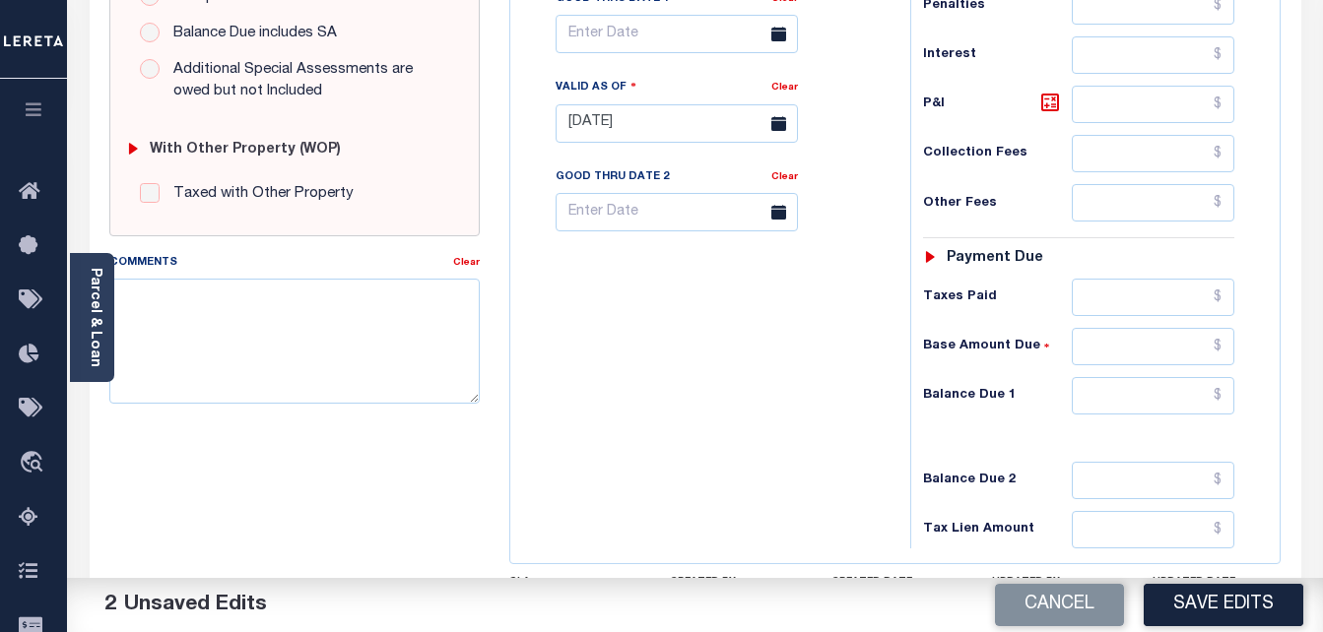
type input "$0.00"
click at [1173, 398] on input "text" at bounding box center [1153, 395] width 163 height 37
type input "$0.00"
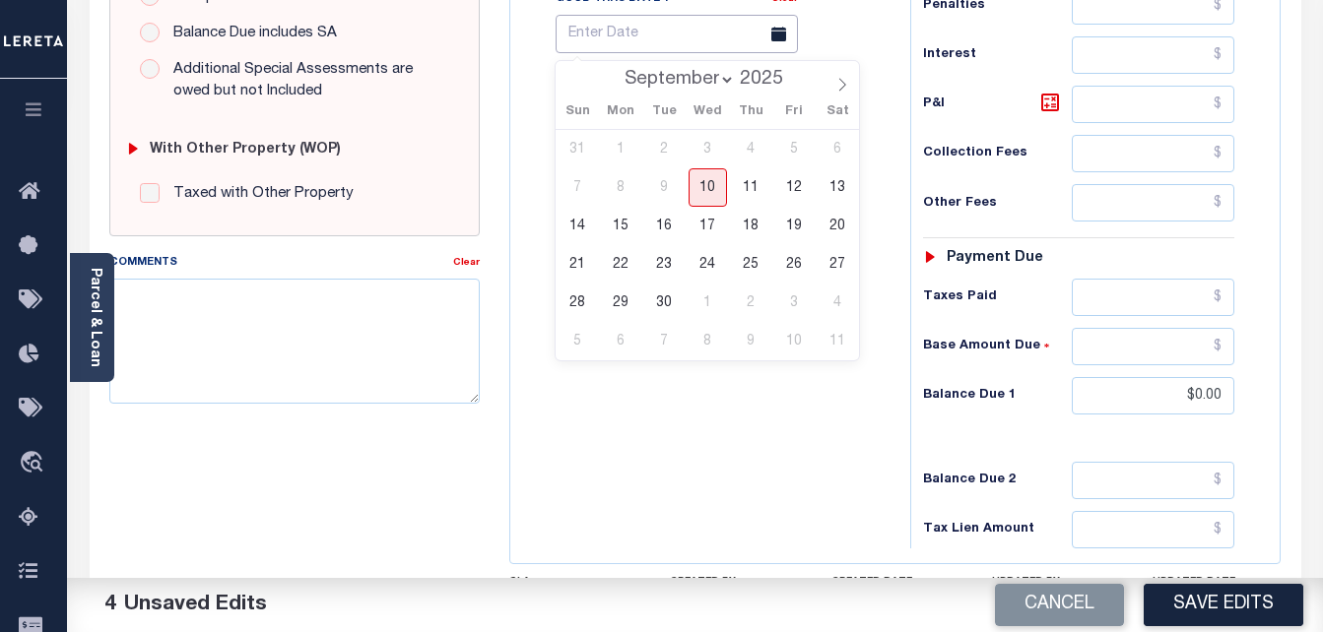
click at [632, 36] on input "text" at bounding box center [677, 34] width 242 height 38
click at [708, 185] on span "10" at bounding box center [708, 187] width 38 height 38
type input "[DATE]"
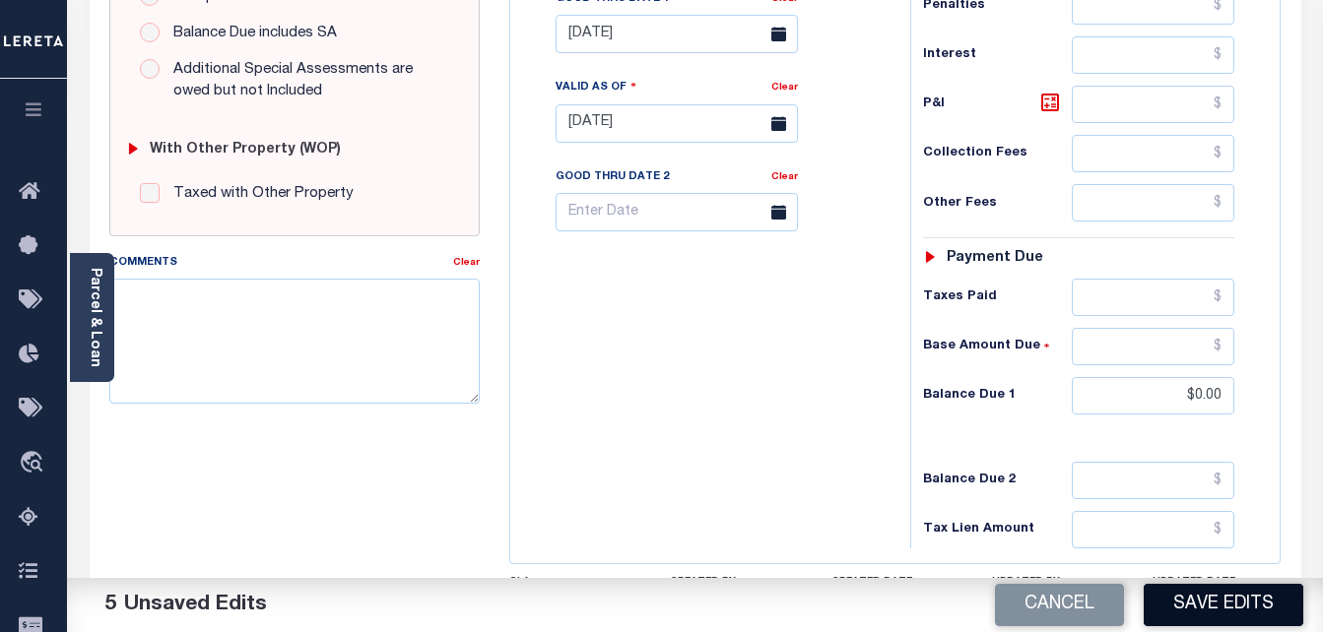
click at [1173, 618] on button "Save Edits" at bounding box center [1224, 605] width 160 height 42
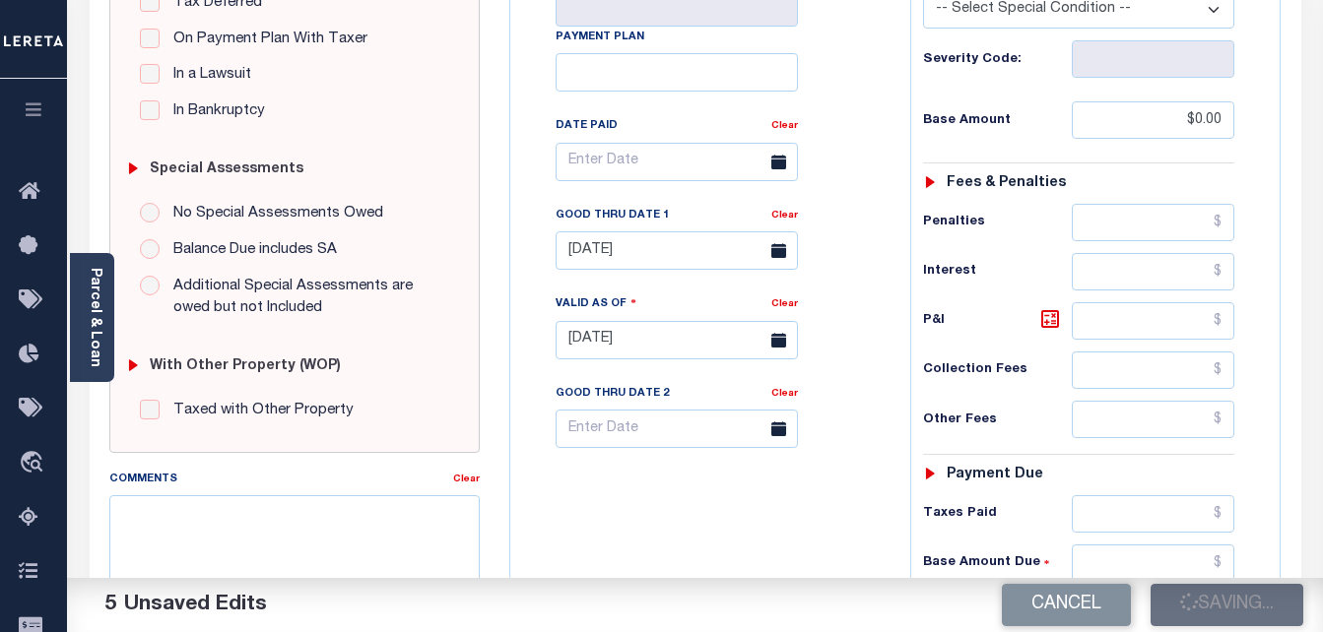
checkbox input "false"
type input "$0"
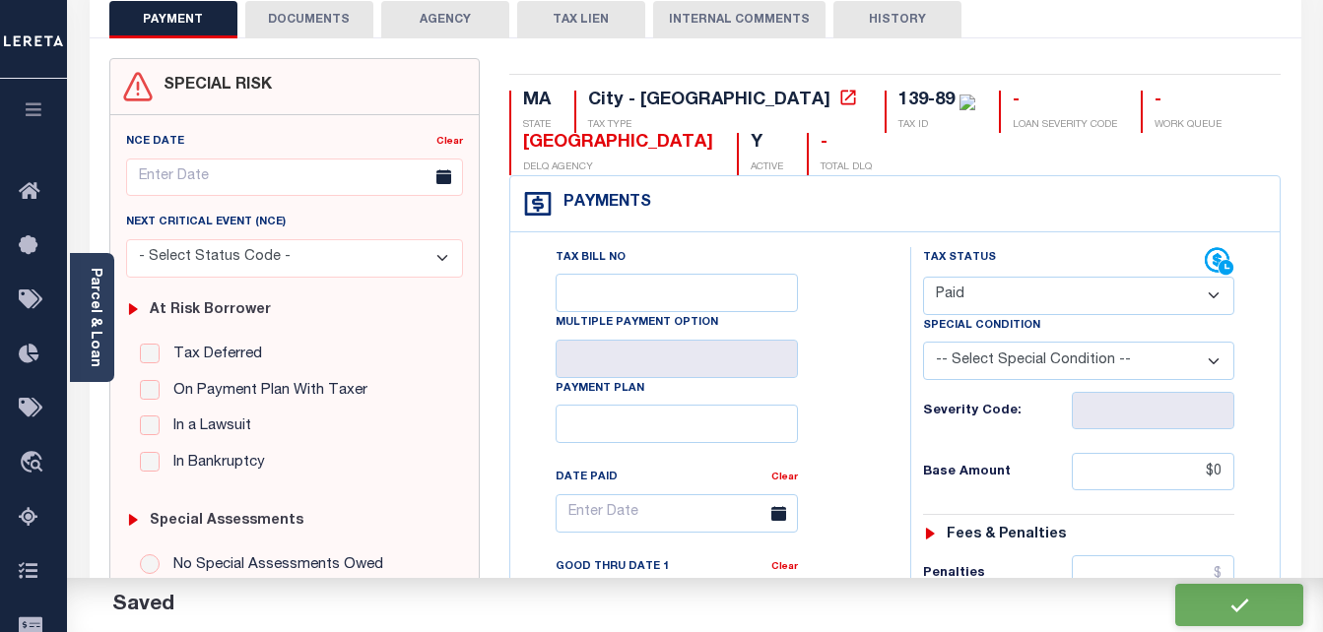
scroll to position [0, 0]
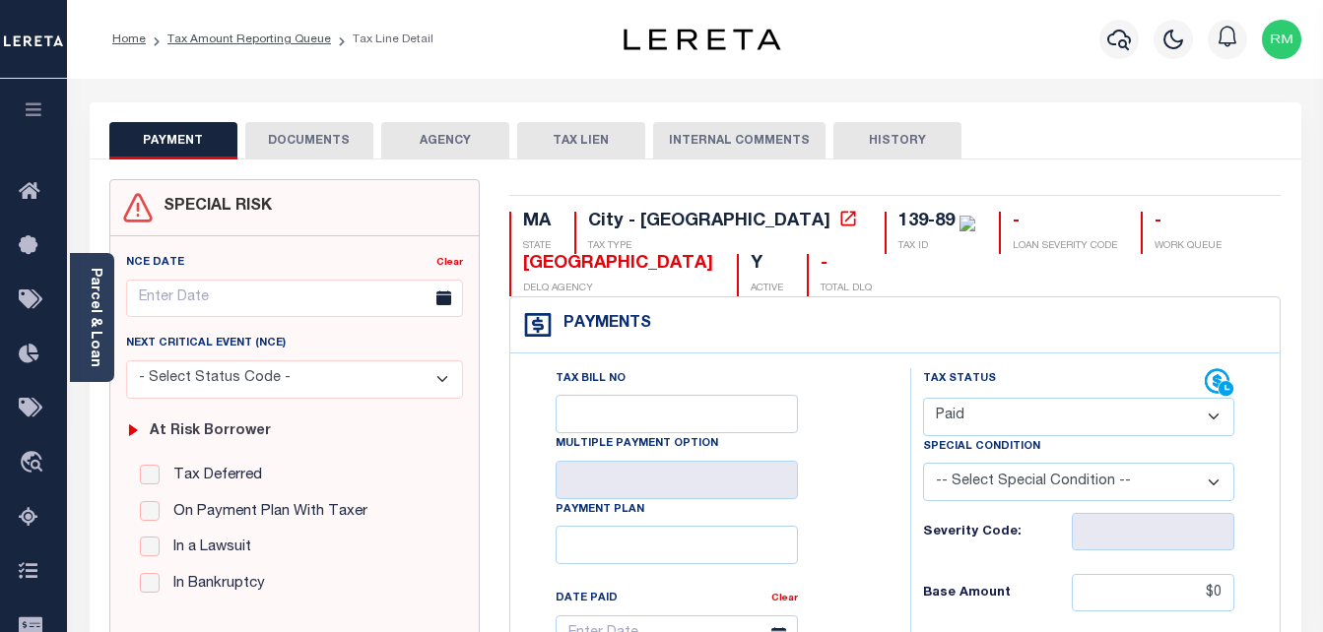
click at [316, 147] on button "DOCUMENTS" at bounding box center [309, 140] width 128 height 37
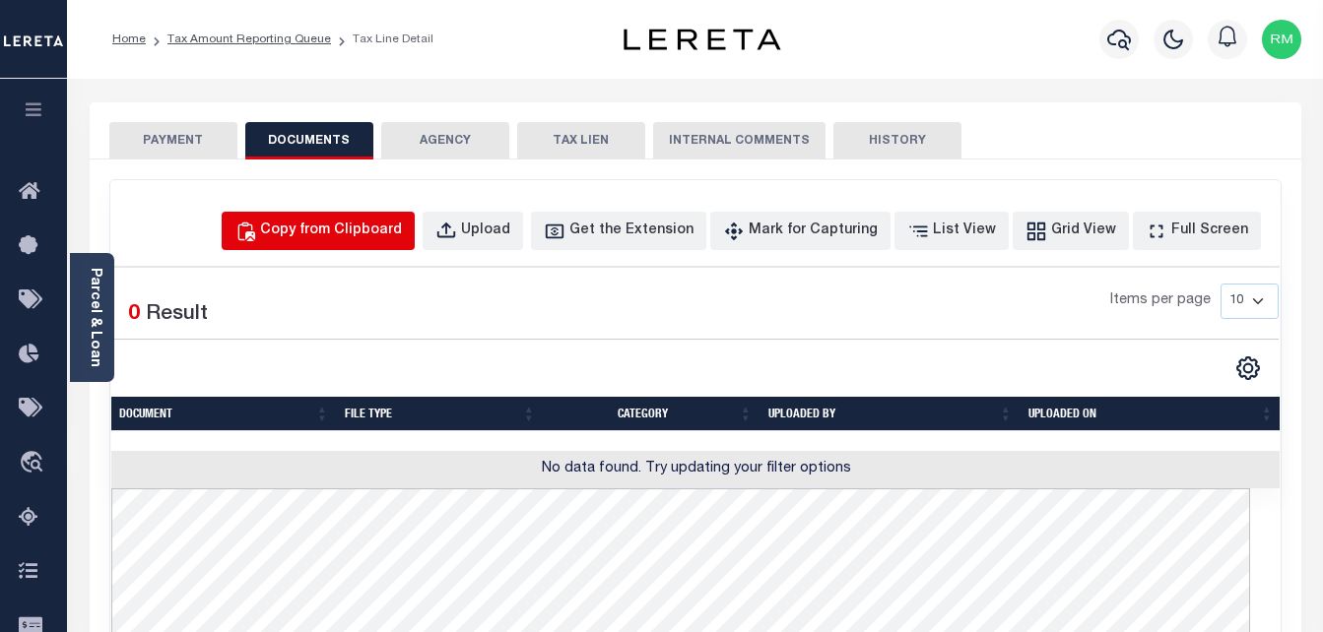
click at [390, 221] on div "Copy from Clipboard" at bounding box center [331, 232] width 142 height 22
select select "POP"
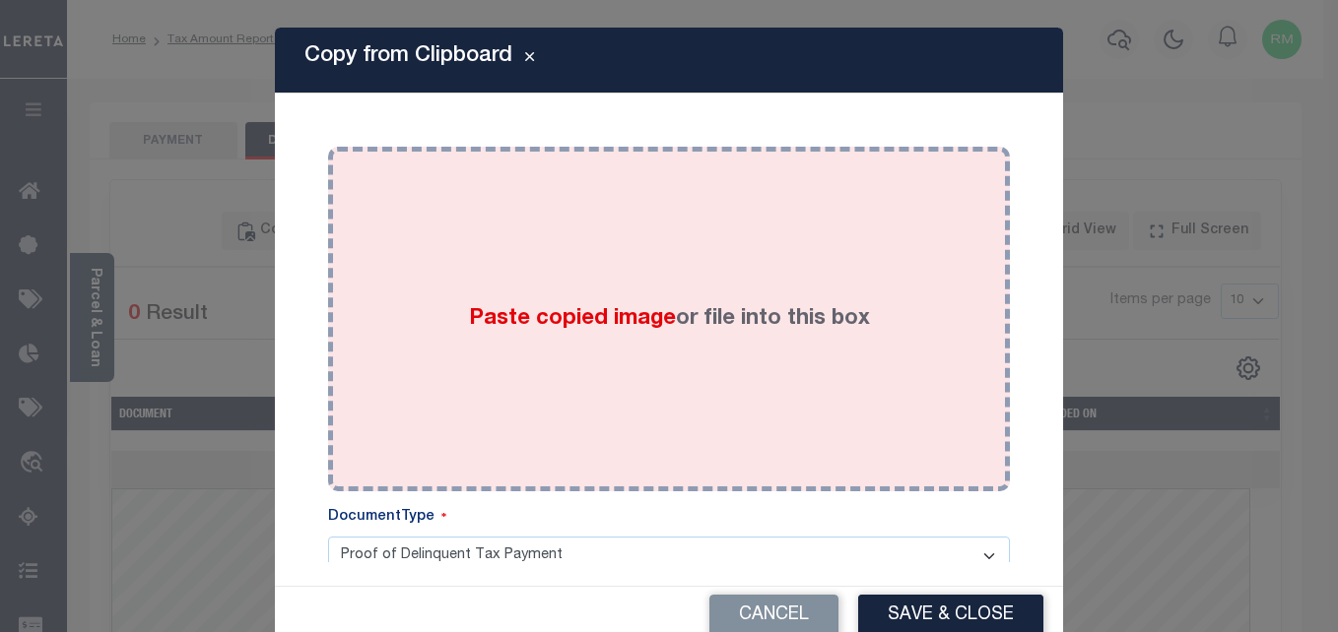
click at [500, 314] on span "Paste copied image" at bounding box center [572, 319] width 207 height 22
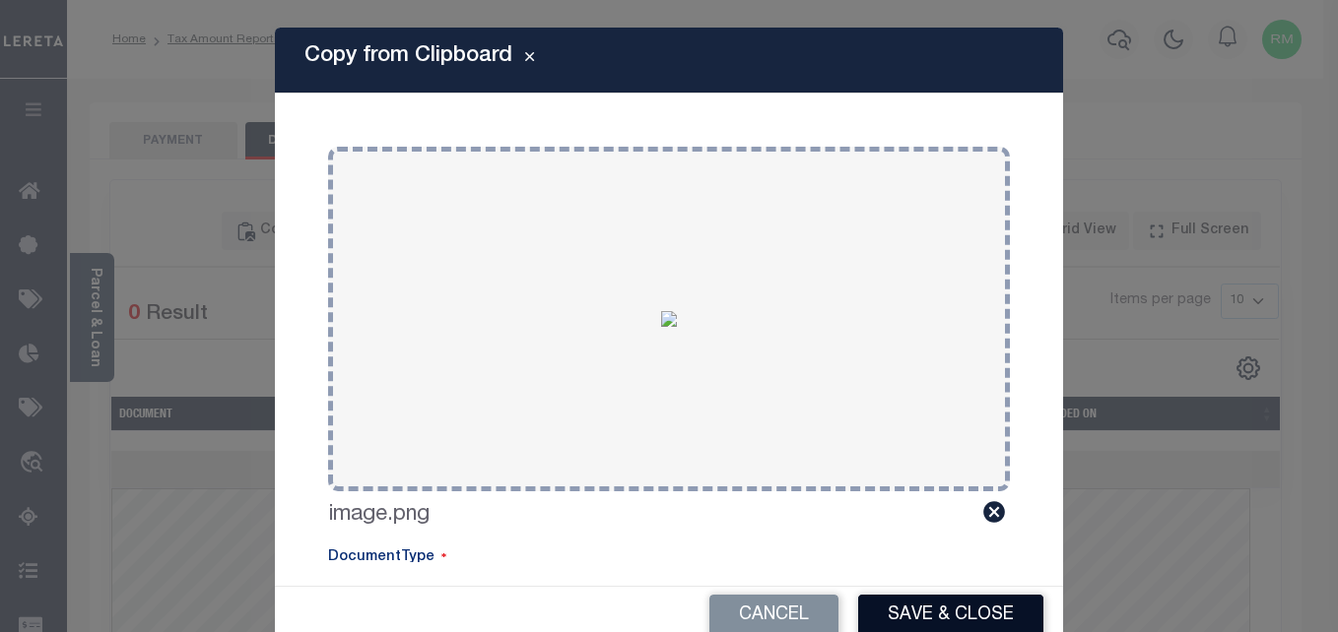
click at [967, 609] on button "Save & Close" at bounding box center [950, 616] width 185 height 42
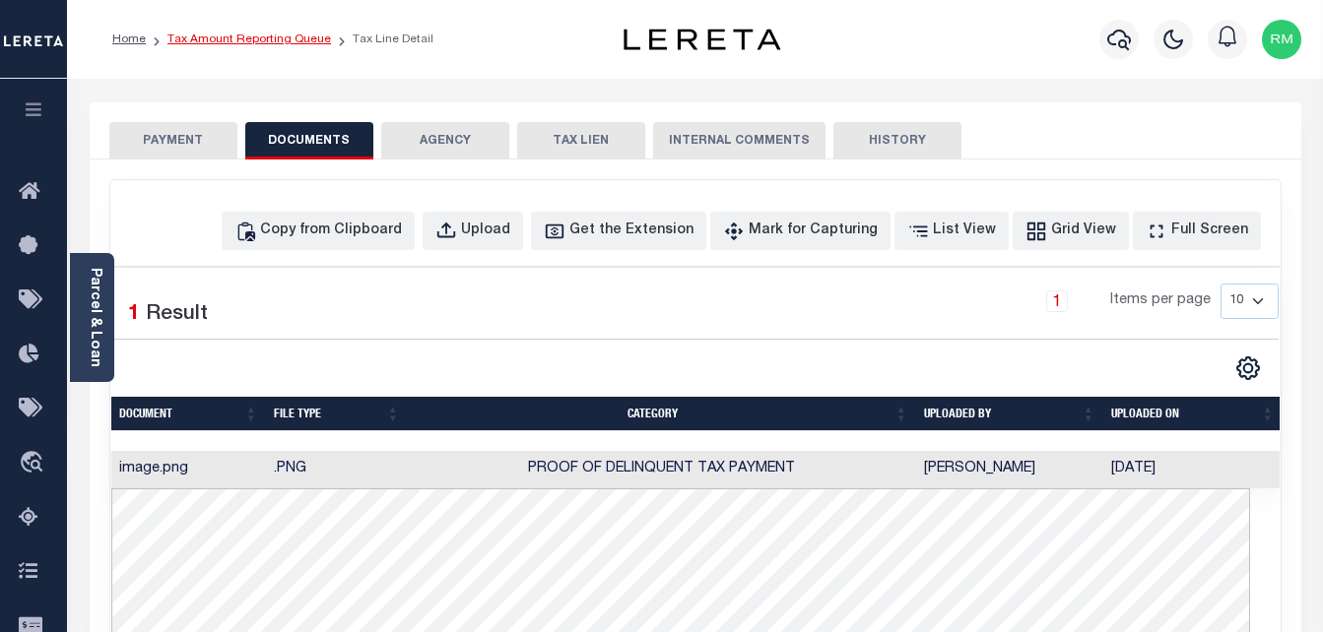
click at [265, 41] on link "Tax Amount Reporting Queue" at bounding box center [249, 39] width 164 height 12
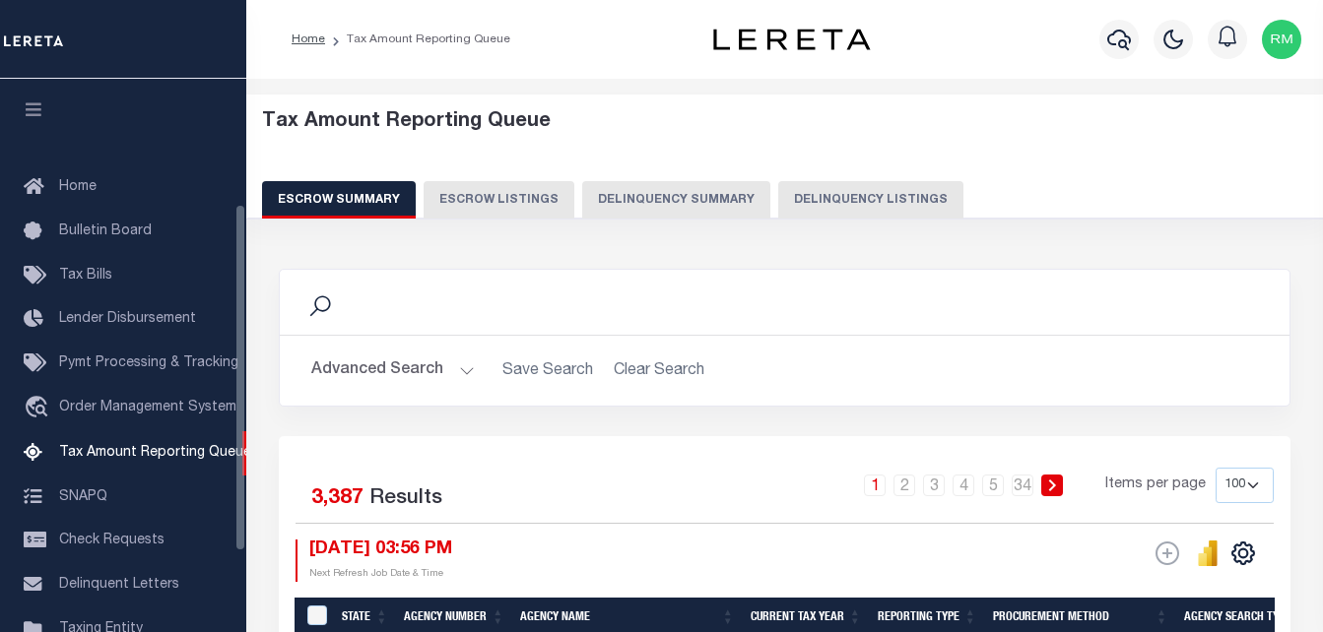
select select "100"
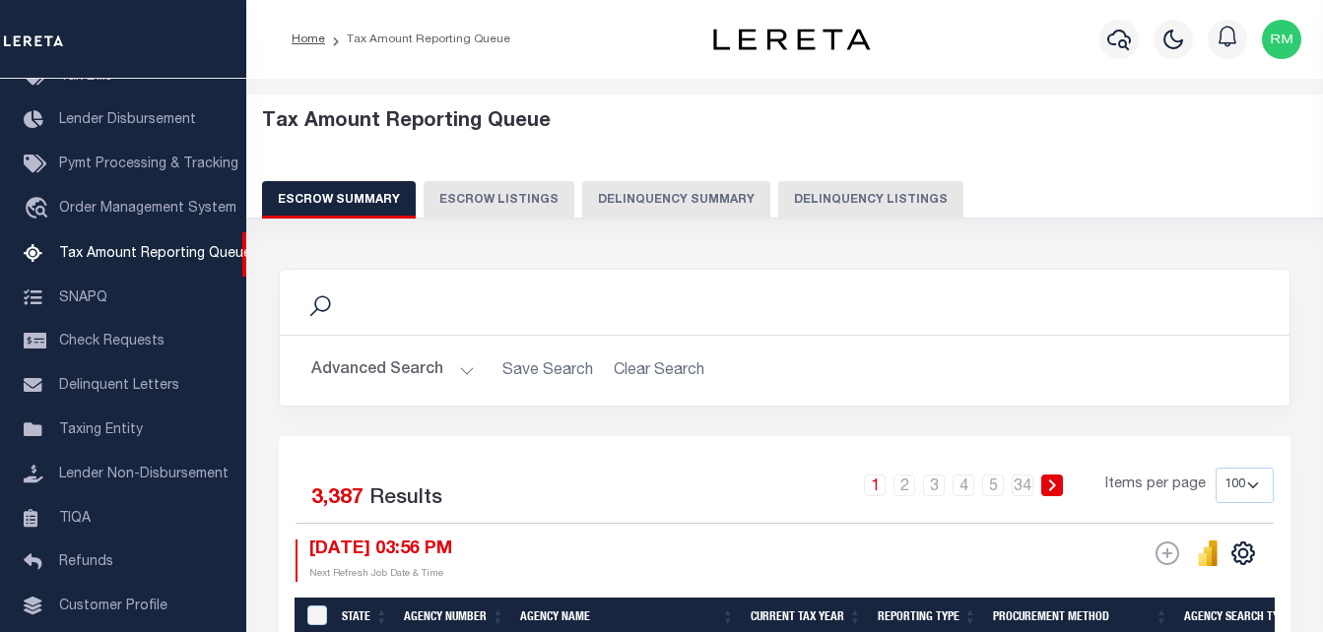
click at [911, 196] on button "Delinquency Listings" at bounding box center [870, 199] width 185 height 37
select select "100"
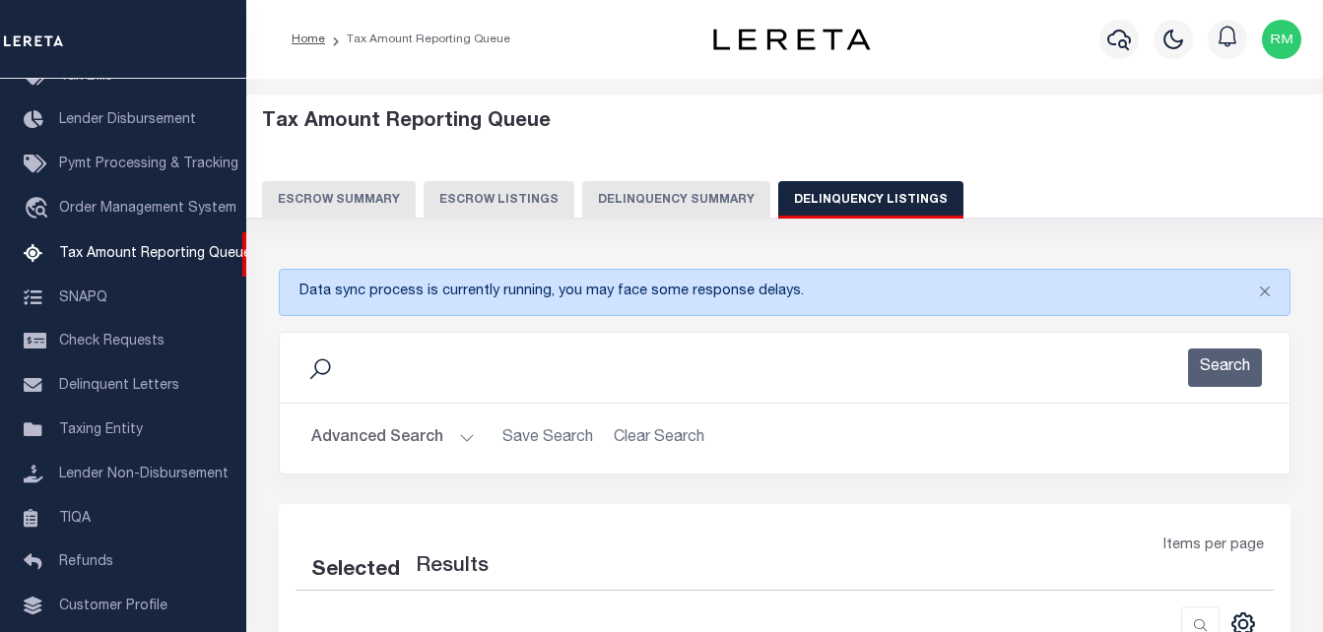
select select "100"
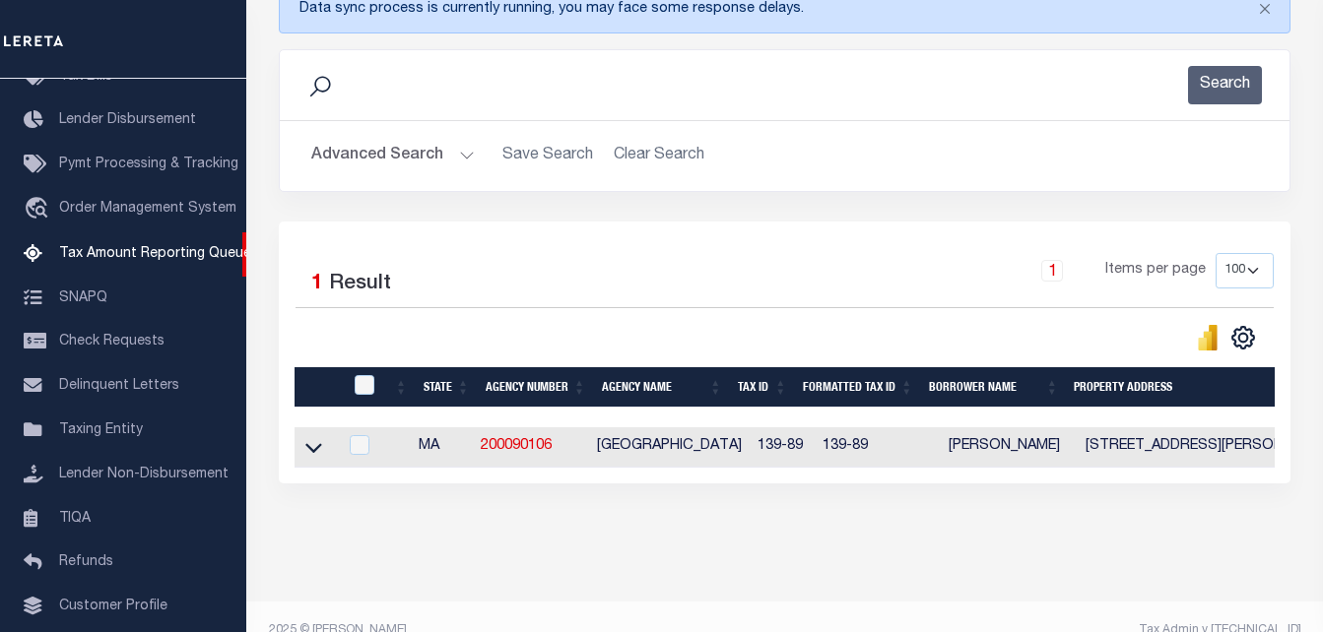
scroll to position [296, 0]
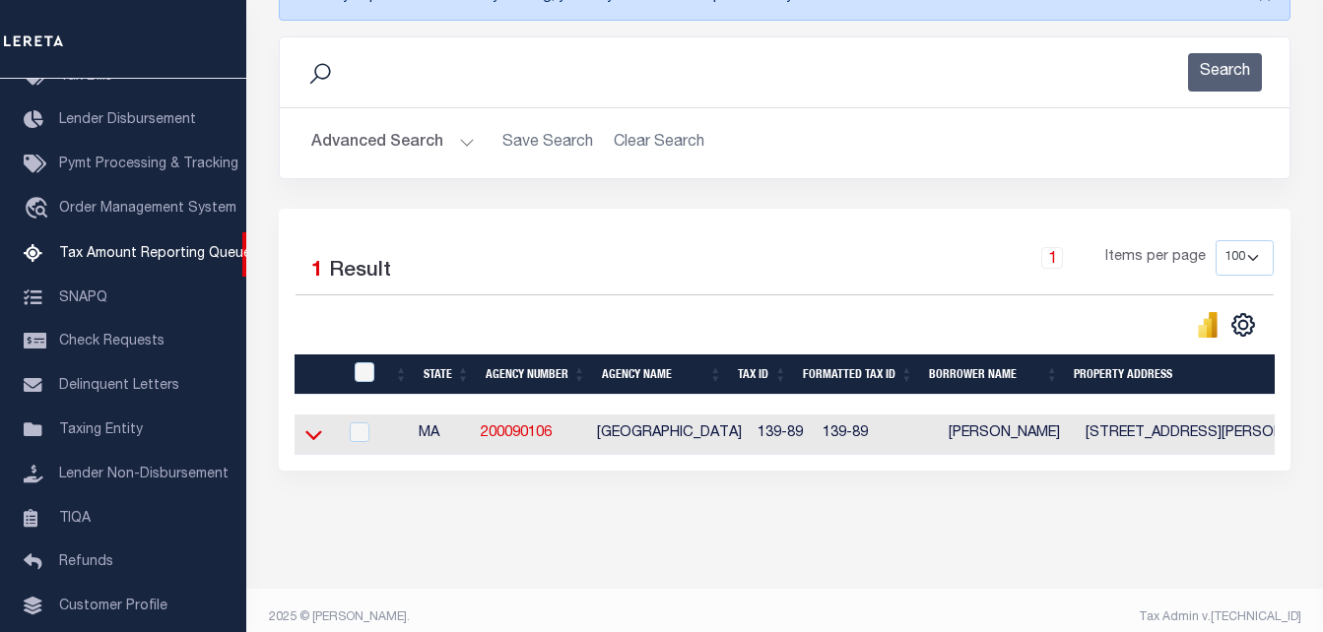
click at [308, 445] on icon at bounding box center [313, 435] width 17 height 21
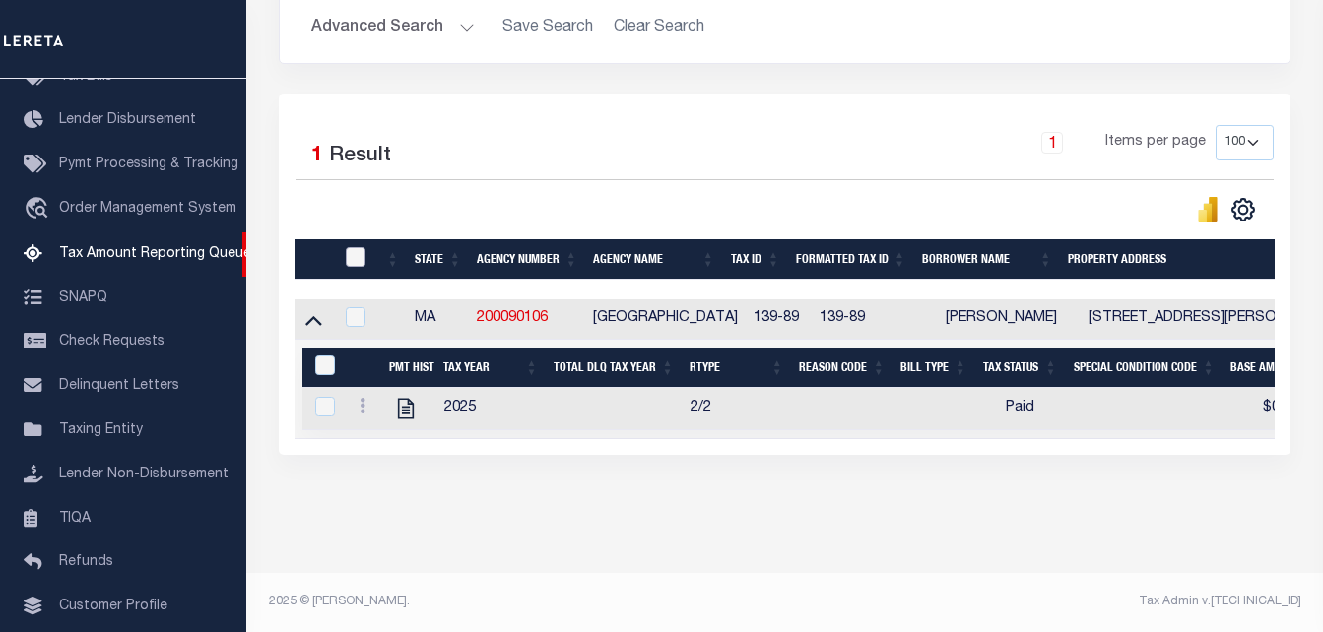
click at [349, 247] on input "checkbox" at bounding box center [356, 257] width 20 height 20
checkbox input "true"
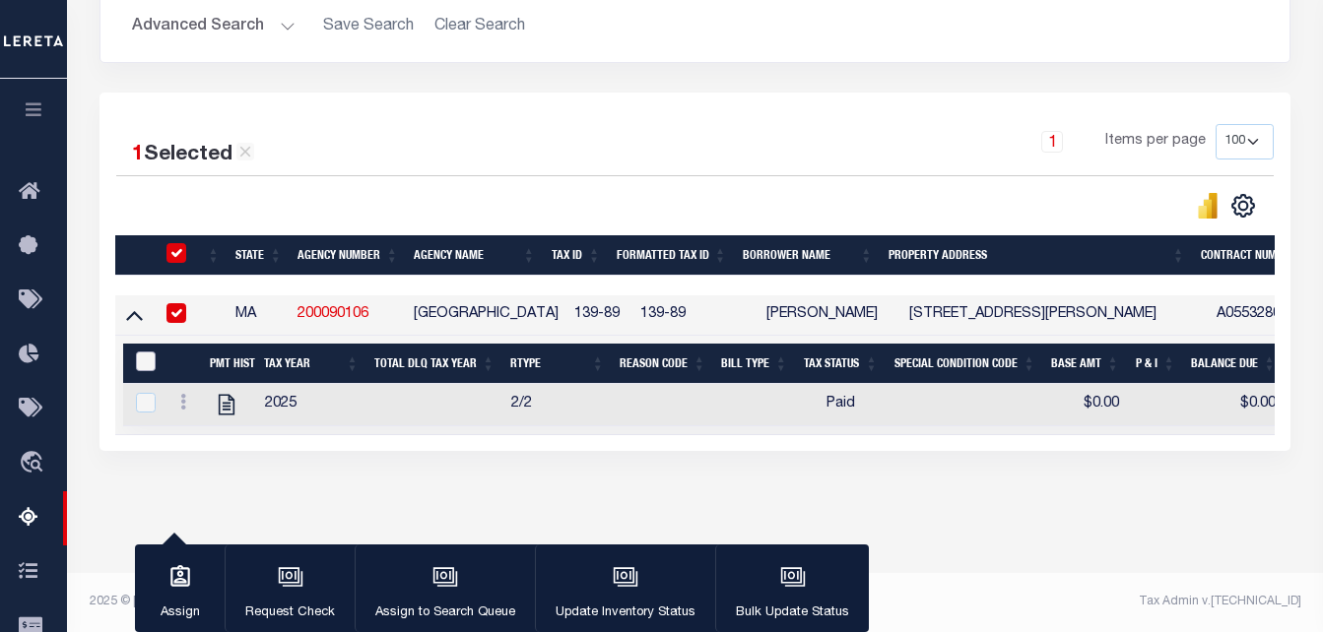
click at [149, 353] on input "&nbsp;" at bounding box center [146, 362] width 20 height 20
checkbox input "true"
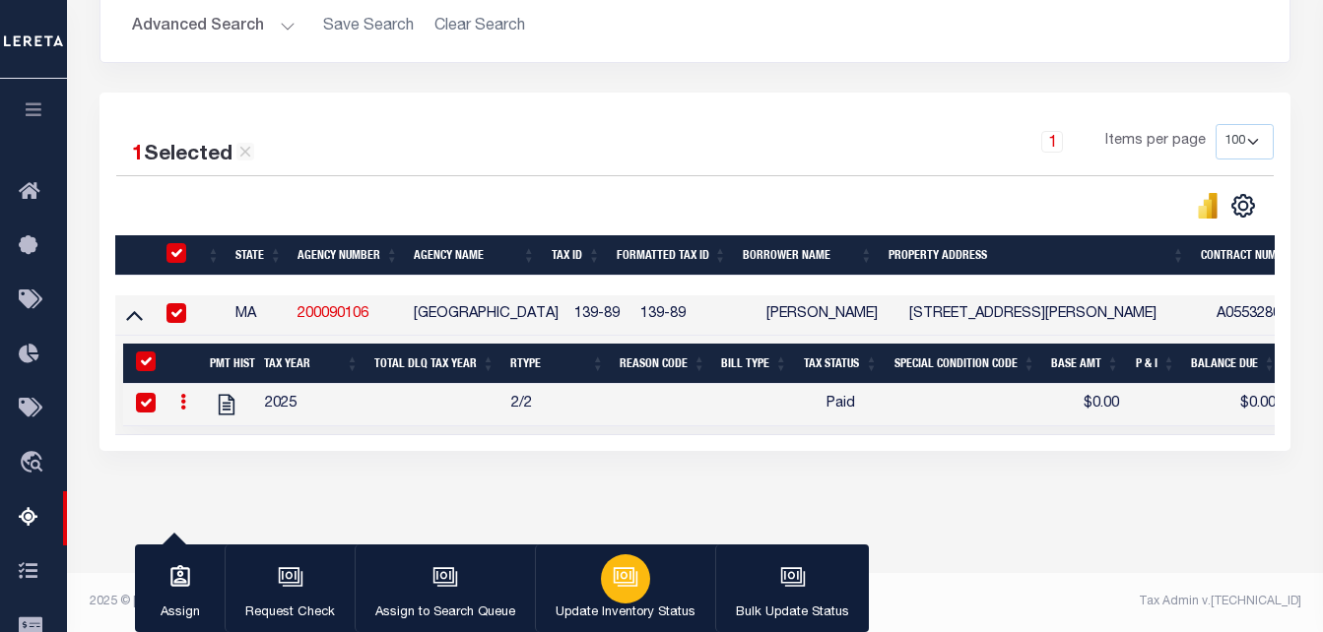
click at [613, 571] on icon "button" at bounding box center [626, 577] width 26 height 26
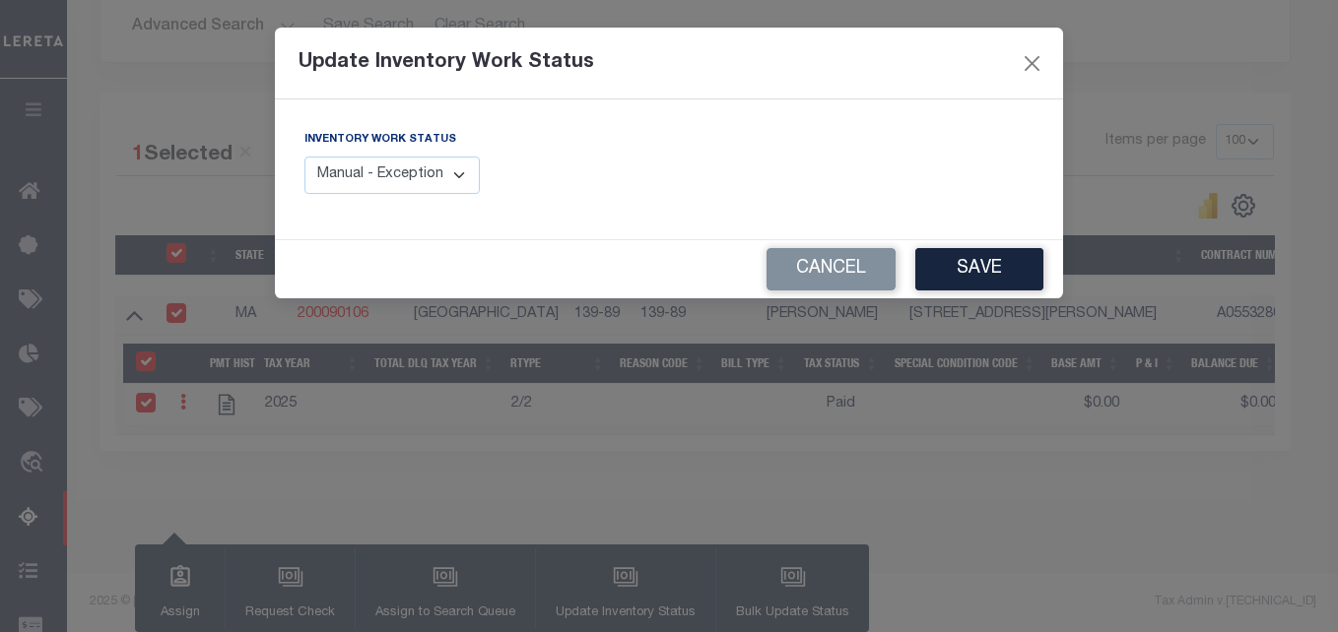
click at [413, 165] on select "Manual - Exception Pended - Awaiting Search Late Add Exception Completed" at bounding box center [391, 176] width 175 height 38
select select "4"
click at [304, 157] on select "Manual - Exception Pended - Awaiting Search Late Add Exception Completed" at bounding box center [391, 176] width 175 height 38
click at [995, 262] on button "Save" at bounding box center [979, 269] width 128 height 42
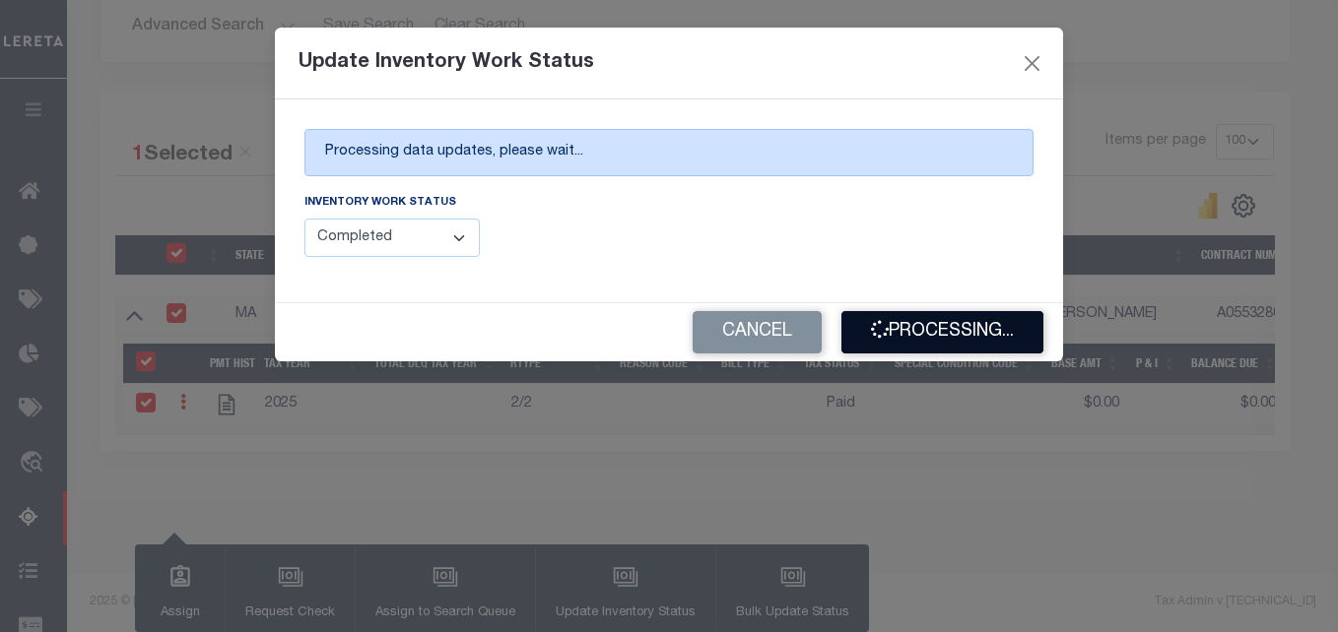
click at [950, 322] on button "Processing..." at bounding box center [942, 332] width 202 height 42
click at [942, 326] on button "Processing..." at bounding box center [942, 332] width 202 height 42
click at [940, 328] on button "Processing..." at bounding box center [942, 332] width 202 height 42
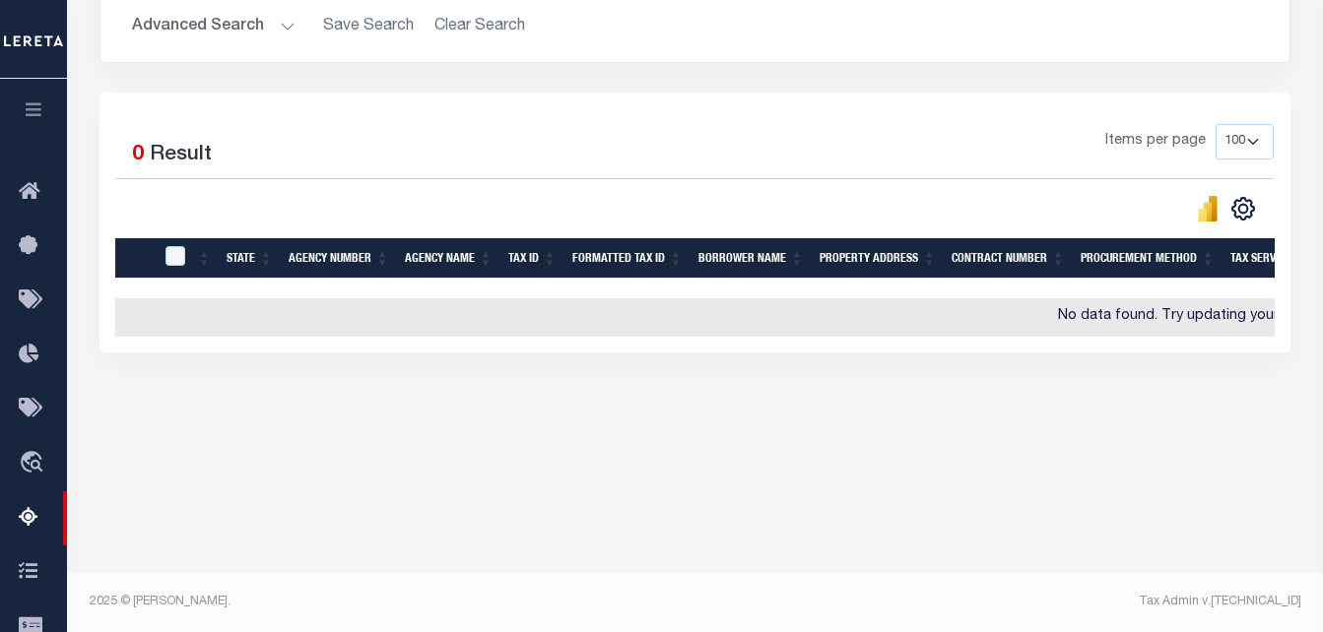
scroll to position [412, 0]
click at [231, 27] on button "Advanced Search" at bounding box center [214, 27] width 164 height 38
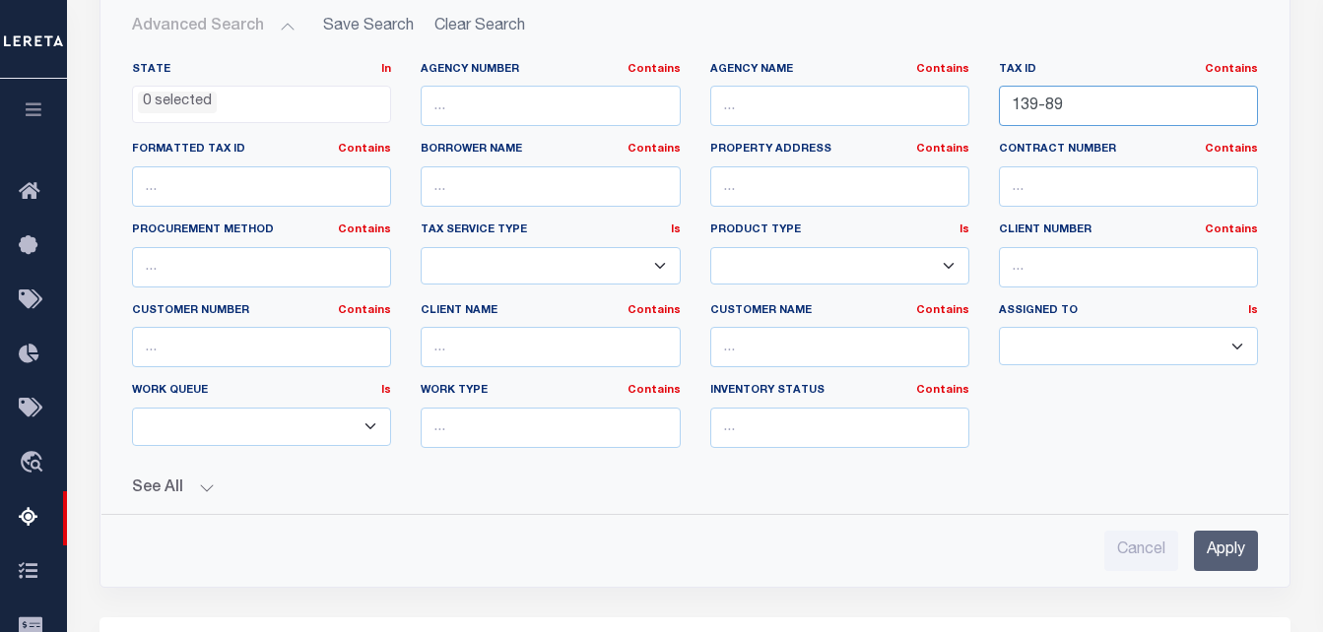
click at [1082, 105] on input "139-89" at bounding box center [1128, 106] width 259 height 40
click at [1082, 103] on input "139-89" at bounding box center [1128, 106] width 259 height 40
paste input "94"
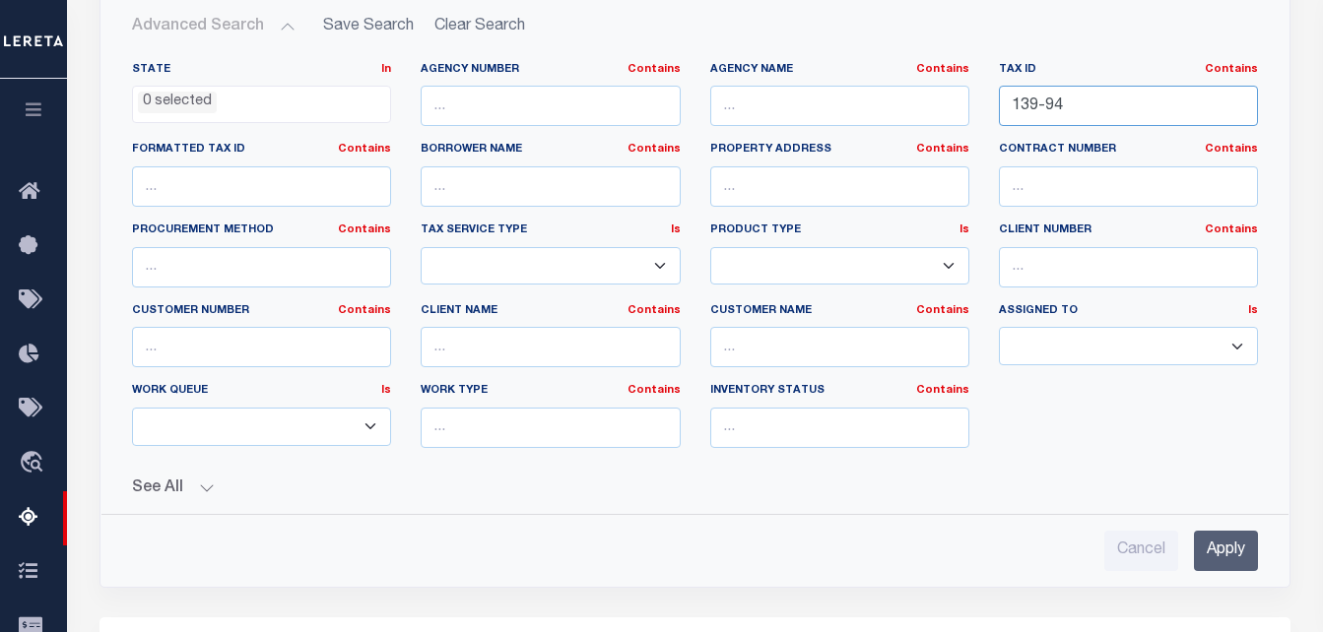
type input "139-94"
click at [1211, 544] on input "Apply" at bounding box center [1226, 551] width 64 height 40
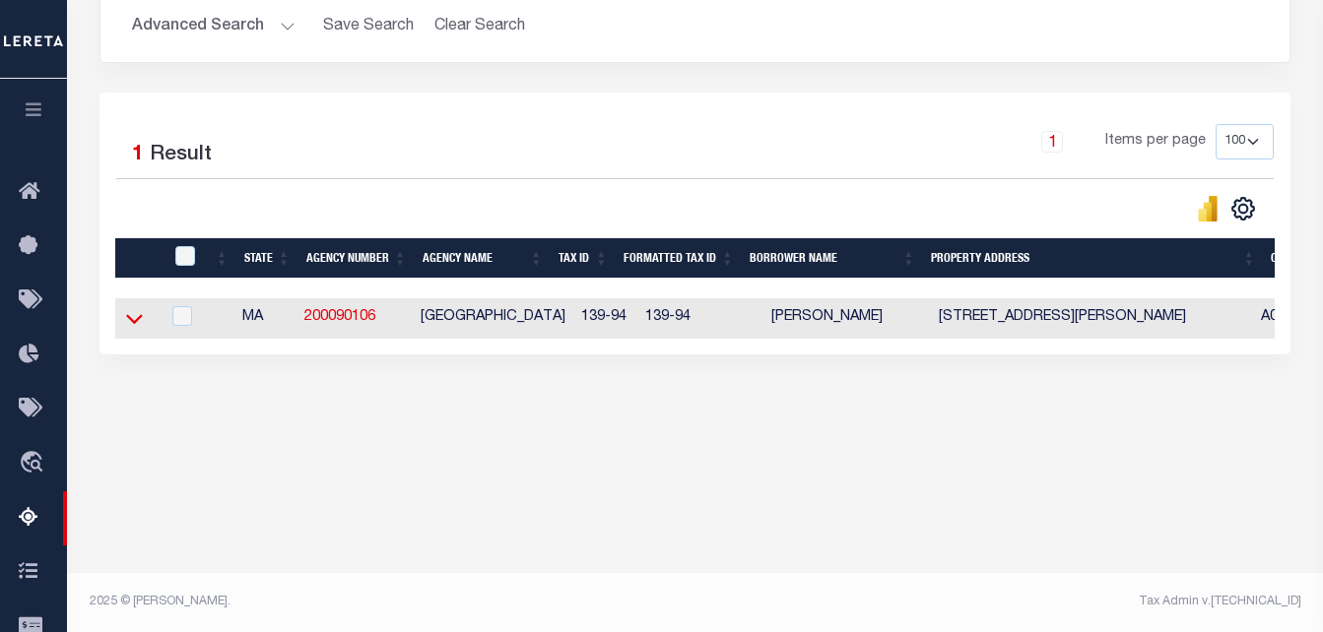
click at [137, 324] on icon at bounding box center [134, 319] width 17 height 10
drag, startPoint x: 813, startPoint y: 322, endPoint x: 772, endPoint y: 337, distance: 43.0
click at [763, 324] on td "BRENDAN J CORCORAN" at bounding box center [846, 318] width 167 height 40
checkbox input "true"
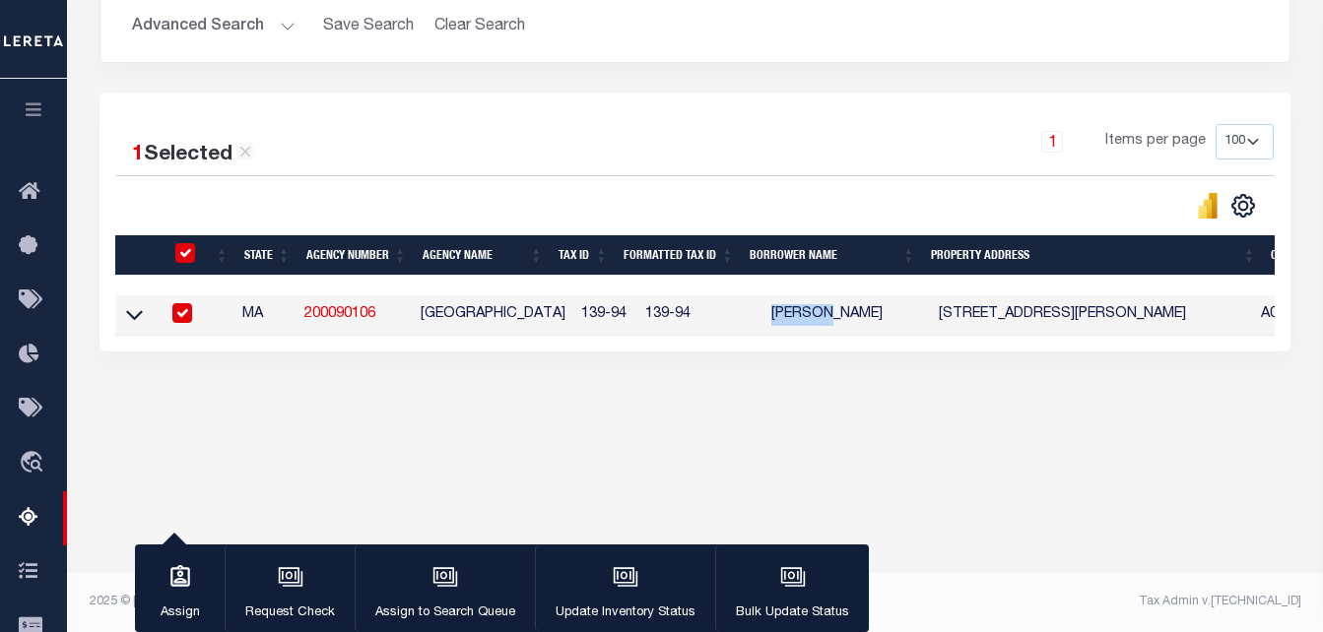
copy td "BRENDAN"
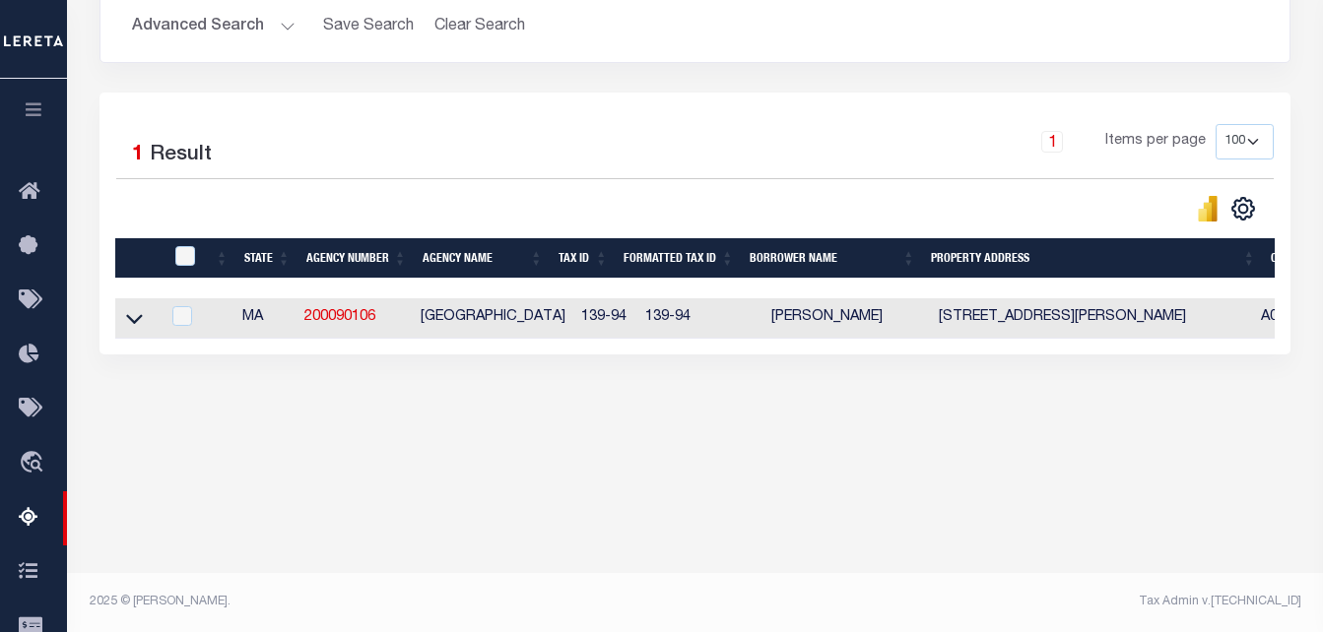
click at [244, 22] on button "Advanced Search" at bounding box center [214, 27] width 164 height 38
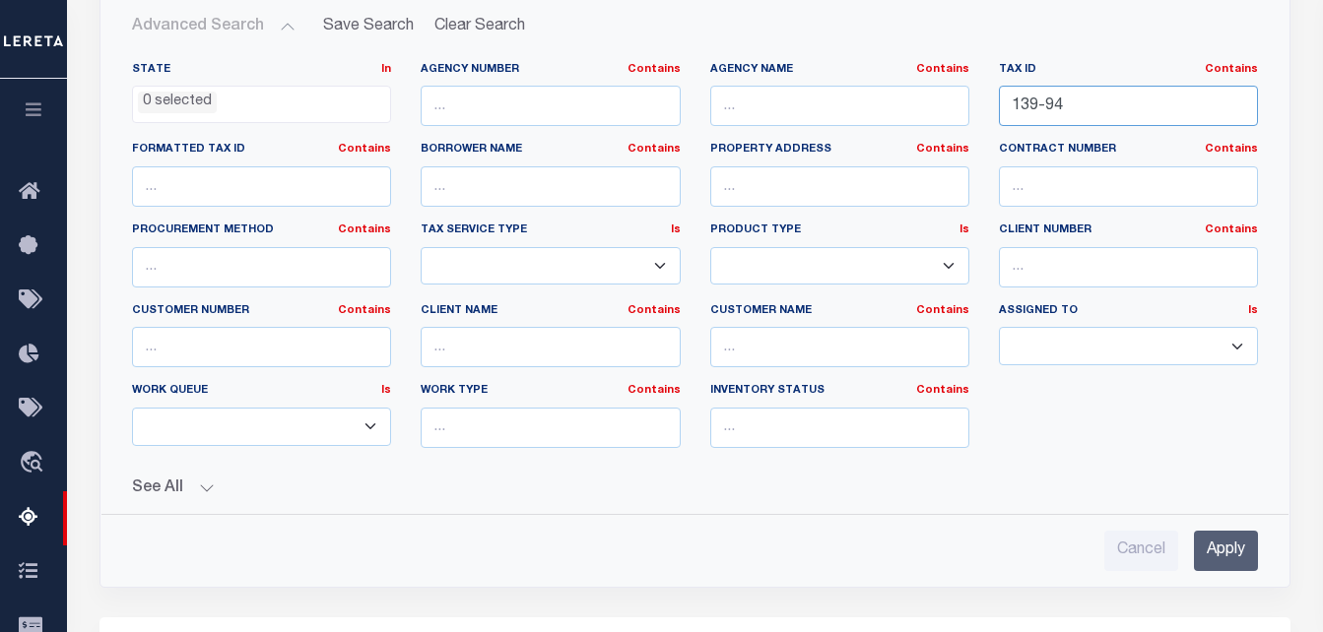
click at [1081, 104] on input "139-94" at bounding box center [1128, 106] width 259 height 40
paste input "46-1"
type input "146-14"
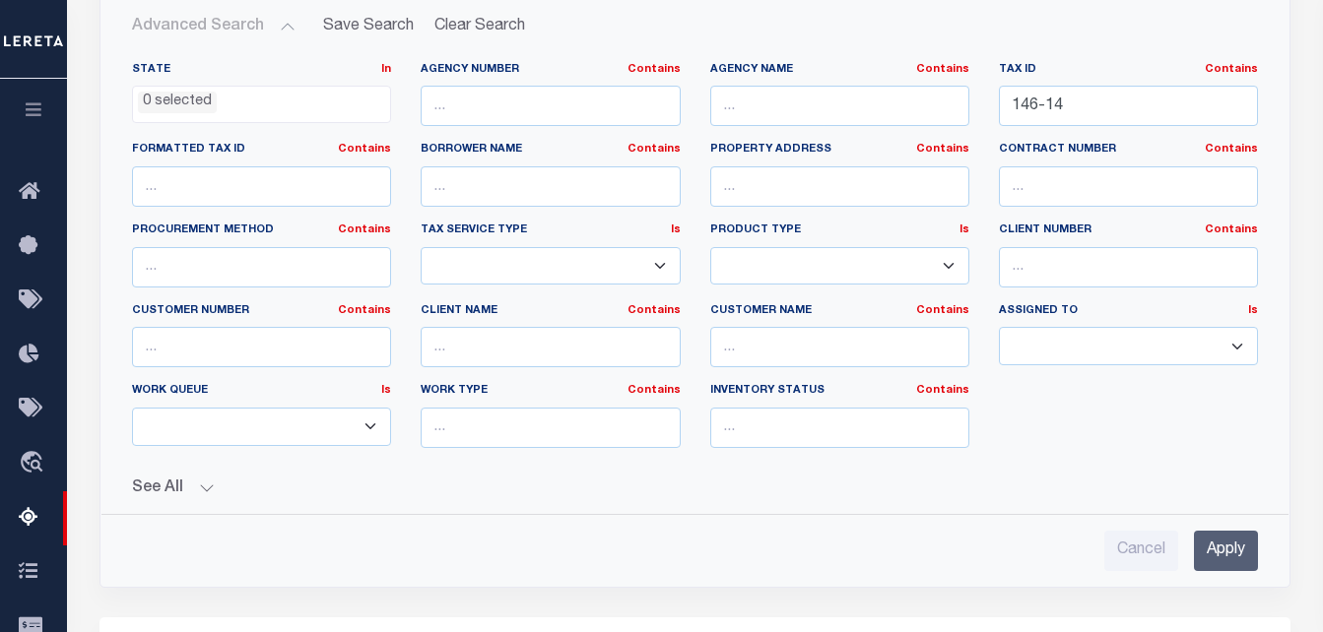
click at [1220, 541] on input "Apply" at bounding box center [1226, 551] width 64 height 40
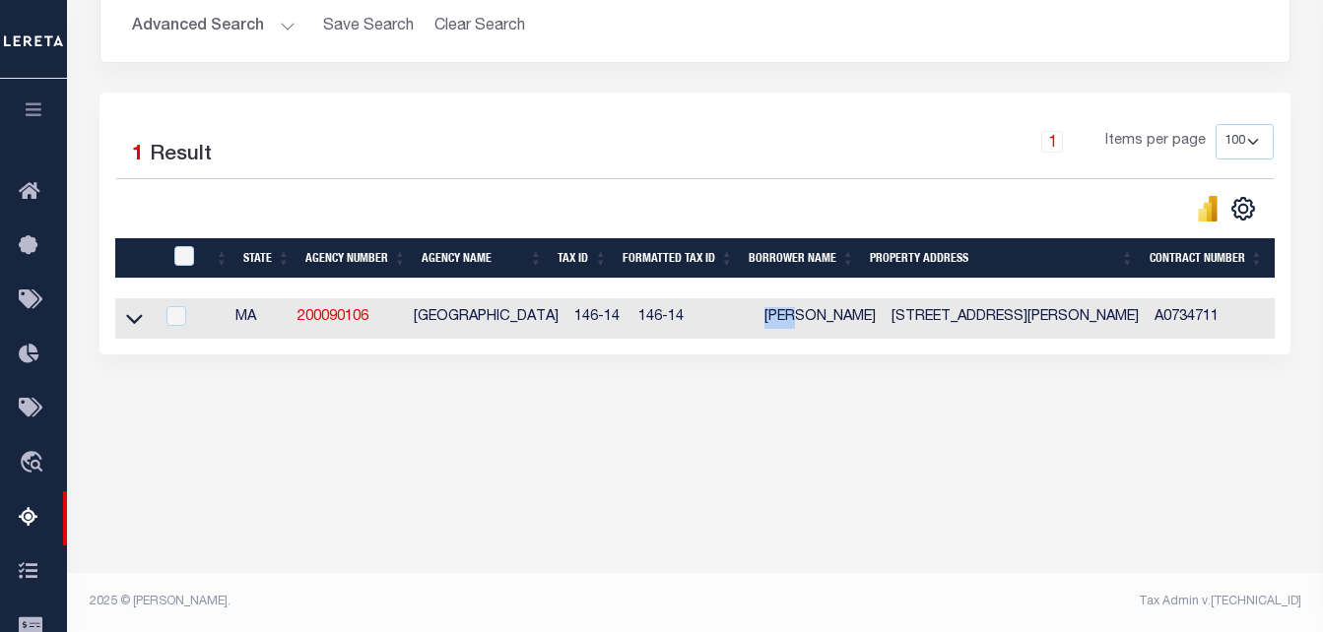
drag, startPoint x: 782, startPoint y: 320, endPoint x: 745, endPoint y: 316, distance: 37.6
click at [757, 316] on td "JANE KAMINE" at bounding box center [820, 318] width 127 height 40
checkbox input "true"
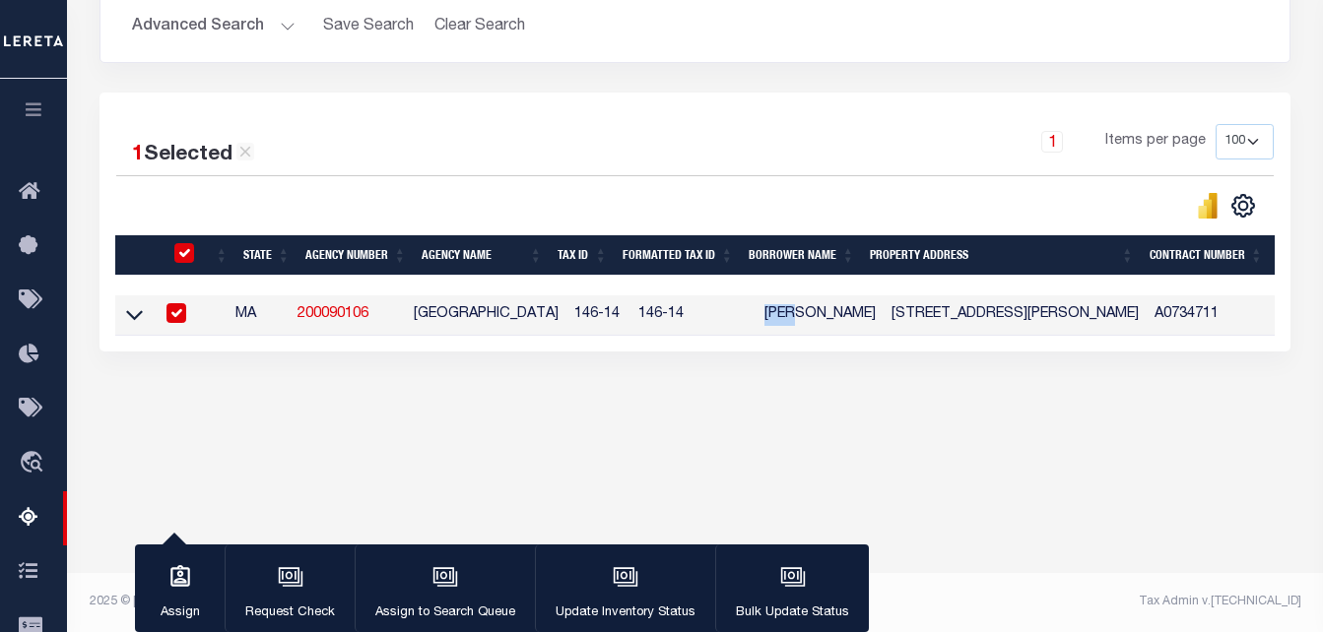
copy td "JANE"
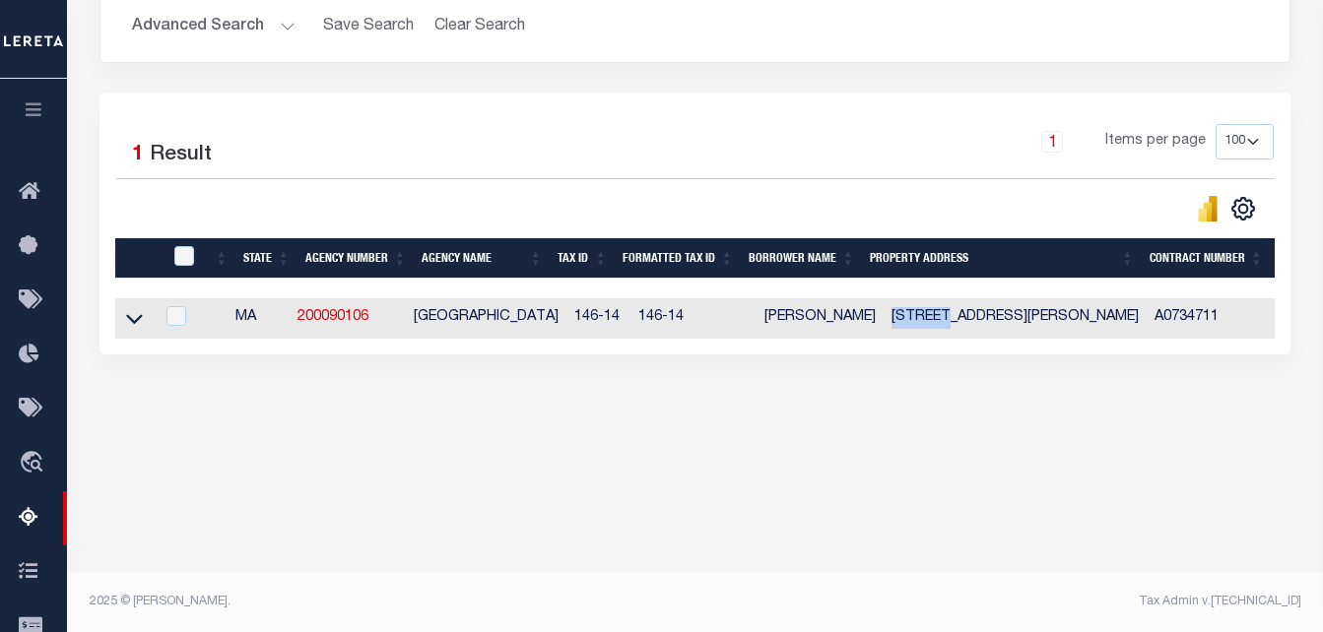
drag, startPoint x: 925, startPoint y: 320, endPoint x: 865, endPoint y: 322, distance: 60.1
click at [884, 322] on td "5 SCOTT STREET CAMBRIDGE MA 2138" at bounding box center [1015, 318] width 263 height 40
checkbox input "true"
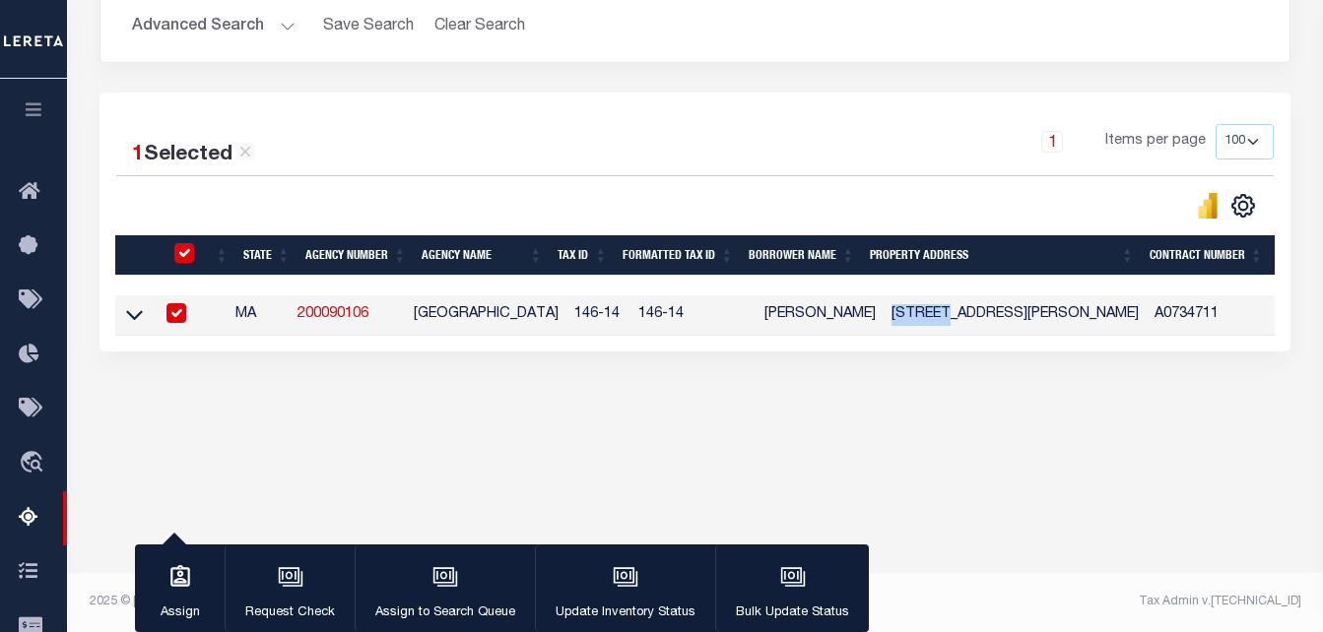
copy td "5 SCOTT"
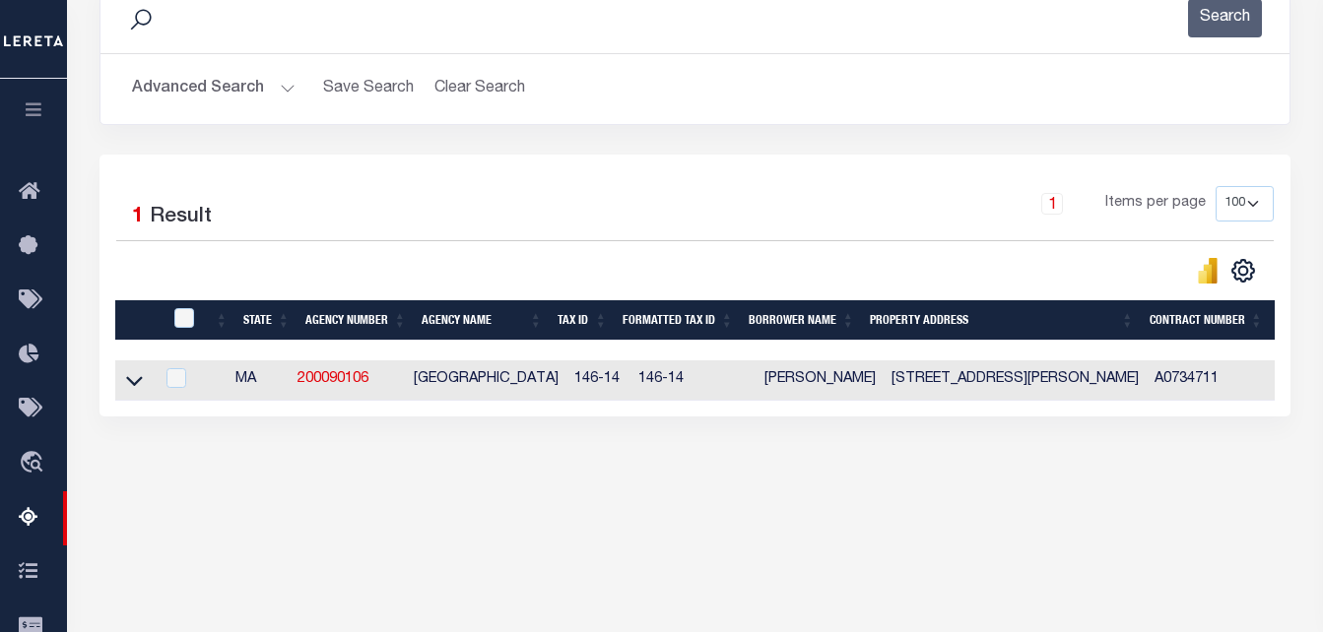
scroll to position [215, 0]
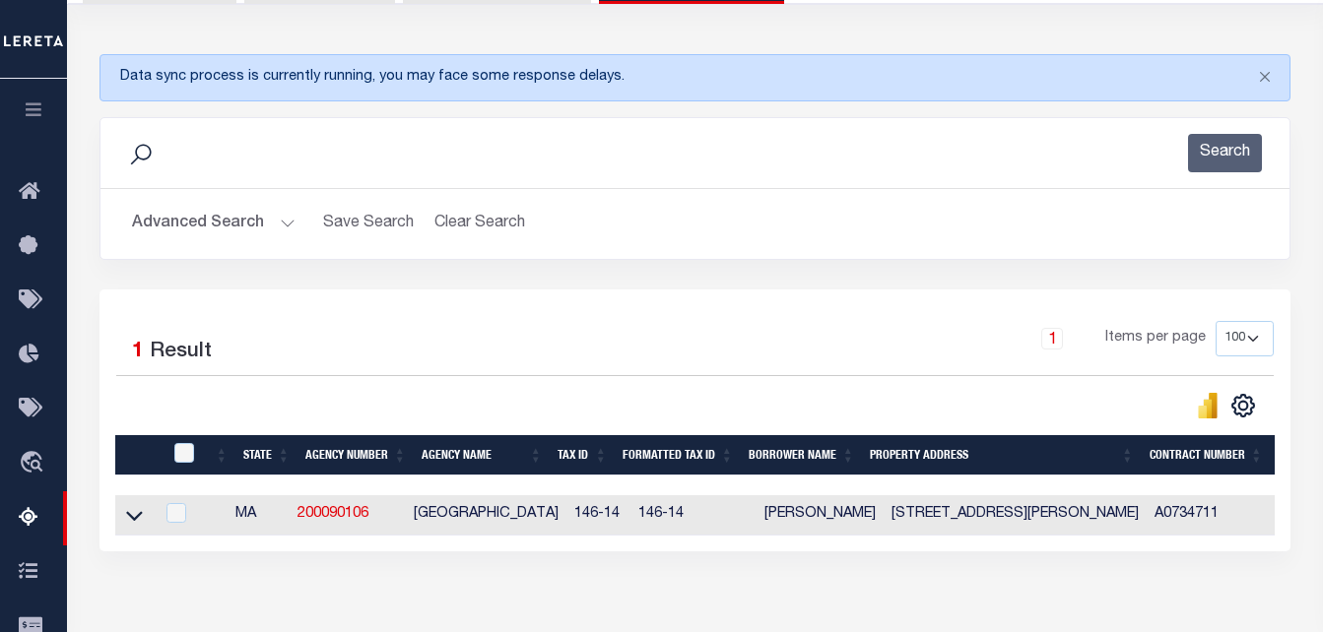
click at [246, 236] on button "Advanced Search" at bounding box center [214, 224] width 164 height 38
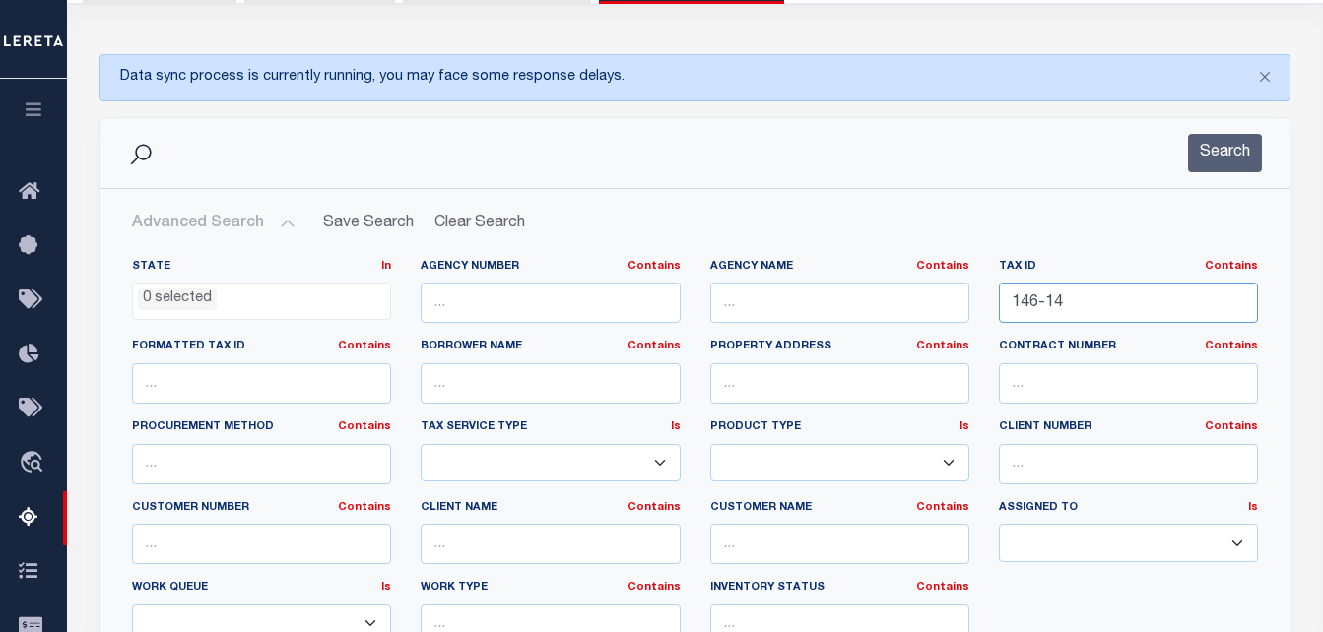
click at [1030, 302] on input "146-14" at bounding box center [1128, 303] width 259 height 40
paste input "68-5"
type input "168-54"
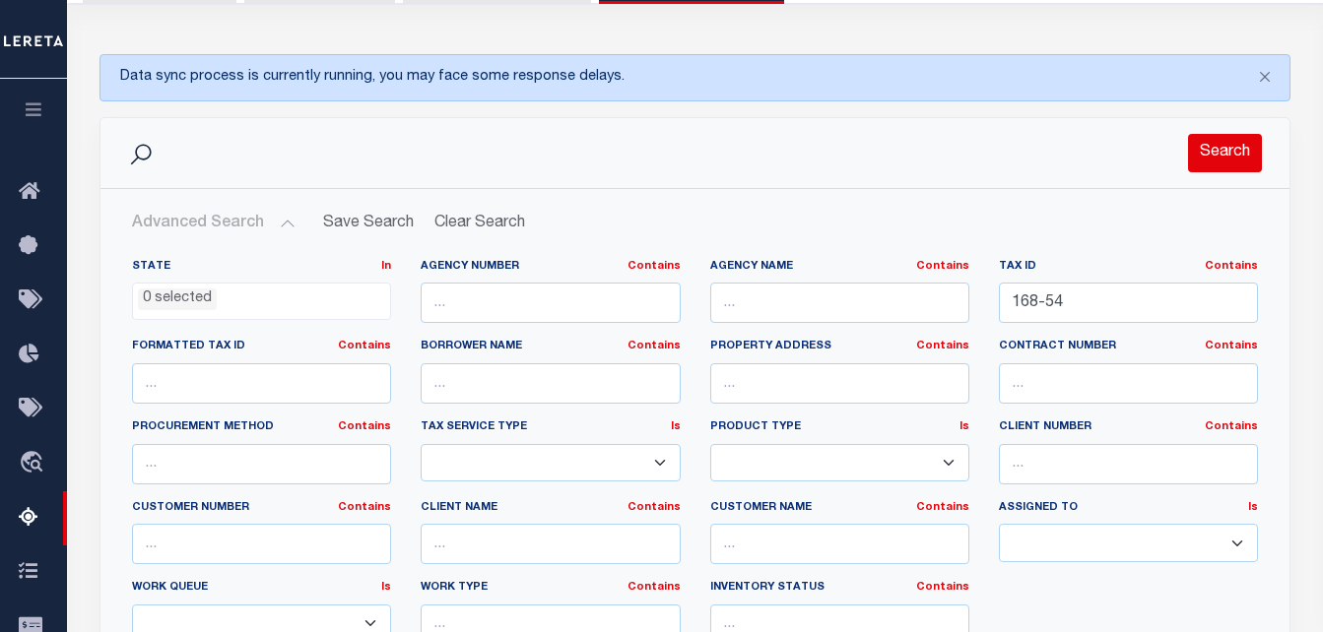
click at [1245, 157] on button "Search" at bounding box center [1225, 153] width 74 height 38
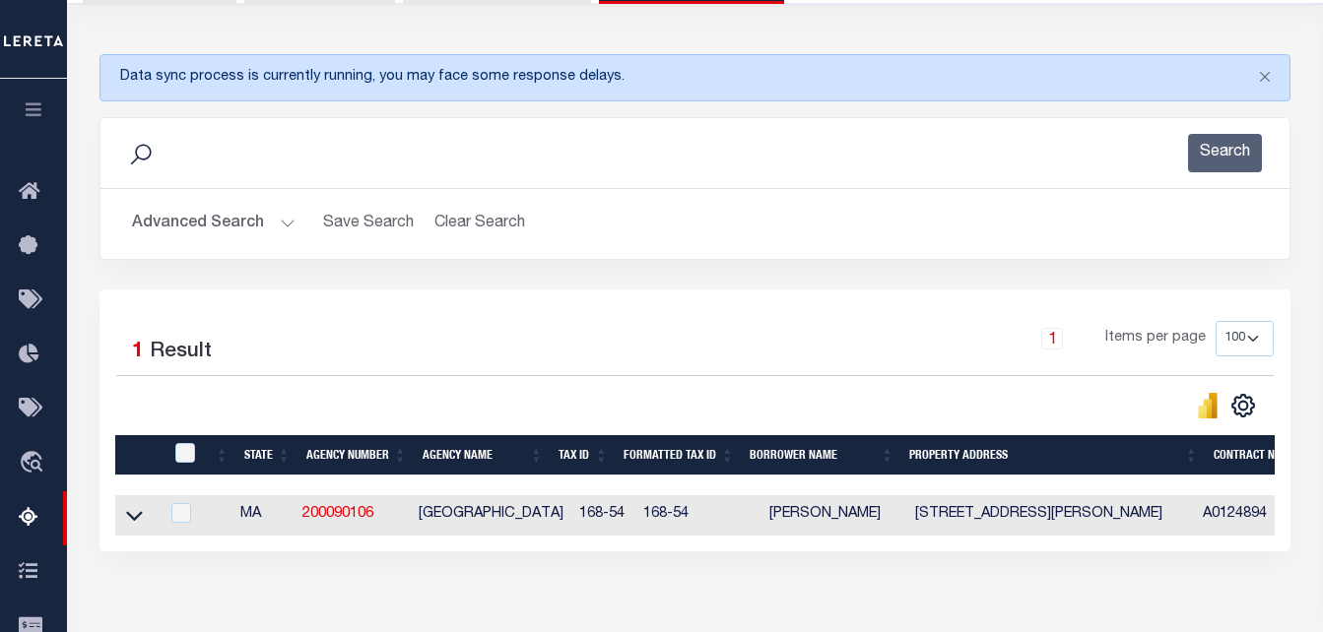
drag, startPoint x: 132, startPoint y: 526, endPoint x: 380, endPoint y: 358, distance: 300.0
click at [132, 526] on icon at bounding box center [134, 515] width 17 height 21
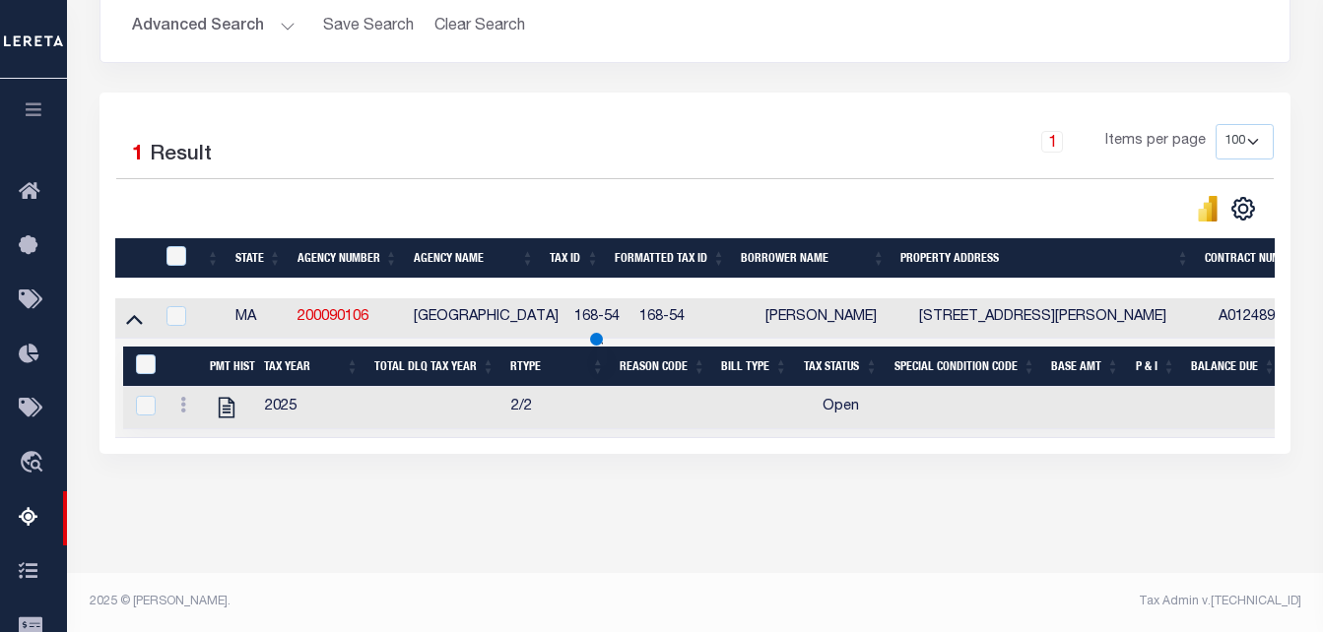
scroll to position [412, 0]
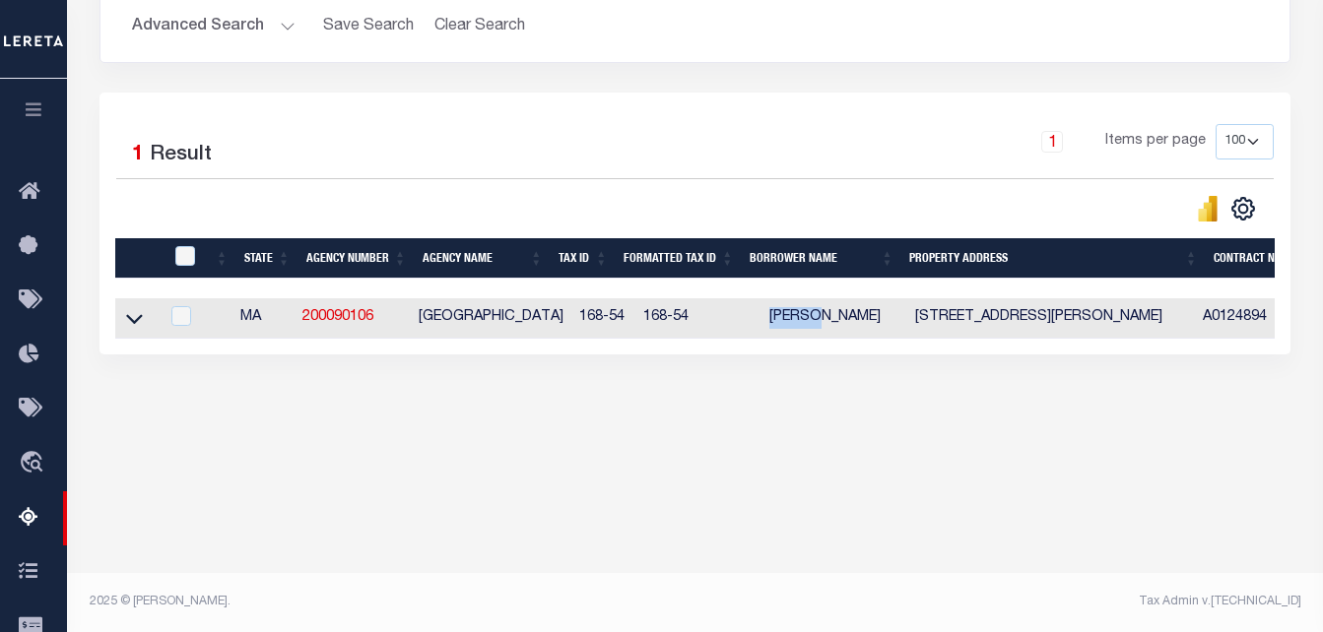
drag, startPoint x: 802, startPoint y: 323, endPoint x: 751, endPoint y: 323, distance: 51.2
click at [761, 323] on td "[PERSON_NAME]" at bounding box center [834, 318] width 146 height 40
checkbox input "true"
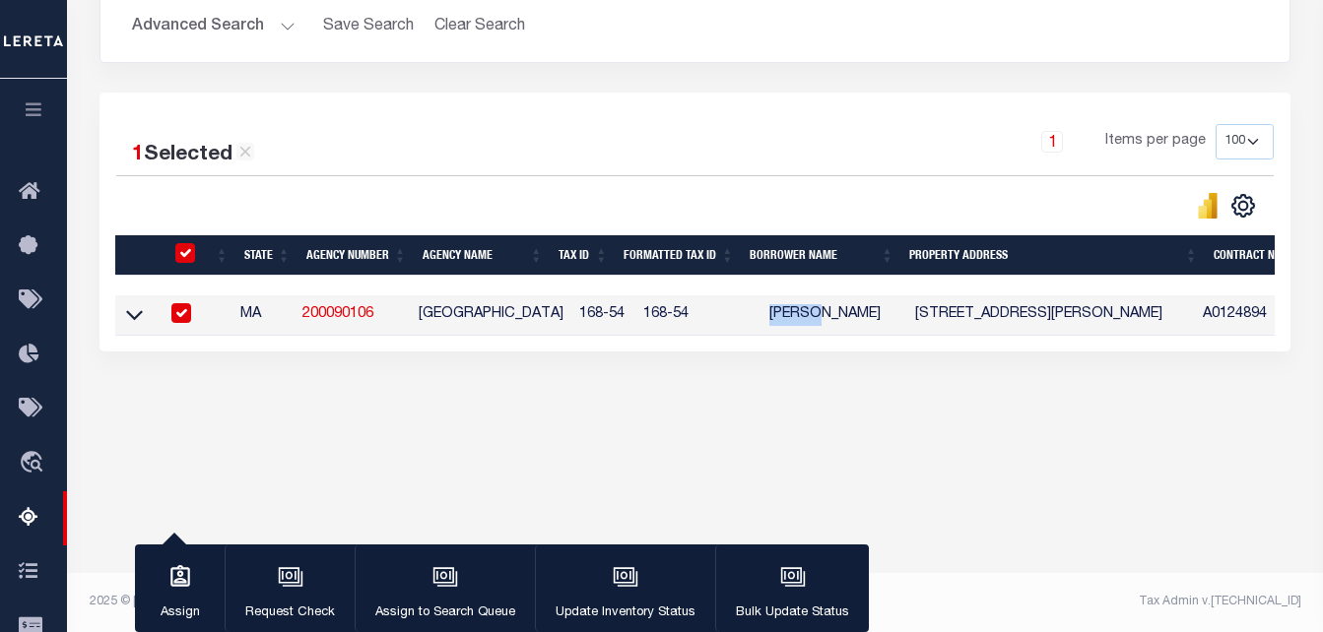
copy td "RONNIE"
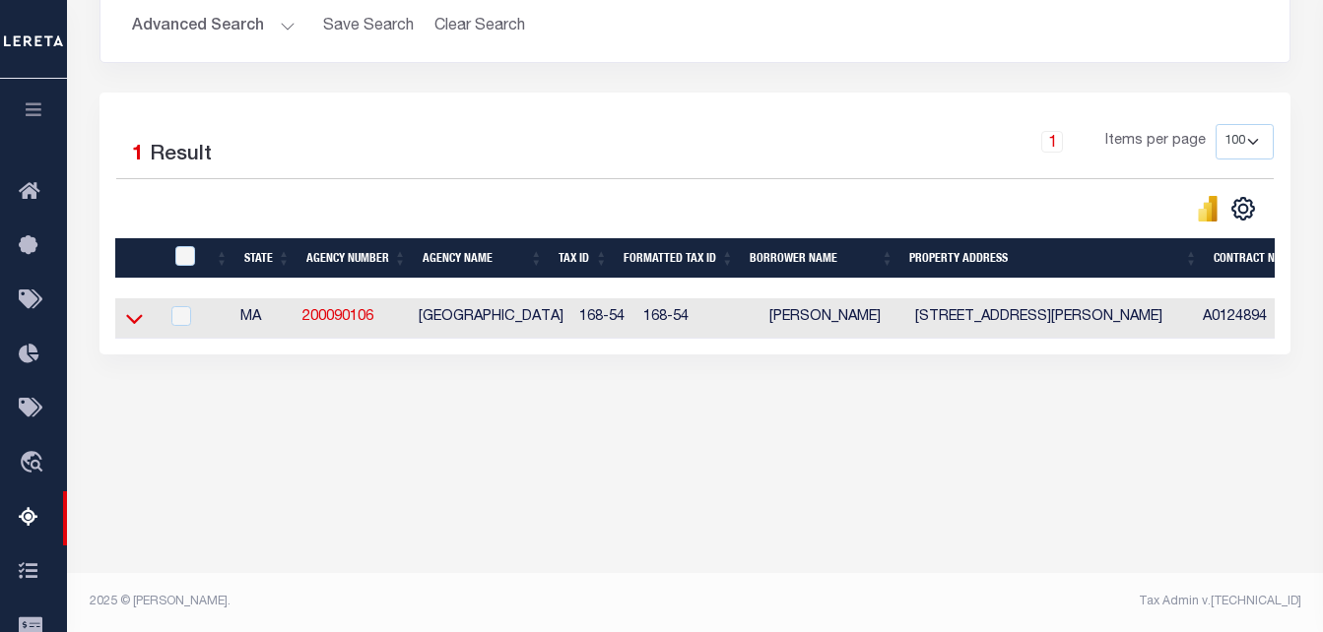
drag, startPoint x: 132, startPoint y: 313, endPoint x: 160, endPoint y: 341, distance: 39.0
click at [132, 313] on icon at bounding box center [134, 318] width 17 height 21
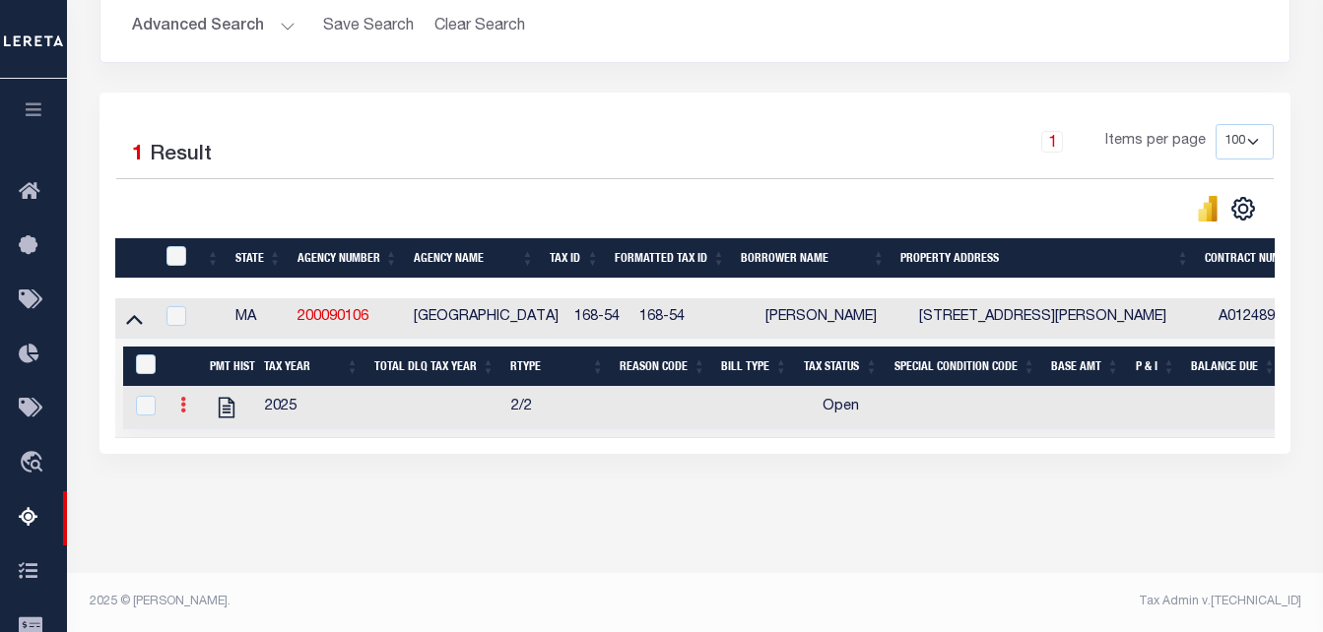
click at [182, 413] on icon at bounding box center [183, 405] width 6 height 16
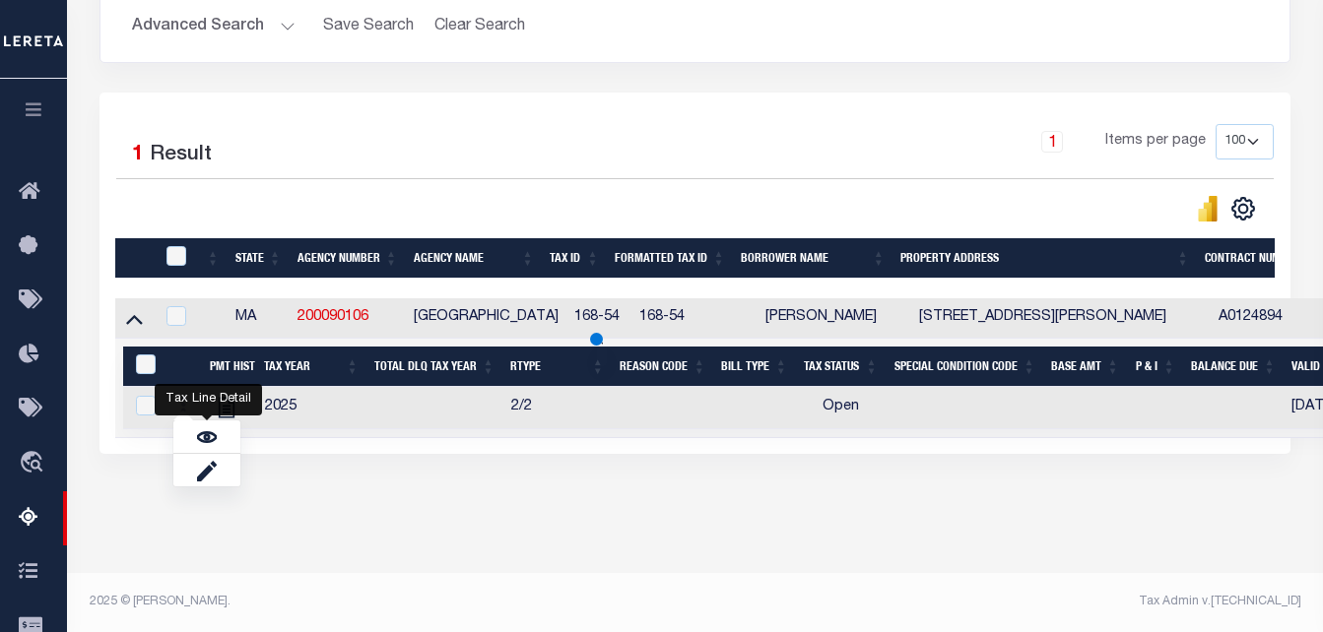
click at [207, 448] on div "Tax Amount Reporting Queue Escrow Summary Escrow Listings In" at bounding box center [695, 130] width 1244 height 886
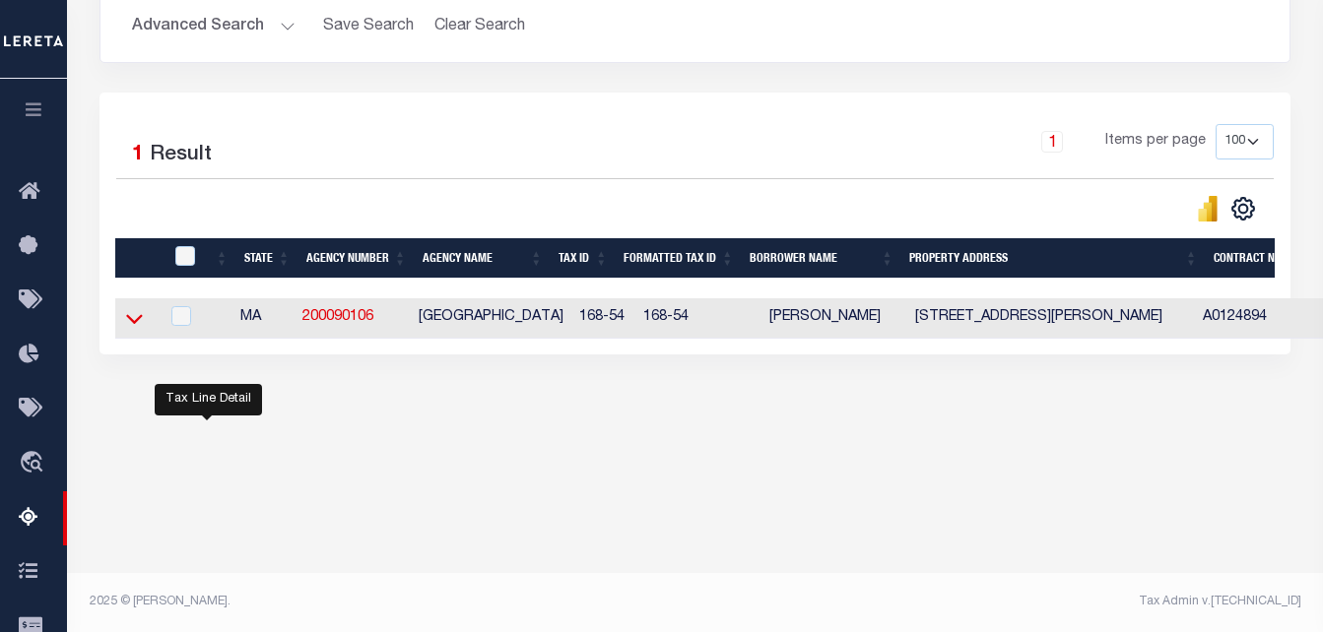
click at [137, 324] on icon at bounding box center [134, 319] width 17 height 10
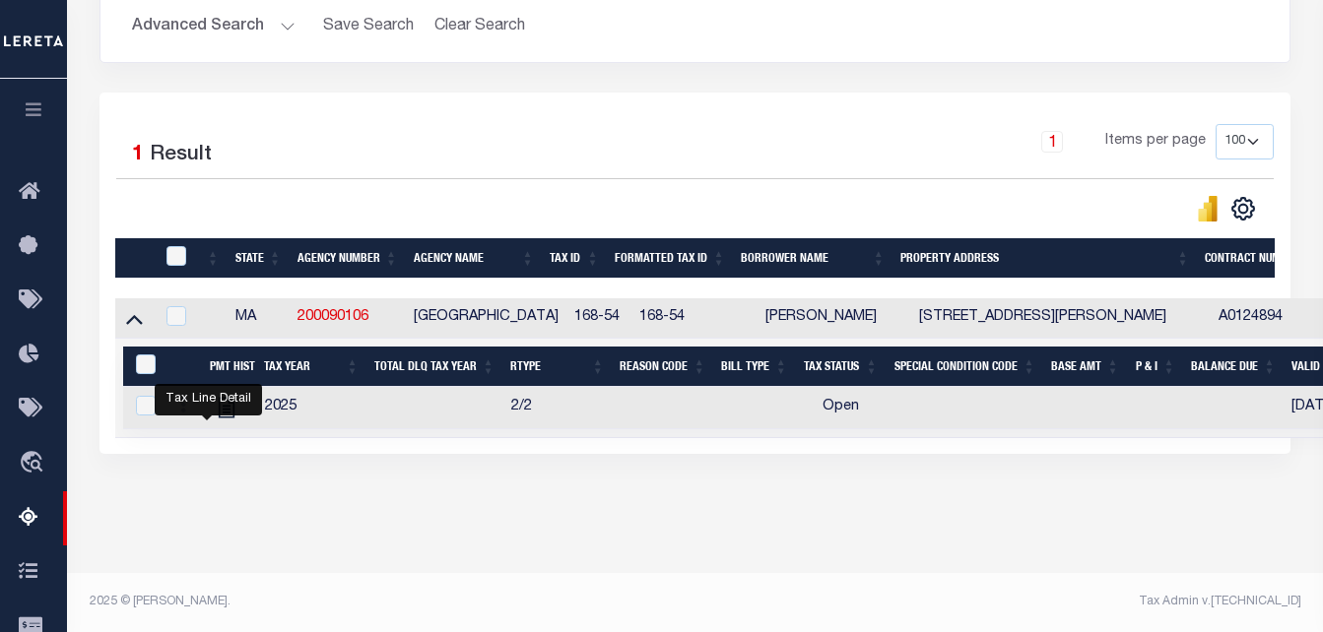
click at [181, 446] on div "1 Selected 1 Result 1 Items per page 10 25 50 100 500" at bounding box center [694, 274] width 1191 height 362
click at [175, 410] on link at bounding box center [183, 408] width 22 height 16
click at [208, 435] on img "" at bounding box center [207, 438] width 20 height 20
checkbox input "true"
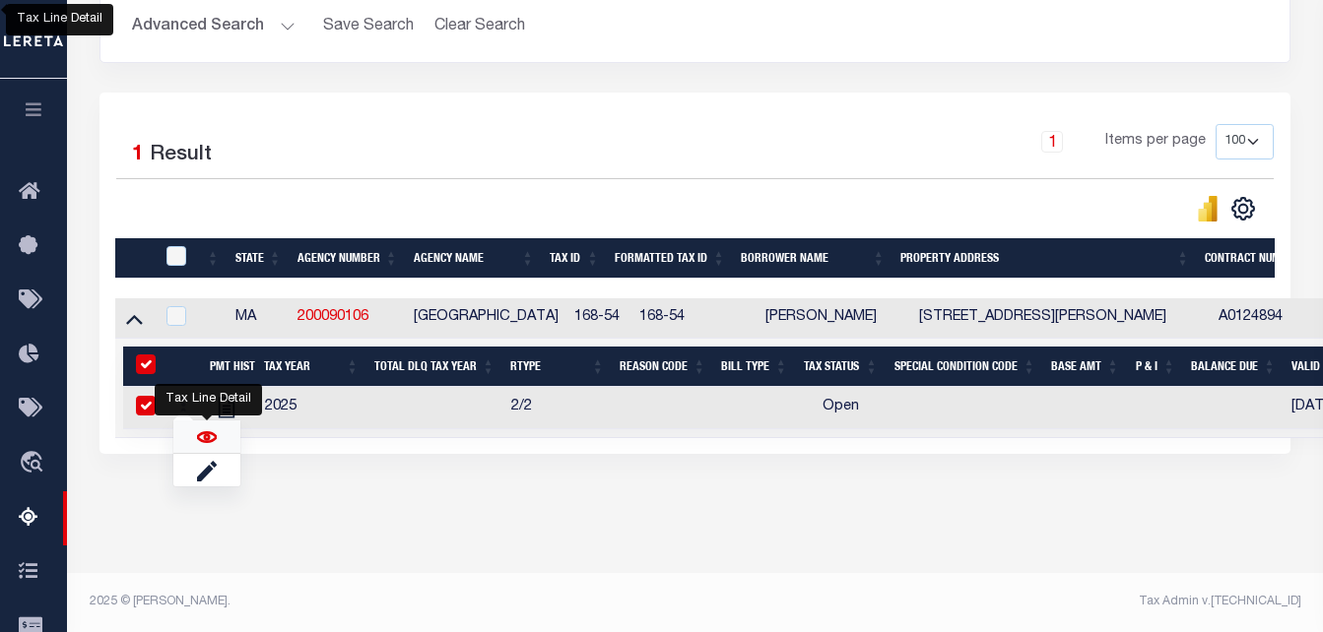
checkbox input "true"
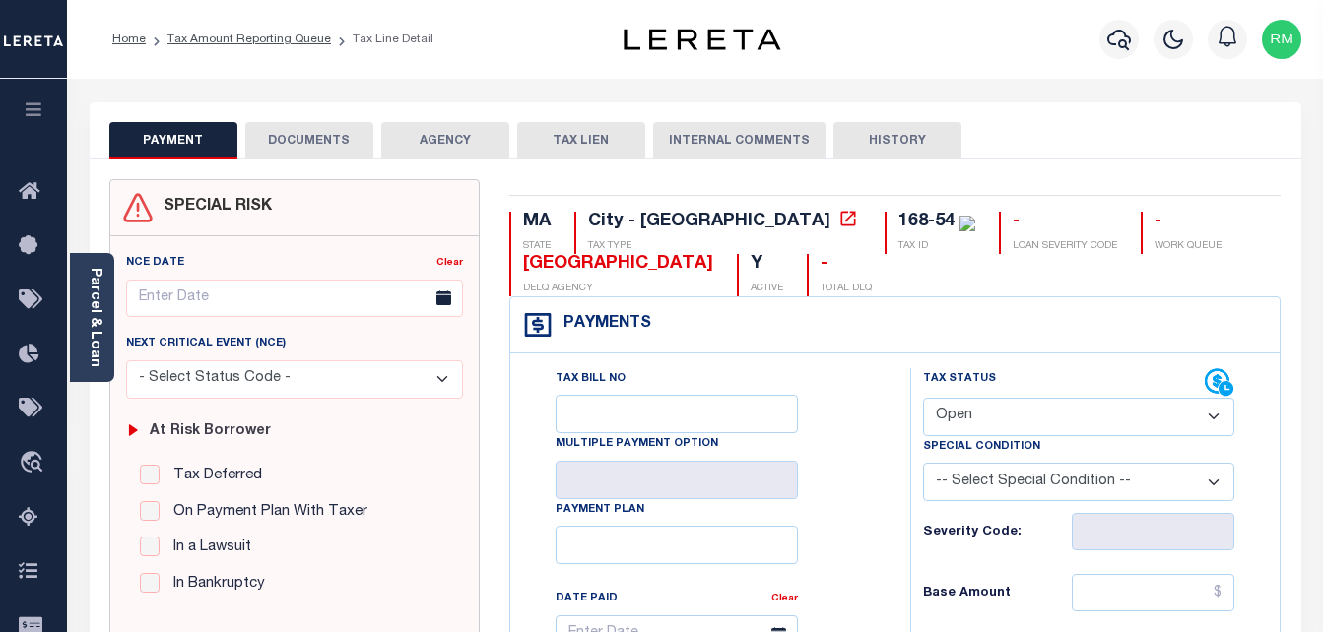
click at [959, 407] on select "- Select Status Code - Open Due/Unpaid Paid Incomplete No Tax Due Internal Refu…" at bounding box center [1079, 417] width 312 height 38
select select "PYD"
click at [923, 399] on select "- Select Status Code - Open Due/Unpaid Paid Incomplete No Tax Due Internal Refu…" at bounding box center [1079, 417] width 312 height 38
type input "[DATE]"
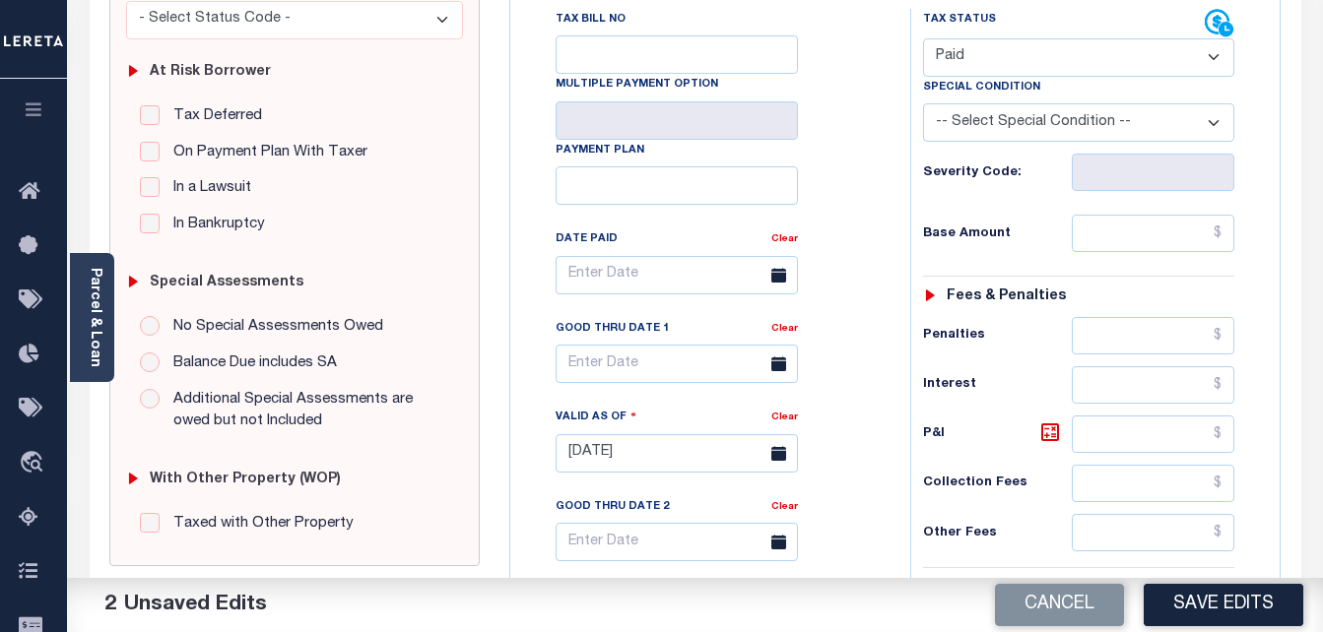
scroll to position [394, 0]
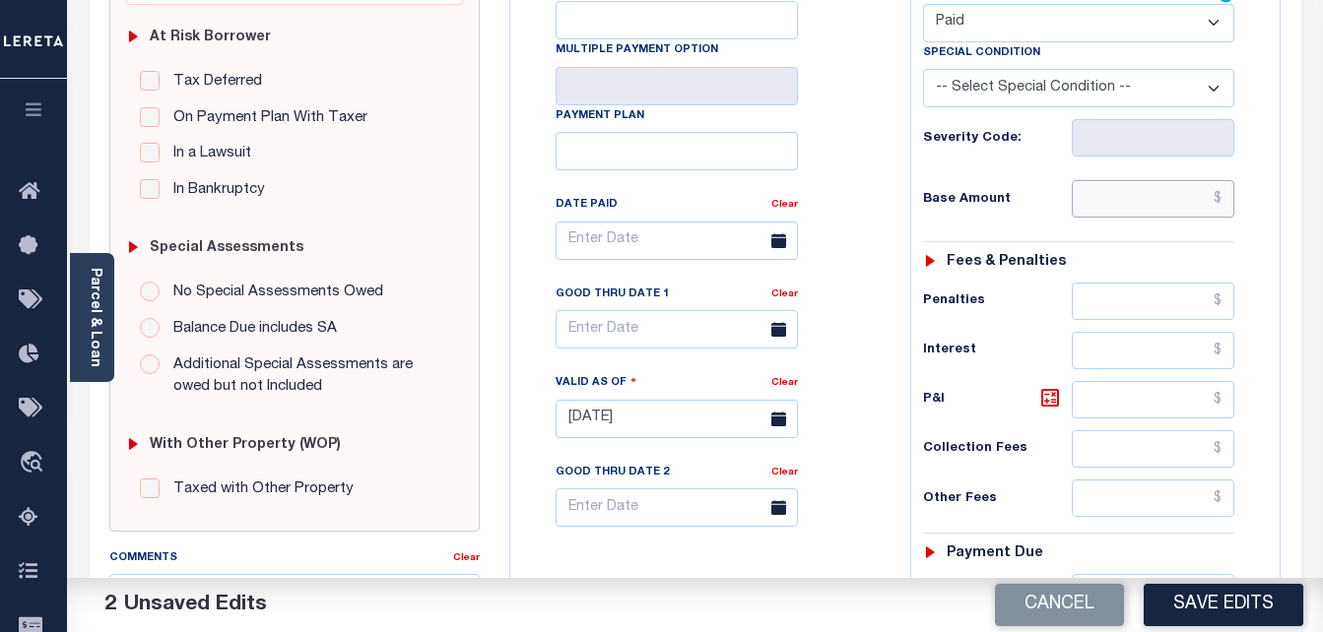
click at [1116, 198] on input "text" at bounding box center [1153, 198] width 163 height 37
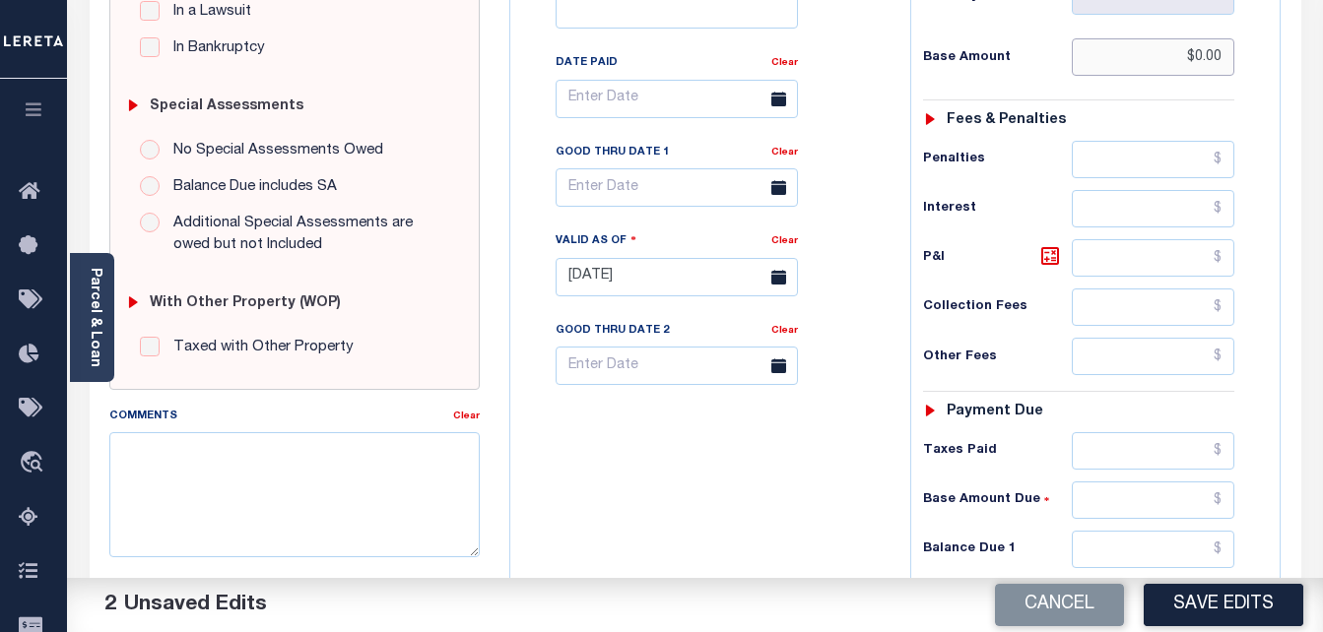
scroll to position [591, 0]
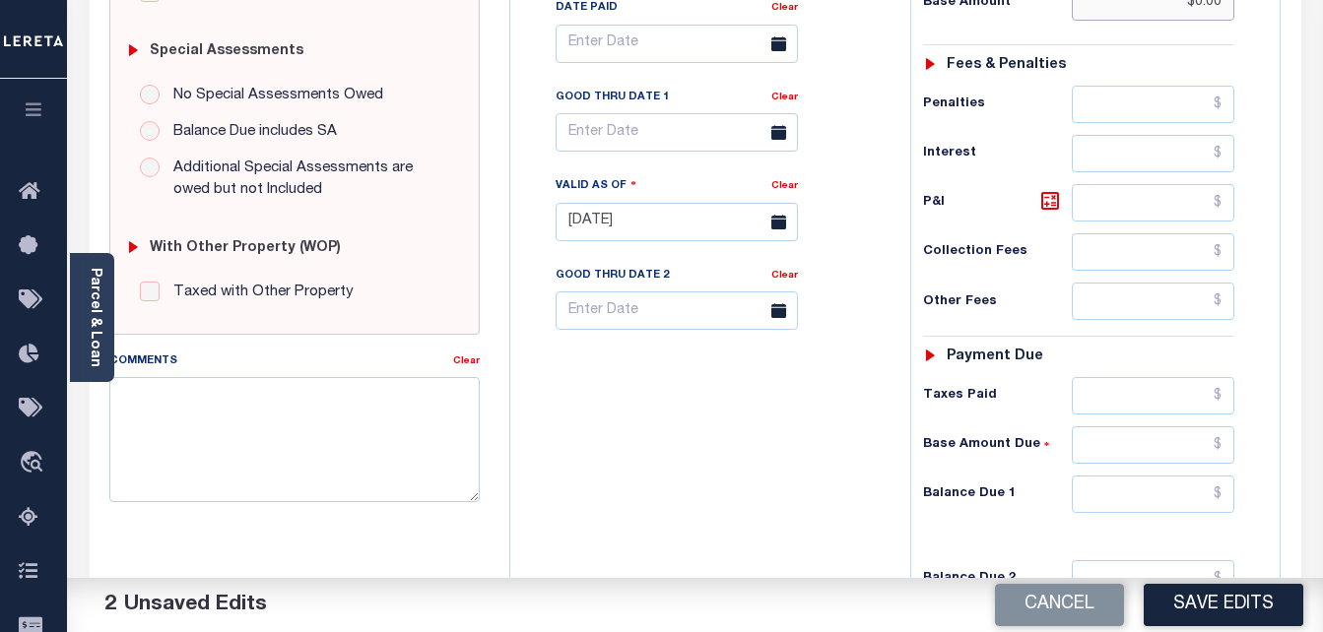
type input "$0.00"
click at [1114, 499] on input "text" at bounding box center [1153, 494] width 163 height 37
type input "$0.00"
click at [590, 122] on input "text" at bounding box center [677, 132] width 242 height 38
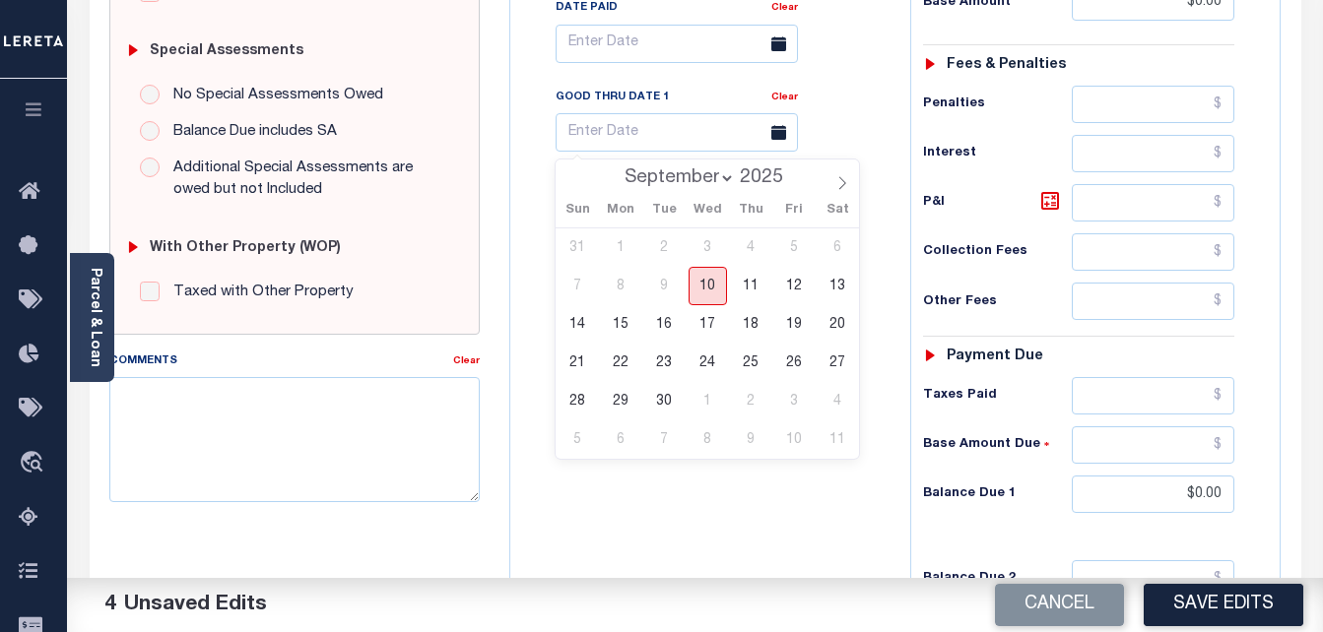
click at [703, 293] on span "10" at bounding box center [708, 286] width 38 height 38
type input "[DATE]"
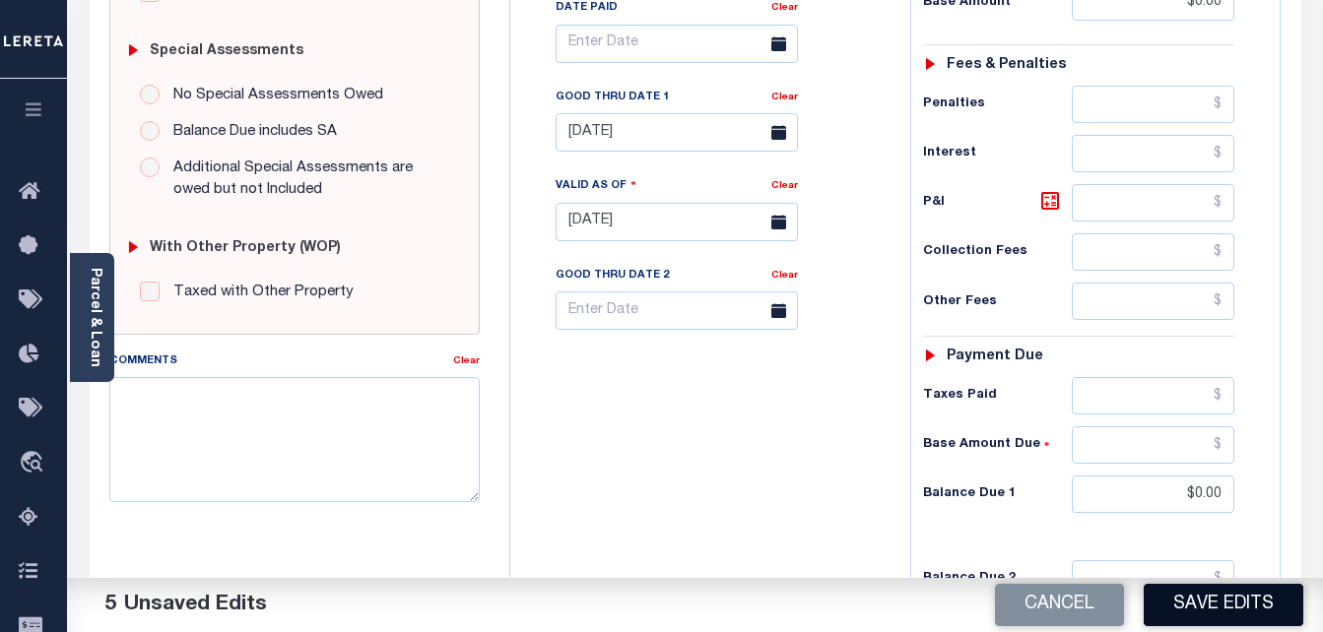
click at [1255, 613] on button "Save Edits" at bounding box center [1224, 605] width 160 height 42
checkbox input "false"
type input "$0"
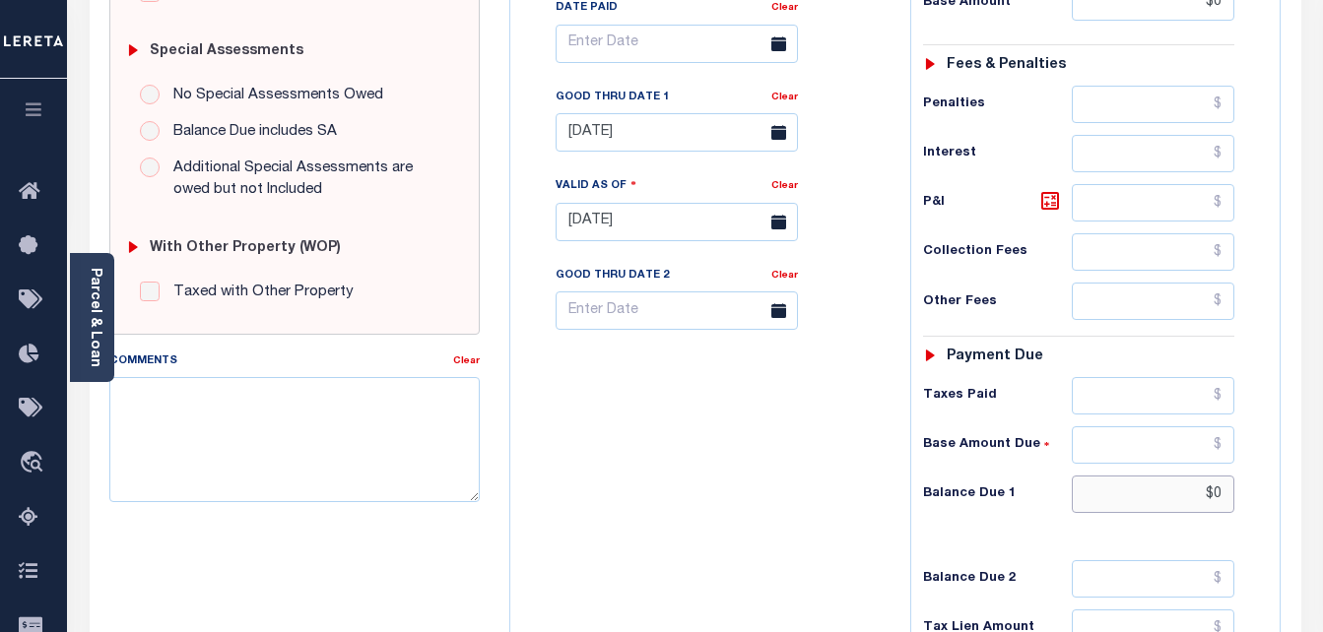
click at [1231, 495] on input "$0" at bounding box center [1153, 494] width 163 height 37
type input "$0.00"
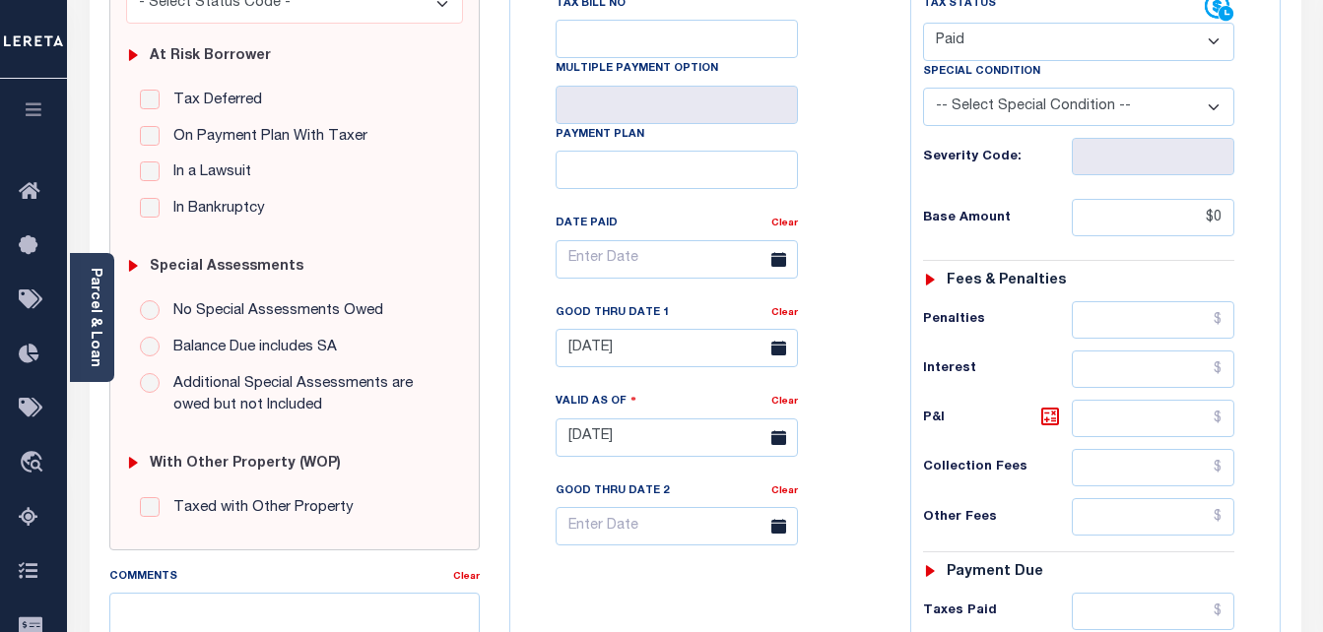
scroll to position [72, 0]
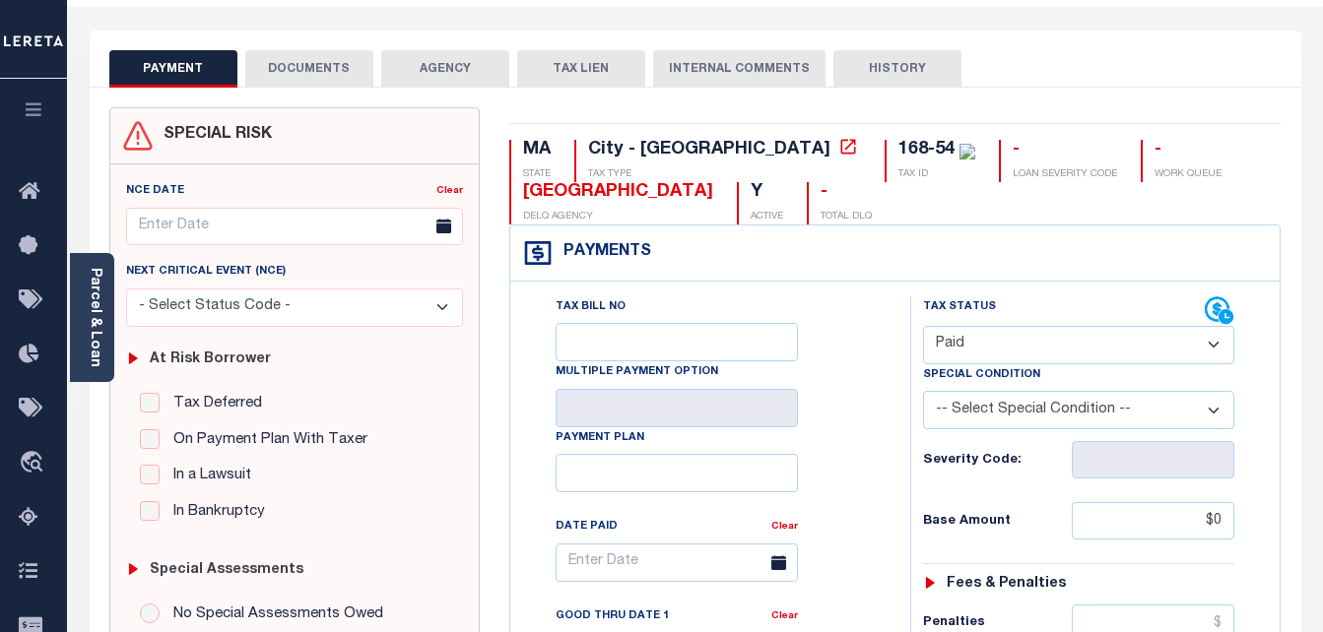
click at [279, 81] on button "DOCUMENTS" at bounding box center [309, 68] width 128 height 37
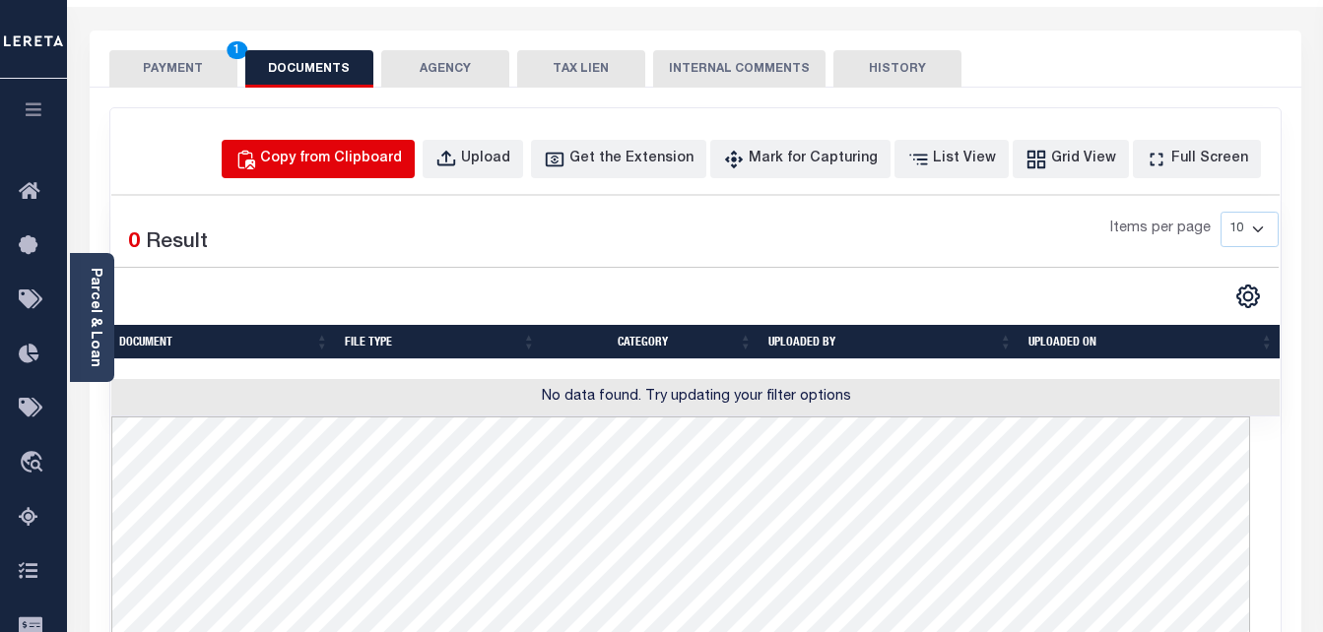
click at [372, 152] on div "Copy from Clipboard" at bounding box center [331, 160] width 142 height 22
select select "POP"
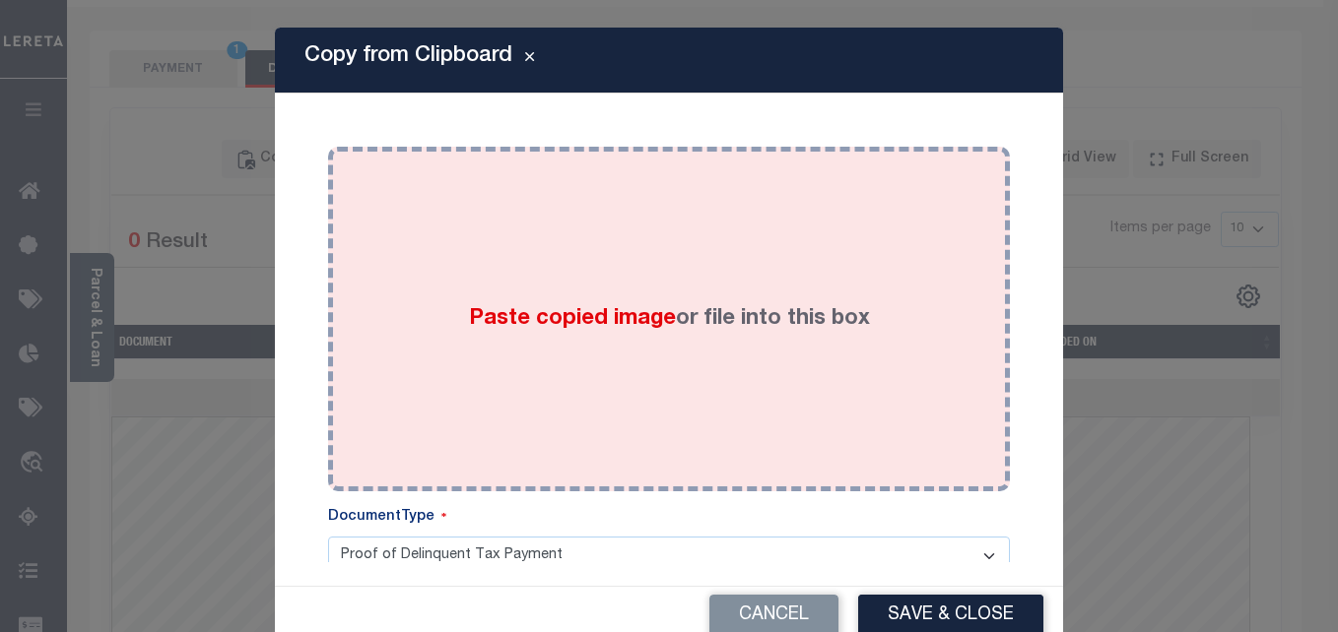
click at [482, 291] on div "Paste copied image or file into this box" at bounding box center [669, 319] width 652 height 315
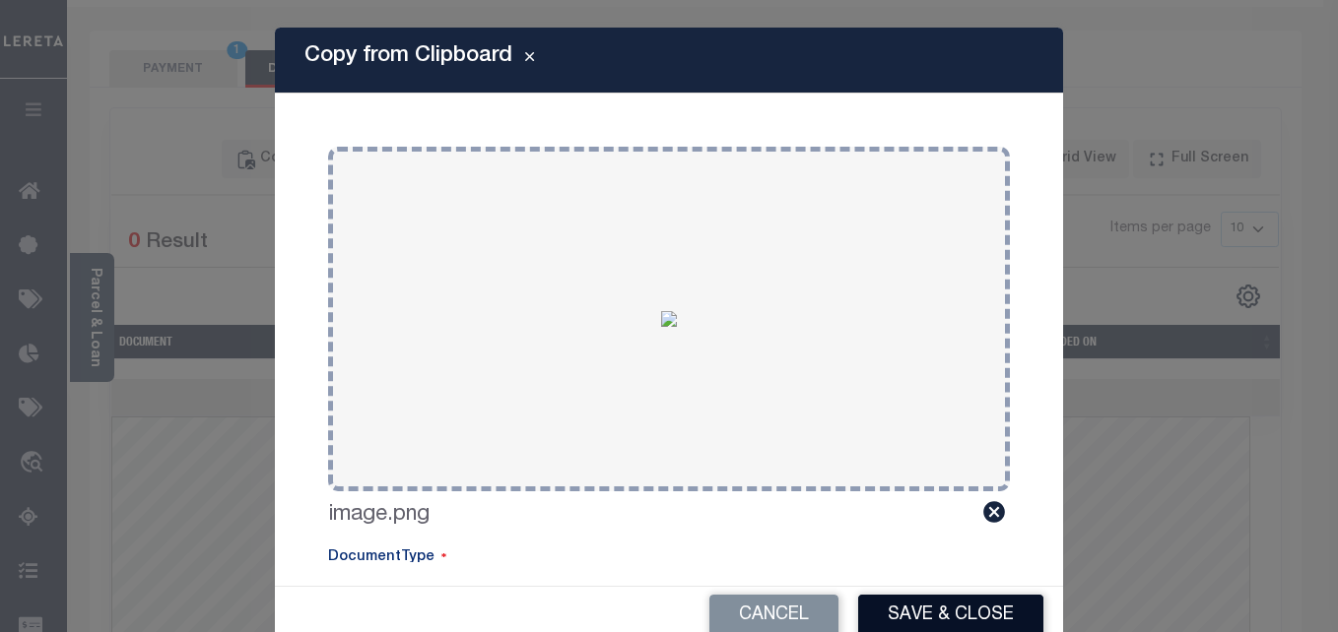
click at [925, 615] on button "Save & Close" at bounding box center [950, 616] width 185 height 42
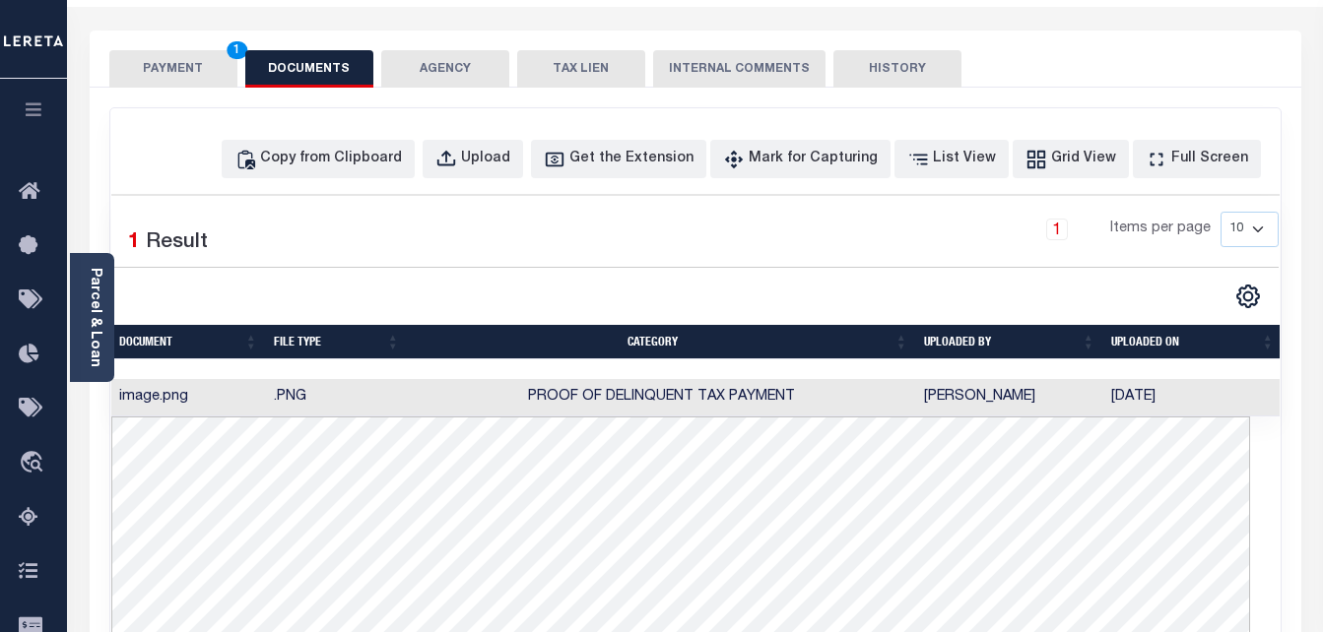
click at [173, 59] on button "PAYMENT 1" at bounding box center [173, 68] width 128 height 37
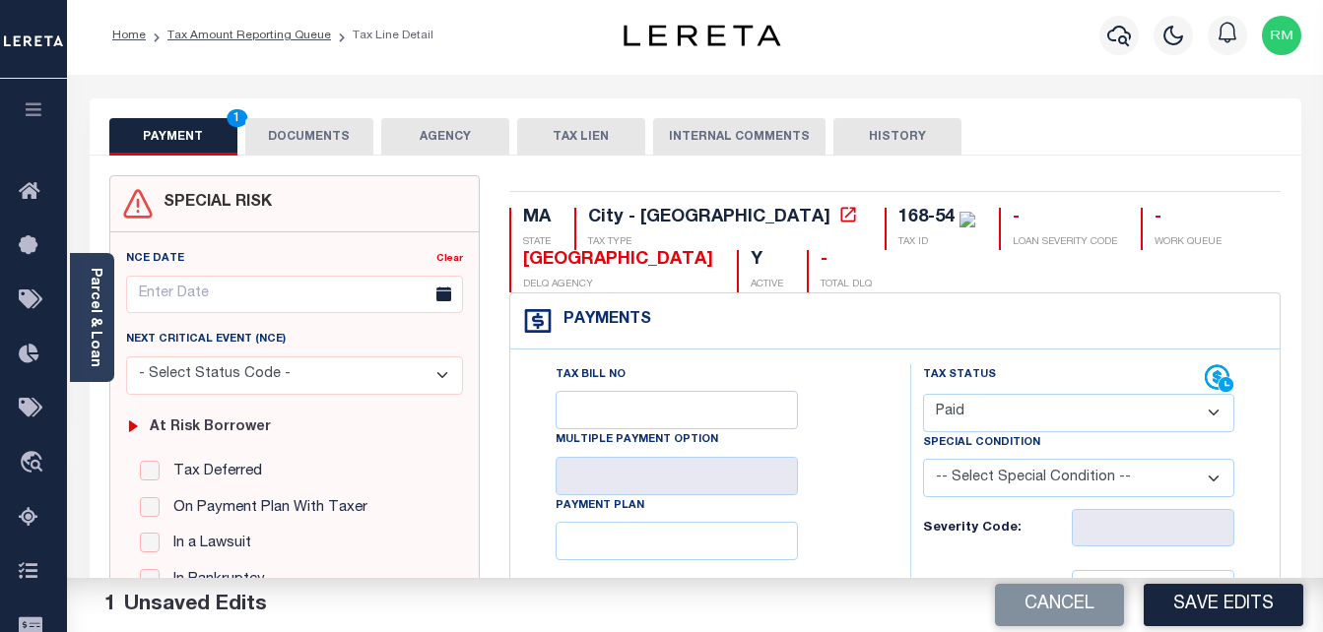
scroll to position [0, 0]
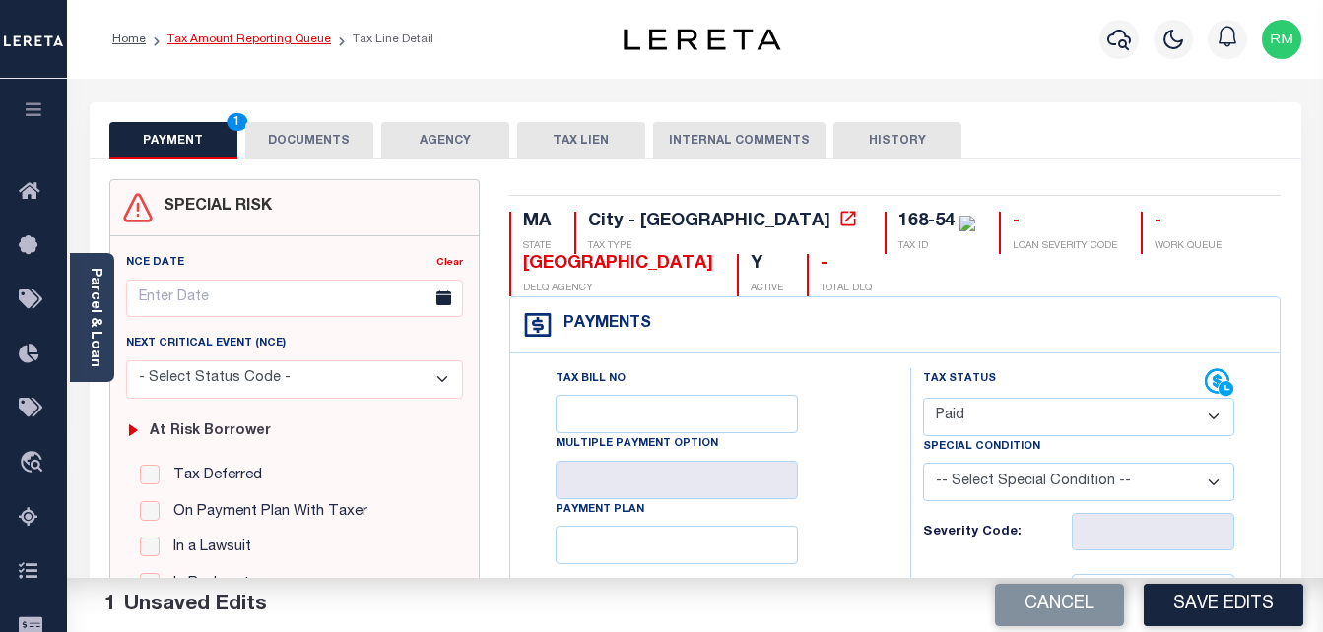
click at [305, 41] on link "Tax Amount Reporting Queue" at bounding box center [249, 39] width 164 height 12
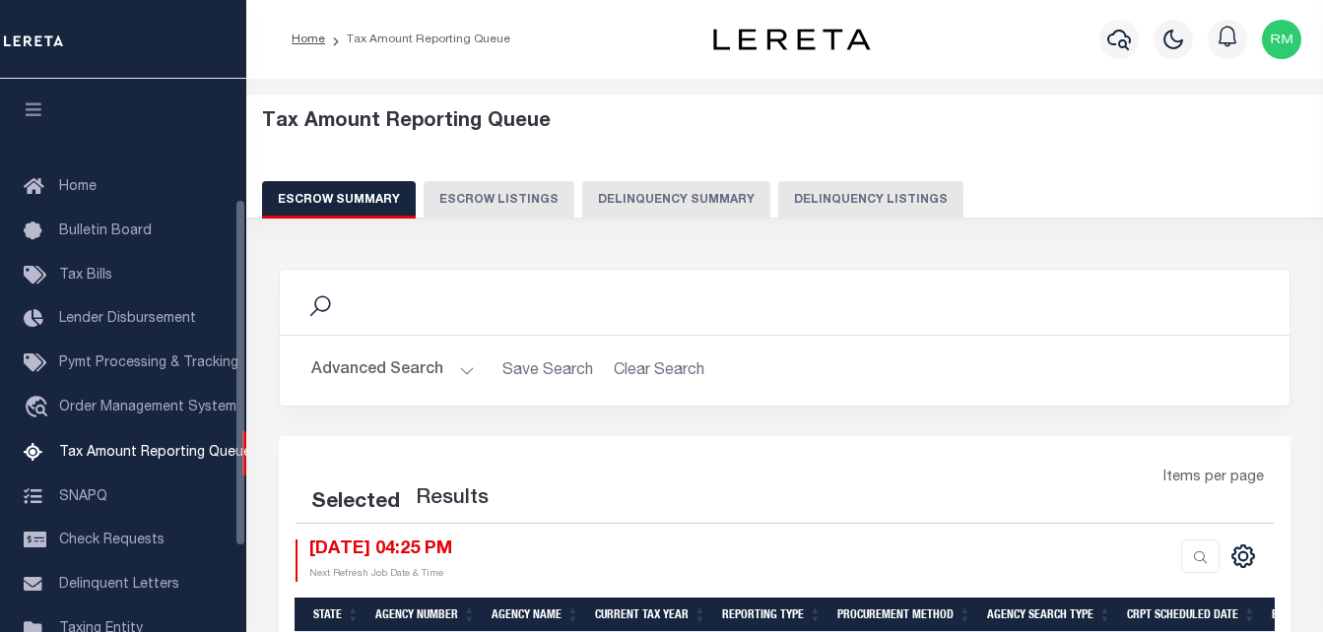
click at [877, 206] on button "Delinquency Listings" at bounding box center [870, 199] width 185 height 37
select select "100"
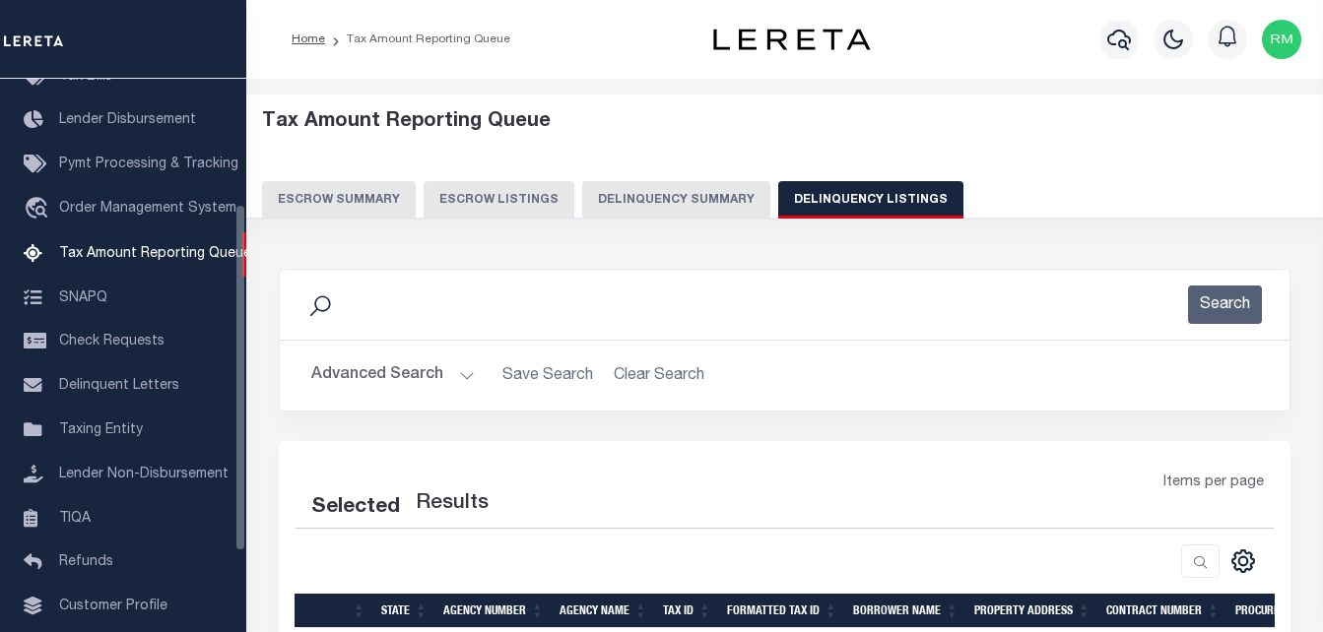
scroll to position [199, 0]
select select "100"
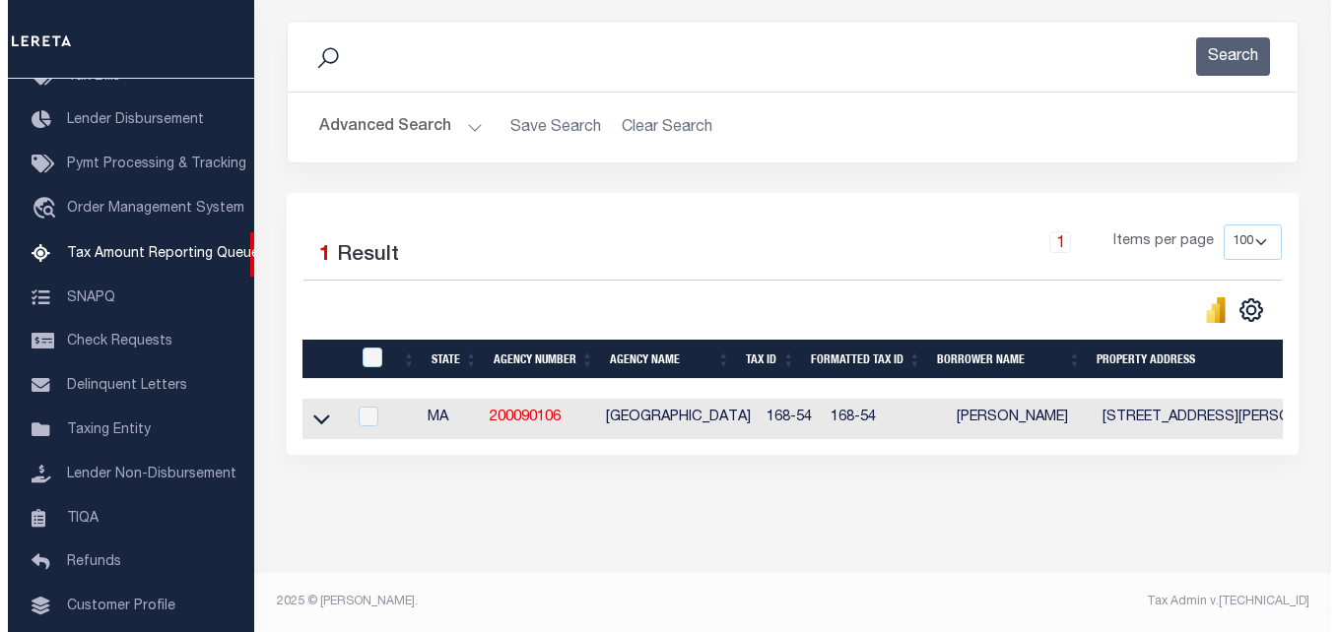
scroll to position [265, 0]
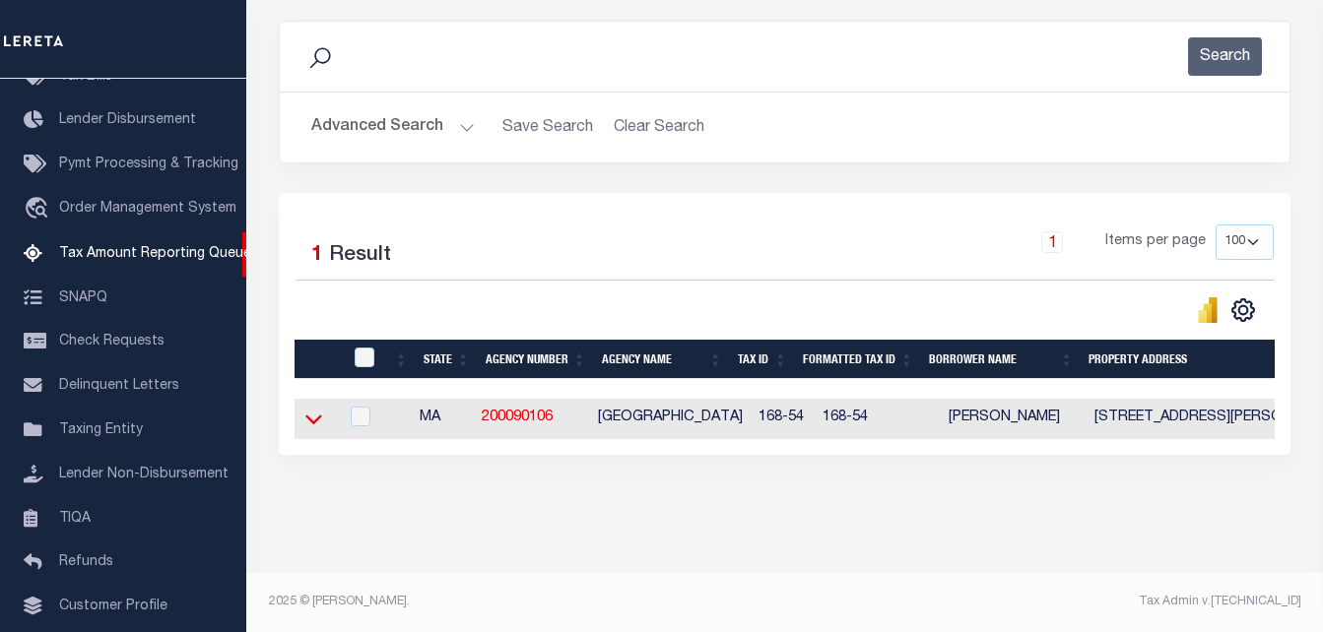
click at [308, 409] on icon at bounding box center [313, 419] width 17 height 21
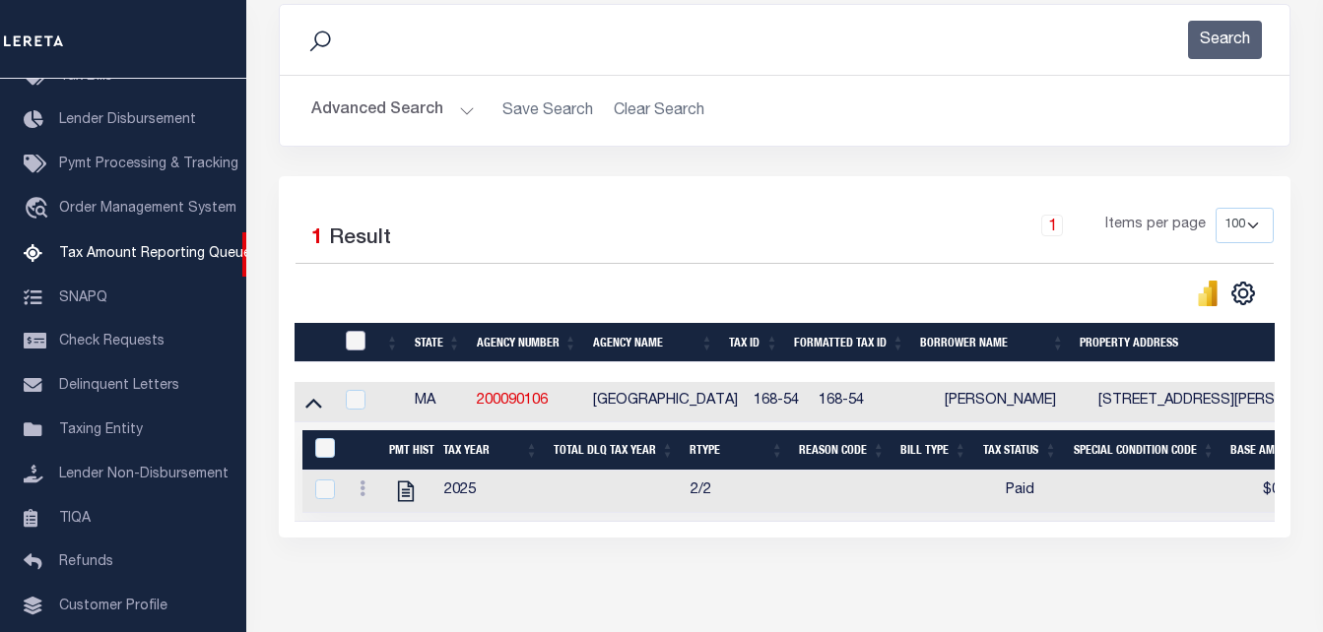
click at [351, 351] on input "checkbox" at bounding box center [356, 341] width 20 height 20
checkbox input "true"
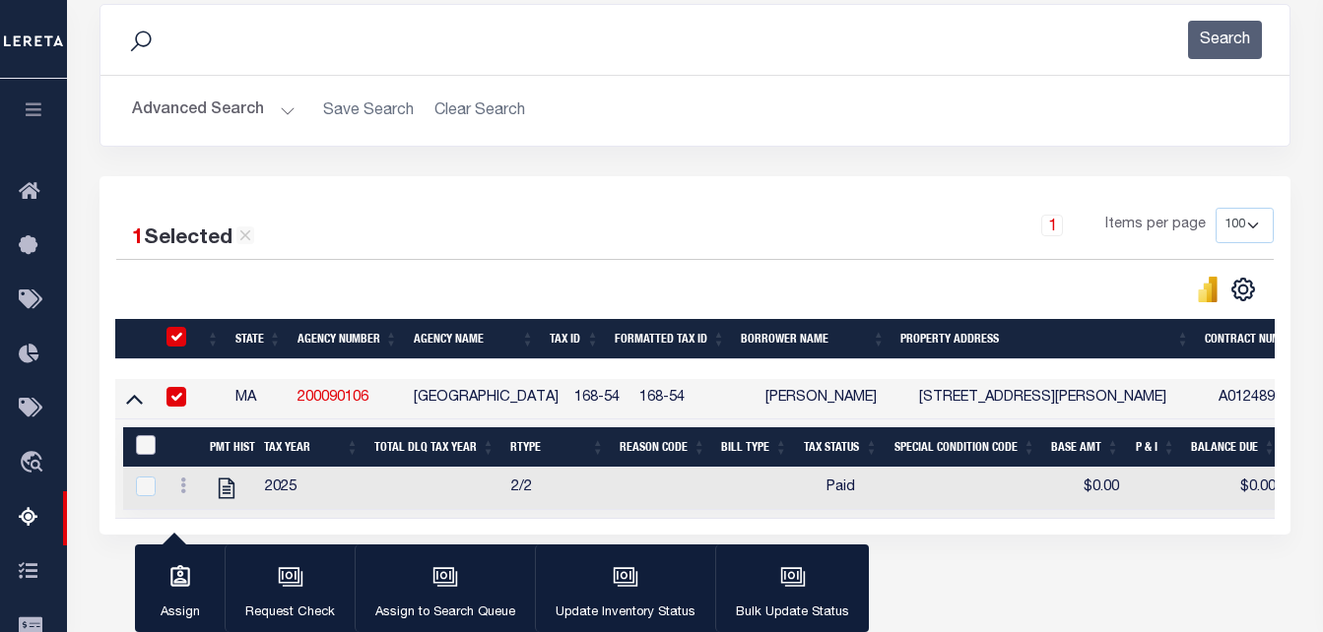
click at [142, 455] on input "&nbsp;" at bounding box center [146, 445] width 20 height 20
checkbox input "true"
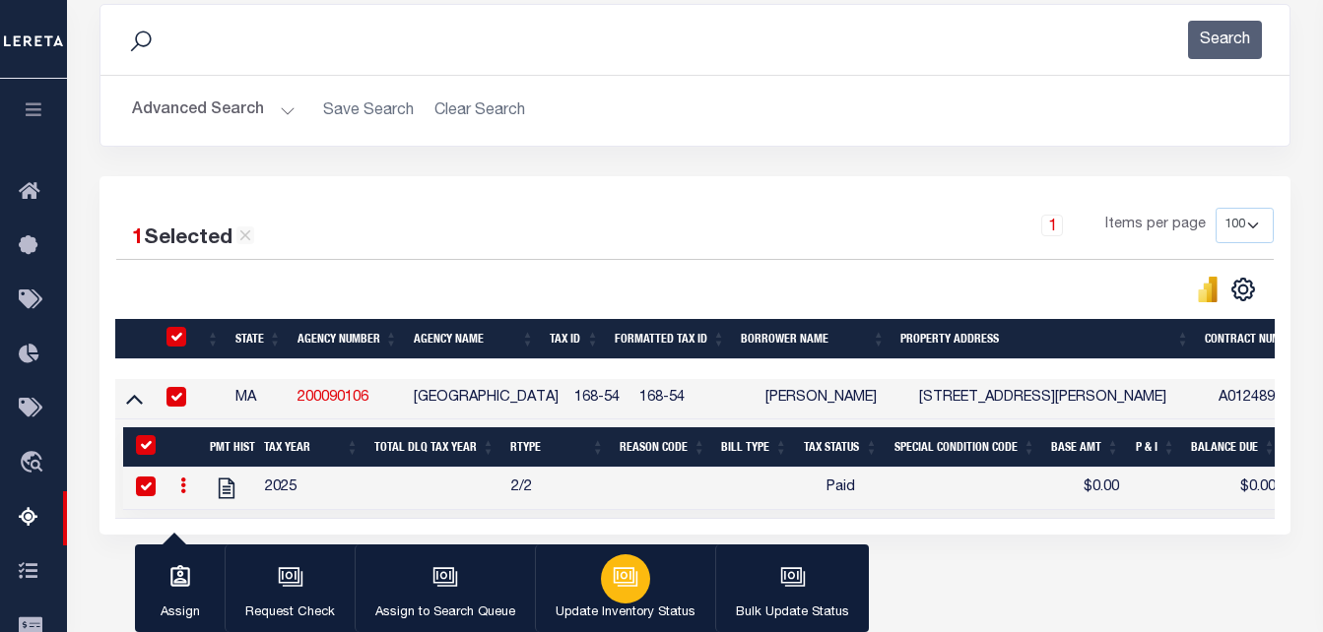
click at [615, 586] on icon "button" at bounding box center [626, 577] width 26 height 26
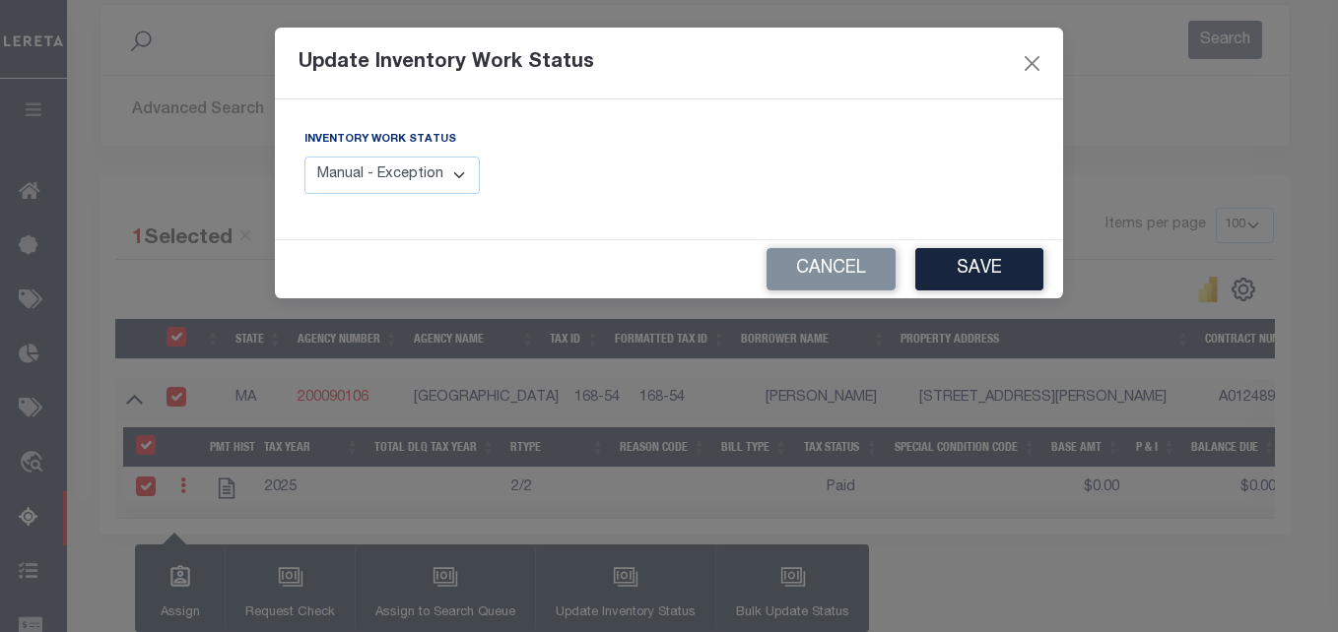
click at [378, 182] on select "Manual - Exception Pended - Awaiting Search Late Add Exception Completed" at bounding box center [391, 176] width 175 height 38
select select "4"
click at [304, 157] on select "Manual - Exception Pended - Awaiting Search Late Add Exception Completed" at bounding box center [391, 176] width 175 height 38
click at [963, 274] on button "Save" at bounding box center [979, 269] width 128 height 42
